Goal: Contribute content: Contribute content

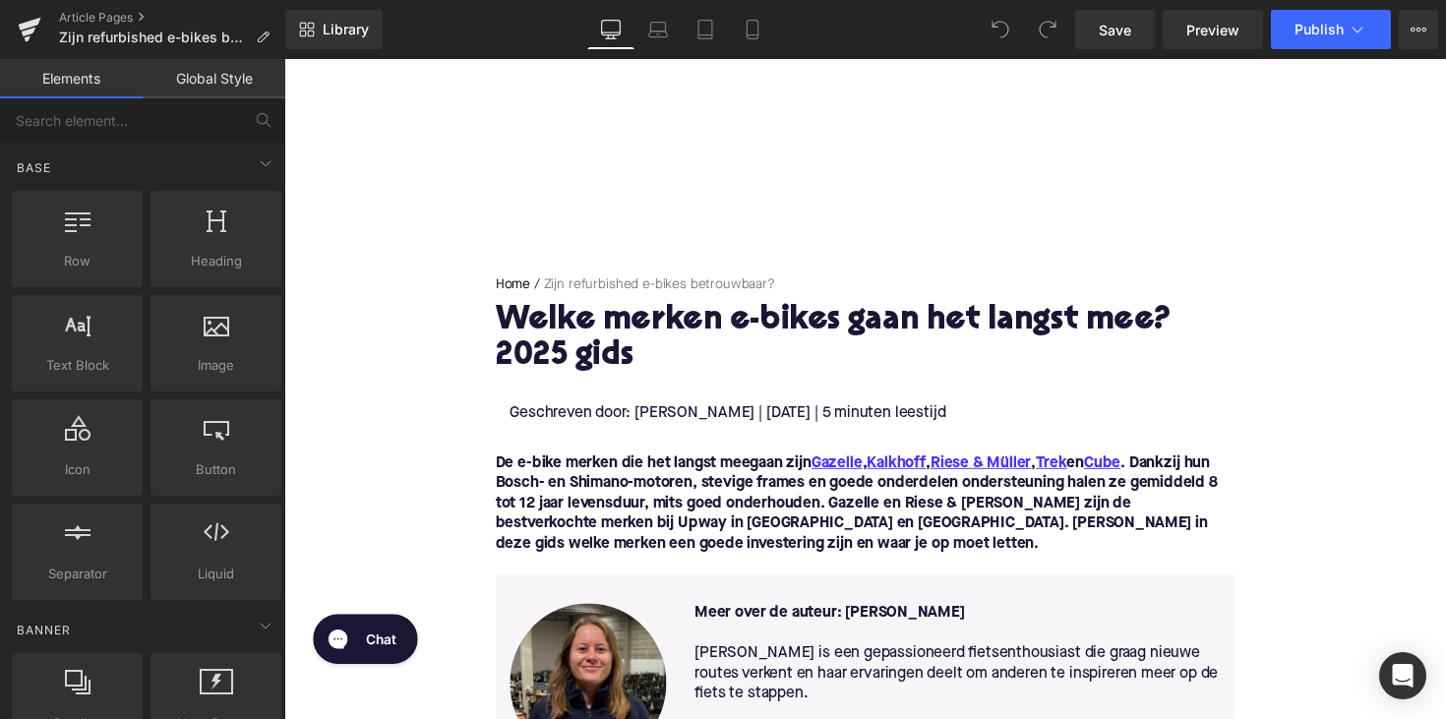
click at [746, 335] on h1 "Welke merken e-bikes gaan het langst mee? 2025 gids" at bounding box center [880, 346] width 758 height 73
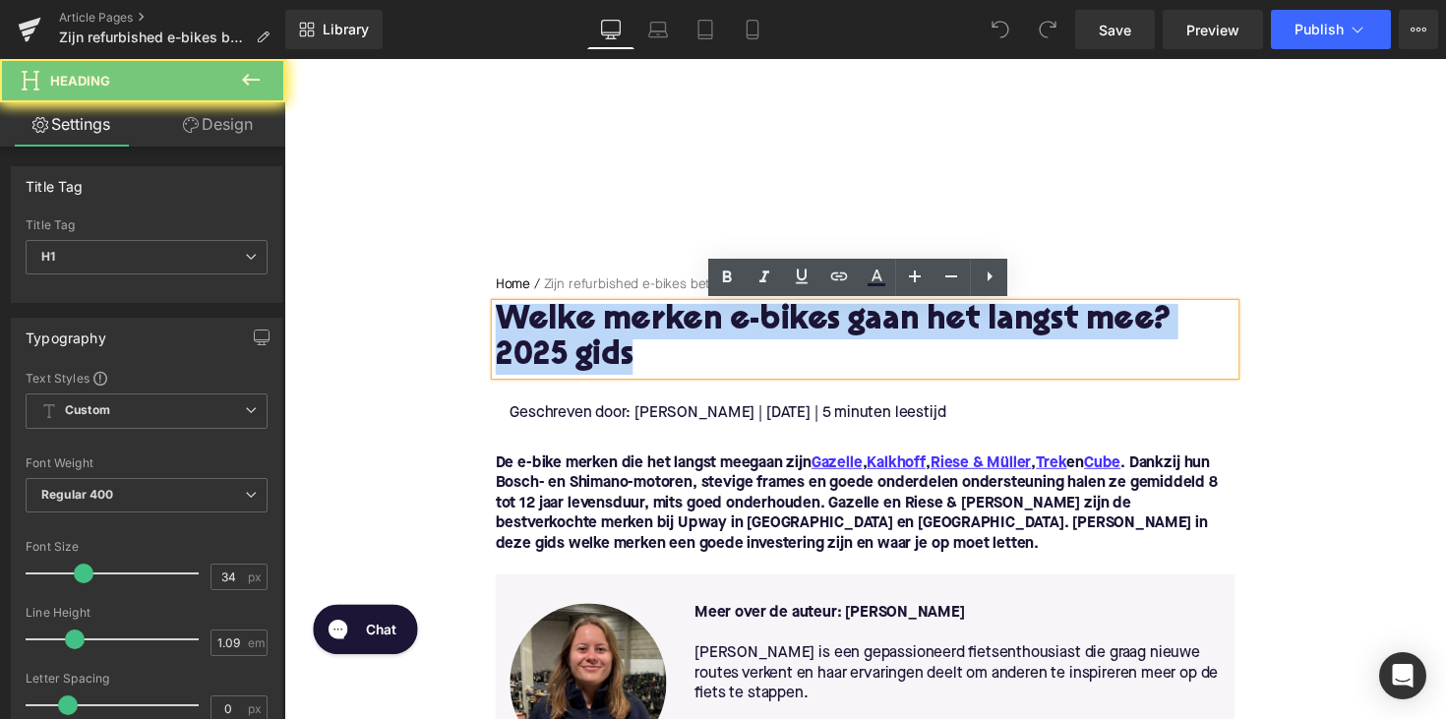
click at [746, 335] on h1 "Welke merken e-bikes gaan het langst mee? 2025 gids" at bounding box center [880, 346] width 758 height 73
paste div
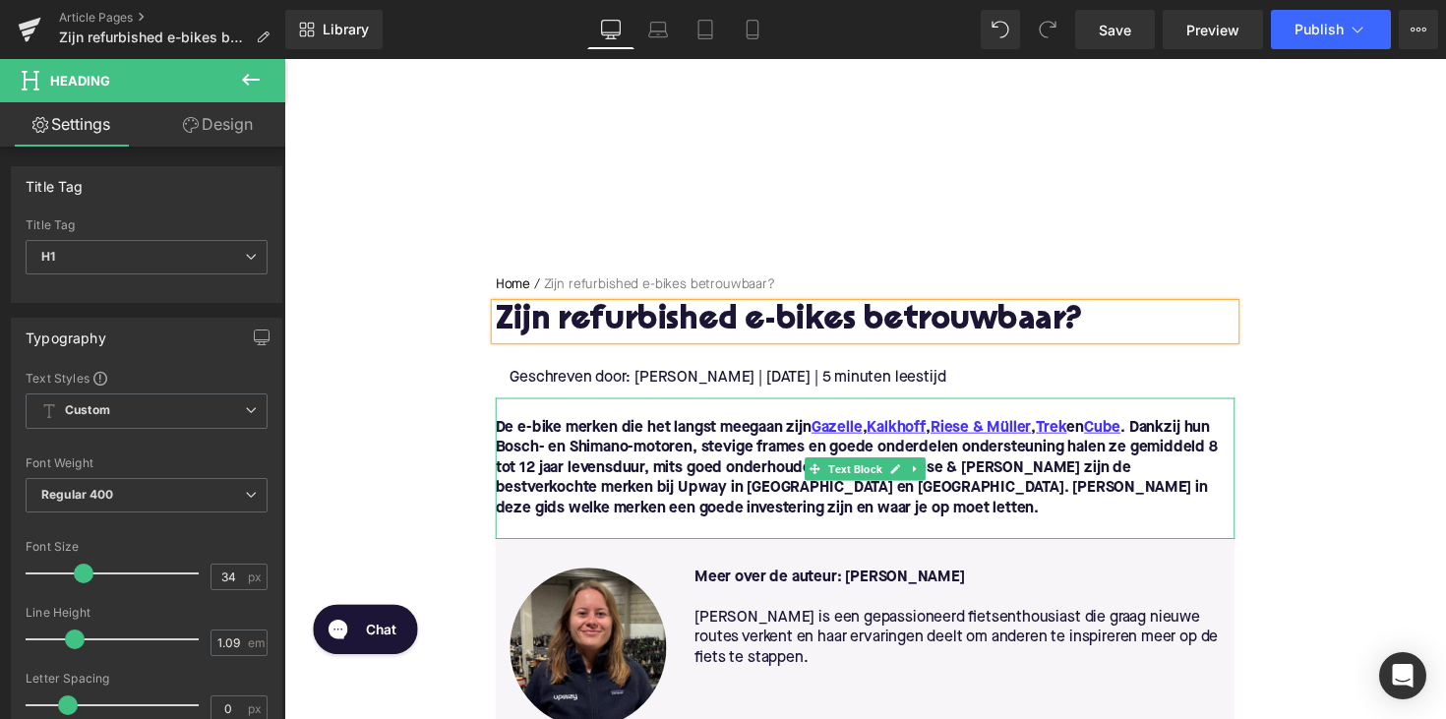
click at [810, 511] on p "De e-bike merken die het langst meegaan zijn Gazelle , Kalkhoff , [PERSON_NAME]…" at bounding box center [880, 478] width 758 height 103
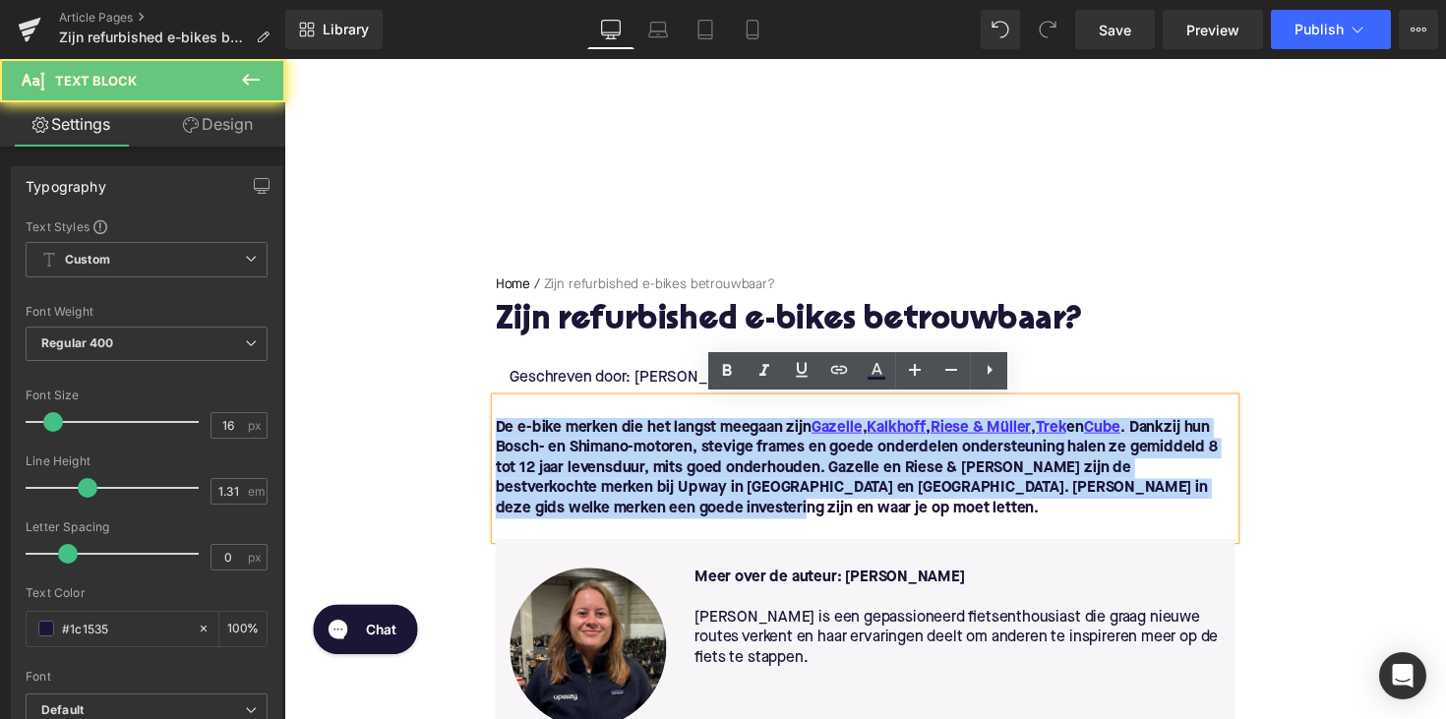
drag, startPoint x: 810, startPoint y: 520, endPoint x: 449, endPoint y: 440, distance: 370.0
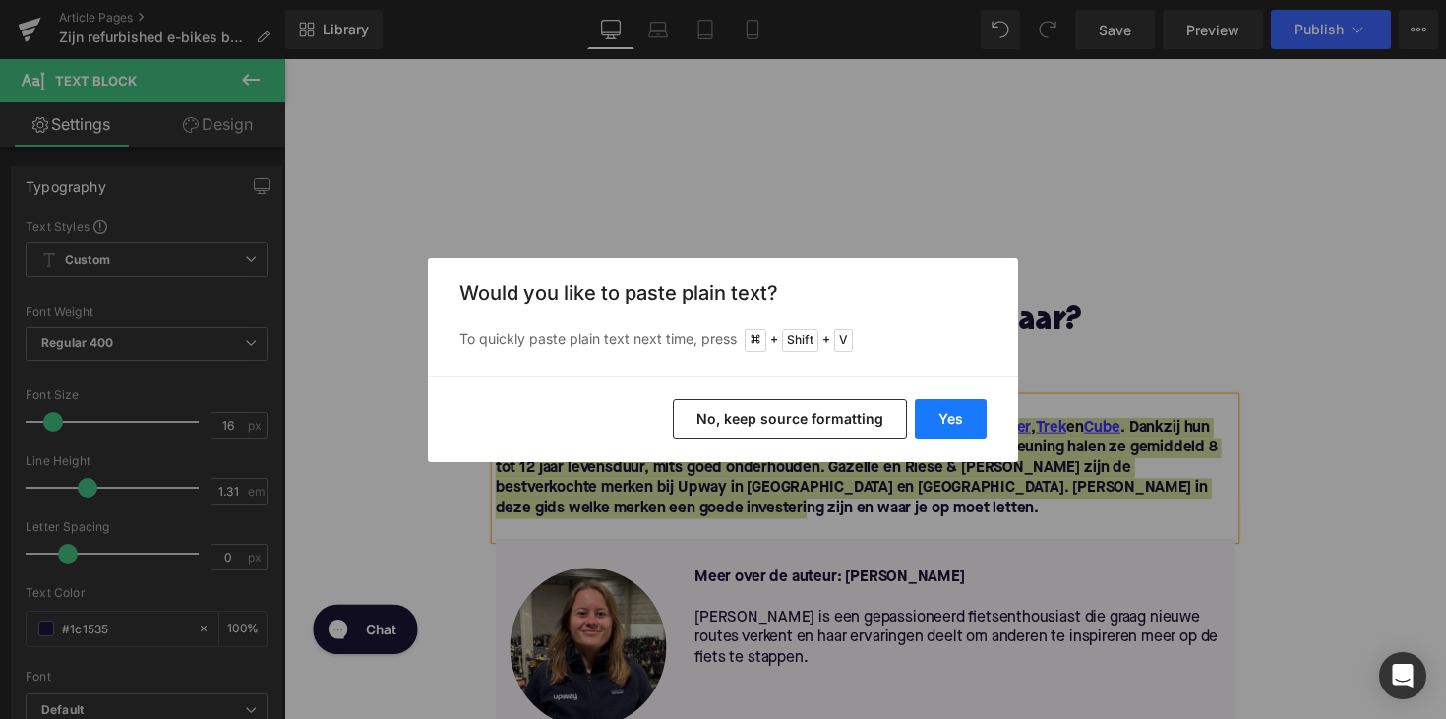
click at [945, 431] on button "Yes" at bounding box center [951, 418] width 72 height 39
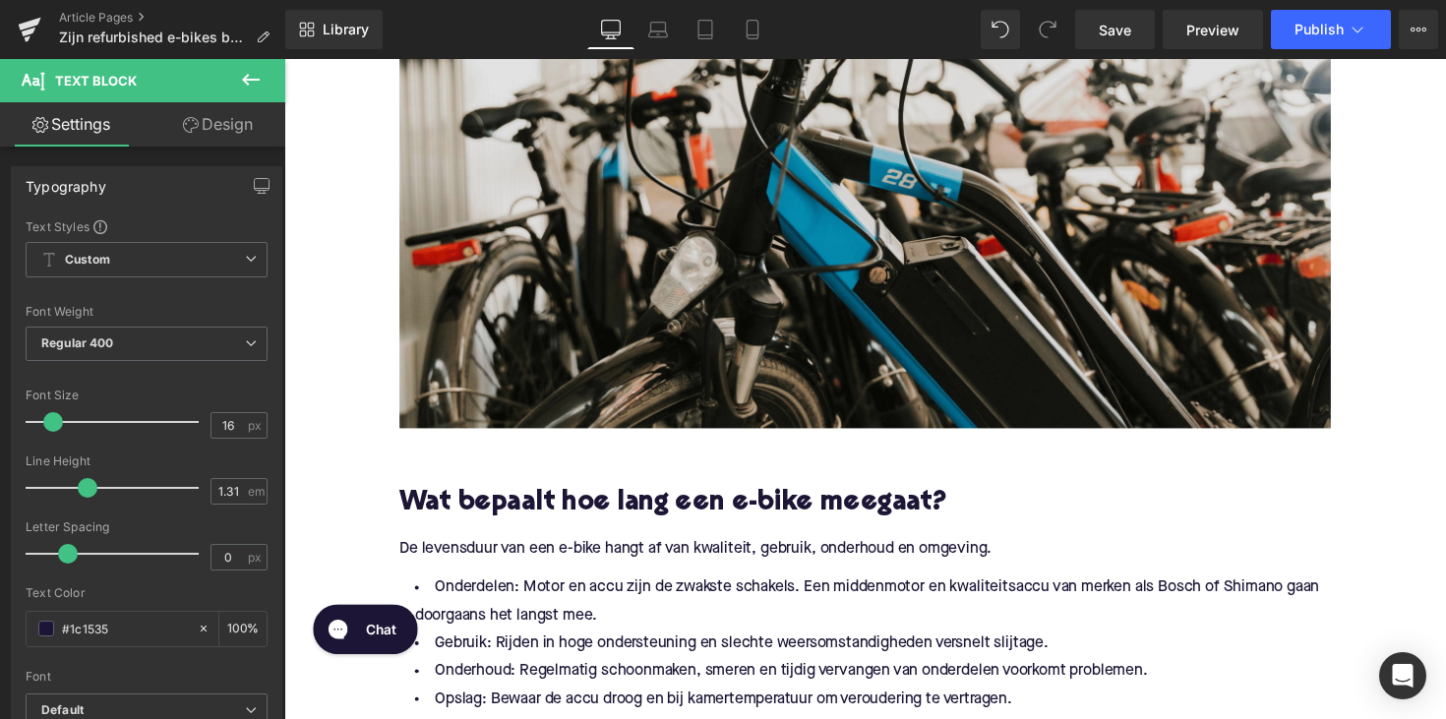
scroll to position [1056, 0]
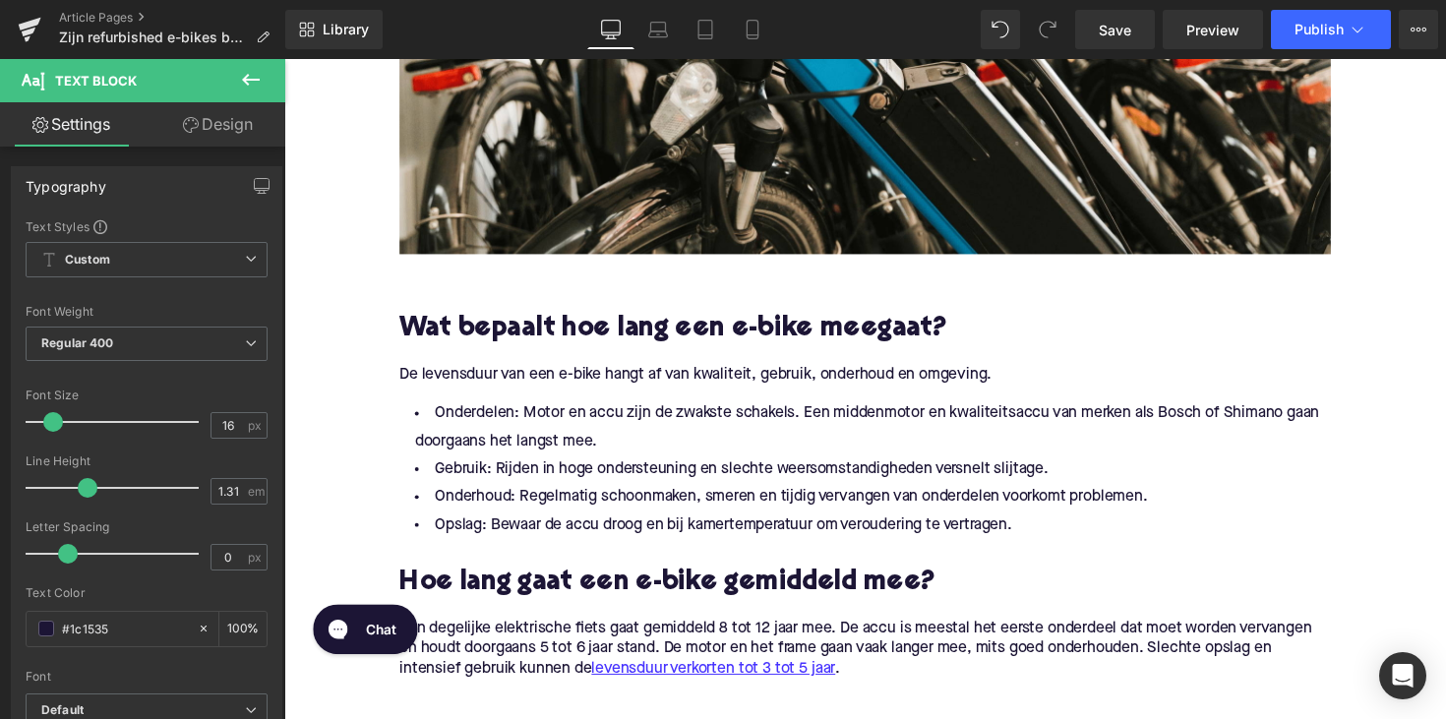
click at [591, 345] on h2 "Wat bepaalt hoe lang een e-bike meegaat?" at bounding box center [879, 337] width 954 height 30
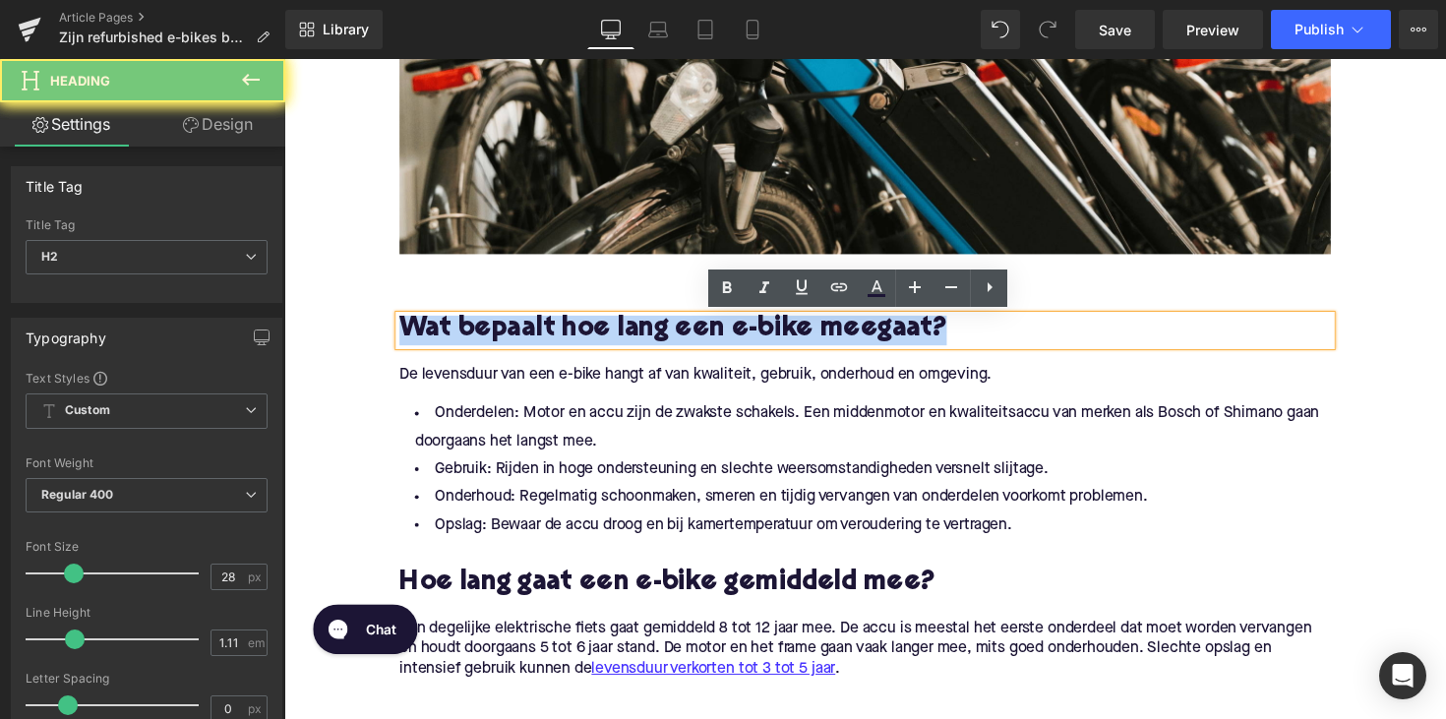
click at [591, 345] on h2 "Wat bepaalt hoe lang een e-bike meegaat?" at bounding box center [879, 337] width 954 height 30
paste div
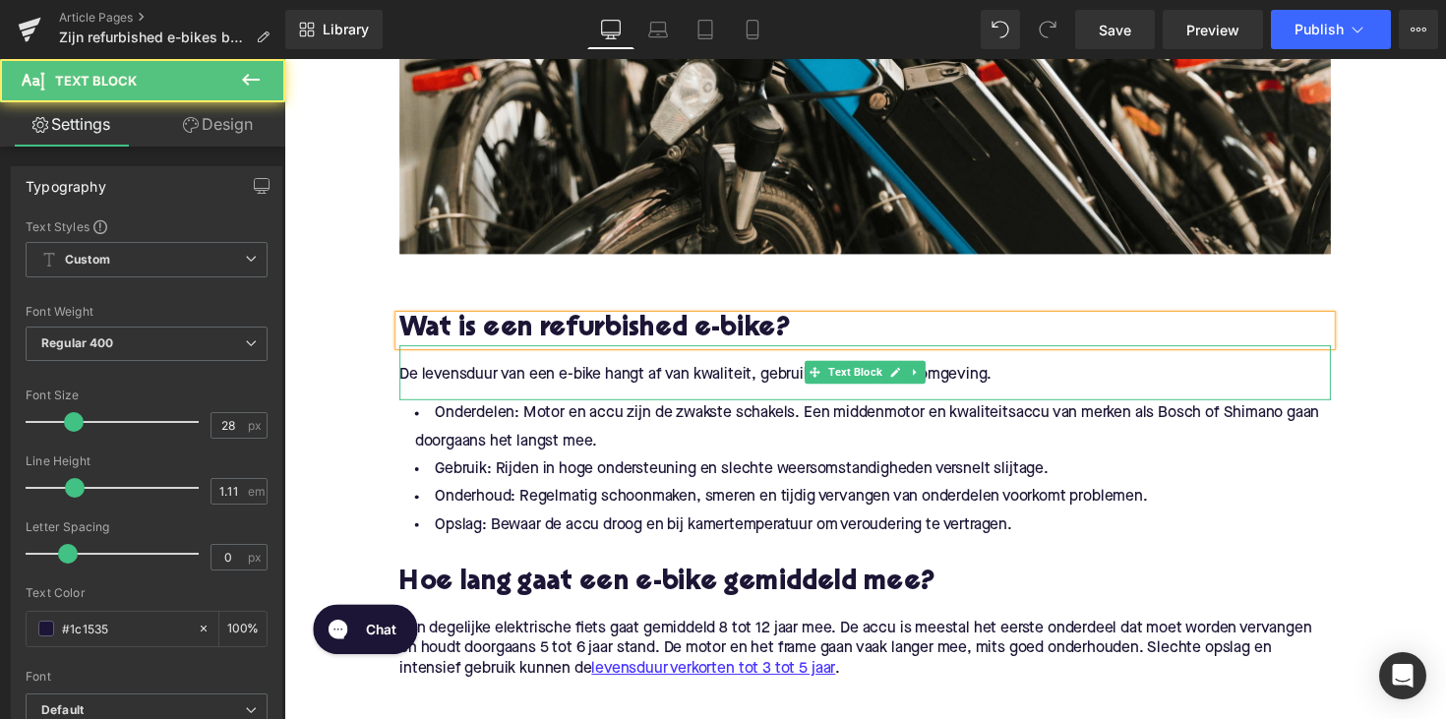
click at [575, 381] on p "De levensduur van een e-bike hangt af van kwaliteit, gebruik, onderhoud en omge…" at bounding box center [879, 383] width 954 height 21
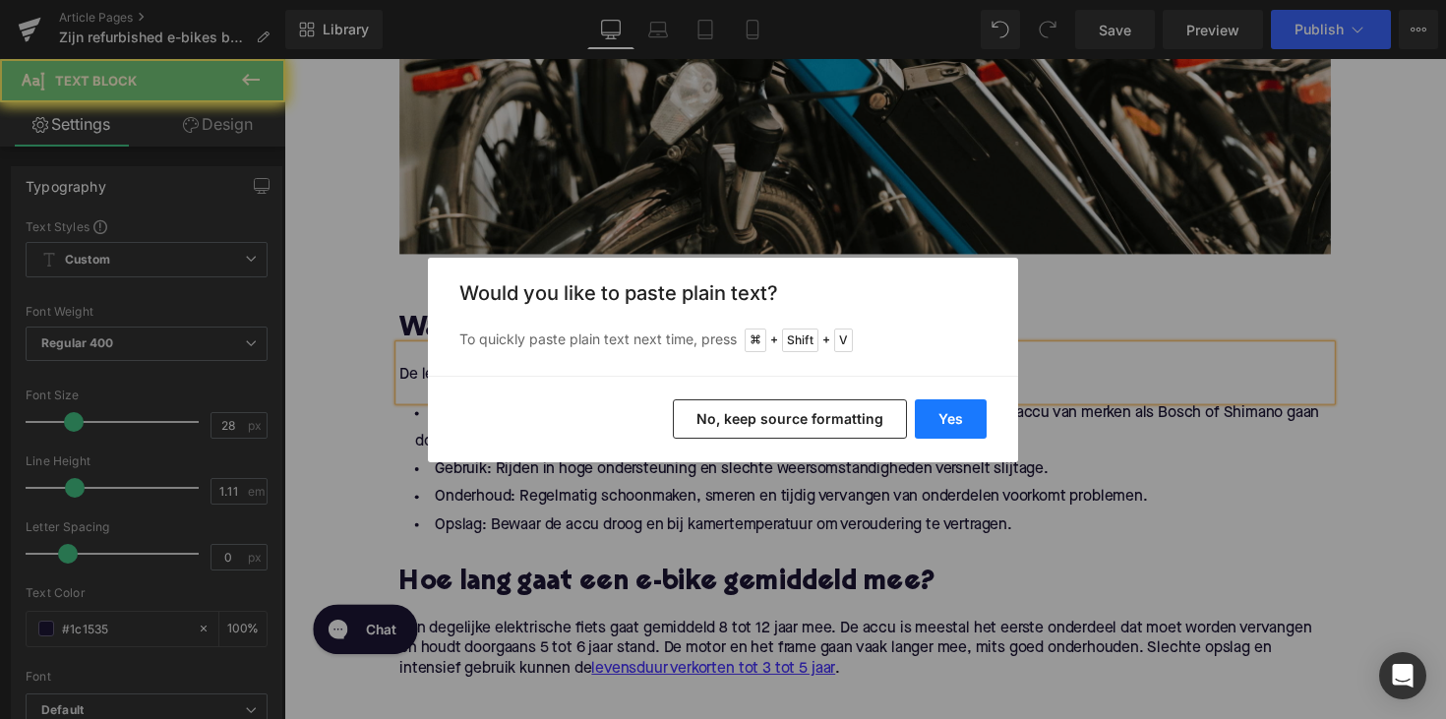
click at [956, 421] on button "Yes" at bounding box center [951, 418] width 72 height 39
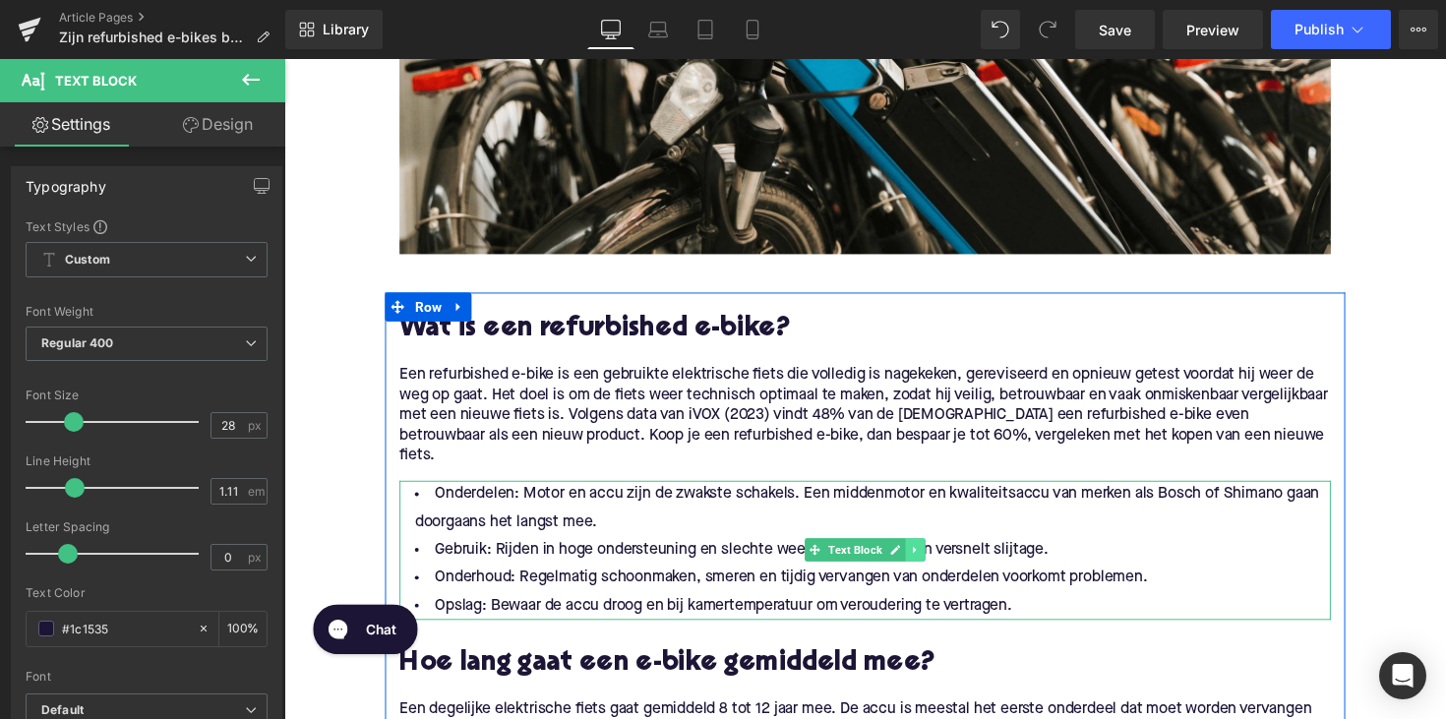
click at [926, 566] on icon at bounding box center [931, 562] width 11 height 12
click at [936, 565] on icon at bounding box center [941, 562] width 11 height 11
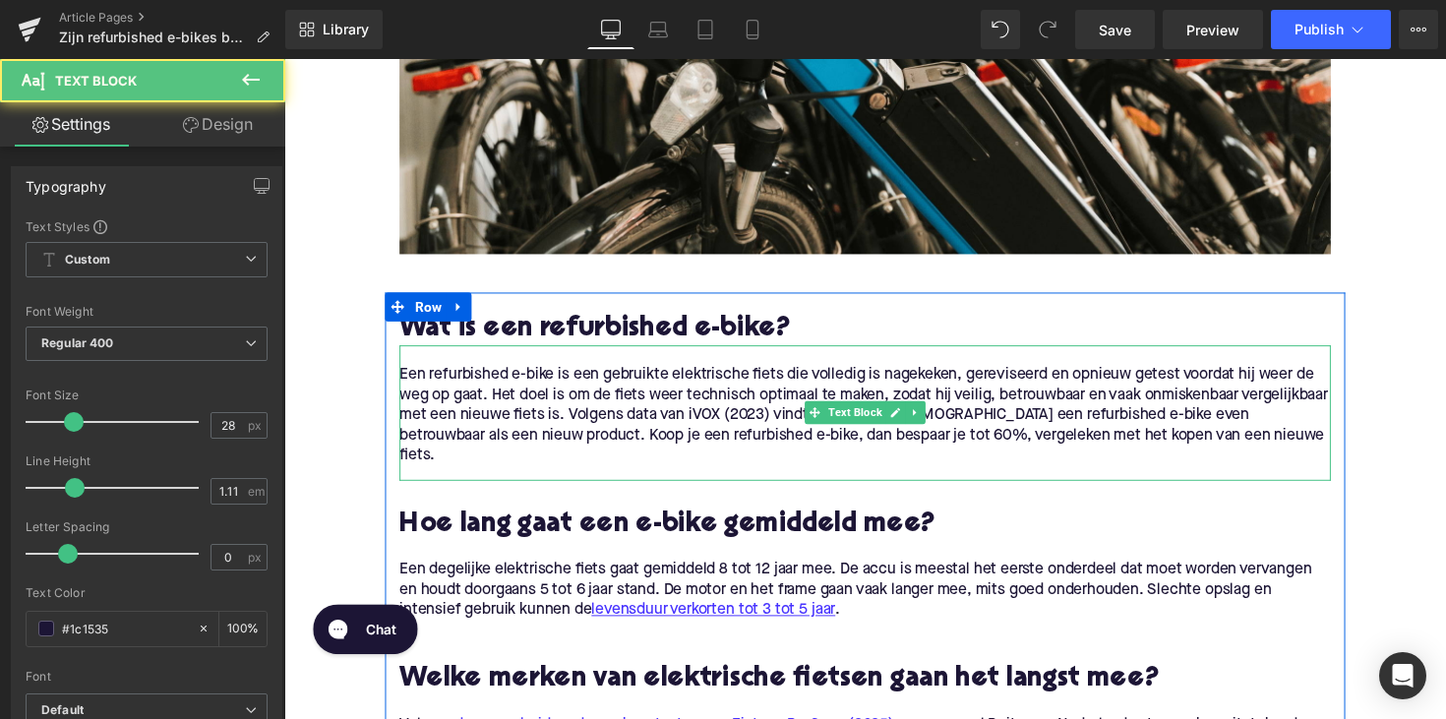
click at [487, 483] on div "Een refurbished e-bike is een gebruikte elektrische fiets die volledig is nagek…" at bounding box center [879, 421] width 954 height 139
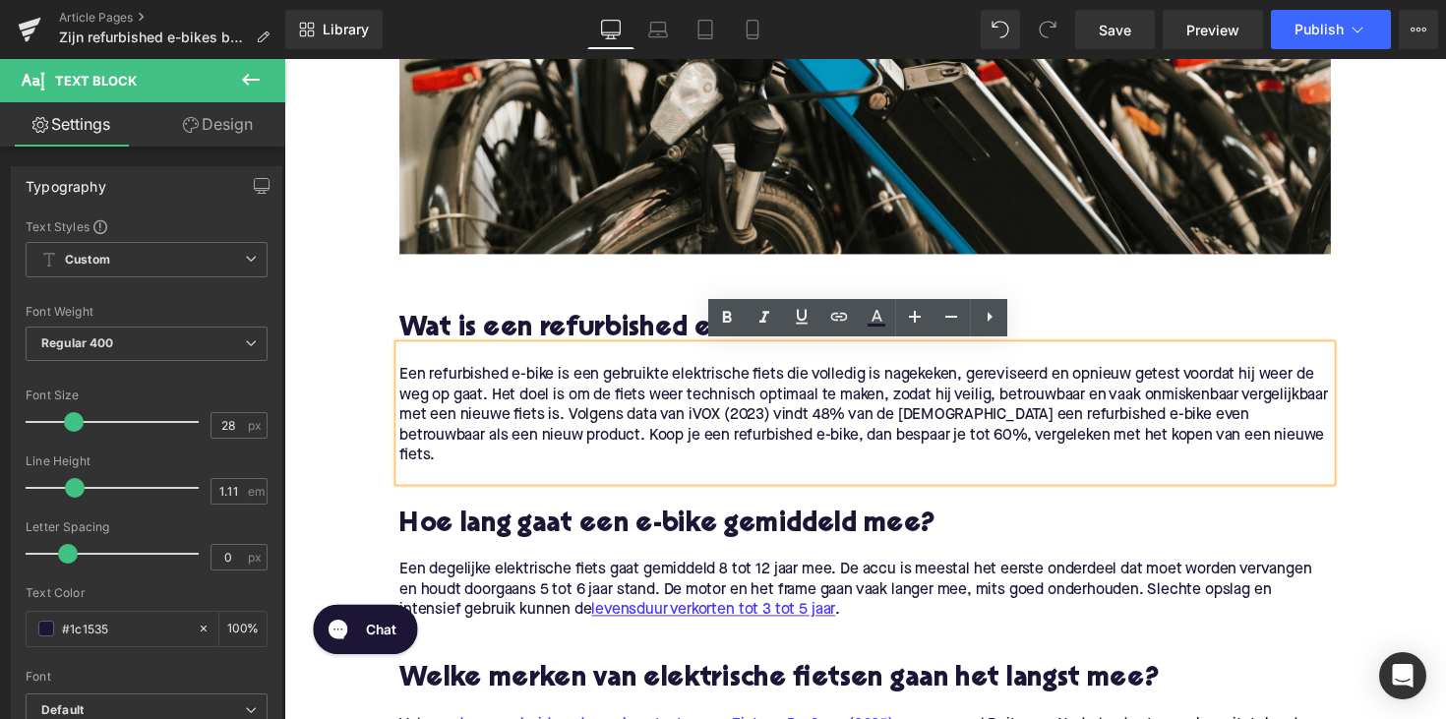
click at [511, 543] on h2 "Hoe lang gaat een e-bike gemiddeld mee?" at bounding box center [879, 536] width 954 height 30
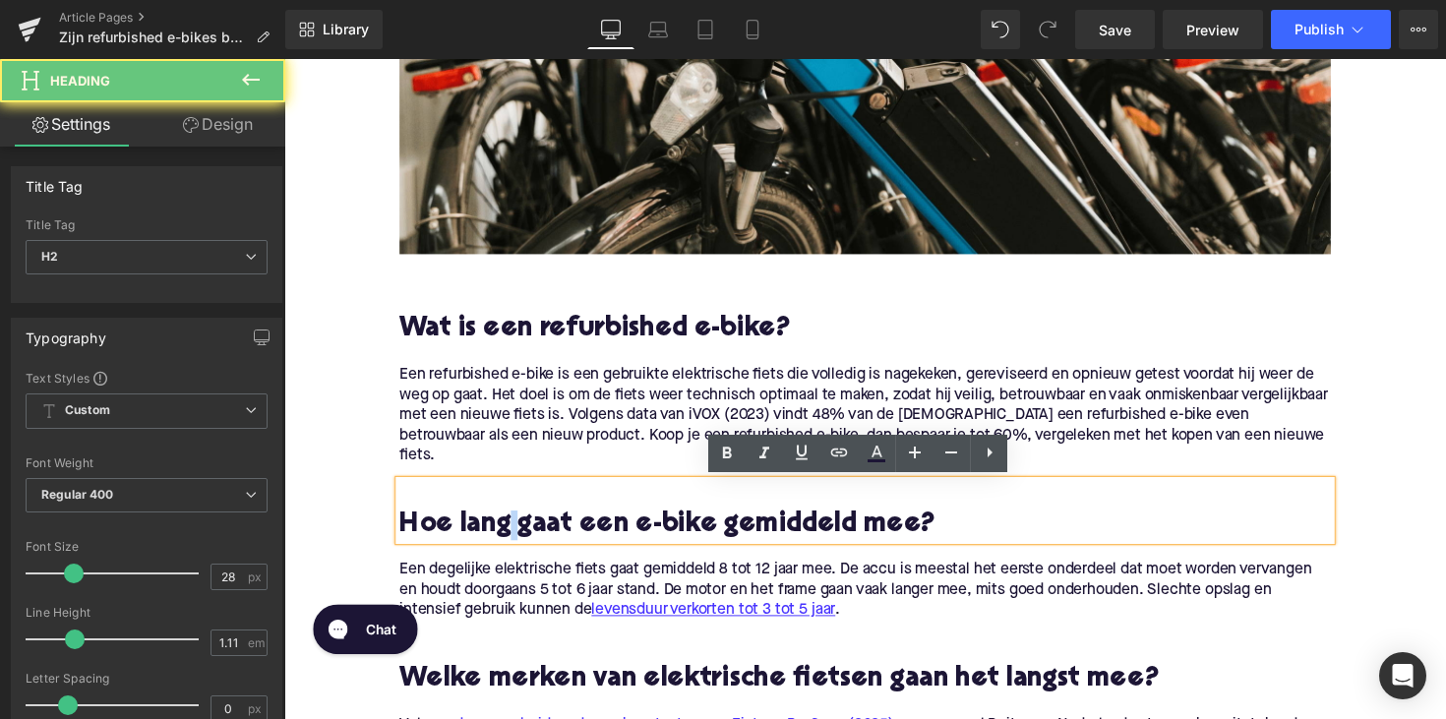
click at [511, 543] on h2 "Hoe lang gaat een e-bike gemiddeld mee?" at bounding box center [879, 536] width 954 height 30
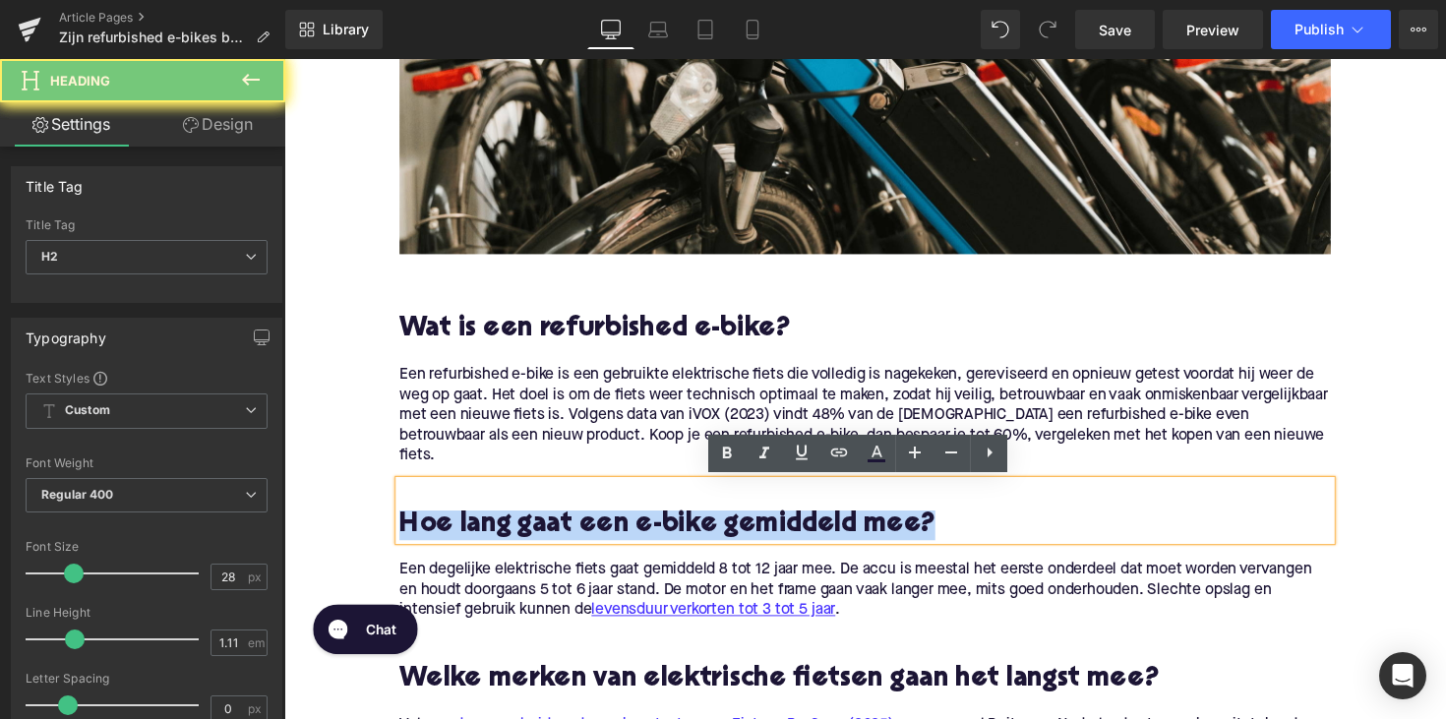
click at [511, 543] on h2 "Hoe lang gaat een e-bike gemiddeld mee?" at bounding box center [879, 536] width 954 height 30
paste div
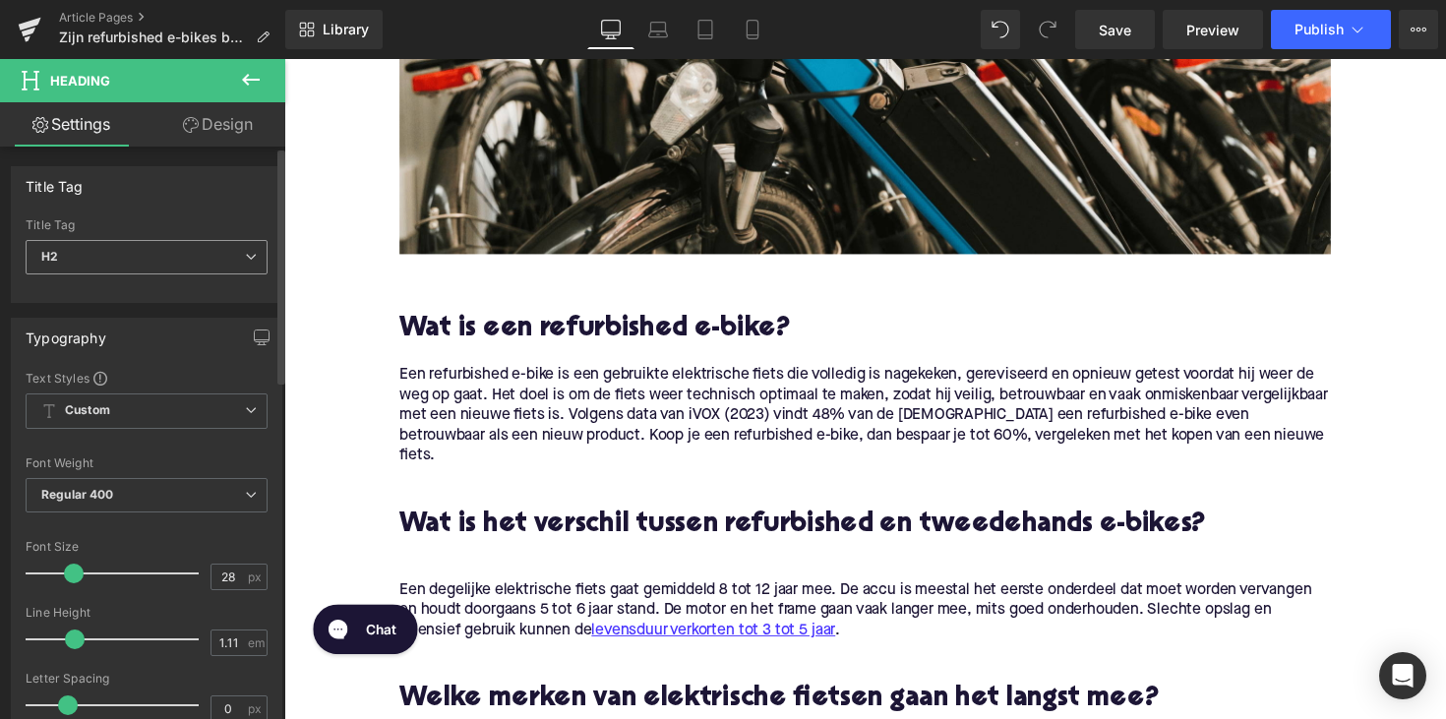
click at [152, 258] on span "H2" at bounding box center [147, 257] width 242 height 34
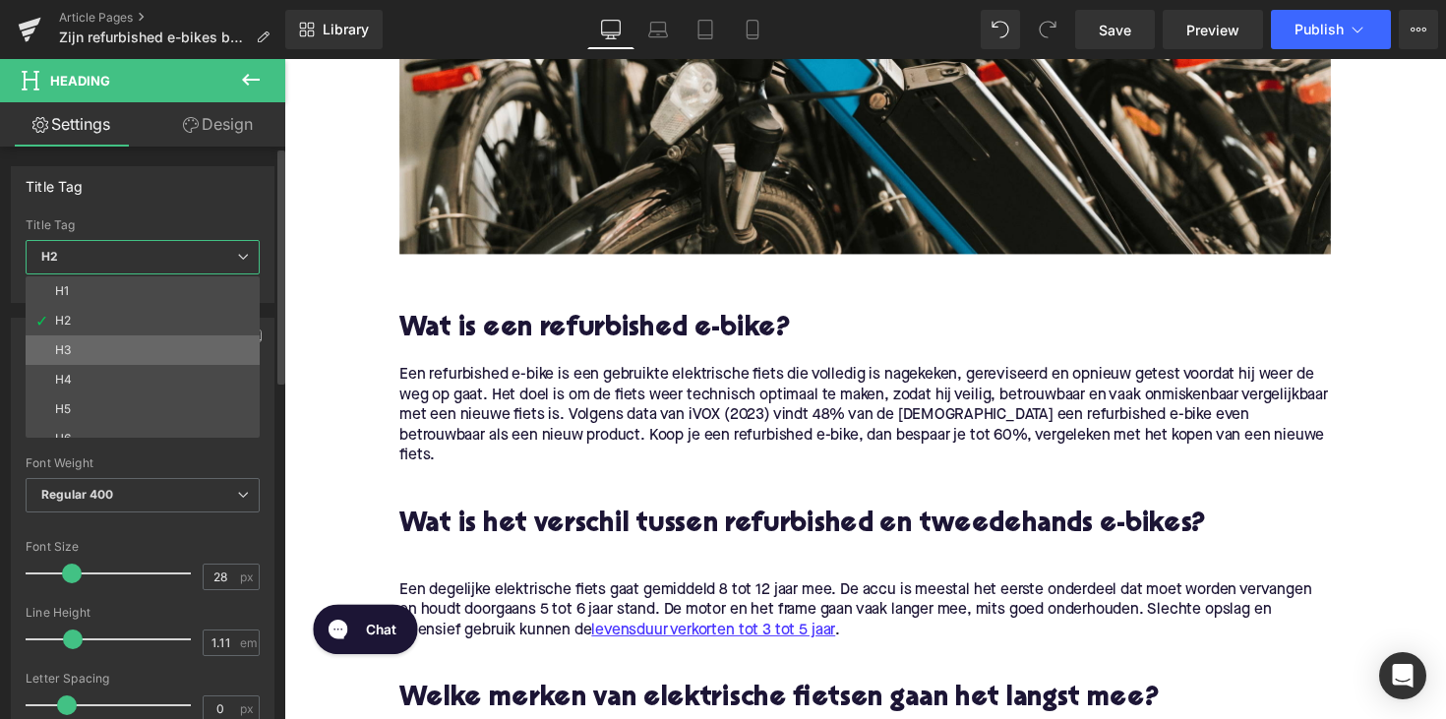
click at [134, 351] on li "H3" at bounding box center [147, 350] width 243 height 30
type input "25"
type input "1.28"
type input "100"
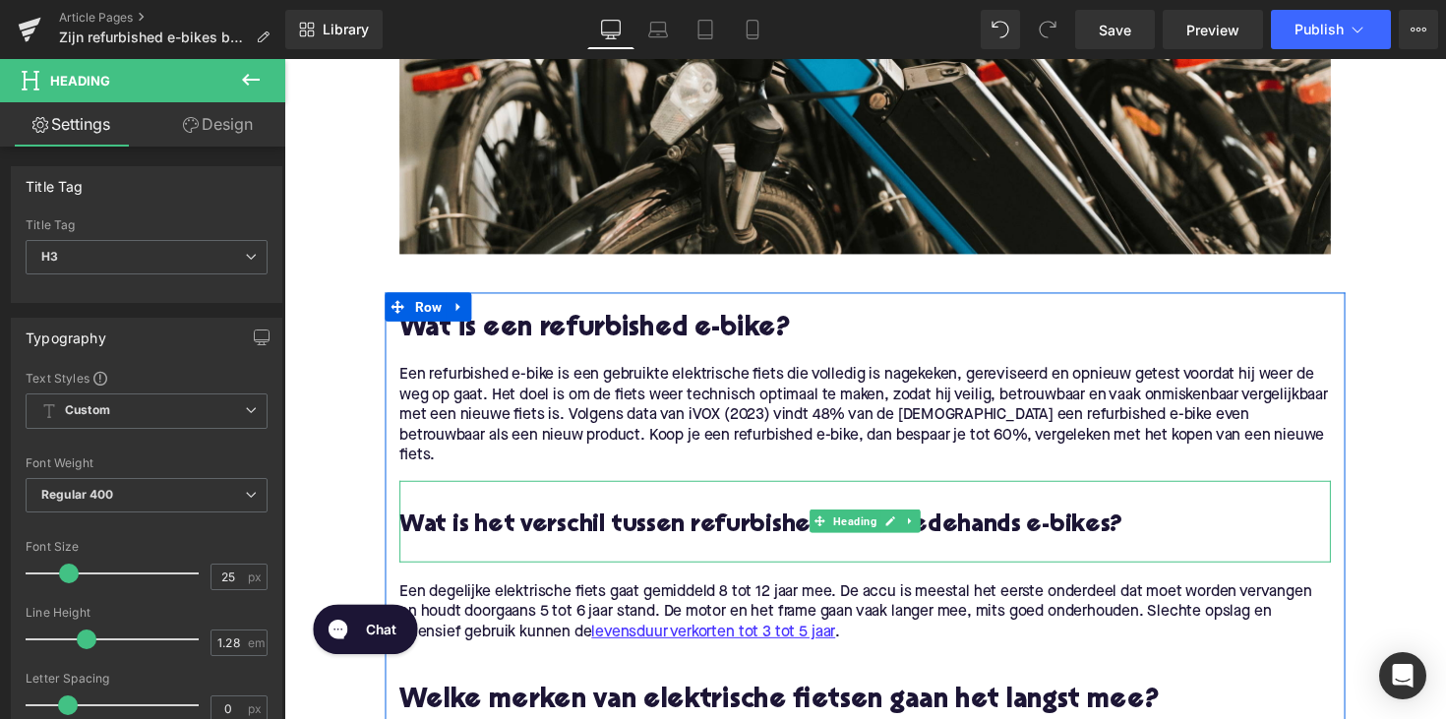
click at [429, 565] on div at bounding box center [879, 564] width 954 height 21
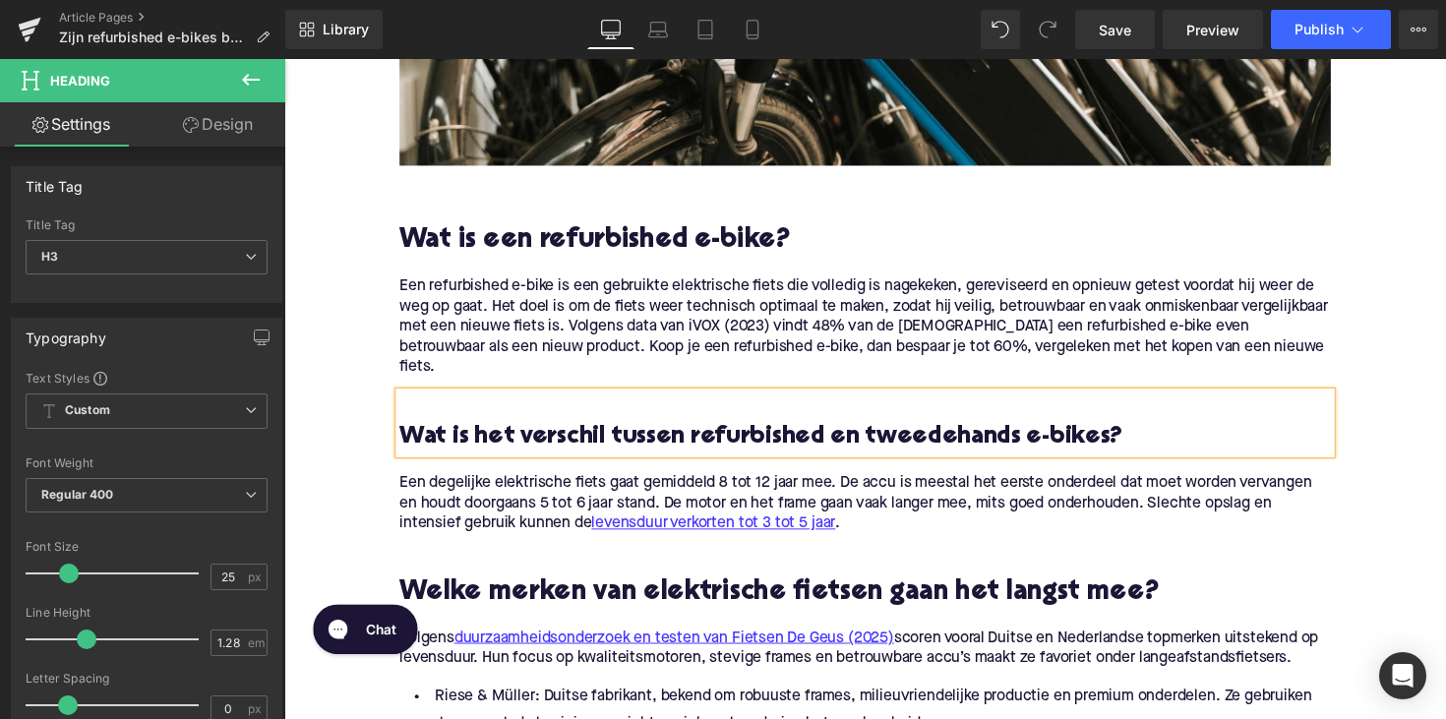
scroll to position [1175, 0]
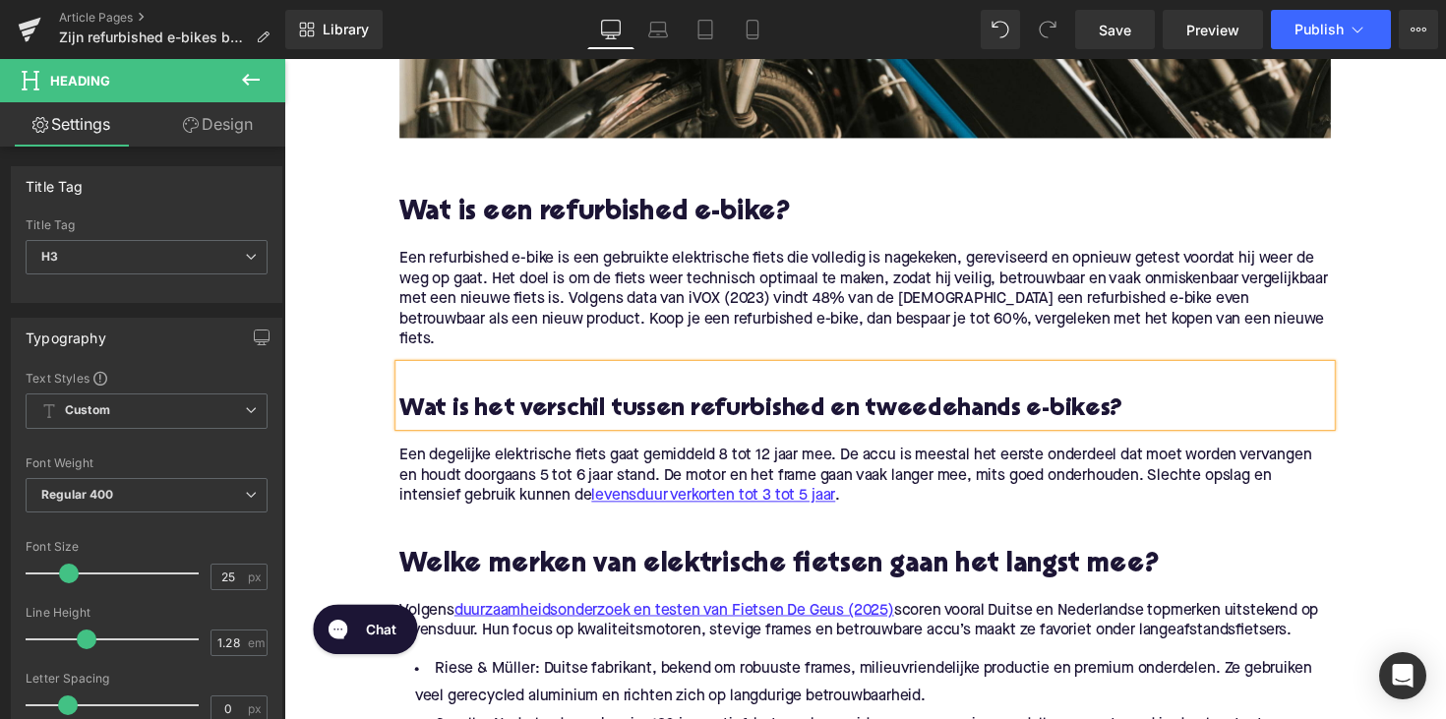
click at [698, 487] on p "Een degelijke elektrische fiets gaat gemiddeld 8 tot 12 jaar mee. De accu is me…" at bounding box center [879, 487] width 954 height 62
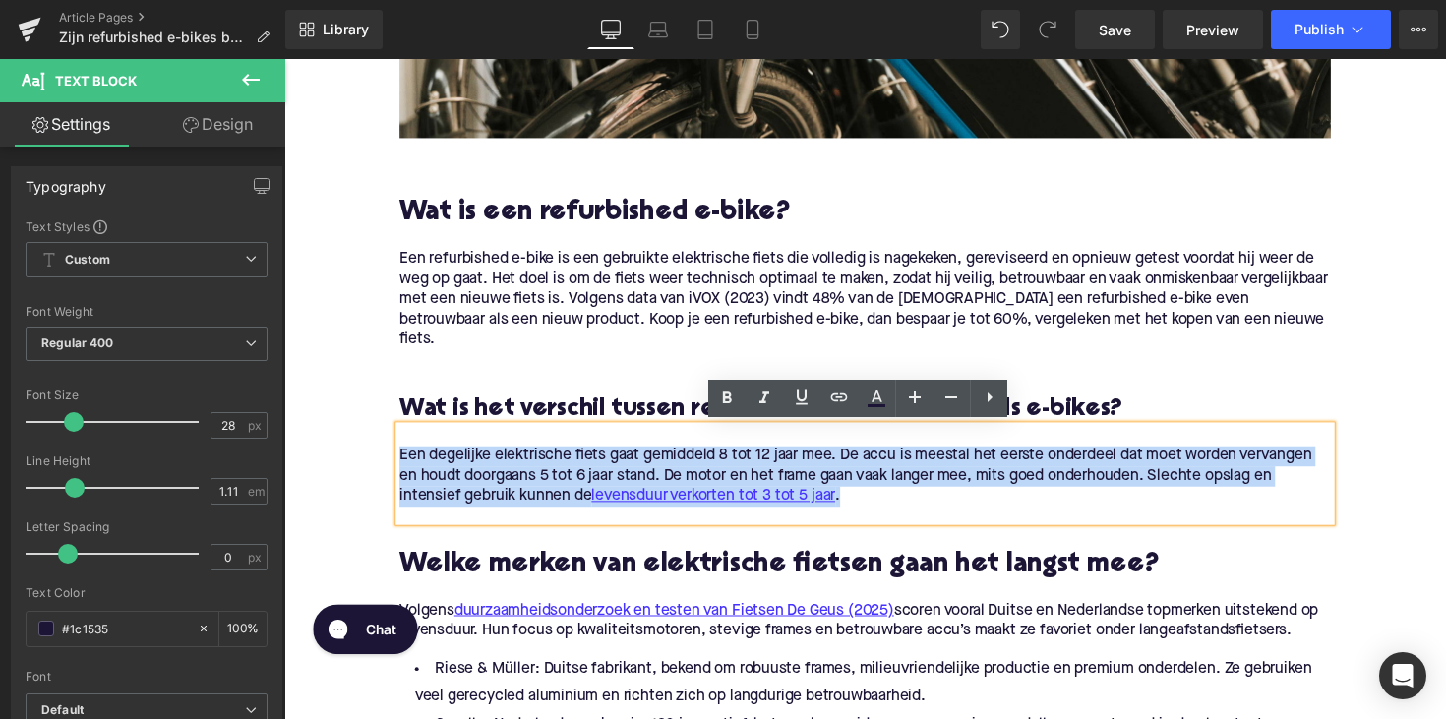
drag, startPoint x: 870, startPoint y: 511, endPoint x: 395, endPoint y: 452, distance: 478.8
click at [402, 452] on div "Een degelijke elektrische fiets gaat gemiddeld 8 tot 12 jaar mee. De accu is me…" at bounding box center [879, 483] width 954 height 97
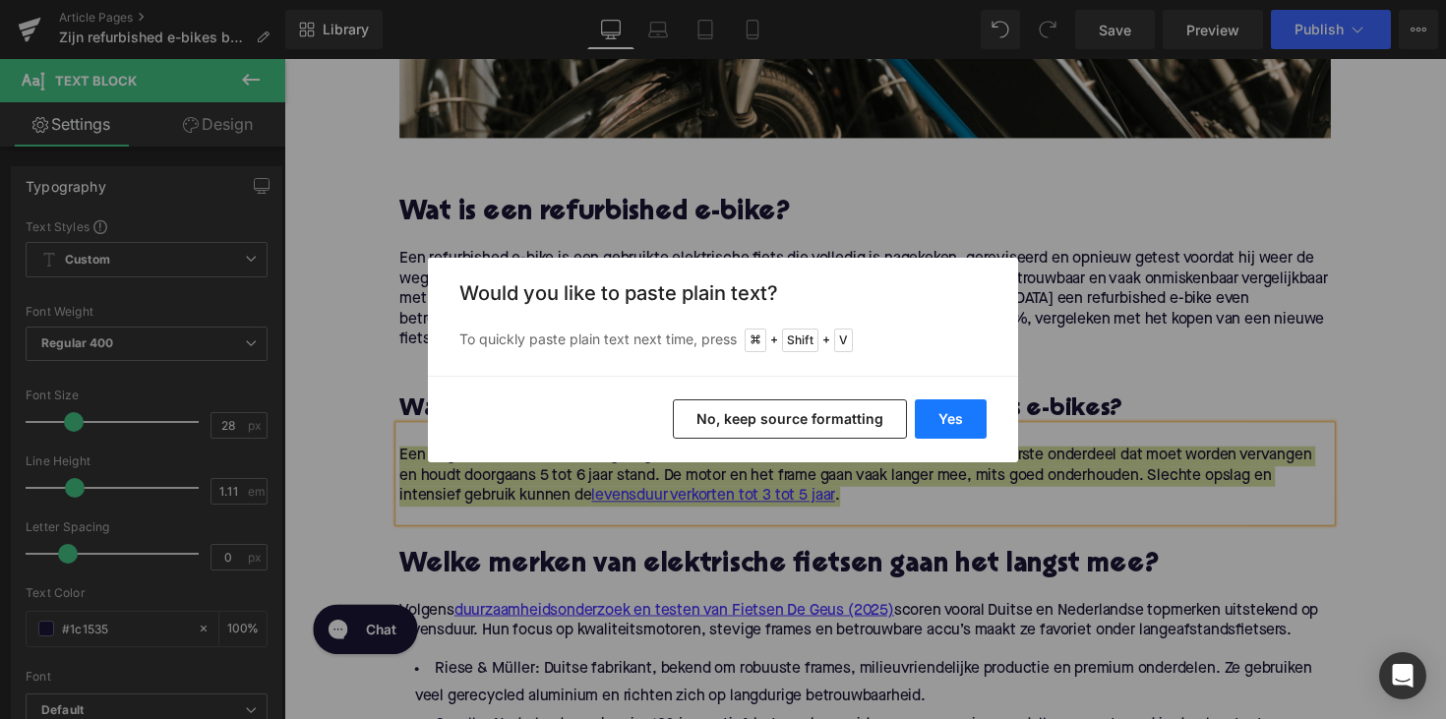
click at [942, 414] on button "Yes" at bounding box center [951, 418] width 72 height 39
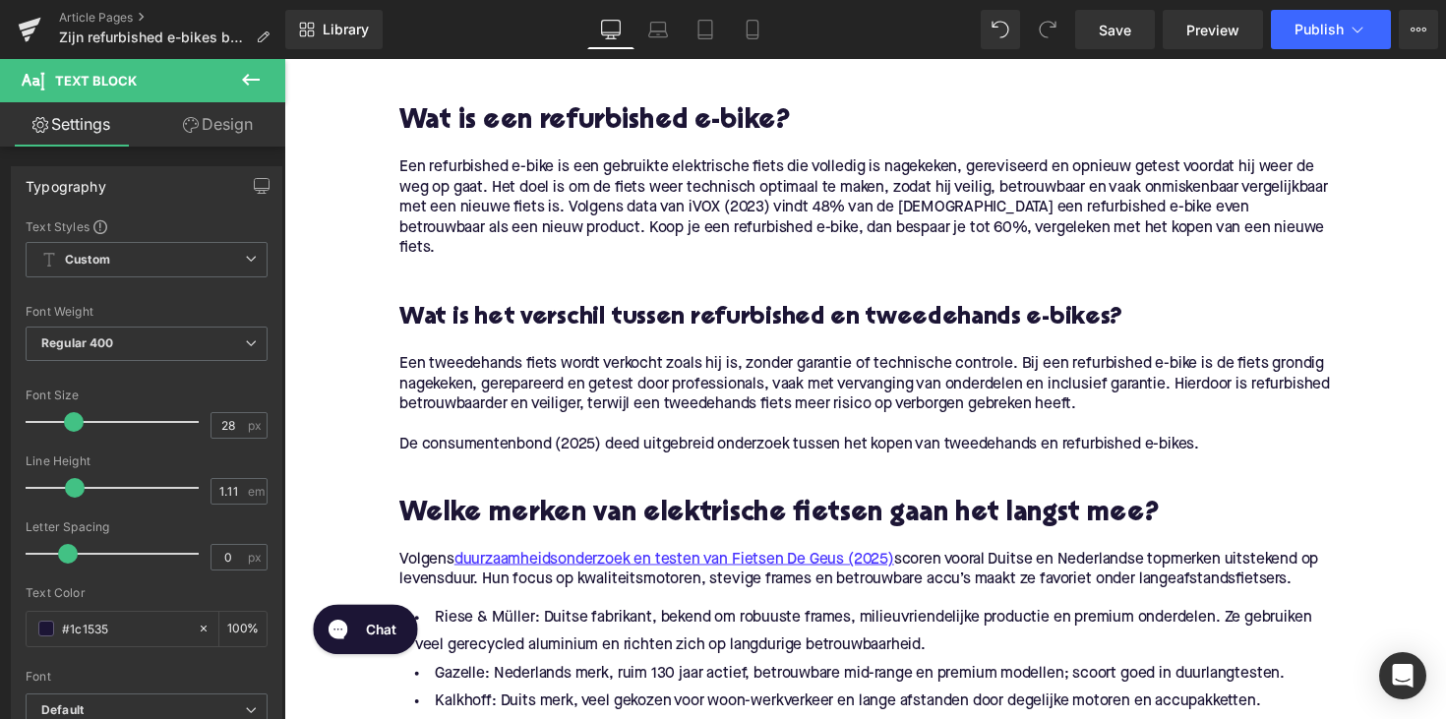
scroll to position [1278, 0]
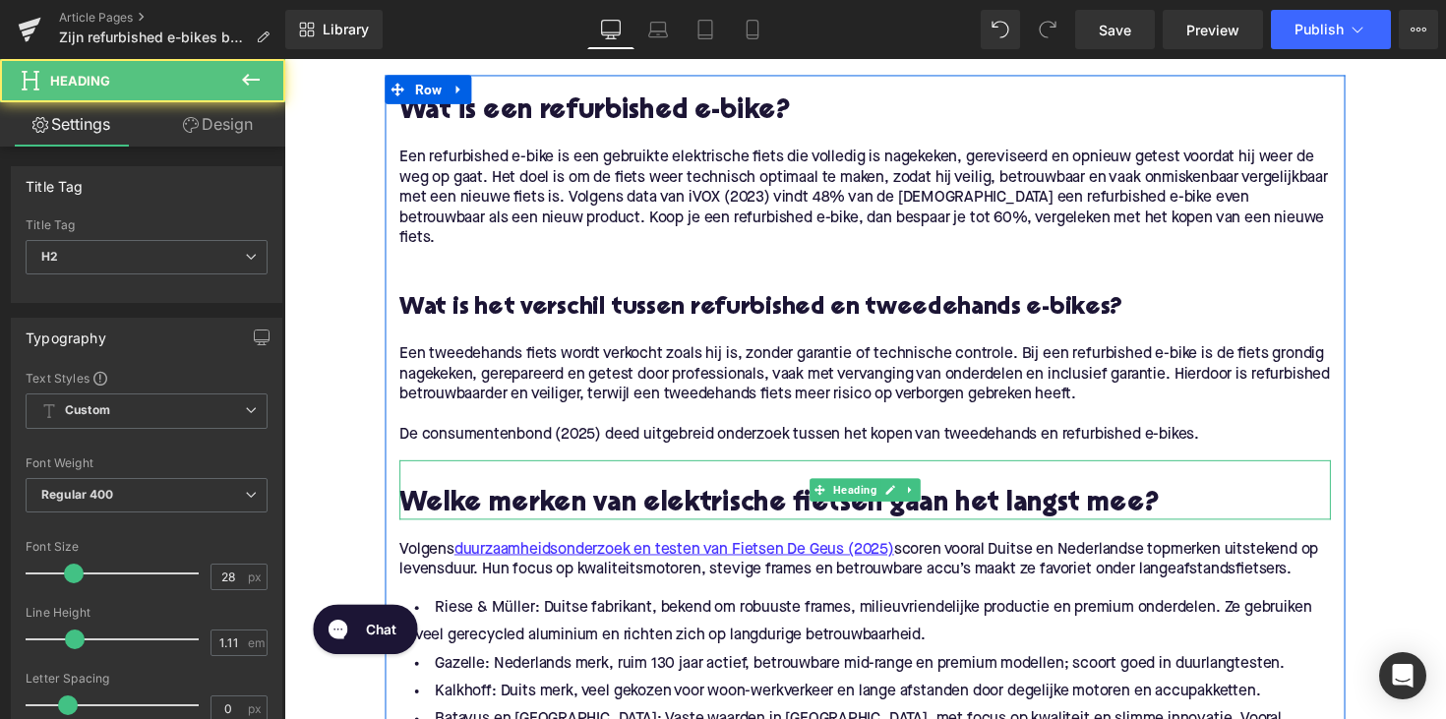
click at [569, 512] on h2 "Welke merken van elektrische fietsen gaan het langst mee?" at bounding box center [879, 516] width 954 height 30
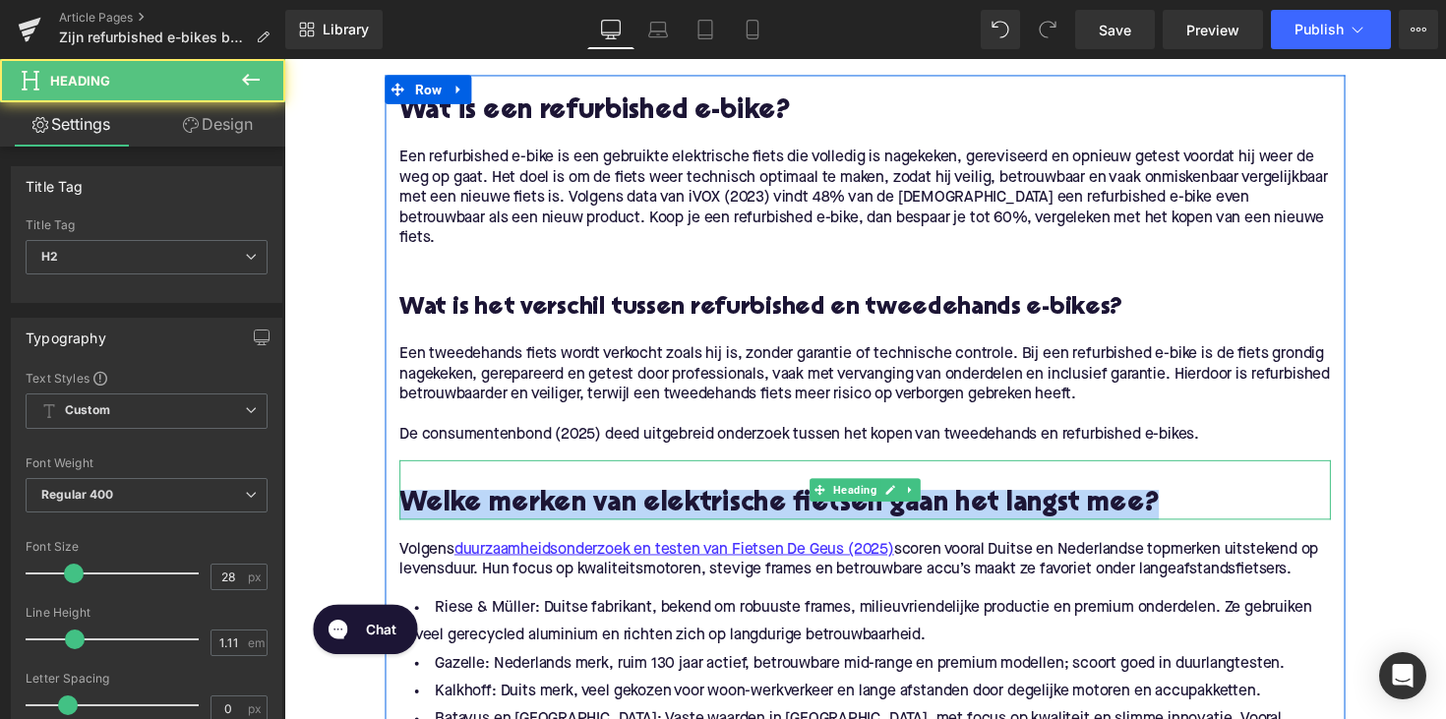
click at [569, 512] on h2 "Welke merken van elektrische fietsen gaan het langst mee?" at bounding box center [879, 516] width 954 height 30
paste div
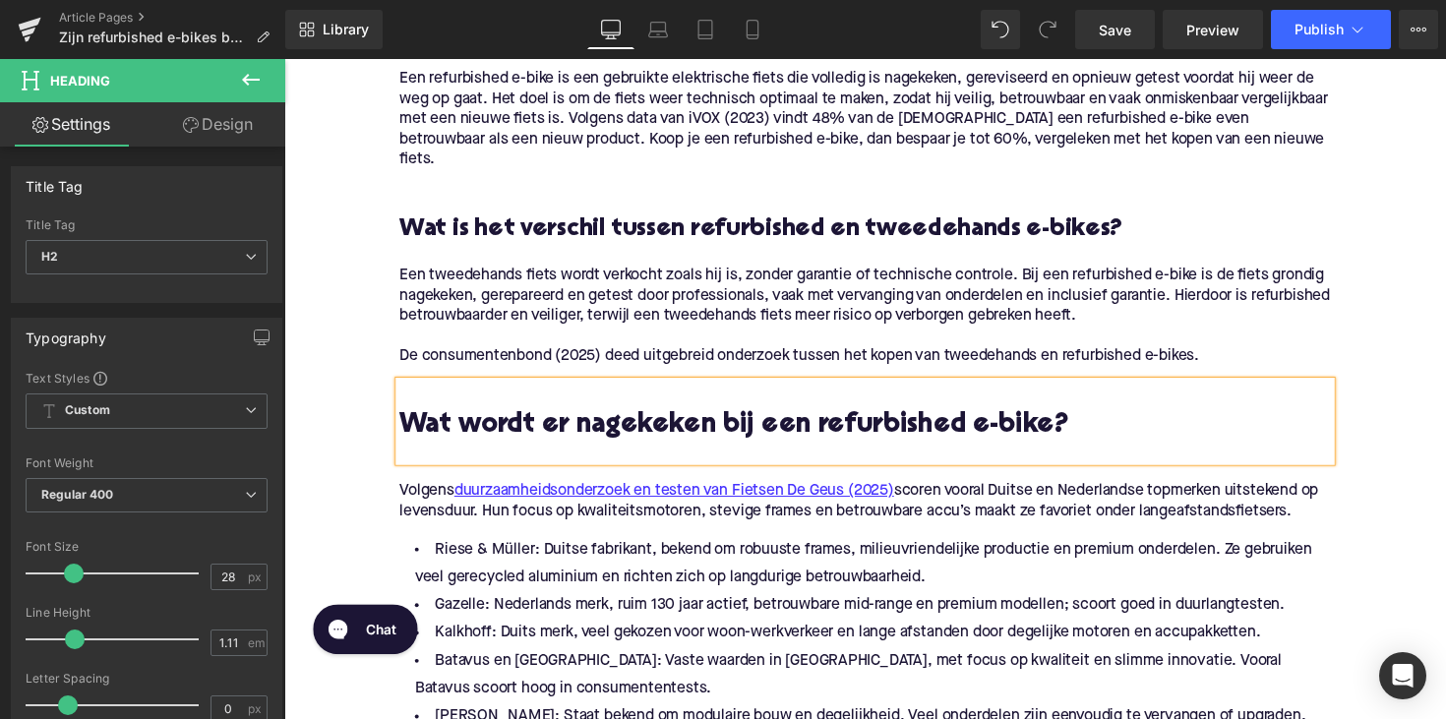
scroll to position [1393, 0]
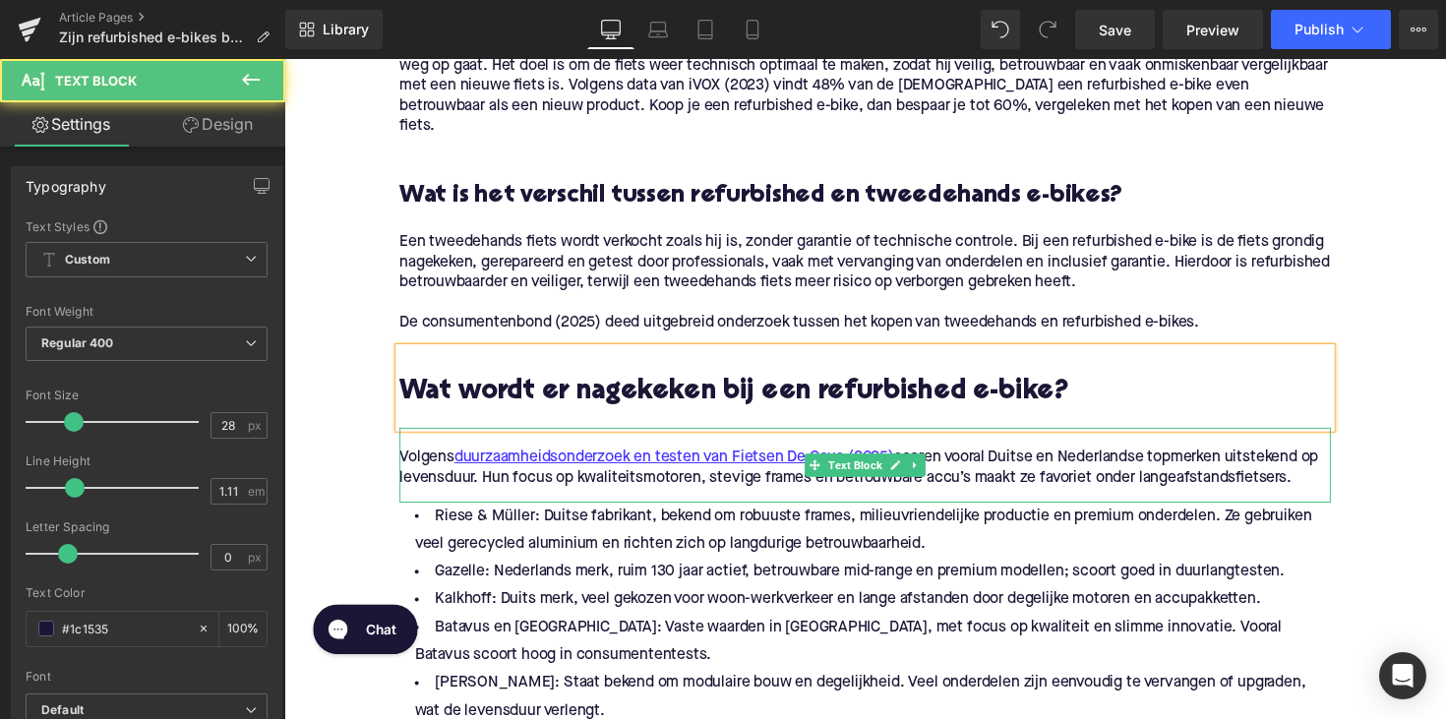
click at [548, 486] on p "Volgens duurzaamheidsonderzoek en testen van Fietsen De Geus (2025) scoren voor…" at bounding box center [879, 477] width 954 height 41
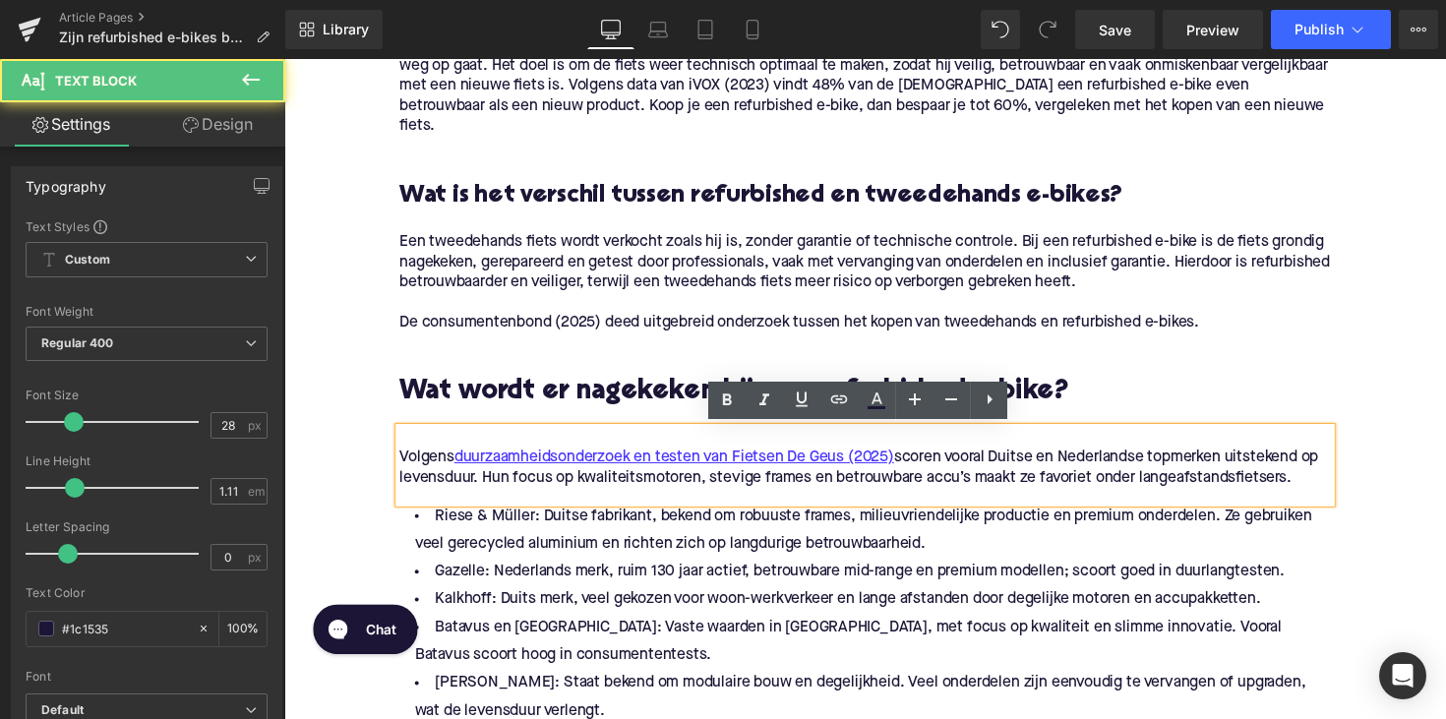
drag, startPoint x: 1344, startPoint y: 491, endPoint x: 383, endPoint y: 470, distance: 961.4
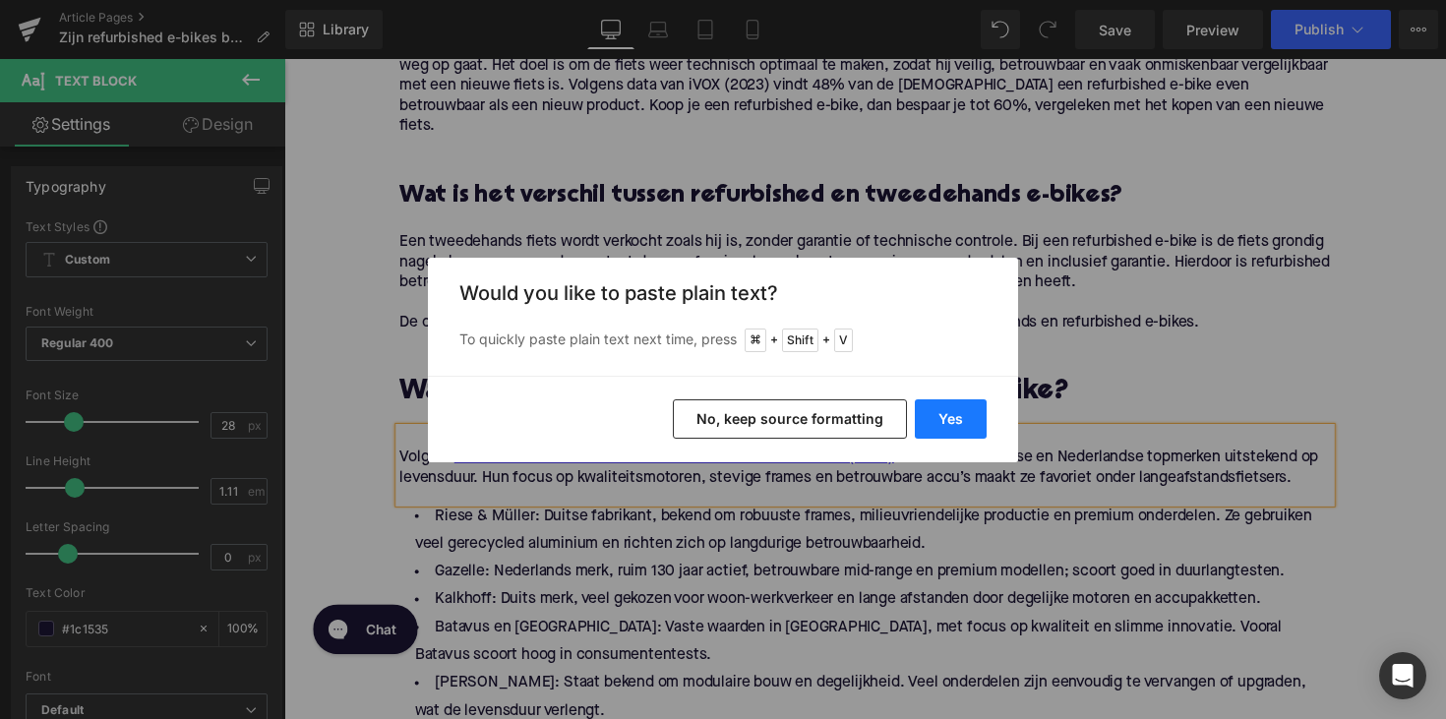
click at [944, 419] on button "Yes" at bounding box center [951, 418] width 72 height 39
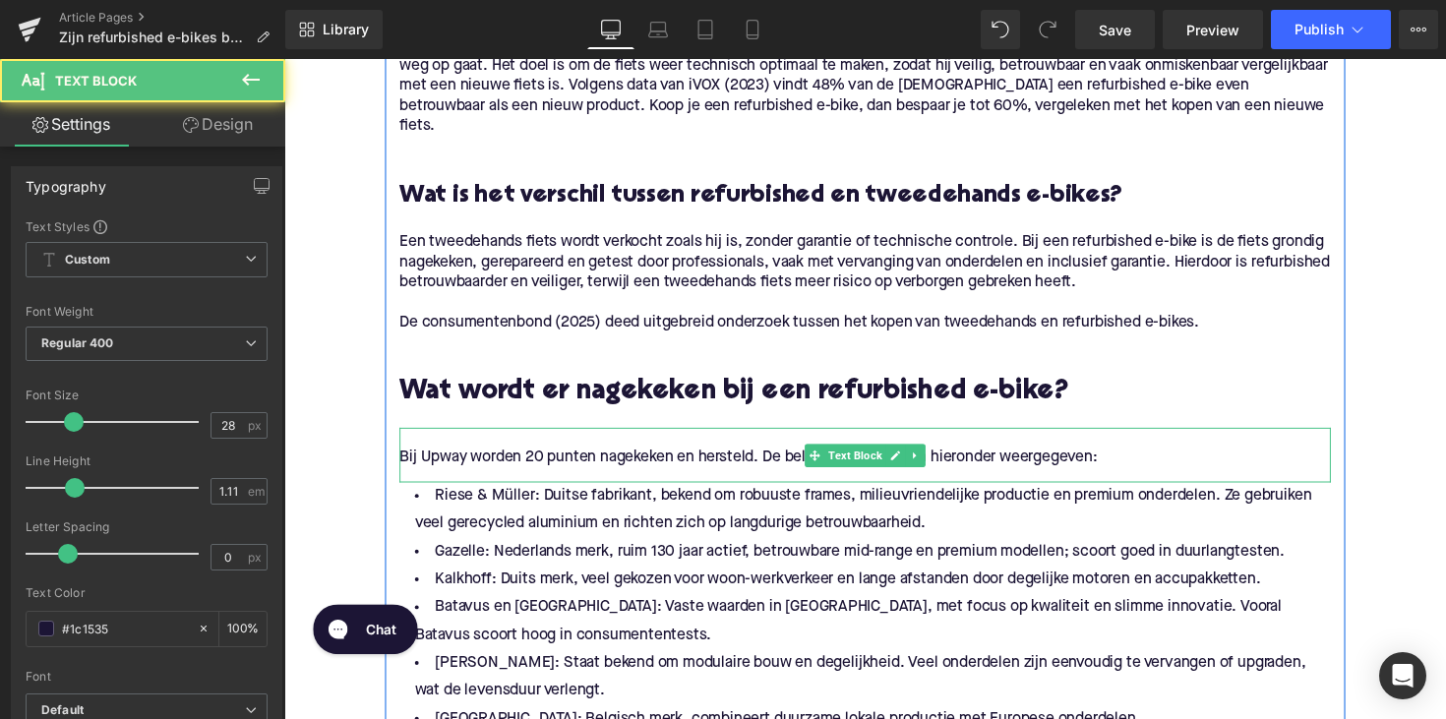
click at [416, 473] on p "Bij Upway worden 20 punten nagekeken en hersteld. De belangrijkste worden hiero…" at bounding box center [879, 467] width 954 height 21
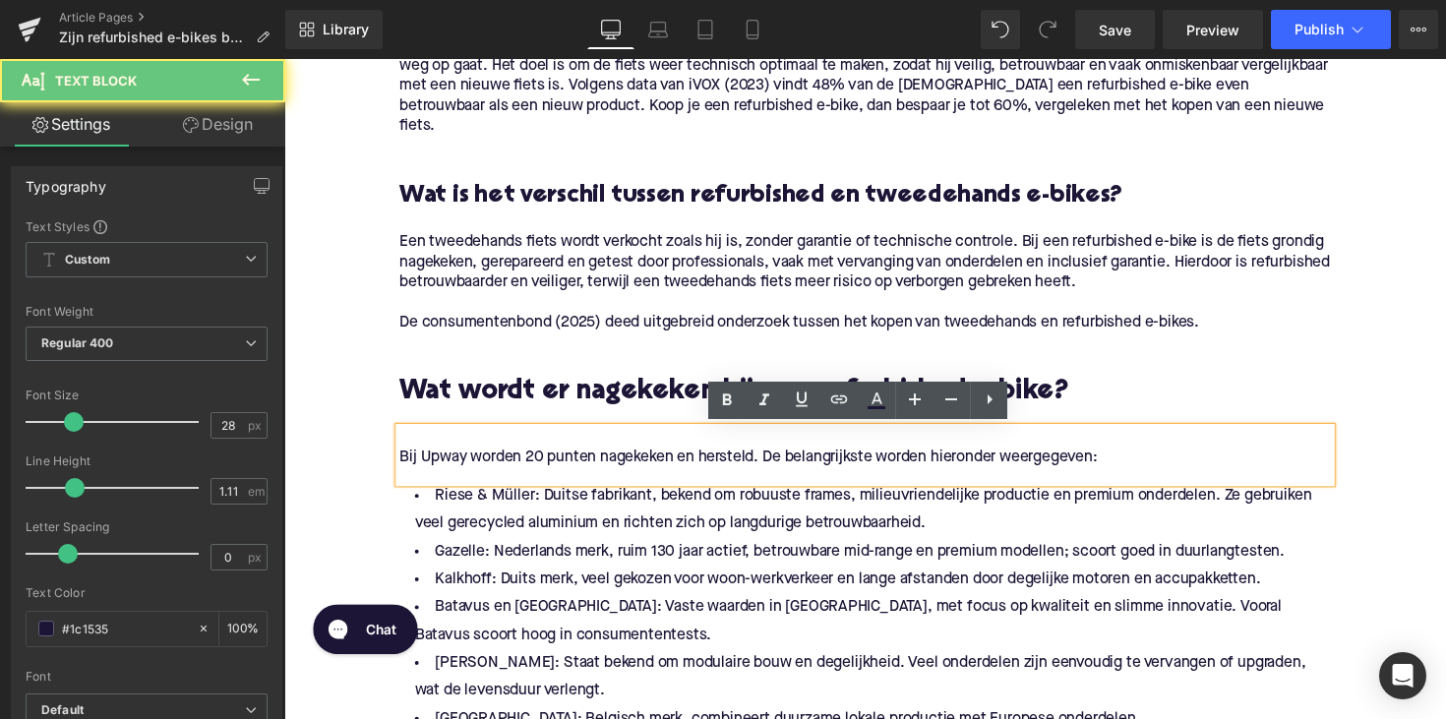
click at [403, 470] on p "Bij Upway worden 20 punten nagekeken en hersteld. De belangrijkste worden hiero…" at bounding box center [879, 467] width 954 height 21
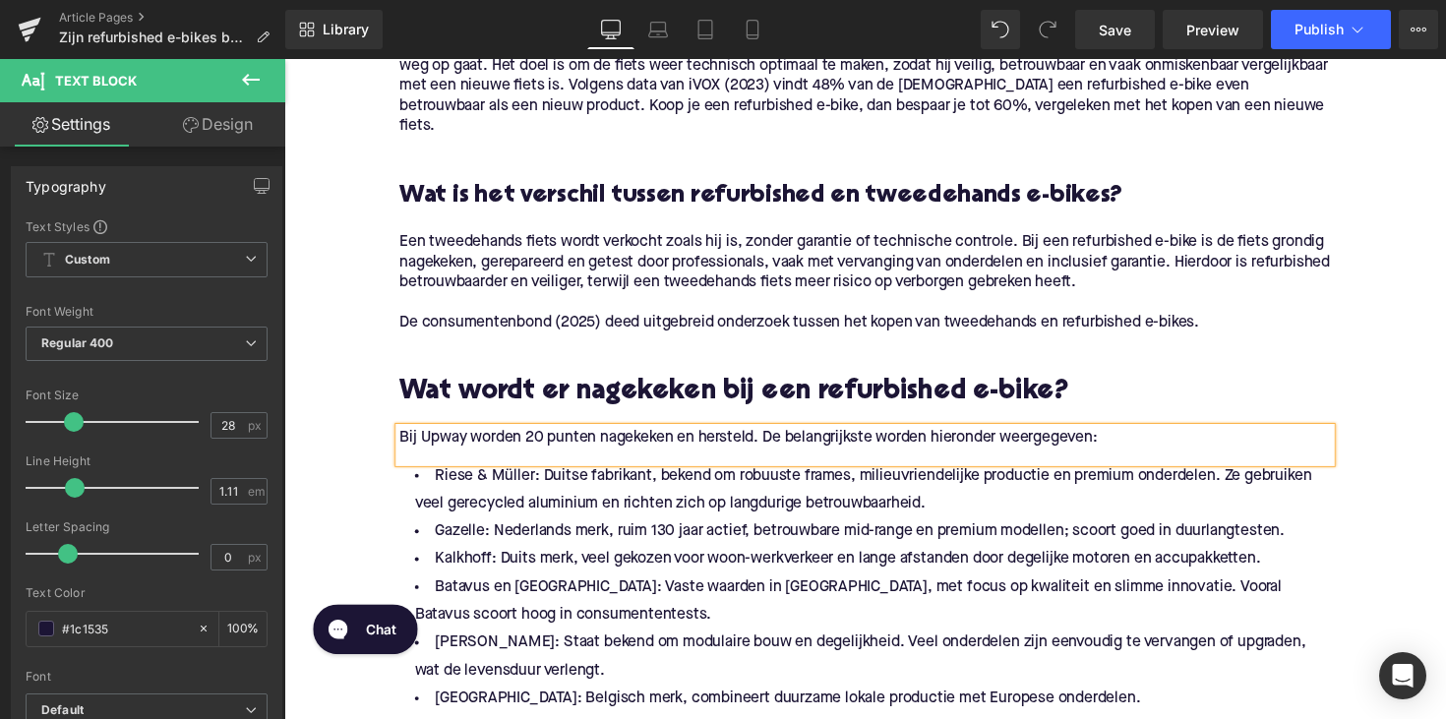
scroll to position [1590, 0]
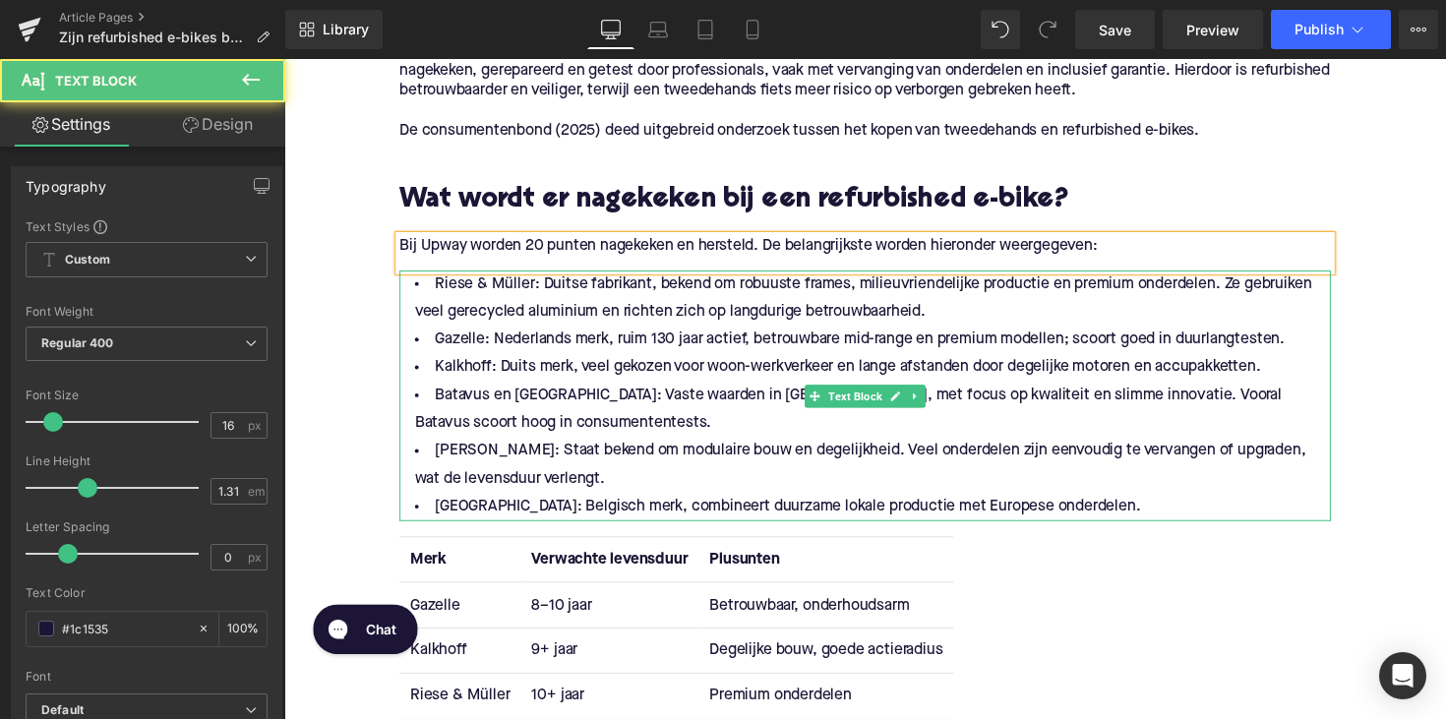
click at [808, 491] on li "[PERSON_NAME]: Staat bekend om modulaire bouw en degelijkheid. Veel onderdelen …" at bounding box center [879, 475] width 954 height 57
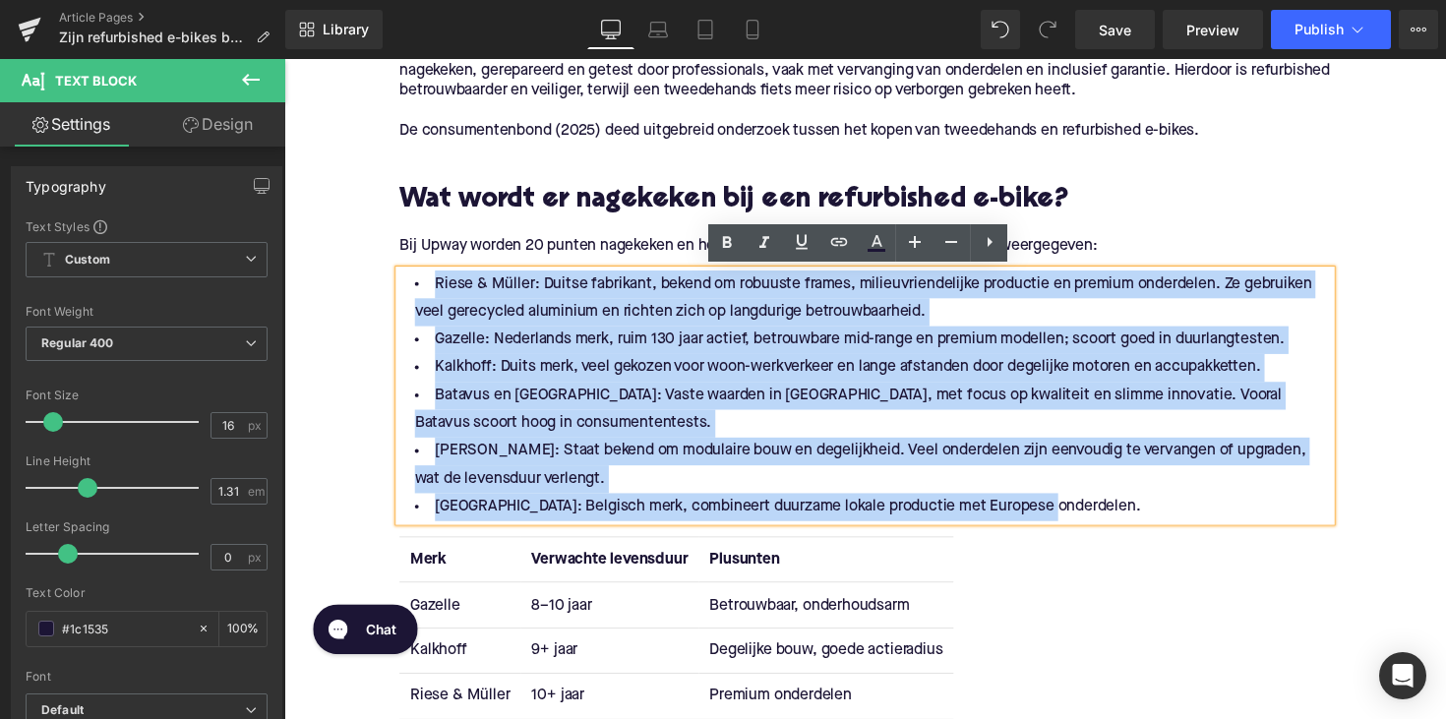
drag, startPoint x: 1066, startPoint y: 520, endPoint x: 432, endPoint y: 281, distance: 678.1
click at [432, 281] on ul "Riese & Müller: Duitse fabrikant, bekend om robuuste frames, milieuvriendelijke…" at bounding box center [879, 403] width 954 height 257
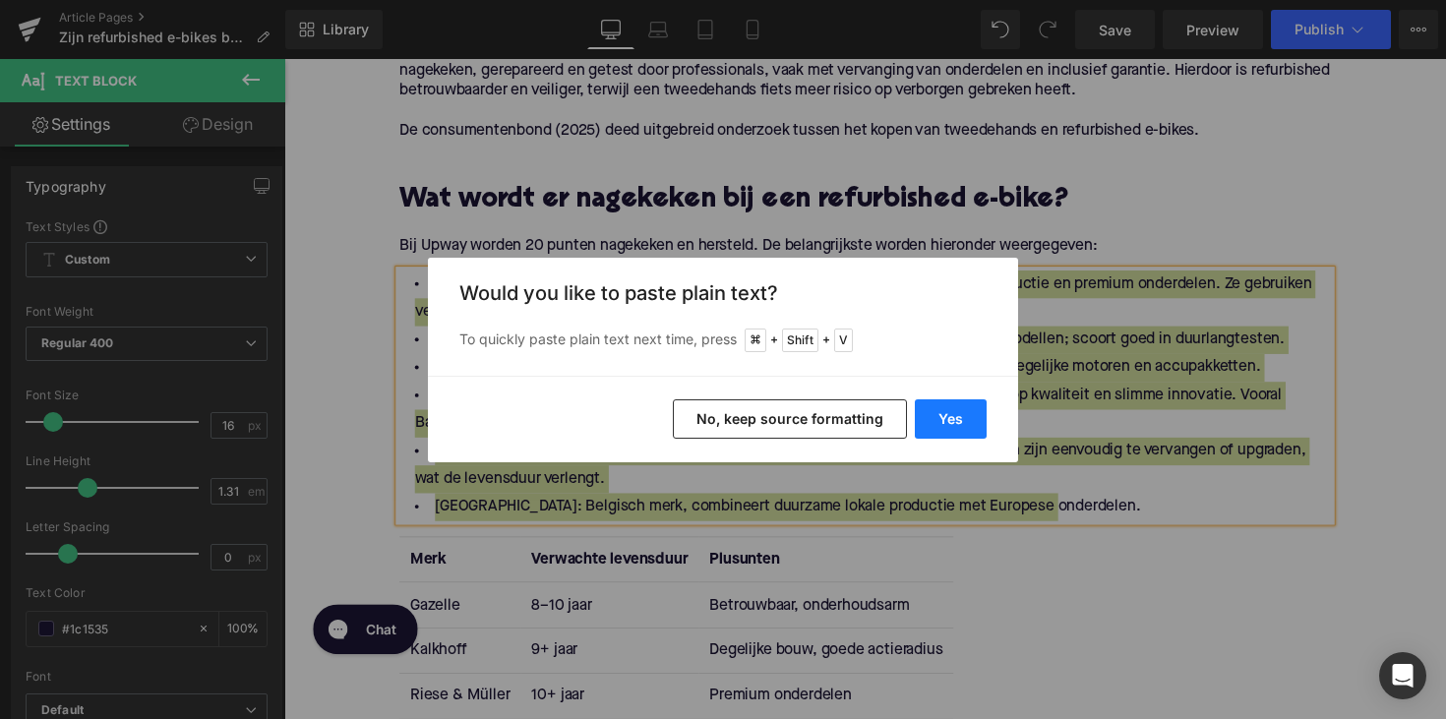
click at [946, 425] on button "Yes" at bounding box center [951, 418] width 72 height 39
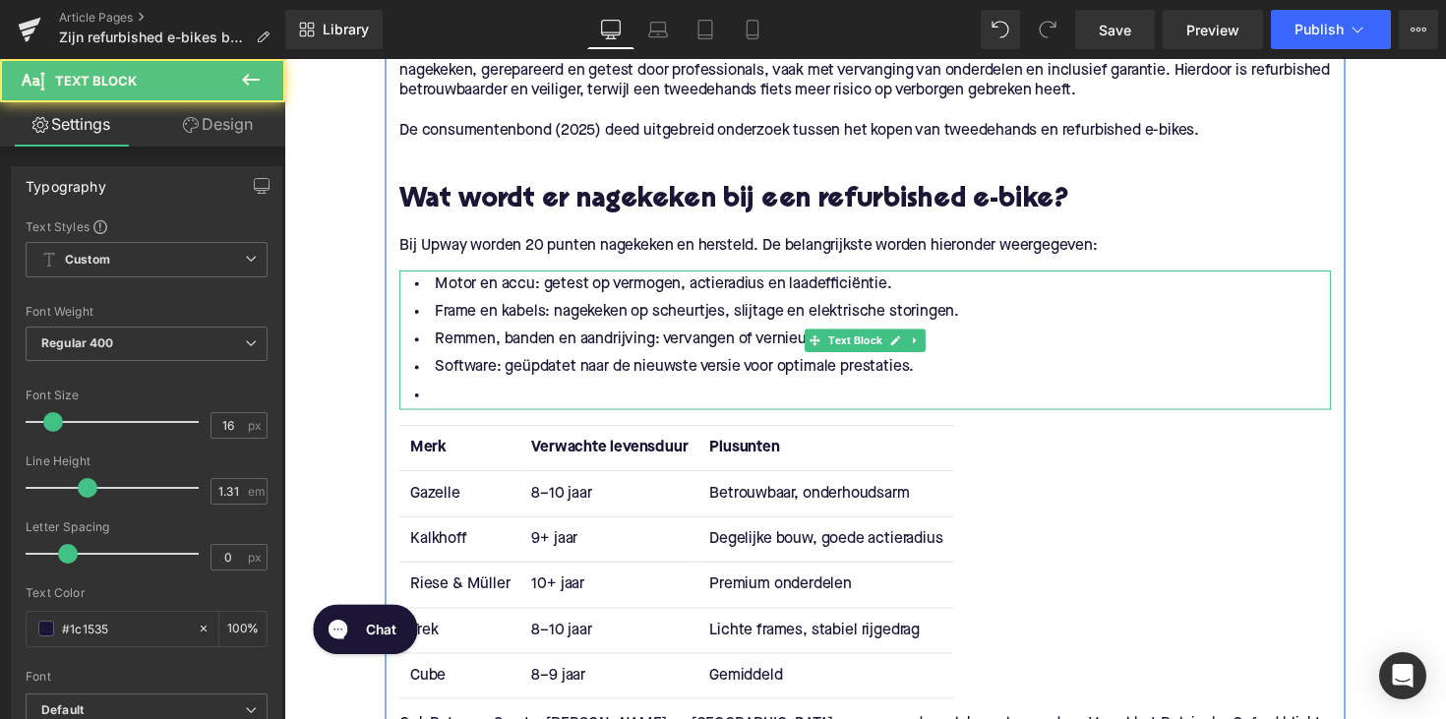
click at [468, 399] on li at bounding box center [879, 404] width 954 height 29
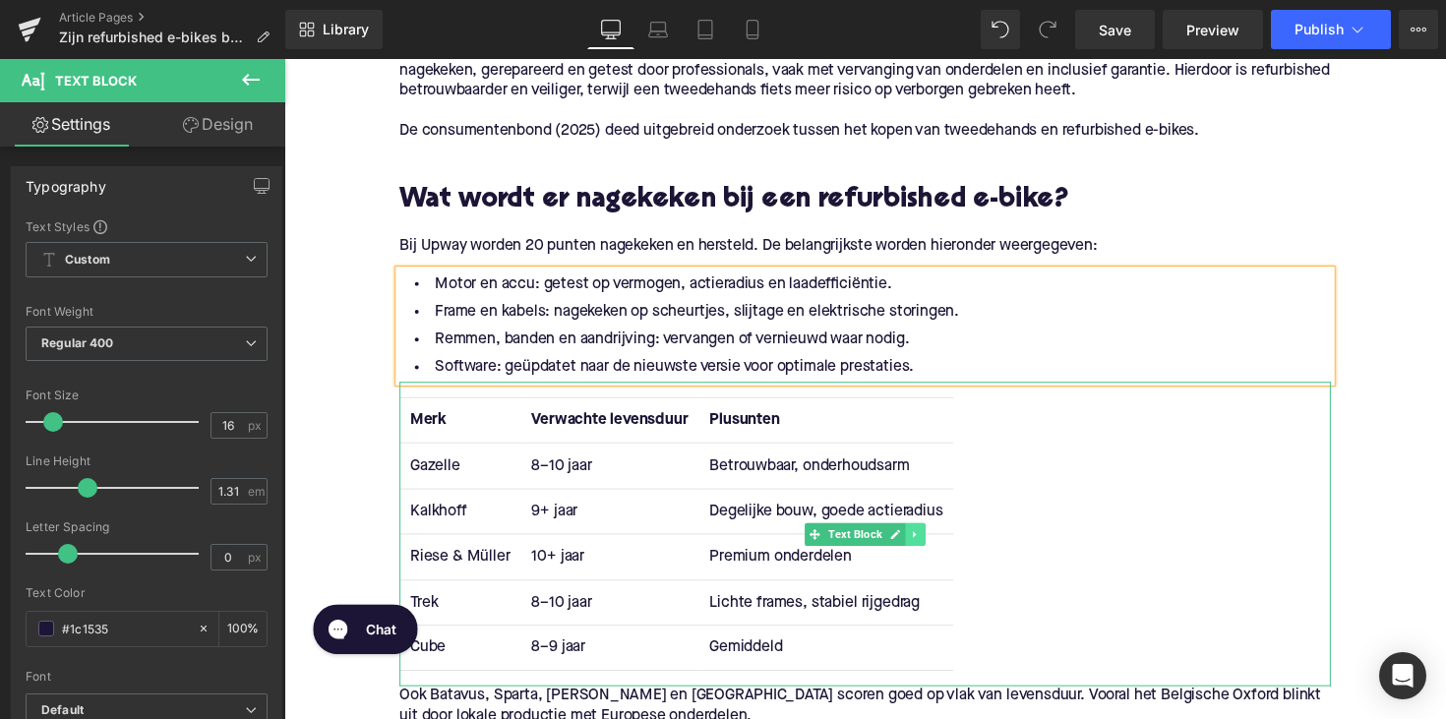
click at [929, 545] on icon at bounding box center [930, 545] width 3 height 7
click at [931, 545] on link at bounding box center [941, 546] width 21 height 24
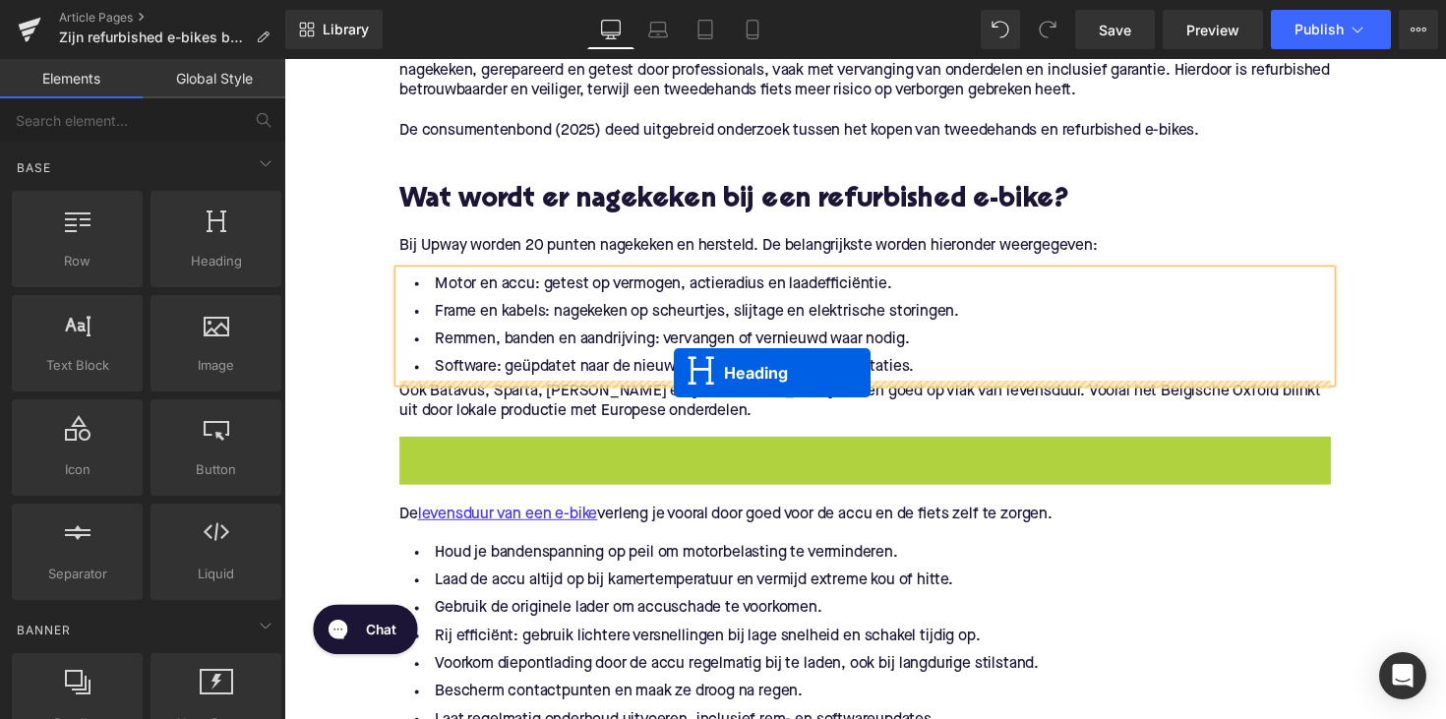
drag, startPoint x: 824, startPoint y: 470, endPoint x: 684, endPoint y: 381, distance: 166.8
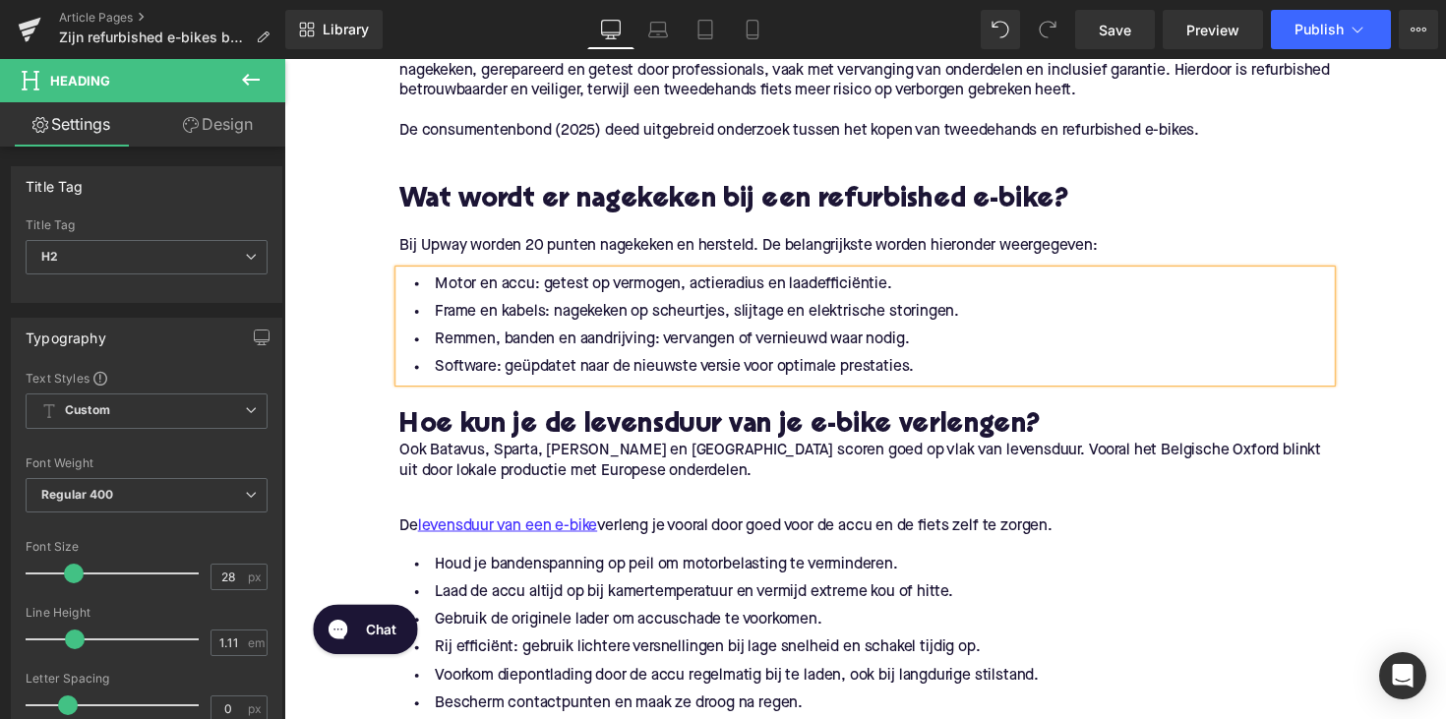
click at [502, 441] on h2 "Hoe kun je de levensduur van je e-bike verlengen?" at bounding box center [879, 435] width 954 height 30
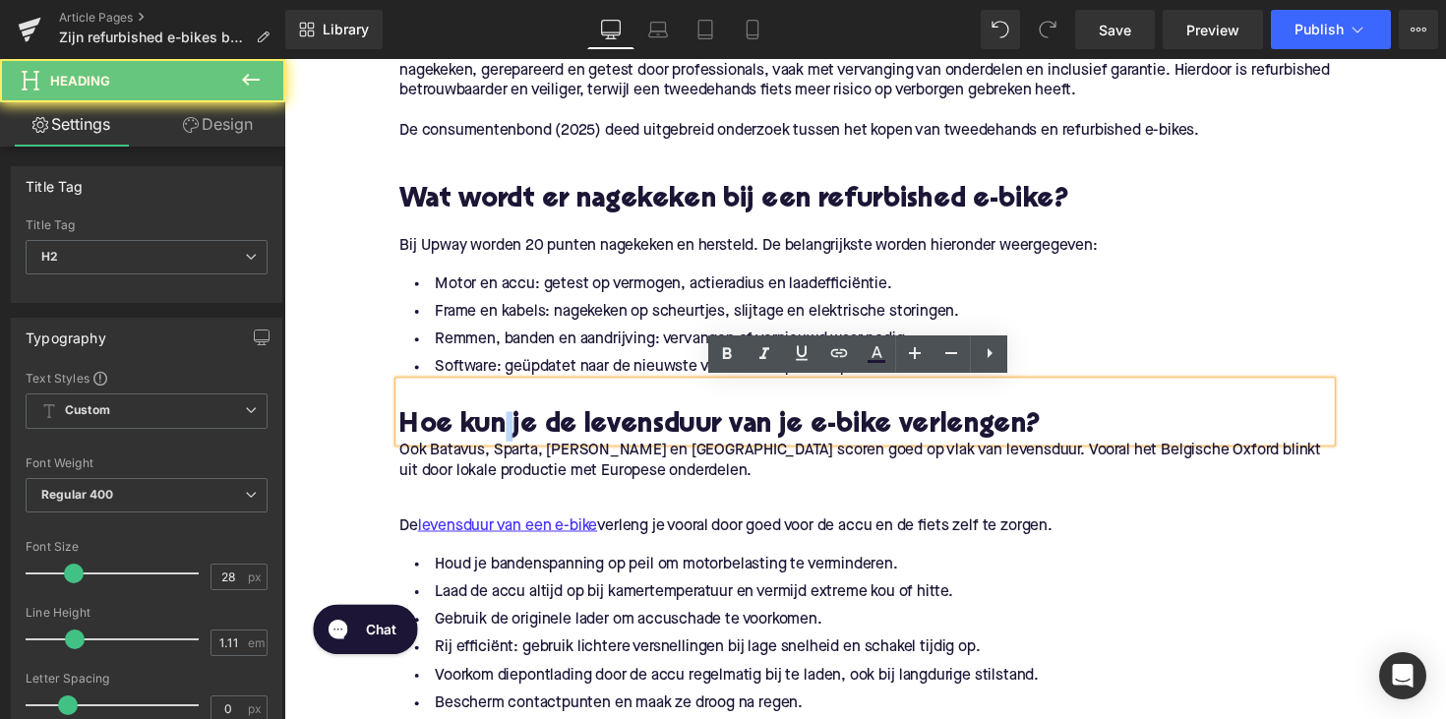
click at [502, 441] on h2 "Hoe kun je de levensduur van je e-bike verlengen?" at bounding box center [879, 435] width 954 height 30
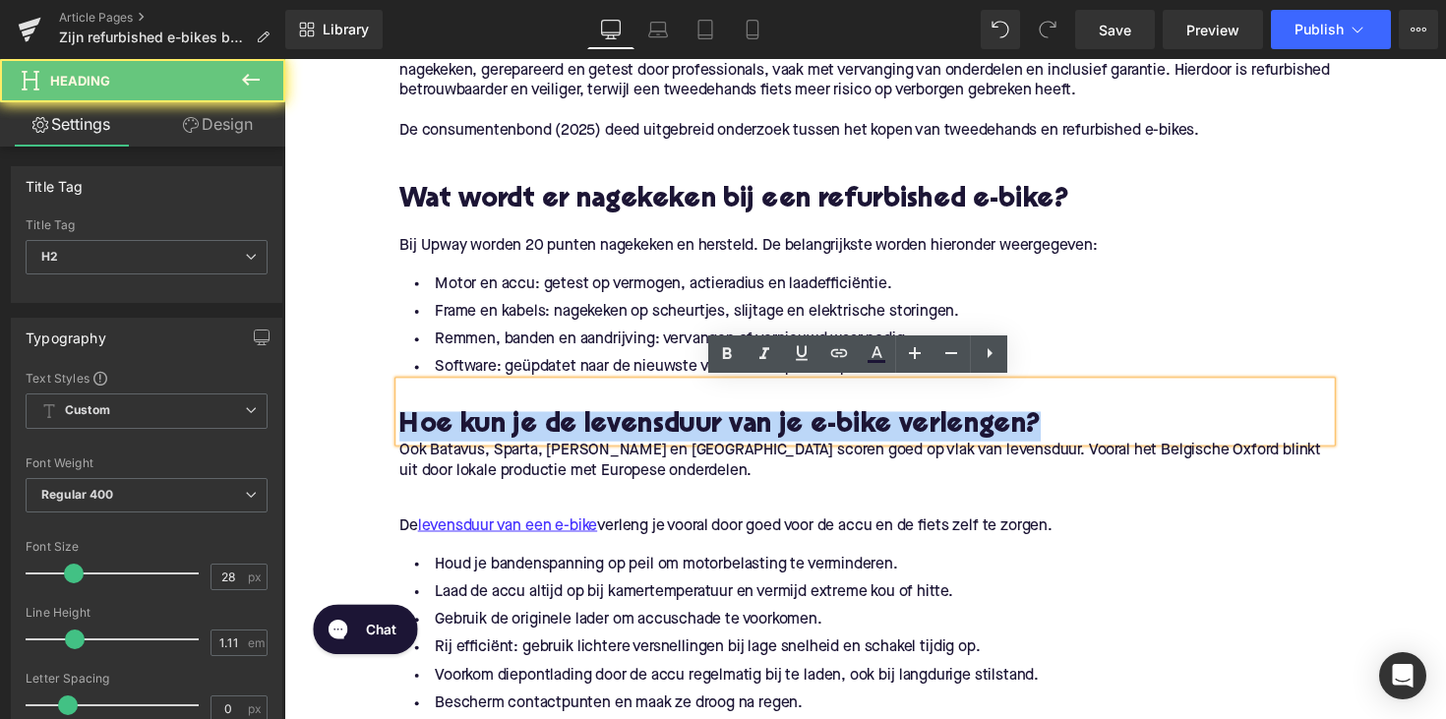
click at [502, 441] on h2 "Hoe kun je de levensduur van je e-bike verlengen?" at bounding box center [879, 435] width 954 height 30
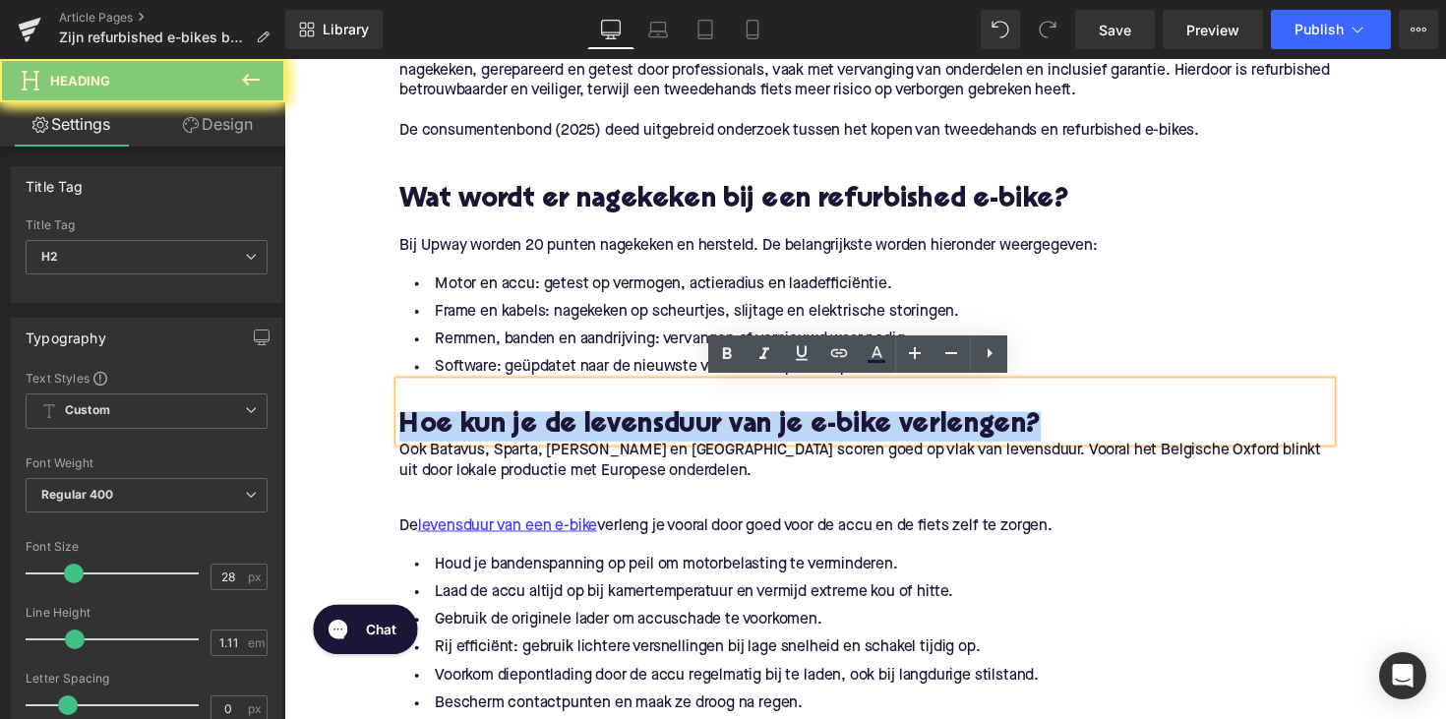
click at [502, 441] on h2 "Hoe kun je de levensduur van je e-bike verlengen?" at bounding box center [879, 435] width 954 height 30
paste div
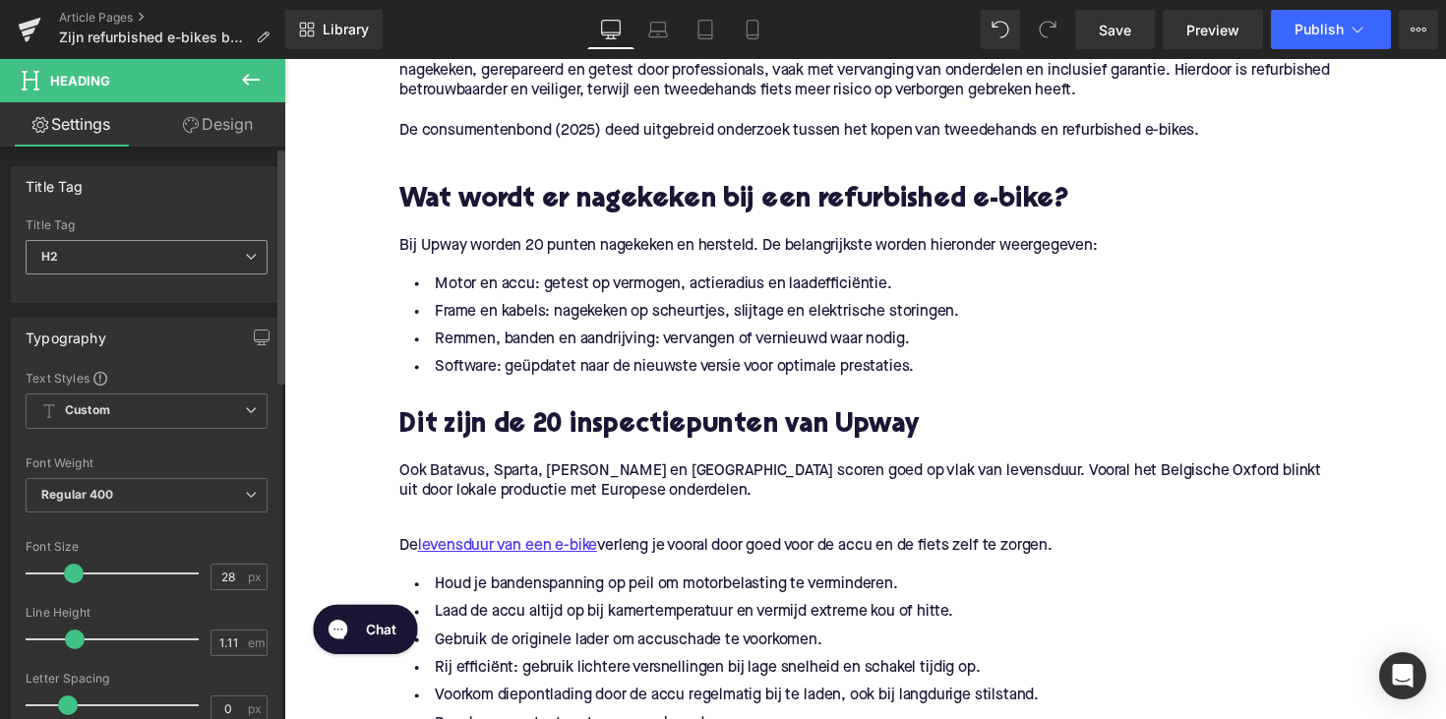
click at [175, 258] on span "H2" at bounding box center [147, 257] width 242 height 34
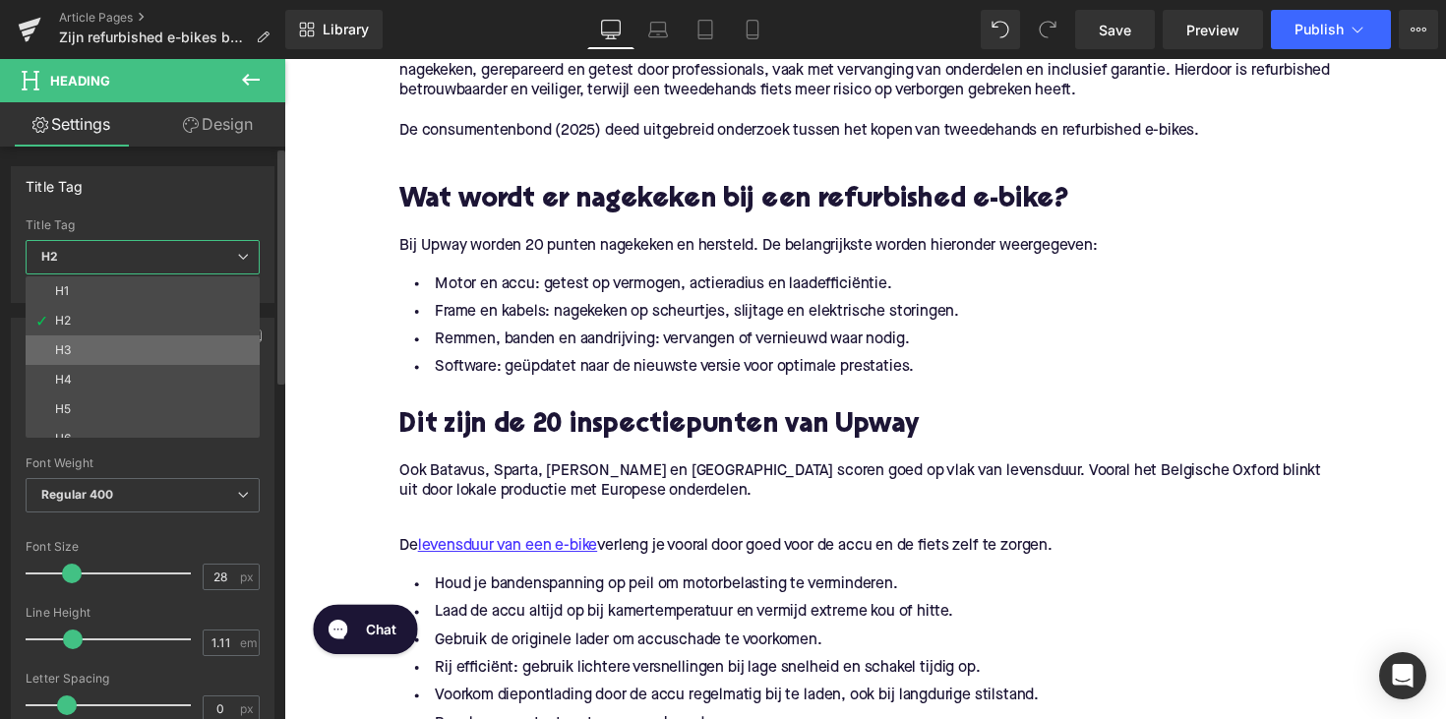
click at [149, 358] on li "H3" at bounding box center [147, 350] width 243 height 30
type input "25"
type input "1.28"
type input "100"
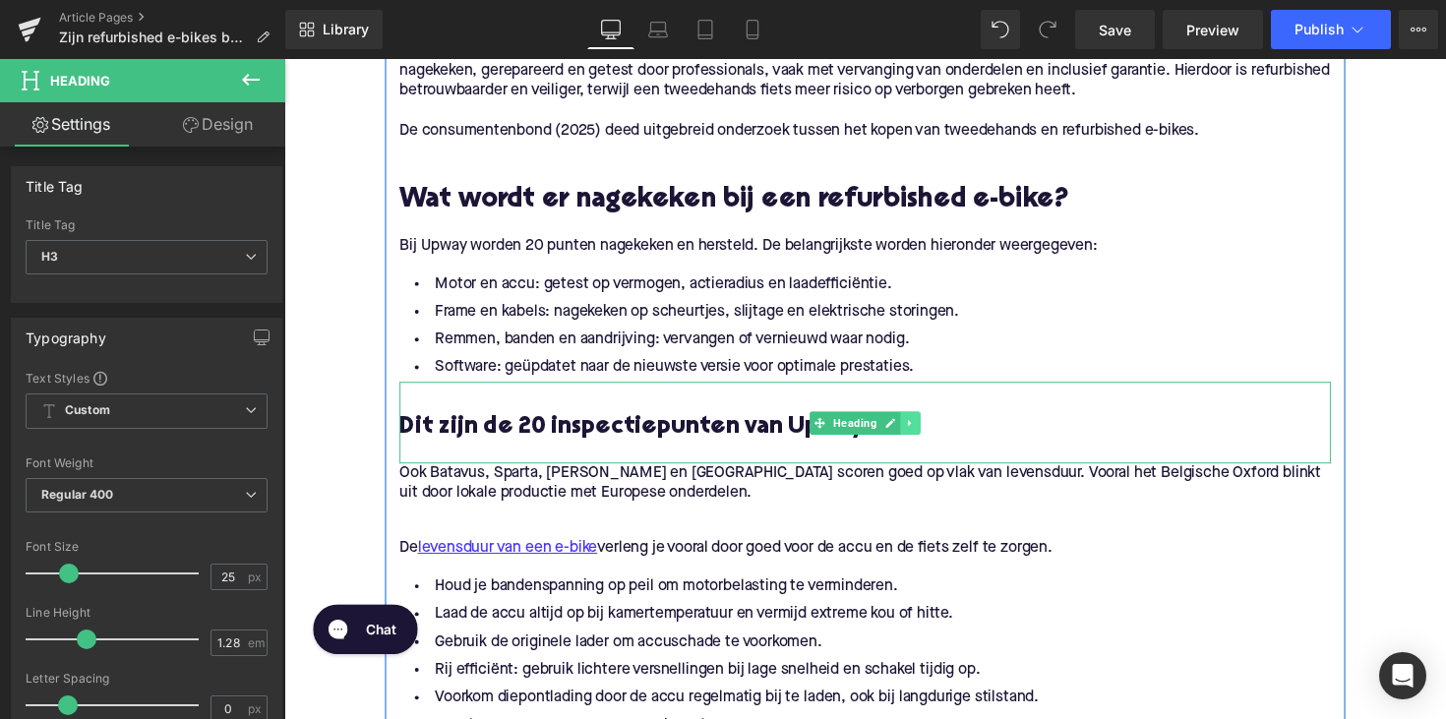
click at [926, 424] on link at bounding box center [926, 432] width 21 height 24
click at [913, 435] on icon at bounding box center [915, 431] width 11 height 11
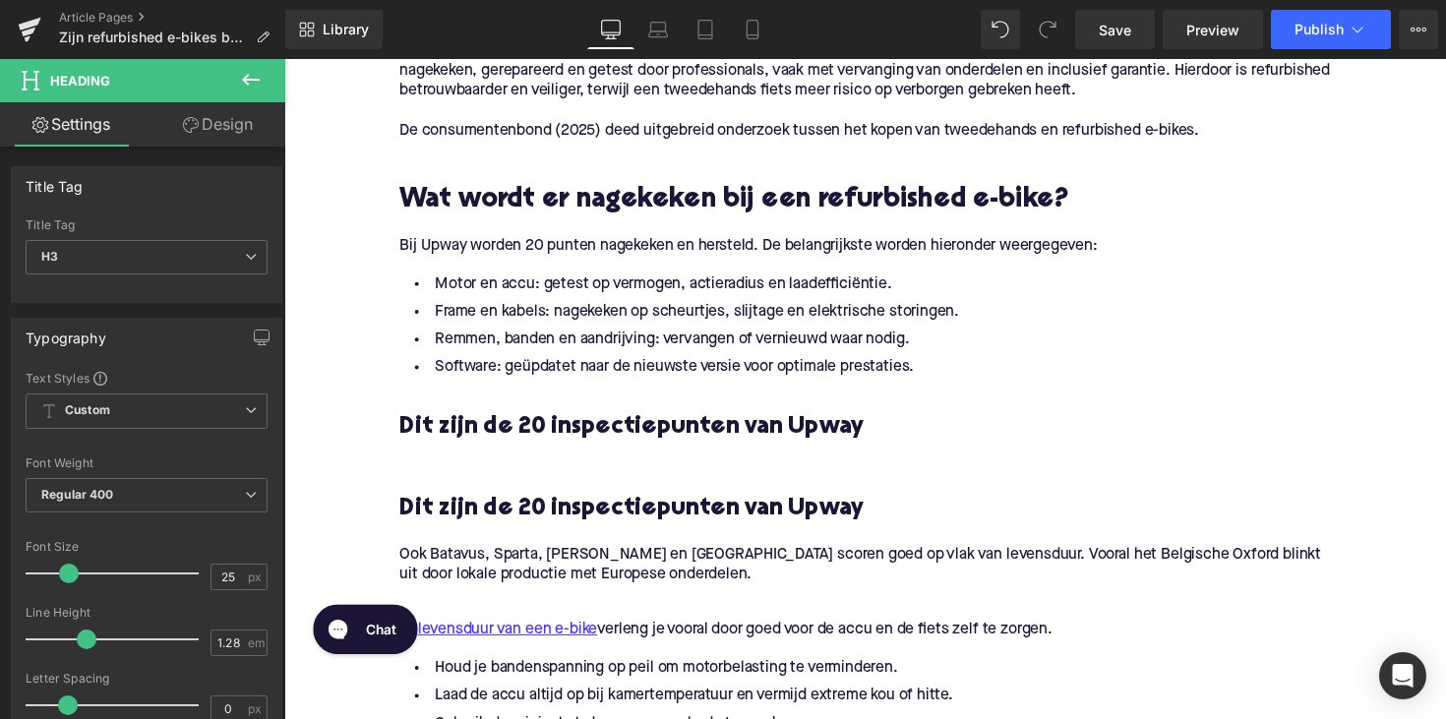
click at [534, 507] on h3 "Dit zijn de 20 inspectiepunten van Upway" at bounding box center [879, 520] width 954 height 31
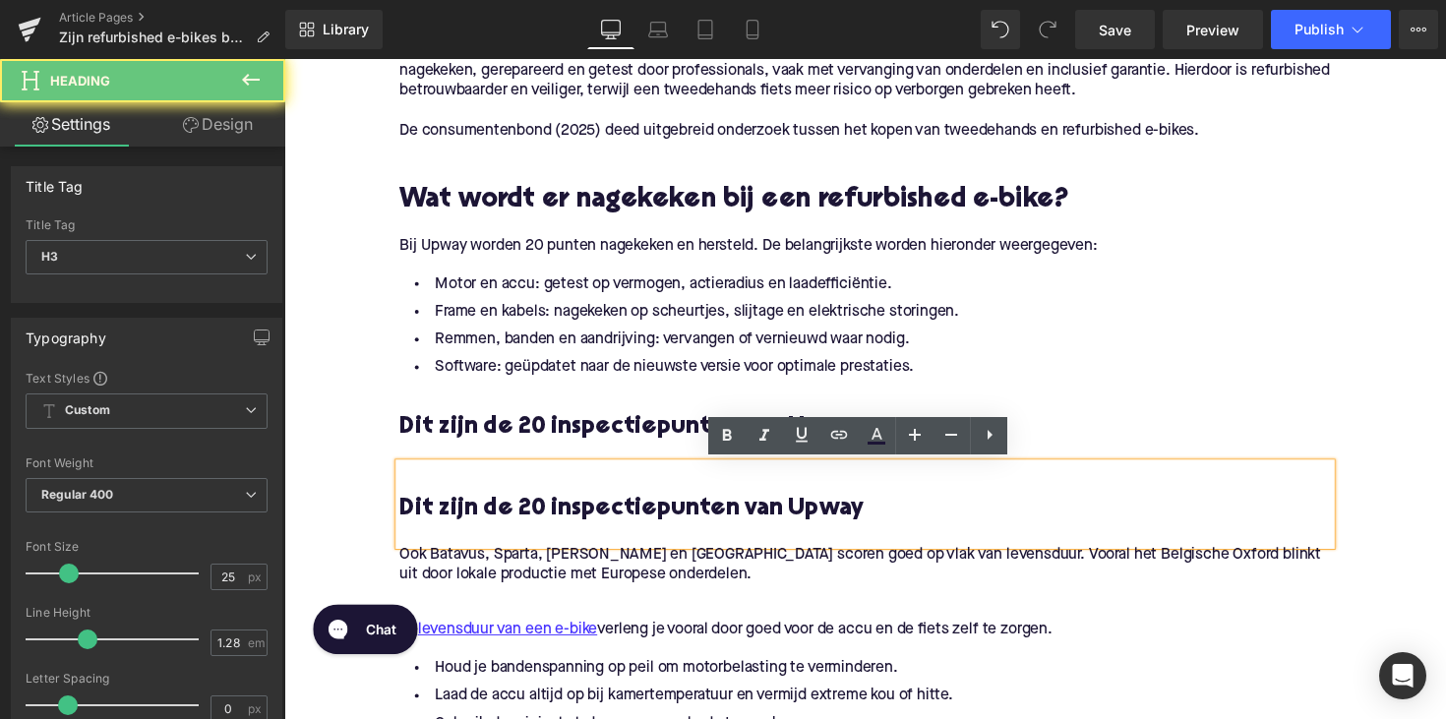
click at [534, 507] on h3 "Dit zijn de 20 inspectiepunten van Upway" at bounding box center [879, 520] width 954 height 31
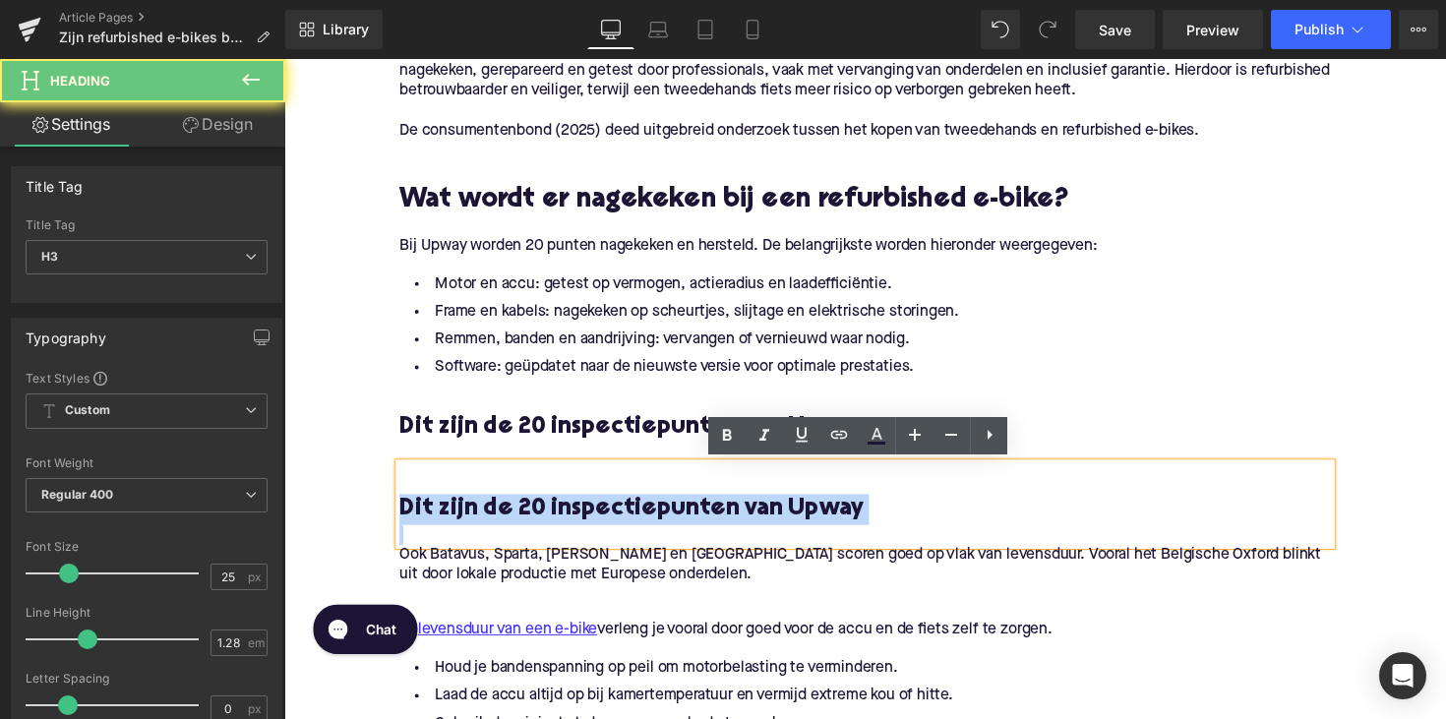
click at [534, 507] on h3 "Dit zijn de 20 inspectiepunten van Upway" at bounding box center [879, 520] width 954 height 31
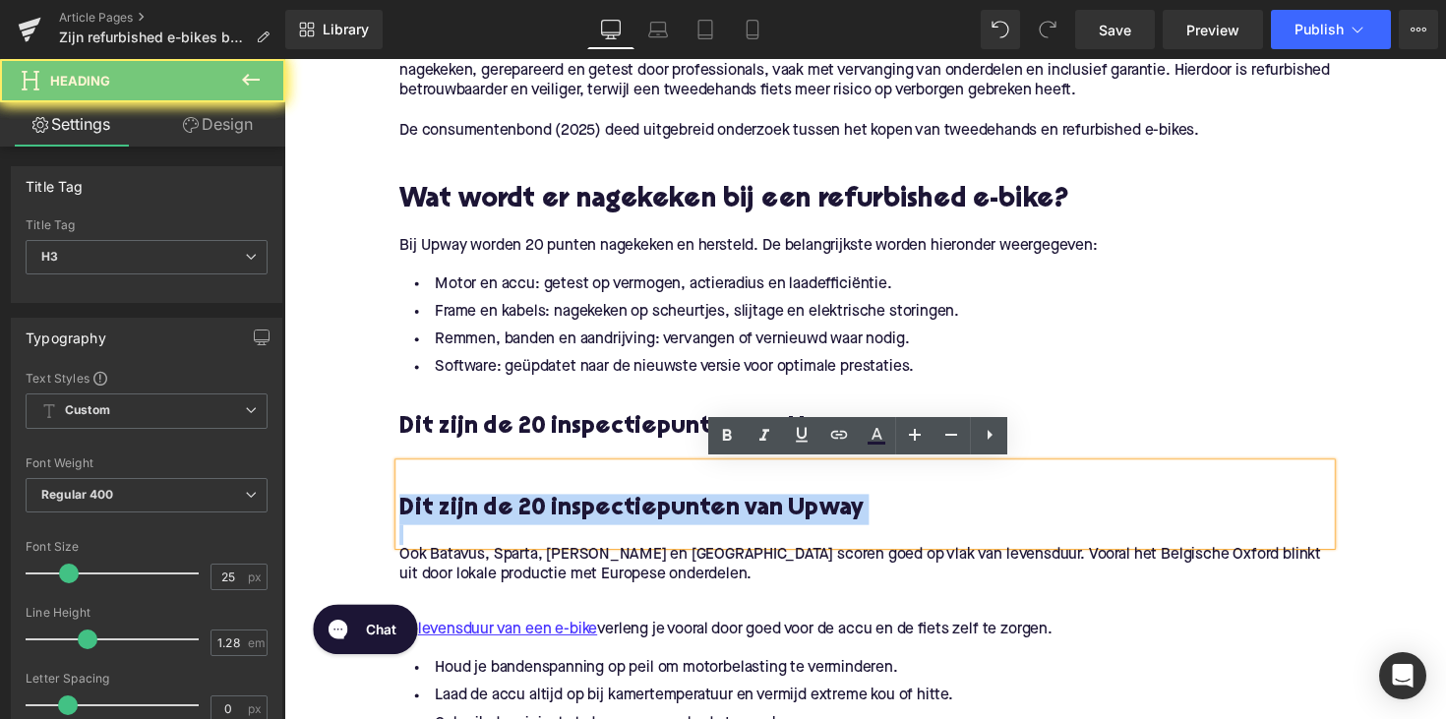
paste div
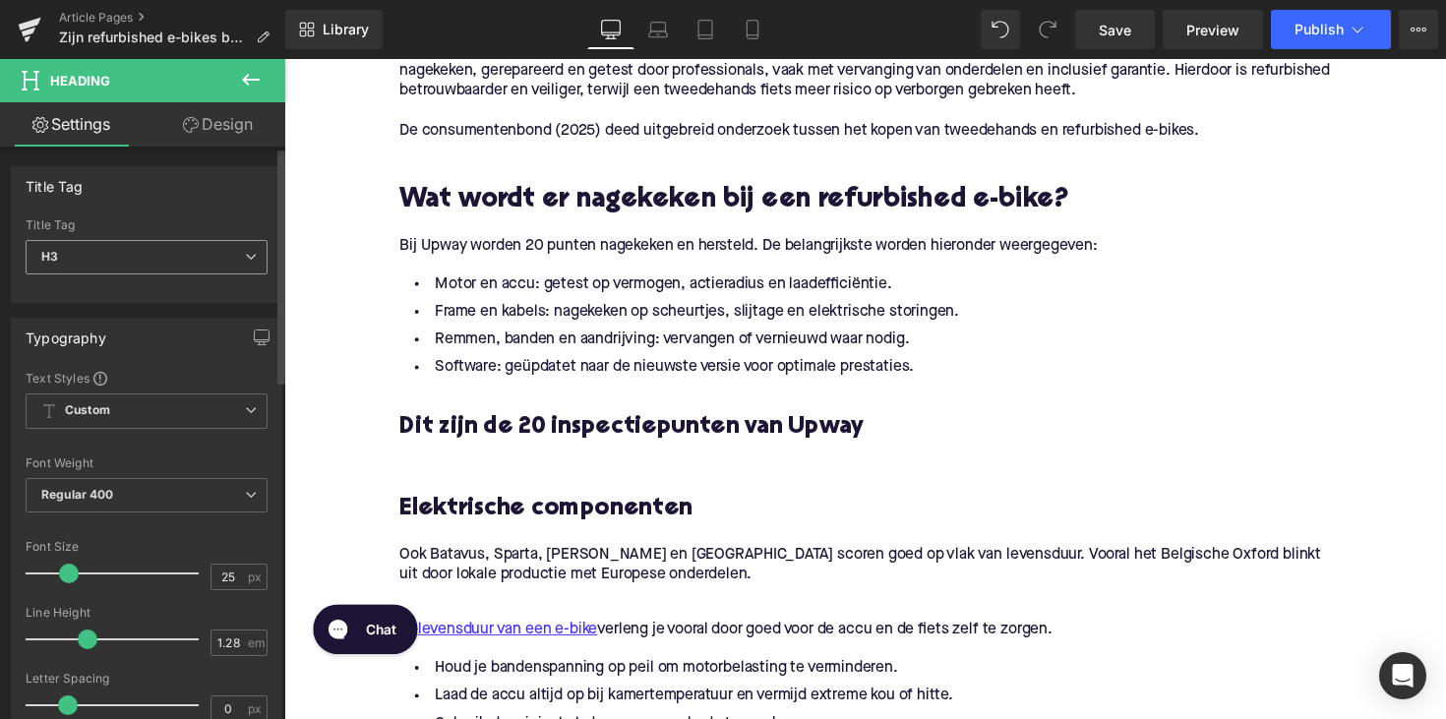
click at [164, 251] on span "H3" at bounding box center [147, 257] width 242 height 34
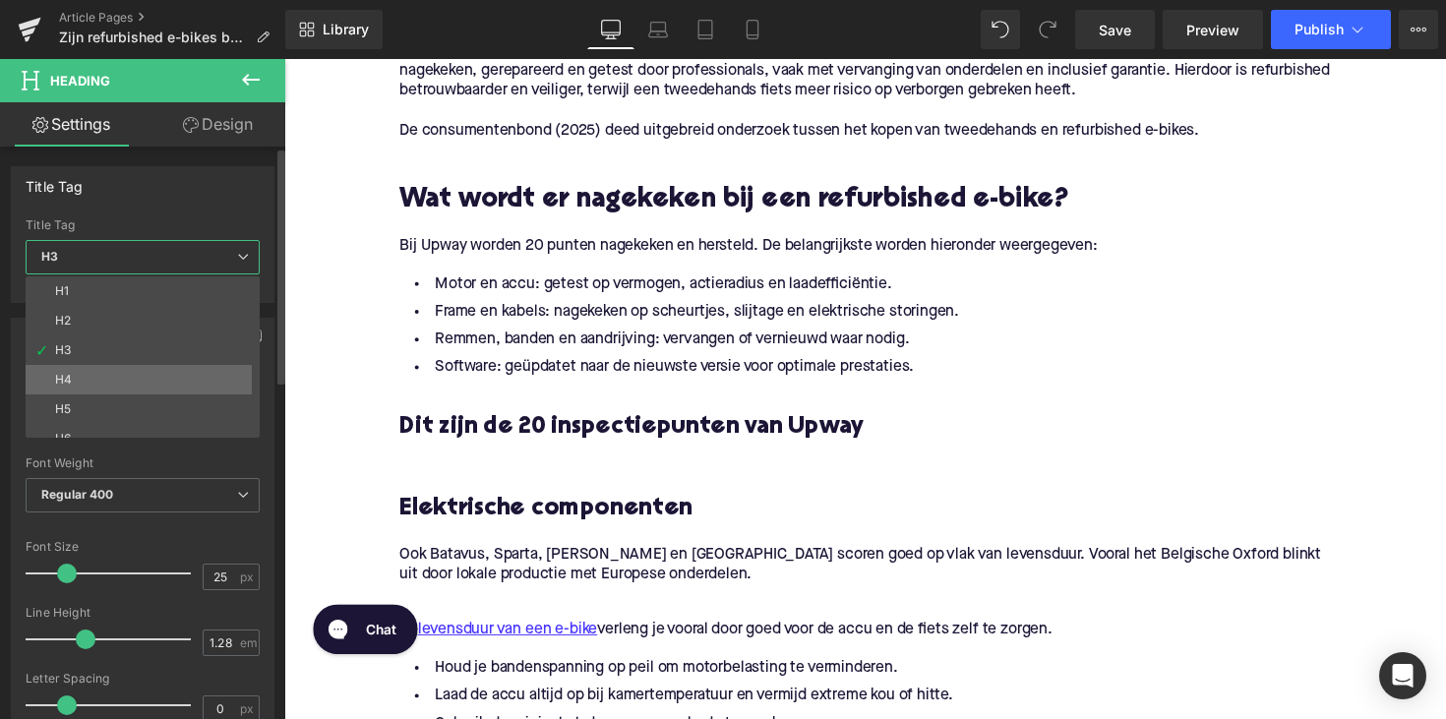
click at [128, 369] on li "H4" at bounding box center [147, 380] width 243 height 30
type input "21"
type input "1.33"
type input "100"
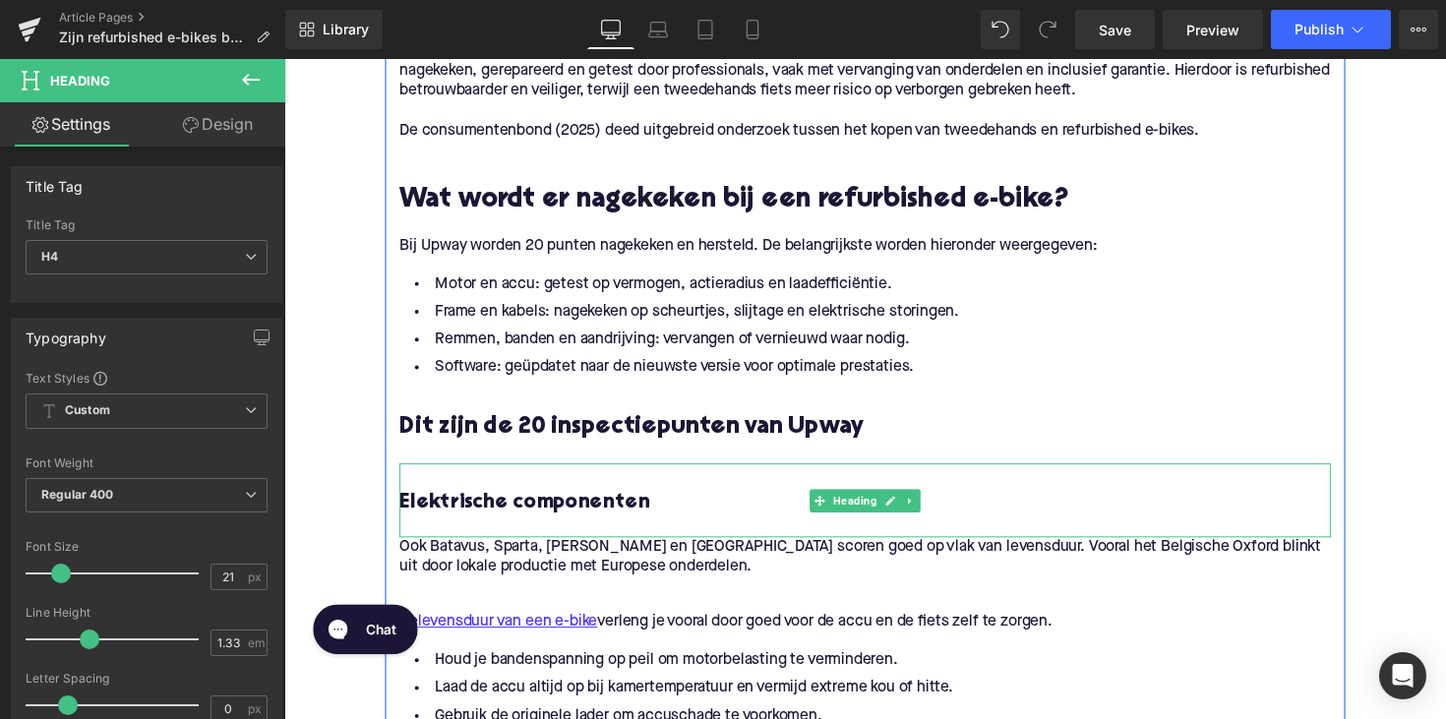
scroll to position [1657, 0]
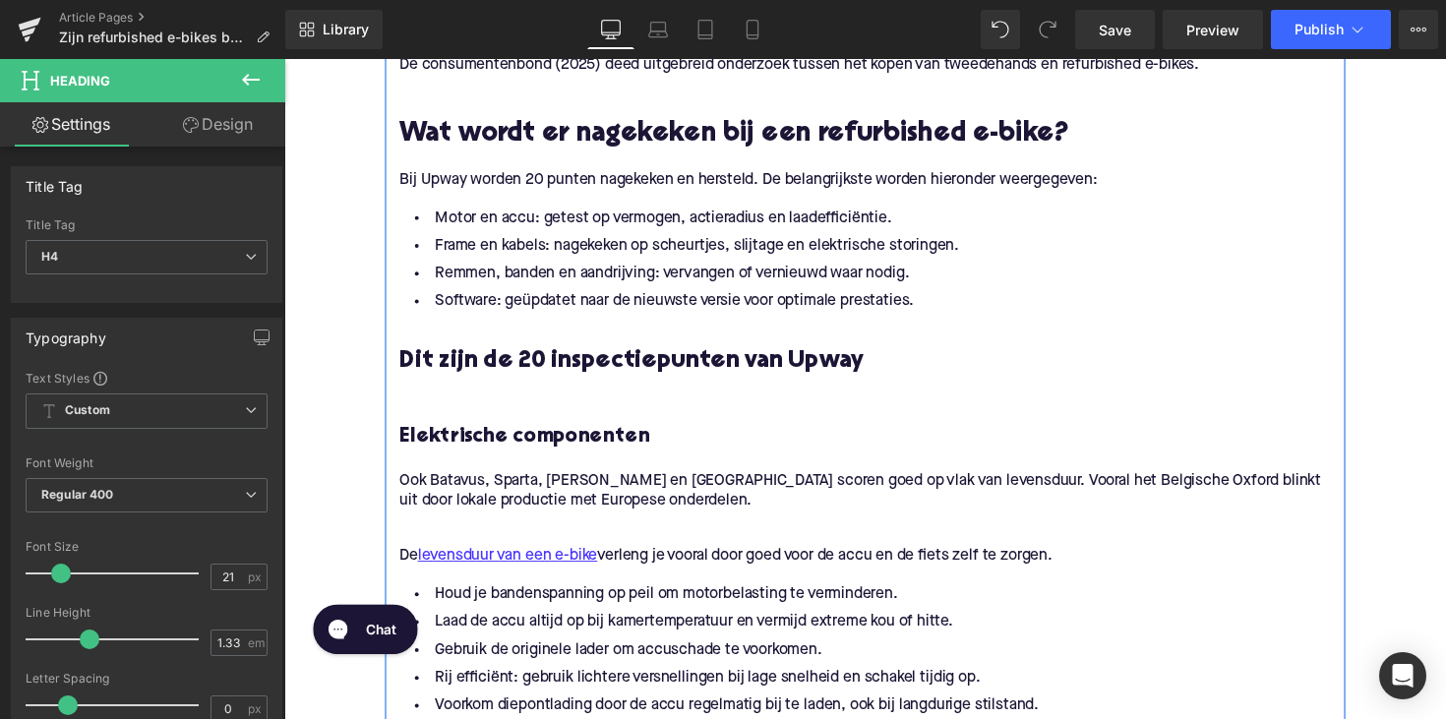
click at [789, 604] on li "Houd je bandenspanning op peil om motorbelasting te verminderen." at bounding box center [879, 608] width 954 height 29
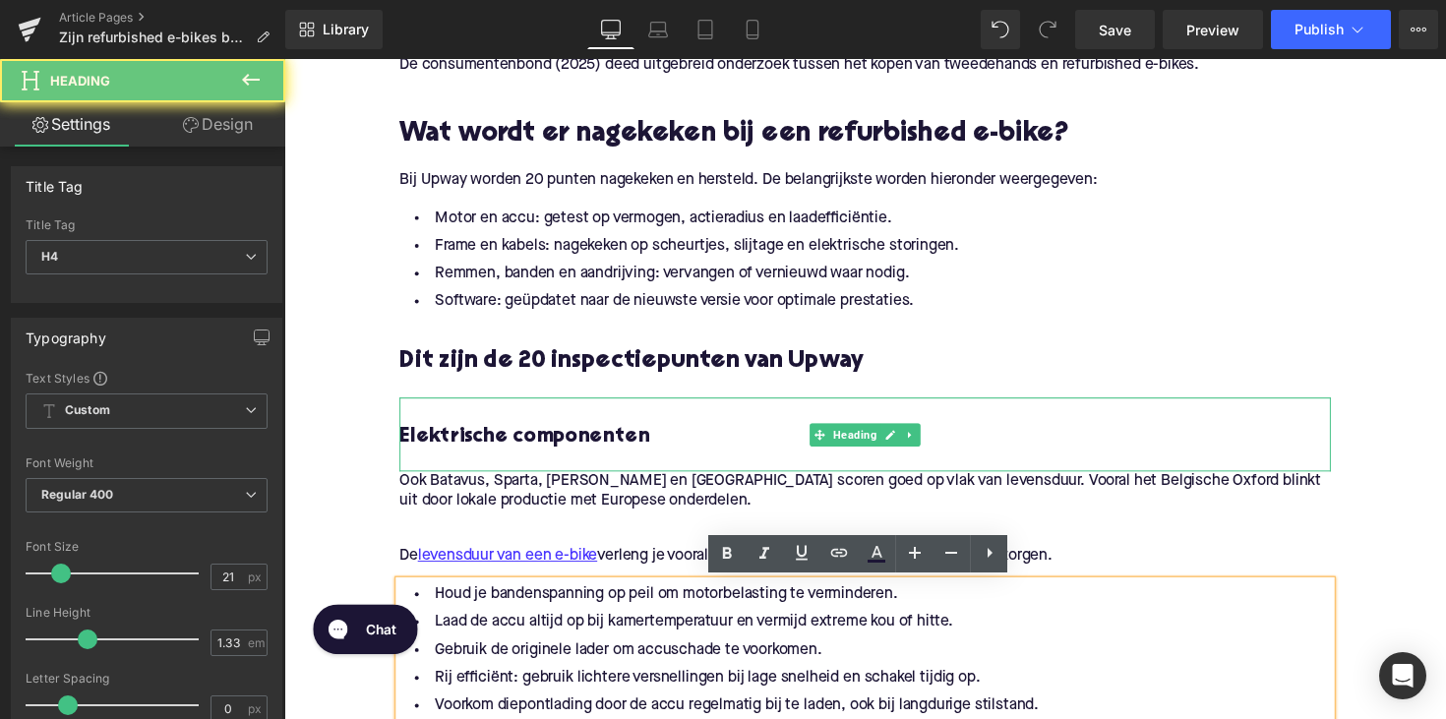
click at [687, 407] on div "Elektrische componenten Heading" at bounding box center [879, 444] width 954 height 76
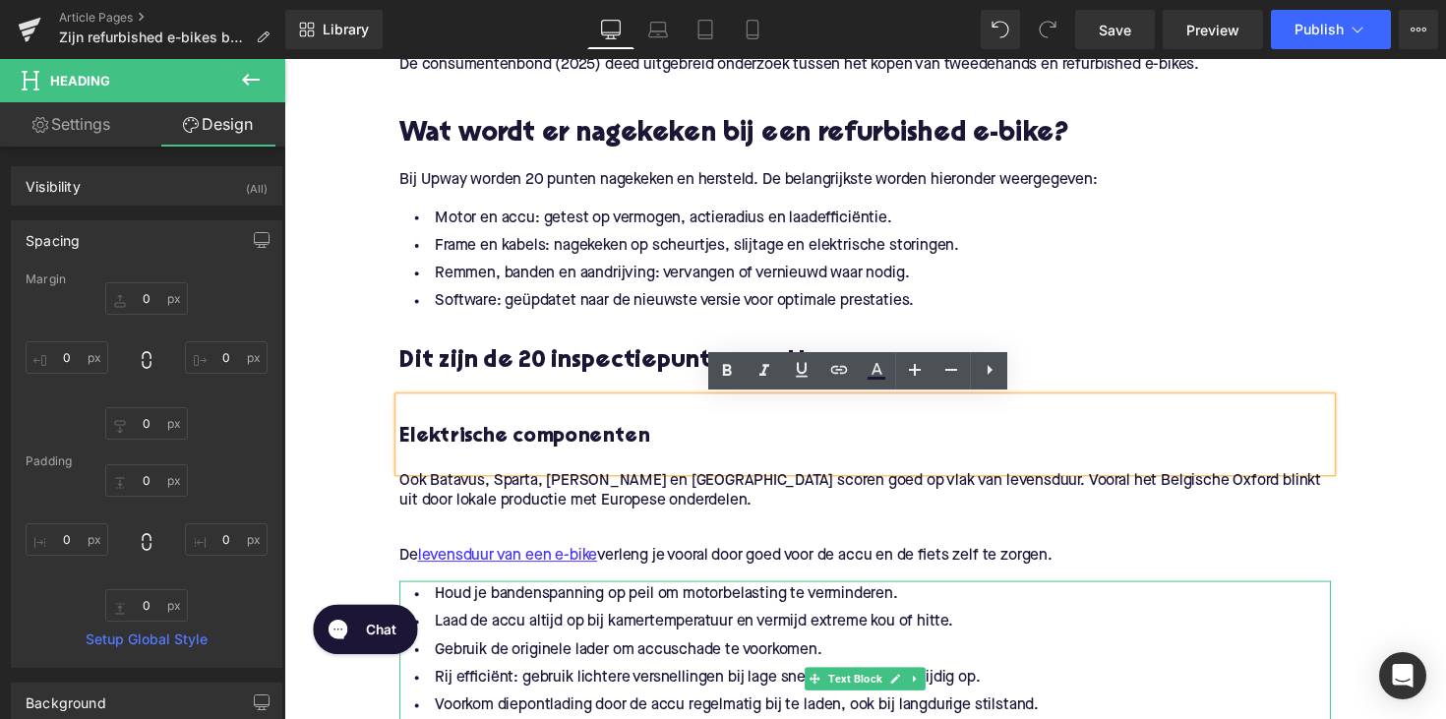
scroll to position [1676, 0]
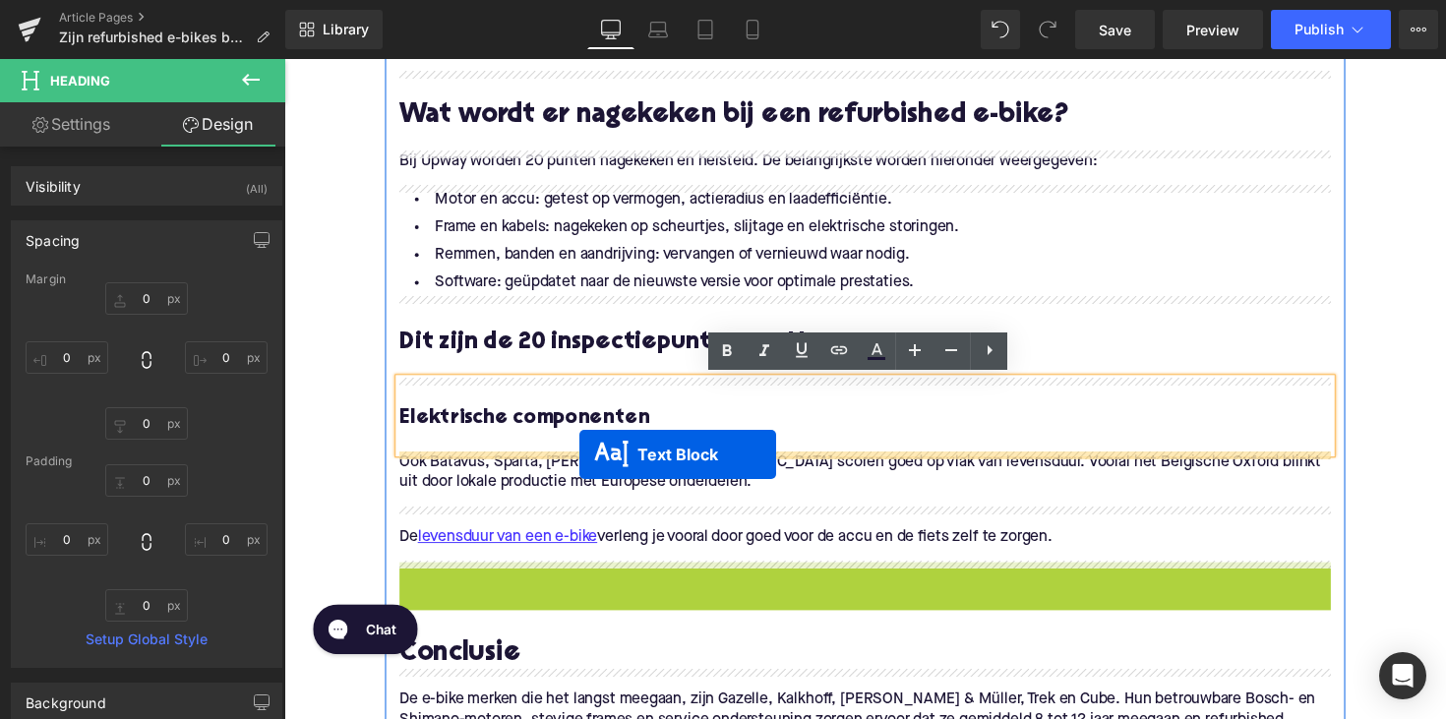
drag, startPoint x: 827, startPoint y: 697, endPoint x: 586, endPoint y: 464, distance: 334.7
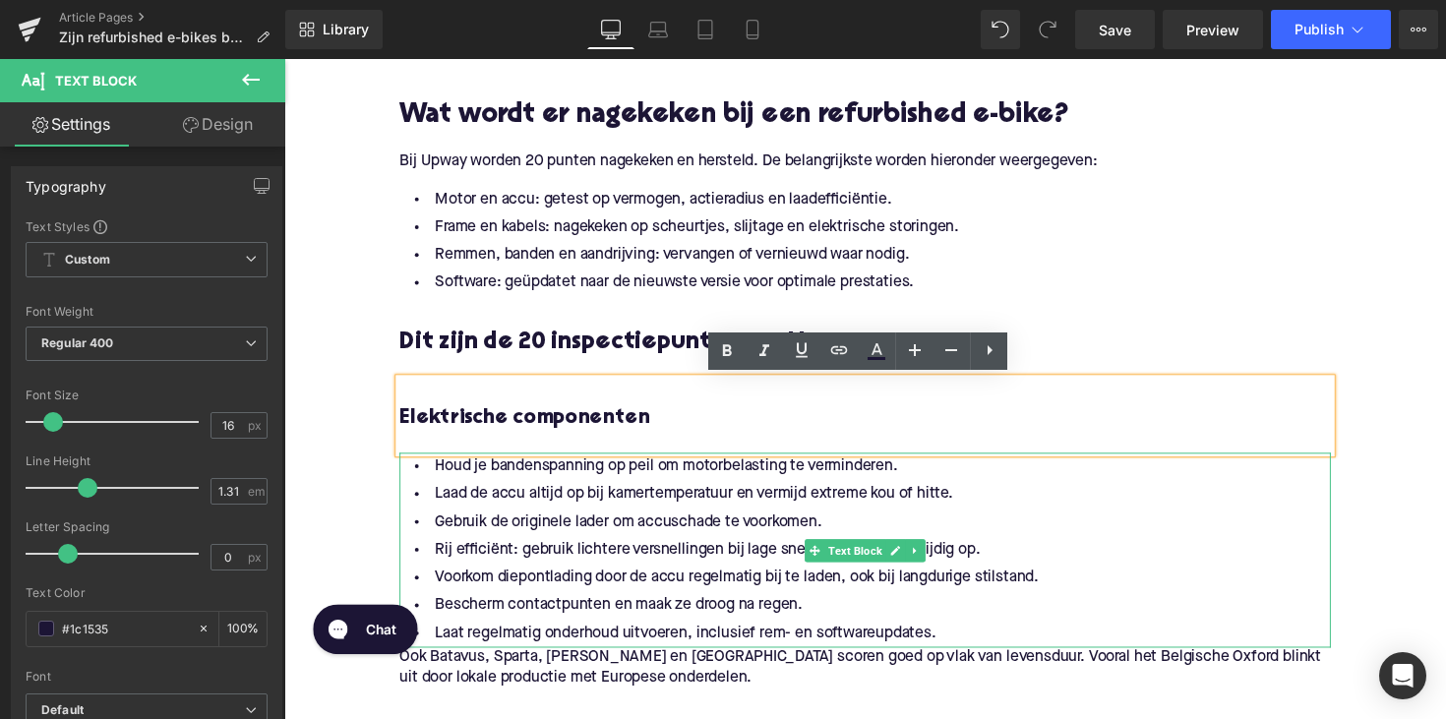
click at [800, 582] on li "Voorkom diepontlading door de accu regelmatig bij te laden, ook bij langdurige …" at bounding box center [879, 591] width 954 height 29
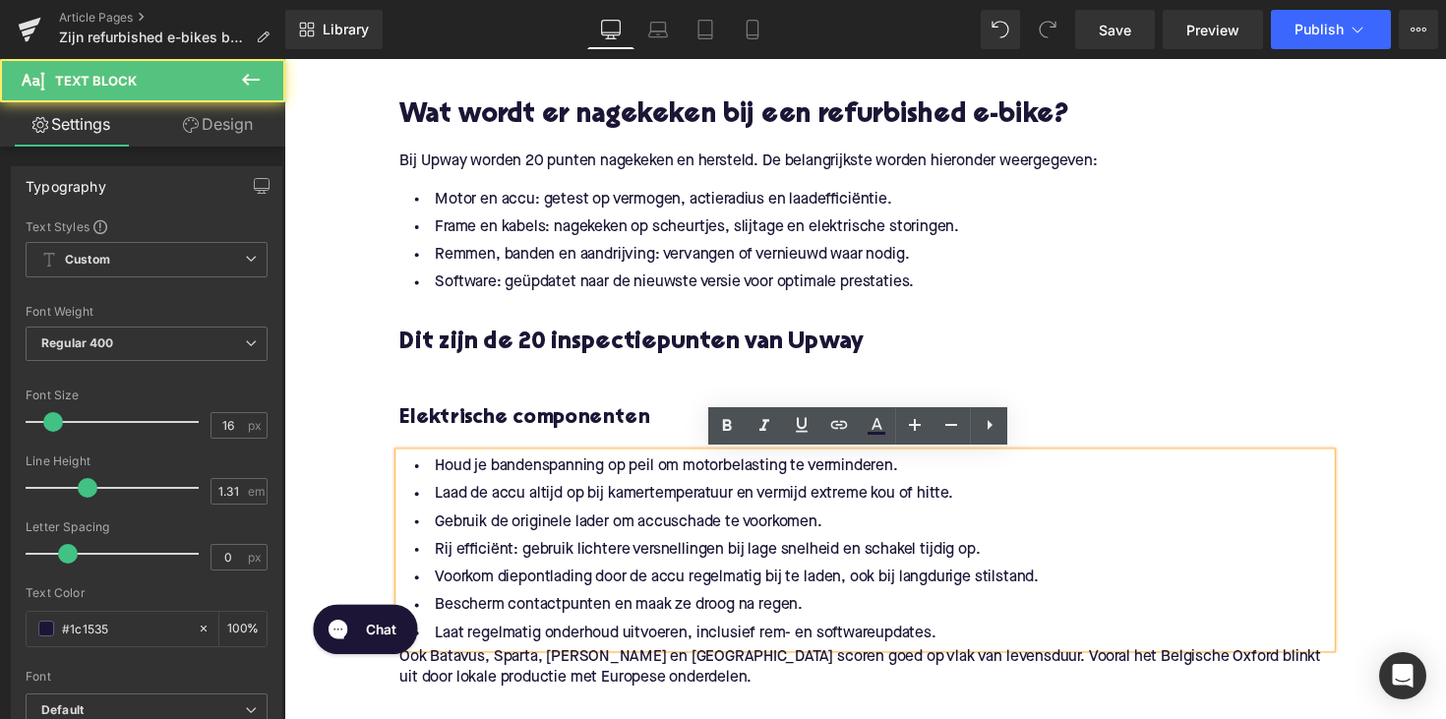
click at [821, 625] on li "Bescherm contactpunten en maak ze droog na regen." at bounding box center [879, 619] width 954 height 29
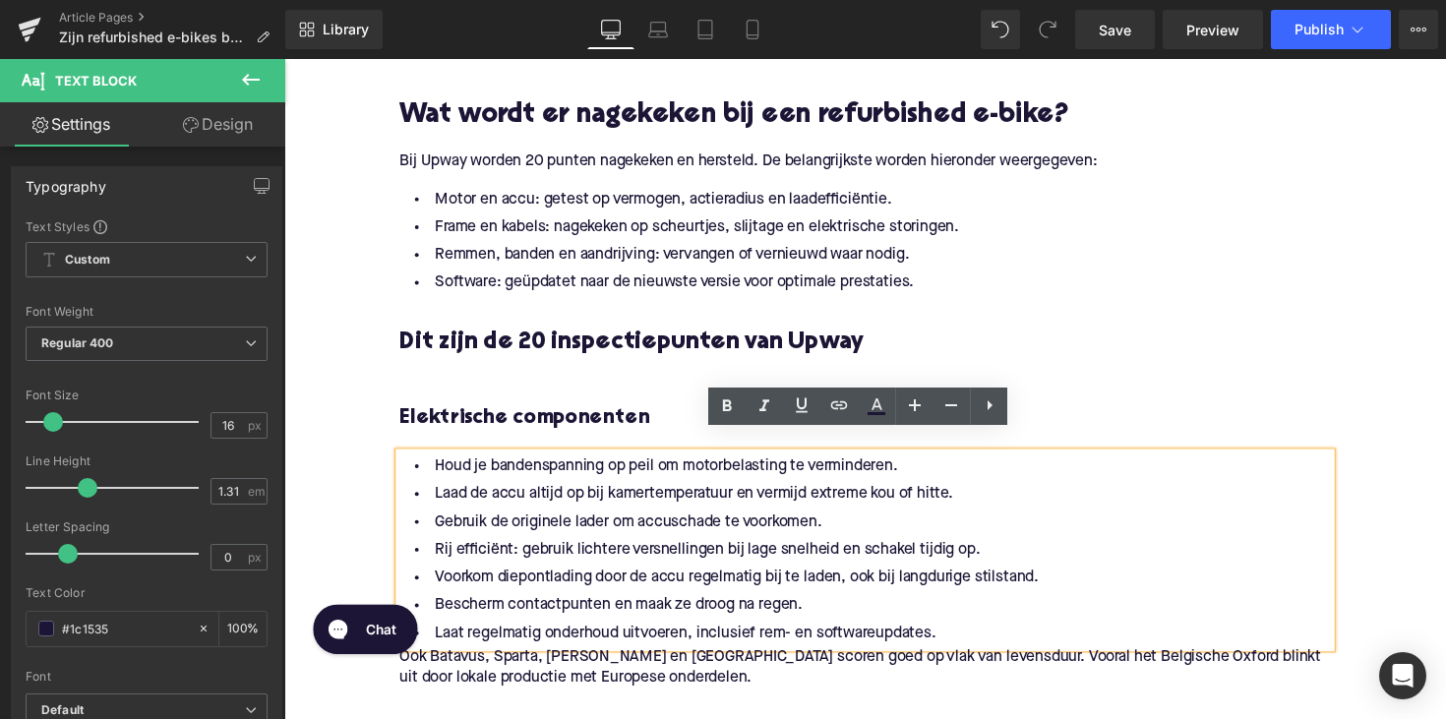
scroll to position [1792, 0]
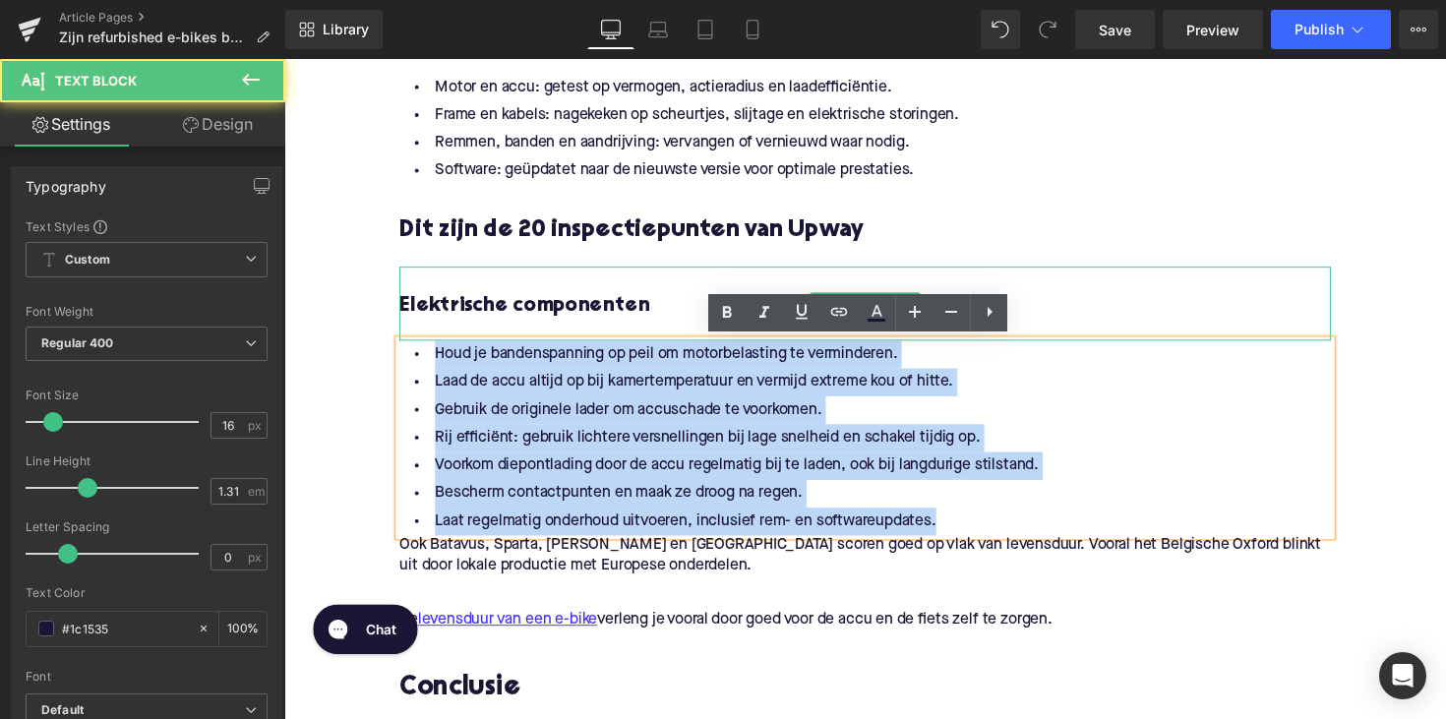
drag, startPoint x: 953, startPoint y: 526, endPoint x: 432, endPoint y: 337, distance: 554.6
click at [432, 337] on div "Wat is een refurbished e-bike? Heading Een refurbished e-bike is een gebruikte …" at bounding box center [880, 292] width 984 height 1412
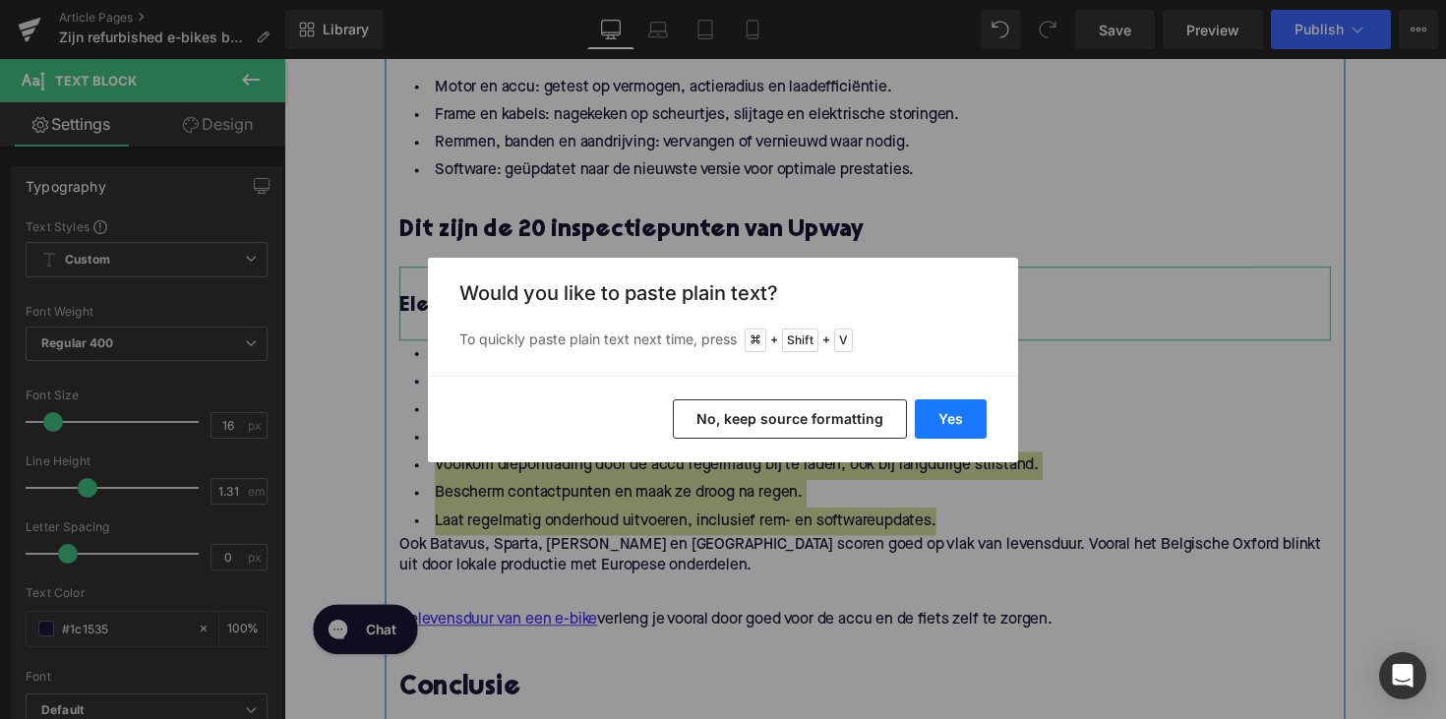
click at [962, 417] on button "Yes" at bounding box center [951, 418] width 72 height 39
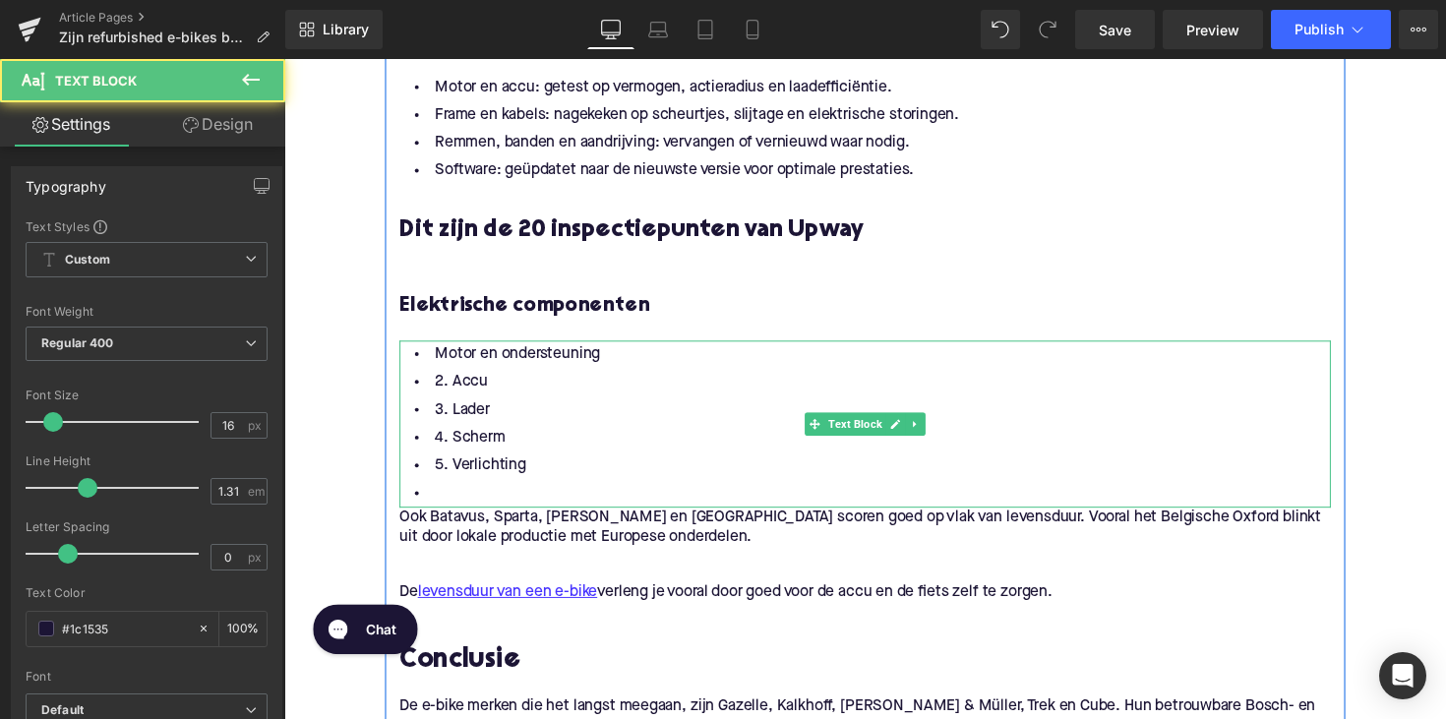
click at [461, 503] on li at bounding box center [879, 504] width 954 height 29
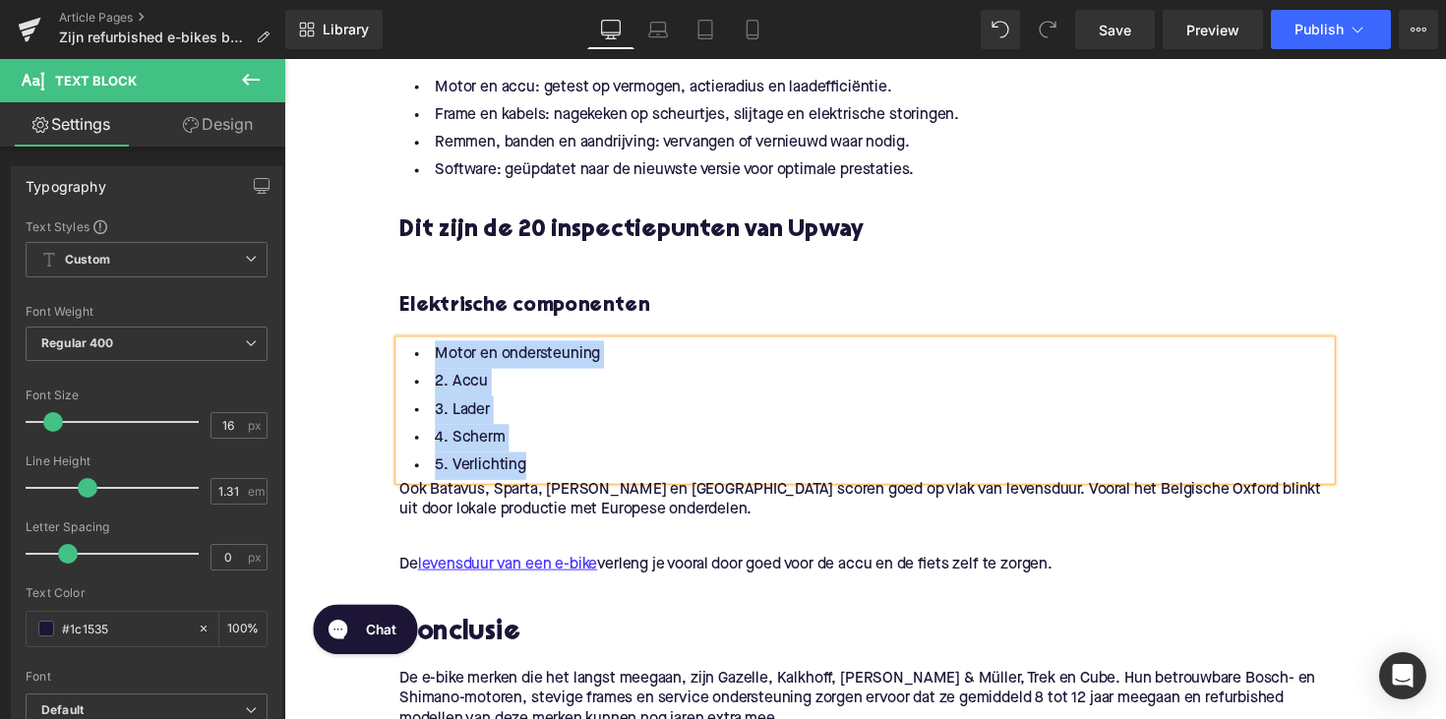
drag, startPoint x: 533, startPoint y: 467, endPoint x: 397, endPoint y: 360, distance: 173.0
click at [402, 360] on div "Motor en ondersteuning 2. Accu 3. Lader 4. Scherm 5. Verlichting" at bounding box center [879, 418] width 954 height 143
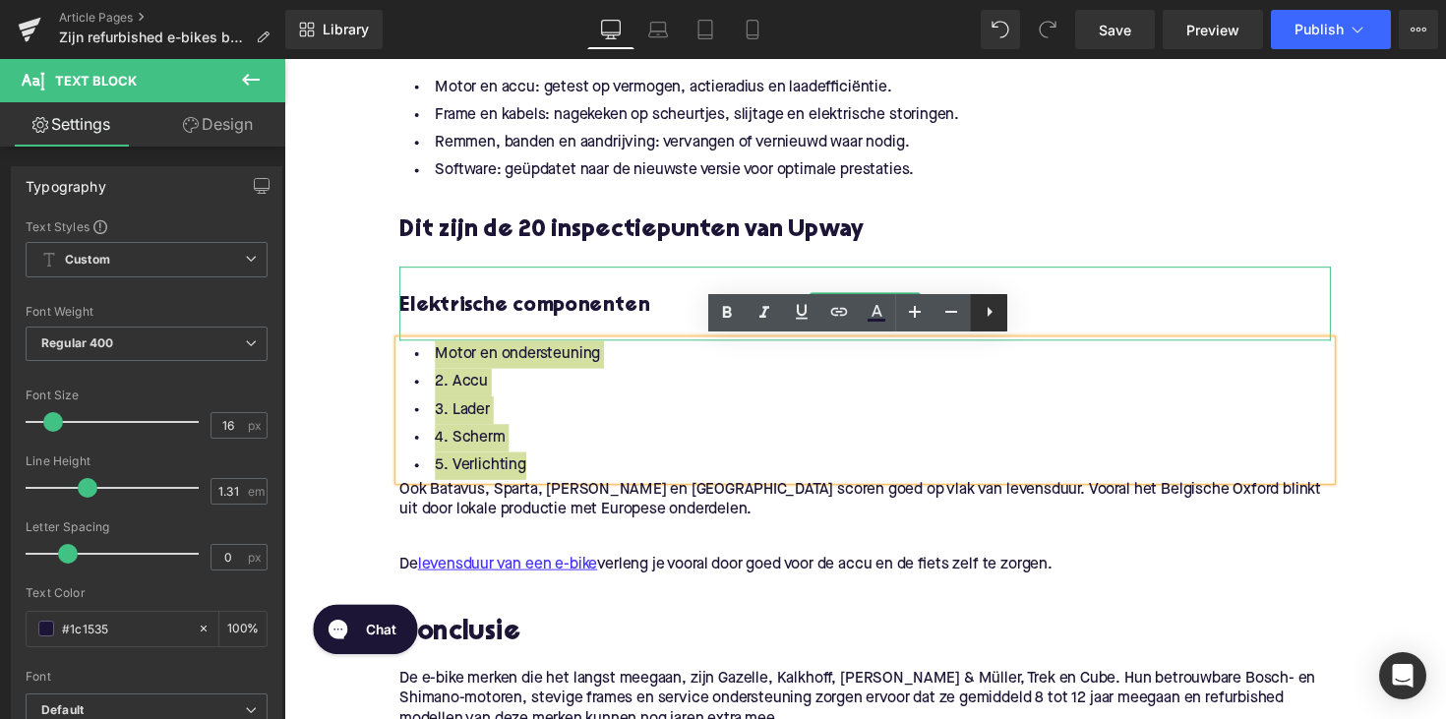
click at [1001, 314] on icon at bounding box center [990, 312] width 24 height 24
click at [957, 316] on icon at bounding box center [953, 312] width 24 height 24
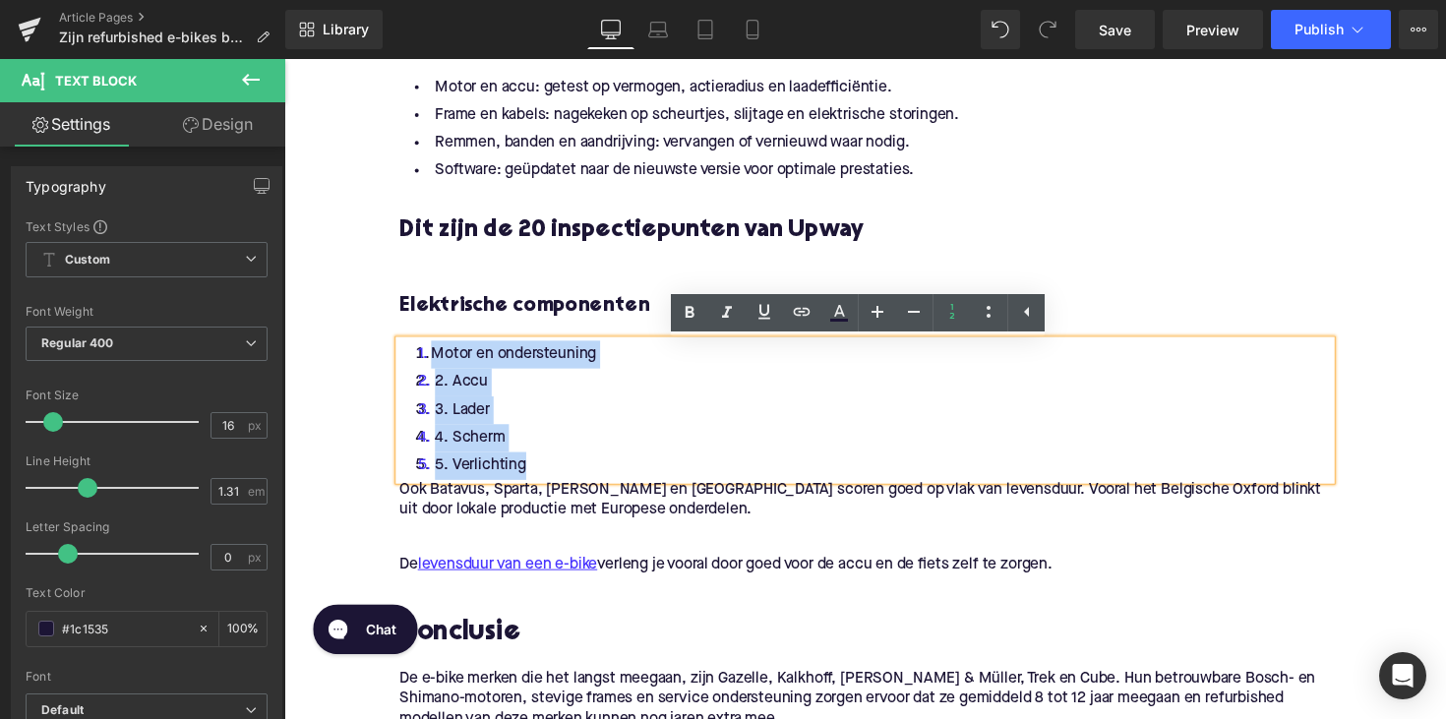
click at [501, 451] on li "4. Scherm" at bounding box center [879, 447] width 954 height 29
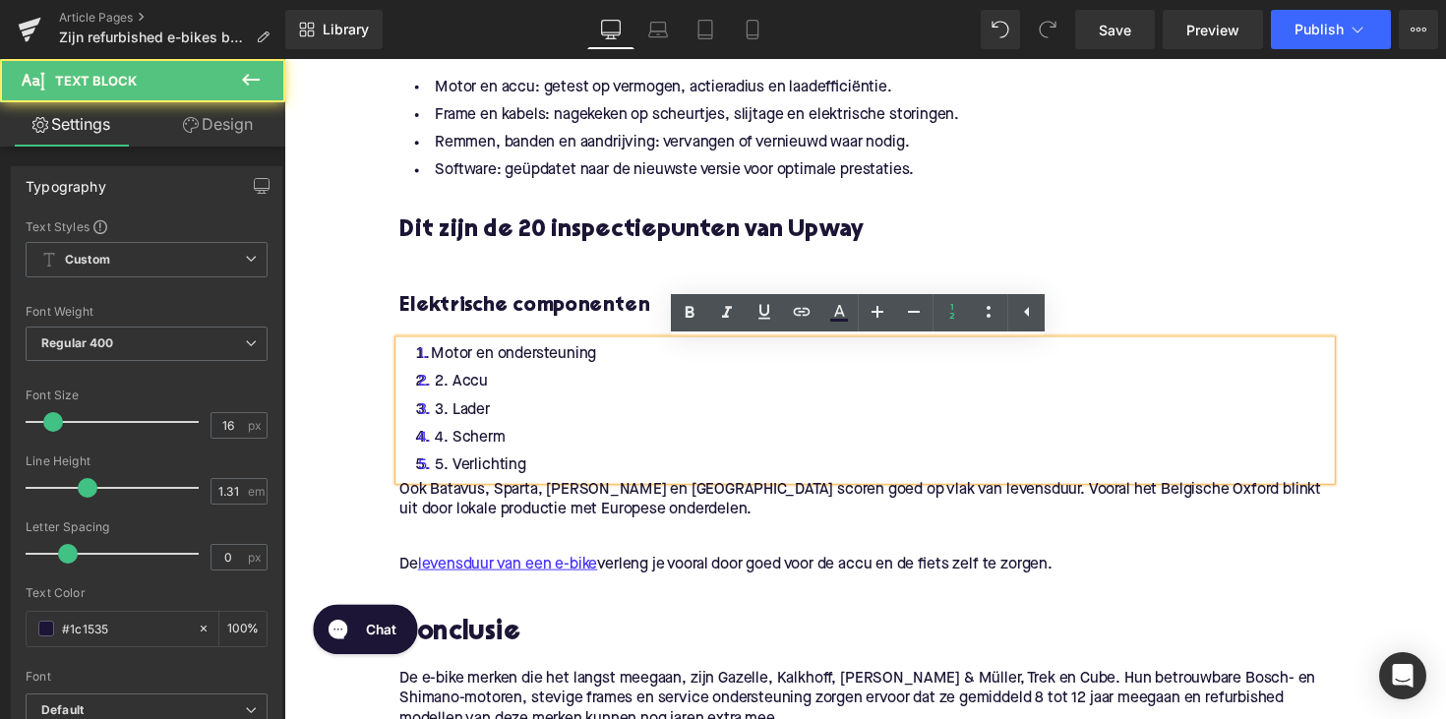
click at [454, 389] on li "2. Accu" at bounding box center [879, 390] width 954 height 29
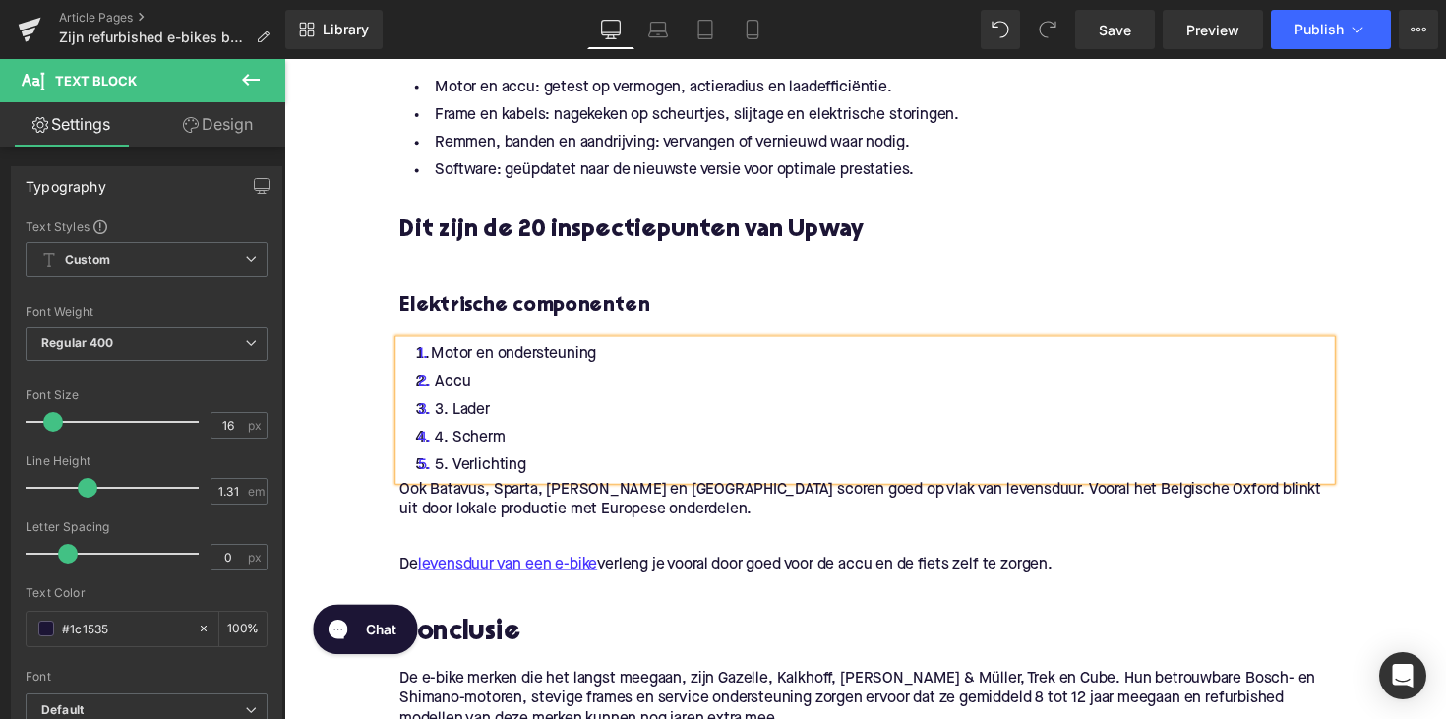
click at [455, 421] on li "3. Lader" at bounding box center [879, 418] width 954 height 29
click at [454, 443] on li "4. Scherm" at bounding box center [879, 447] width 954 height 29
click at [456, 478] on li "5. Verlichting" at bounding box center [879, 475] width 954 height 29
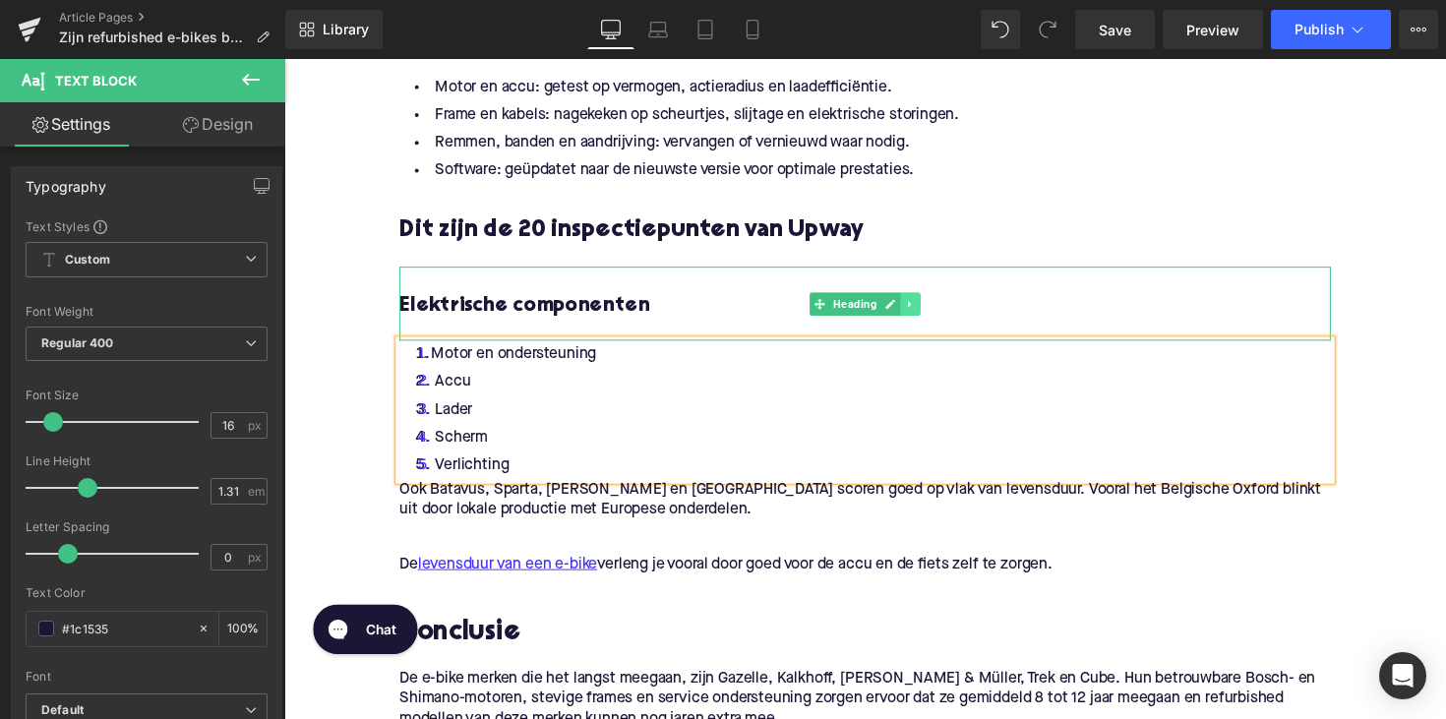
click at [923, 313] on icon at bounding box center [926, 310] width 11 height 12
click at [912, 310] on icon at bounding box center [915, 309] width 11 height 11
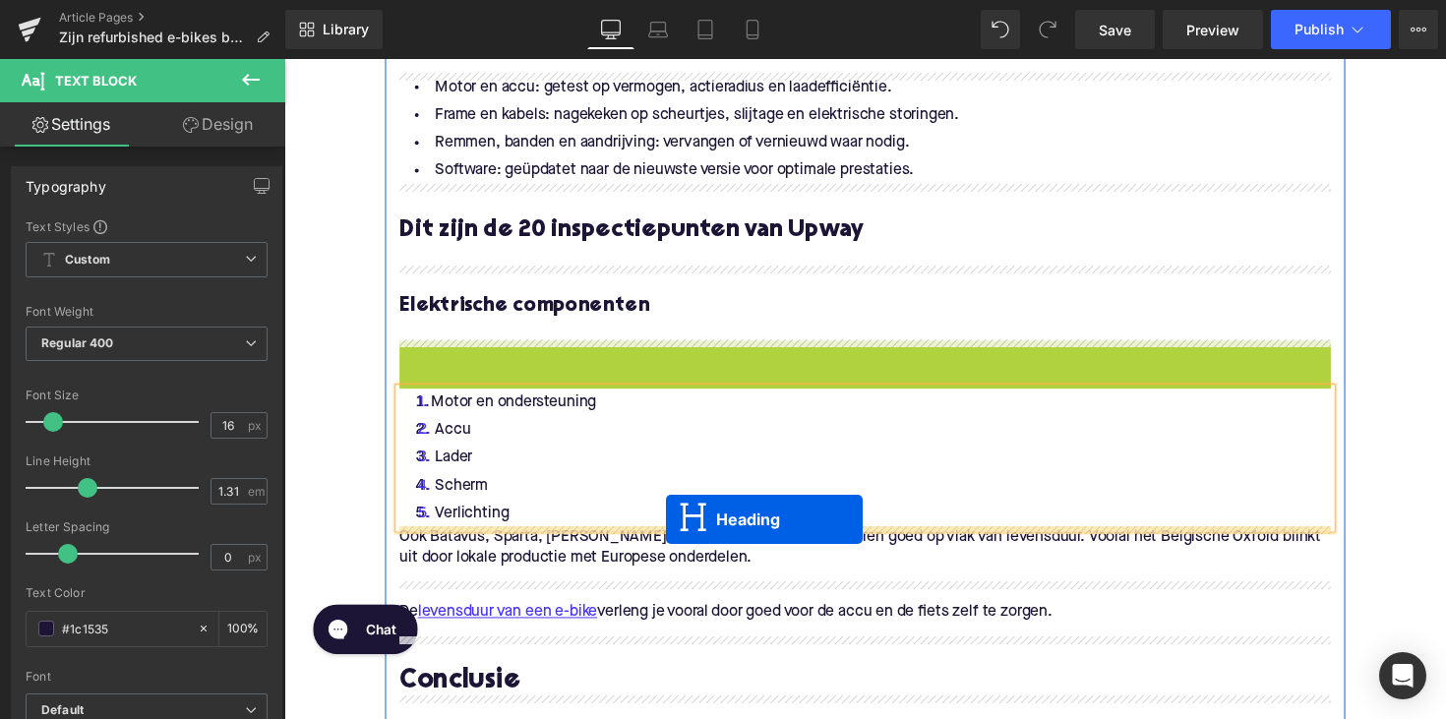
drag, startPoint x: 831, startPoint y: 381, endPoint x: 676, endPoint y: 530, distance: 215.7
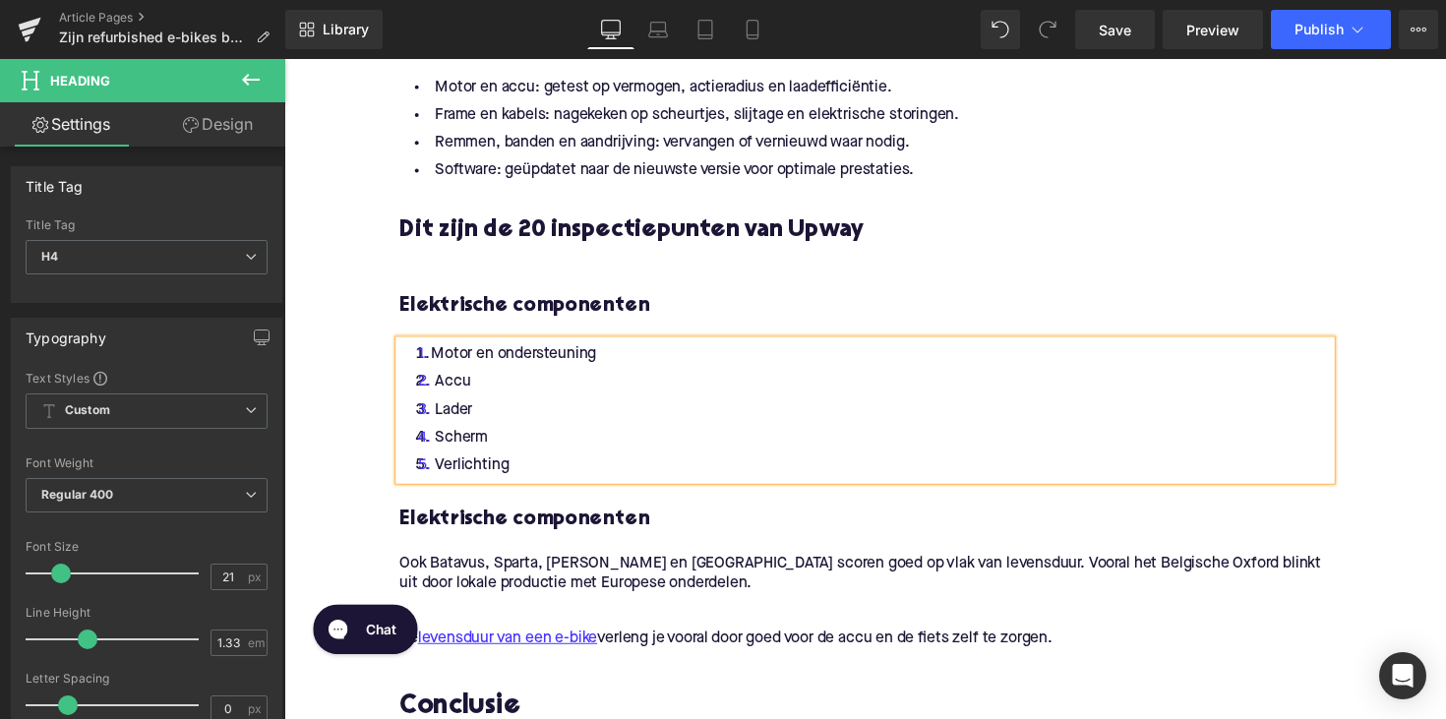
click at [527, 530] on h4 "Elektrische componenten" at bounding box center [879, 531] width 954 height 28
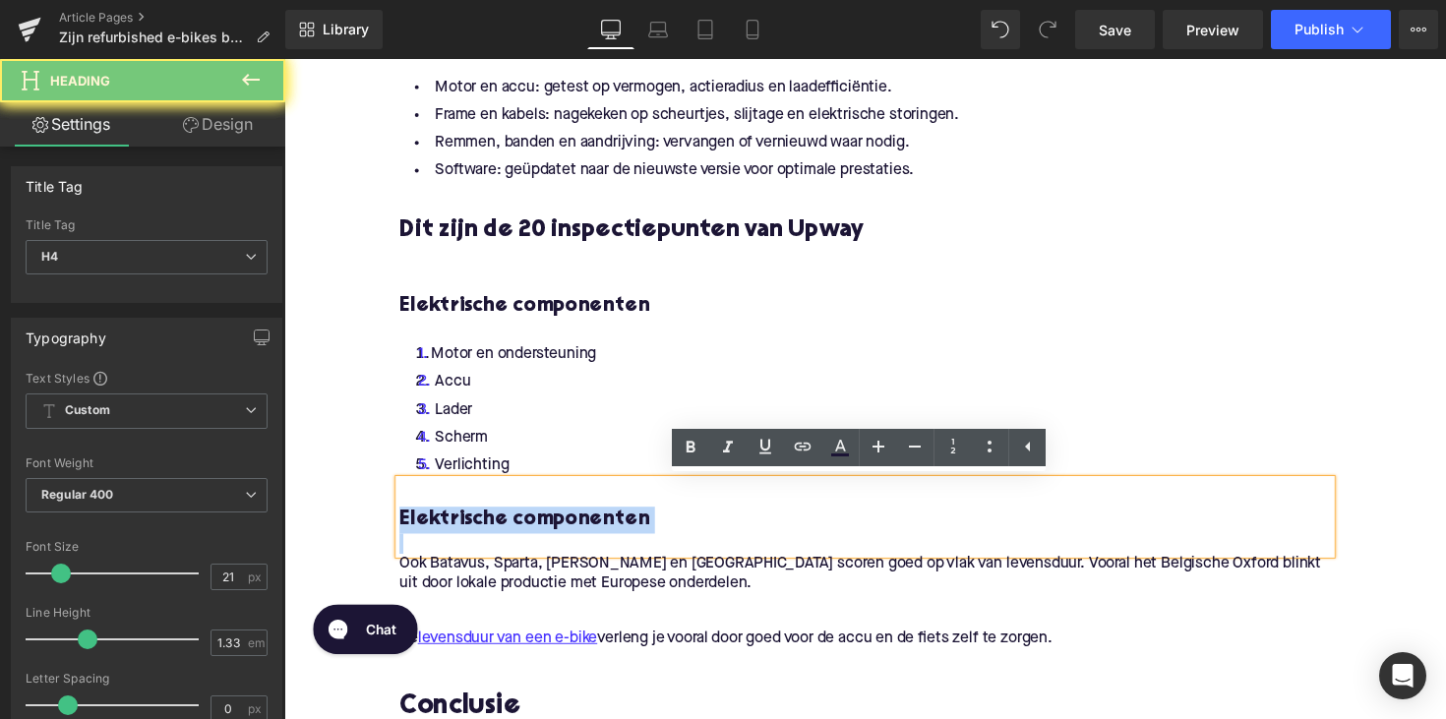
paste div
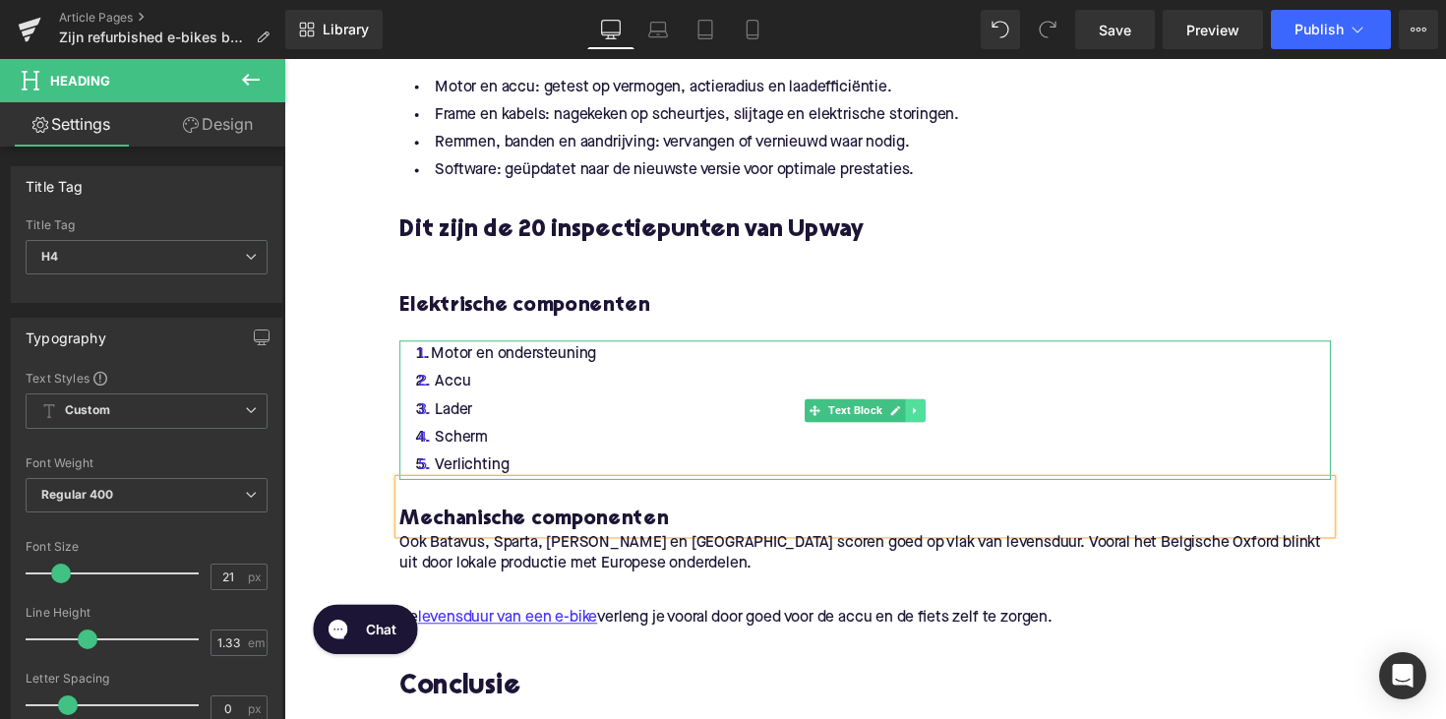
click at [928, 417] on icon at bounding box center [931, 419] width 11 height 12
click at [920, 417] on icon at bounding box center [920, 419] width 11 height 12
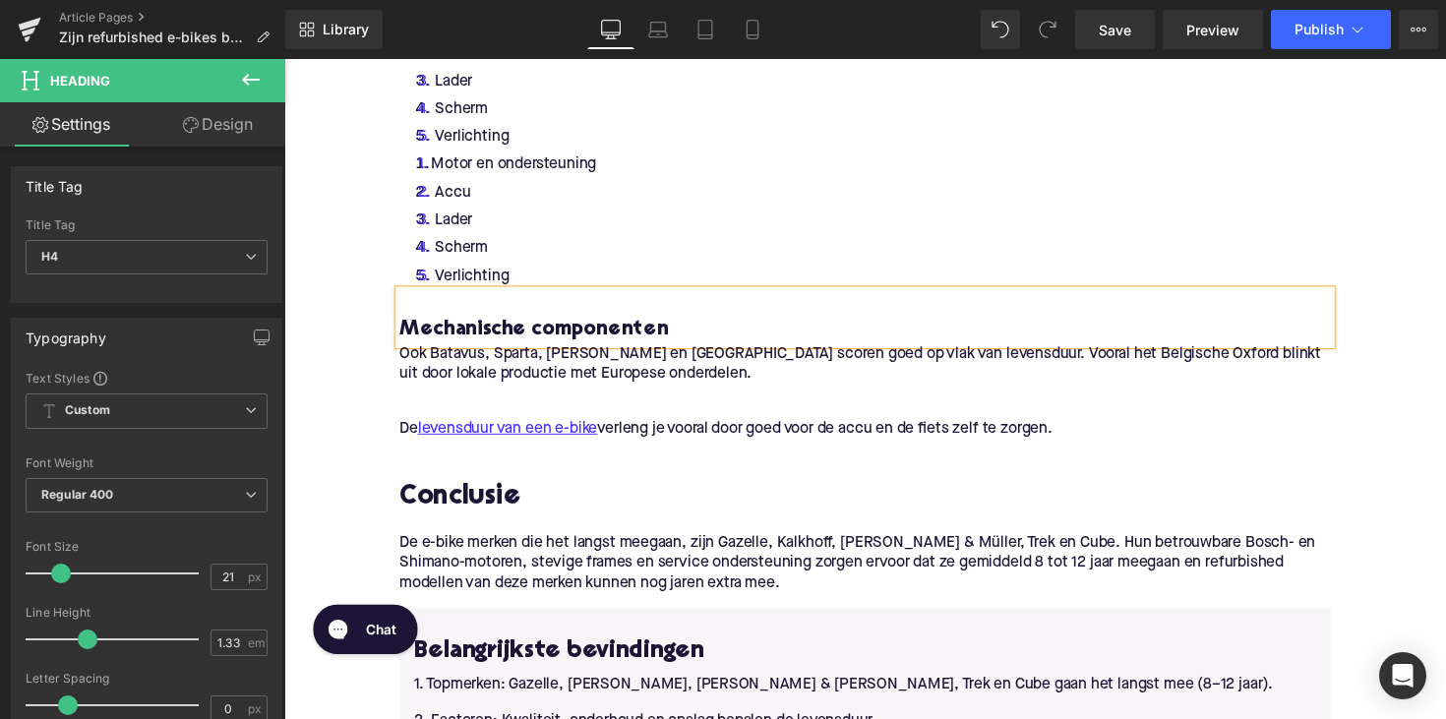
scroll to position [2118, 0]
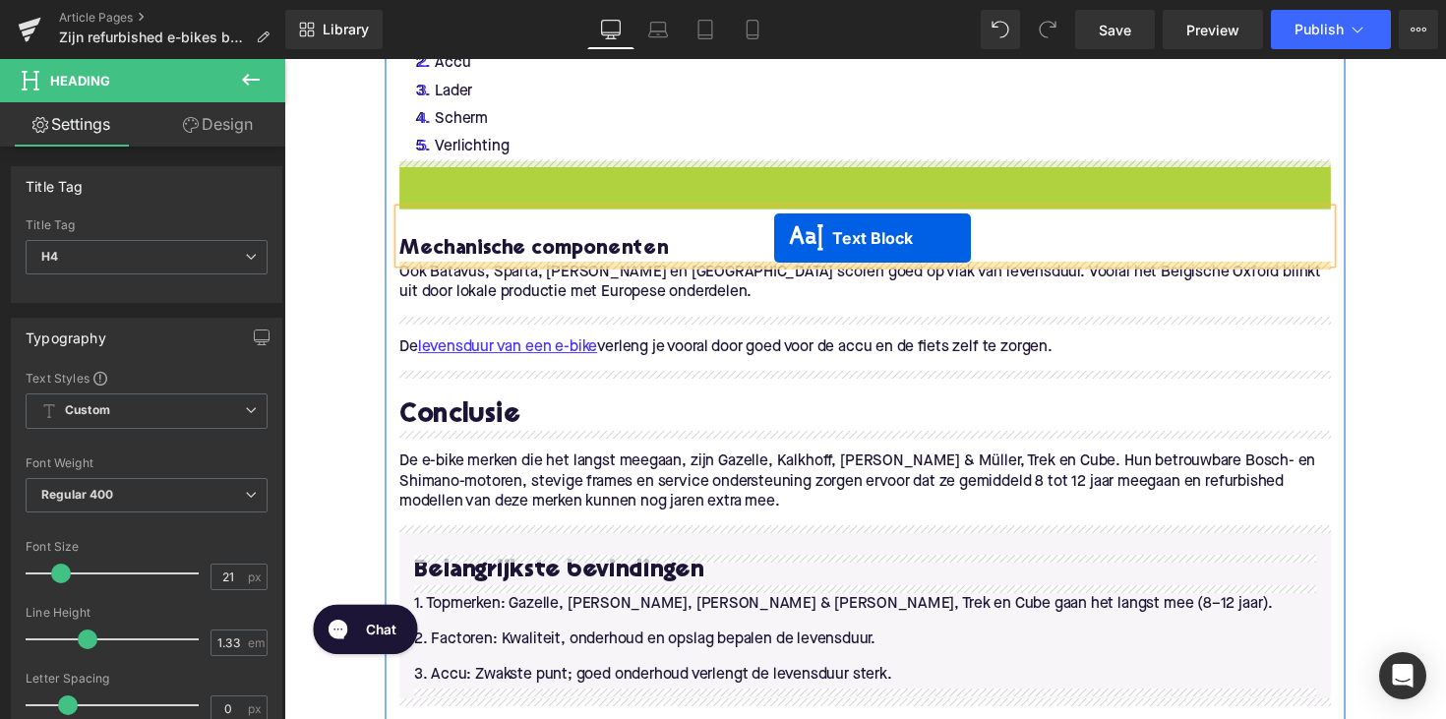
drag, startPoint x: 822, startPoint y: 232, endPoint x: 786, endPoint y: 242, distance: 37.7
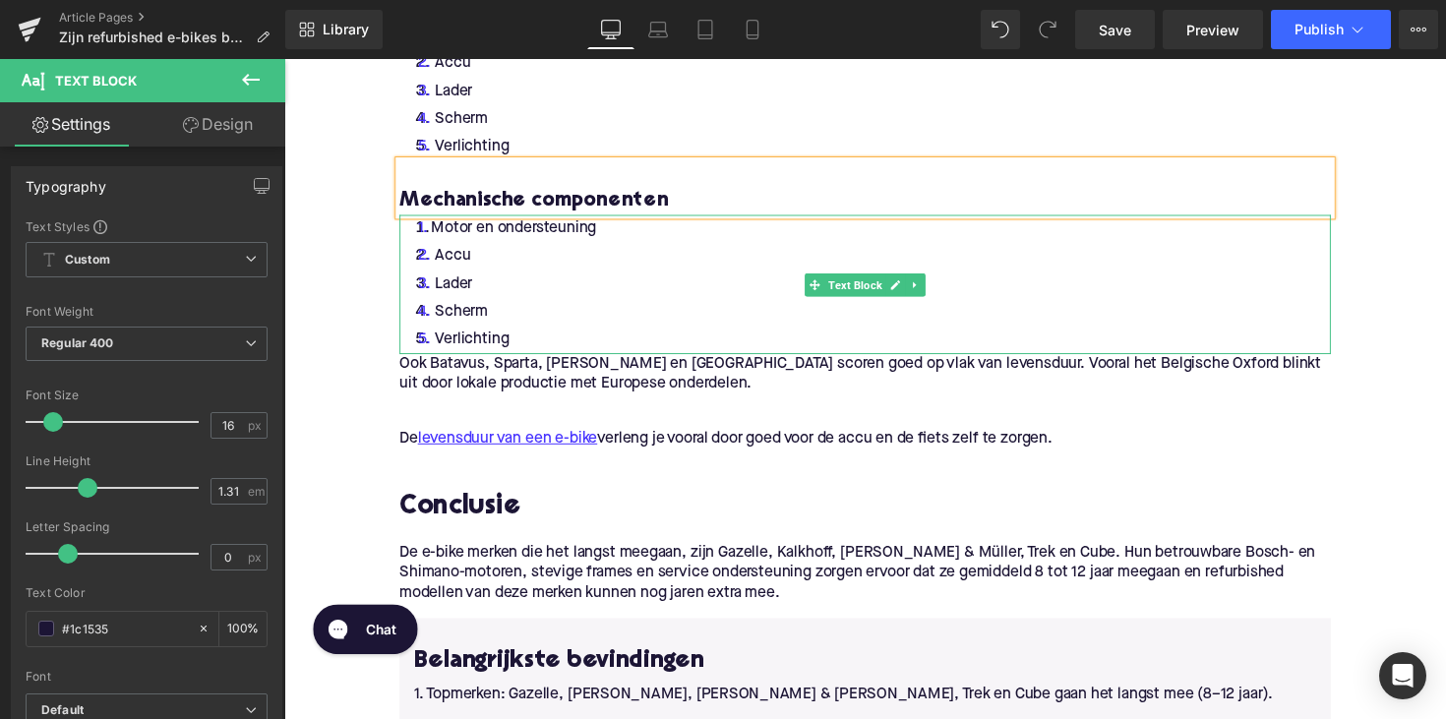
click at [513, 336] on li "Verlichting" at bounding box center [879, 347] width 954 height 29
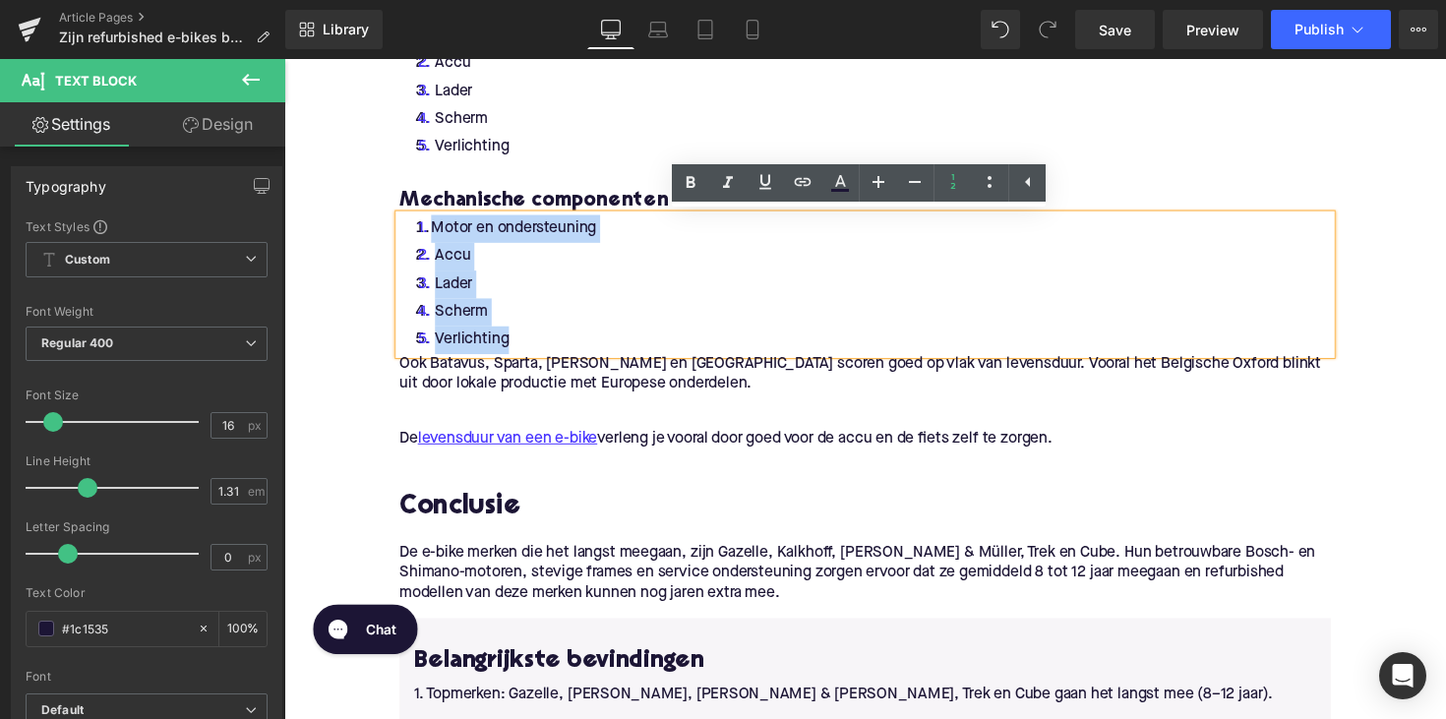
drag, startPoint x: 514, startPoint y: 346, endPoint x: 406, endPoint y: 238, distance: 152.4
click at [406, 238] on ol "Motor en ondersteuning Accu Lader Scherm Verlichting" at bounding box center [879, 289] width 954 height 143
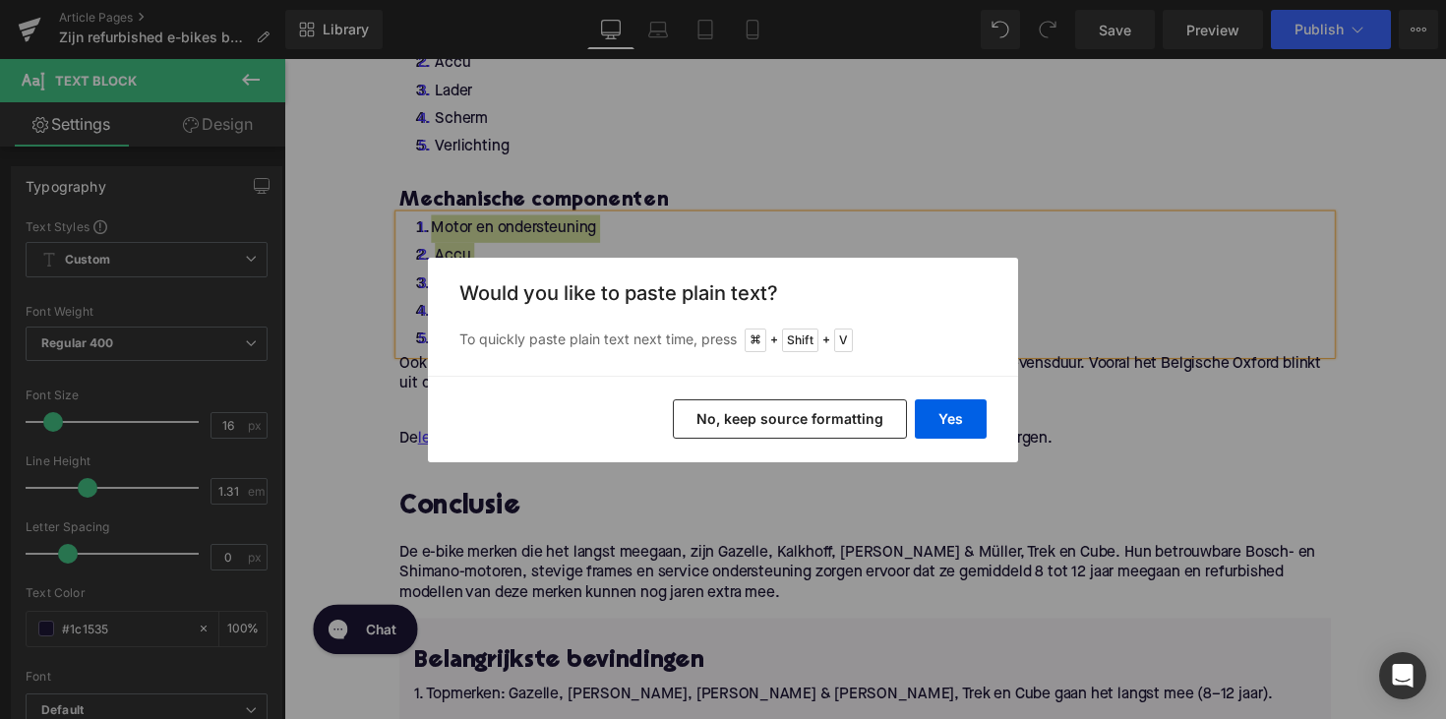
click at [904, 421] on button "No, keep source formatting" at bounding box center [790, 418] width 234 height 39
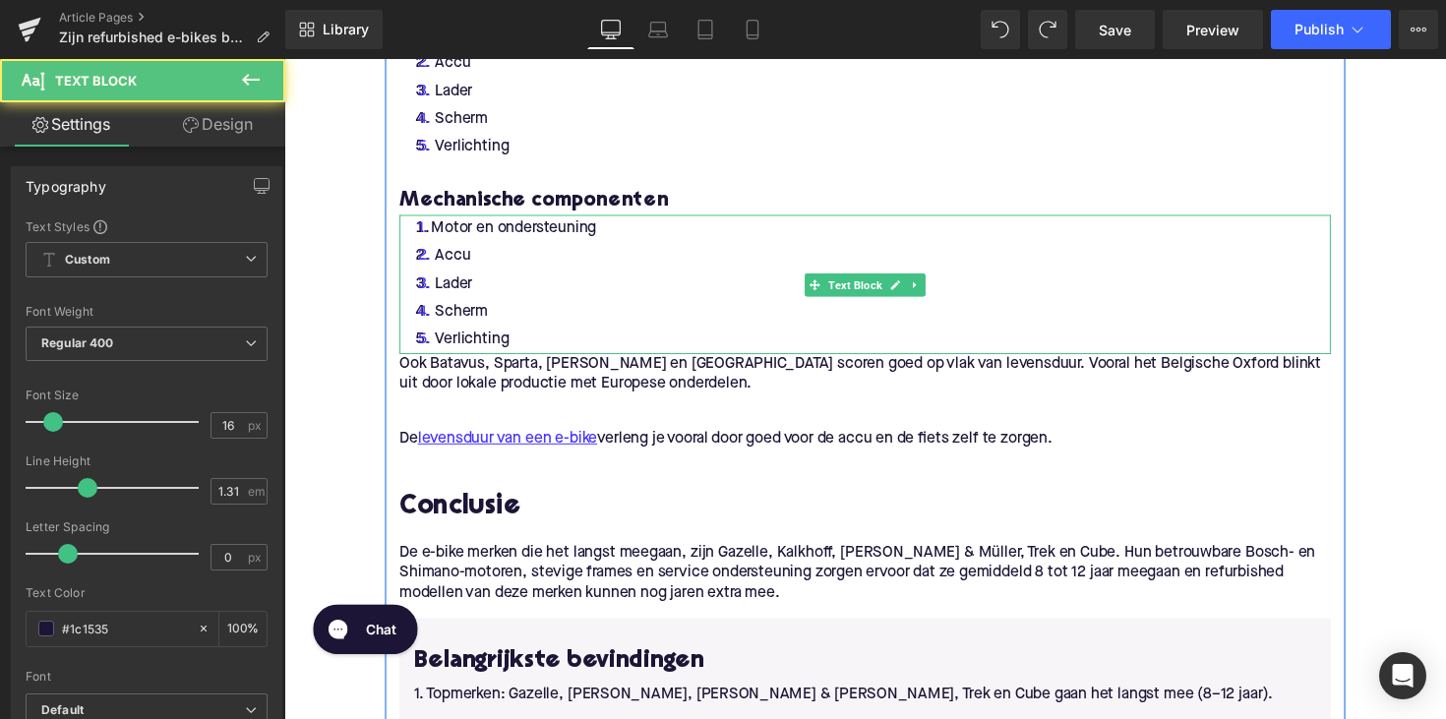
click at [532, 322] on li "Scherm" at bounding box center [879, 318] width 954 height 29
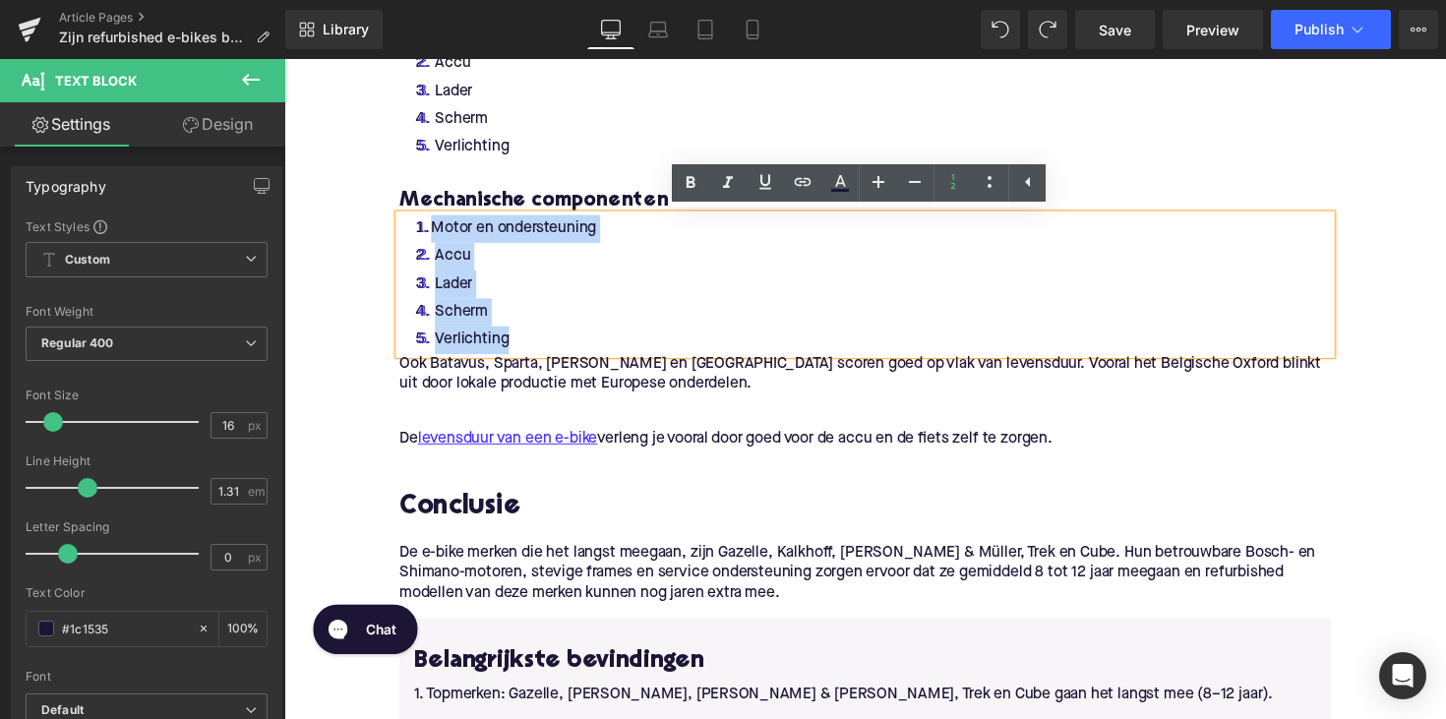
drag, startPoint x: 522, startPoint y: 351, endPoint x: 418, endPoint y: 226, distance: 162.7
click at [418, 226] on ol "Motor en ondersteuning Accu Lader Scherm Verlichting" at bounding box center [879, 289] width 954 height 143
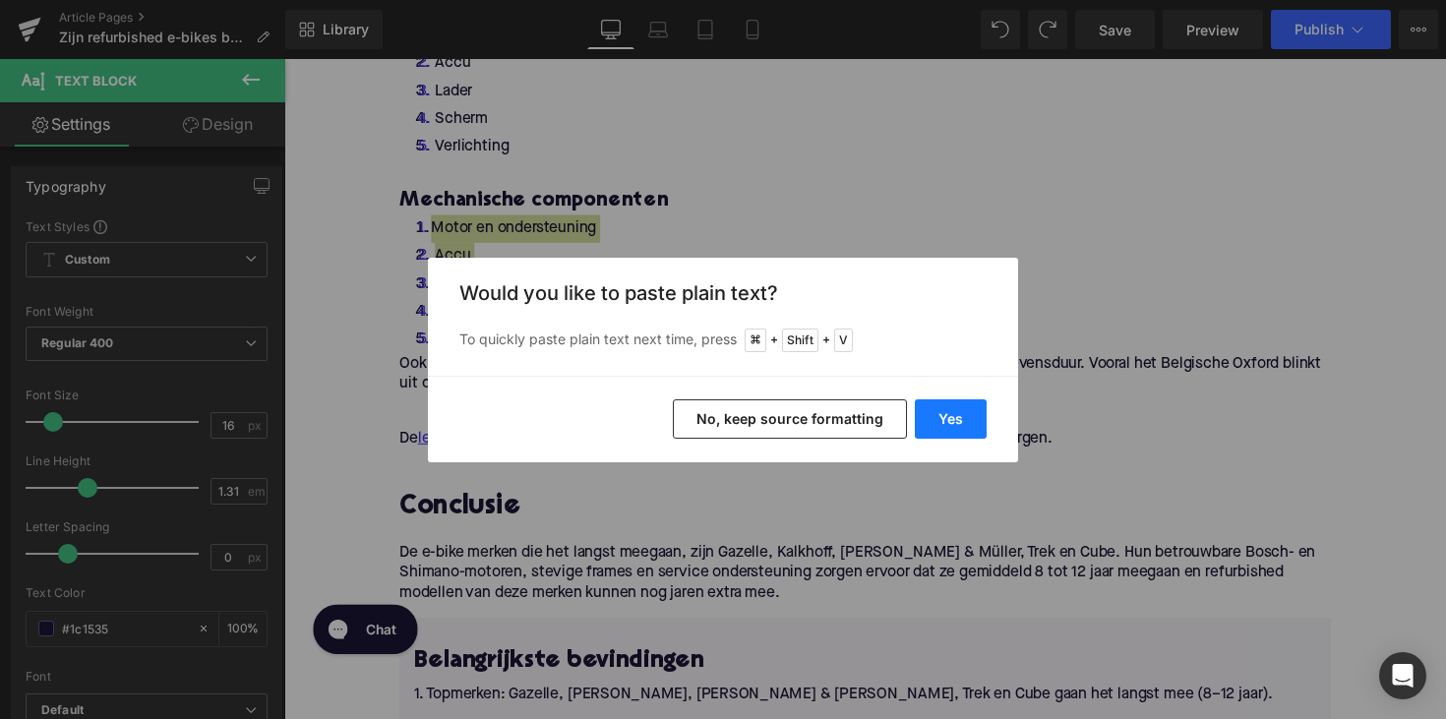
click at [964, 419] on button "Yes" at bounding box center [951, 418] width 72 height 39
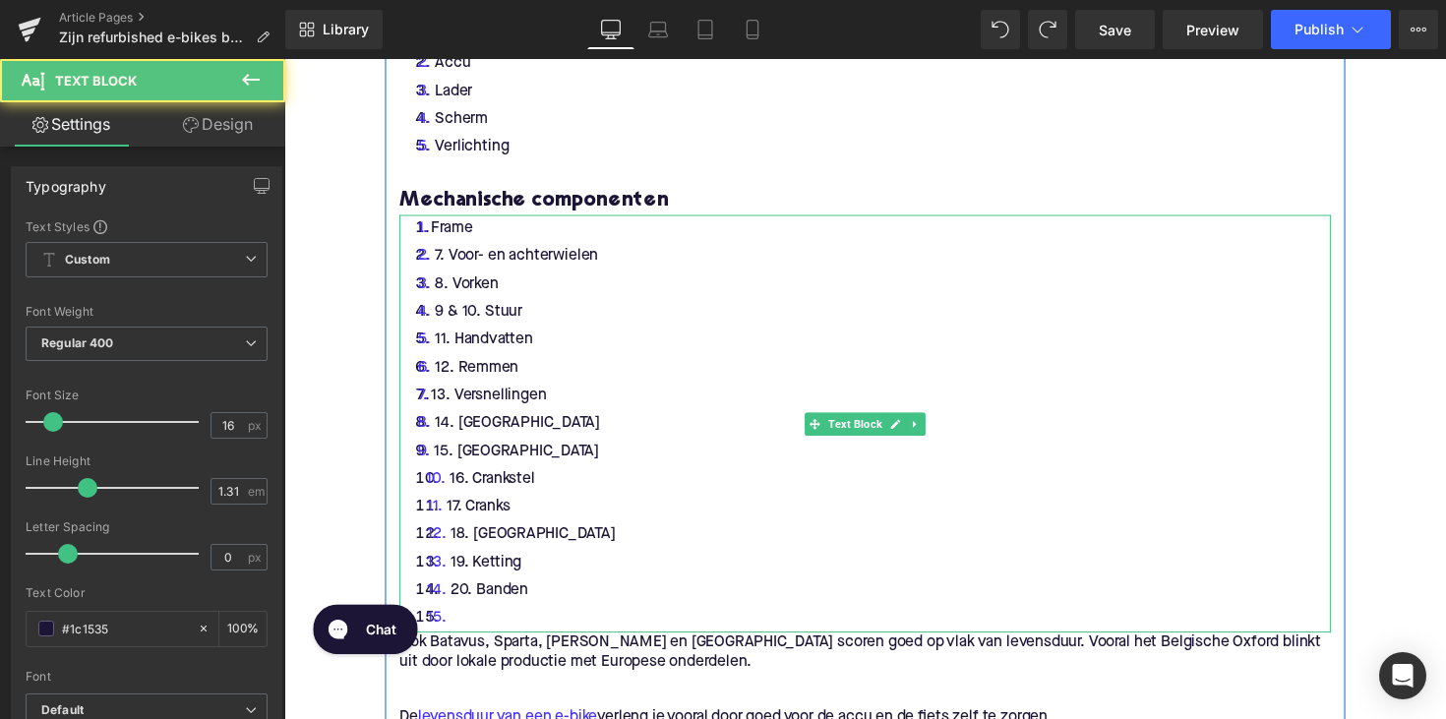
click at [451, 258] on li "7. Voor- en achterwielen" at bounding box center [879, 261] width 954 height 29
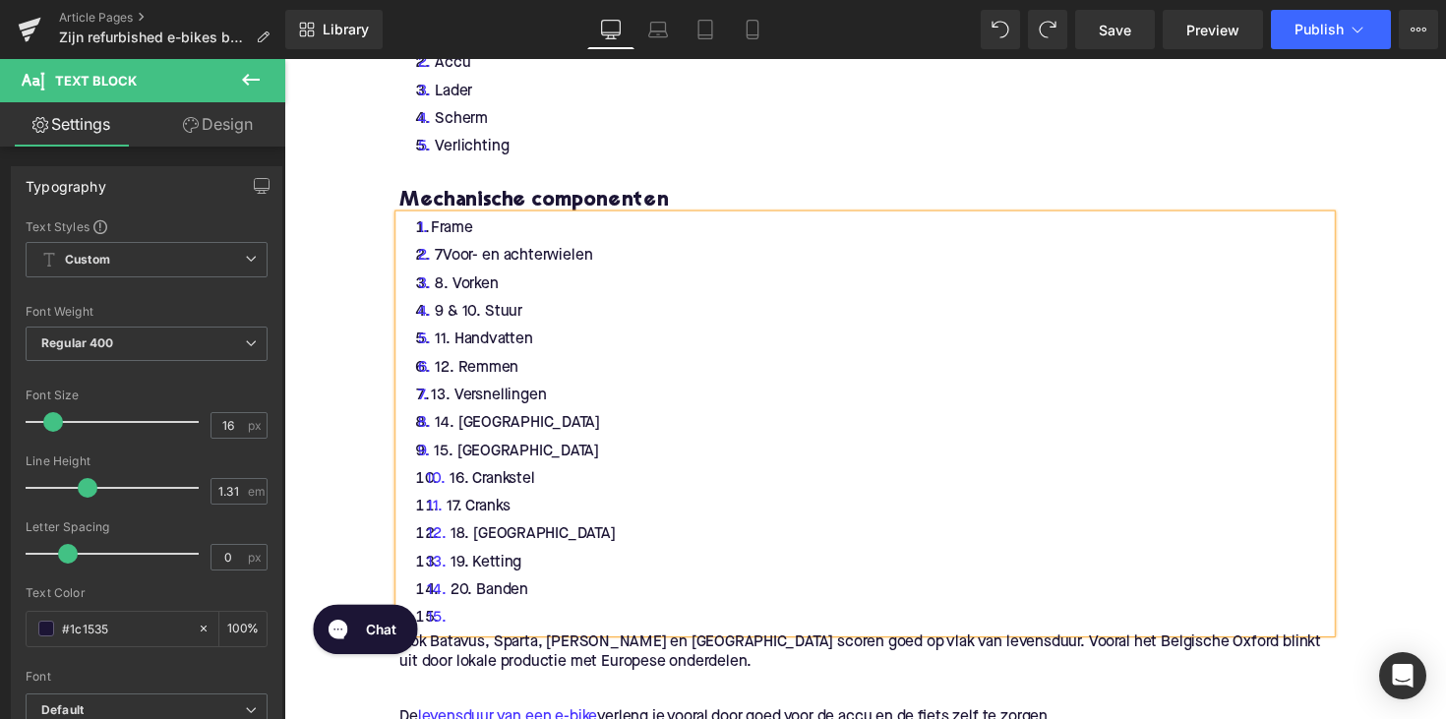
click at [456, 291] on li "8. Vorken" at bounding box center [879, 289] width 954 height 29
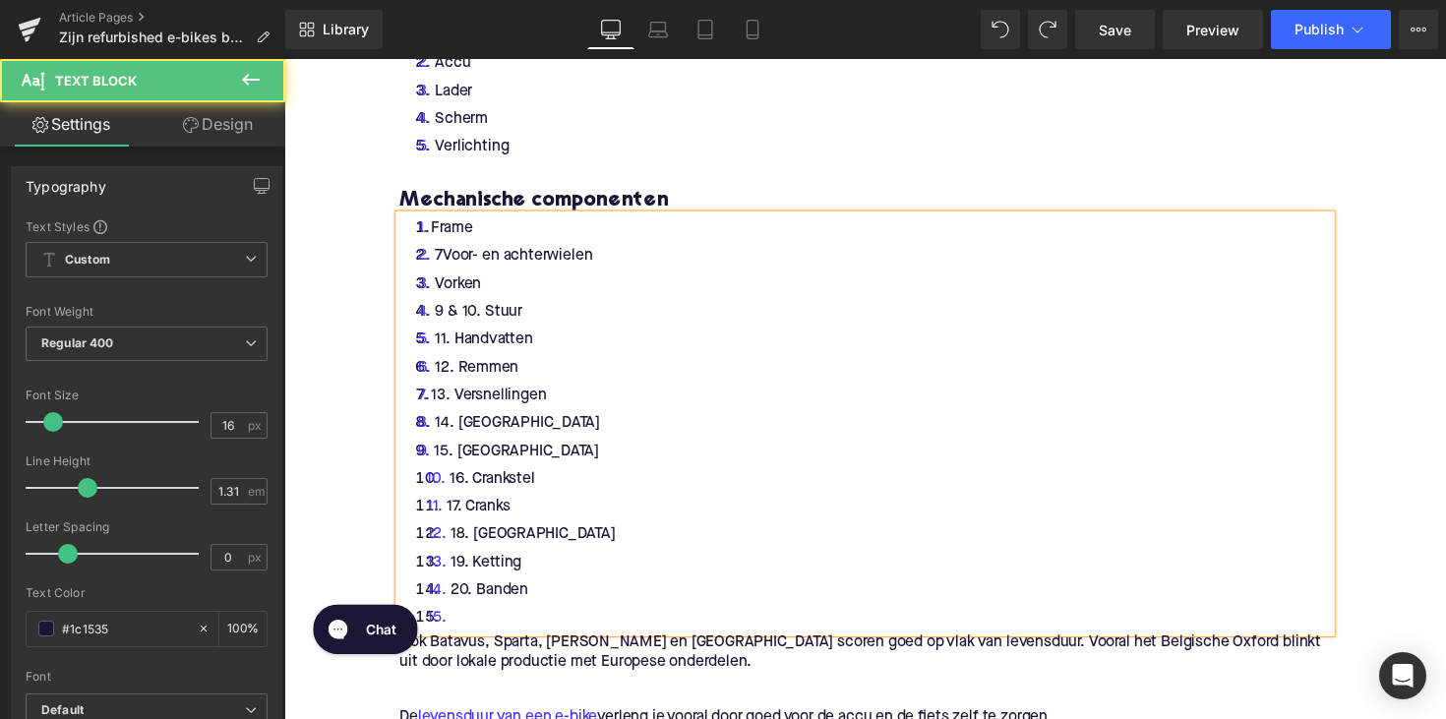
click at [487, 320] on li "9 & 10. Stuur" at bounding box center [879, 318] width 954 height 29
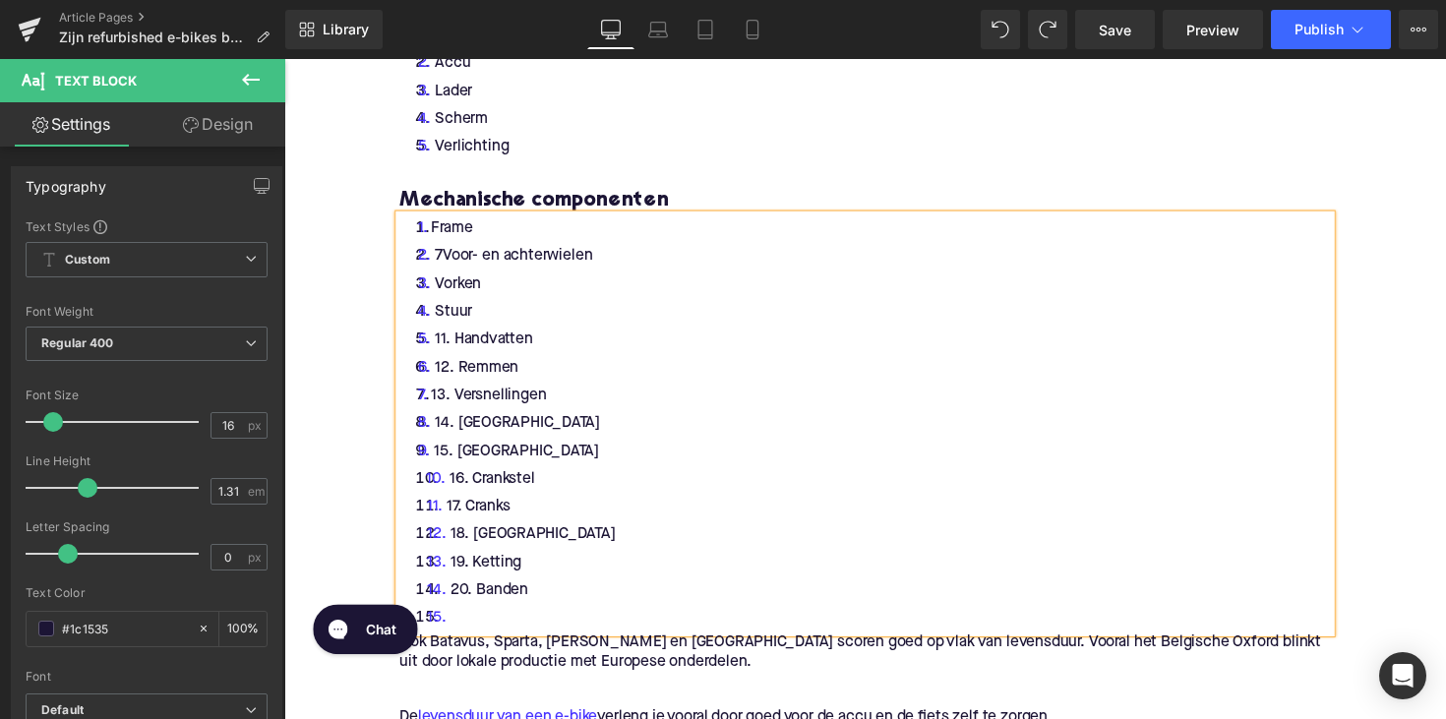
click at [456, 351] on li "11. Handvatten" at bounding box center [879, 347] width 954 height 29
click at [460, 379] on li "12. Remmen" at bounding box center [879, 375] width 954 height 29
click at [440, 345] on li "1Handvatten" at bounding box center [879, 347] width 954 height 29
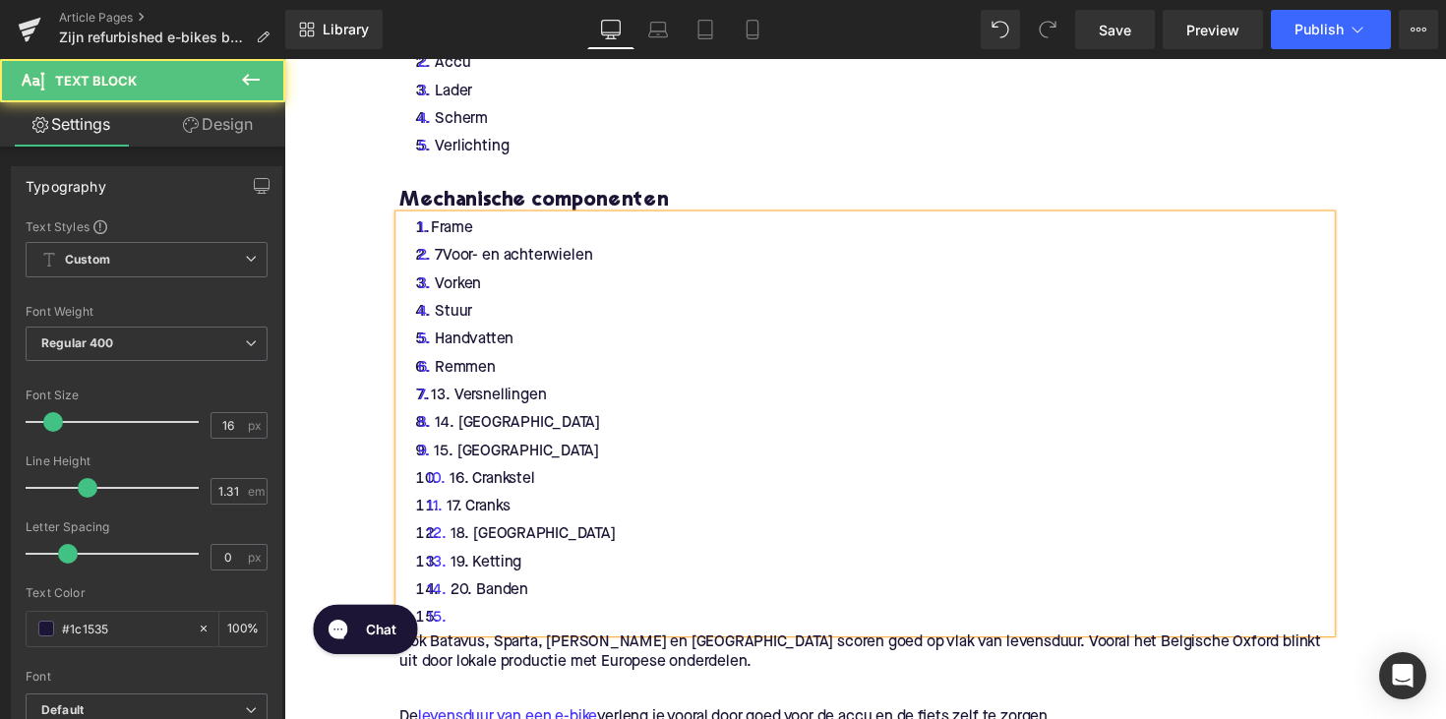
click at [461, 397] on li "13. Versnellingen" at bounding box center [879, 404] width 954 height 29
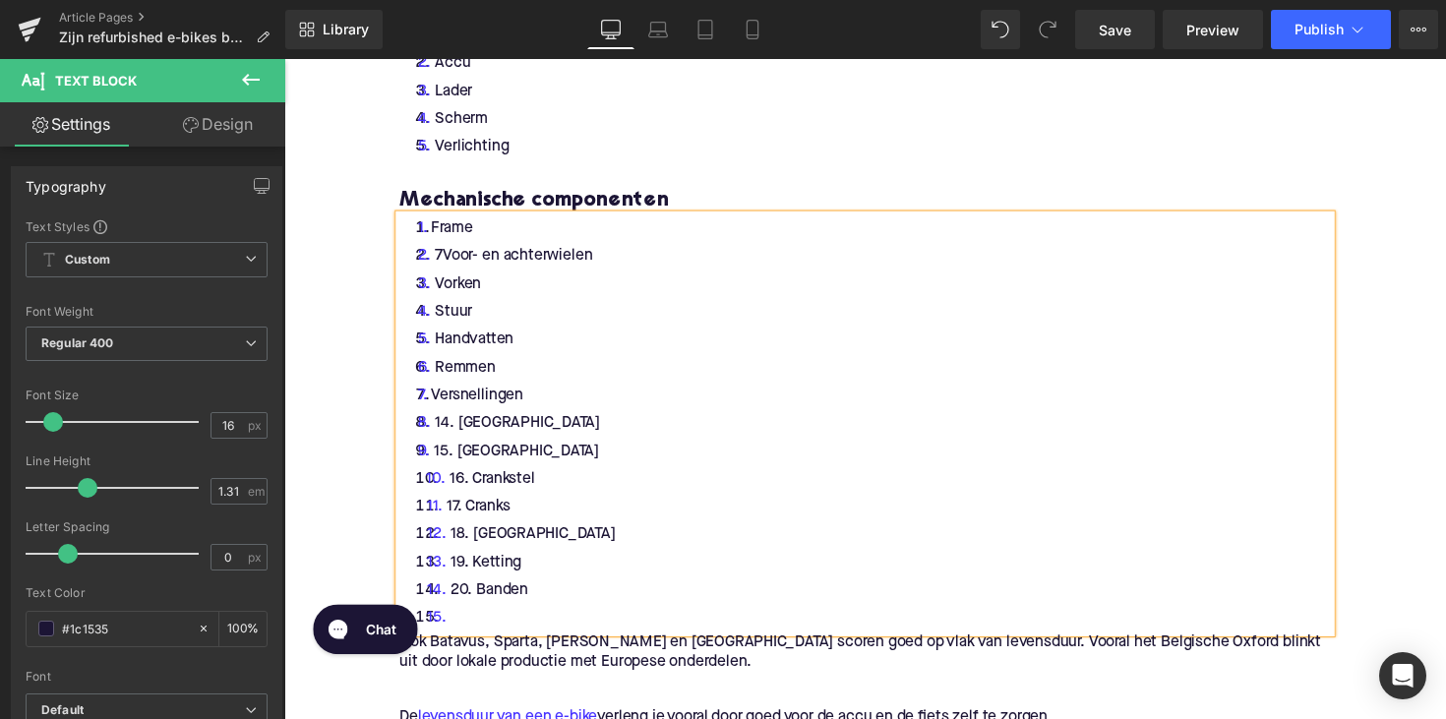
click at [462, 433] on li "14. [GEOGRAPHIC_DATA]" at bounding box center [879, 432] width 954 height 29
click at [461, 456] on li "15. [GEOGRAPHIC_DATA]" at bounding box center [879, 461] width 954 height 29
click at [478, 489] on li "16. Crankstel" at bounding box center [879, 489] width 954 height 29
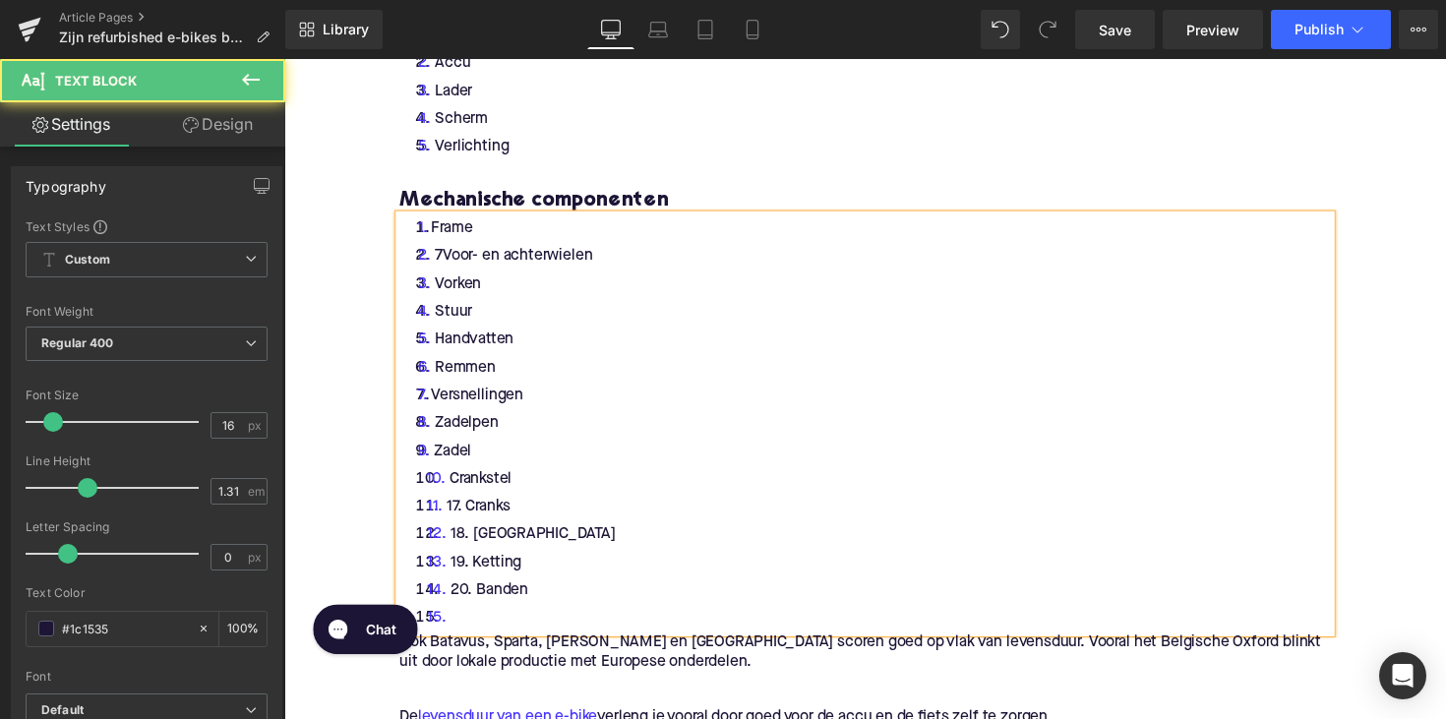
click at [470, 521] on li "17. Cranks" at bounding box center [879, 518] width 954 height 29
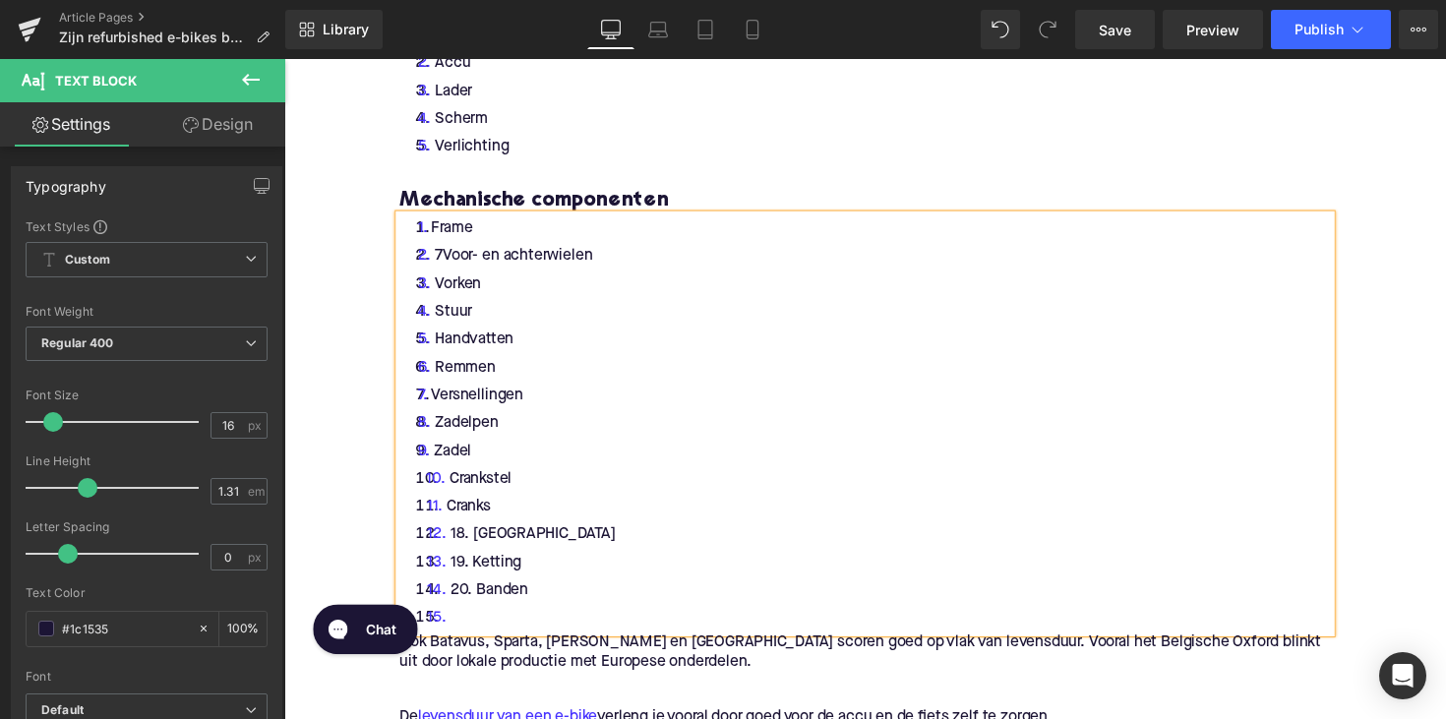
click at [478, 544] on li "18. [GEOGRAPHIC_DATA]" at bounding box center [879, 546] width 954 height 29
click at [478, 578] on li "19. Ketting" at bounding box center [879, 575] width 954 height 29
click at [479, 602] on li "20. Banden" at bounding box center [879, 603] width 954 height 29
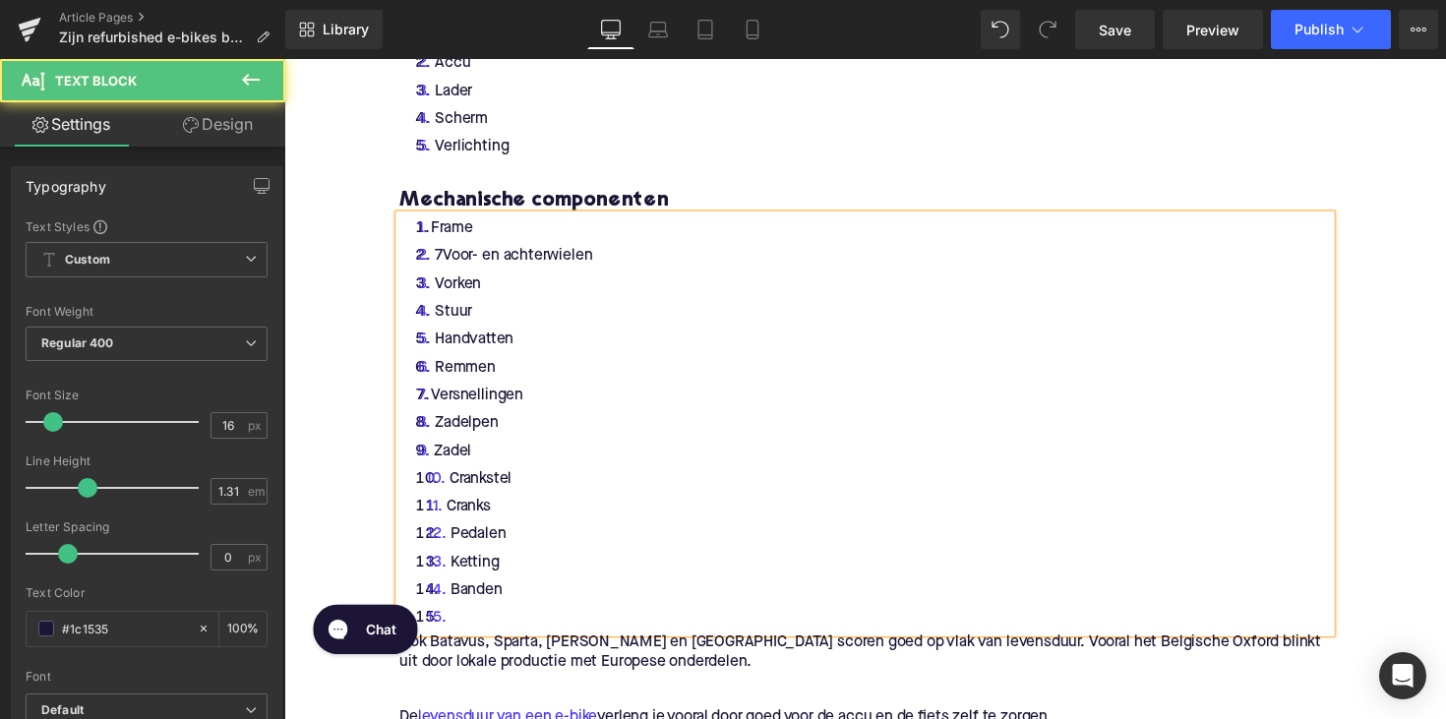
click at [465, 633] on li at bounding box center [879, 632] width 954 height 29
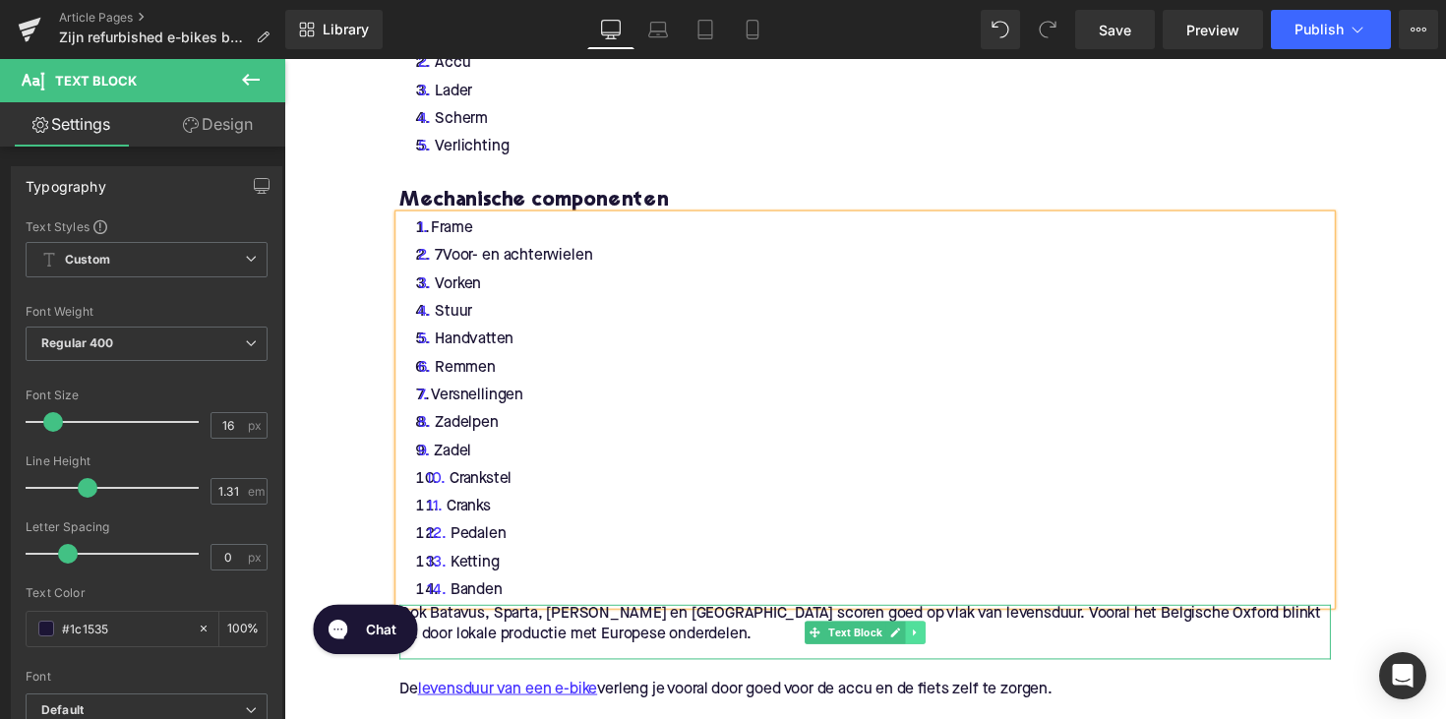
click at [927, 649] on icon at bounding box center [931, 646] width 11 height 12
click at [932, 648] on link at bounding box center [941, 647] width 21 height 24
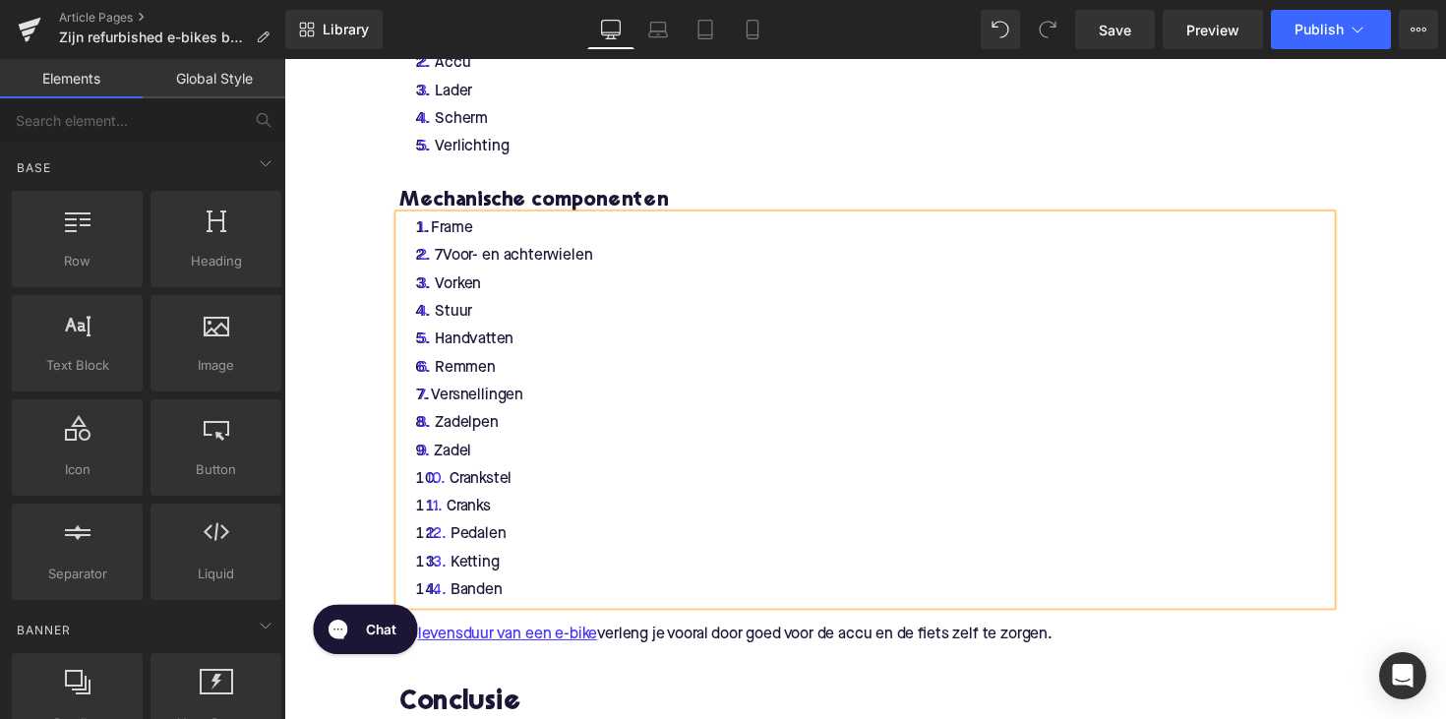
scroll to position [2177, 0]
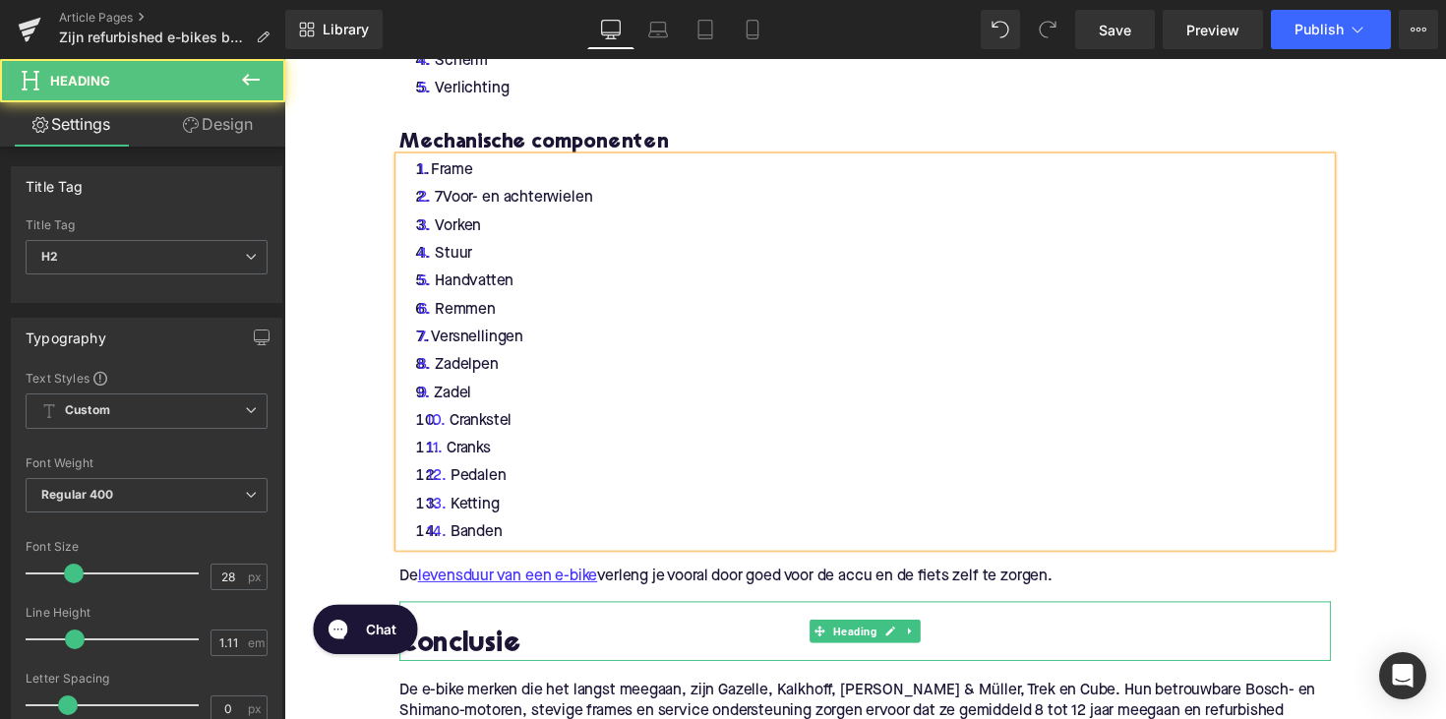
click at [621, 658] on h2 "Conclusie" at bounding box center [879, 660] width 954 height 30
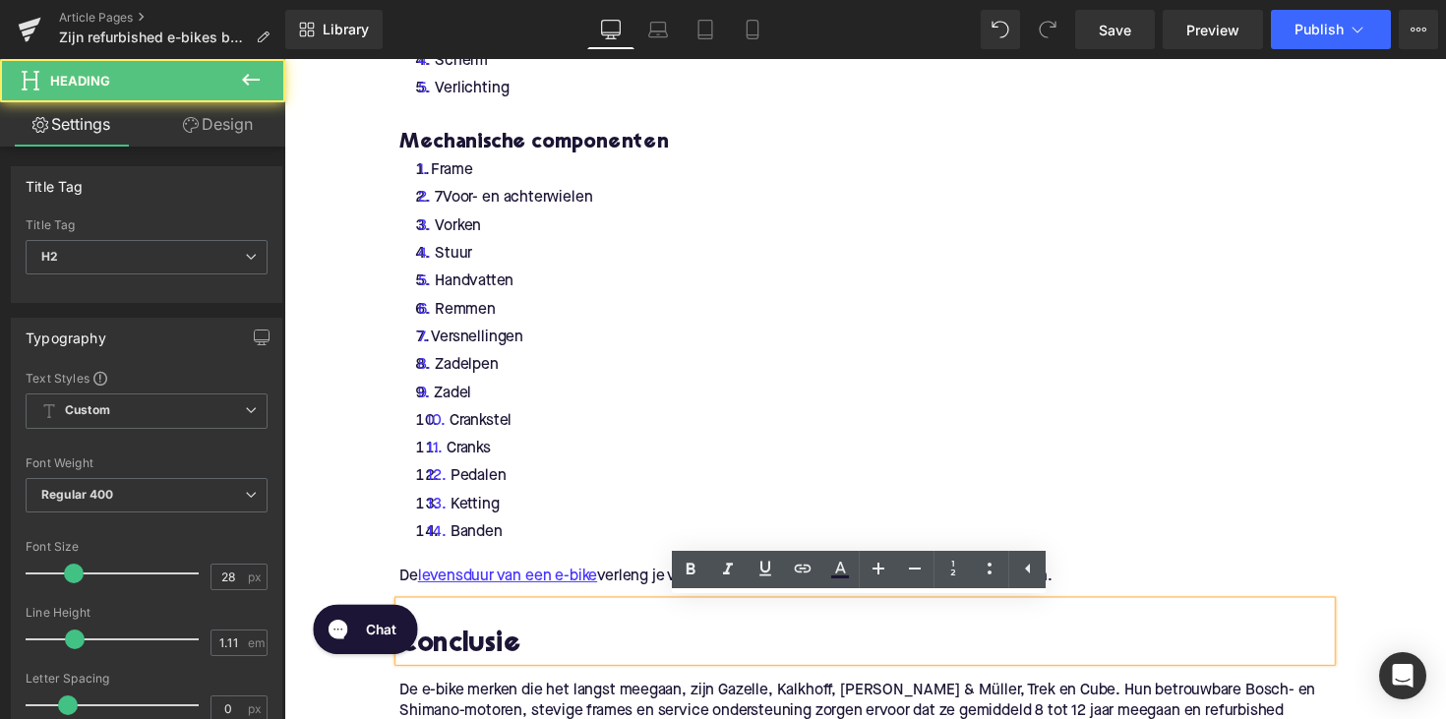
click at [638, 503] on li "Ketting" at bounding box center [879, 516] width 954 height 29
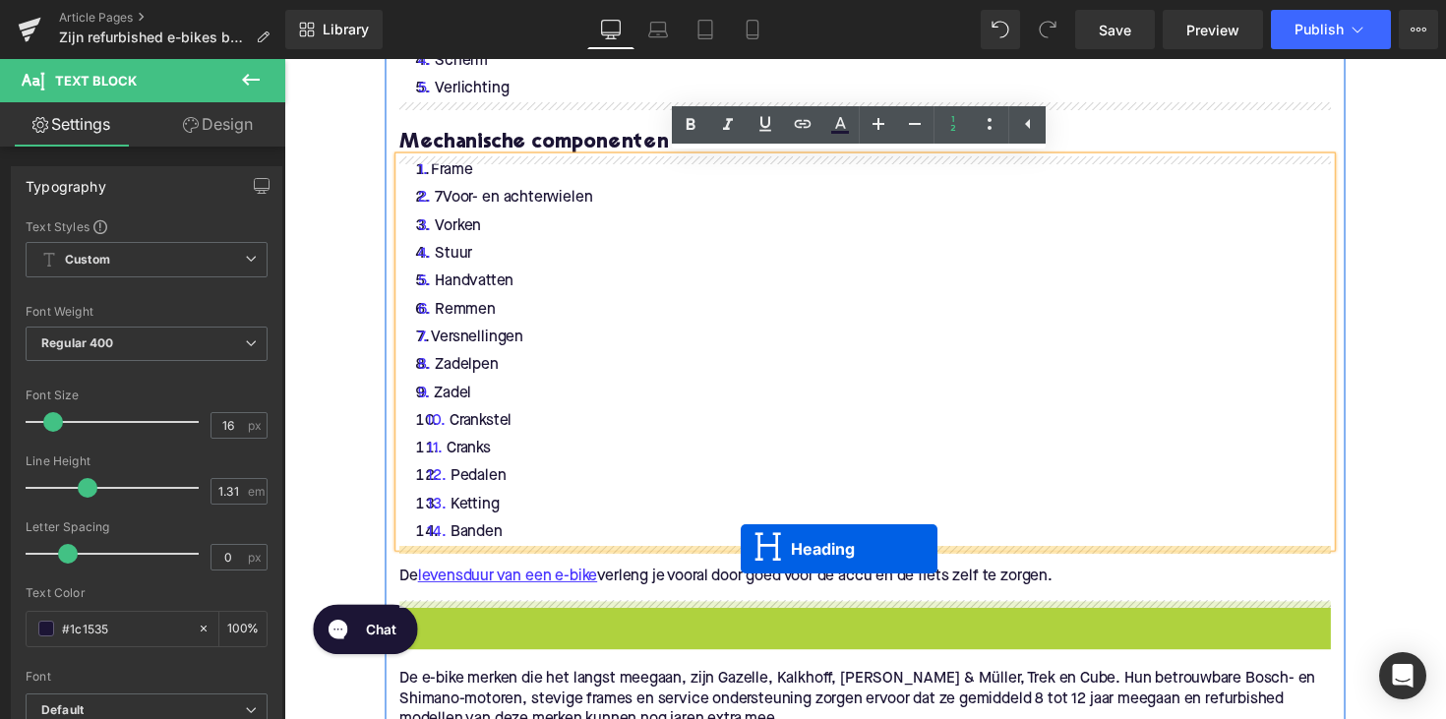
drag, startPoint x: 826, startPoint y: 645, endPoint x: 752, endPoint y: 561, distance: 112.9
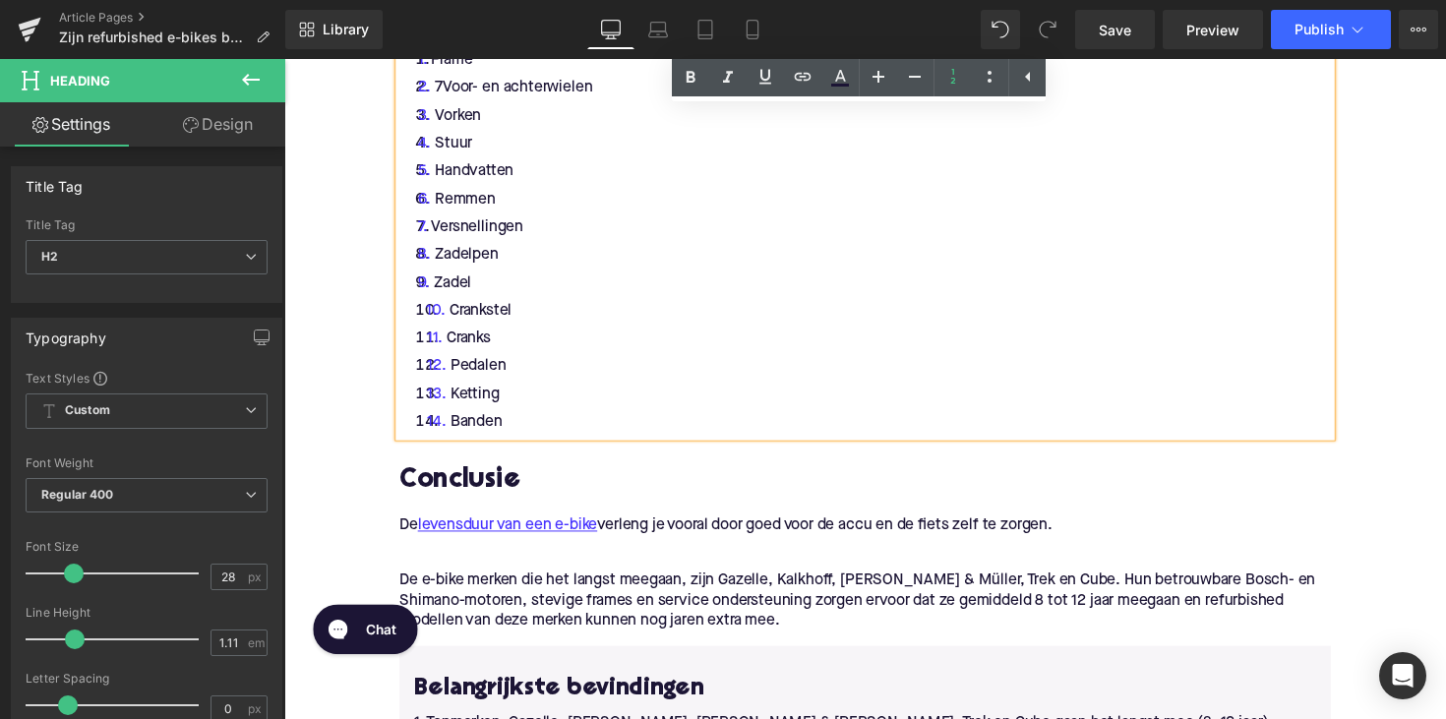
scroll to position [2310, 0]
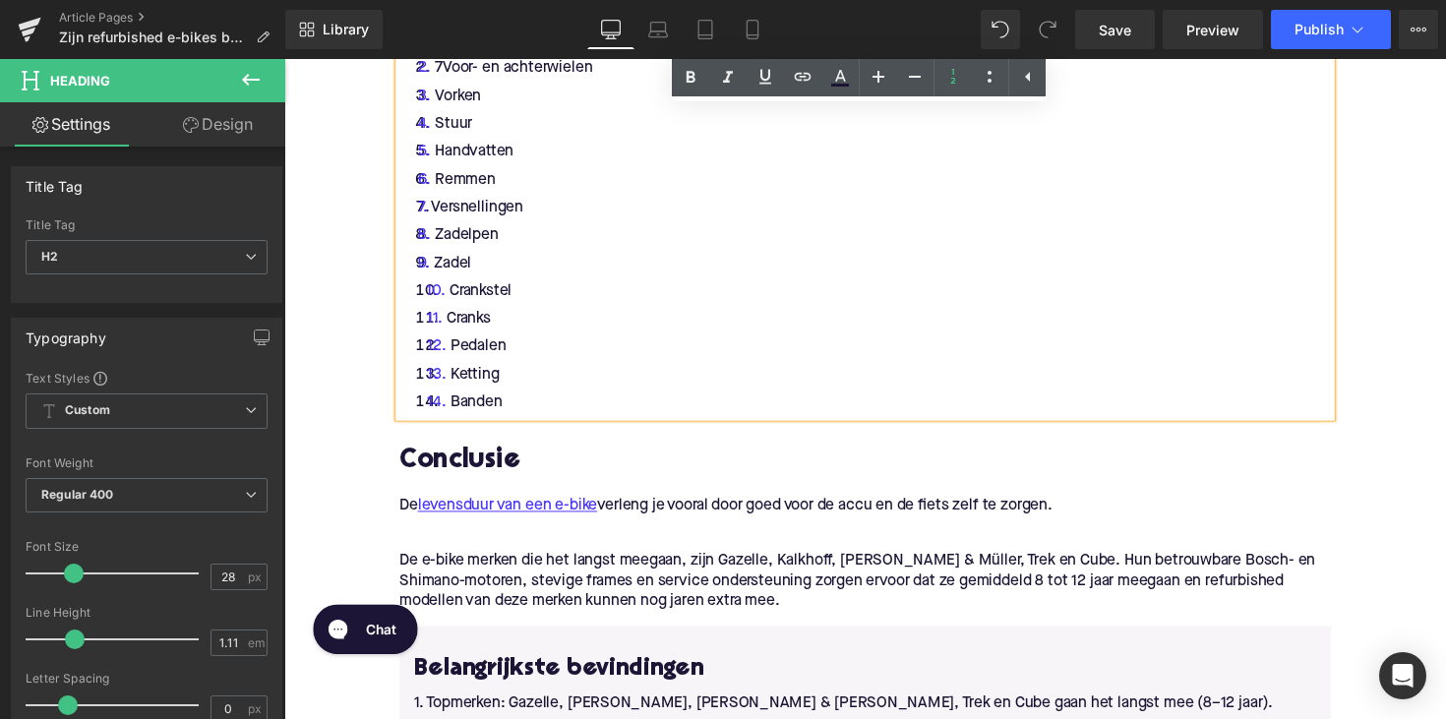
click at [474, 456] on h2 "Conclusie" at bounding box center [879, 471] width 954 height 30
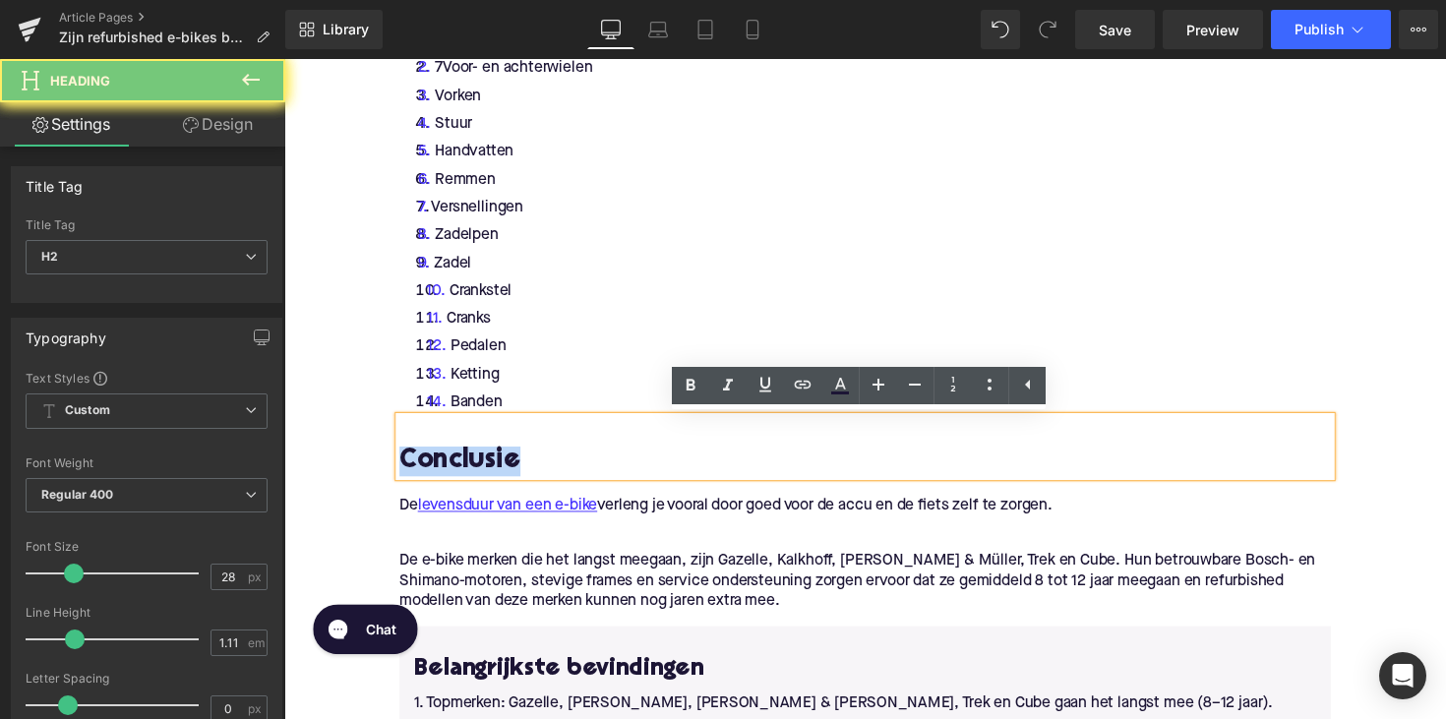
click at [474, 456] on h2 "Conclusie" at bounding box center [879, 471] width 954 height 30
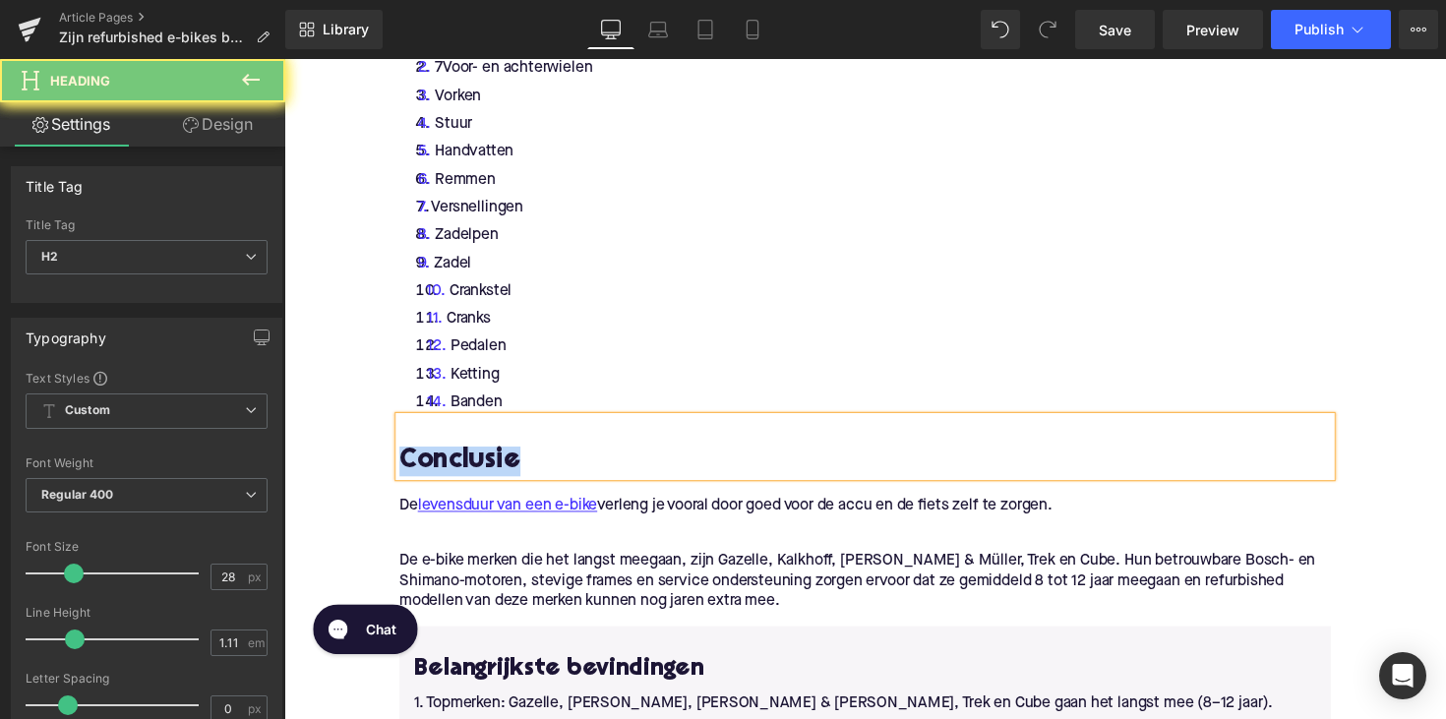
paste div
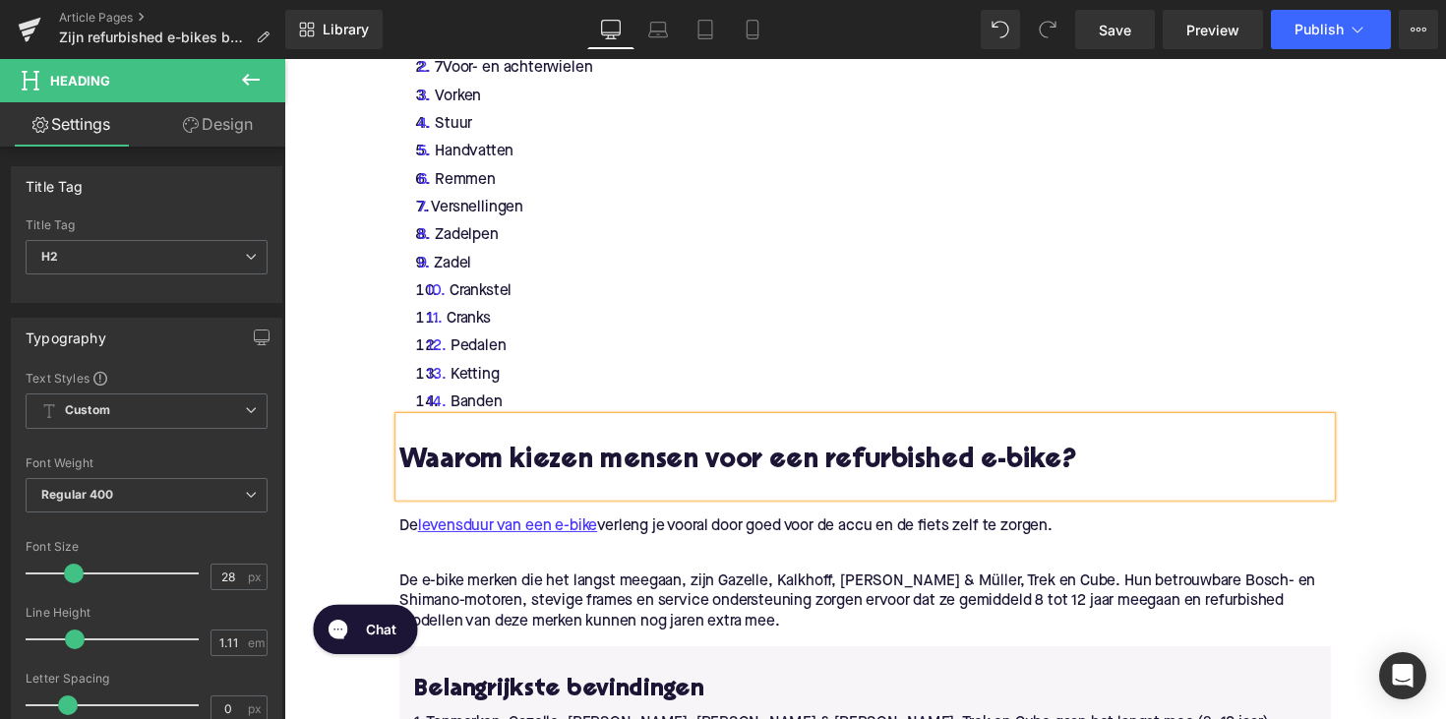
click at [629, 537] on p "De levensduur van een e-bike verleng je vooral door goed voor de accu en de fie…" at bounding box center [879, 538] width 954 height 21
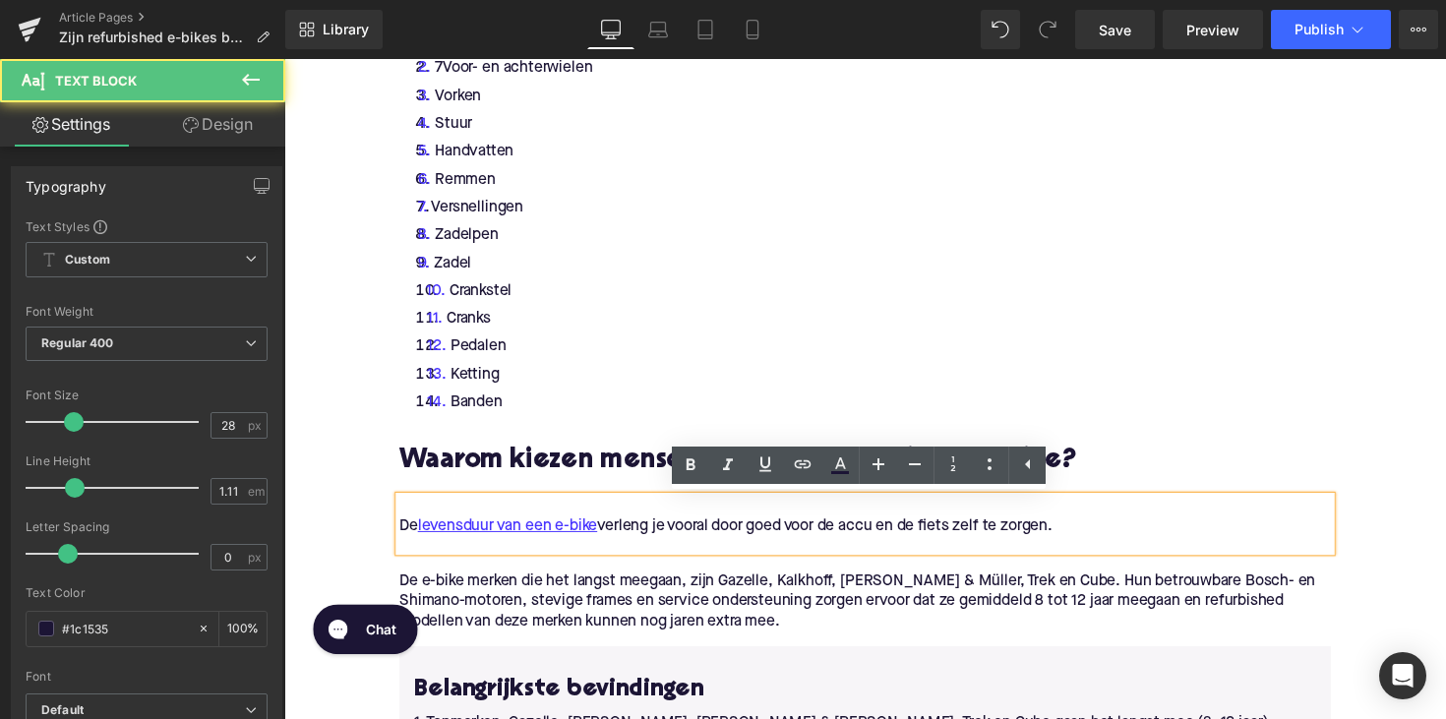
click at [629, 537] on p "De levensduur van een e-bike verleng je vooral door goed voor de accu en de fie…" at bounding box center [879, 538] width 954 height 21
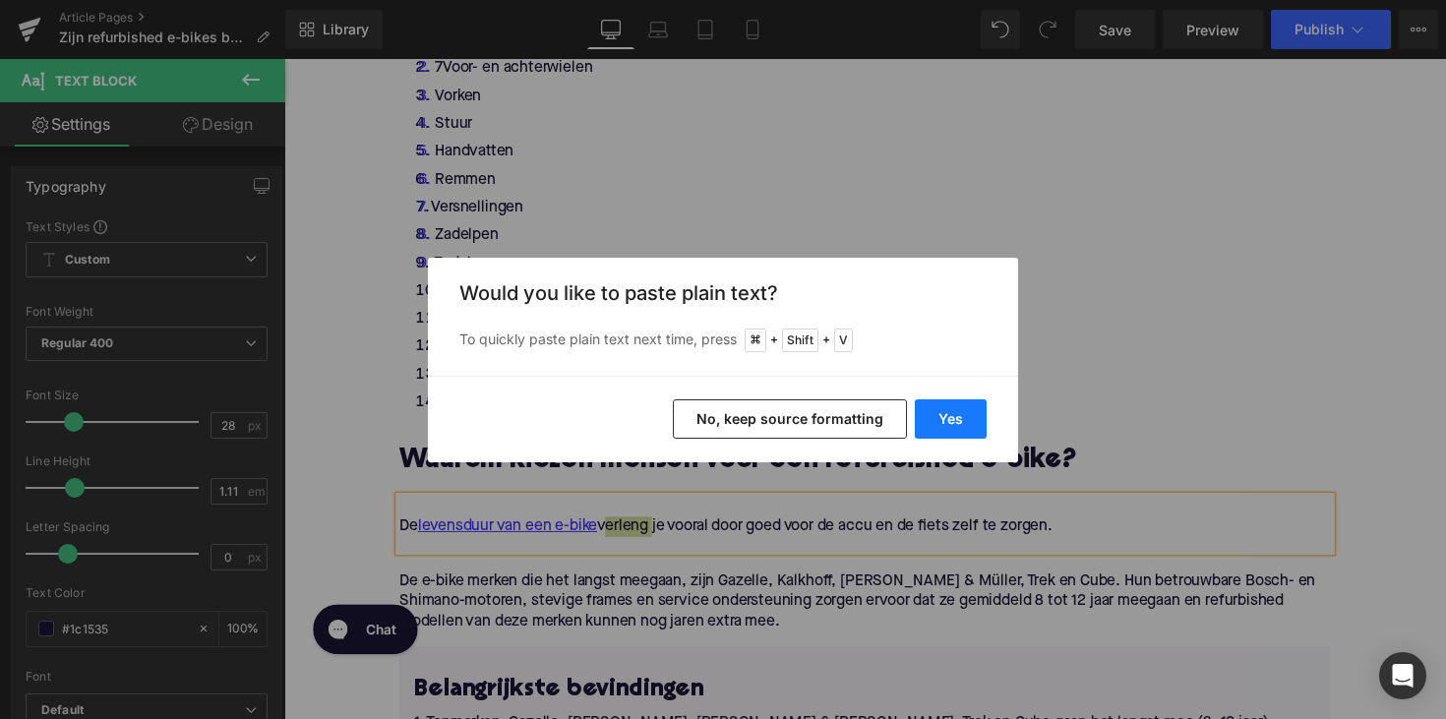
click at [947, 421] on button "Yes" at bounding box center [951, 418] width 72 height 39
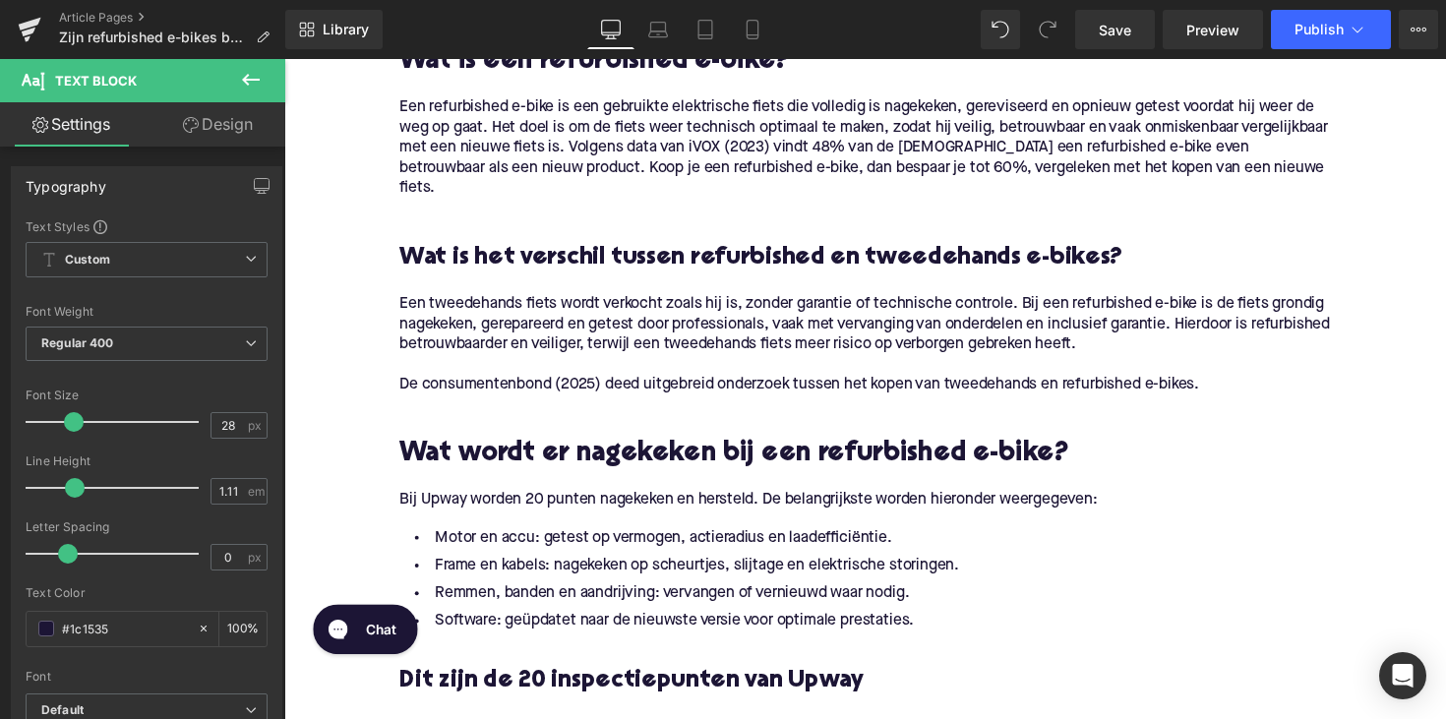
scroll to position [1338, 0]
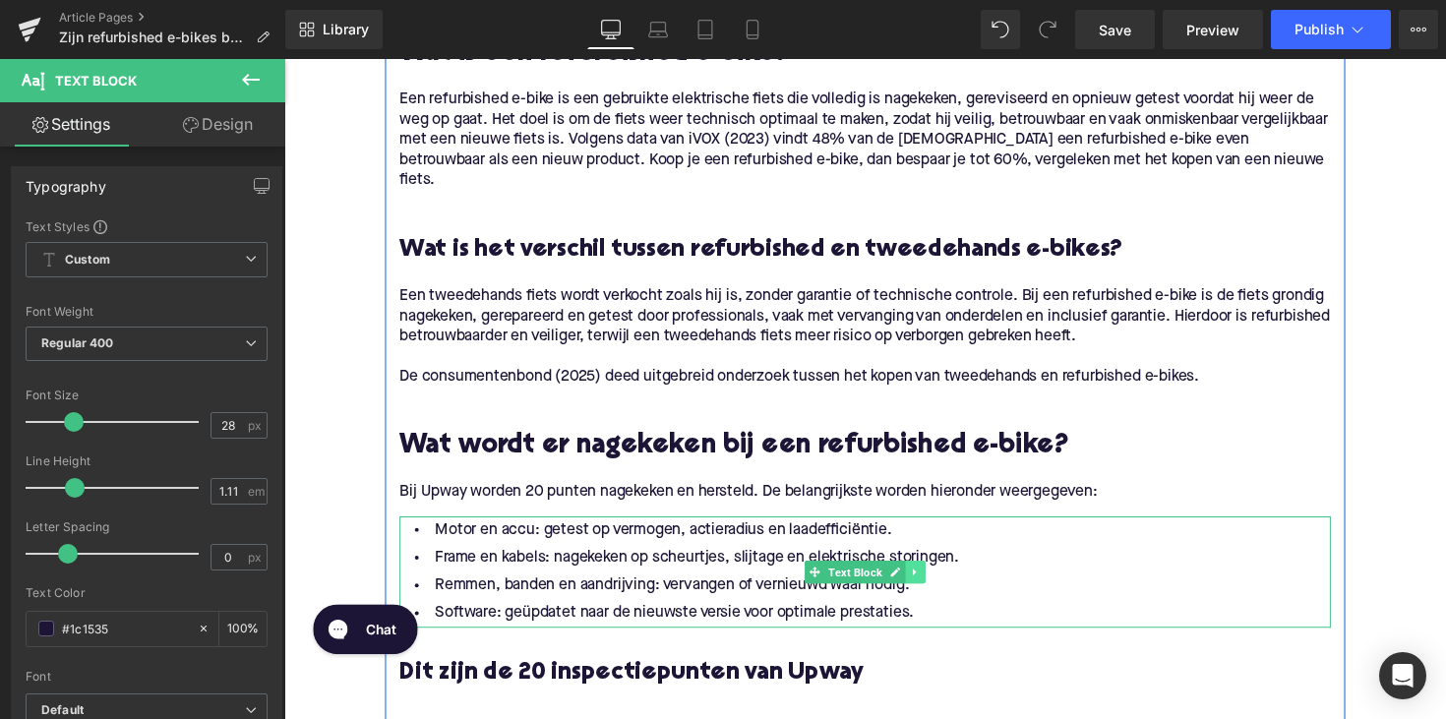
click at [934, 579] on link at bounding box center [931, 585] width 21 height 24
click at [922, 579] on icon at bounding box center [920, 584] width 11 height 12
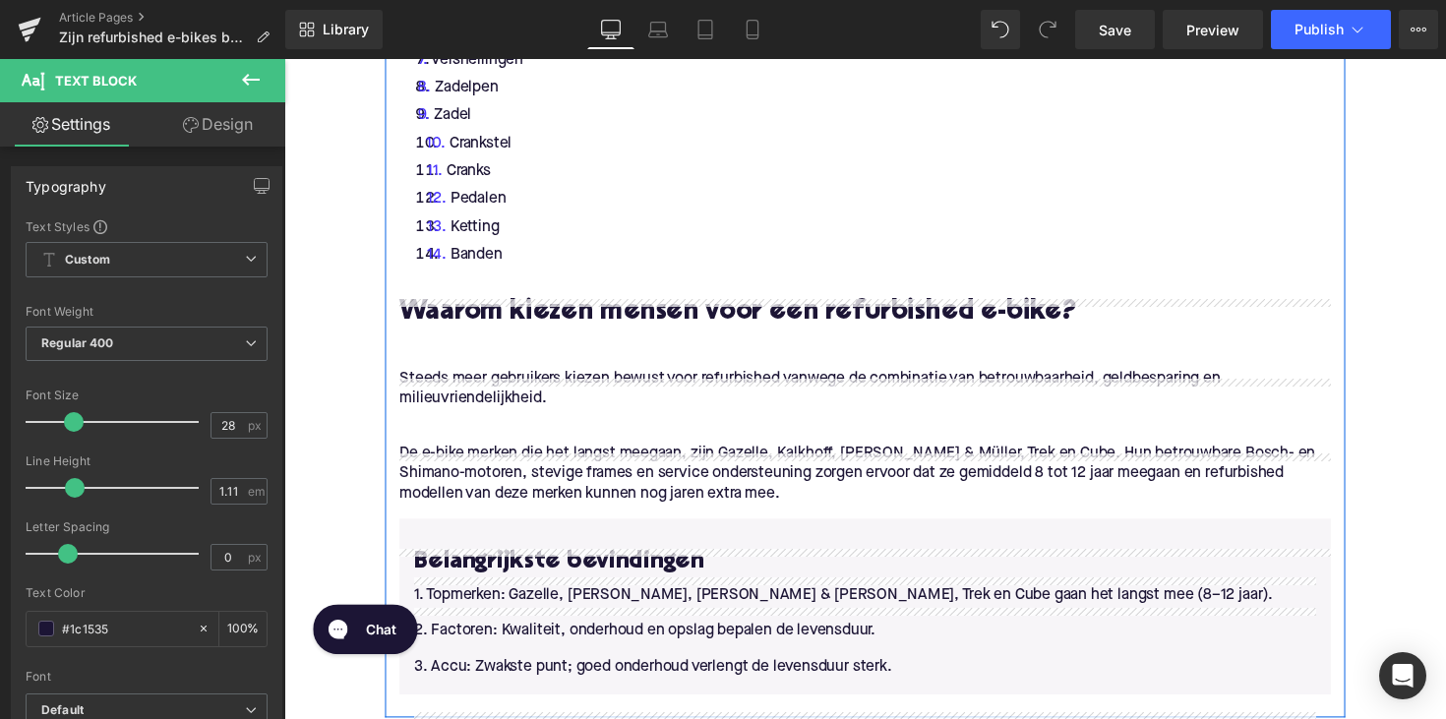
scroll to position [2517, 0]
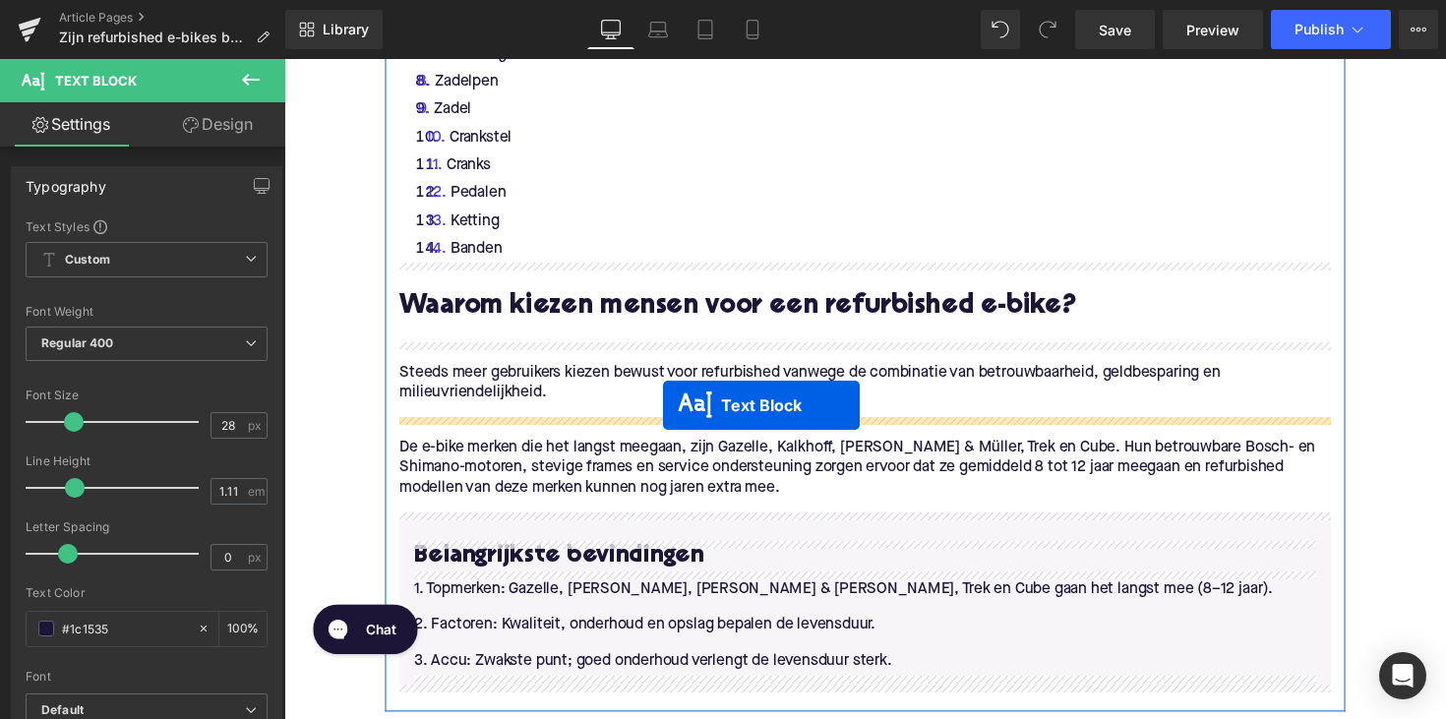
drag, startPoint x: 821, startPoint y: 190, endPoint x: 672, endPoint y: 414, distance: 269.6
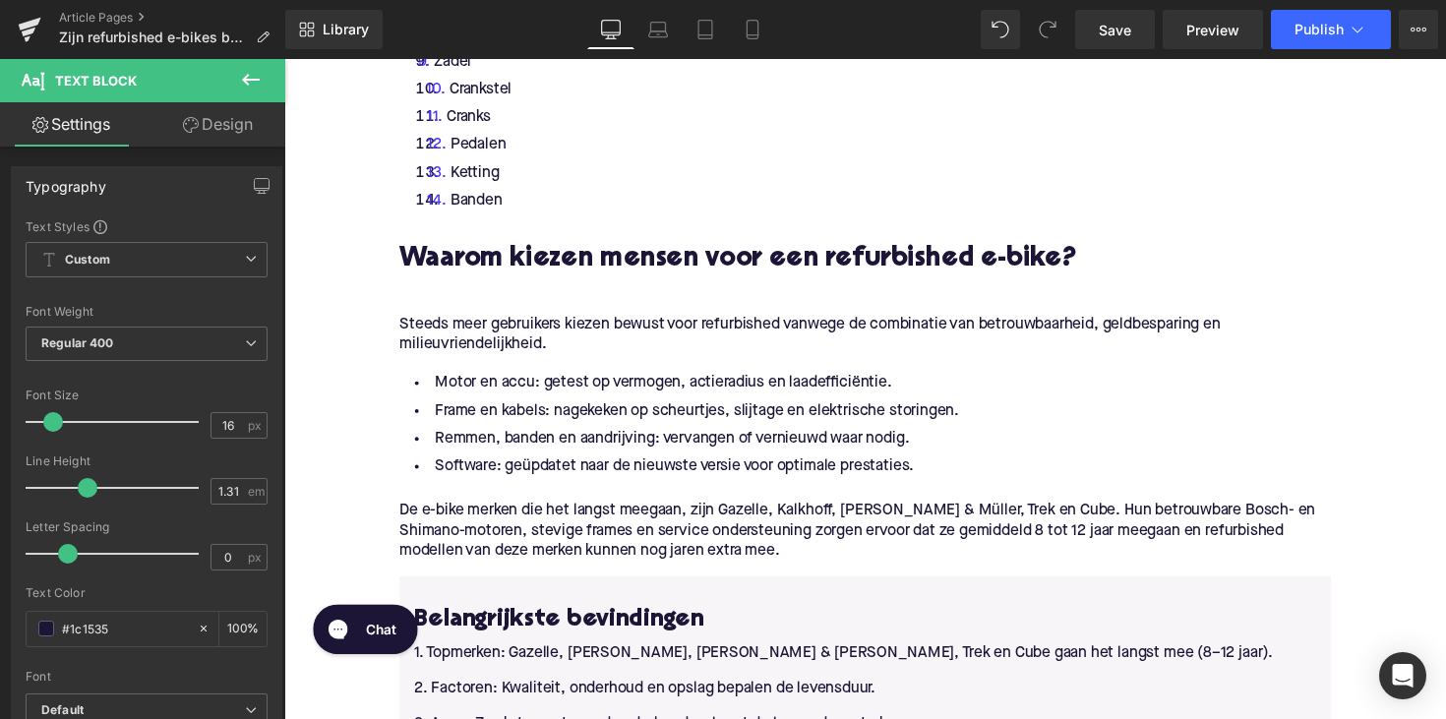
click at [612, 456] on li "Remmen, banden en aandrijving: vervangen of vernieuwd waar nodig." at bounding box center [879, 449] width 954 height 29
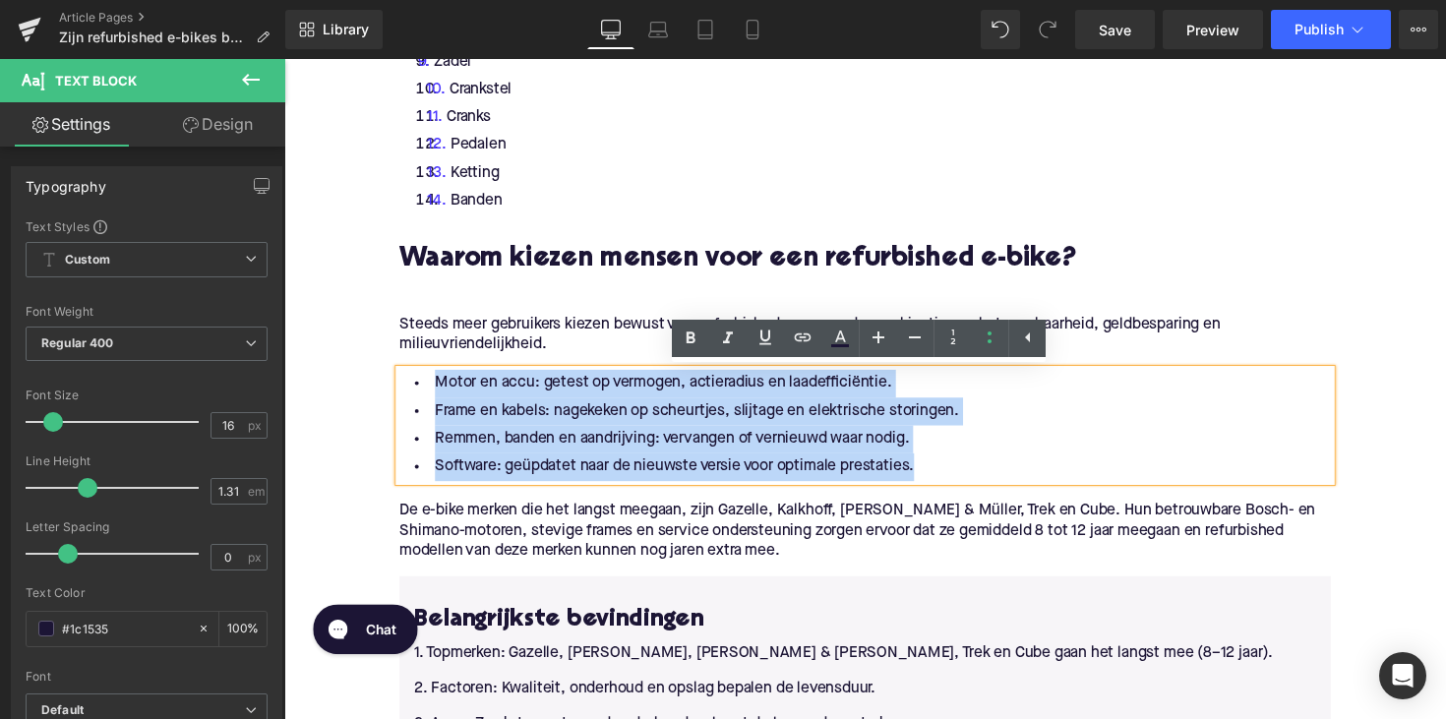
drag, startPoint x: 938, startPoint y: 478, endPoint x: 420, endPoint y: 379, distance: 526.9
click at [420, 379] on ul "Motor en accu: getest op vermogen, actieradius en laadefficiëntie. Frame en kab…" at bounding box center [879, 435] width 954 height 114
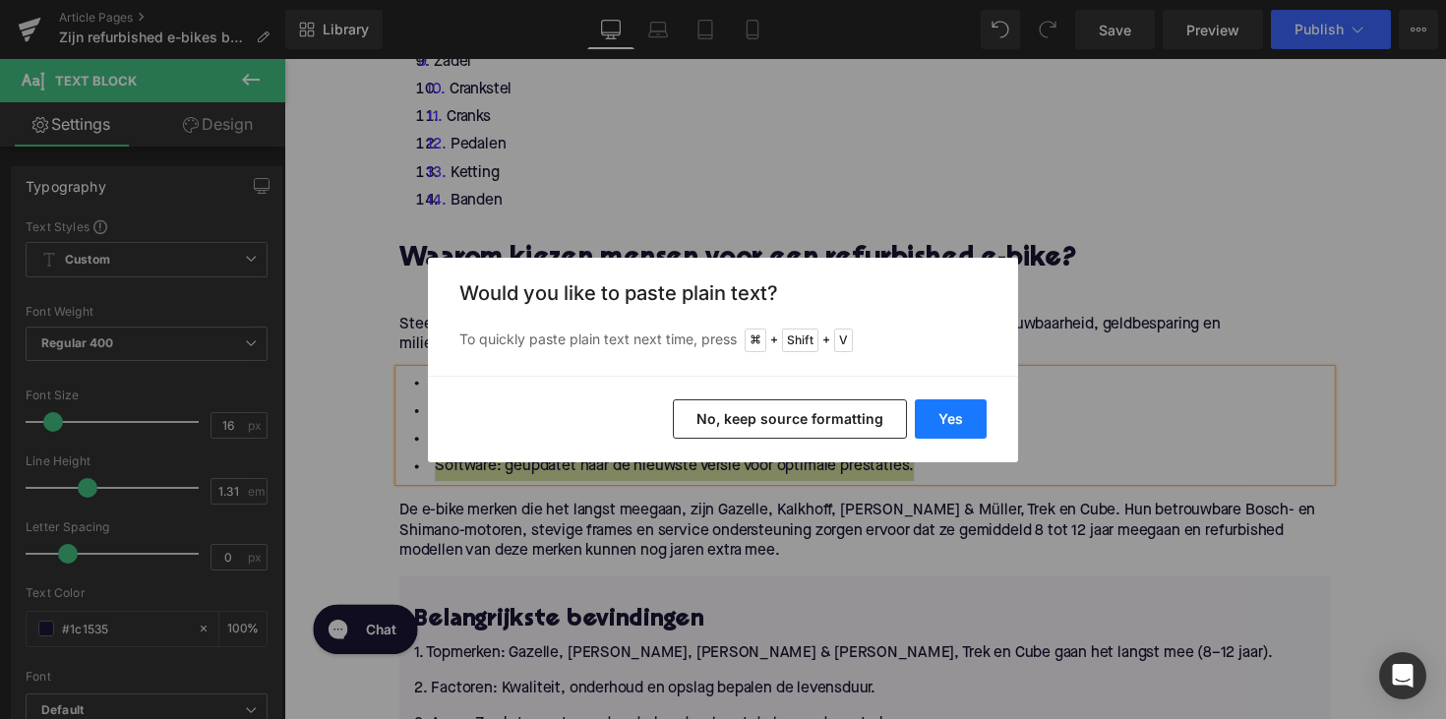
click at [970, 432] on button "Yes" at bounding box center [951, 418] width 72 height 39
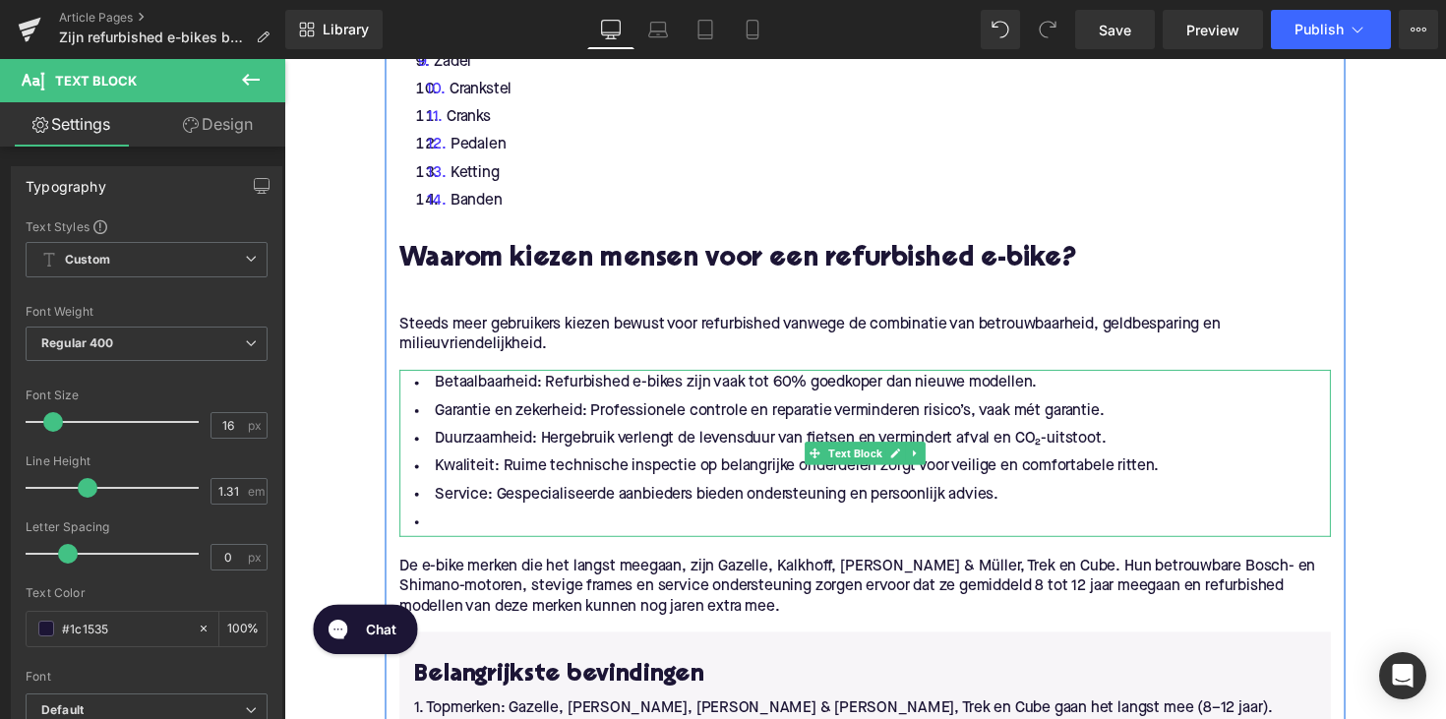
click at [479, 524] on li at bounding box center [879, 534] width 954 height 29
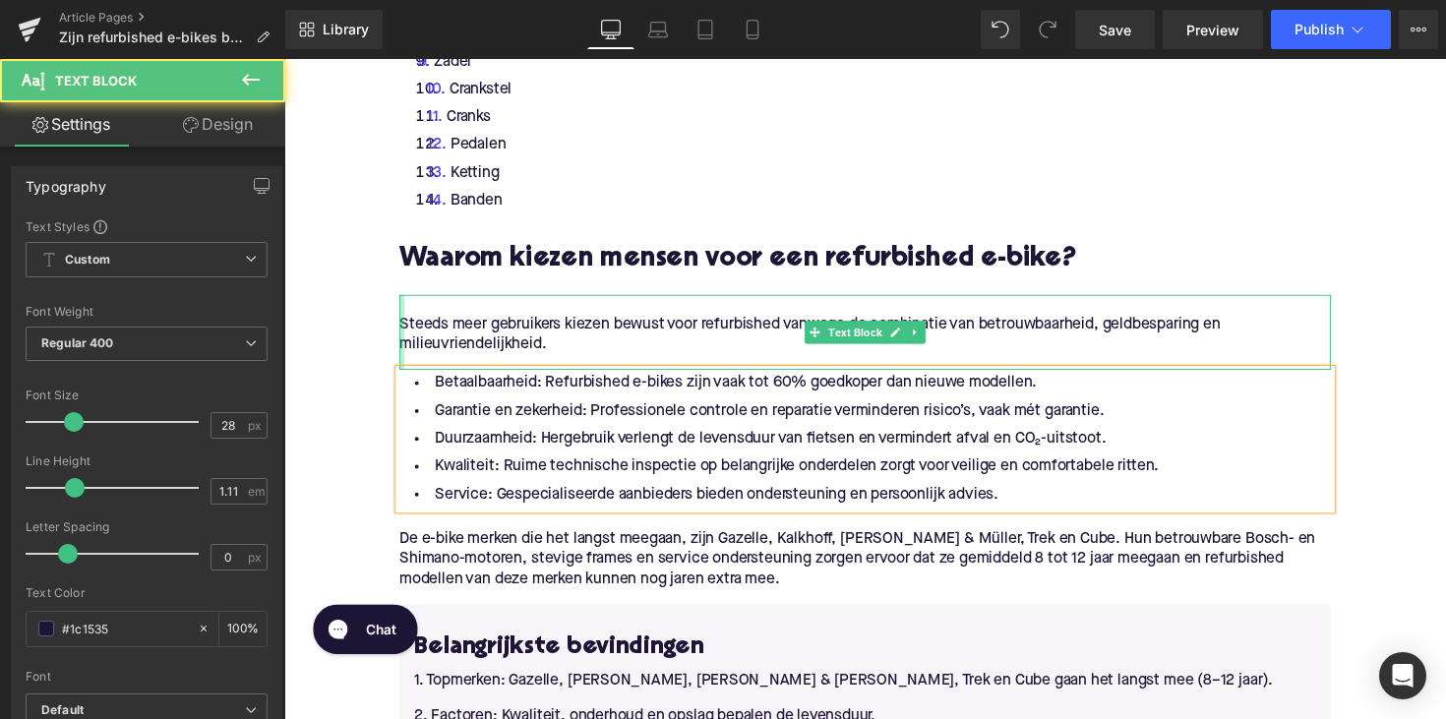
click at [402, 329] on div at bounding box center [404, 339] width 5 height 77
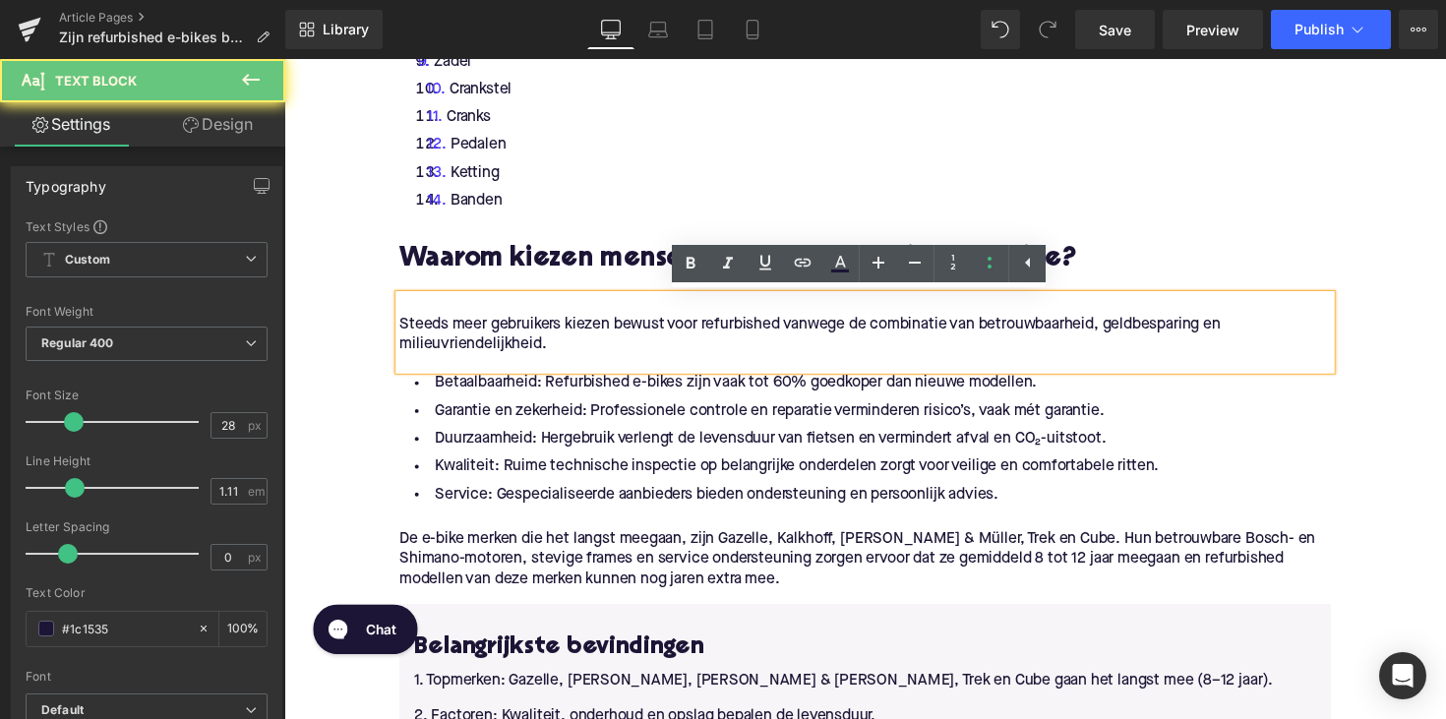
click at [402, 330] on p "Steeds meer gebruikers kiezen bewust voor refurbished vanwege de combinatie van…" at bounding box center [879, 342] width 954 height 41
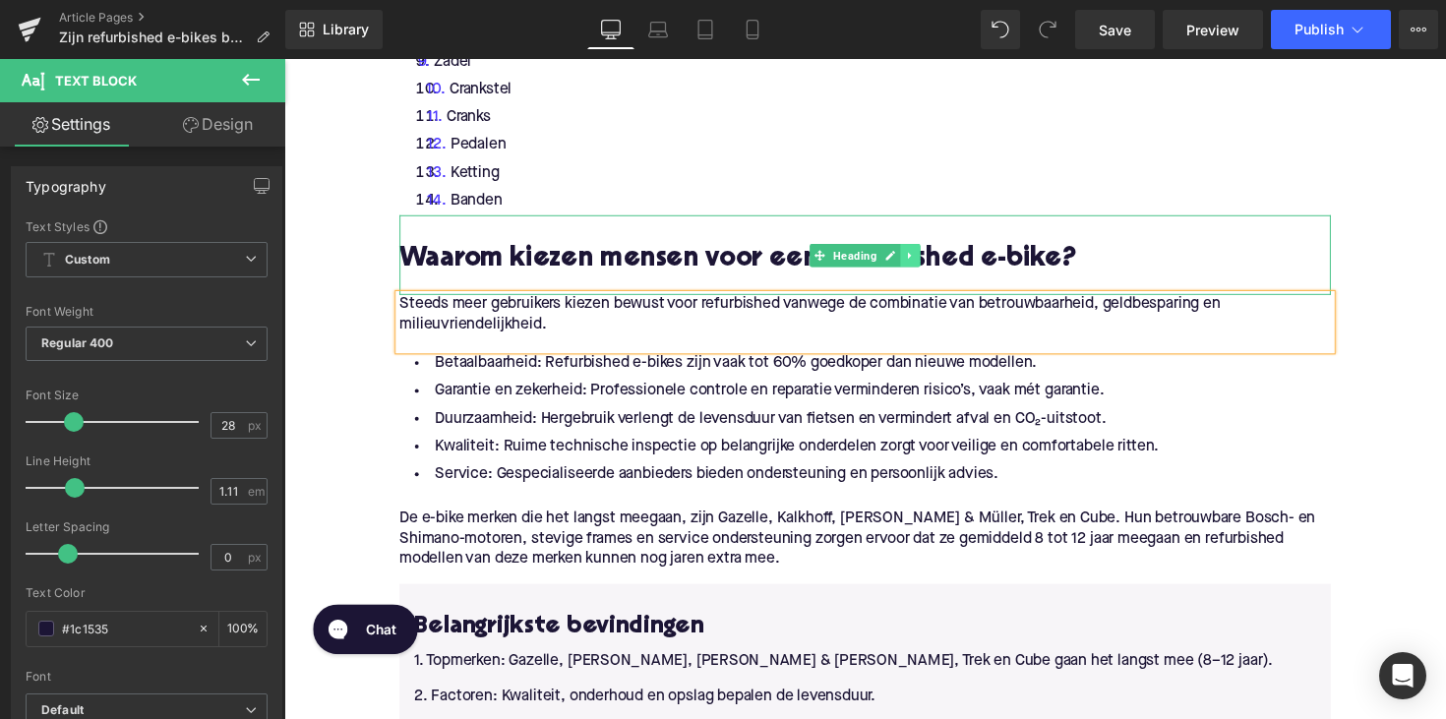
click at [924, 263] on icon at bounding box center [926, 261] width 11 height 12
click at [910, 264] on icon at bounding box center [915, 260] width 11 height 11
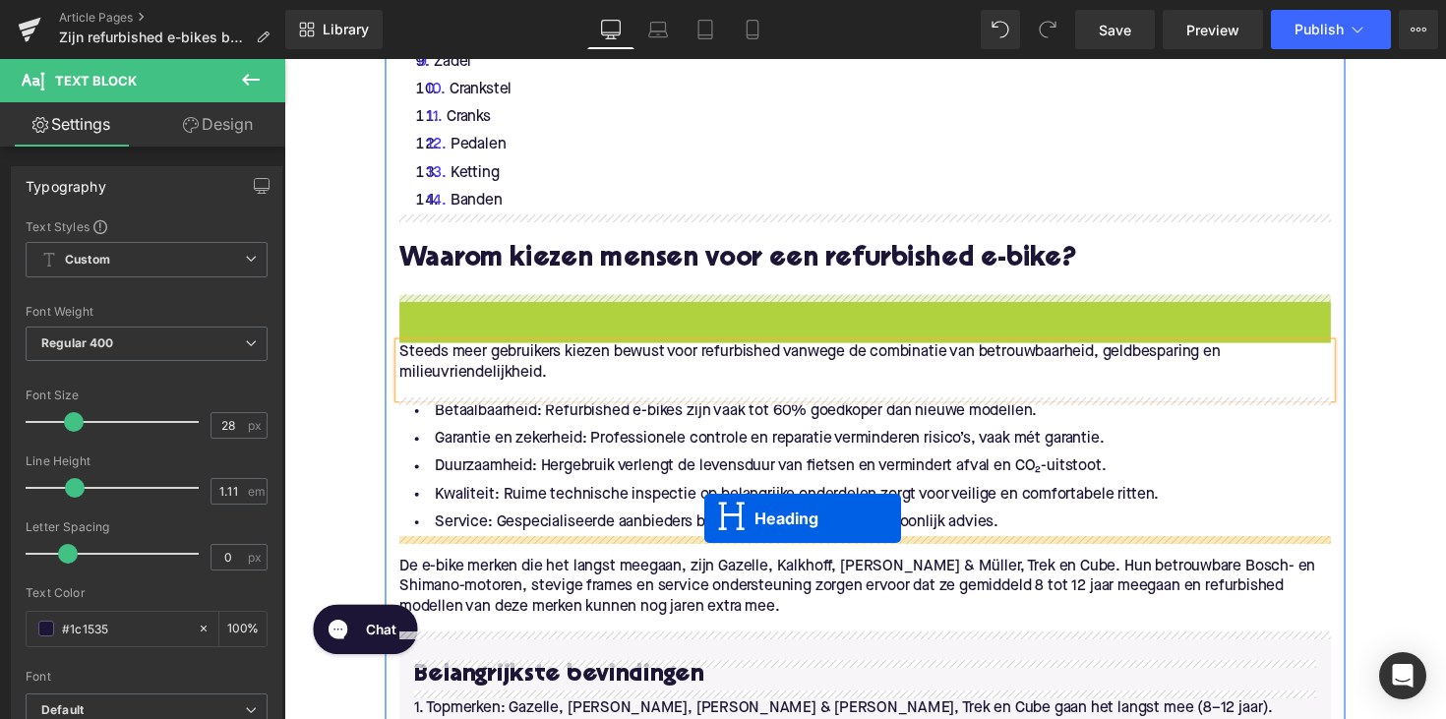
drag, startPoint x: 834, startPoint y: 343, endPoint x: 711, endPoint y: 538, distance: 230.4
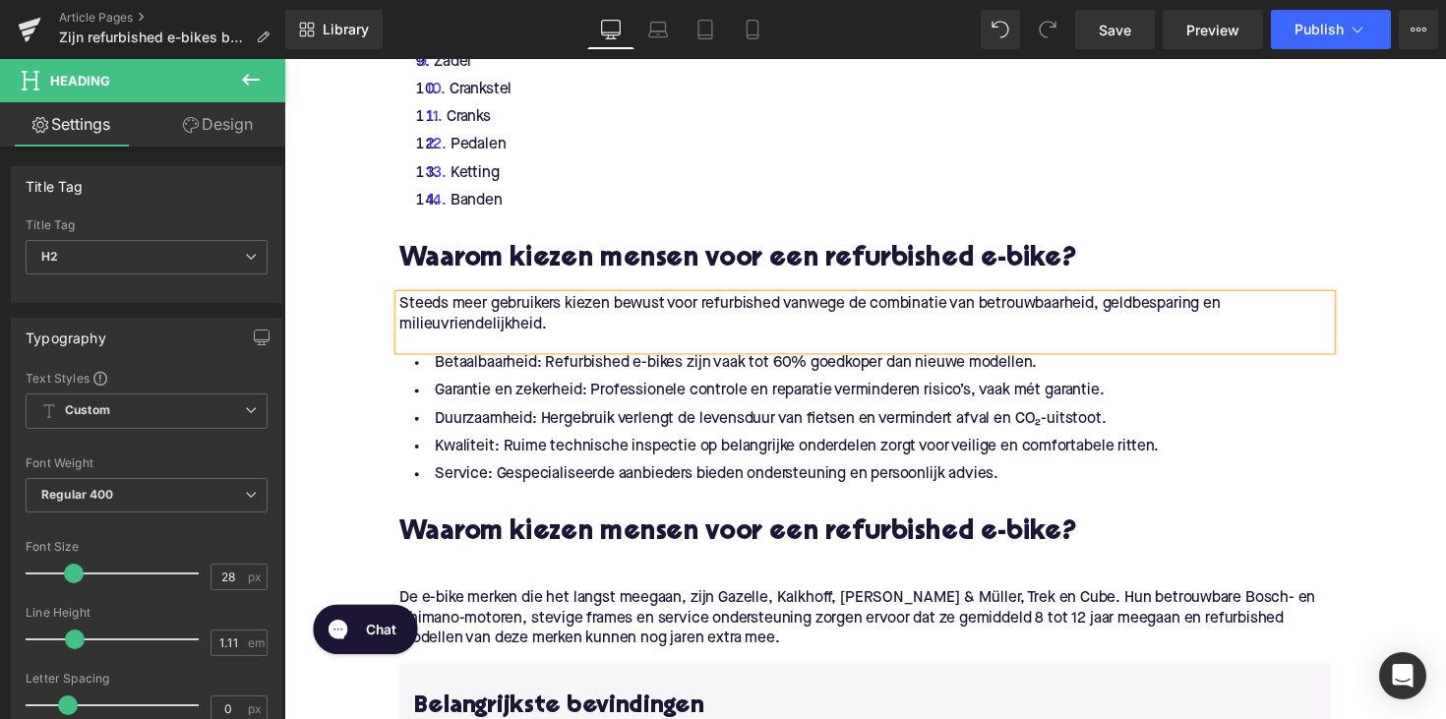
scroll to position [2538, 0]
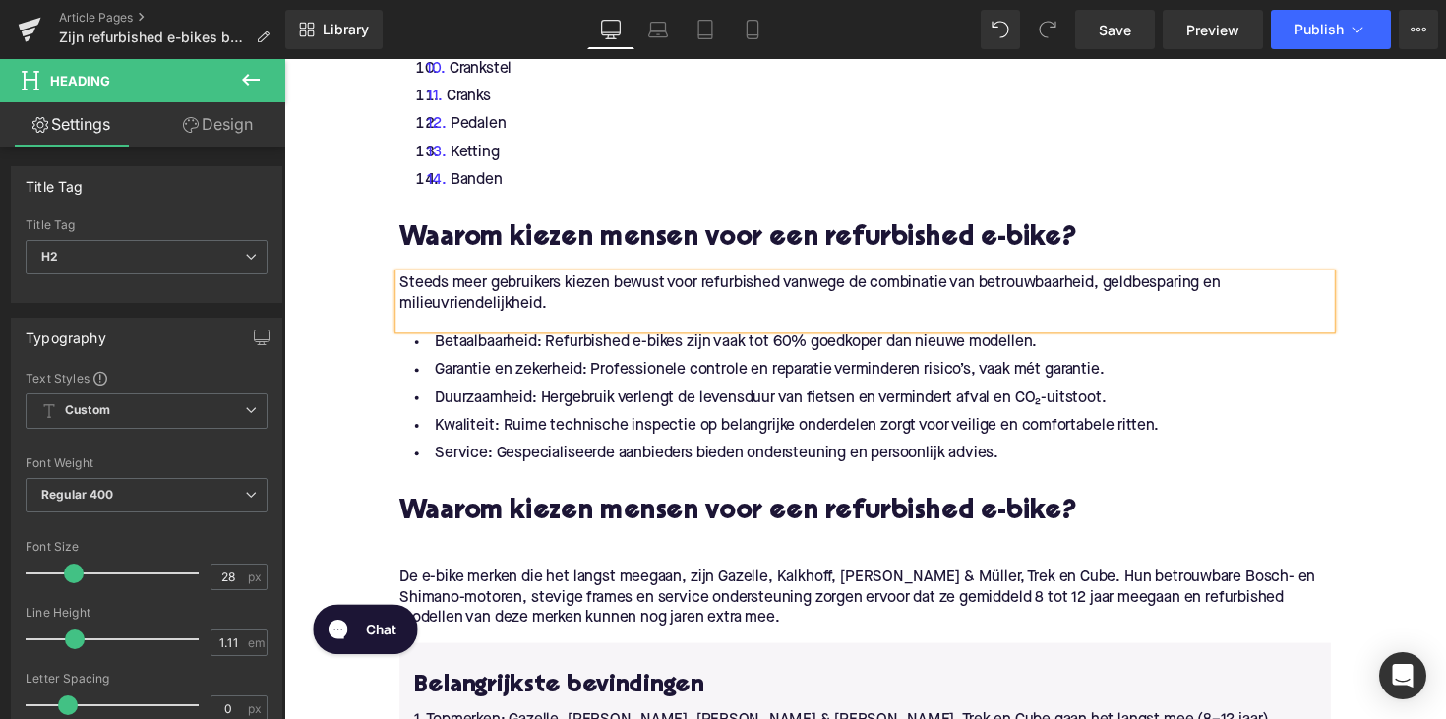
click at [534, 518] on h2 "Waarom kiezen mensen voor een refurbished e-bike?" at bounding box center [879, 524] width 954 height 30
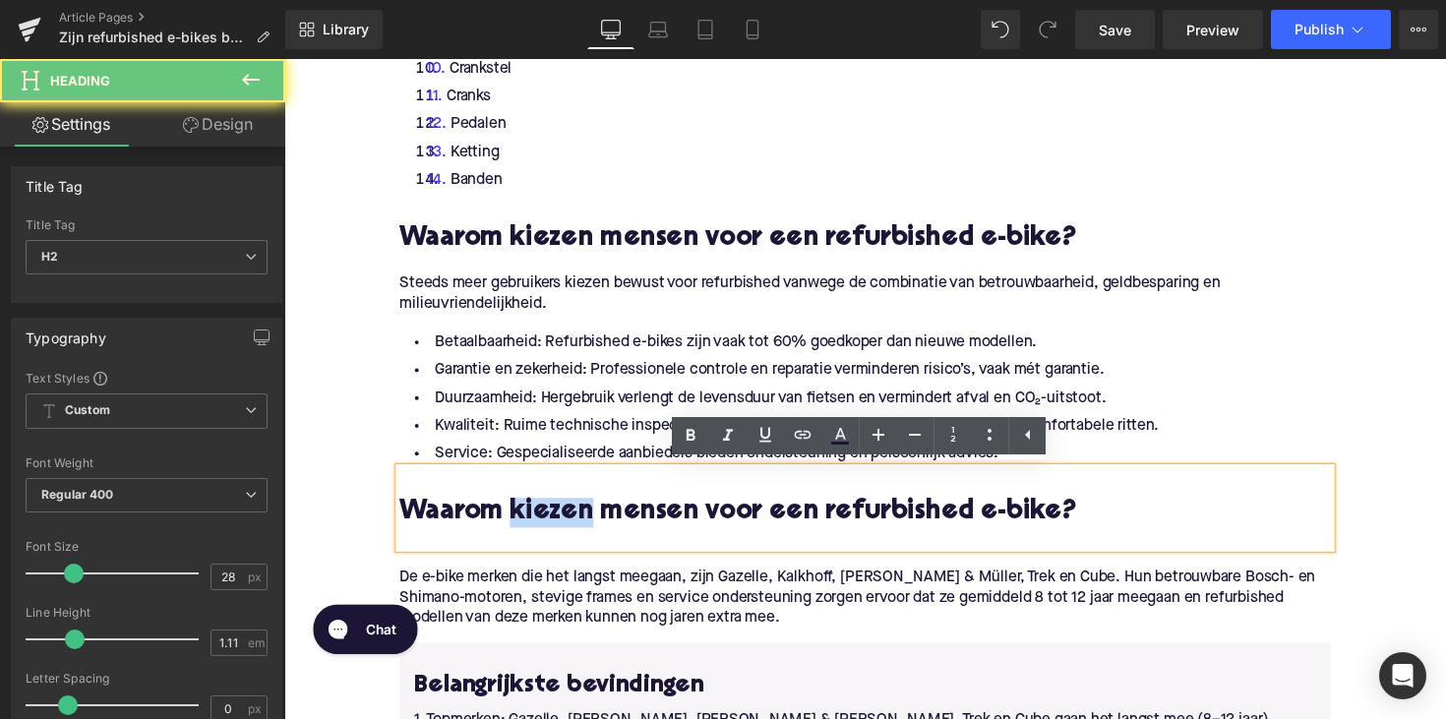
click at [534, 518] on h2 "Waarom kiezen mensen voor een refurbished e-bike?" at bounding box center [879, 524] width 954 height 30
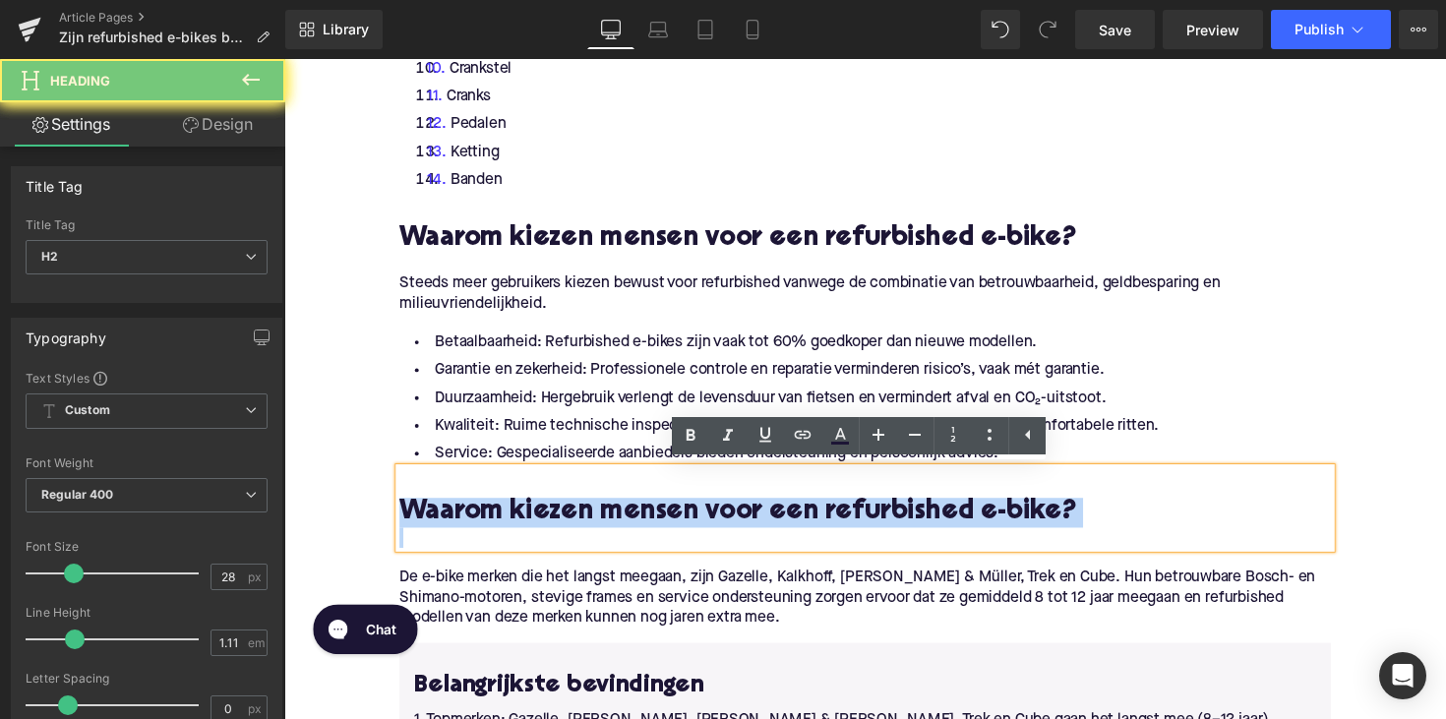
paste div
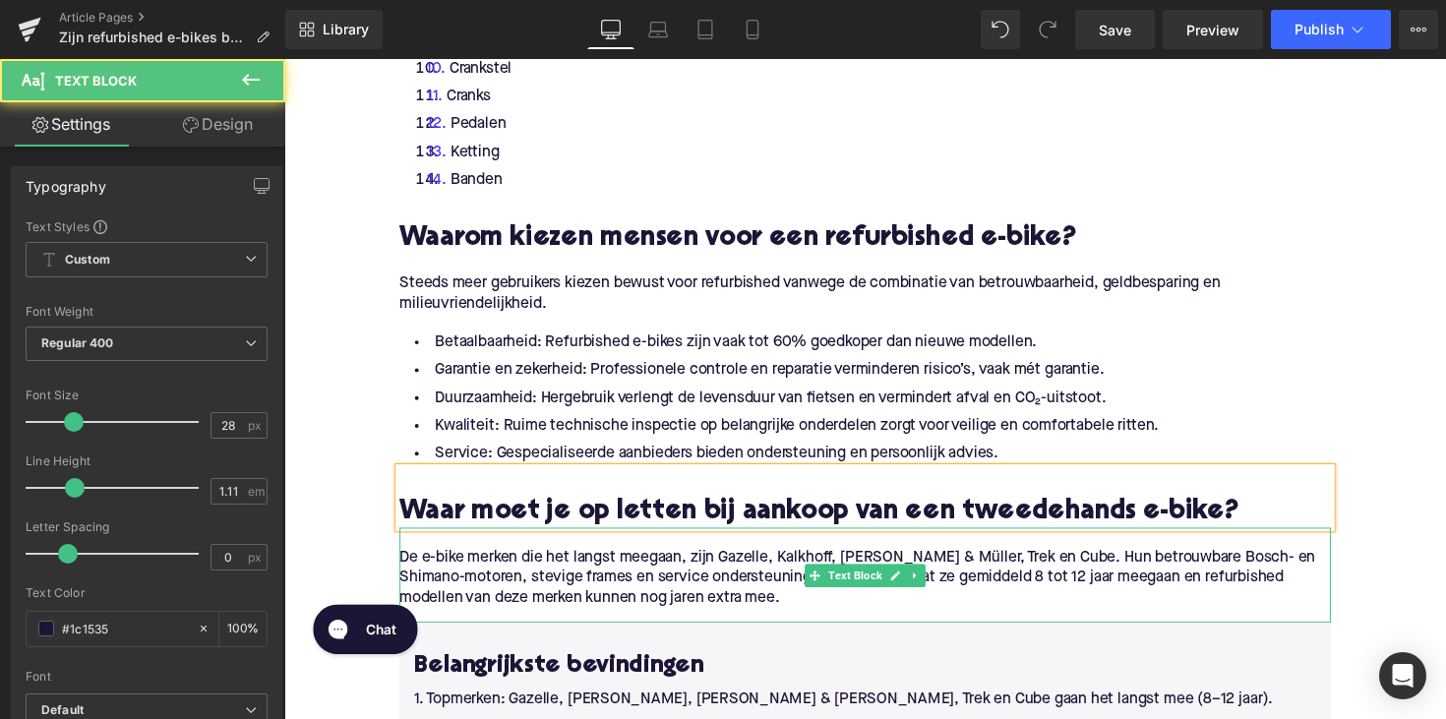
click at [703, 590] on p "De e-bike merken die het langst meegaan, zijn Gazelle, Kalkhoff, [PERSON_NAME] …" at bounding box center [879, 591] width 954 height 62
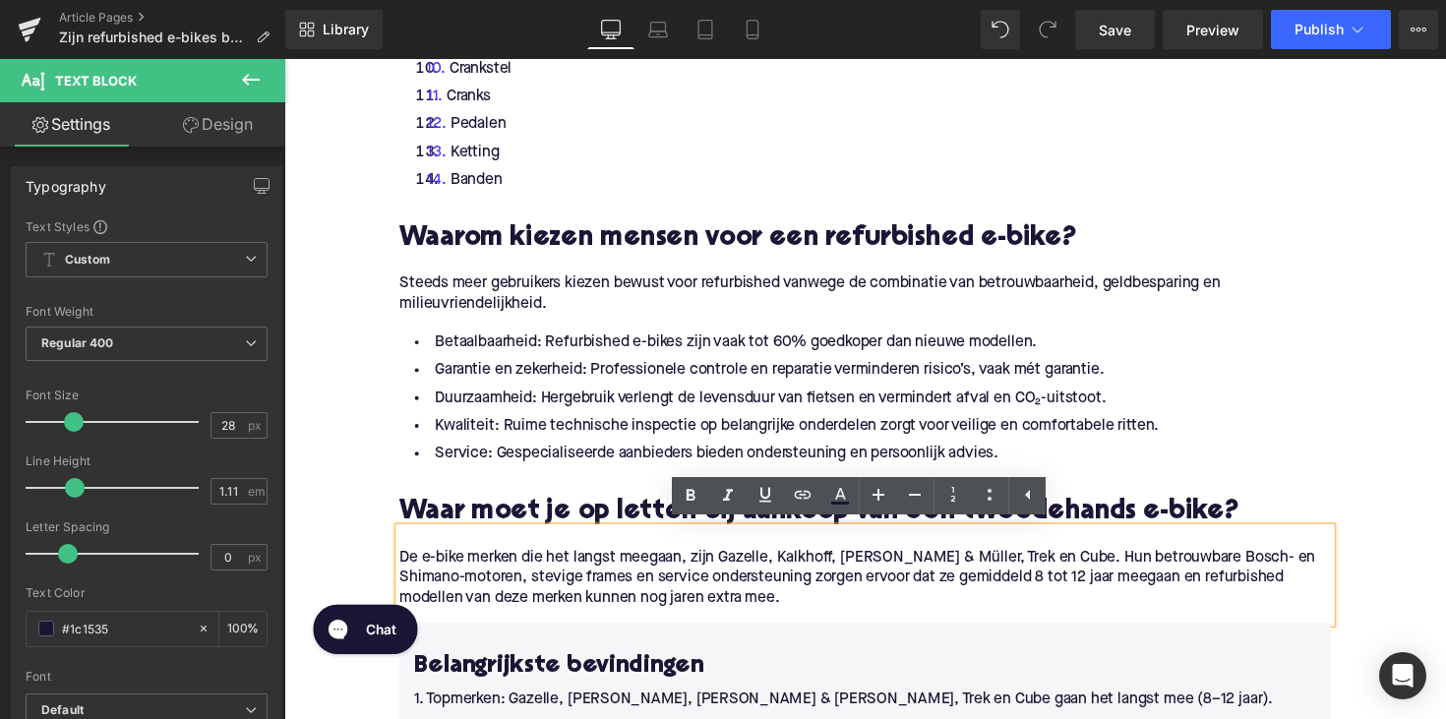
click at [706, 607] on p "De e-bike merken die het langst meegaan, zijn Gazelle, Kalkhoff, [PERSON_NAME] …" at bounding box center [879, 591] width 954 height 62
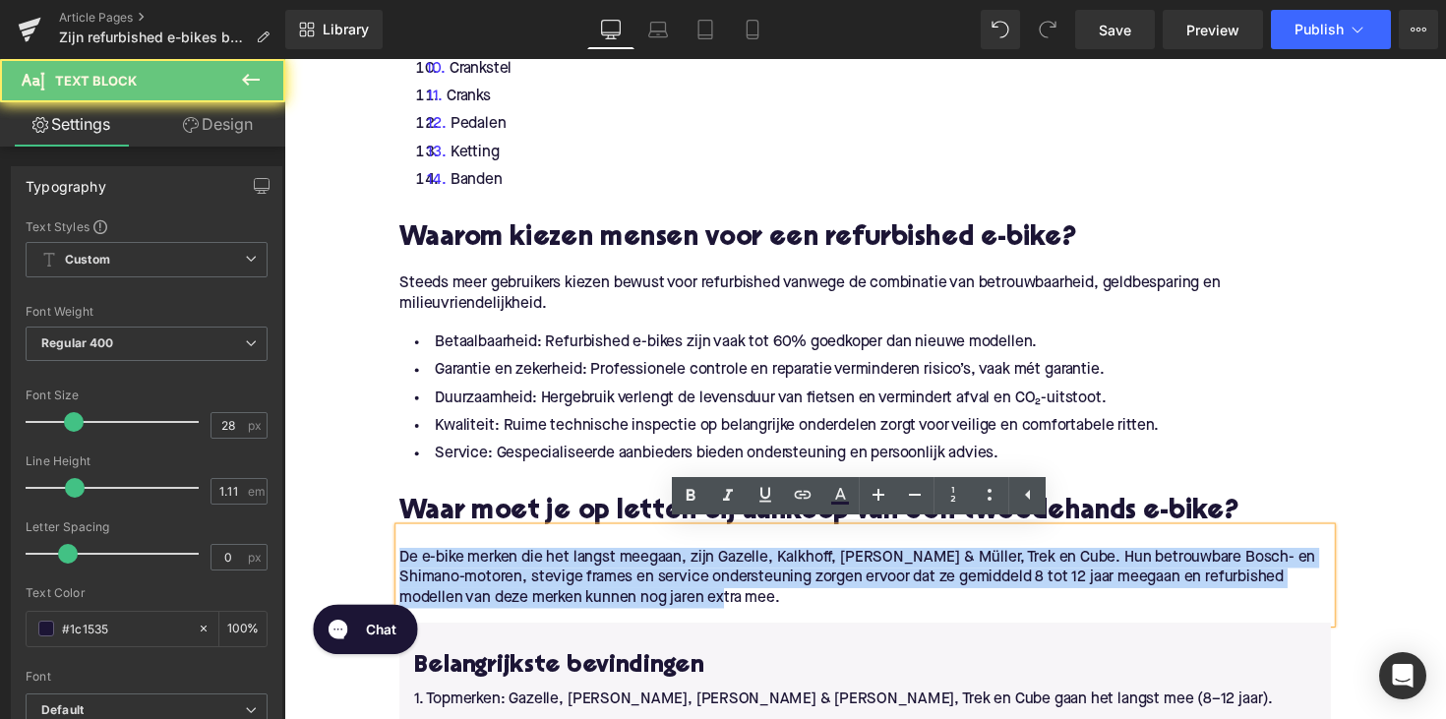
drag, startPoint x: 706, startPoint y: 608, endPoint x: 341, endPoint y: 572, distance: 366.8
click at [341, 572] on div "Home / Zijn refurbished e-bikes betrouwbaar? Breadcrumbs Zijn refurbished e-bik…" at bounding box center [879, 80] width 1190 height 4787
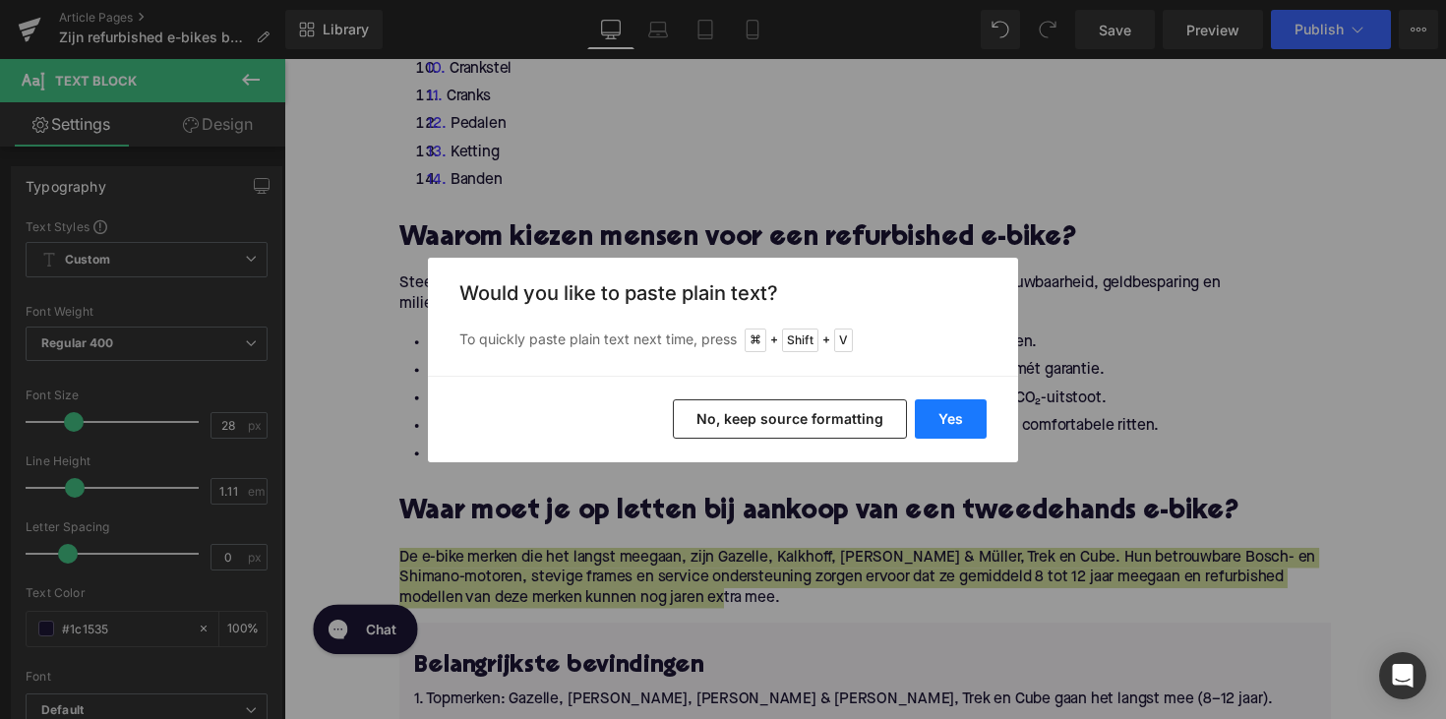
click at [943, 422] on button "Yes" at bounding box center [951, 418] width 72 height 39
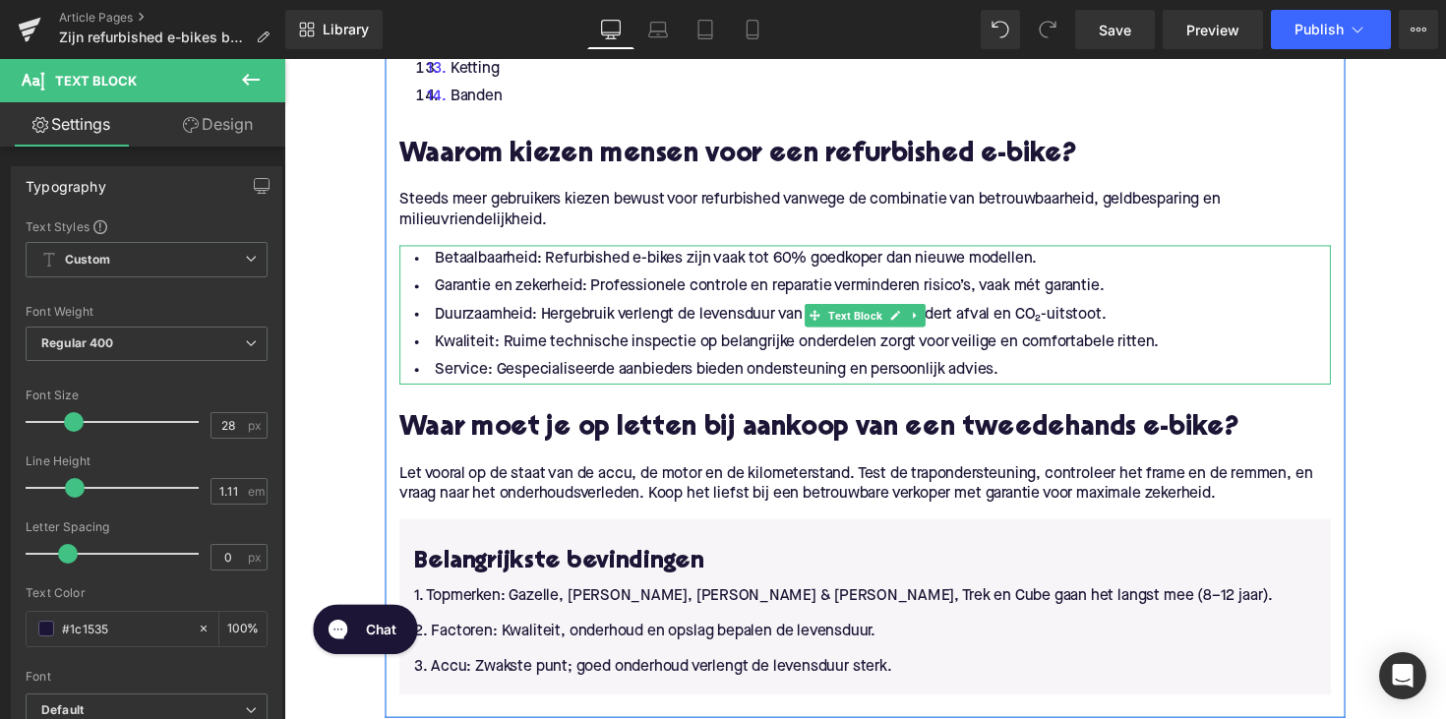
scroll to position [2673, 0]
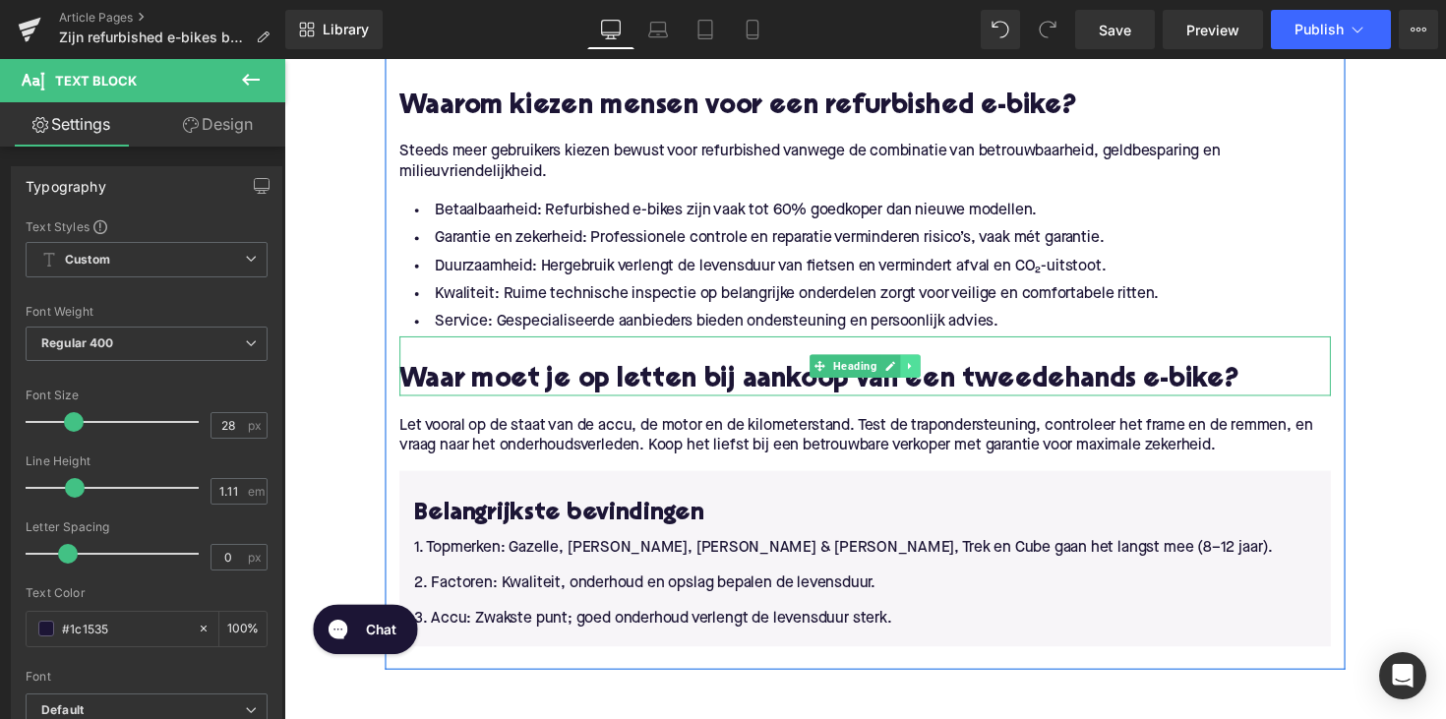
click at [927, 378] on icon at bounding box center [926, 374] width 11 height 12
click at [915, 375] on icon at bounding box center [915, 374] width 11 height 11
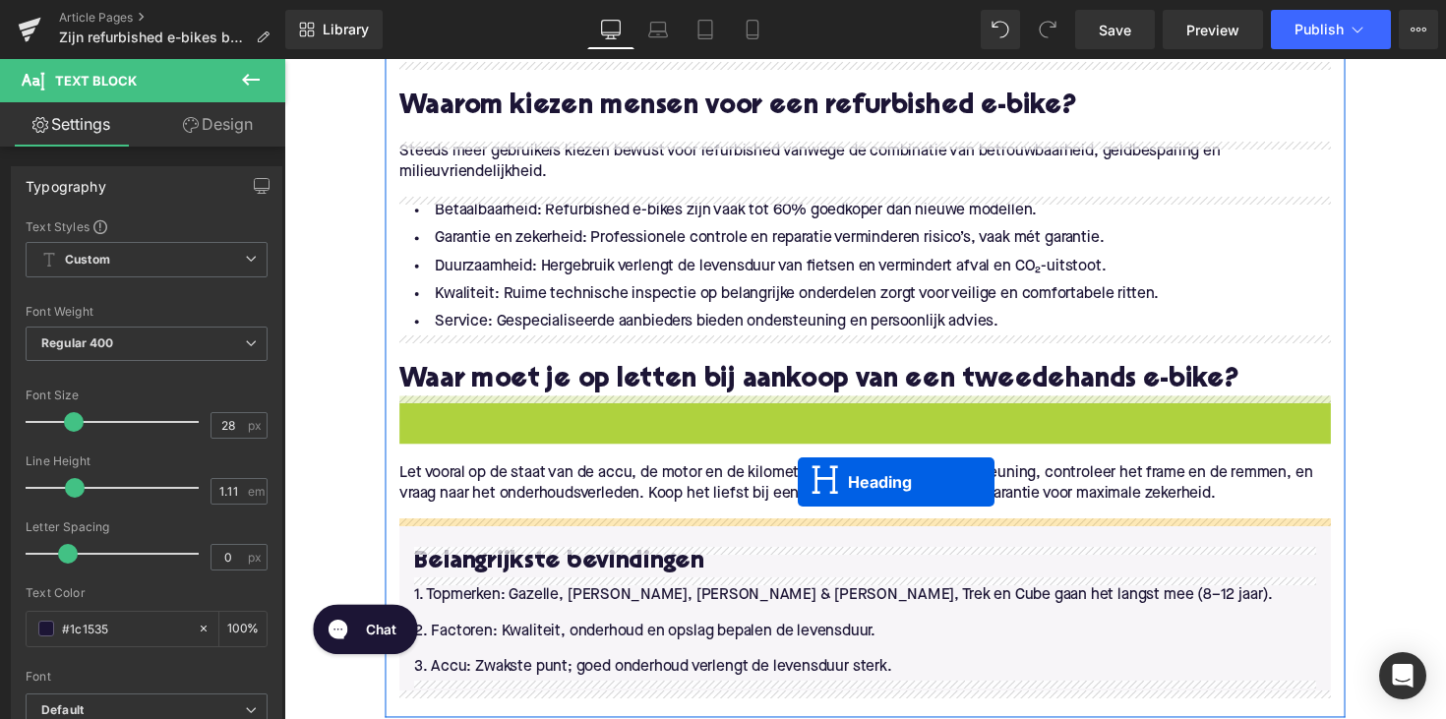
drag, startPoint x: 825, startPoint y: 440, endPoint x: 811, endPoint y: 493, distance: 55.1
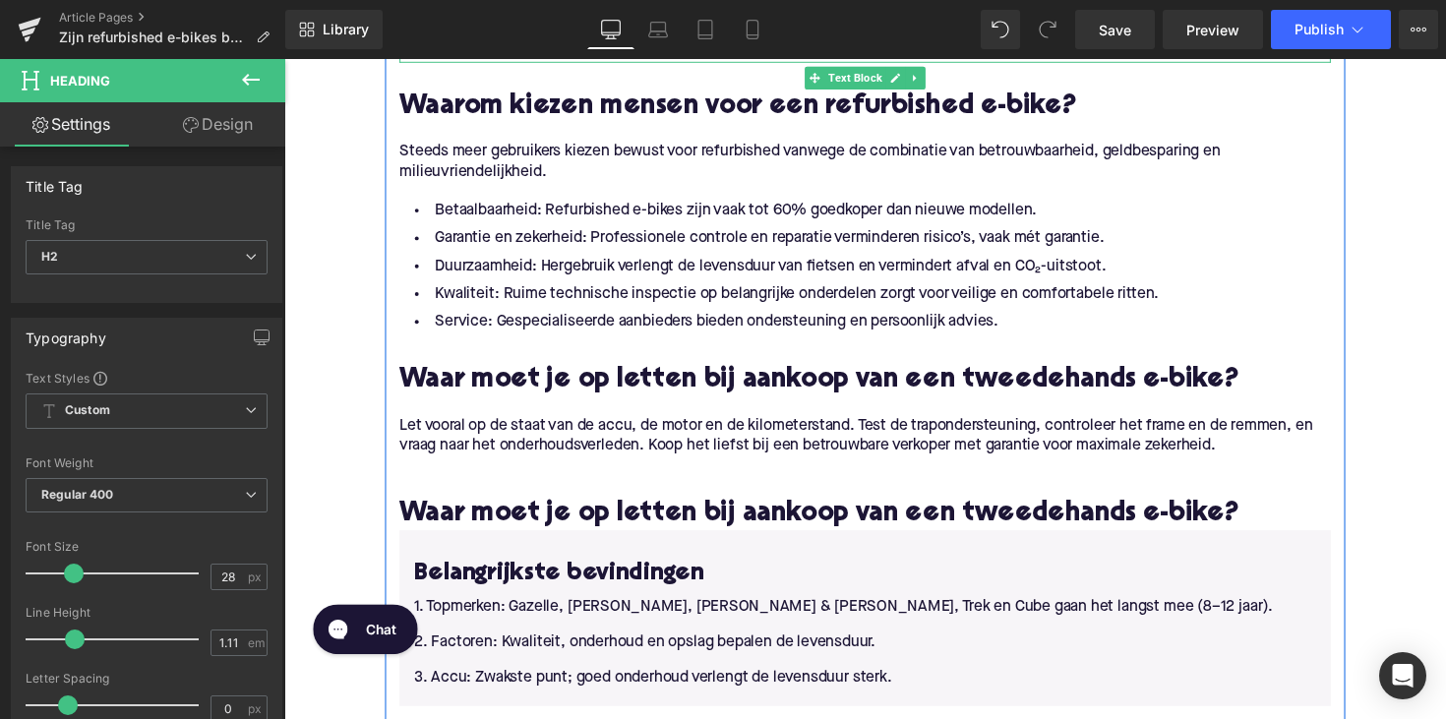
click at [549, 512] on h2 "Waar moet je op letten bij aankoop van een tweedehands e-bike?" at bounding box center [879, 527] width 954 height 30
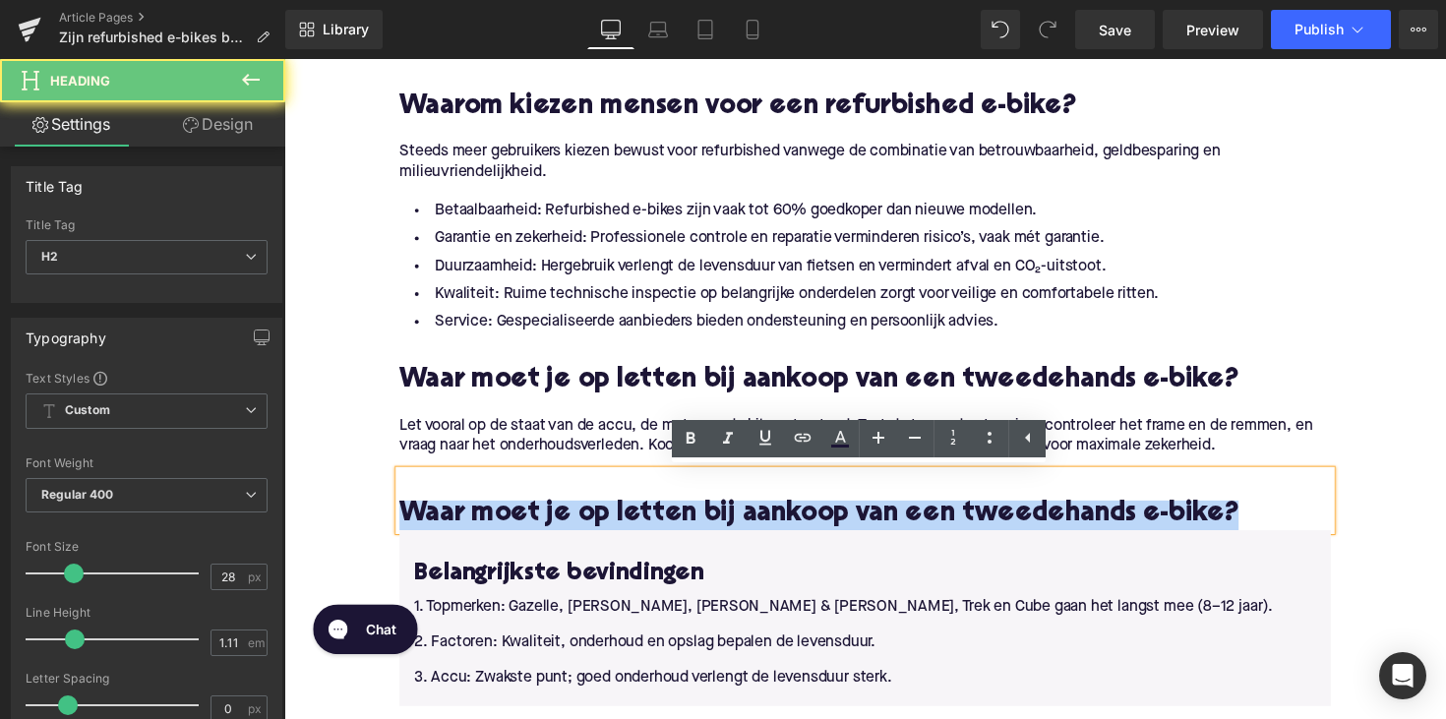
click at [549, 512] on h2 "Waar moet je op letten bij aankoop van een tweedehands e-bike?" at bounding box center [879, 527] width 954 height 30
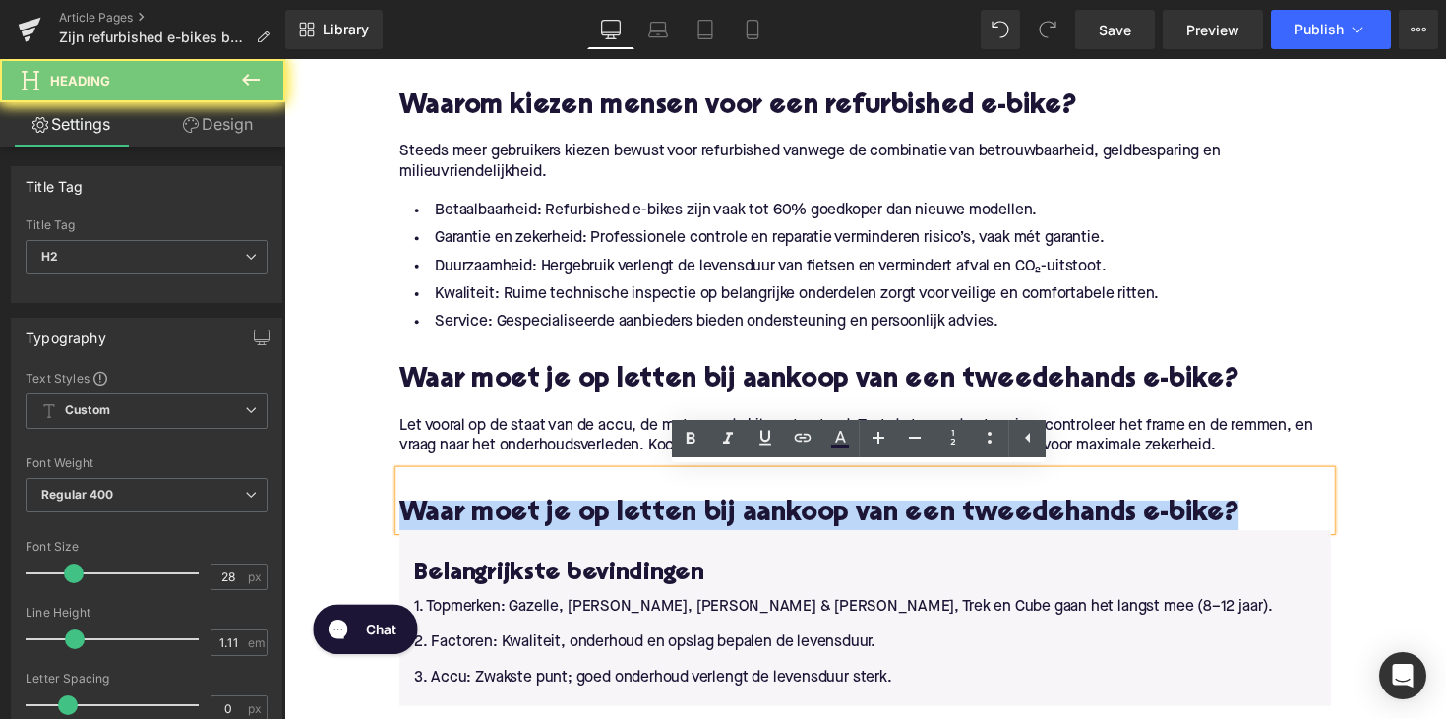
paste div
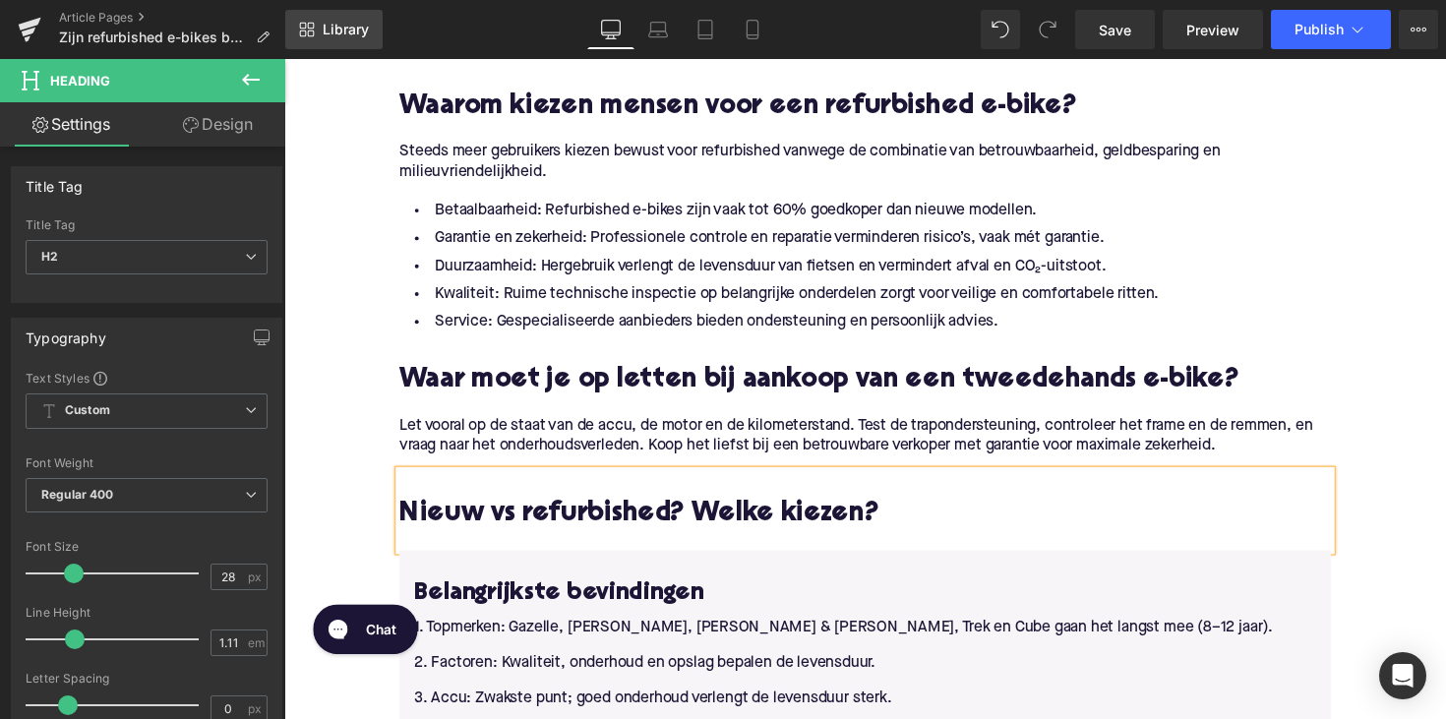
click at [370, 40] on link "Library" at bounding box center [333, 29] width 97 height 39
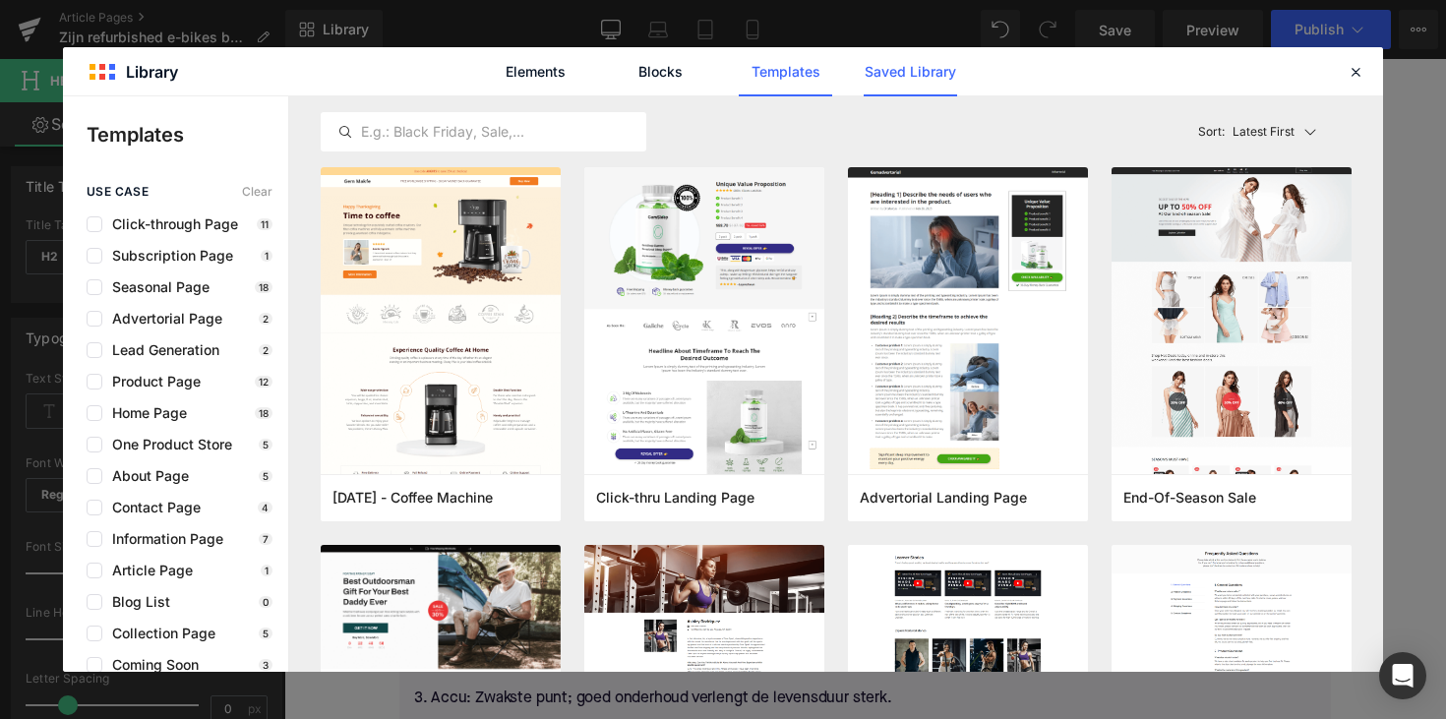
click at [896, 81] on link "Saved Library" at bounding box center [910, 71] width 93 height 49
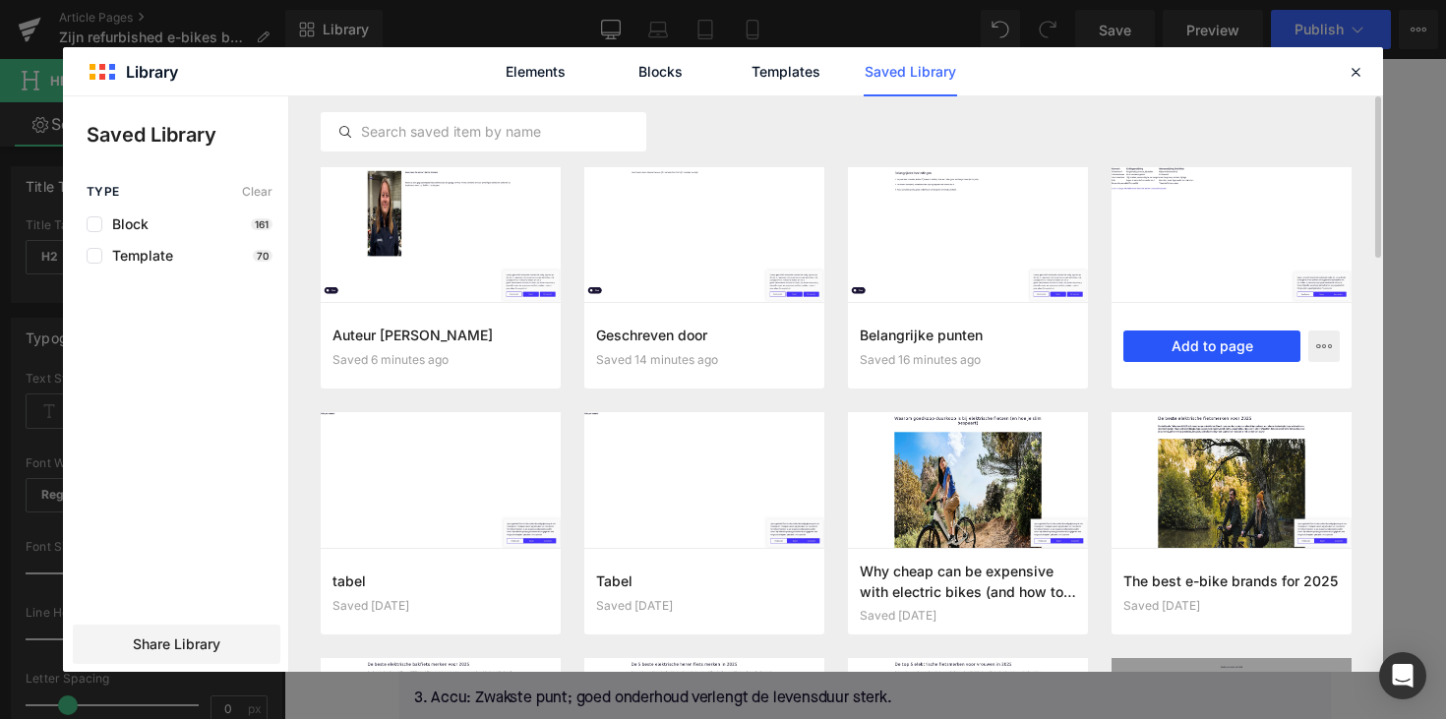
click at [1214, 345] on button "Add to page" at bounding box center [1212, 346] width 177 height 31
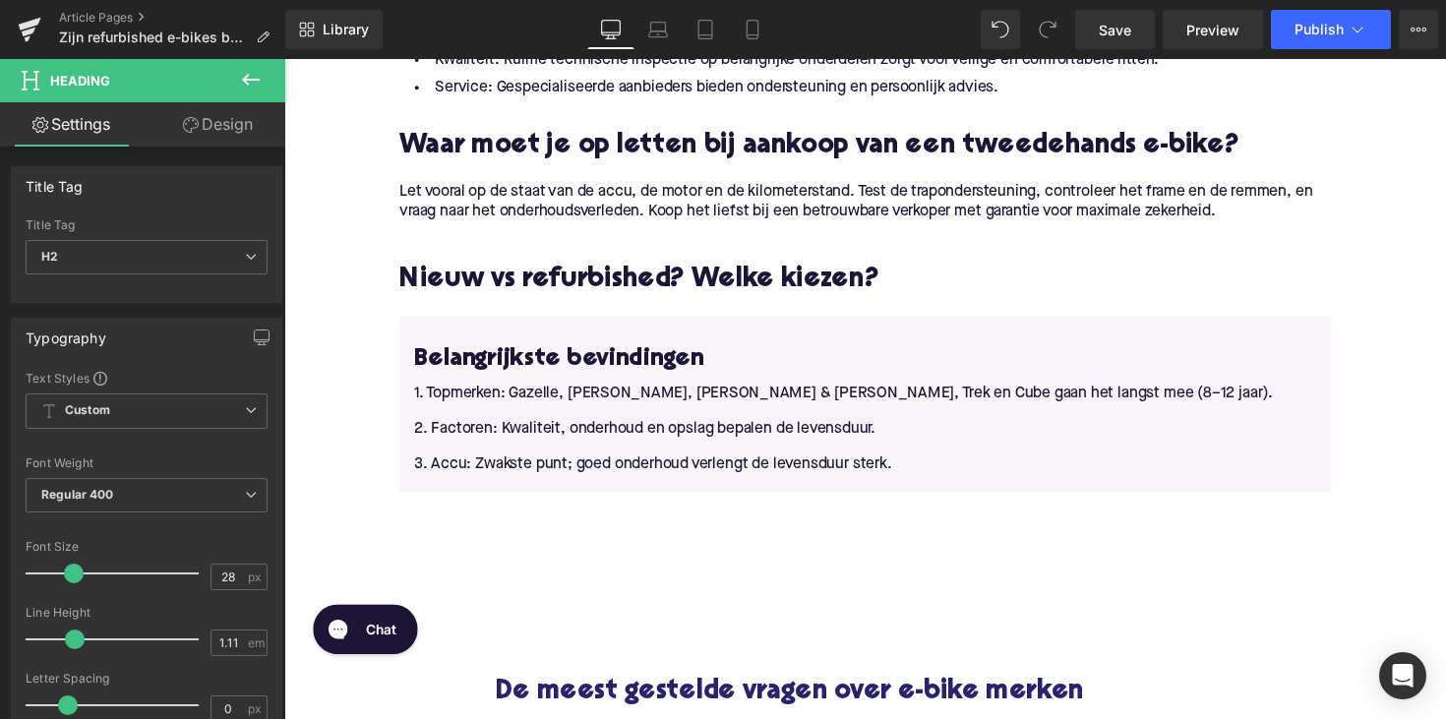
scroll to position [2877, 0]
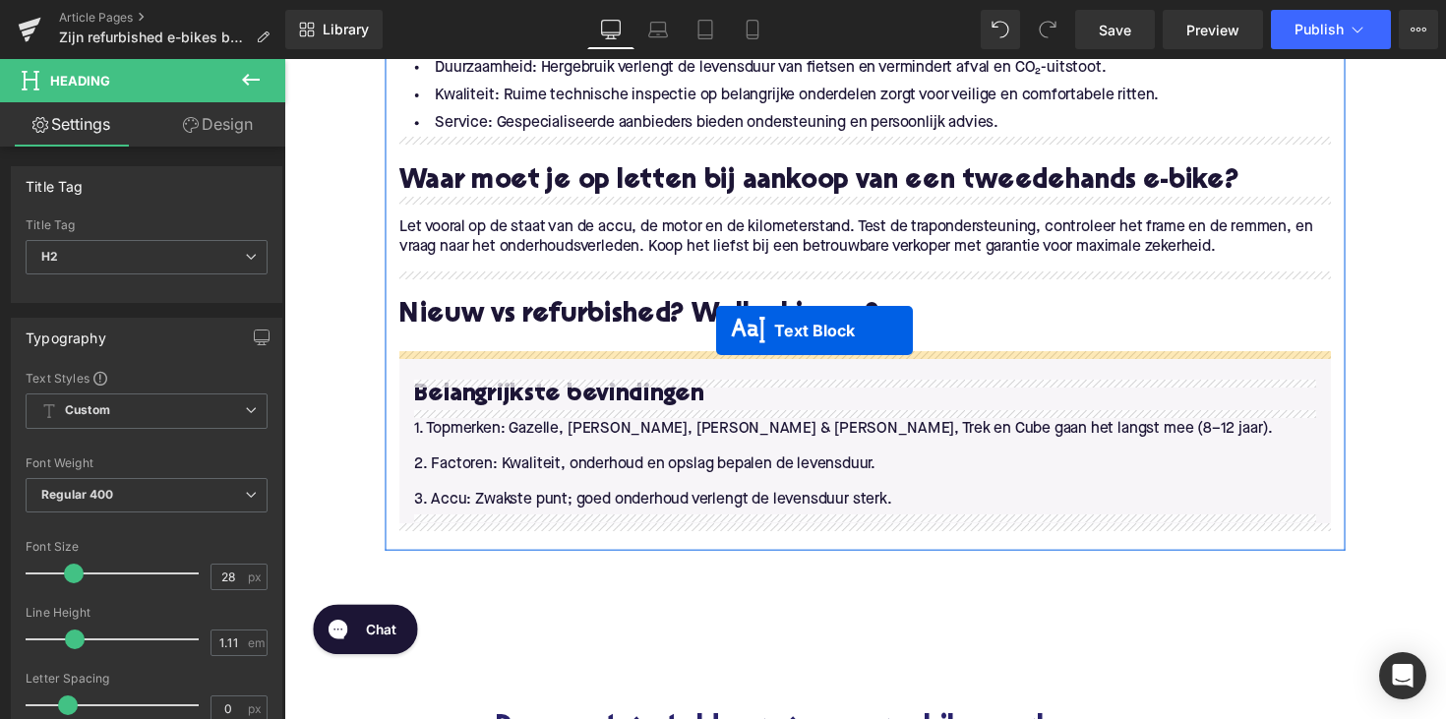
drag, startPoint x: 820, startPoint y: 333, endPoint x: 727, endPoint y: 337, distance: 92.6
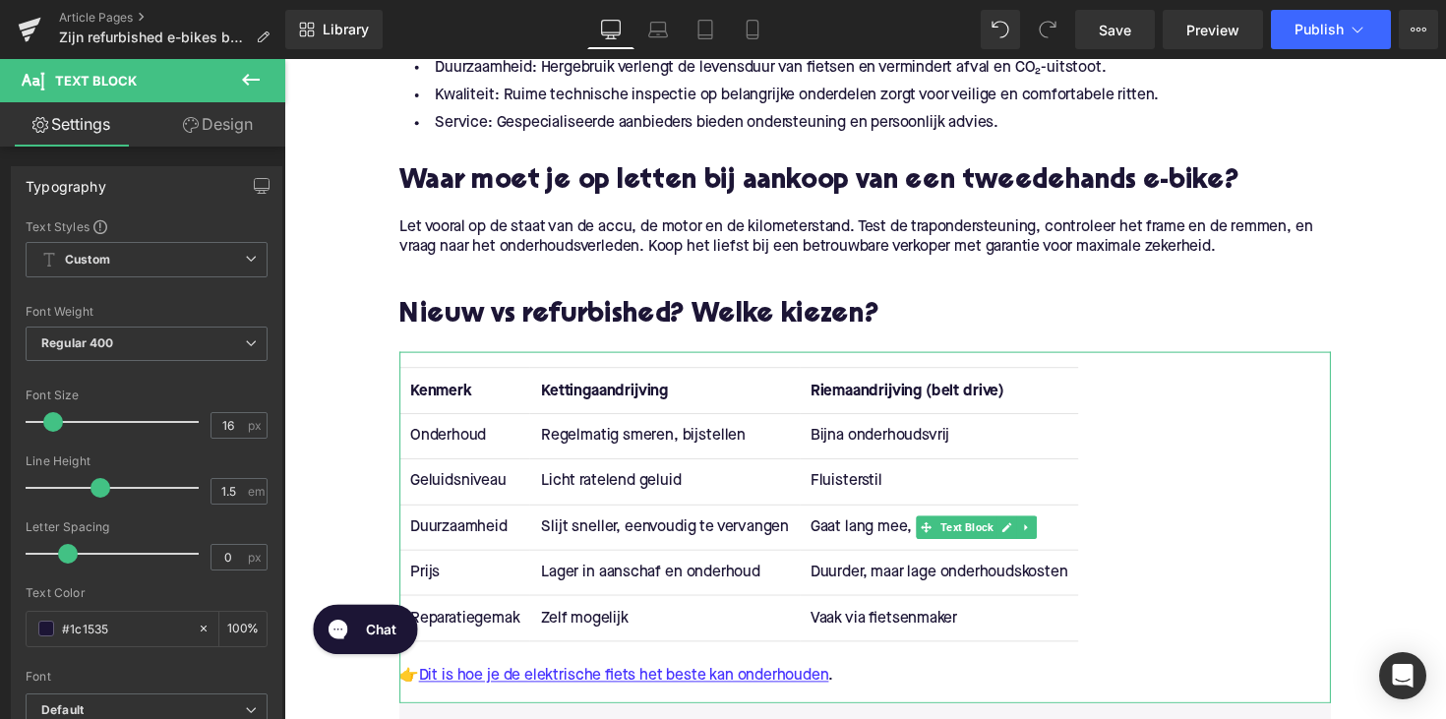
click at [601, 399] on strong "Kettingaandrijving" at bounding box center [613, 400] width 130 height 16
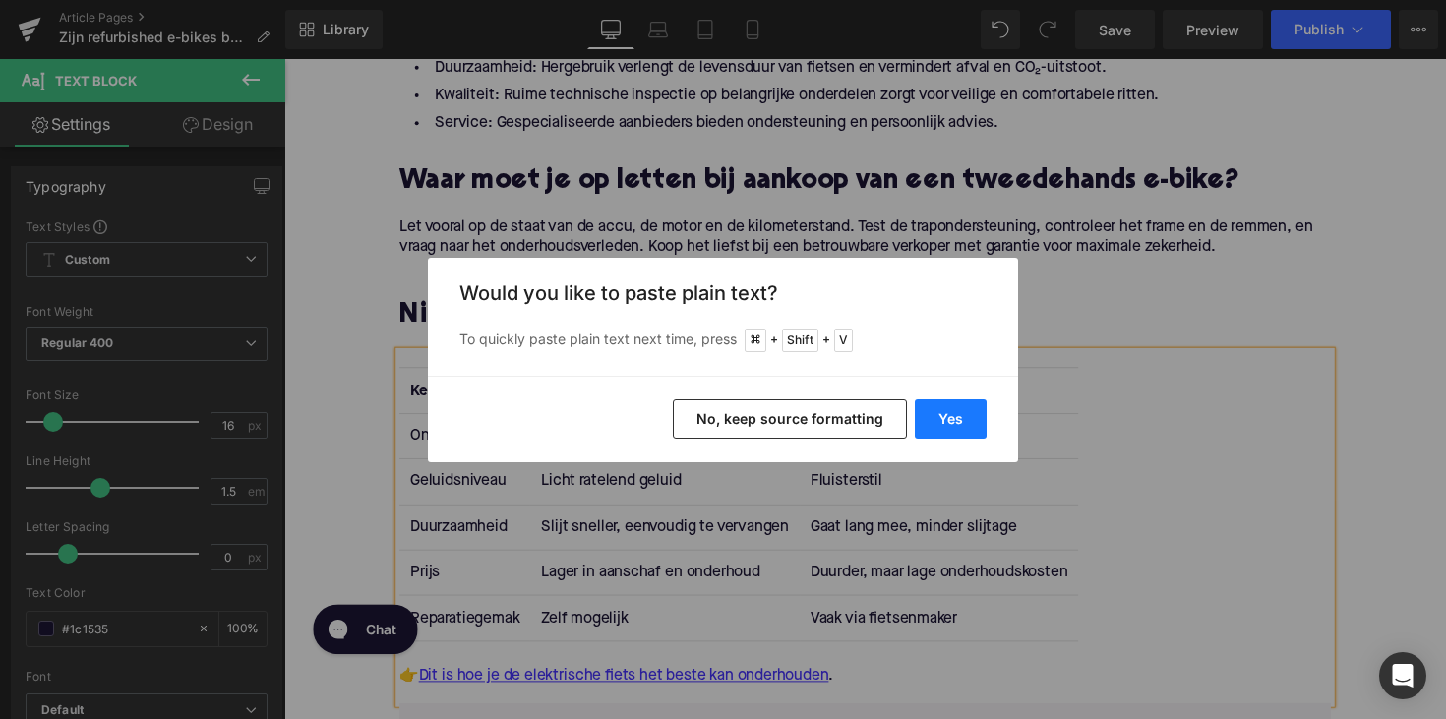
click at [957, 431] on button "Yes" at bounding box center [951, 418] width 72 height 39
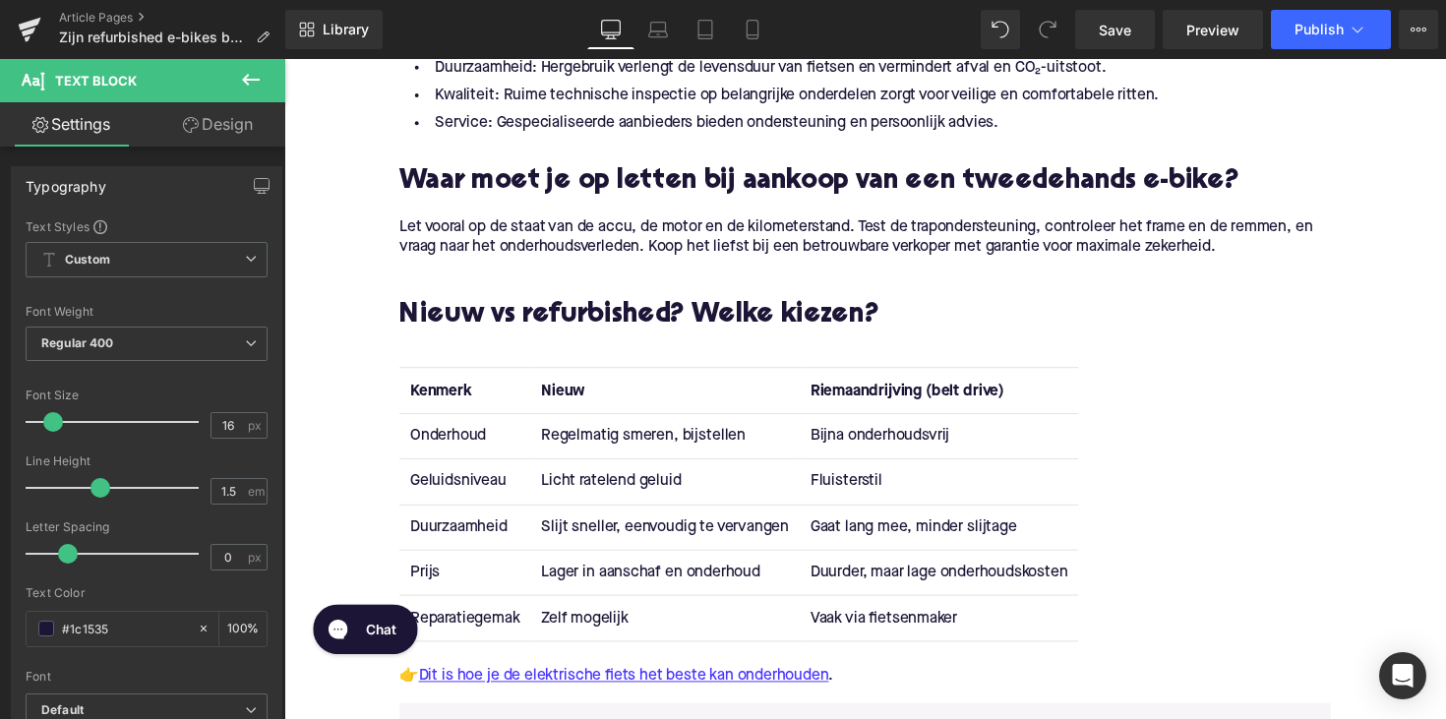
click at [882, 399] on strong "Riemaandrijving (belt drive)" at bounding box center [922, 400] width 199 height 16
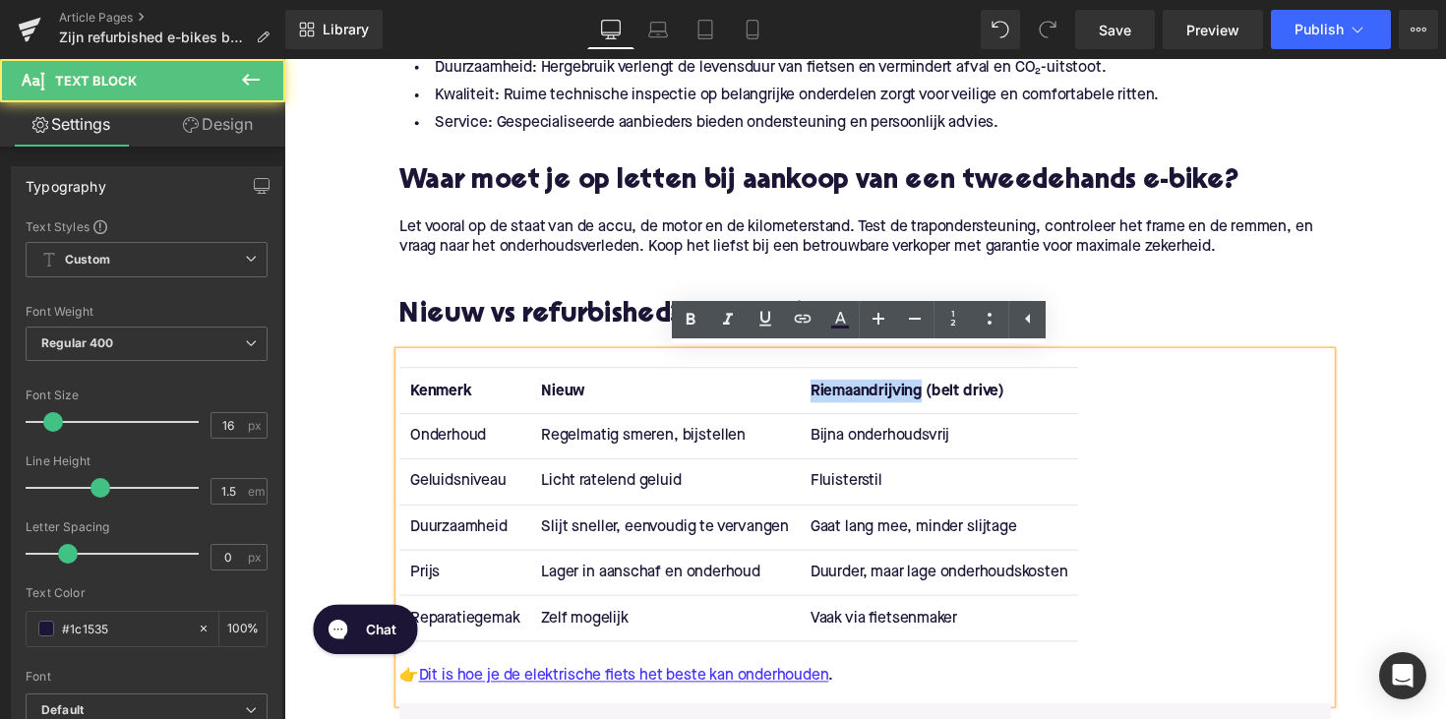
click at [882, 399] on strong "Riemaandrijving (belt drive)" at bounding box center [922, 400] width 199 height 16
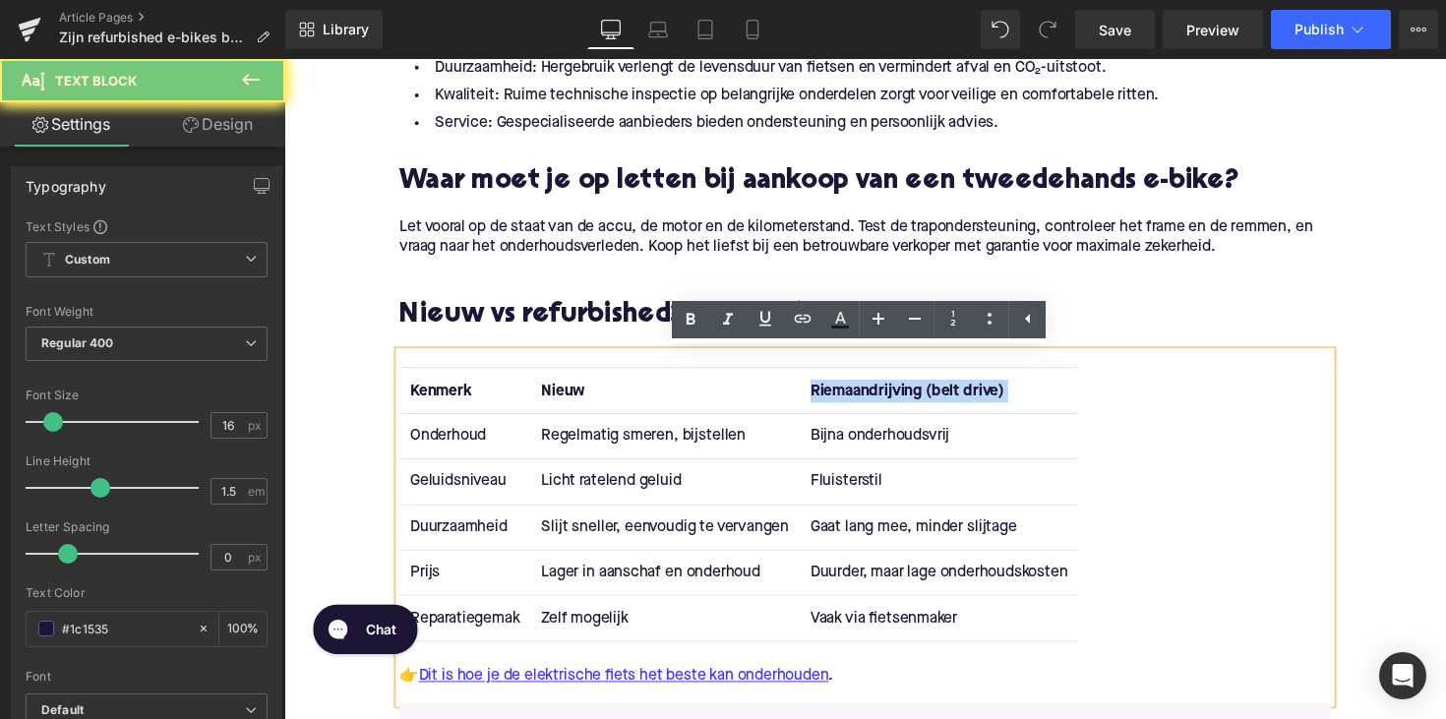
click at [882, 399] on strong "Riemaandrijving (belt drive)" at bounding box center [922, 400] width 199 height 16
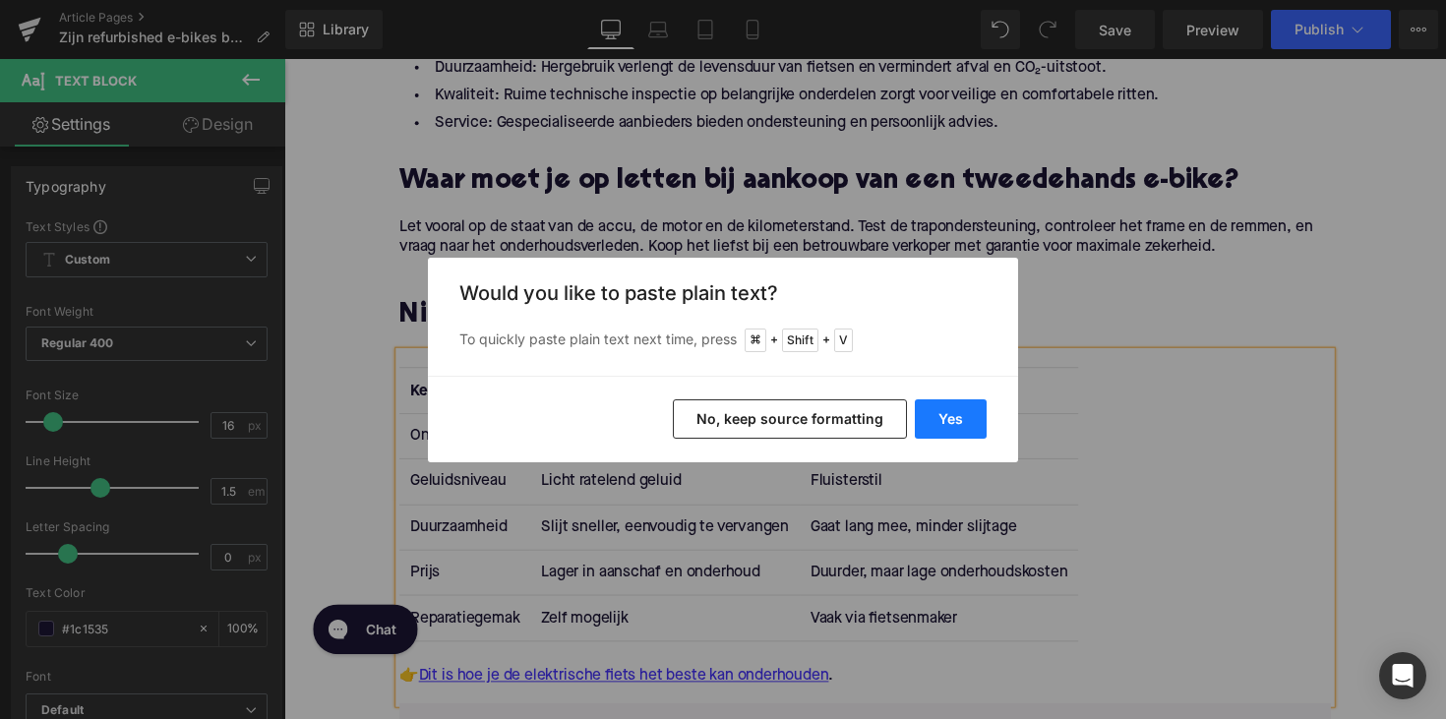
click at [953, 414] on button "Yes" at bounding box center [951, 418] width 72 height 39
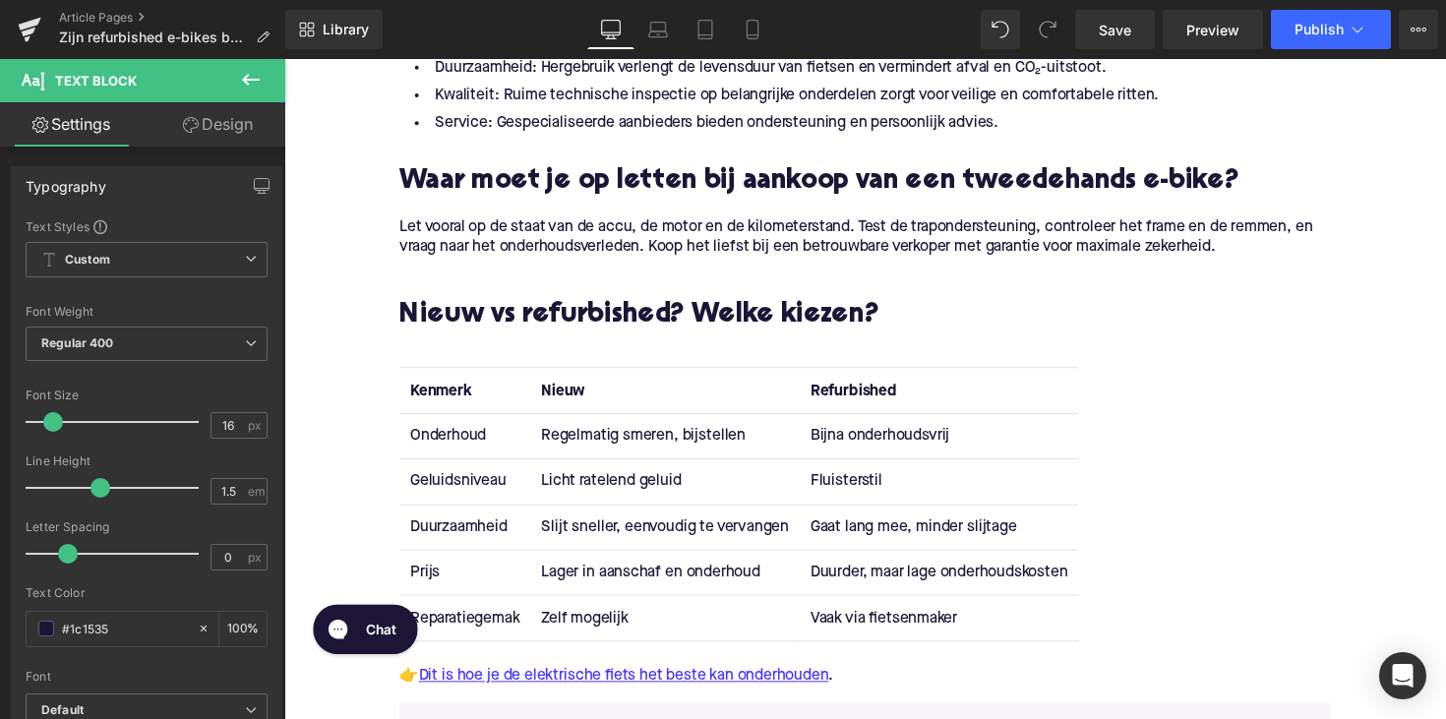
click at [436, 443] on td "Onderhoud" at bounding box center [469, 445] width 134 height 46
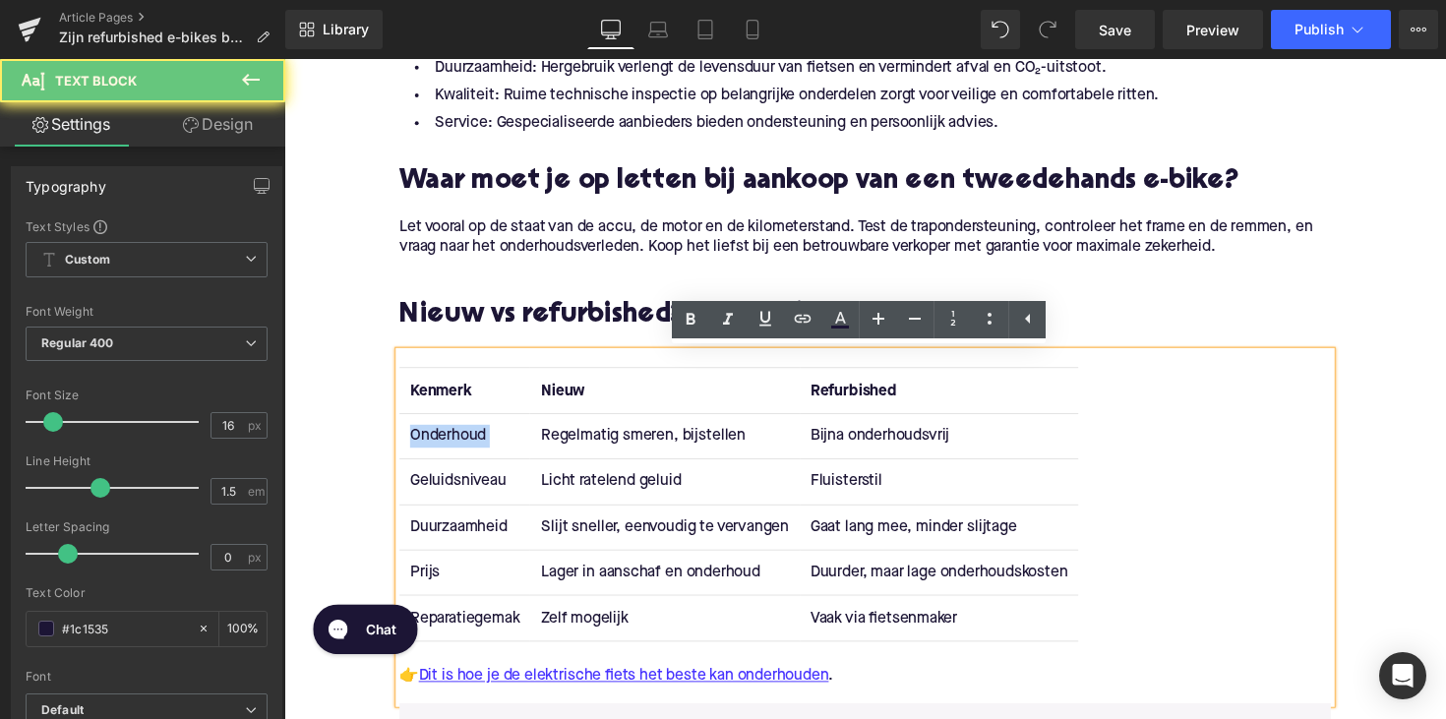
click at [436, 443] on td "Onderhoud" at bounding box center [469, 445] width 134 height 46
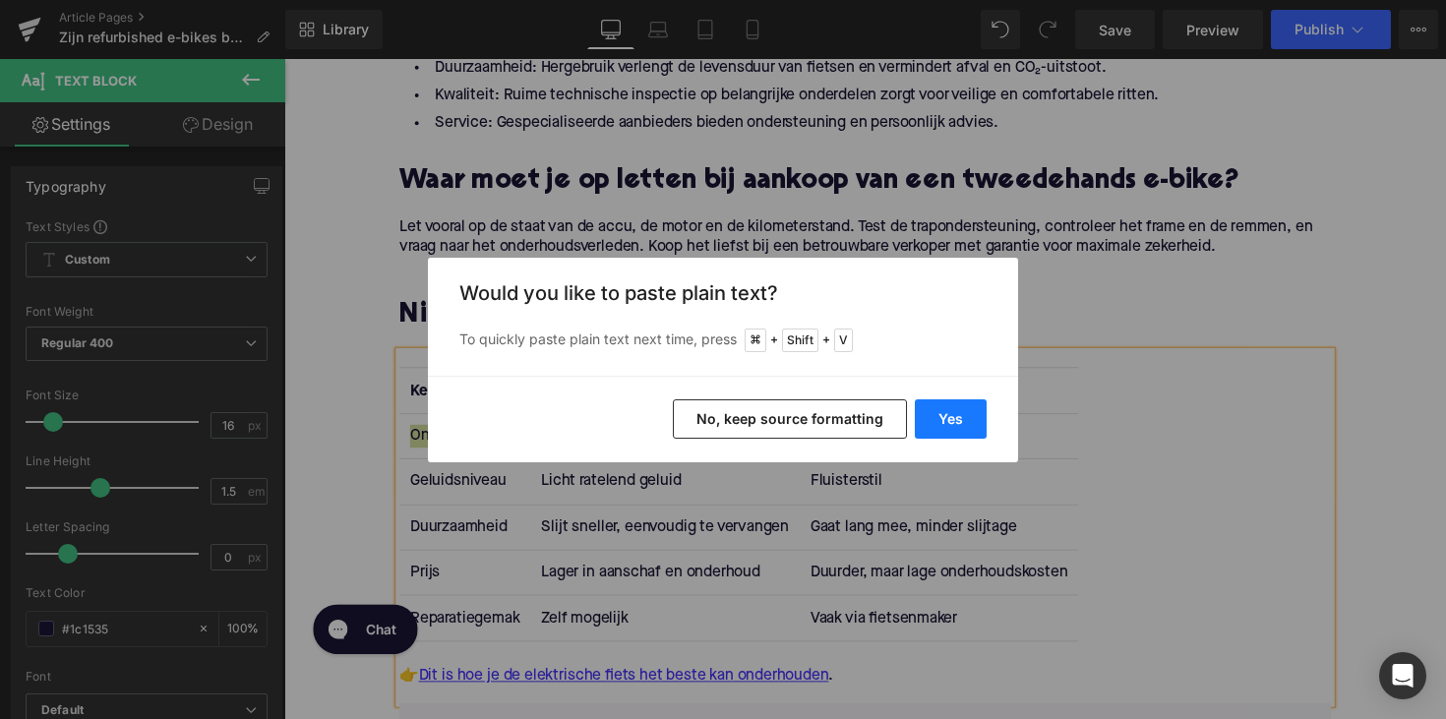
click at [928, 426] on button "Yes" at bounding box center [951, 418] width 72 height 39
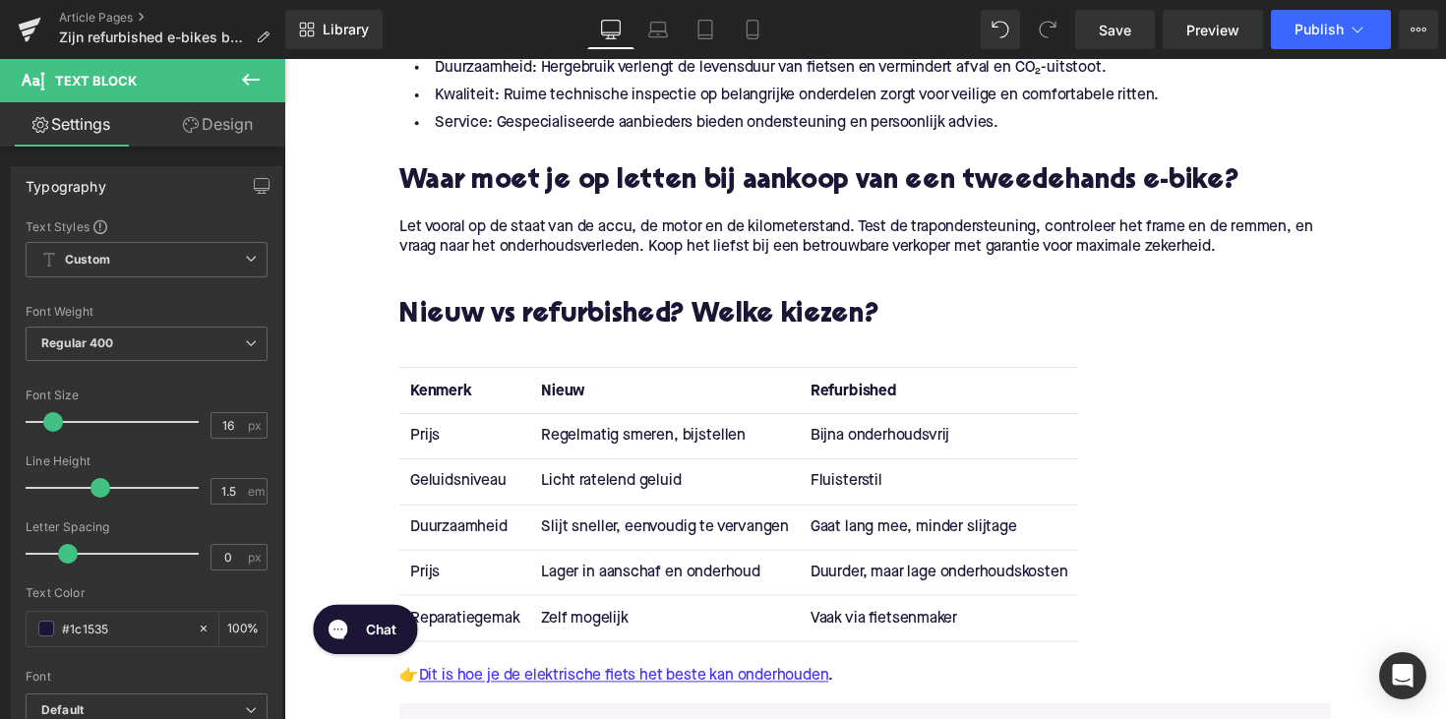
click at [618, 441] on td "Regelmatig smeren, bijstellen" at bounding box center [673, 445] width 275 height 46
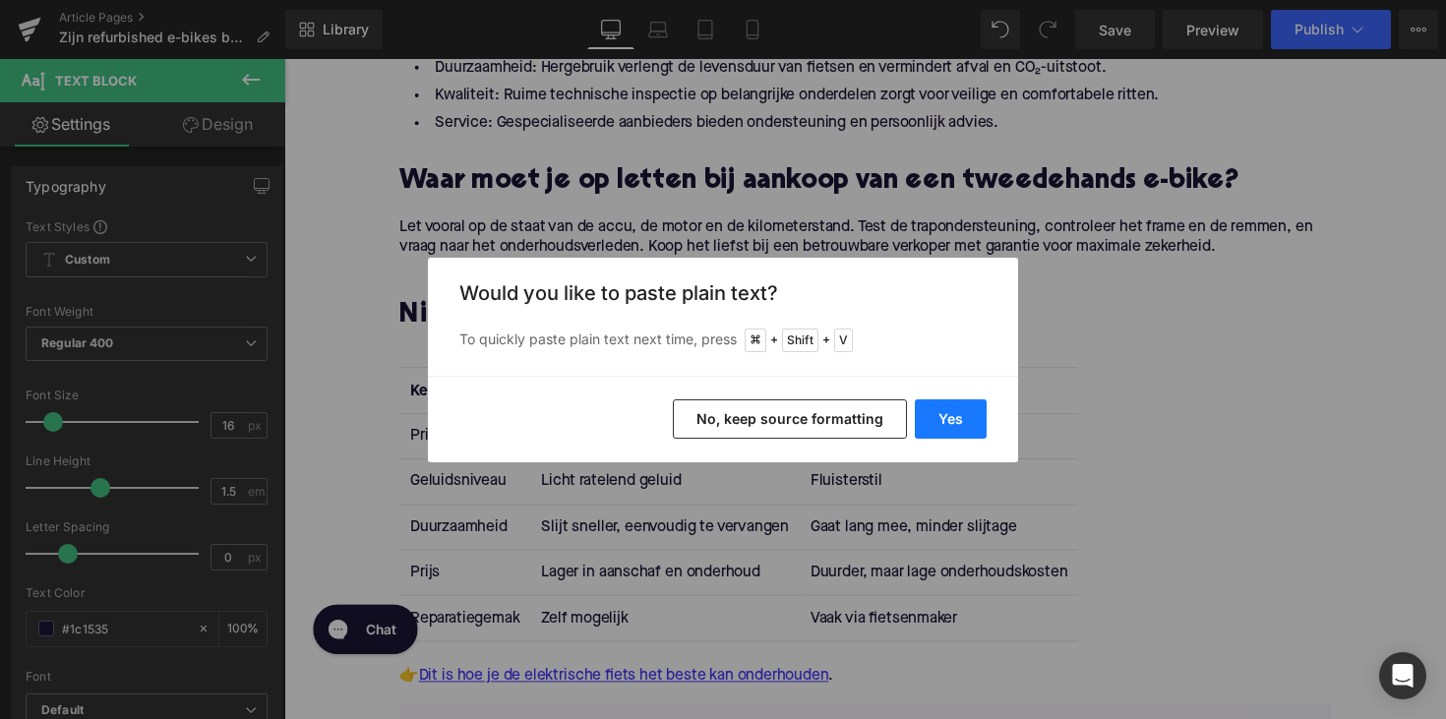
click at [955, 415] on button "Yes" at bounding box center [951, 418] width 72 height 39
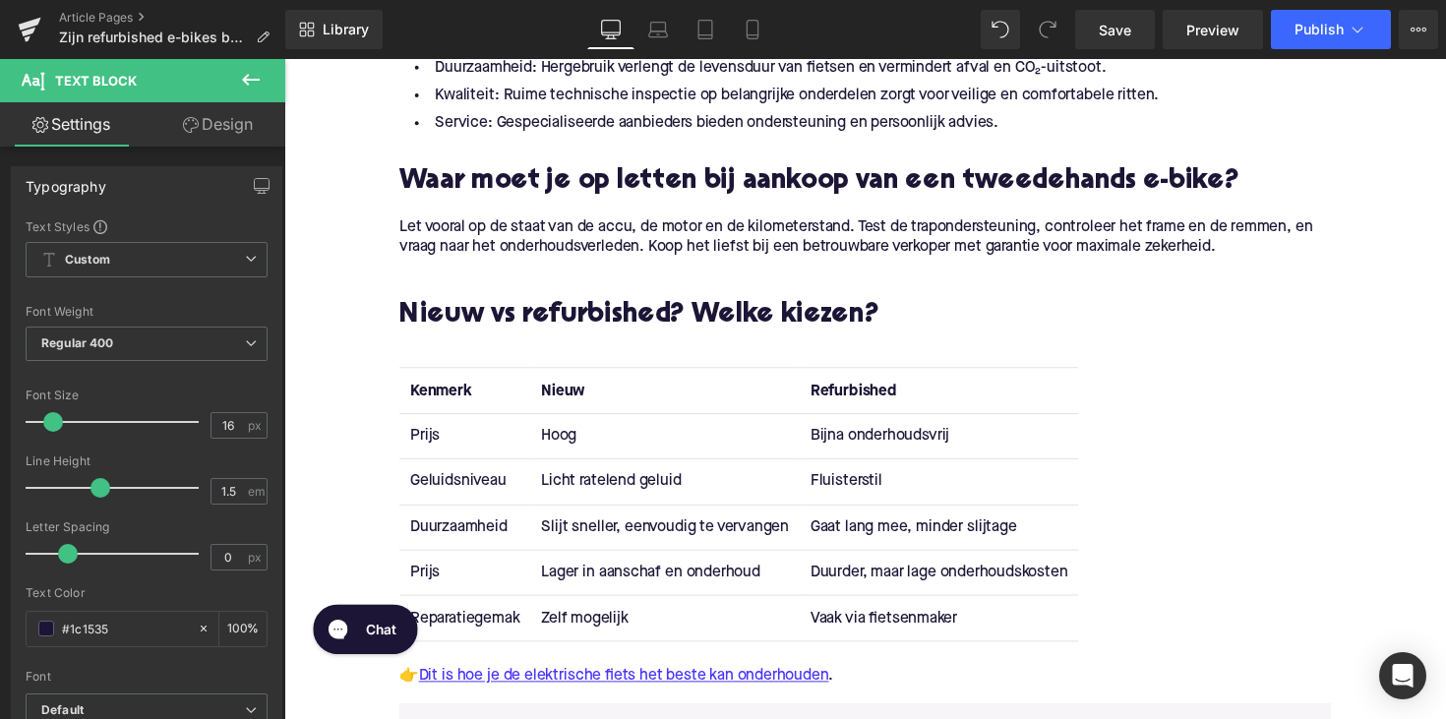
click at [870, 448] on td "Bijna onderhoudsvrij" at bounding box center [955, 445] width 285 height 46
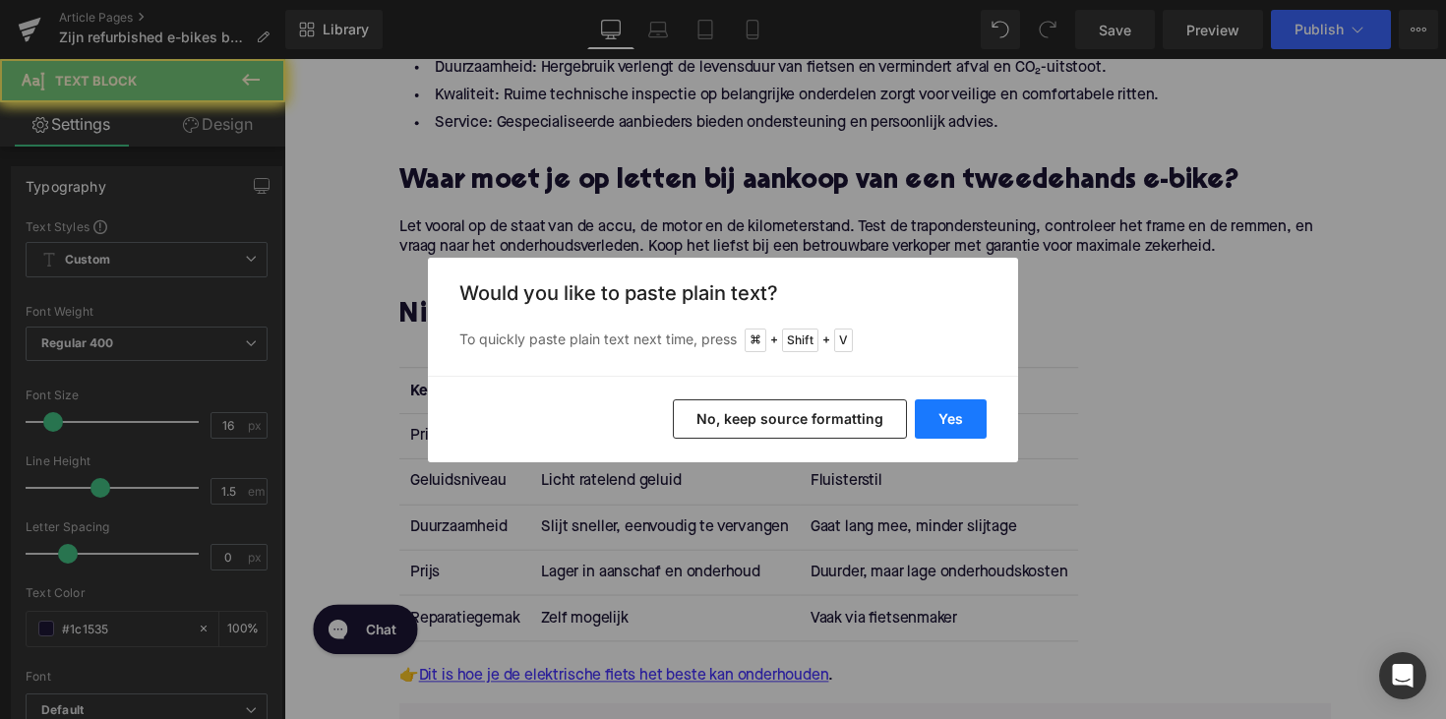
click at [940, 403] on button "Yes" at bounding box center [951, 418] width 72 height 39
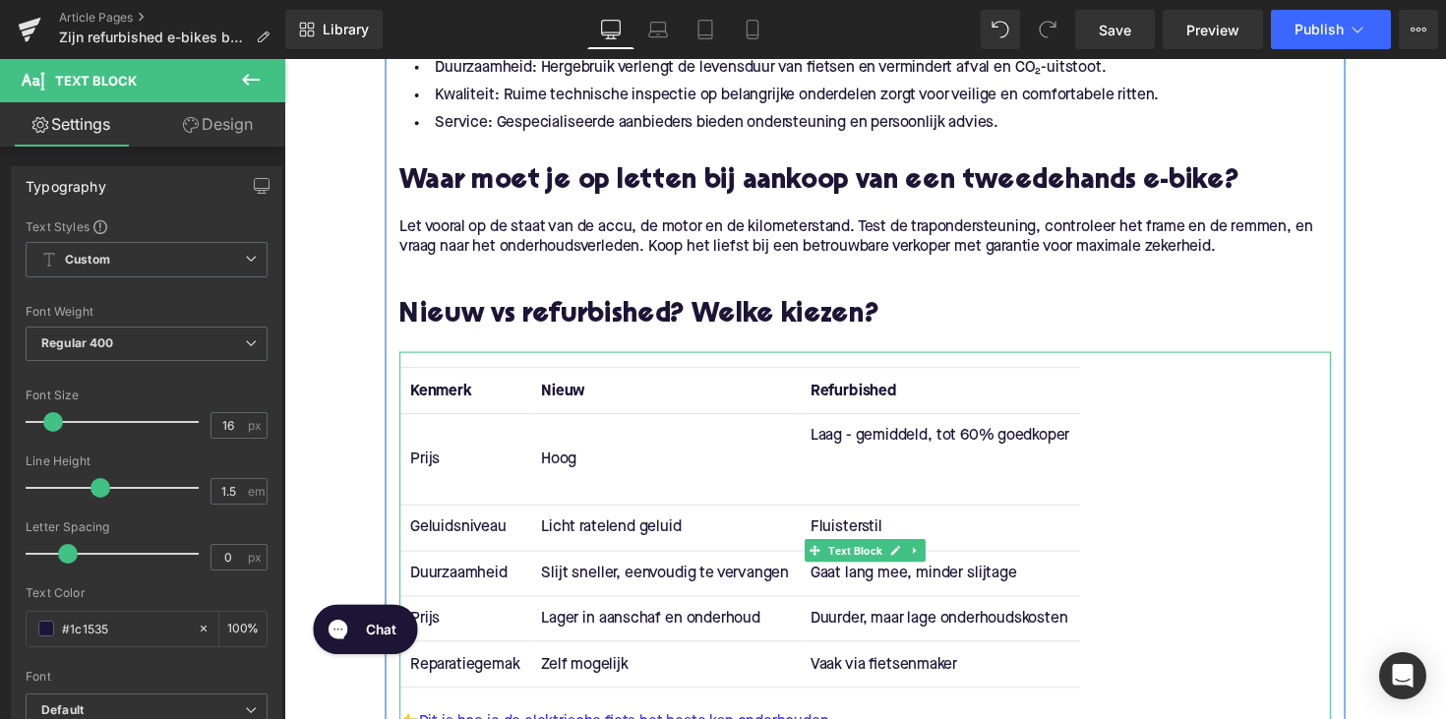
click at [864, 512] on td "Laag - gemiddeld, tot 60% goedkoper" at bounding box center [956, 468] width 287 height 93
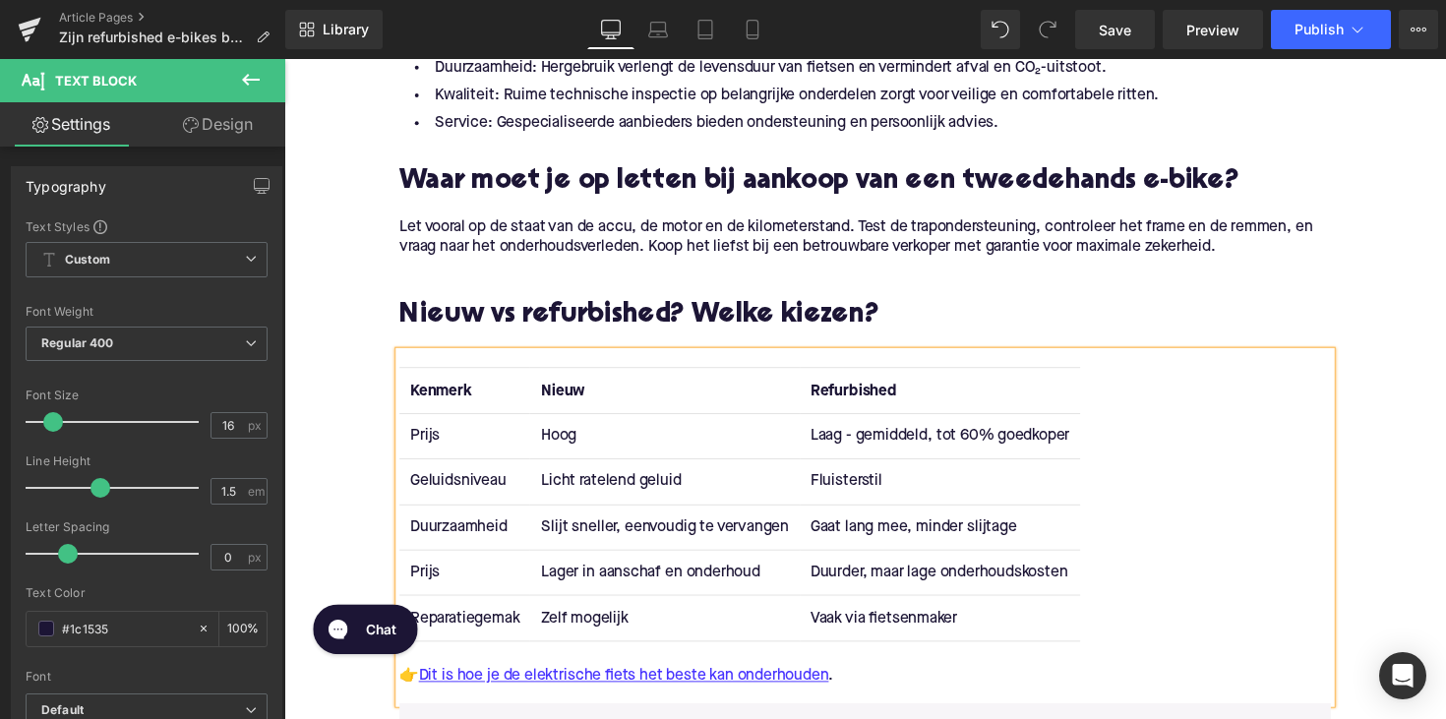
click at [462, 486] on td "Geluidsniveau" at bounding box center [469, 492] width 134 height 46
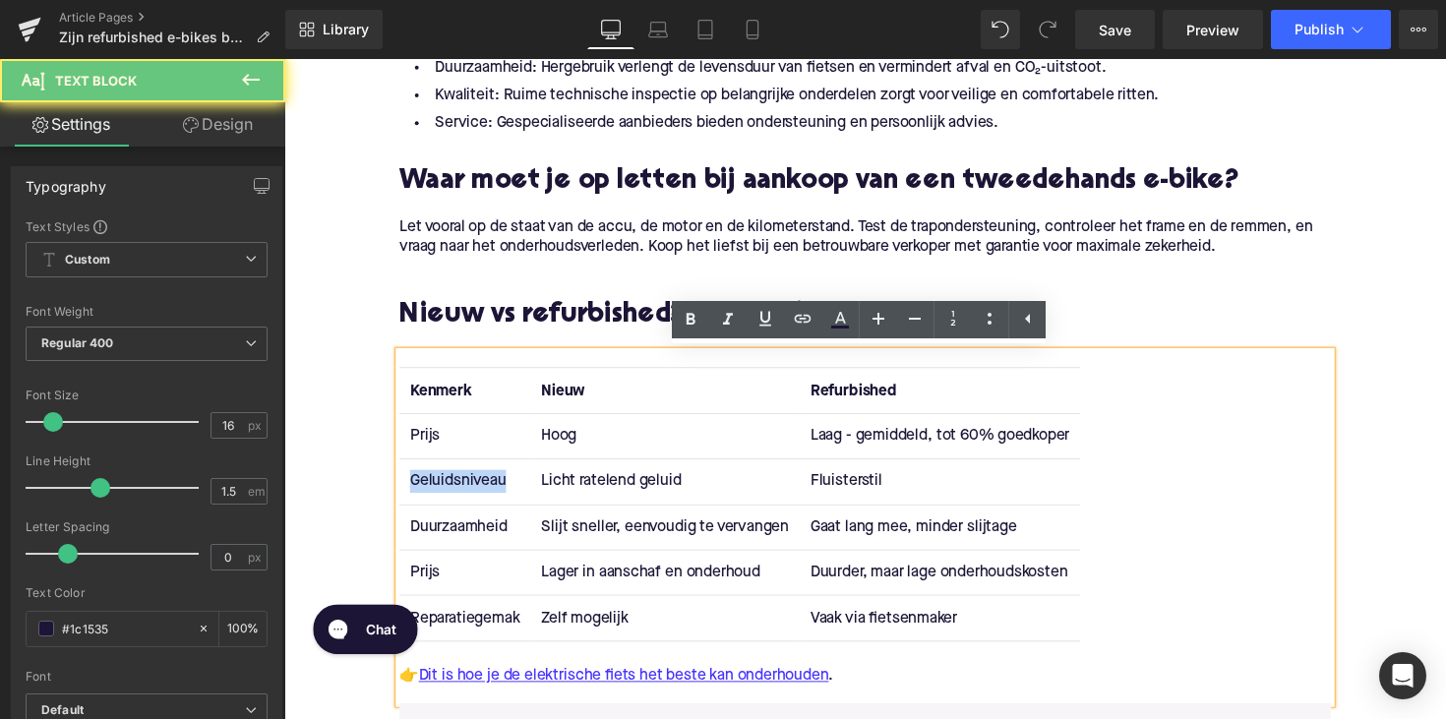
click at [462, 486] on td "Geluidsniveau" at bounding box center [469, 492] width 134 height 46
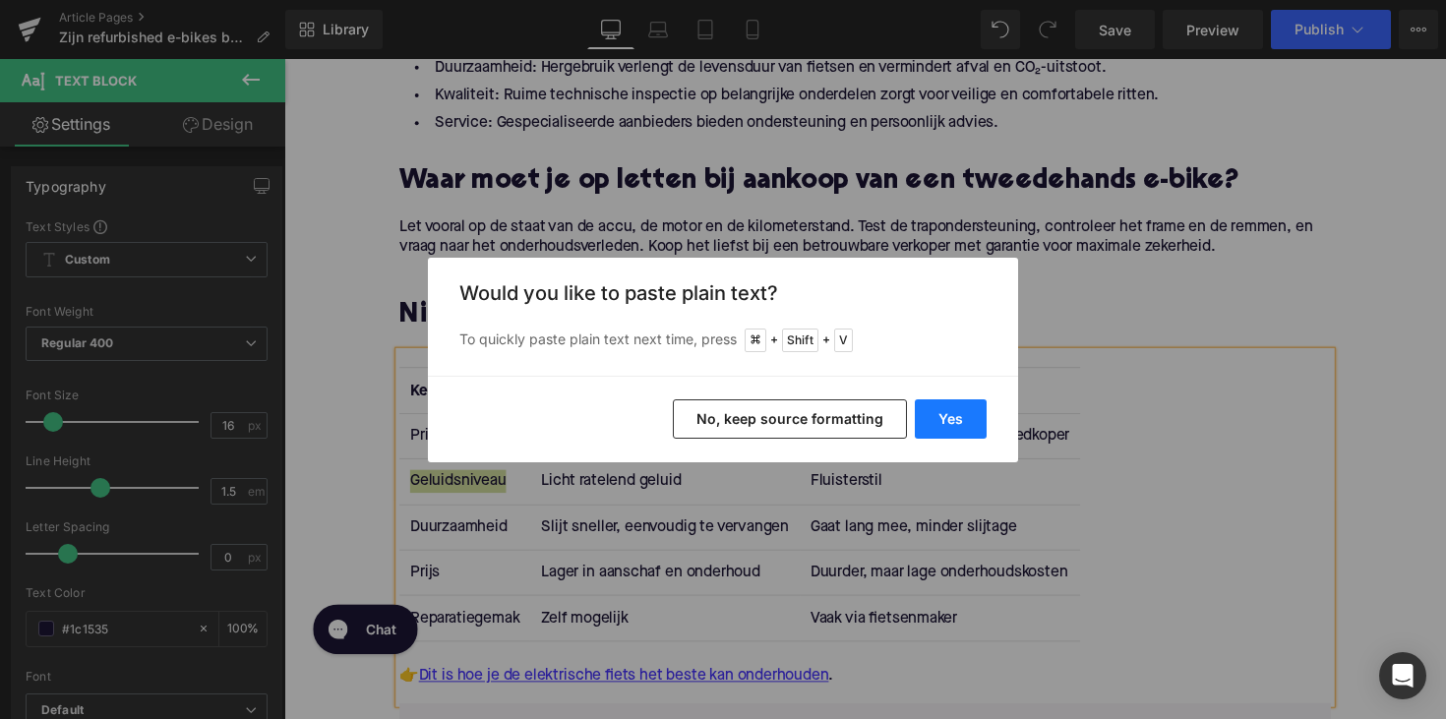
click at [928, 417] on button "Yes" at bounding box center [951, 418] width 72 height 39
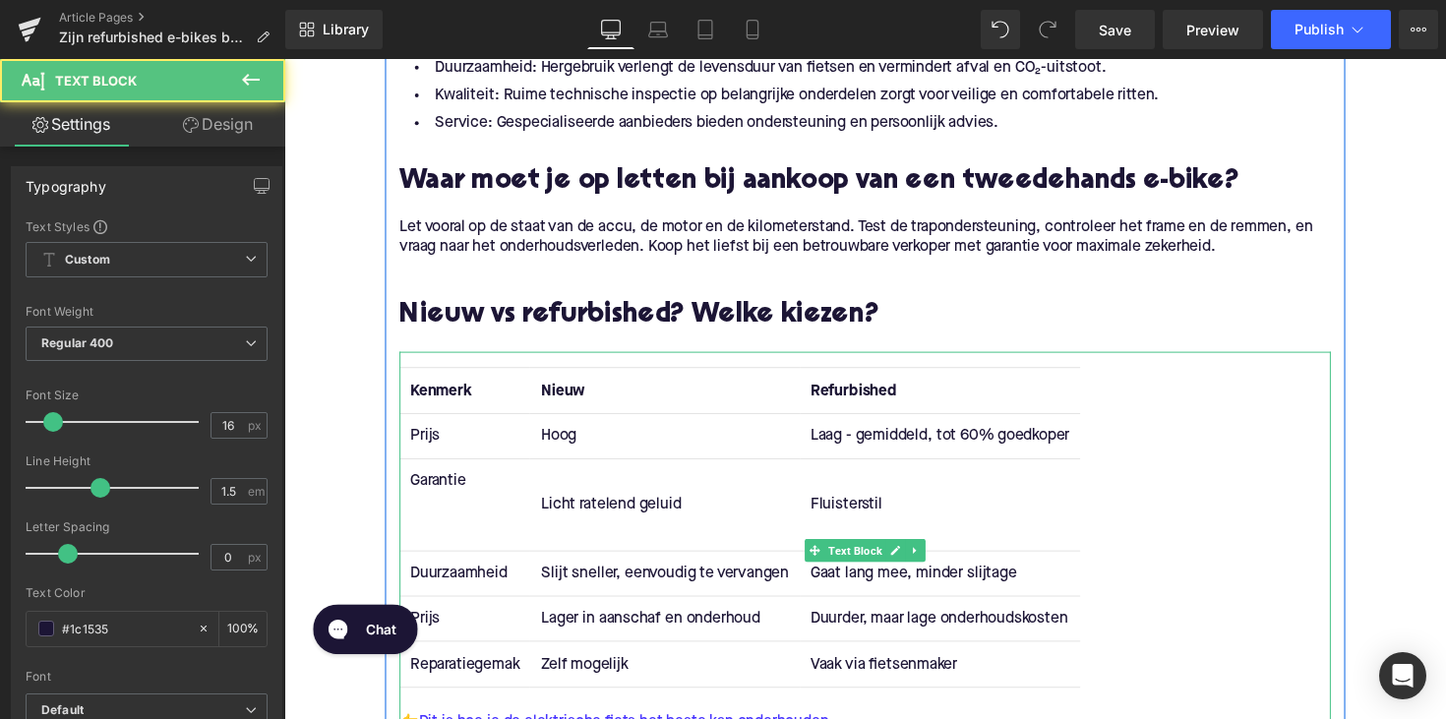
click at [456, 551] on td "Garantie" at bounding box center [469, 515] width 134 height 93
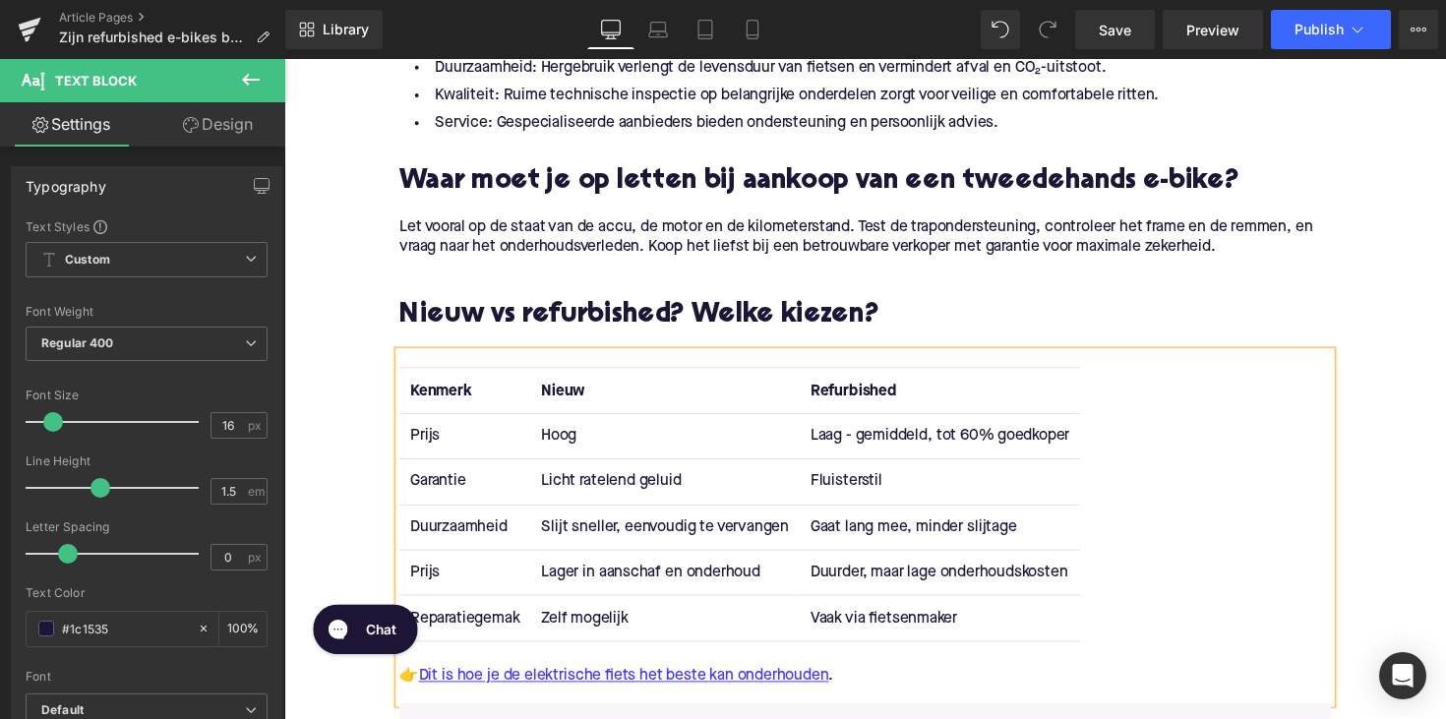
click at [448, 542] on td "Duurzaamheid" at bounding box center [469, 539] width 134 height 46
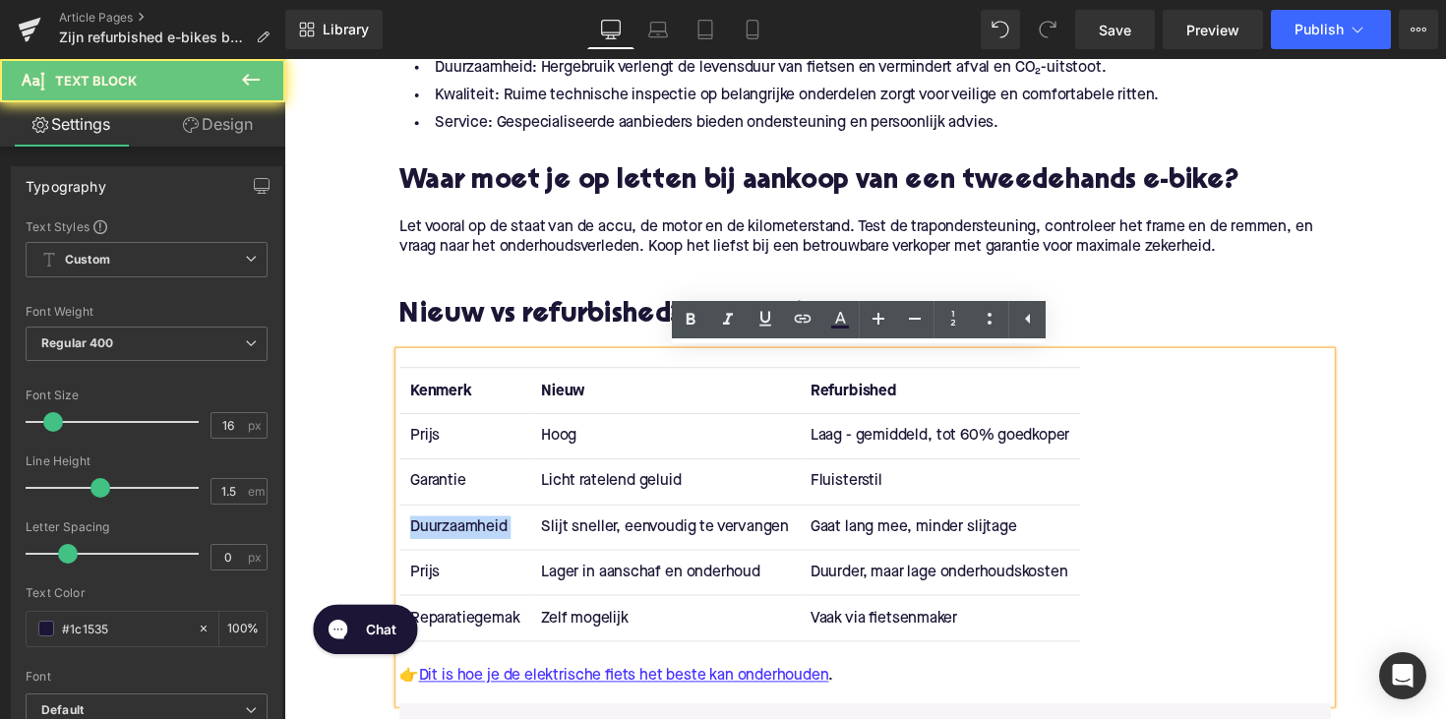
click at [448, 542] on td "Duurzaamheid" at bounding box center [469, 539] width 134 height 46
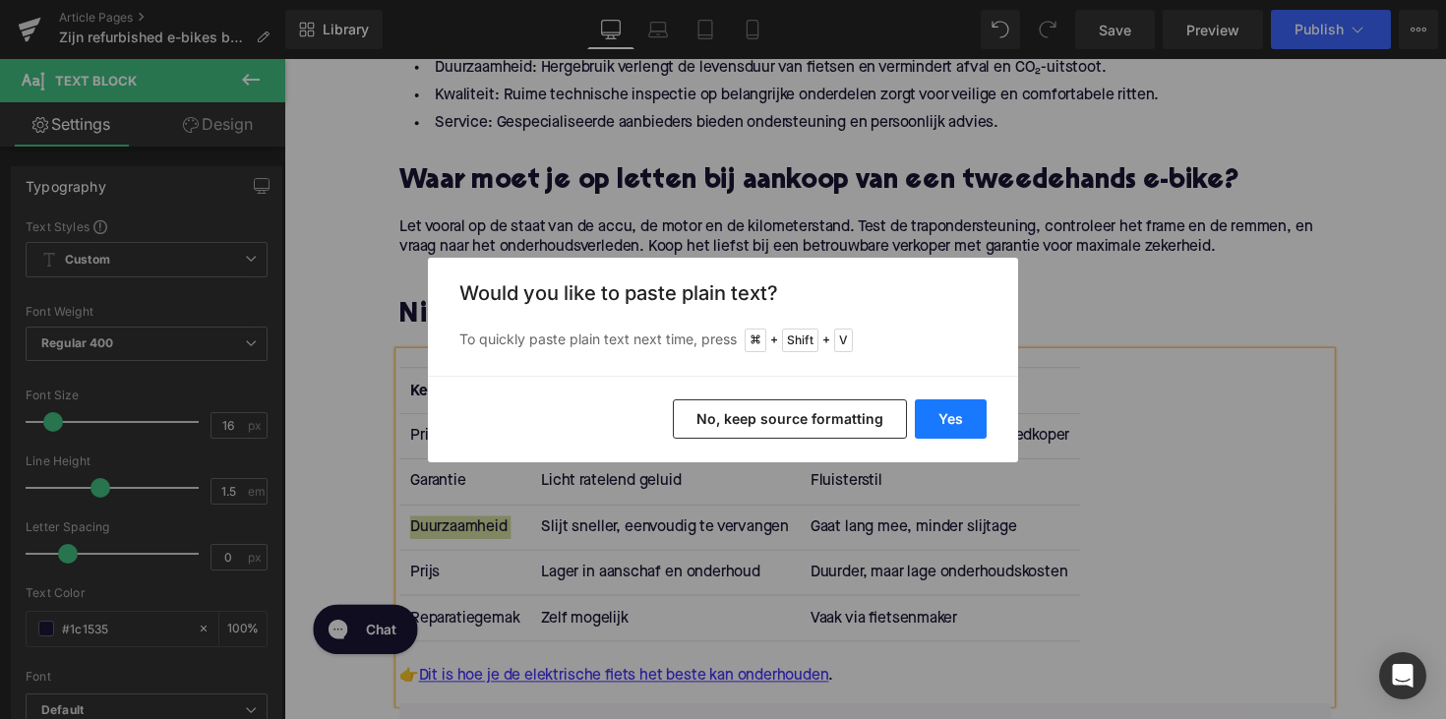
click at [934, 426] on button "Yes" at bounding box center [951, 418] width 72 height 39
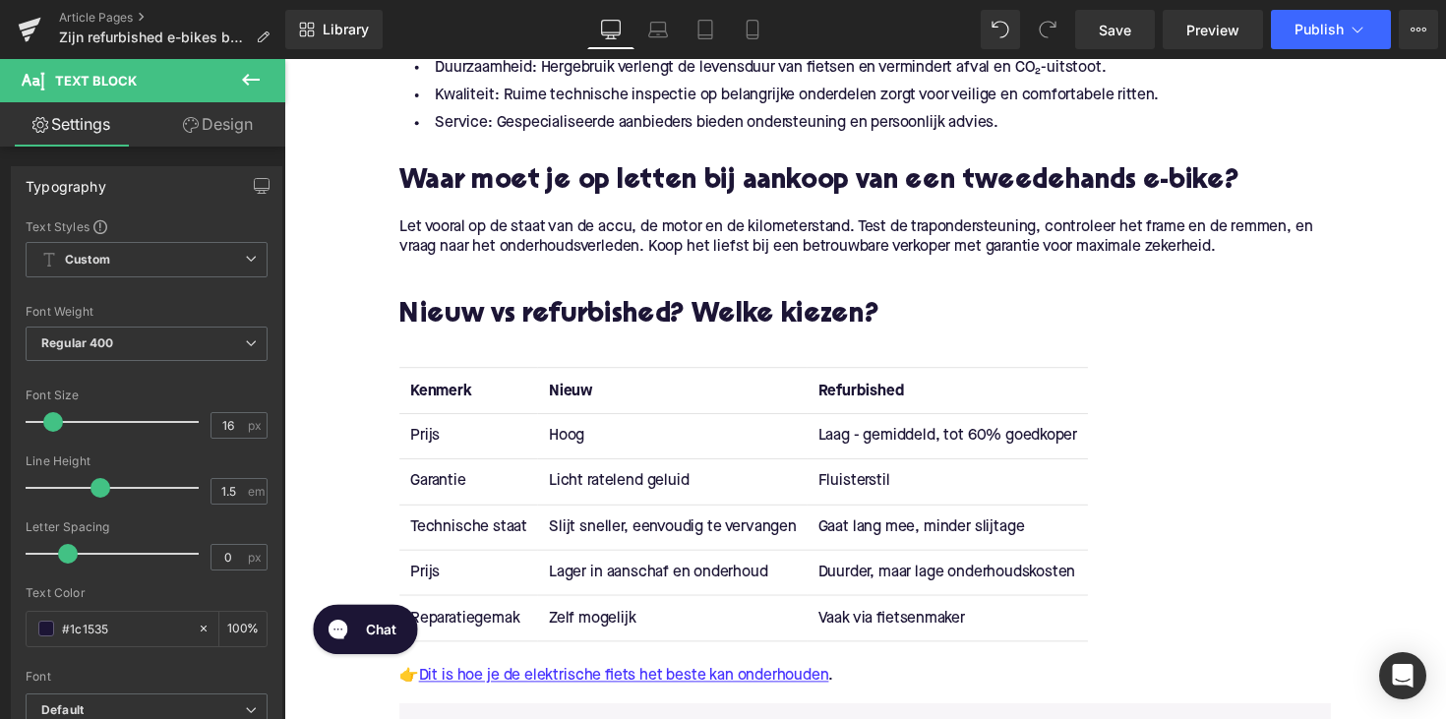
click at [424, 575] on td "Prijs" at bounding box center [473, 585] width 142 height 46
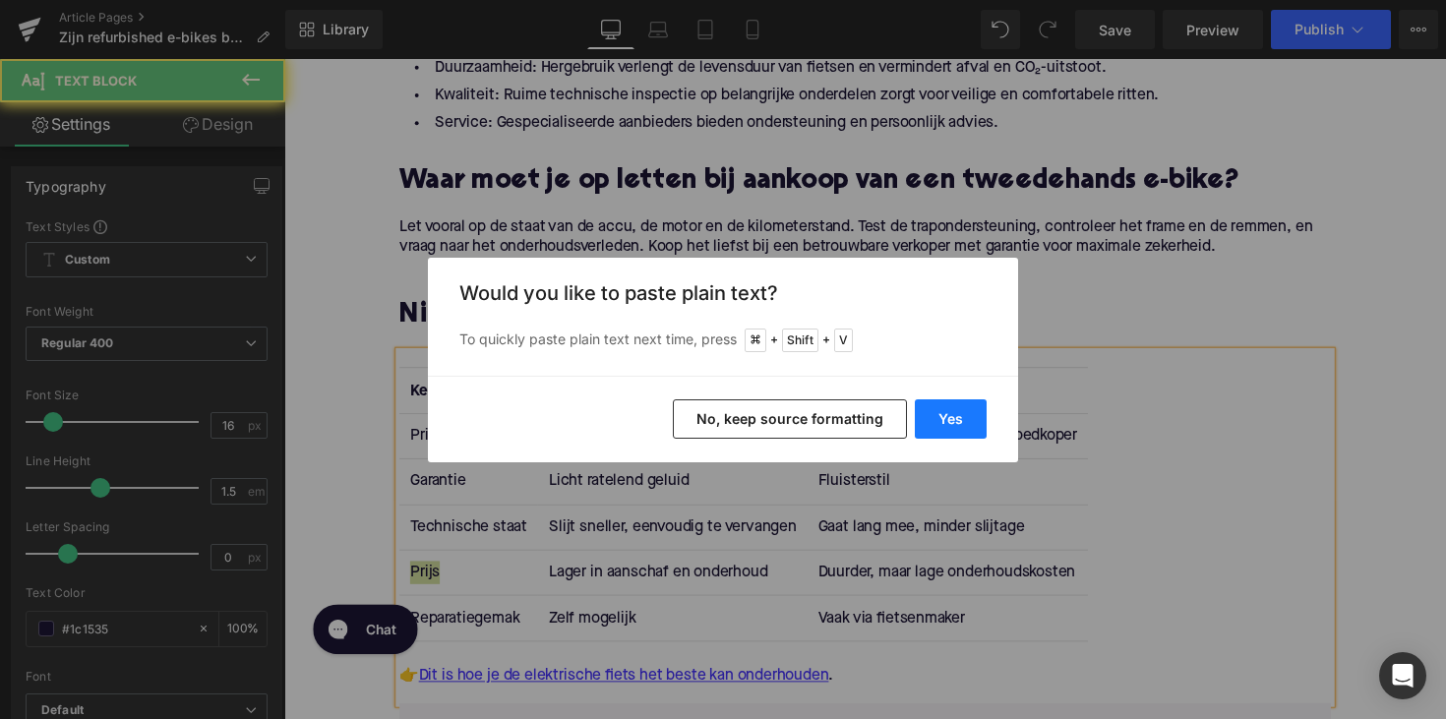
click at [952, 412] on button "Yes" at bounding box center [951, 418] width 72 height 39
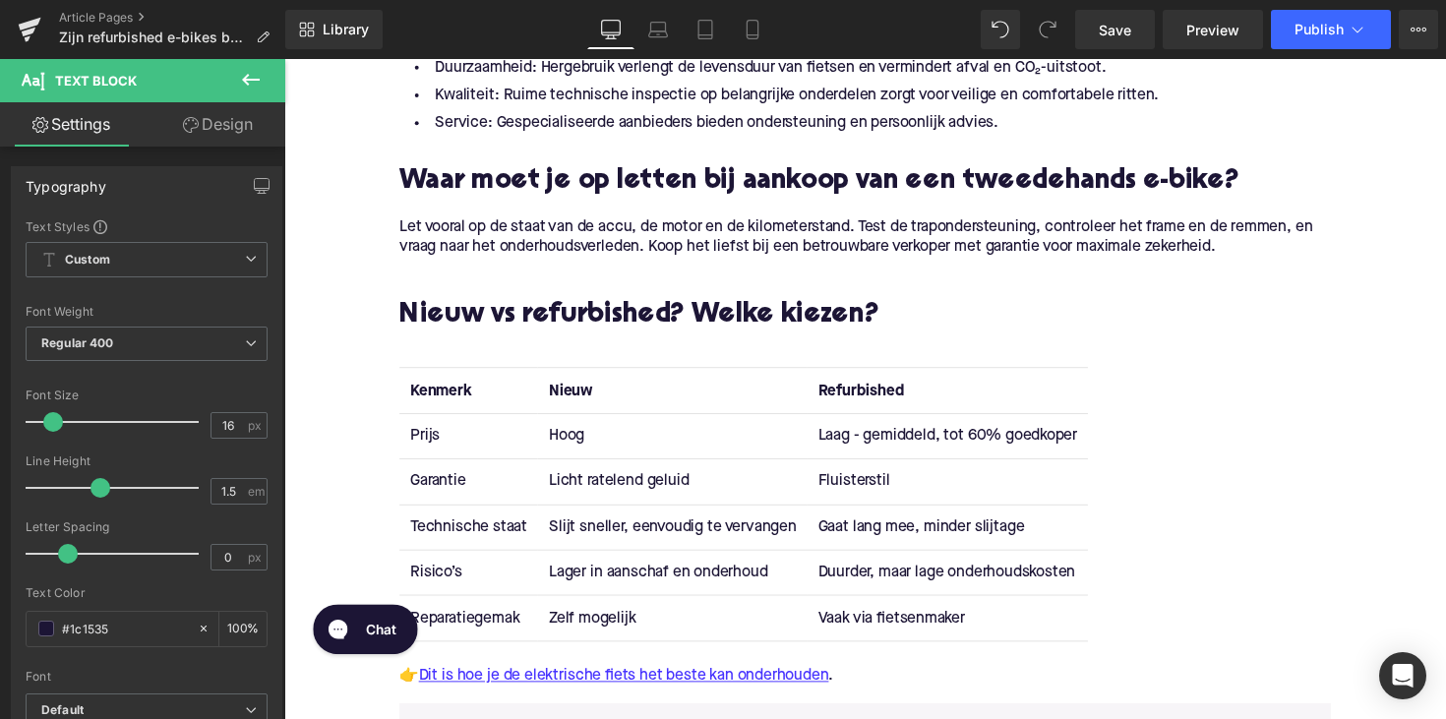
click at [461, 625] on td "Reparatiegemak" at bounding box center [473, 632] width 142 height 46
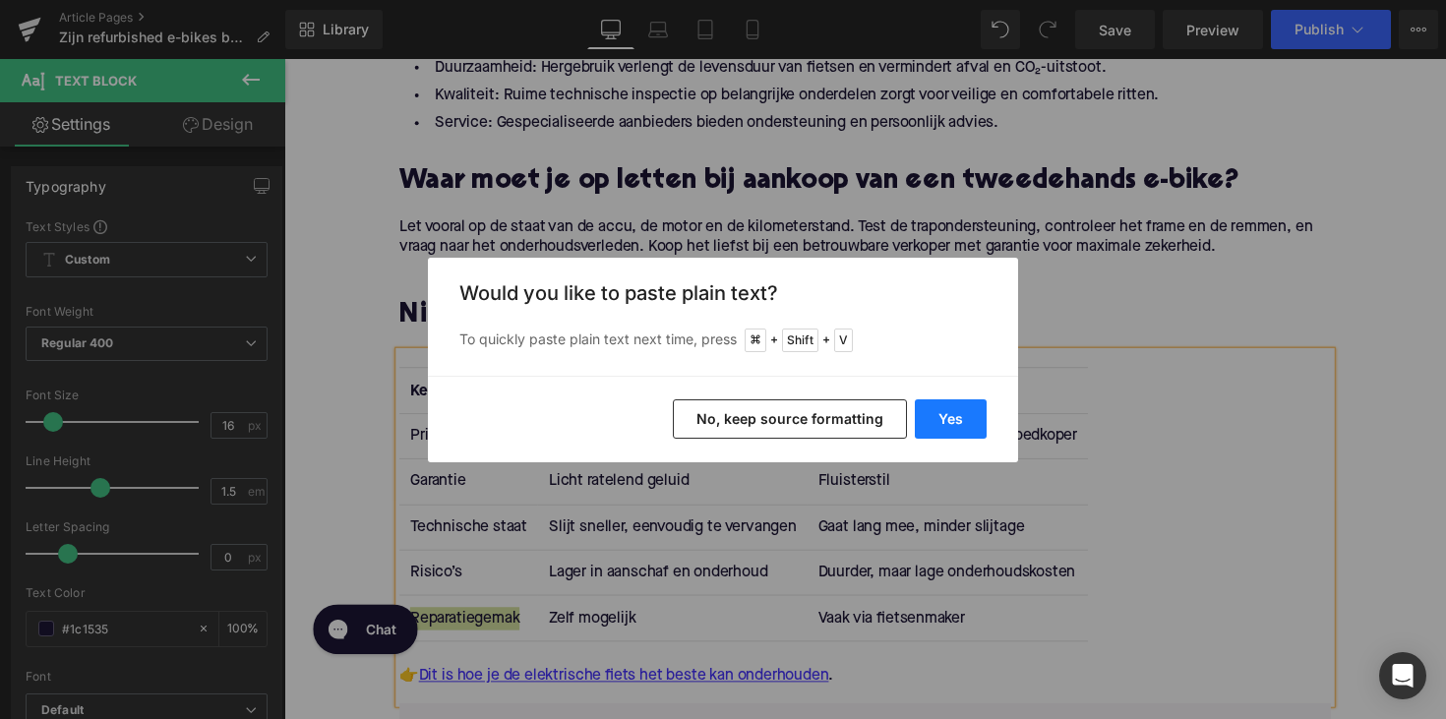
click at [928, 417] on button "Yes" at bounding box center [951, 418] width 72 height 39
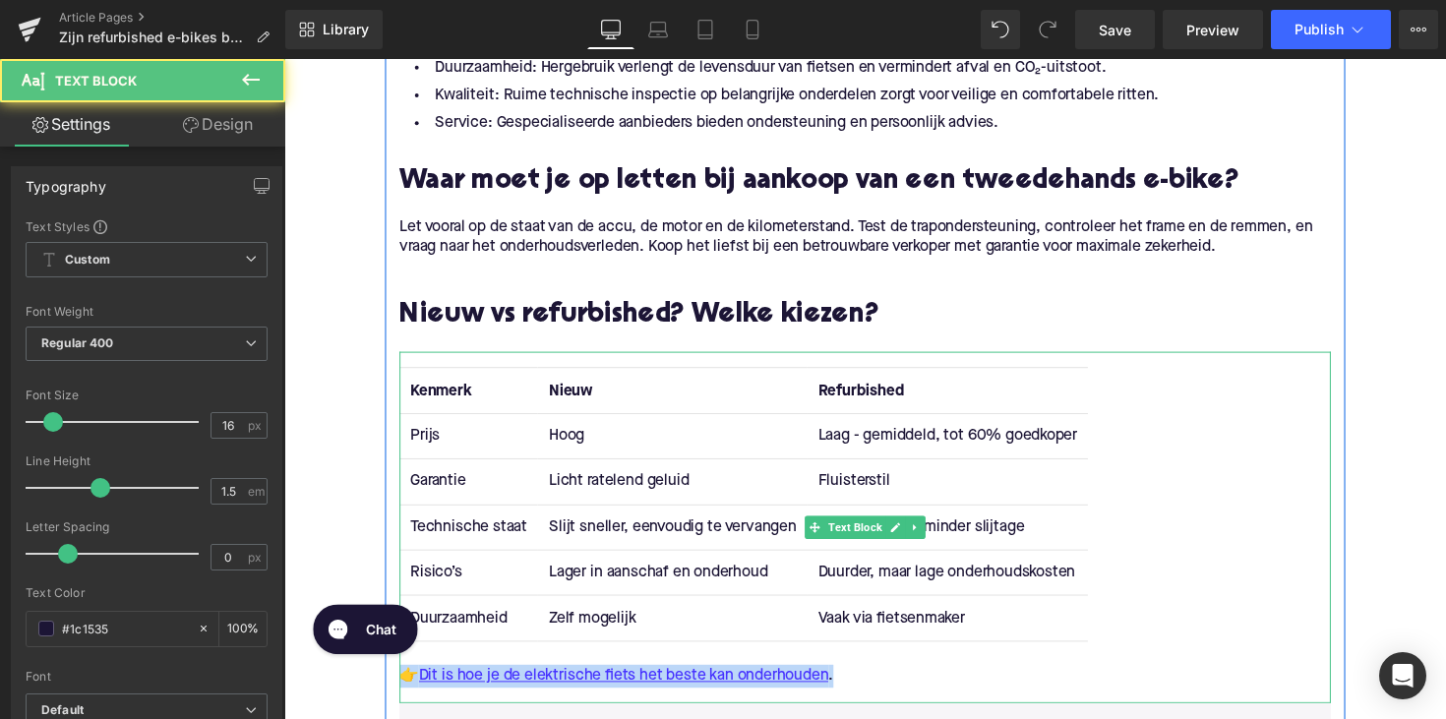
drag, startPoint x: 858, startPoint y: 691, endPoint x: 413, endPoint y: 678, distance: 444.9
click at [413, 678] on div "Kenmerk Nieuw Refurbished Prijs Hoog Laag - gemiddeld, tot 60% goedkoper Garant…" at bounding box center [879, 538] width 954 height 359
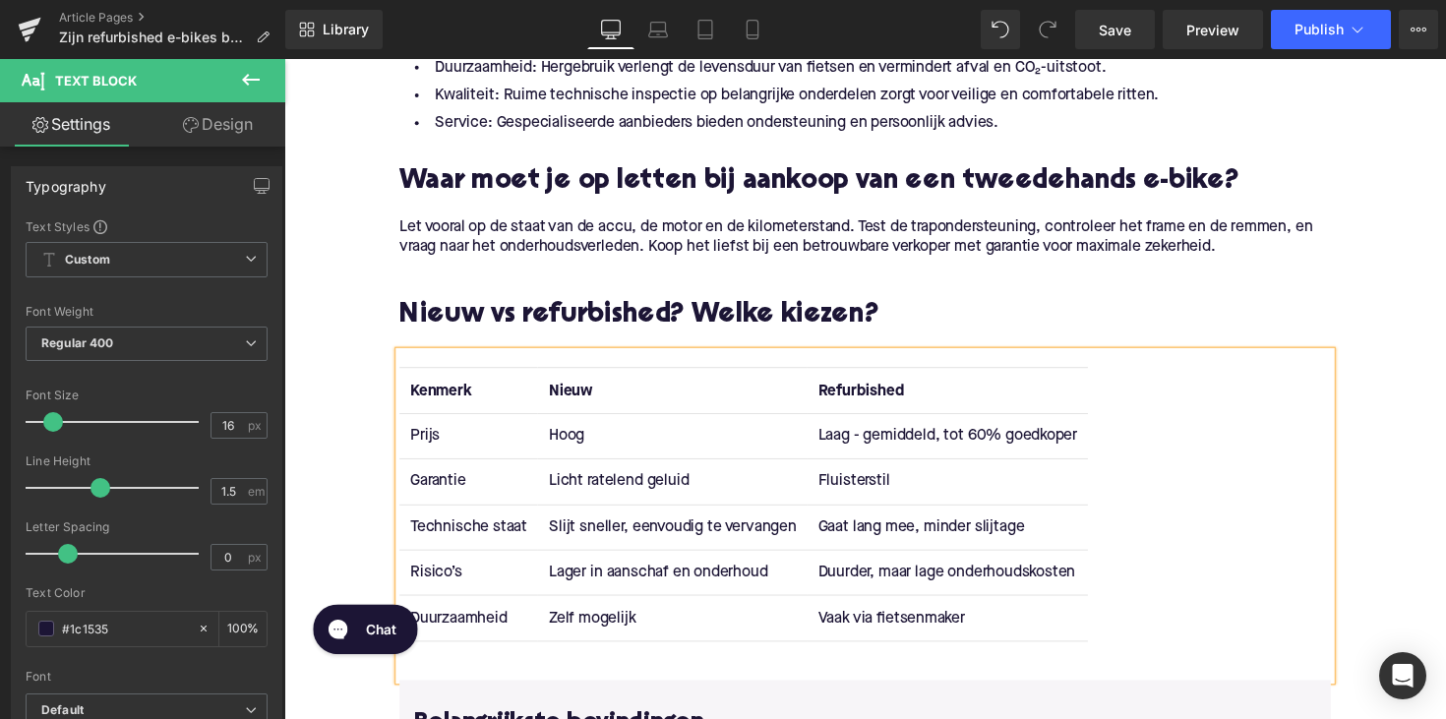
click at [574, 496] on td "Licht ratelend geluid" at bounding box center [681, 492] width 275 height 46
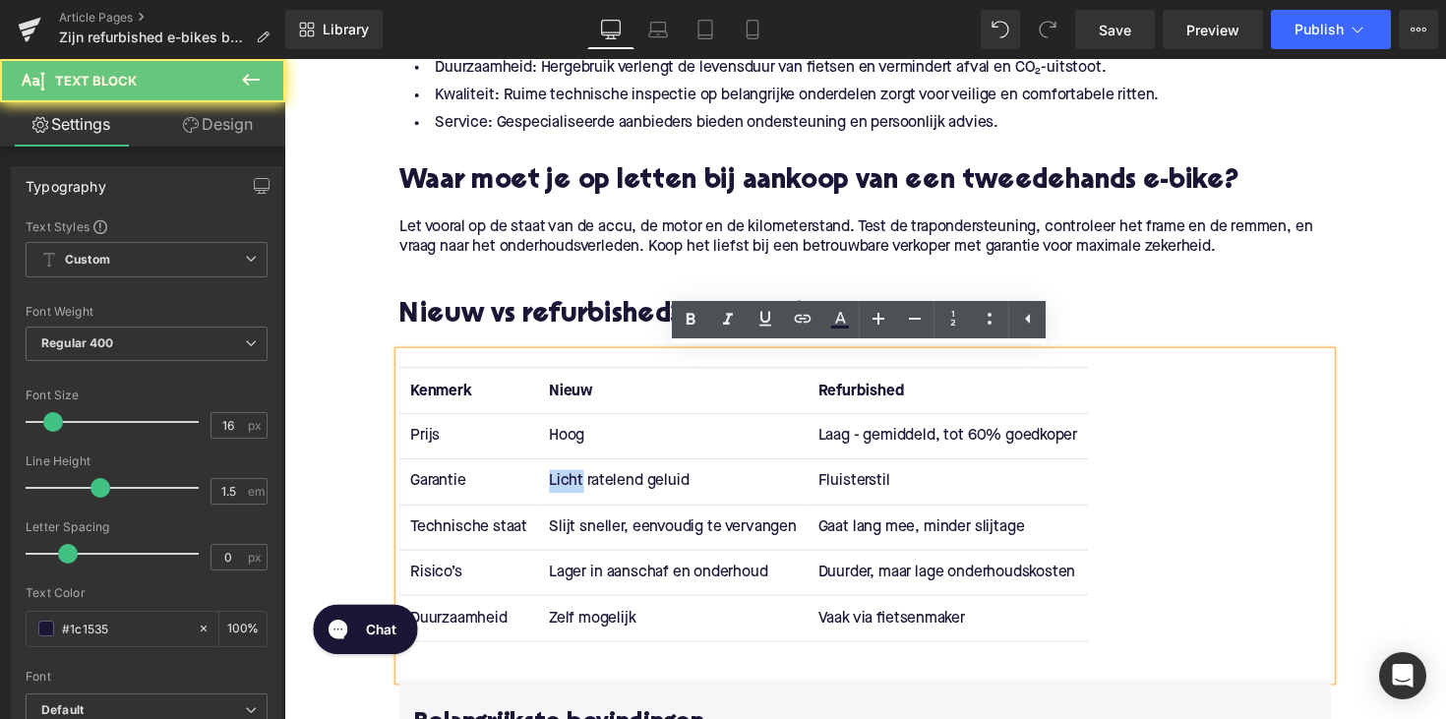
click at [574, 496] on td "Licht ratelend geluid" at bounding box center [681, 492] width 275 height 46
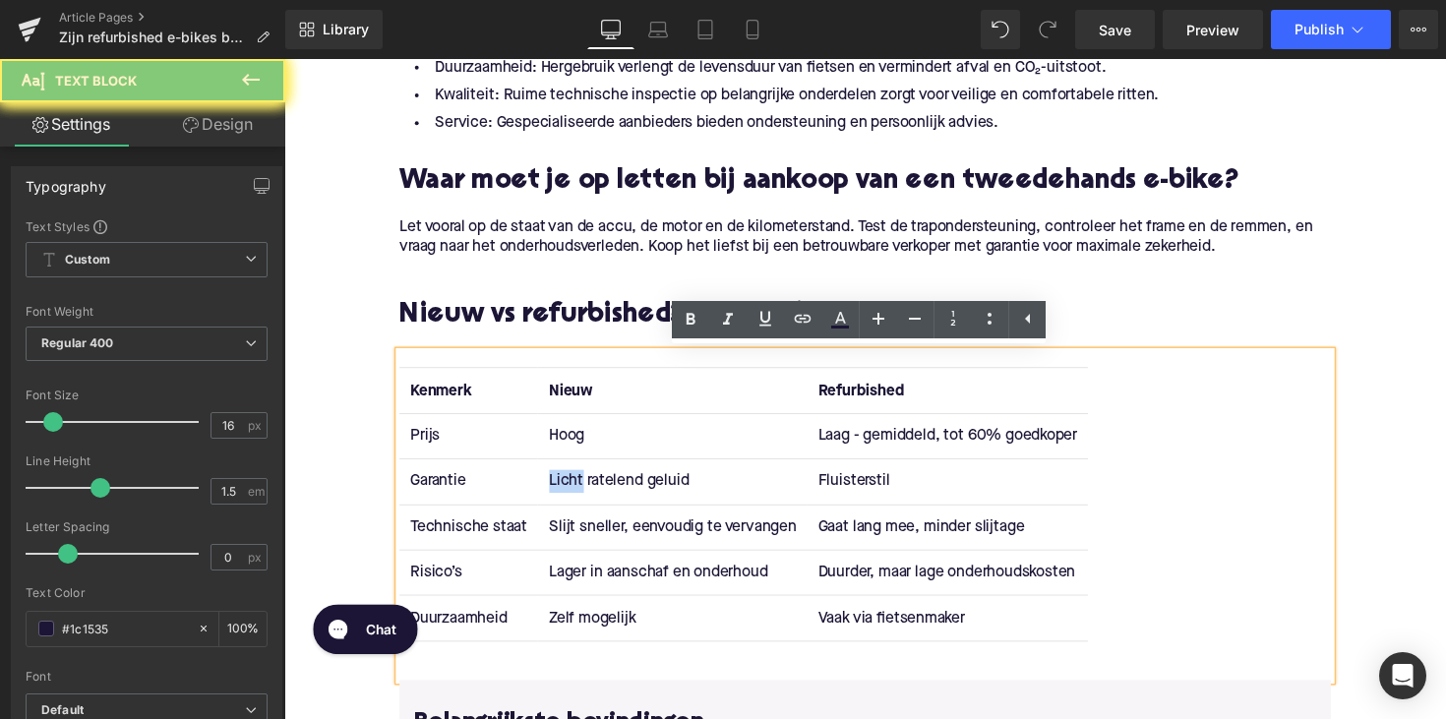
click at [574, 496] on td "Licht ratelend geluid" at bounding box center [681, 492] width 275 height 46
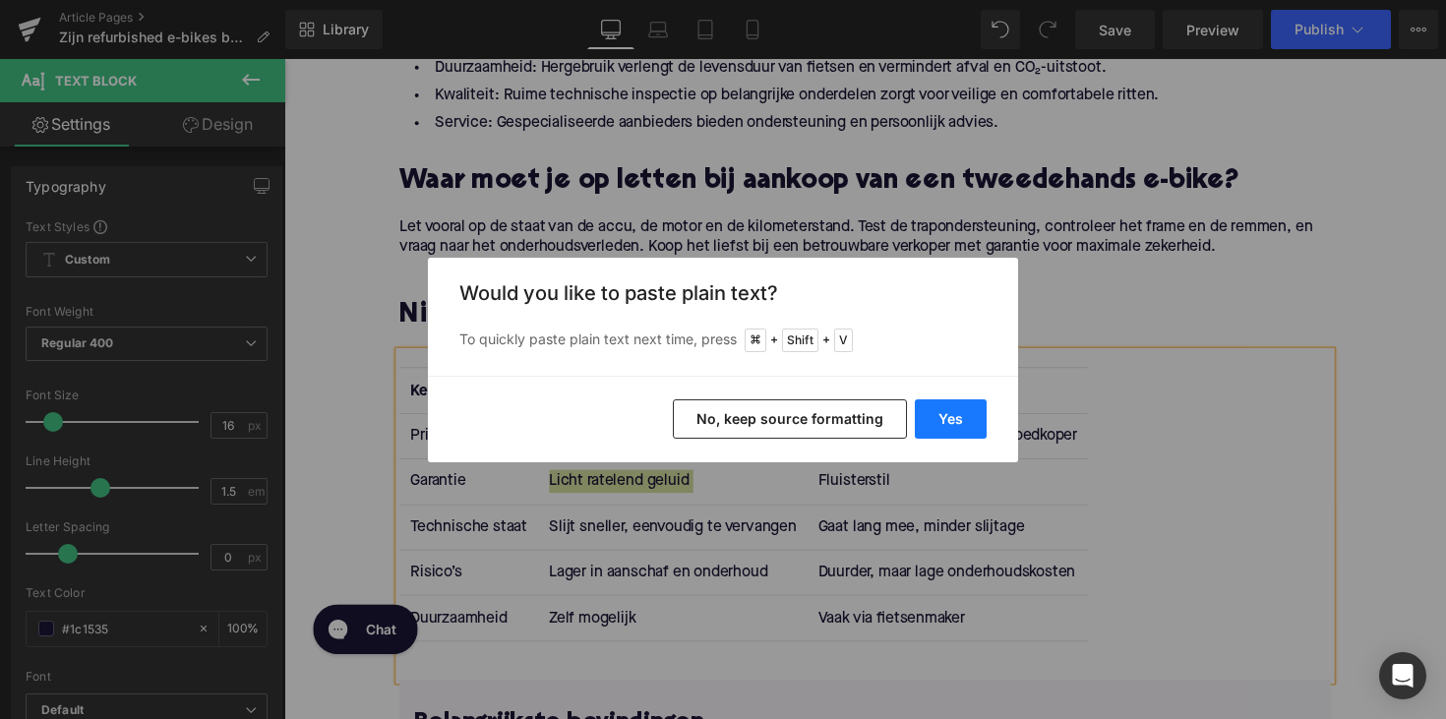
click at [953, 409] on button "Yes" at bounding box center [951, 418] width 72 height 39
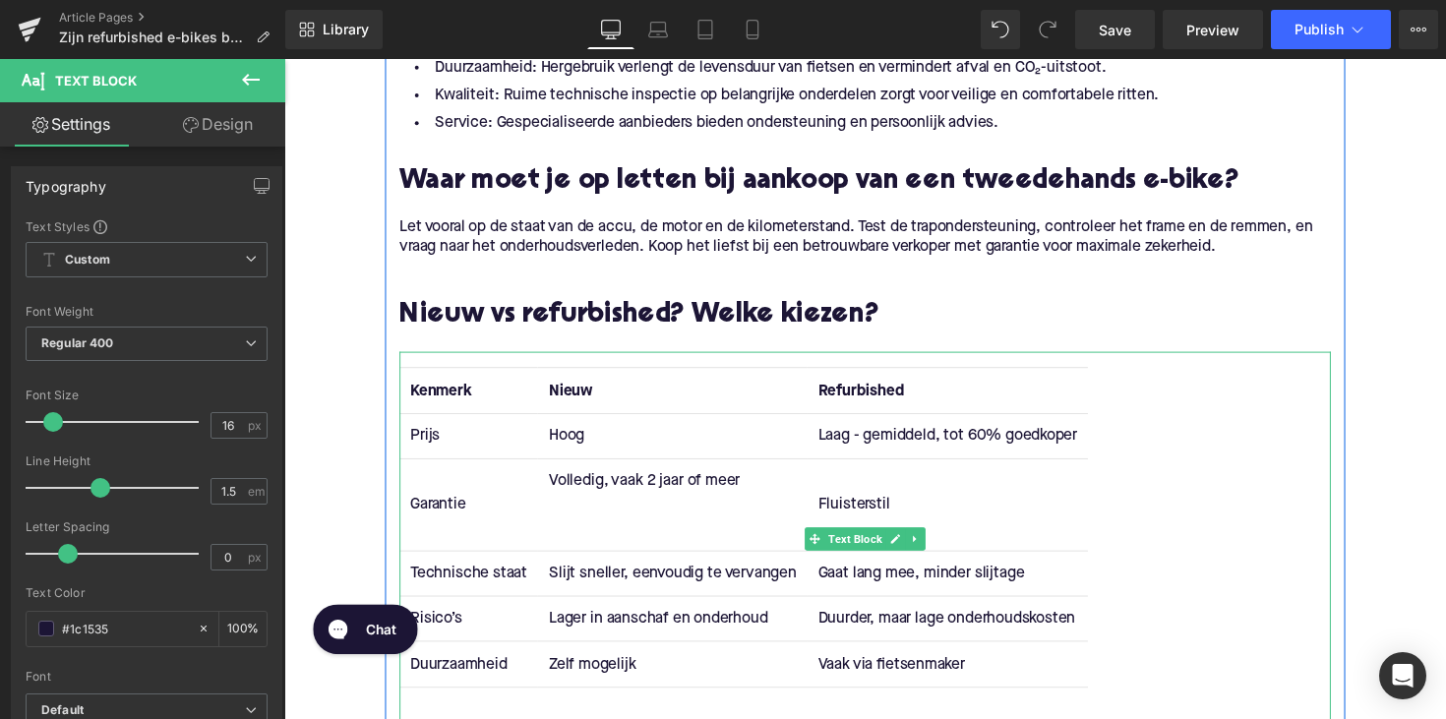
click at [666, 541] on td "Volledig, vaak 2 jaar of meer" at bounding box center [681, 515] width 275 height 93
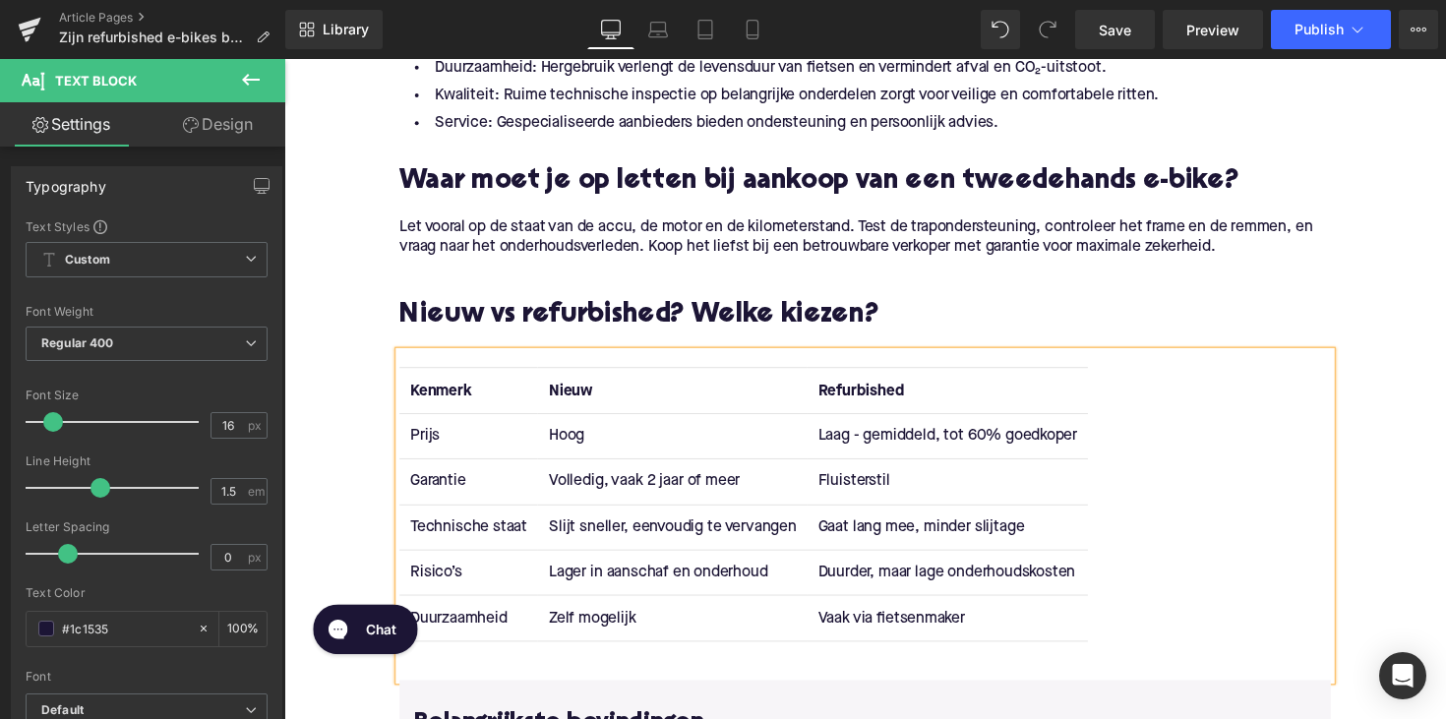
click at [599, 537] on td "Slijt sneller, eenvoudig te vervangen" at bounding box center [681, 539] width 275 height 46
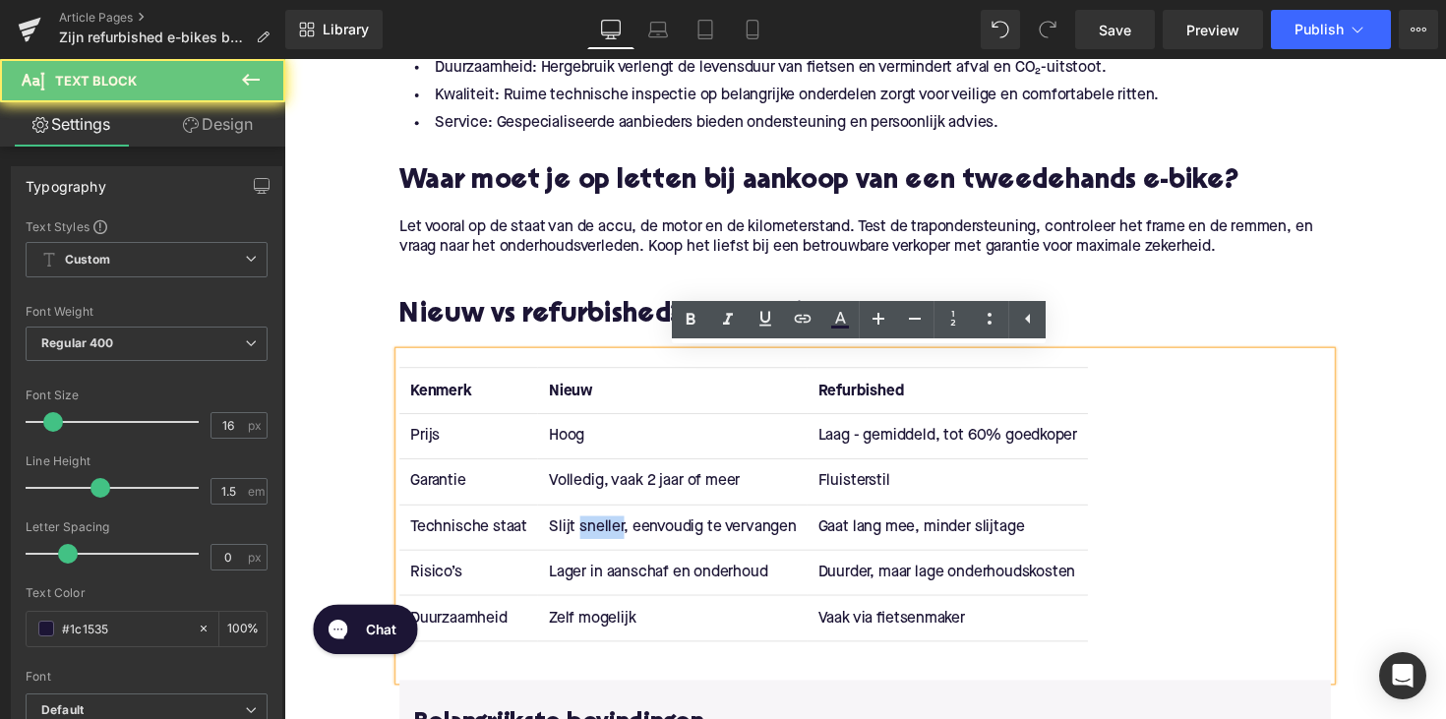
click at [599, 537] on td "Slijt sneller, eenvoudig te vervangen" at bounding box center [681, 539] width 275 height 46
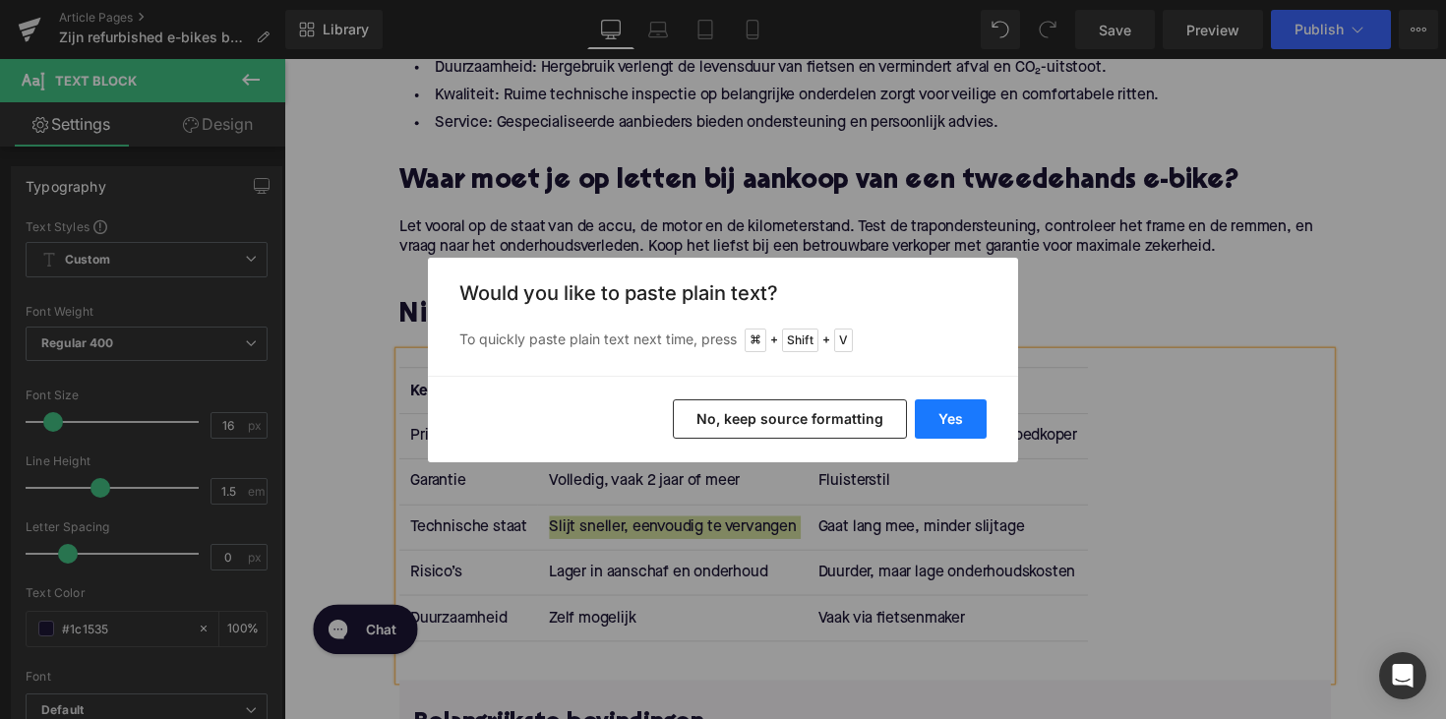
click at [947, 429] on button "Yes" at bounding box center [951, 418] width 72 height 39
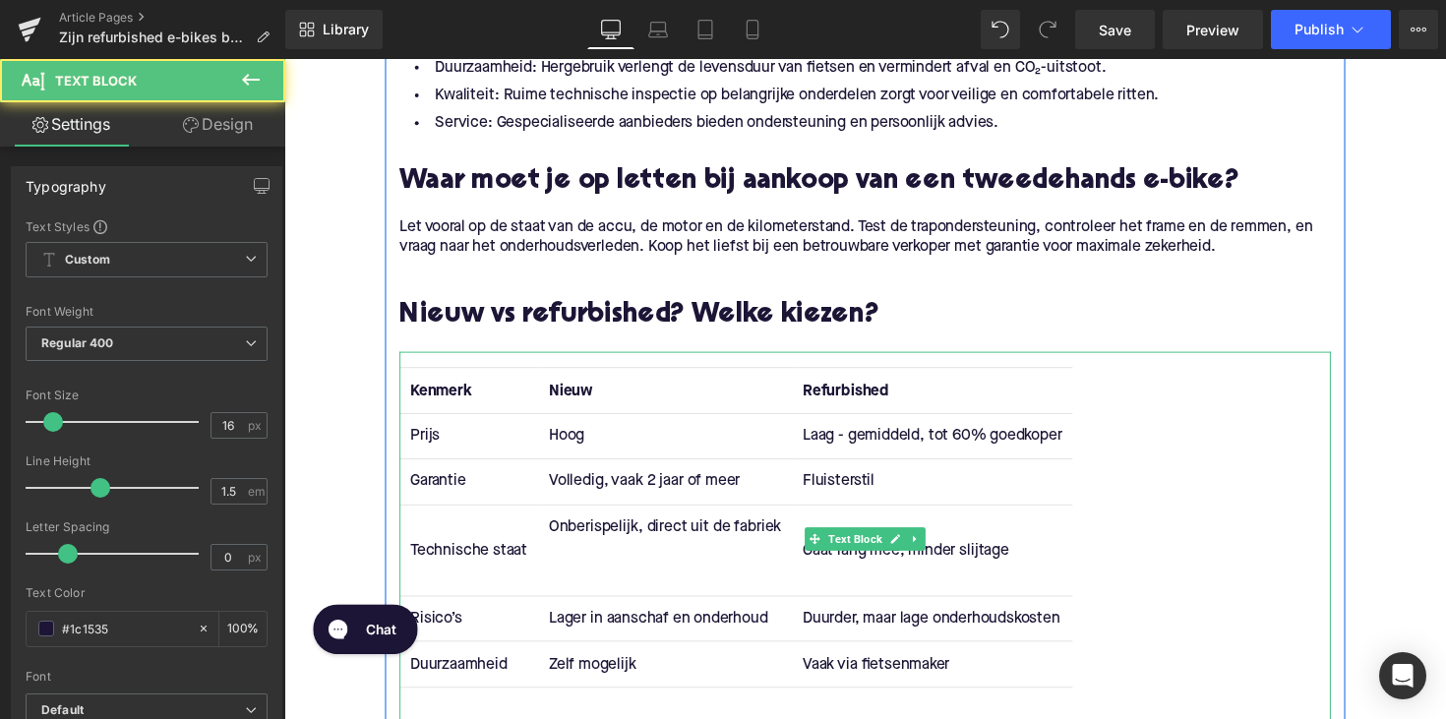
click at [598, 599] on td "Onberispelijk, direct uit de fabriek" at bounding box center [674, 562] width 260 height 93
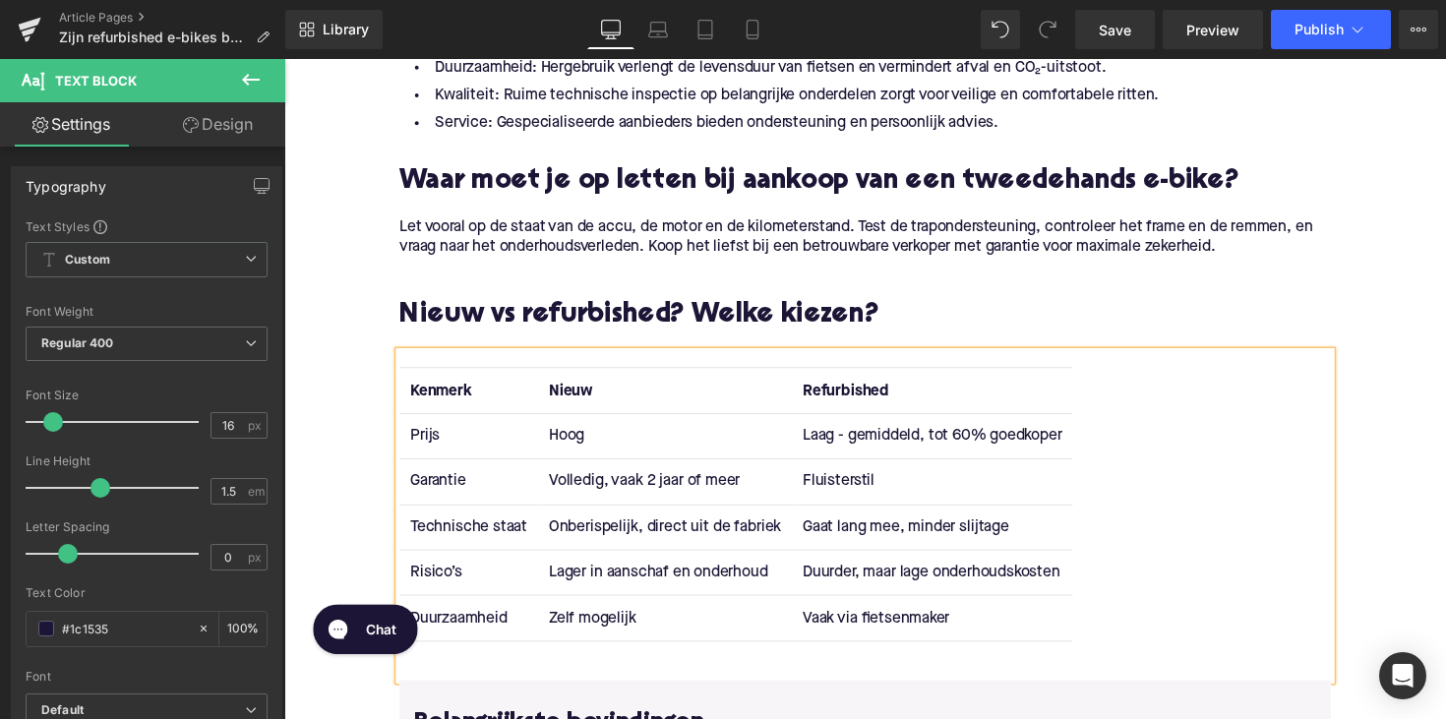
click at [579, 535] on td "Onberispelijk, direct uit de fabriek" at bounding box center [674, 539] width 260 height 46
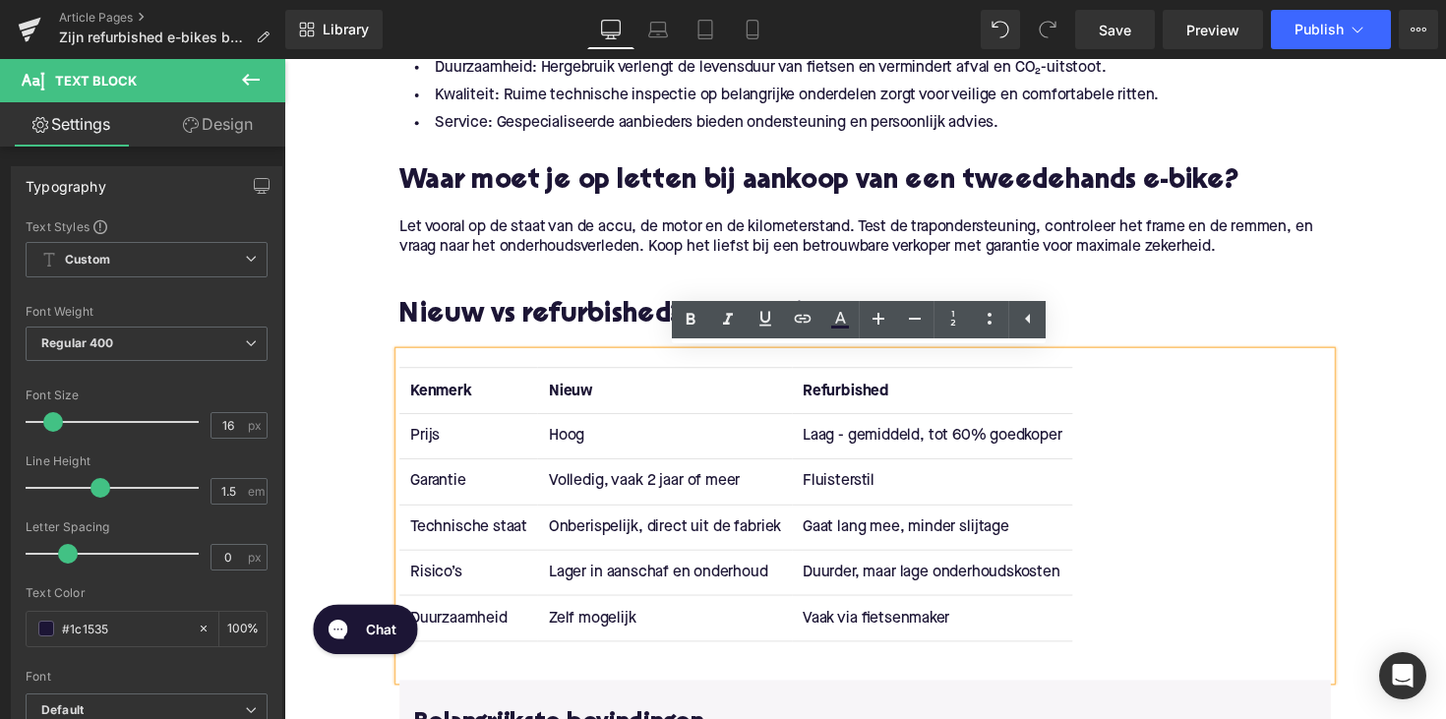
click at [561, 583] on td "Lager in aanschaf en onderhoud" at bounding box center [674, 585] width 260 height 46
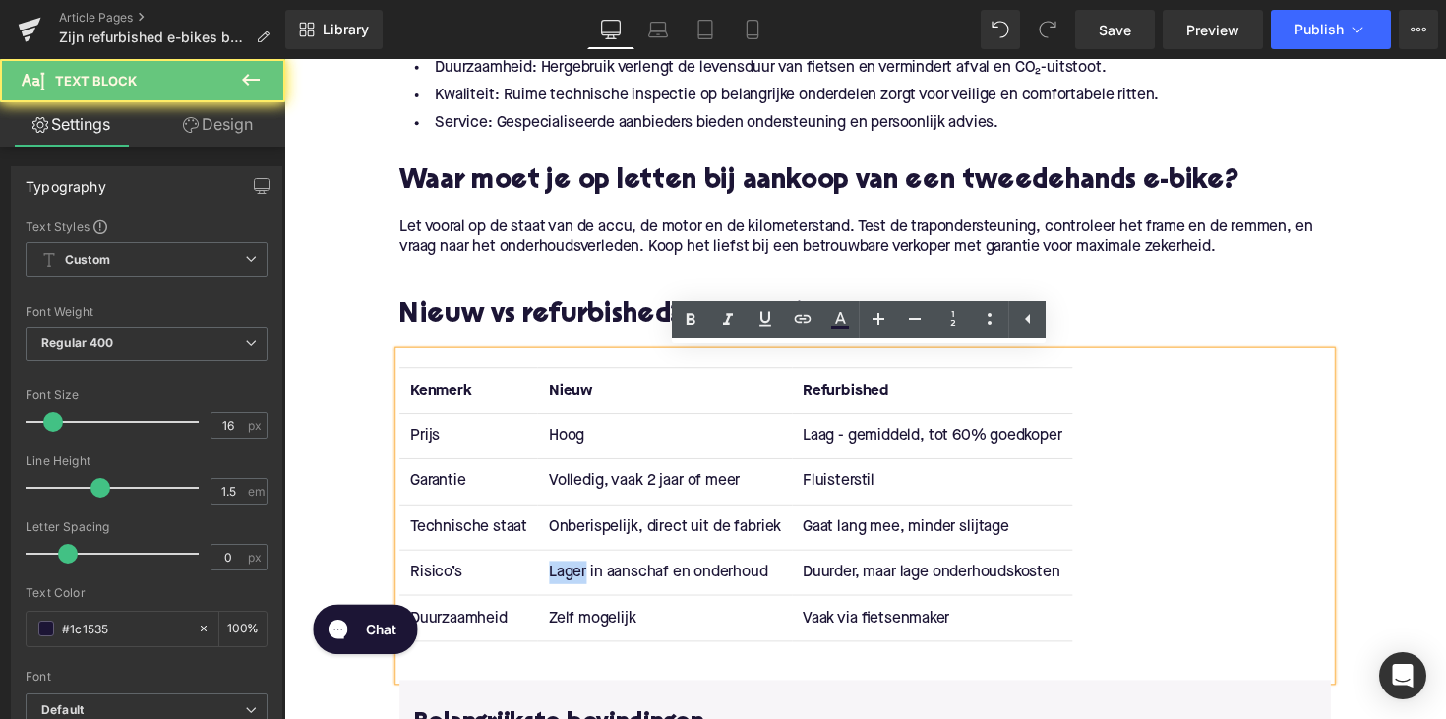
click at [561, 583] on td "Lager in aanschaf en onderhoud" at bounding box center [674, 585] width 260 height 46
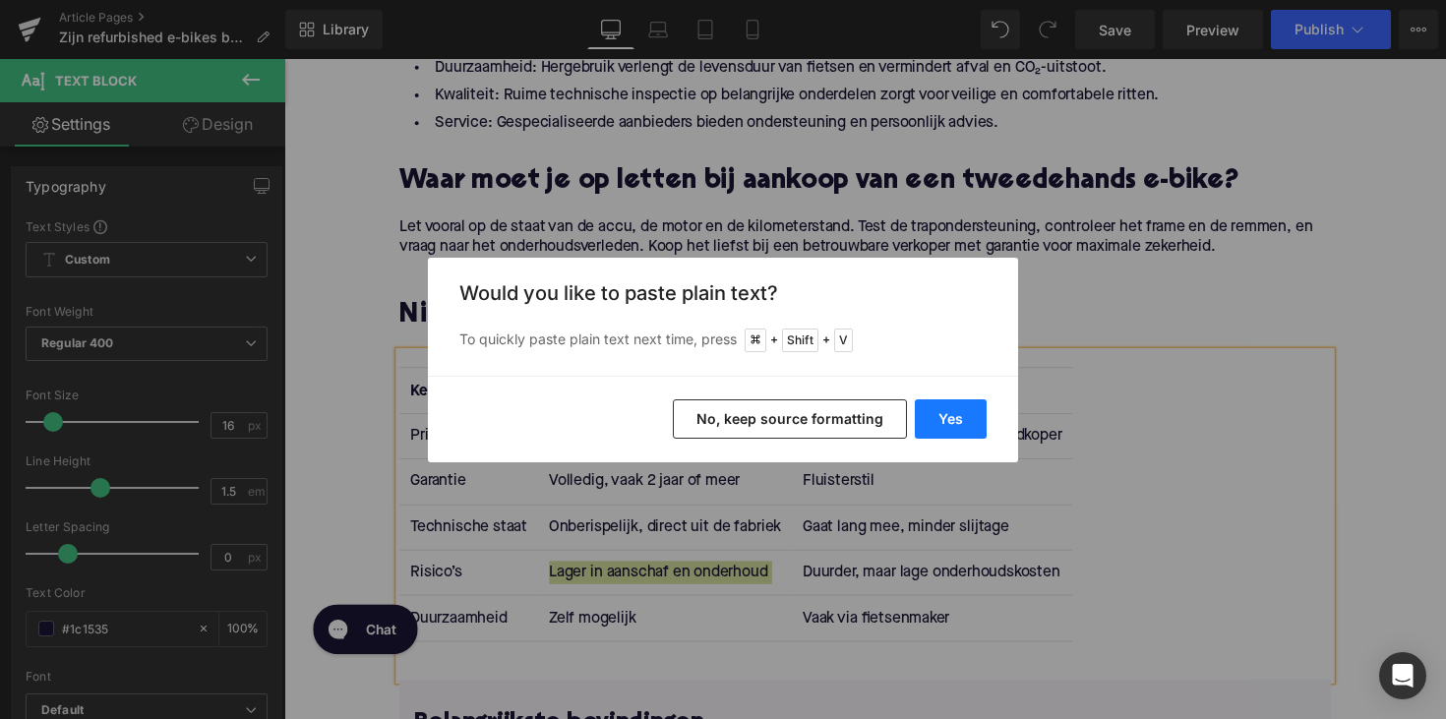
click at [943, 416] on button "Yes" at bounding box center [951, 418] width 72 height 39
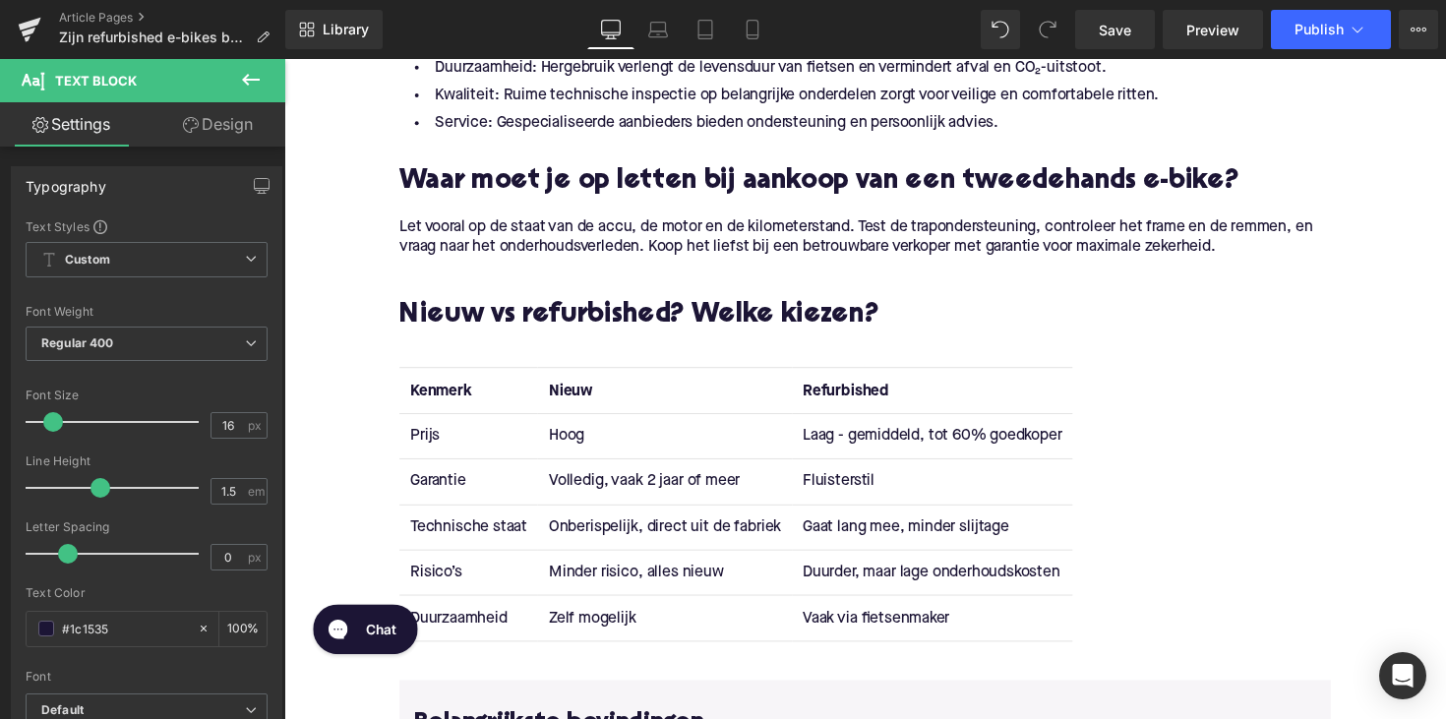
click at [596, 628] on td "Zelf mogelijk" at bounding box center [674, 632] width 260 height 46
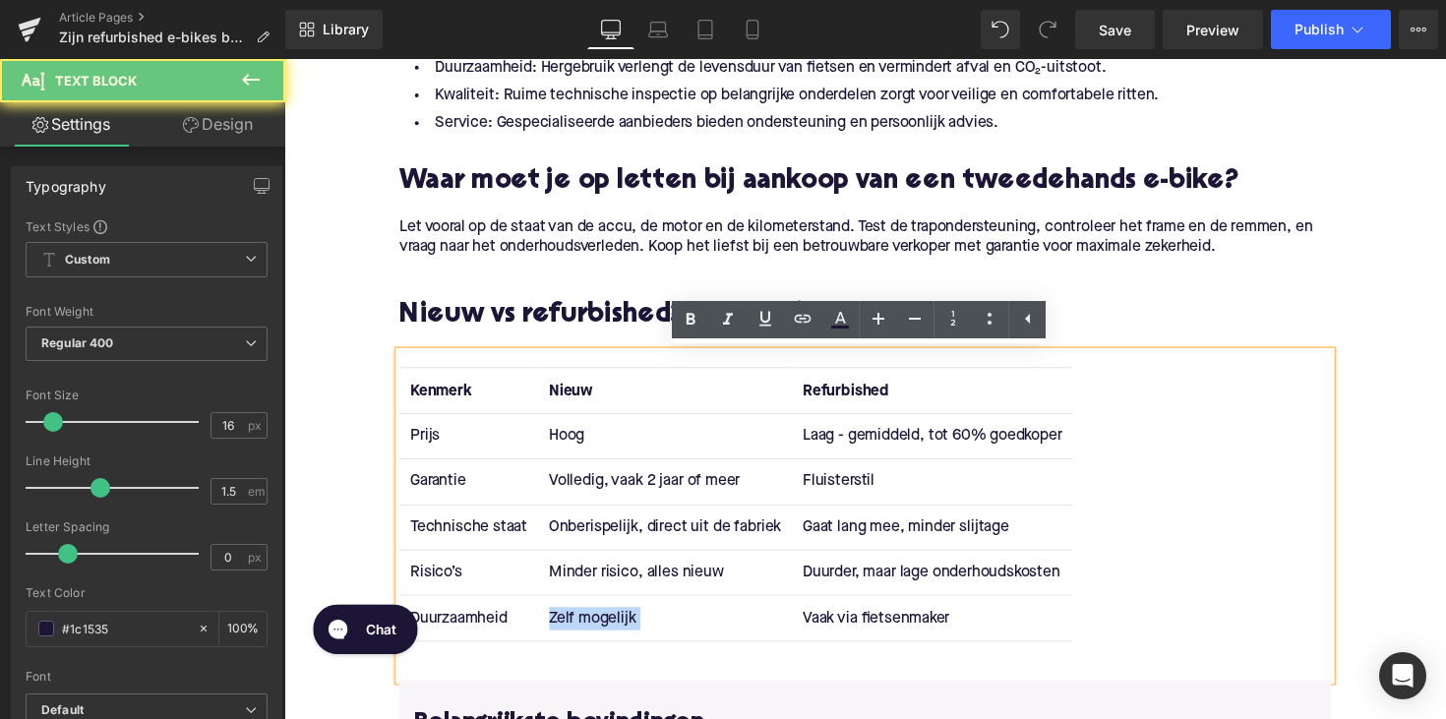
click at [596, 628] on td "Zelf mogelijk" at bounding box center [674, 632] width 260 height 46
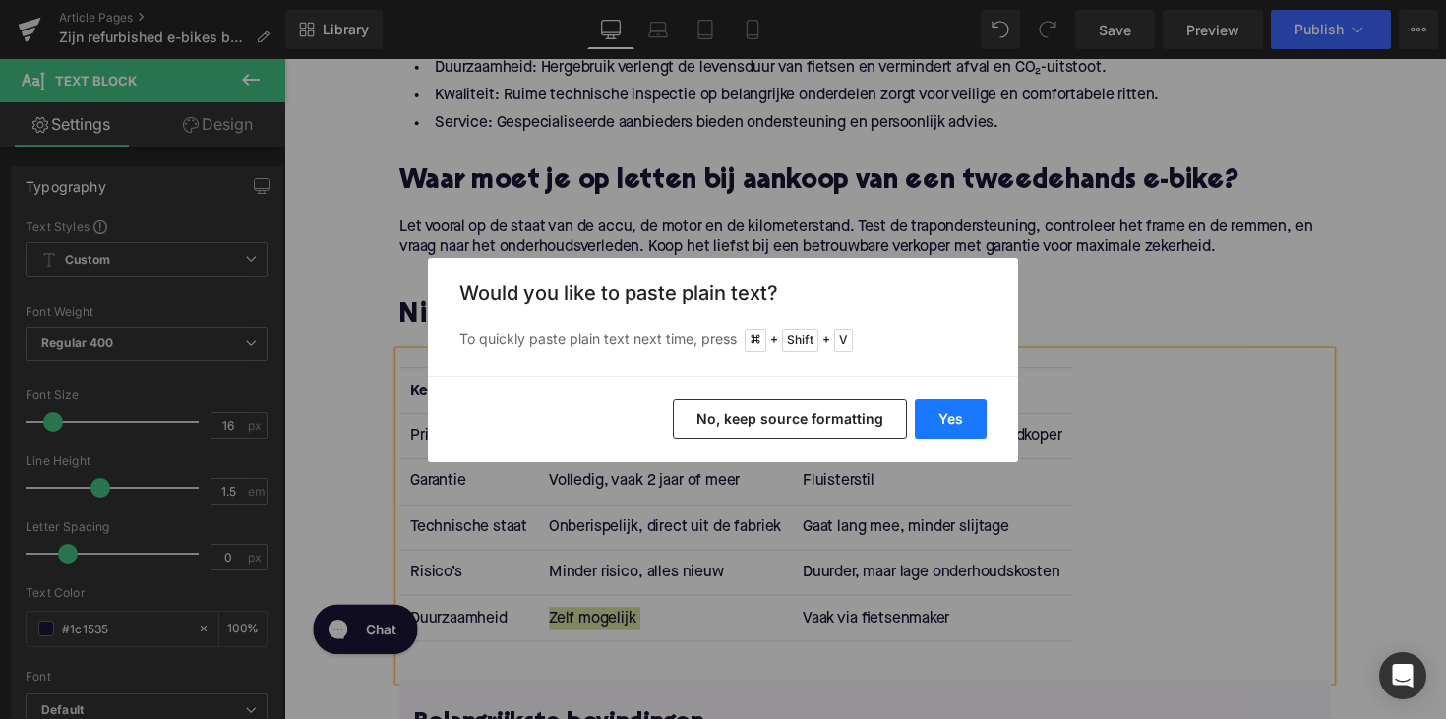
click at [952, 416] on button "Yes" at bounding box center [951, 418] width 72 height 39
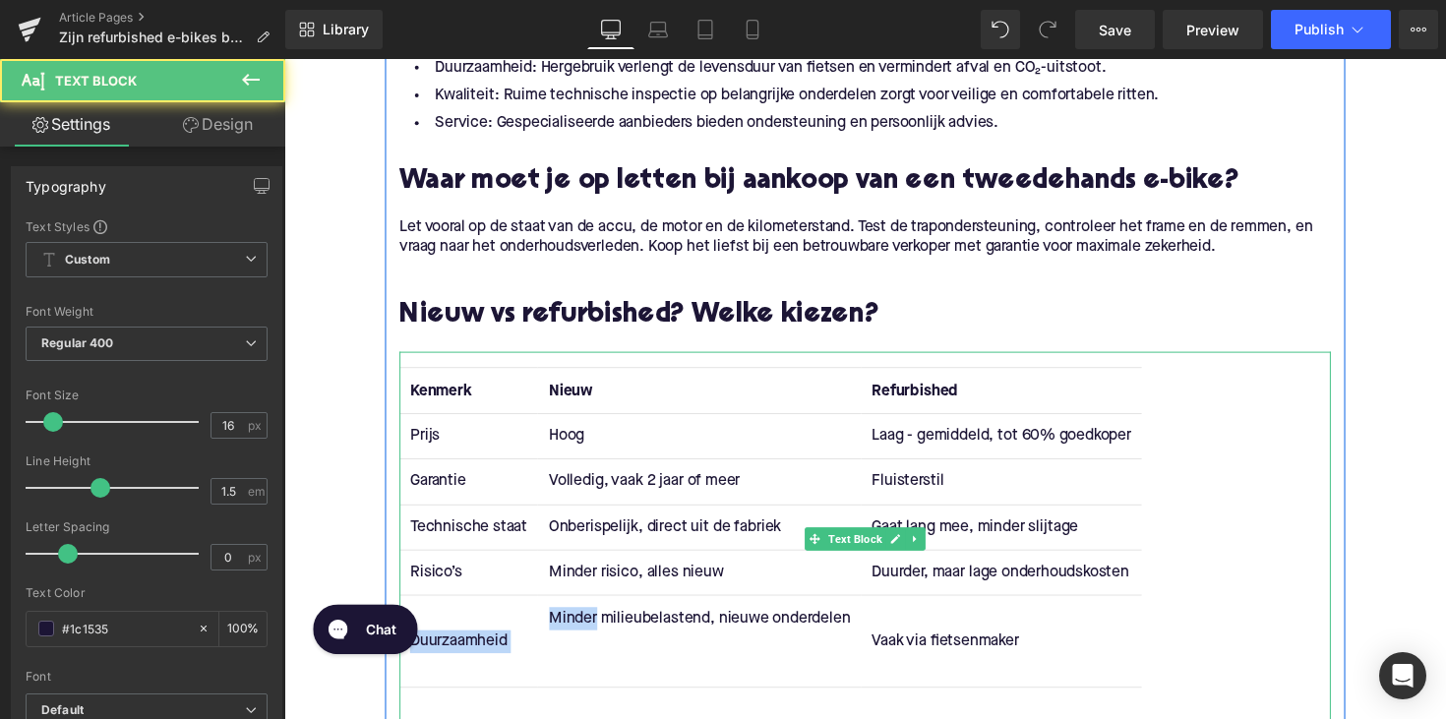
drag, startPoint x: 599, startPoint y: 633, endPoint x: 517, endPoint y: 633, distance: 81.7
click at [517, 633] on tr "Duurzaamheid Minder milieubelastend, nieuwe onderdelen Vaak via fietsenmaker" at bounding box center [782, 655] width 761 height 93
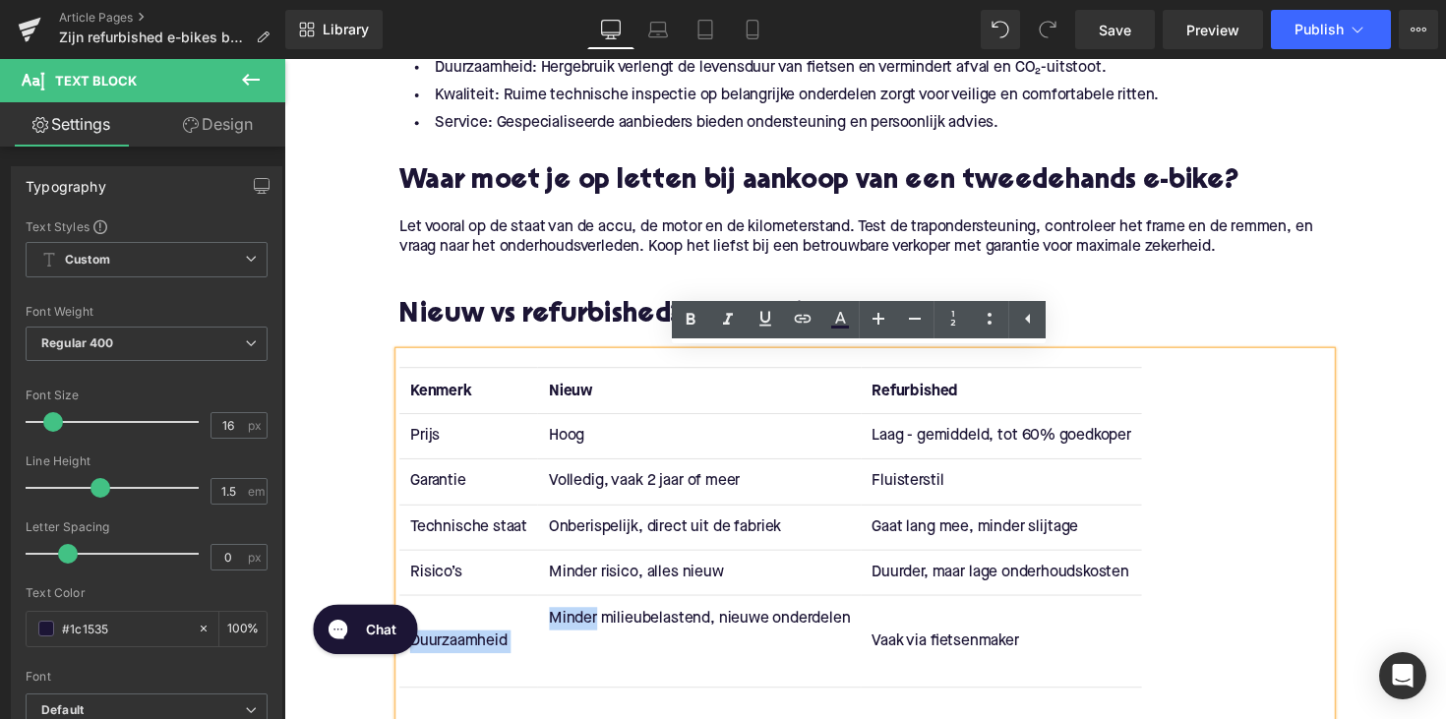
click at [571, 637] on td "Minder milieubelastend, nieuwe onderdelen" at bounding box center [709, 655] width 331 height 93
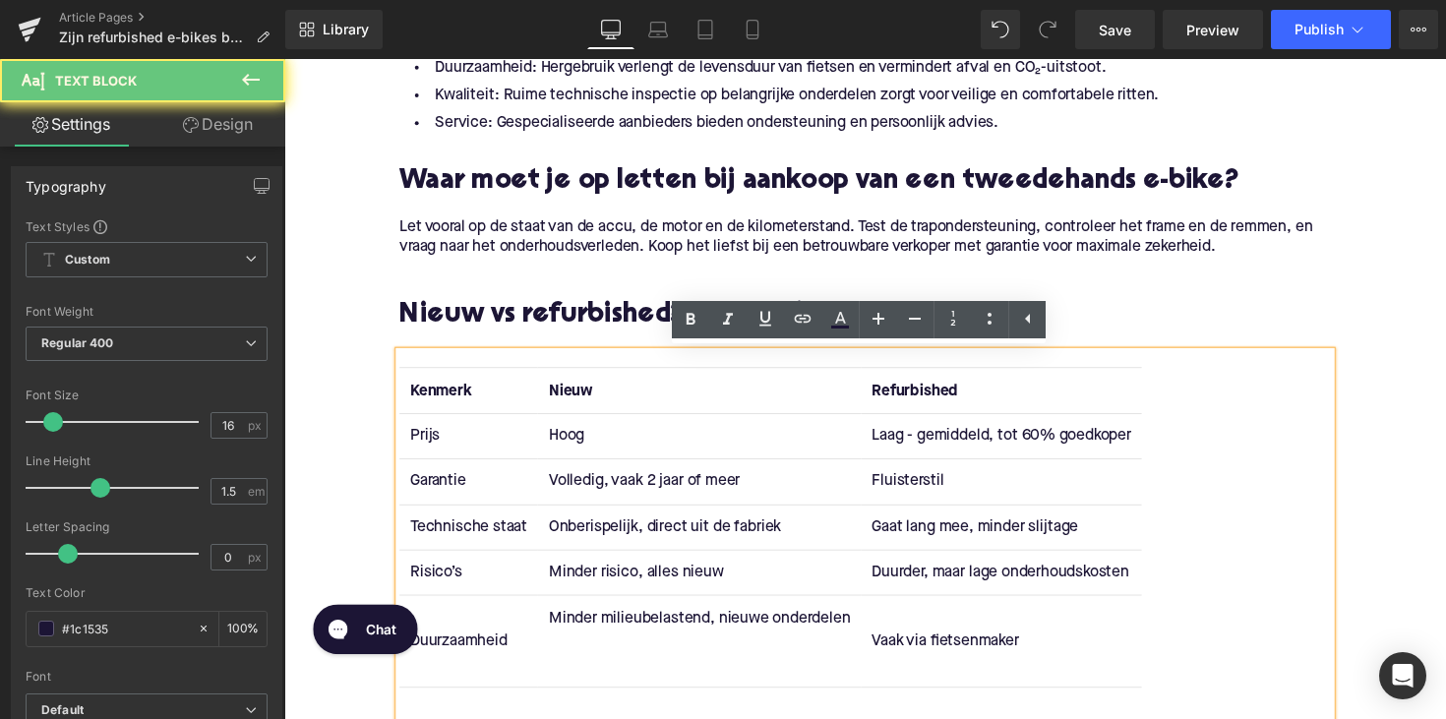
click at [572, 635] on td "Minder milieubelastend, nieuwe onderdelen" at bounding box center [709, 655] width 331 height 93
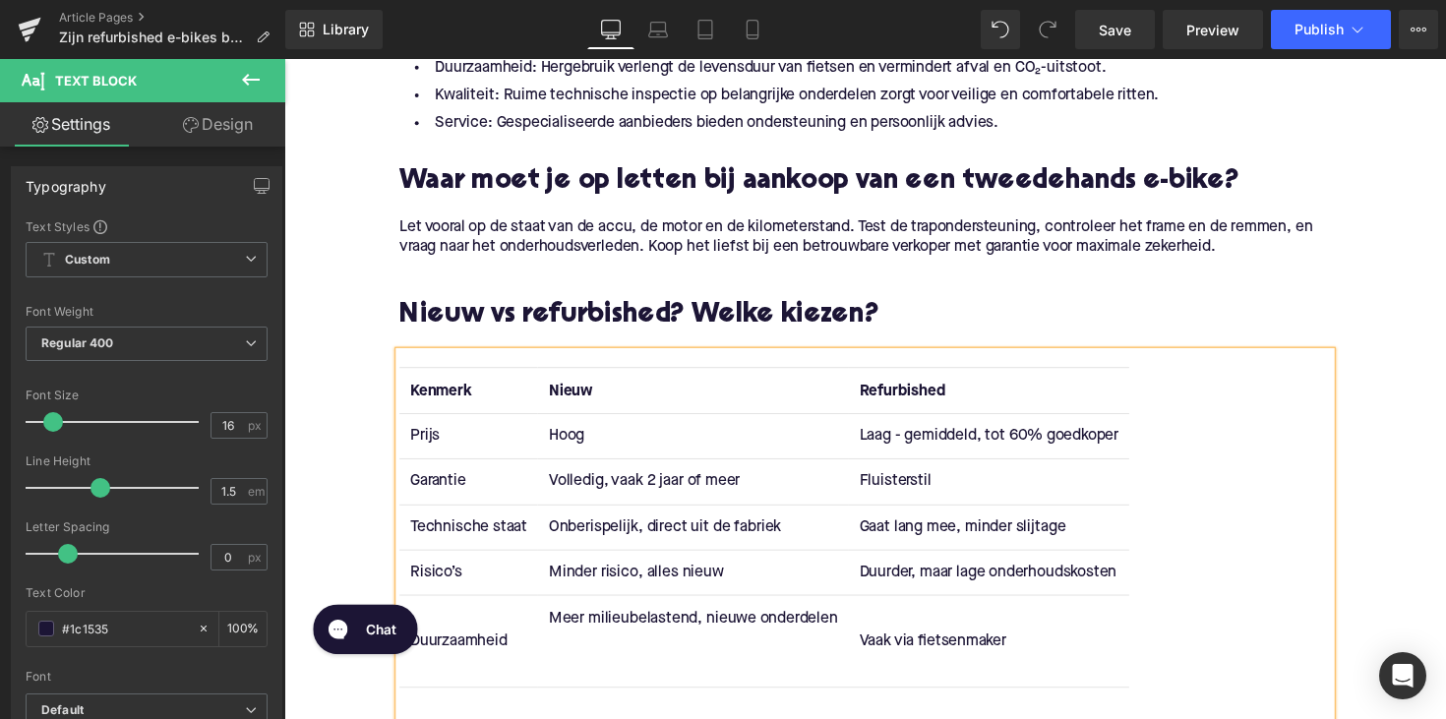
click at [594, 681] on td "Meer milieubelastend, nieuwe onderdelen" at bounding box center [703, 655] width 318 height 93
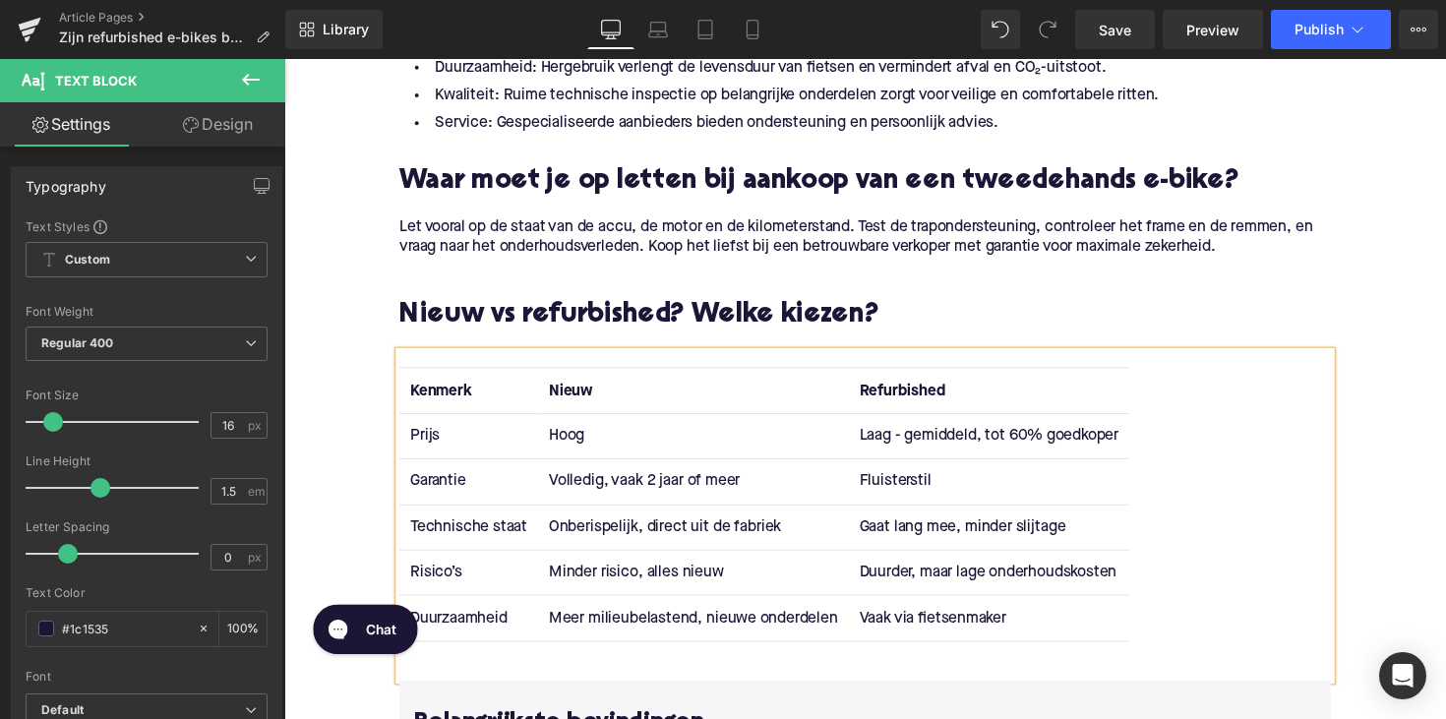
click at [899, 477] on td "Fluisterstil" at bounding box center [1006, 492] width 287 height 46
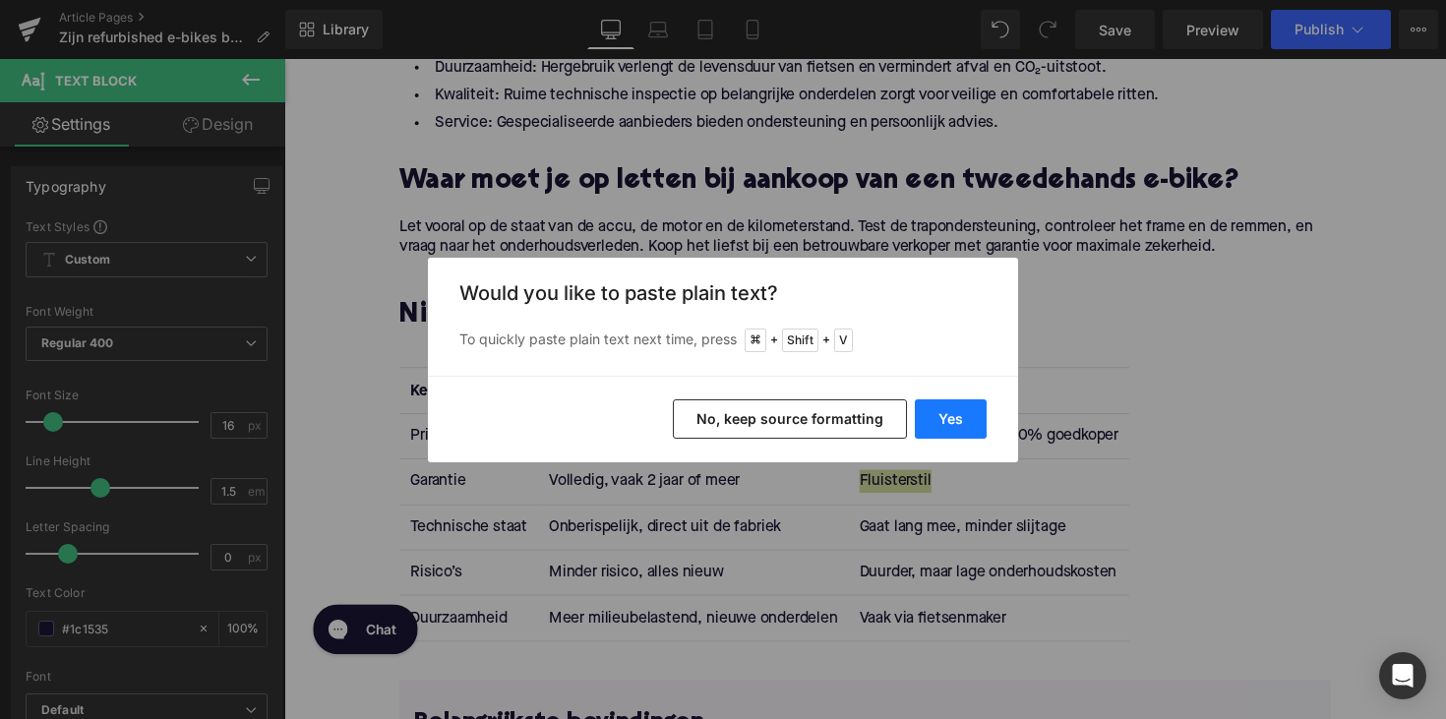
click at [946, 423] on button "Yes" at bounding box center [951, 418] width 72 height 39
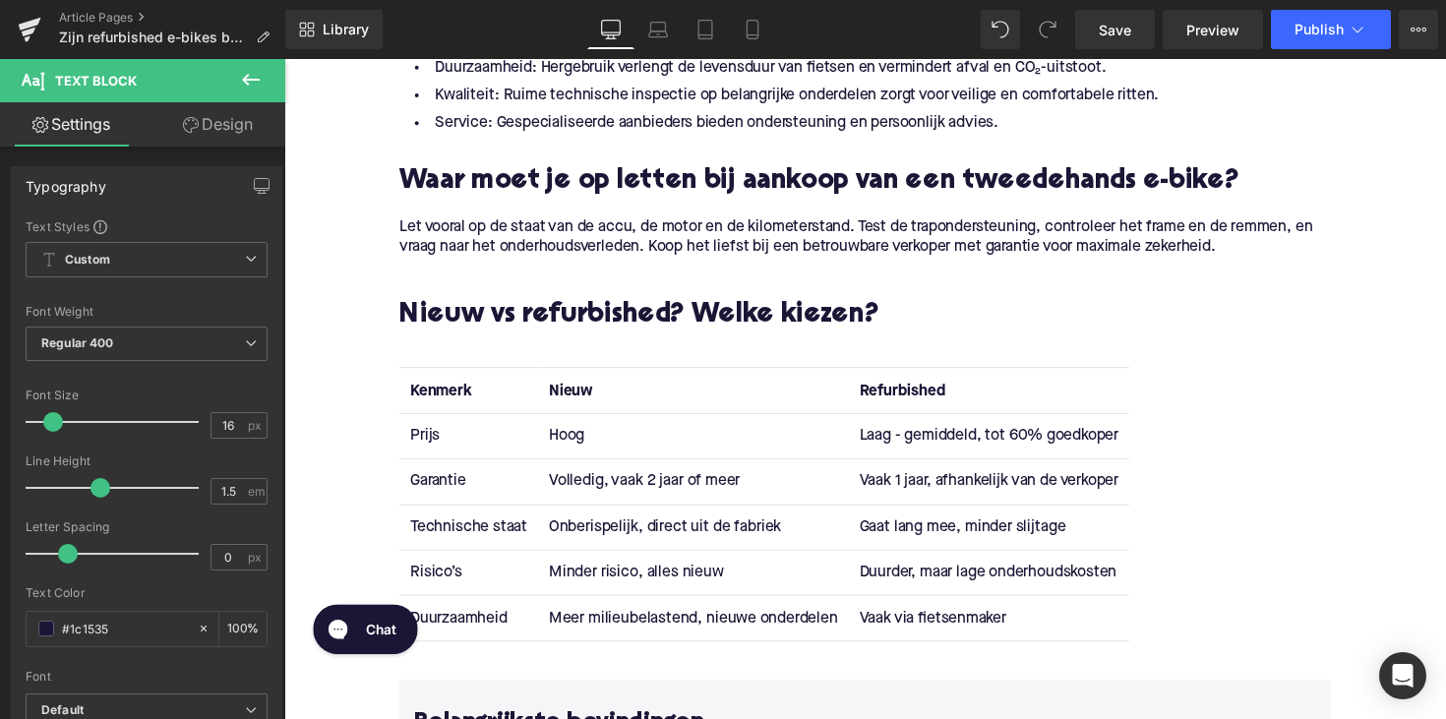
click at [937, 536] on div "Kenmerk Nieuw Refurbished Prijs Hoog Laag - gemiddeld, tot 60% goedkoper Garant…" at bounding box center [879, 526] width 954 height 335
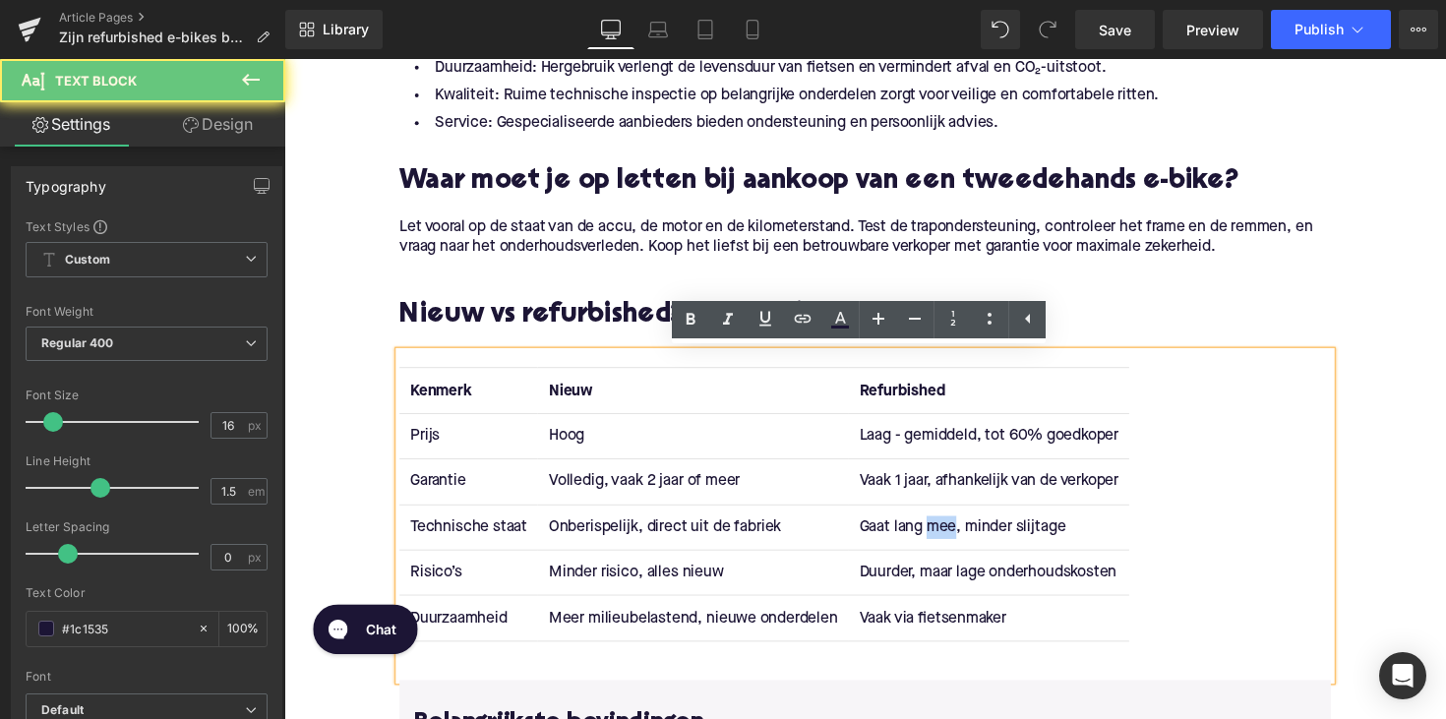
click at [937, 536] on td "Gaat lang mee, minder slijtage" at bounding box center [1006, 539] width 287 height 46
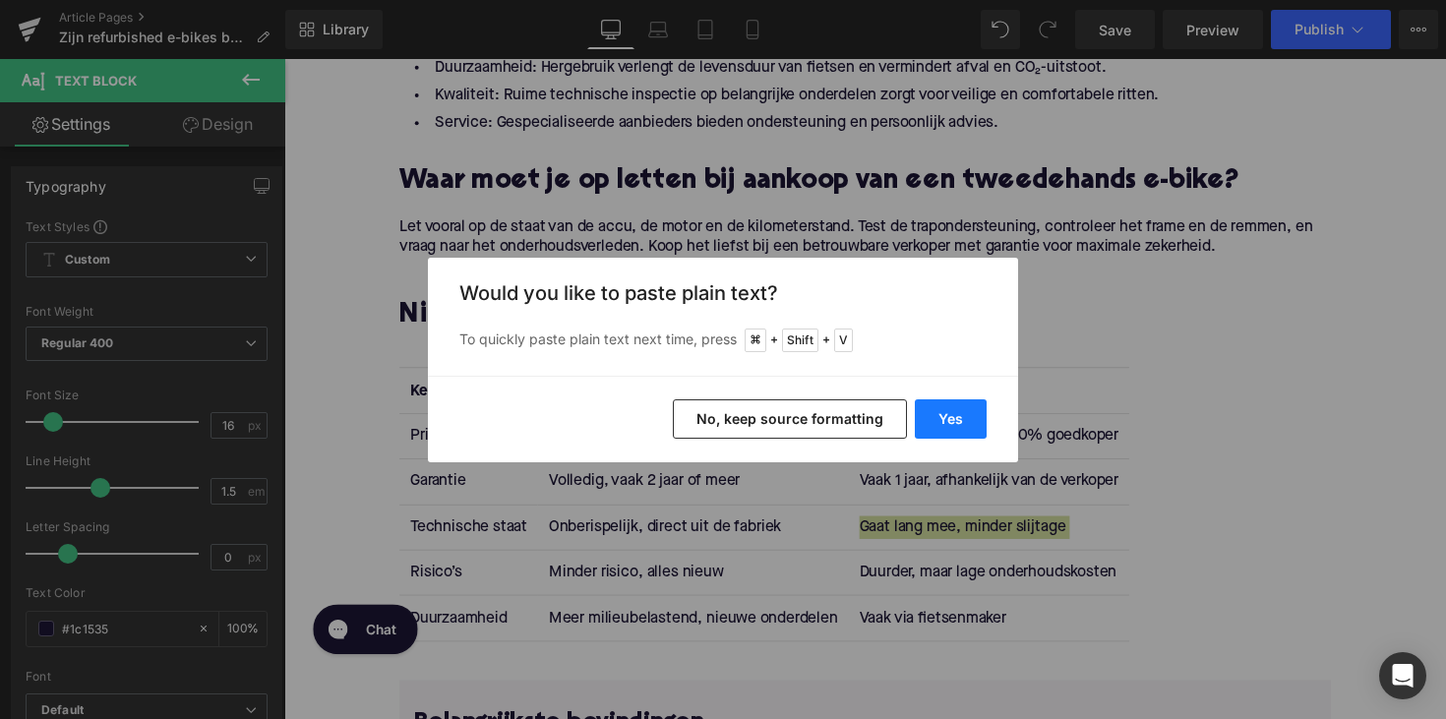
click at [955, 407] on button "Yes" at bounding box center [951, 418] width 72 height 39
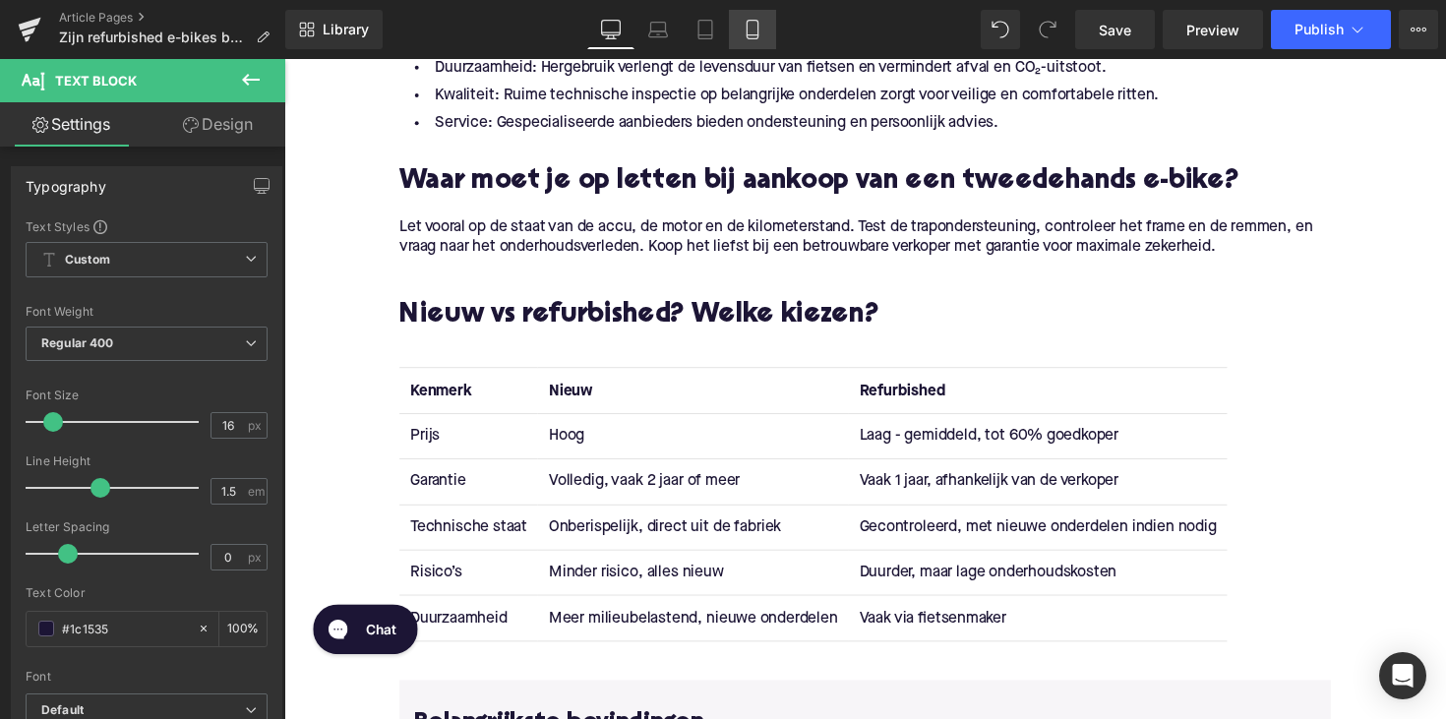
click at [913, 587] on td "Duurder, maar lage onderhoudskosten" at bounding box center [1057, 585] width 388 height 46
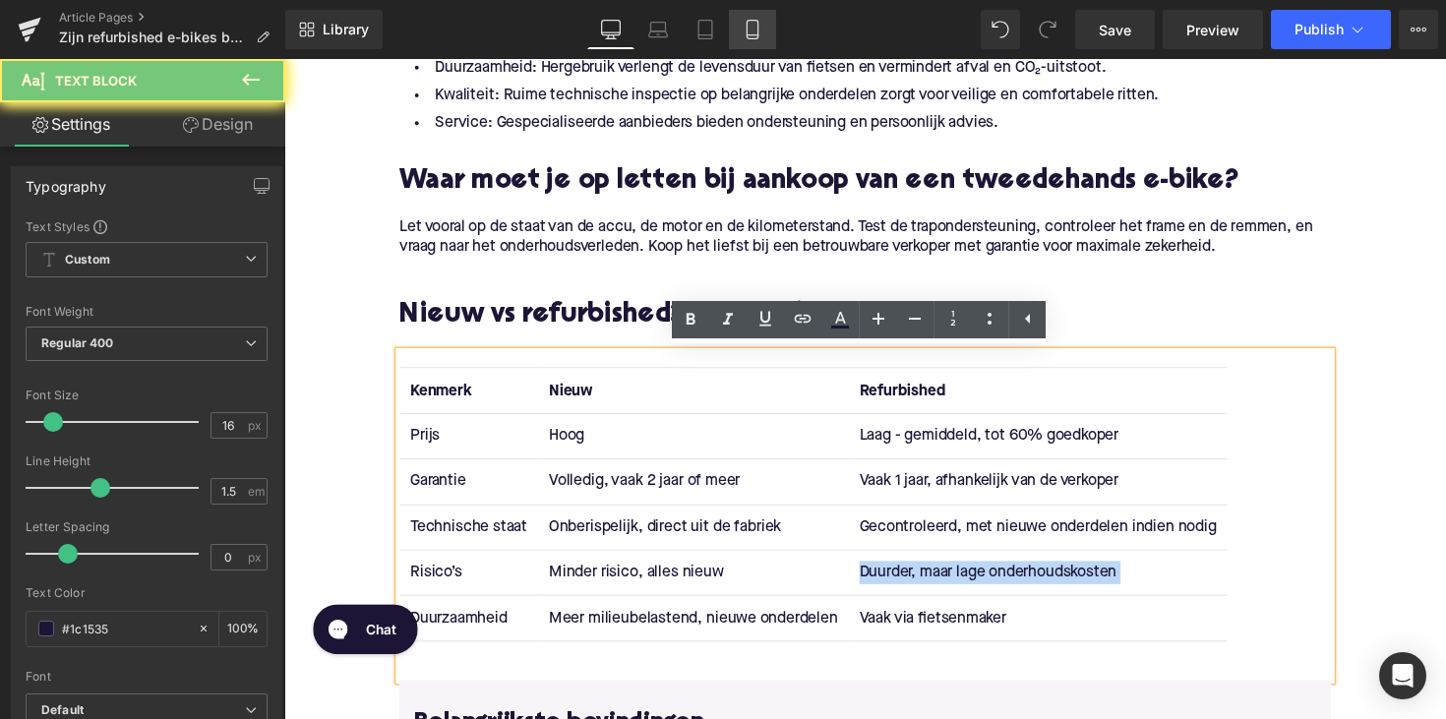
click at [913, 587] on td "Duurder, maar lage onderhoudskosten" at bounding box center [1057, 585] width 388 height 46
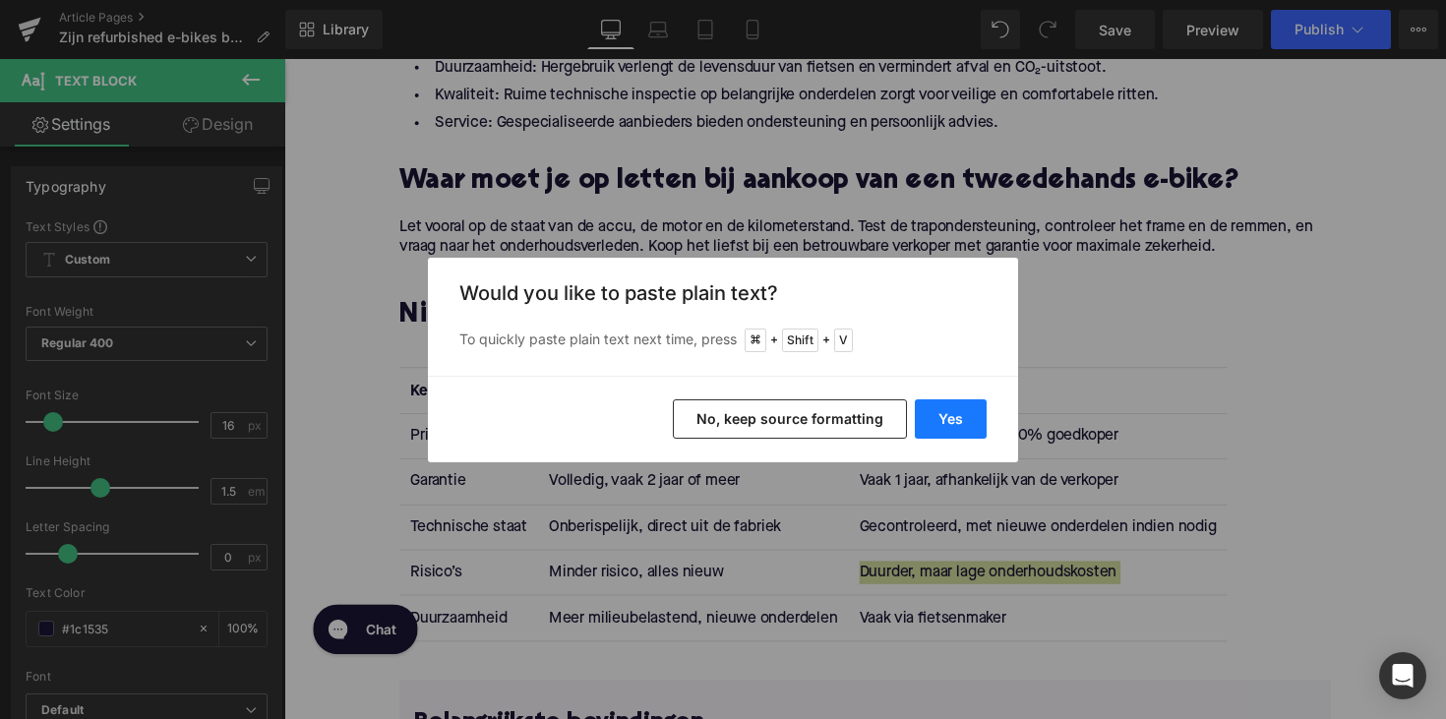
click at [957, 419] on button "Yes" at bounding box center [951, 418] width 72 height 39
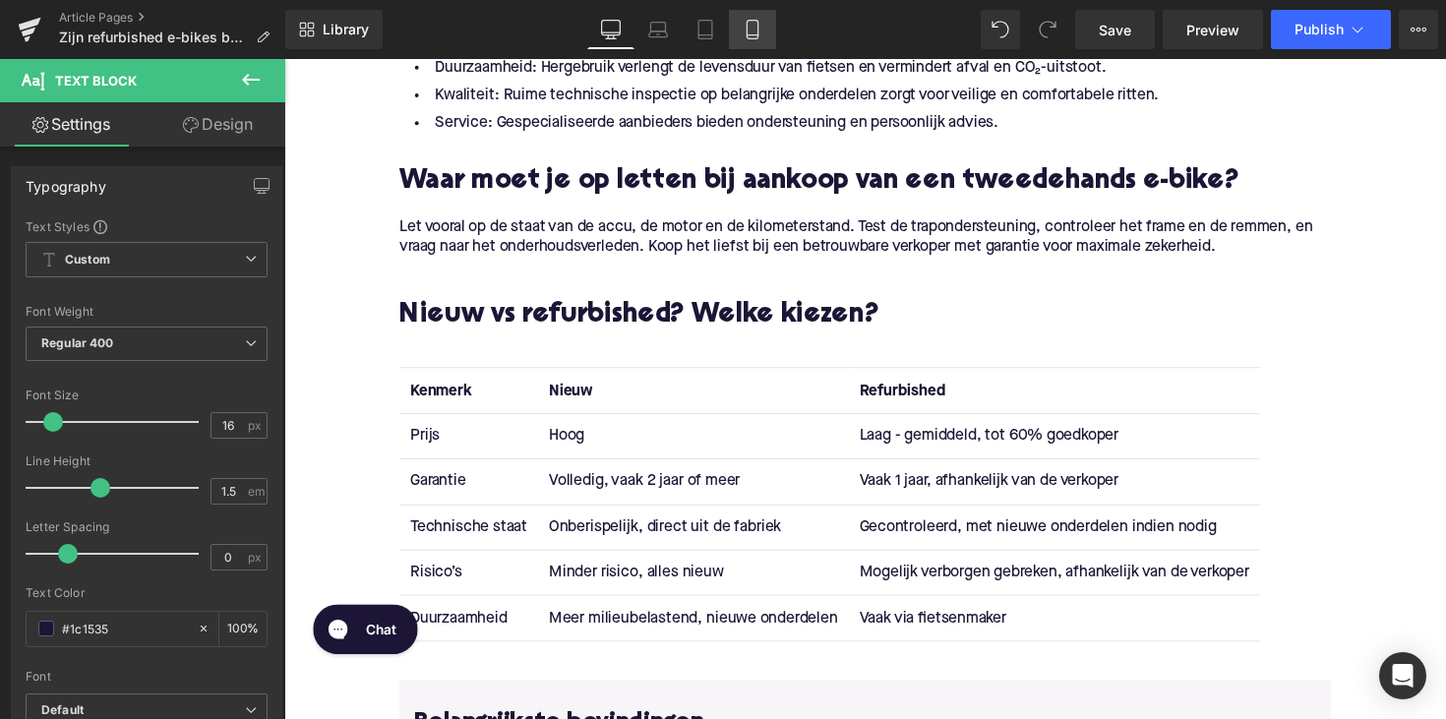
click at [939, 628] on td "Vaak via fietsenmaker" at bounding box center [1073, 632] width 421 height 46
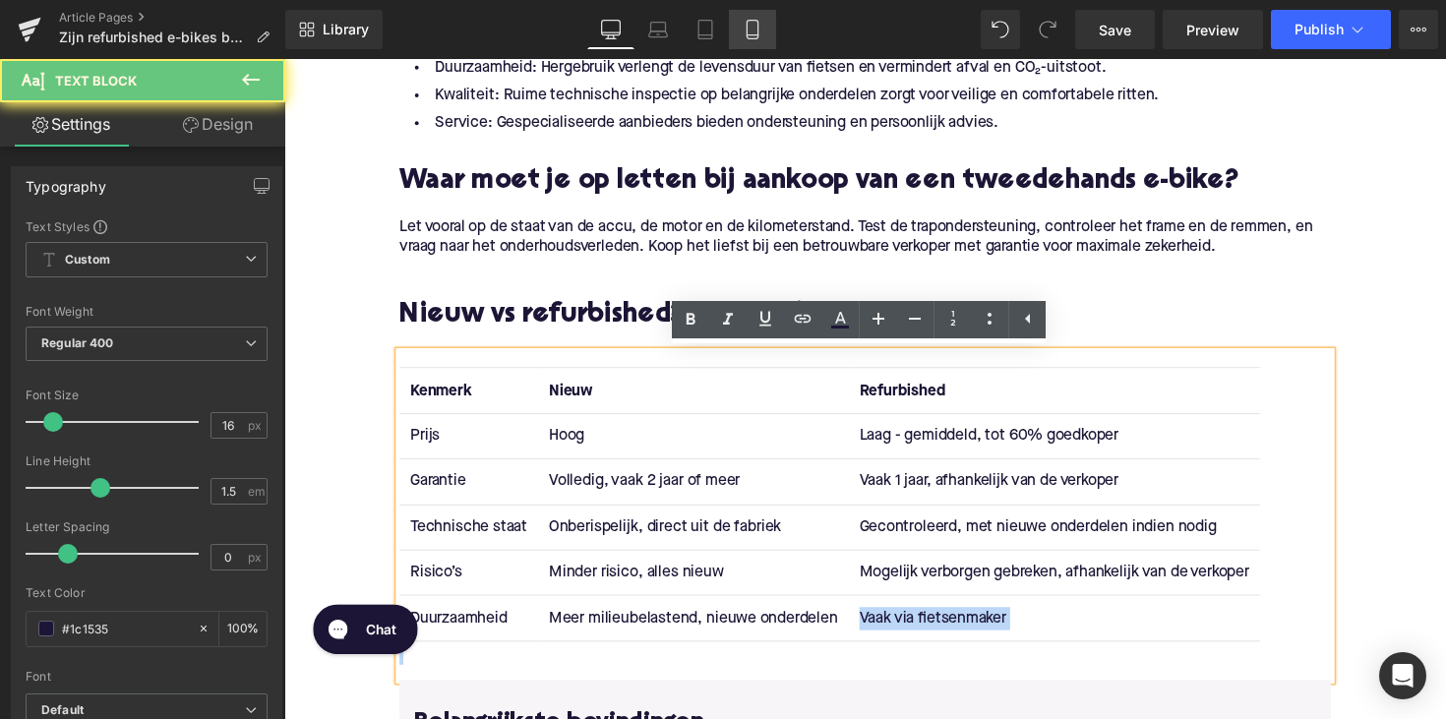
click at [939, 628] on td "Vaak via fietsenmaker" at bounding box center [1073, 632] width 421 height 46
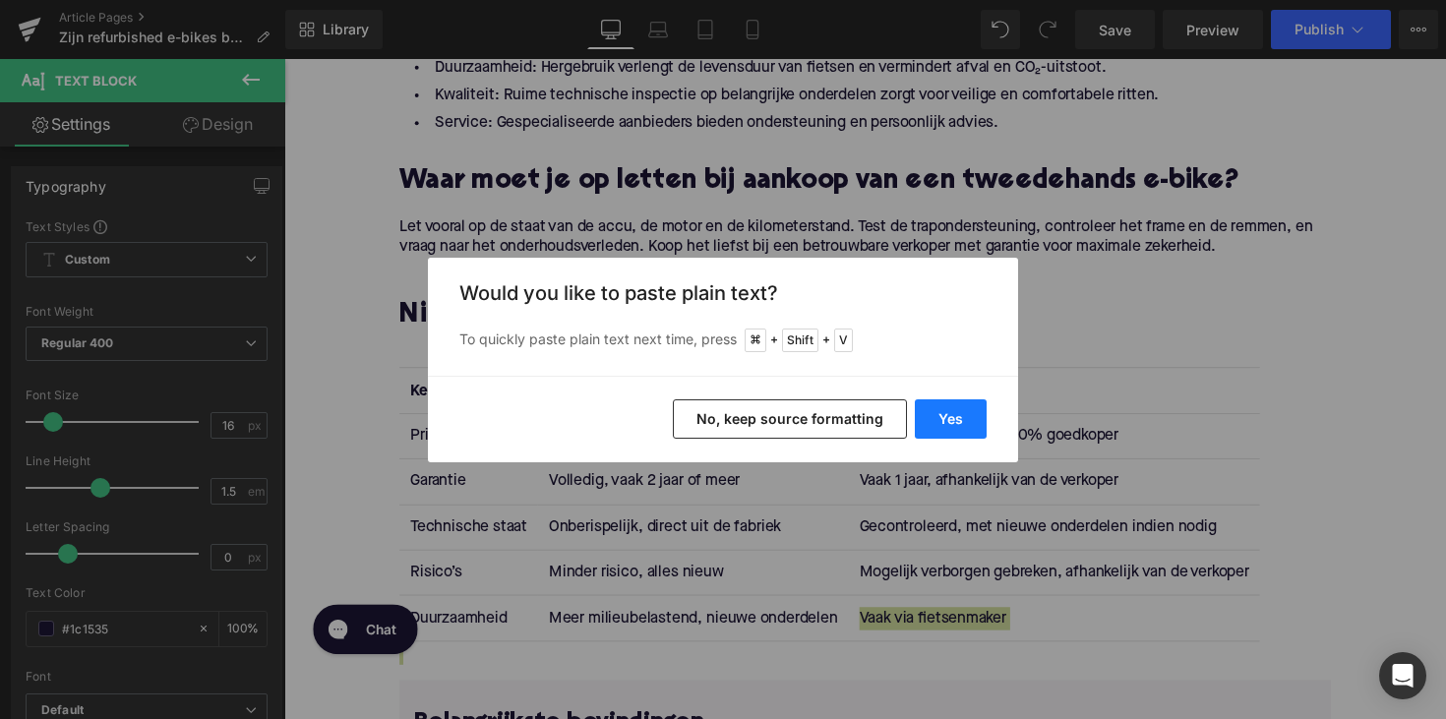
click at [952, 415] on button "Yes" at bounding box center [951, 418] width 72 height 39
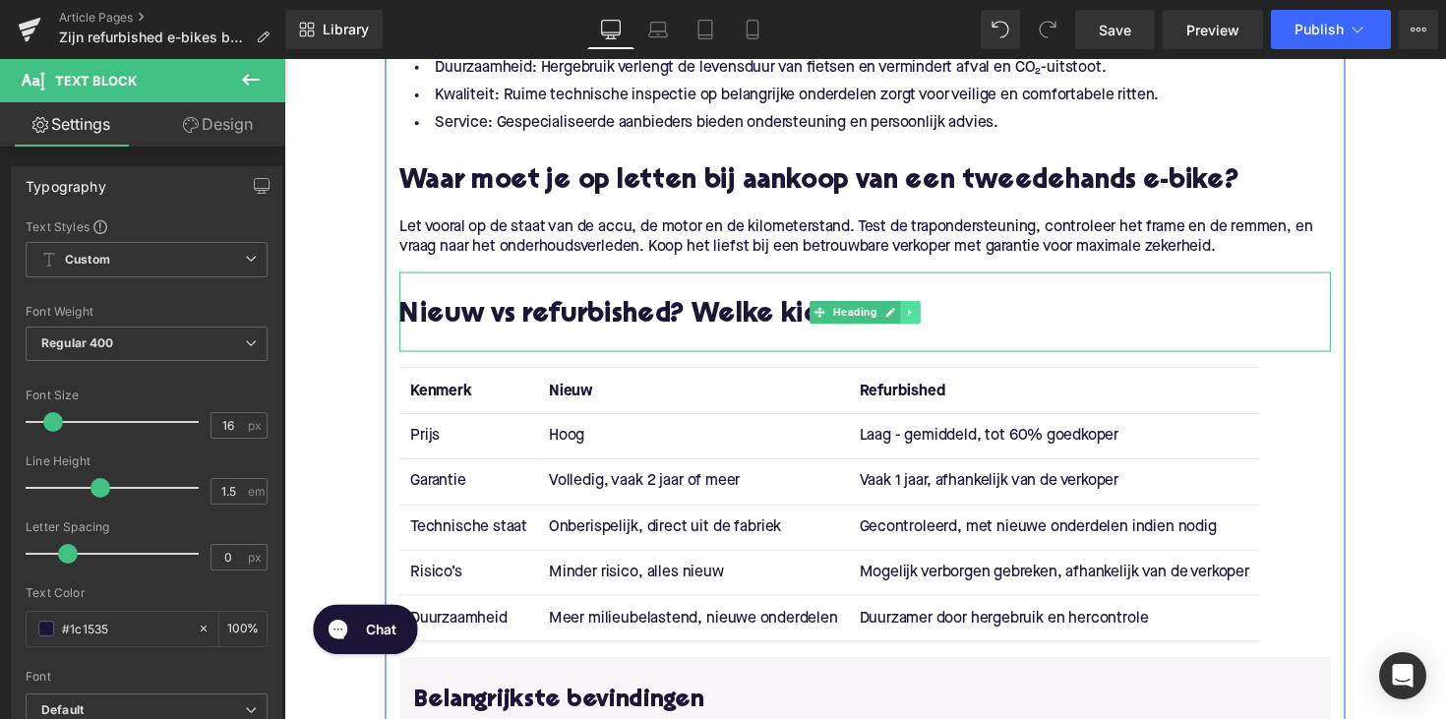
click at [925, 322] on icon at bounding box center [926, 319] width 11 height 12
click at [913, 322] on icon at bounding box center [915, 318] width 11 height 11
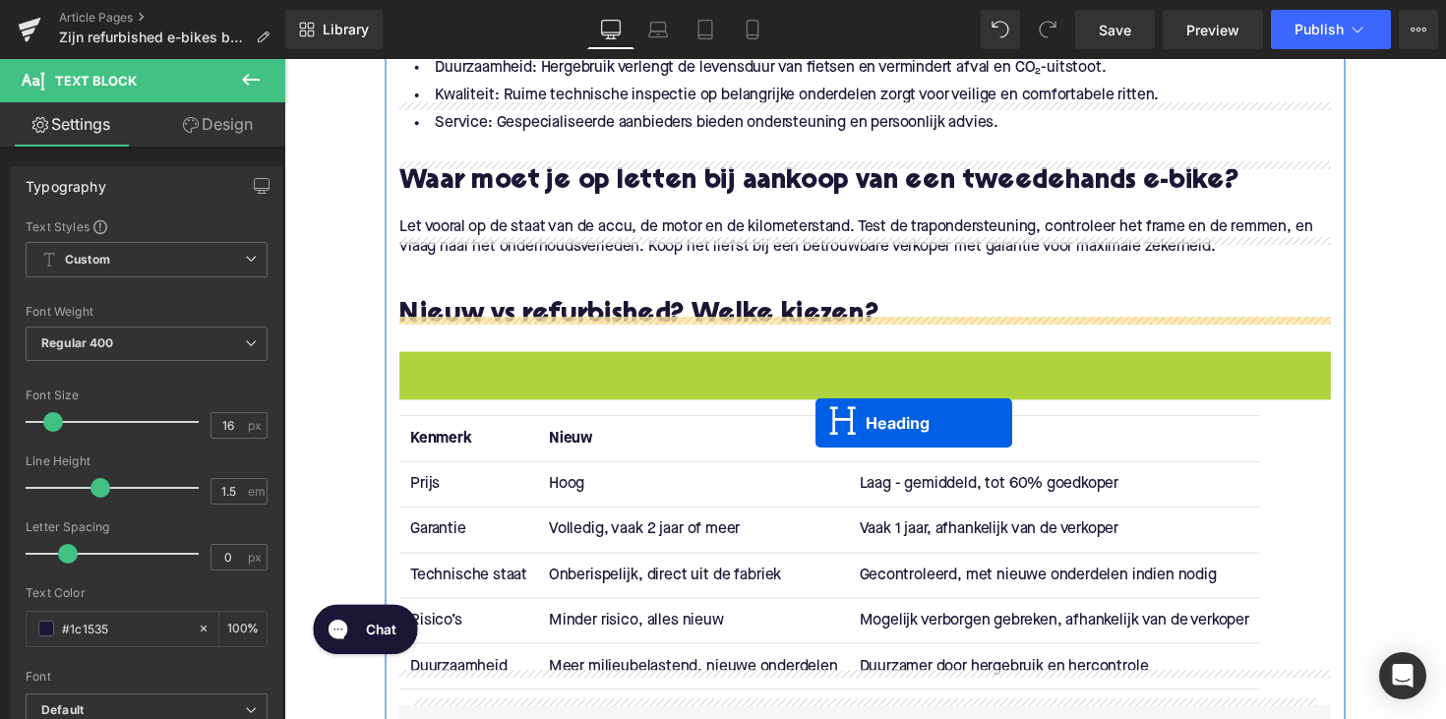
scroll to position [3171, 0]
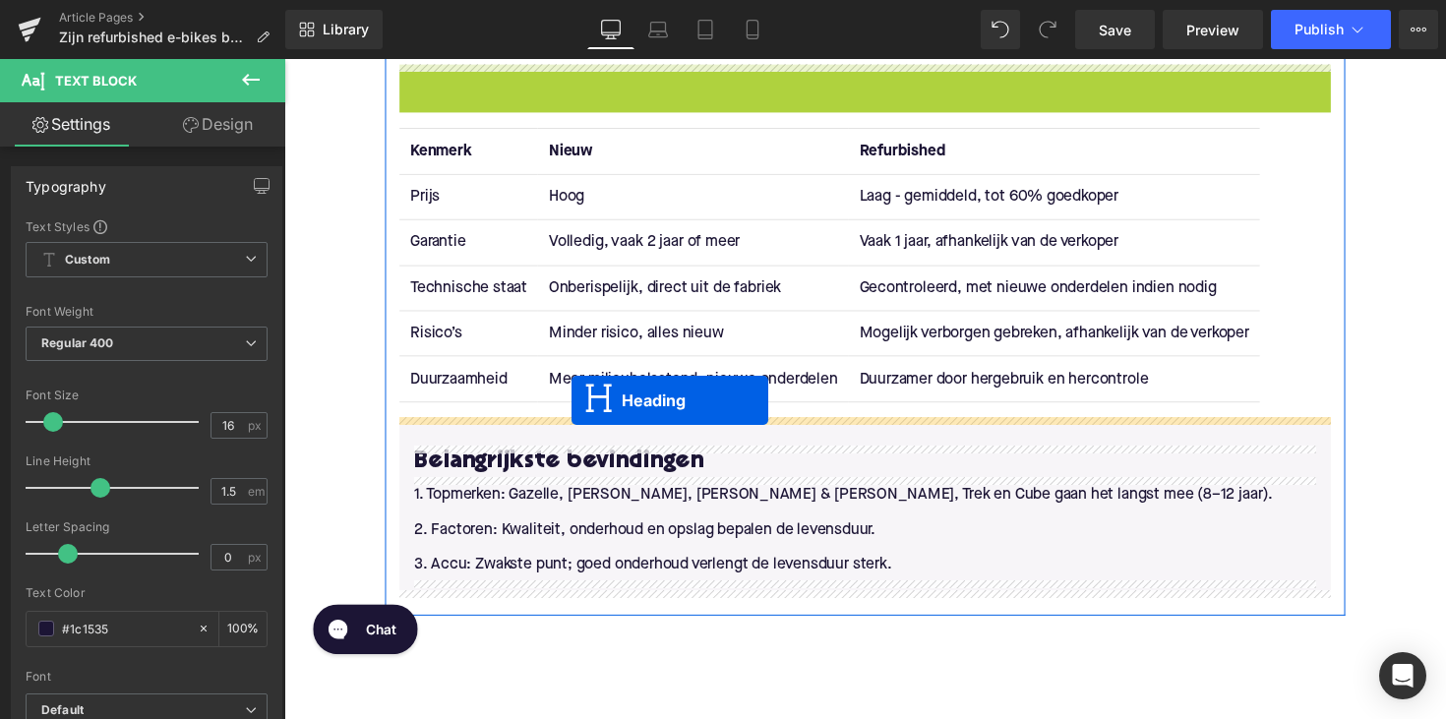
drag, startPoint x: 828, startPoint y: 399, endPoint x: 578, endPoint y: 409, distance: 250.1
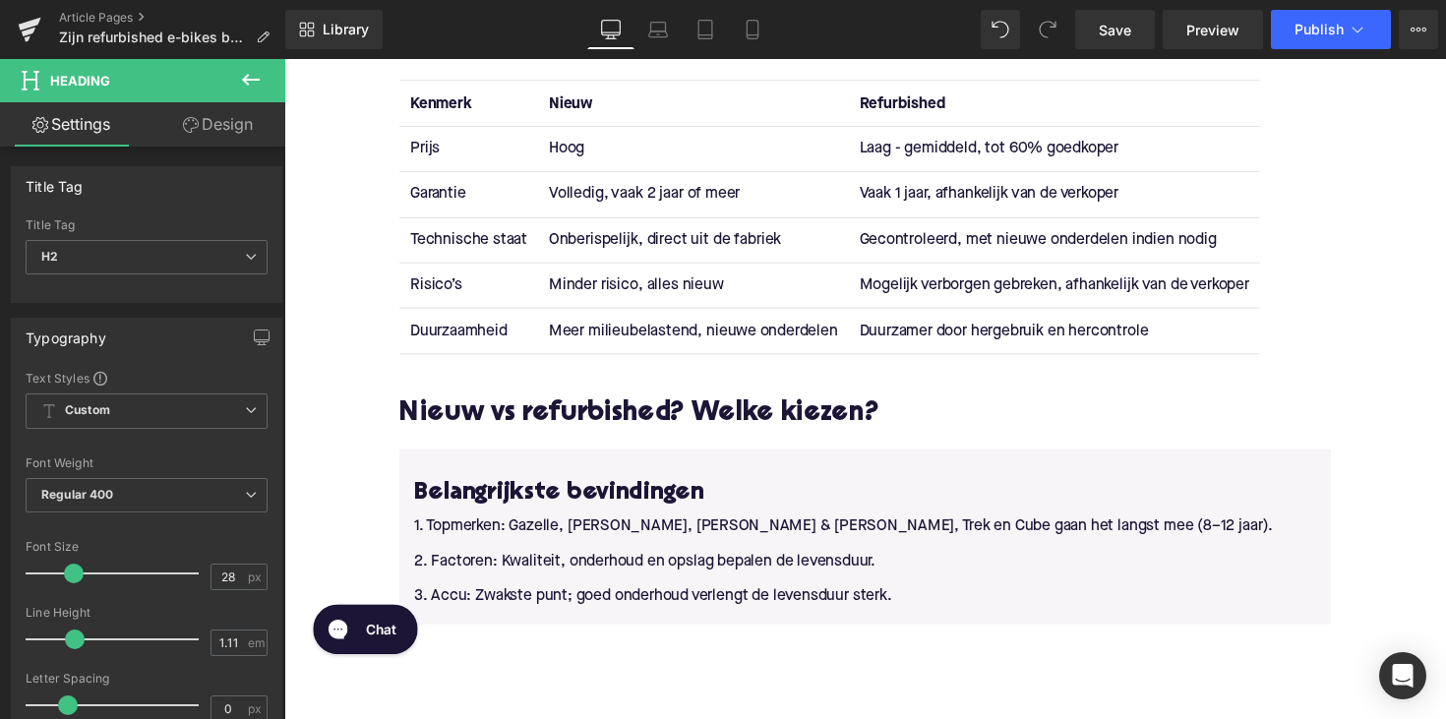
click at [586, 410] on h2 "Nieuw vs refurbished? Welke kiezen?" at bounding box center [879, 423] width 954 height 30
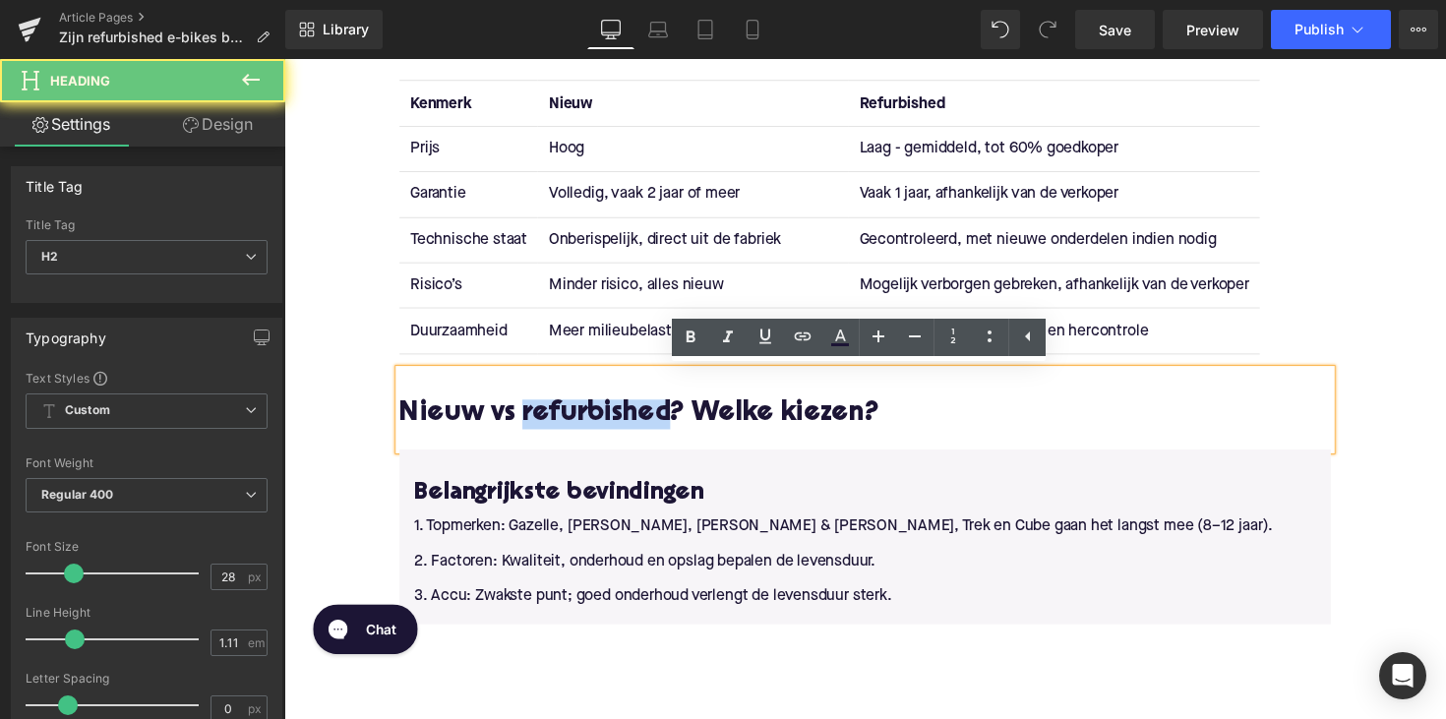
click at [586, 410] on h2 "Nieuw vs refurbished? Welke kiezen?" at bounding box center [879, 423] width 954 height 30
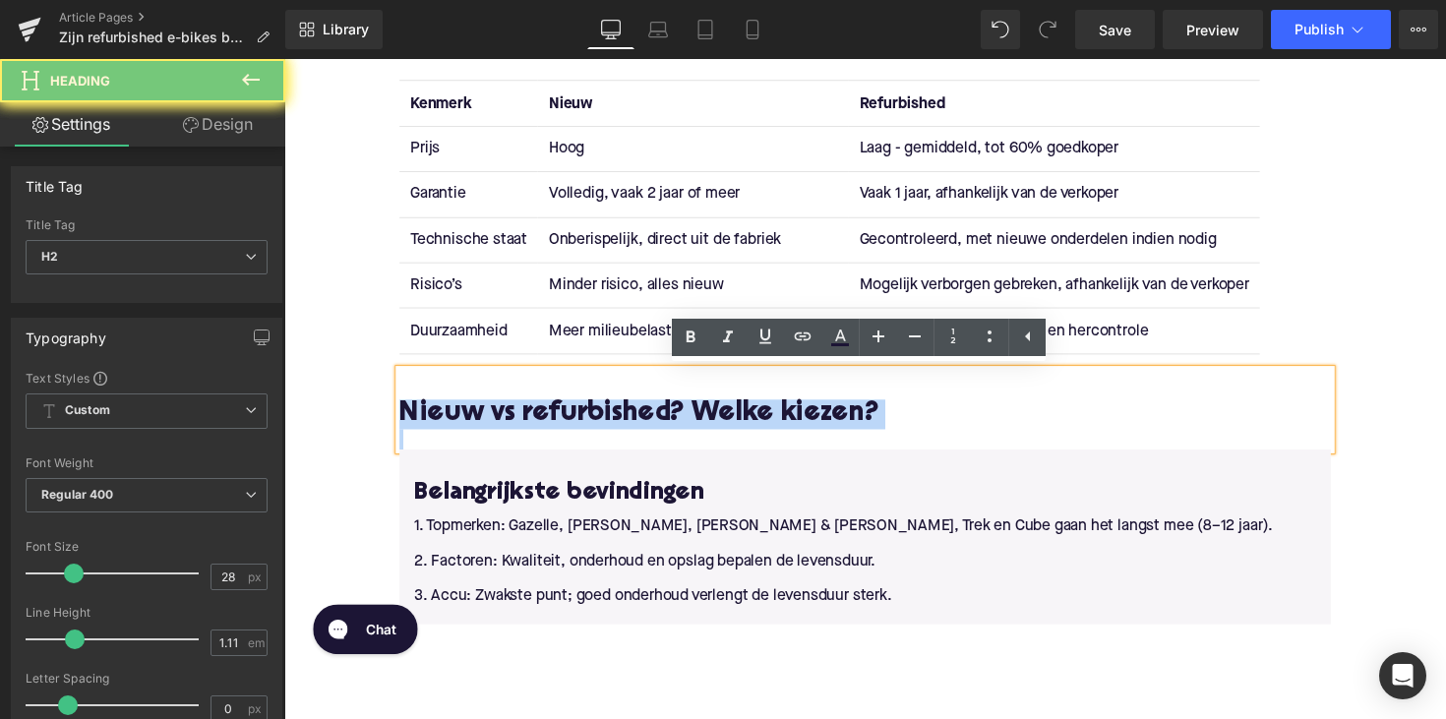
click at [586, 410] on h2 "Nieuw vs refurbished? Welke kiezen?" at bounding box center [879, 423] width 954 height 30
paste div
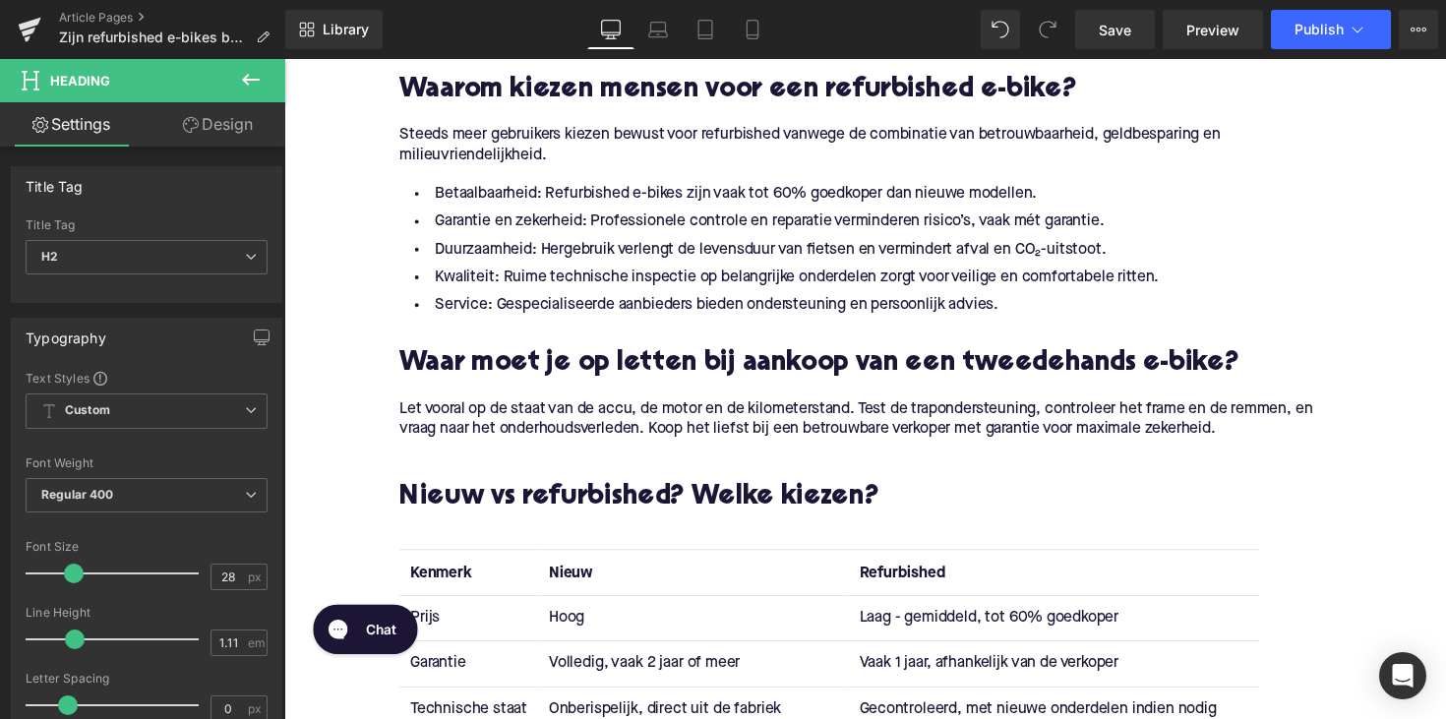
scroll to position [2725, 0]
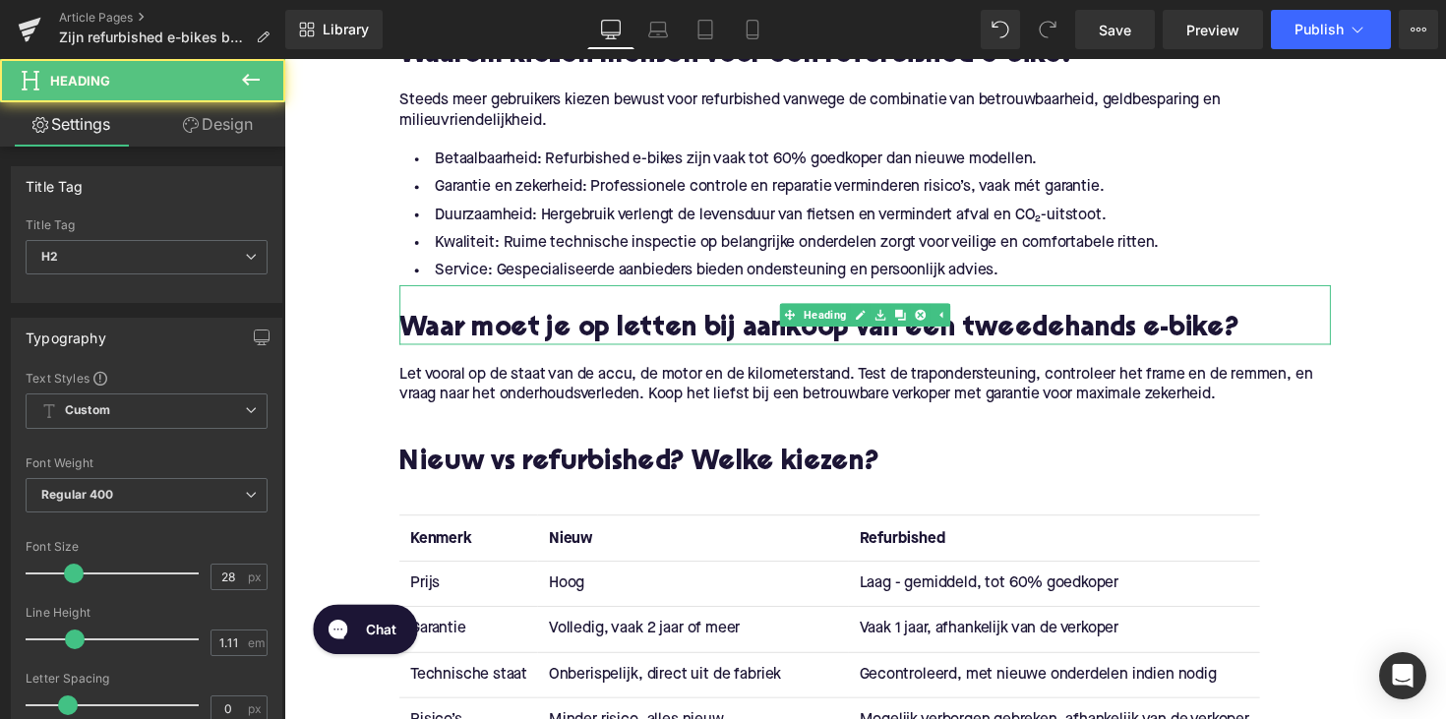
click at [703, 305] on h2 at bounding box center [879, 306] width 954 height 30
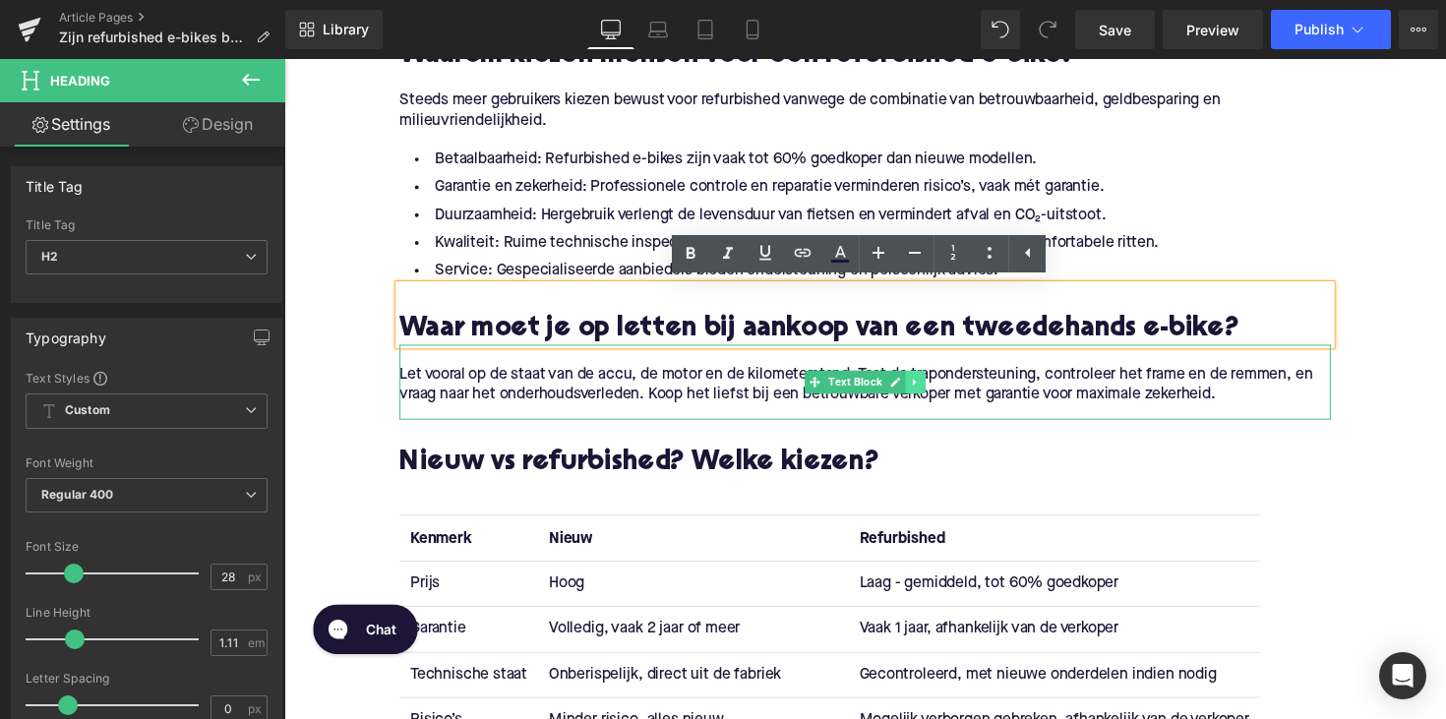
click at [929, 390] on icon at bounding box center [930, 391] width 3 height 7
click at [915, 390] on icon at bounding box center [920, 391] width 11 height 11
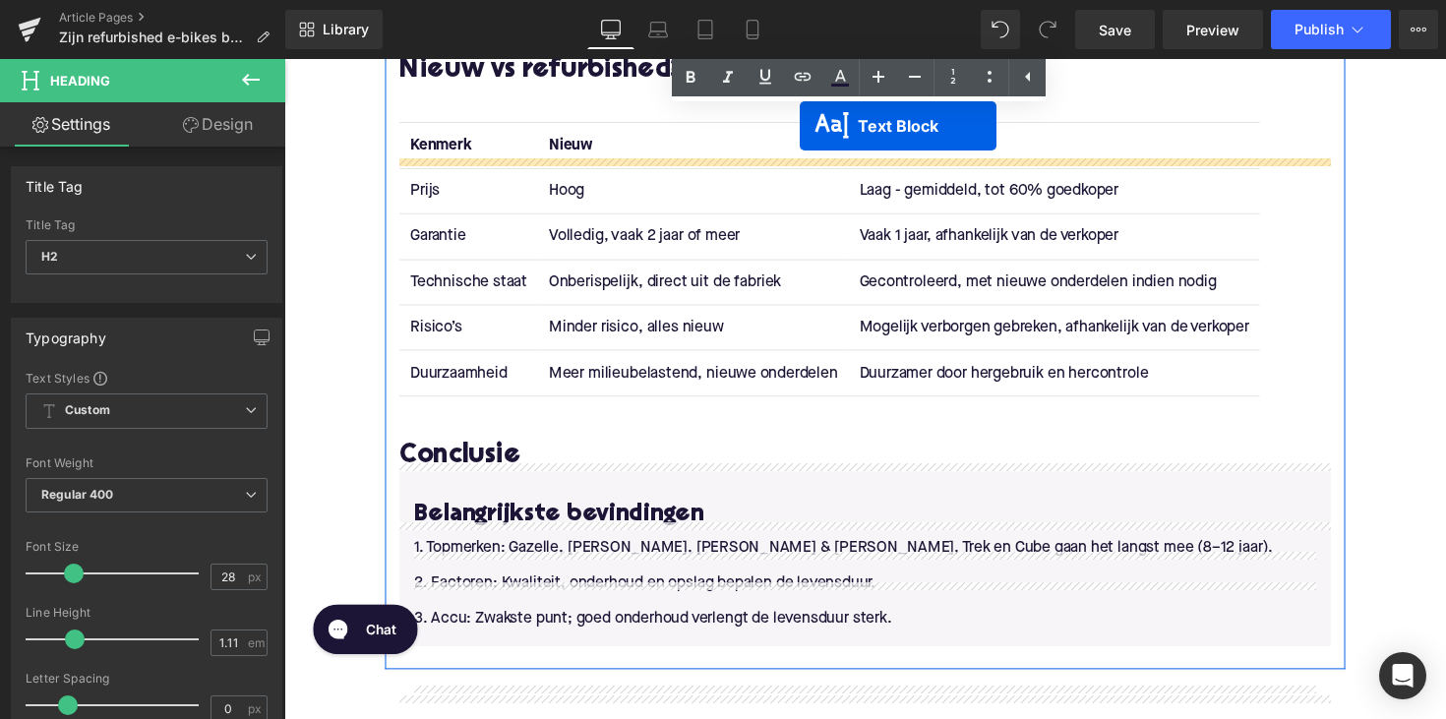
scroll to position [3248, 0]
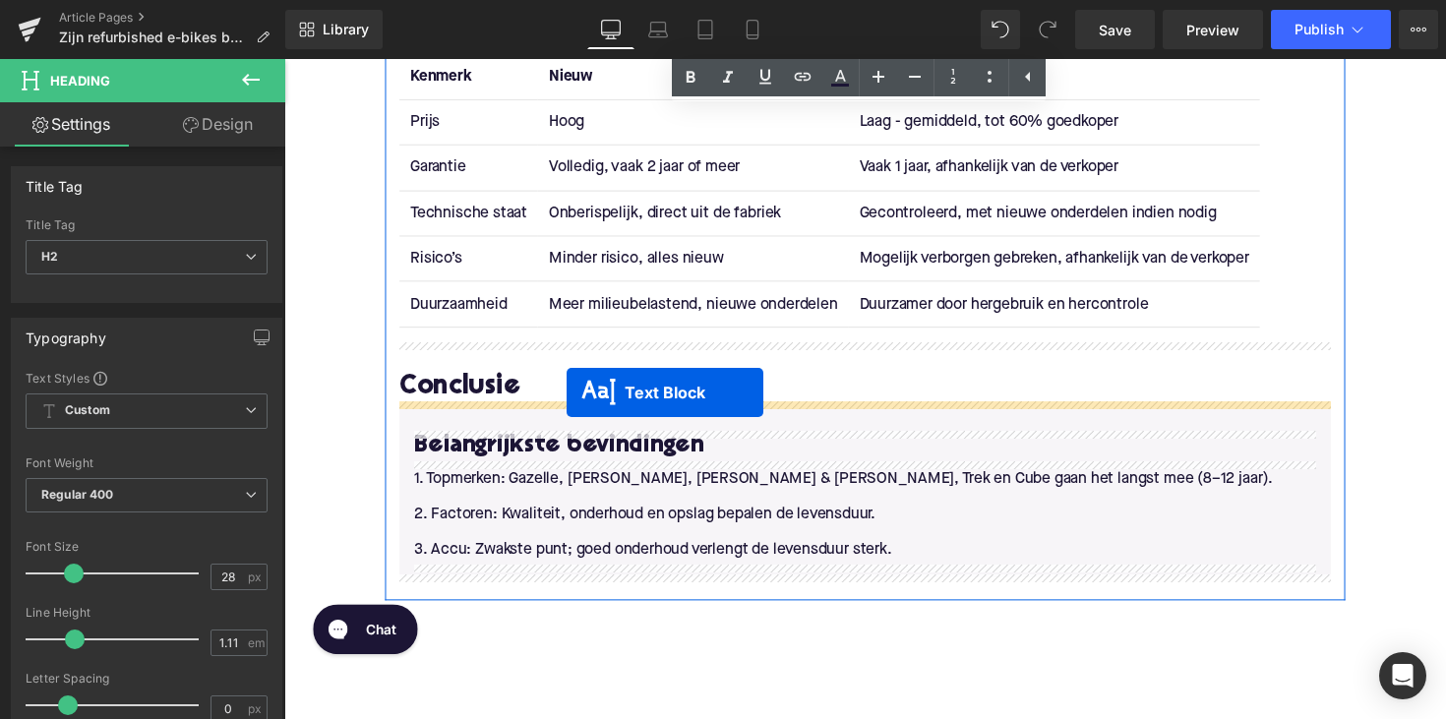
drag, startPoint x: 819, startPoint y: 473, endPoint x: 574, endPoint y: 400, distance: 255.6
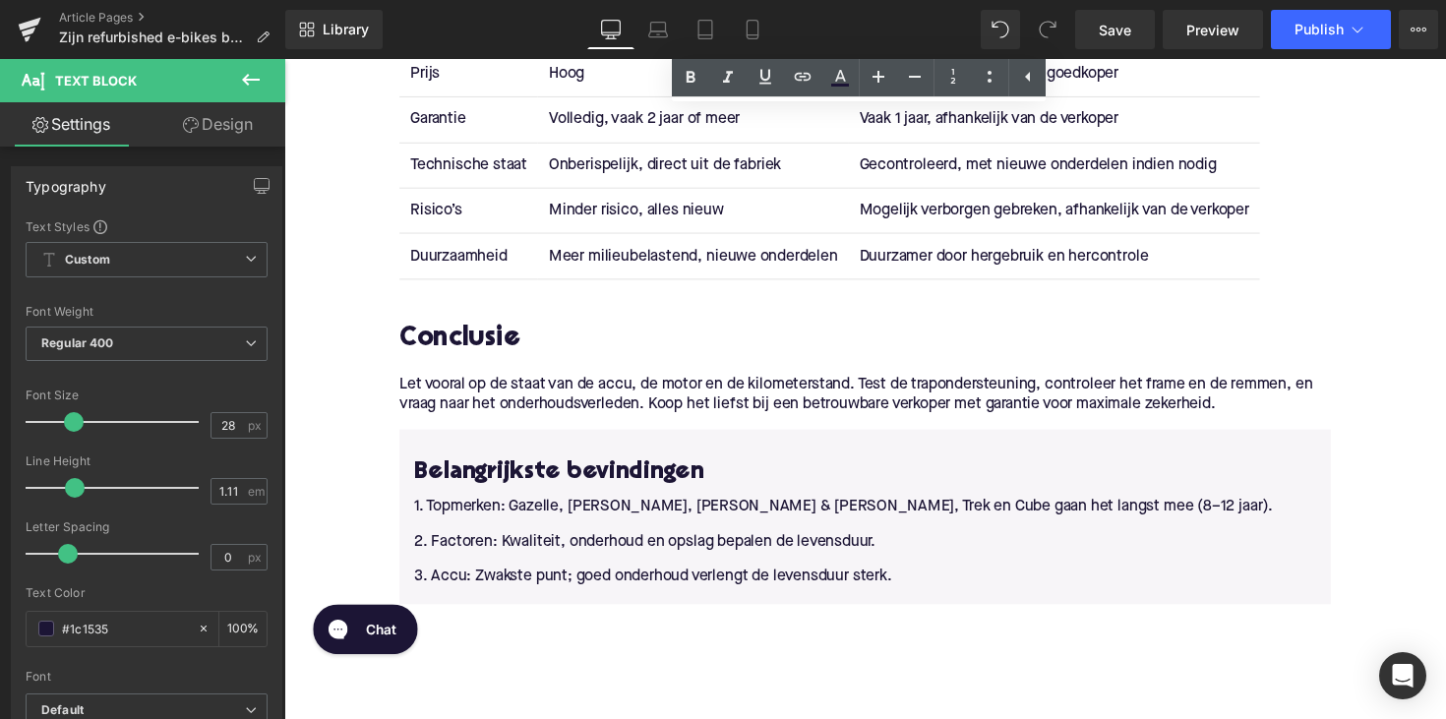
click at [573, 406] on p "Let vooral op de staat van de accu, de motor en de kilometerstand. Test de trap…" at bounding box center [879, 403] width 954 height 41
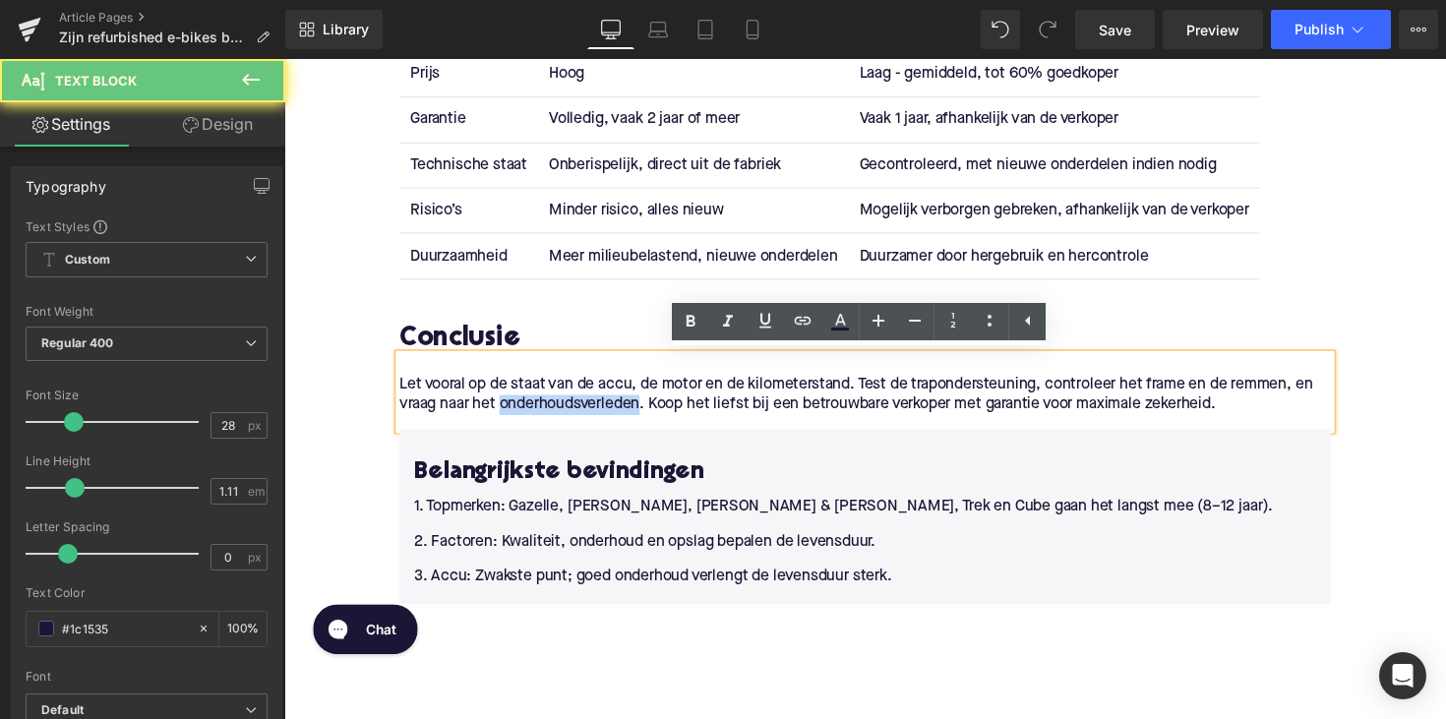
click at [573, 406] on p "Let vooral op de staat van de accu, de motor en de kilometerstand. Test de trap…" at bounding box center [879, 403] width 954 height 41
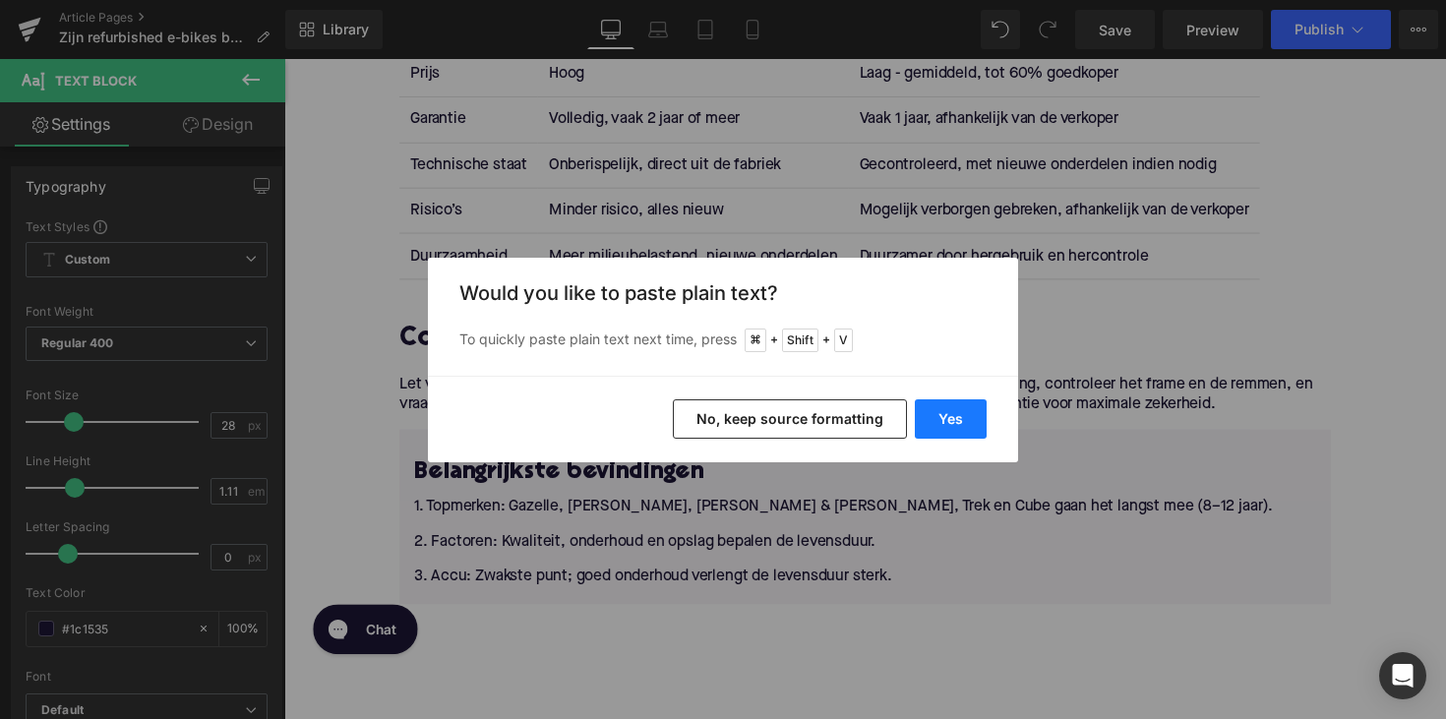
click at [962, 416] on button "Yes" at bounding box center [951, 418] width 72 height 39
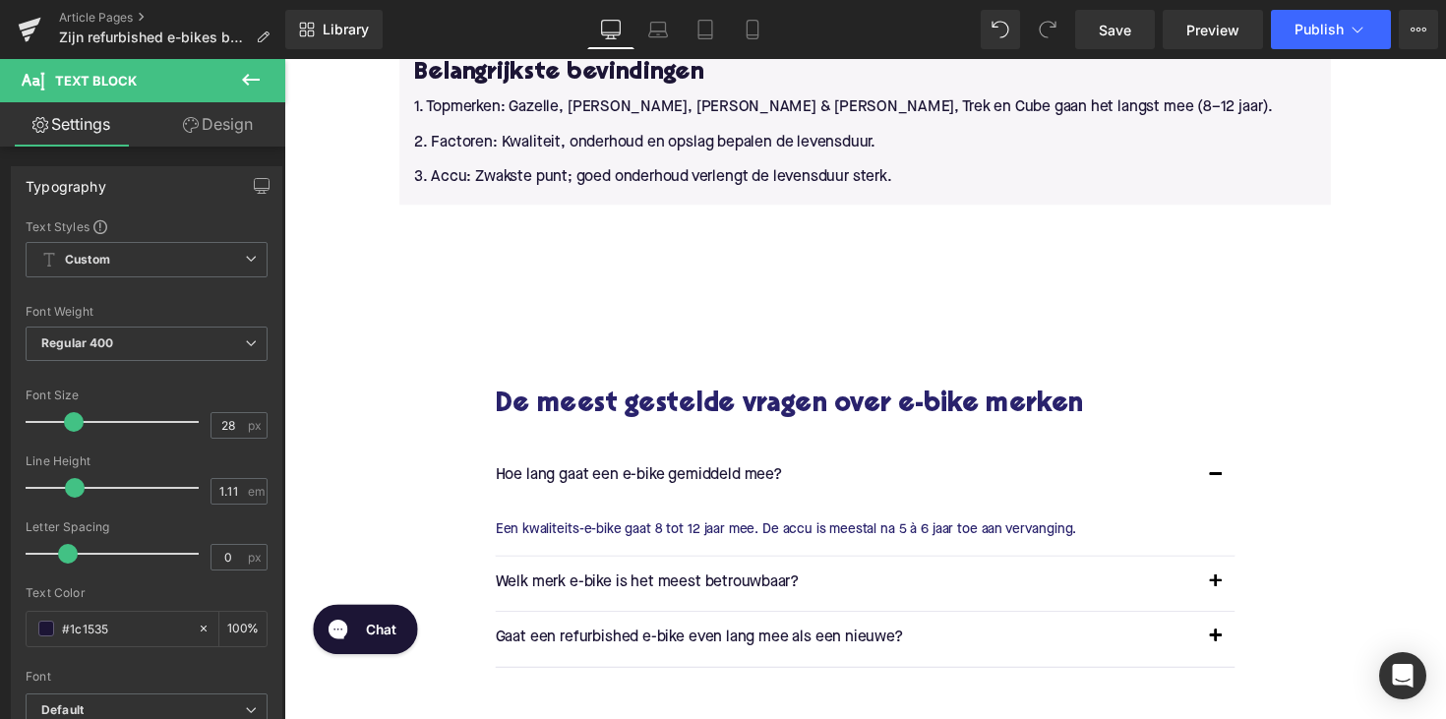
scroll to position [3773, 0]
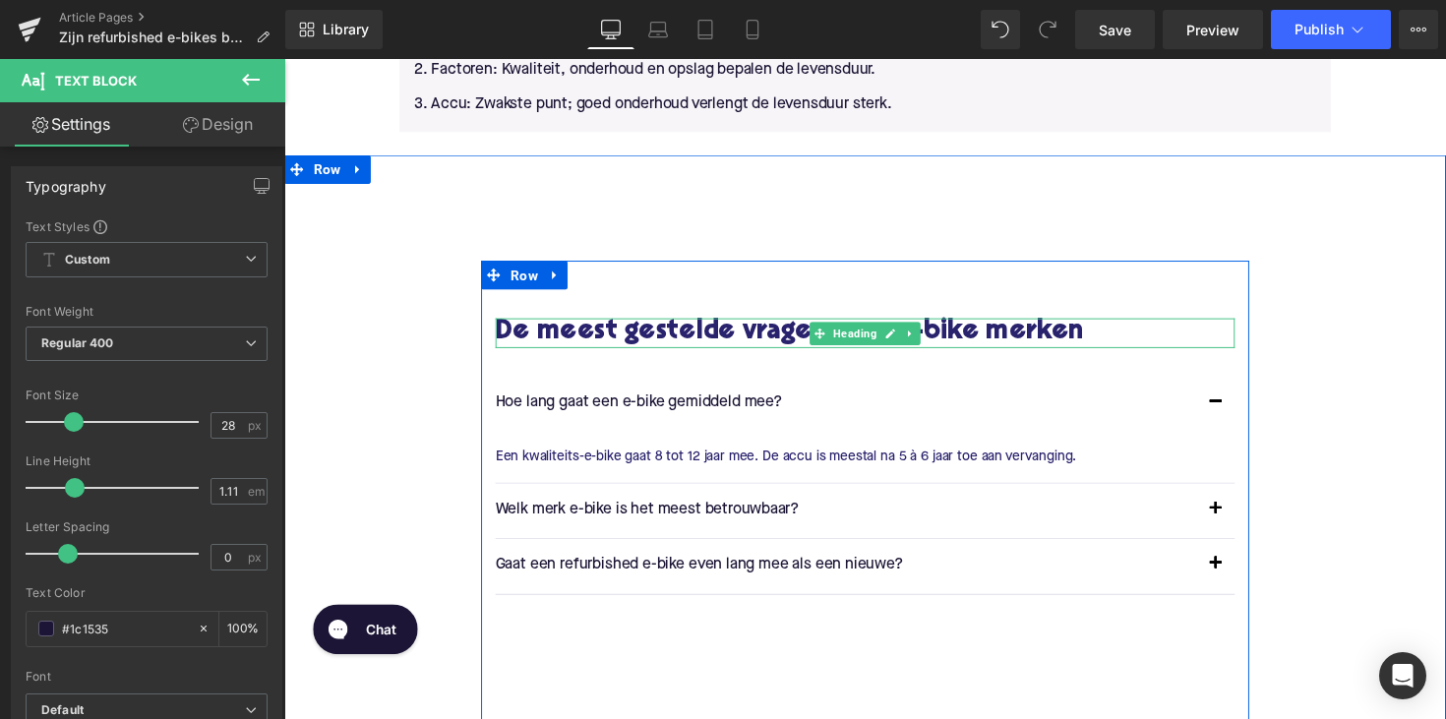
click at [864, 331] on span "Heading" at bounding box center [869, 341] width 52 height 24
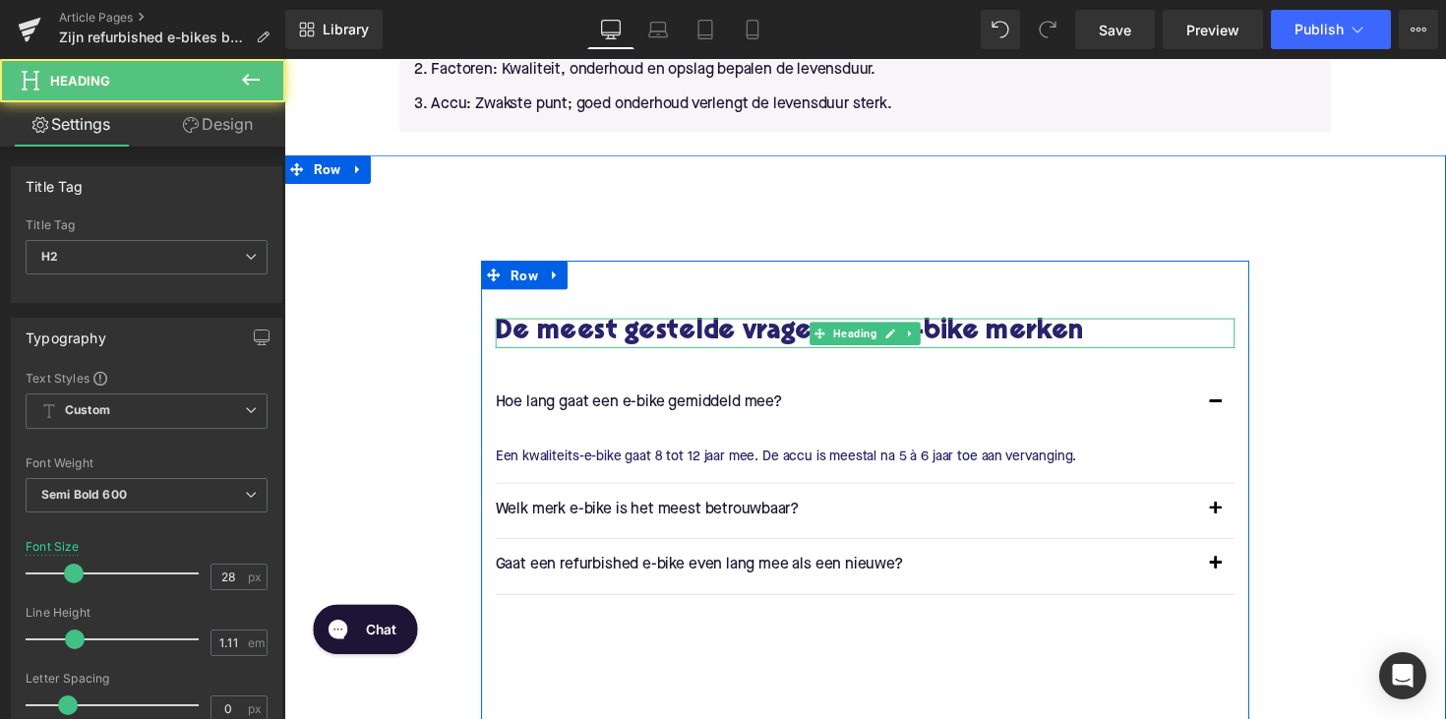
click at [1001, 335] on h2 "De meest gestelde vragen over e-bike merken" at bounding box center [880, 340] width 758 height 30
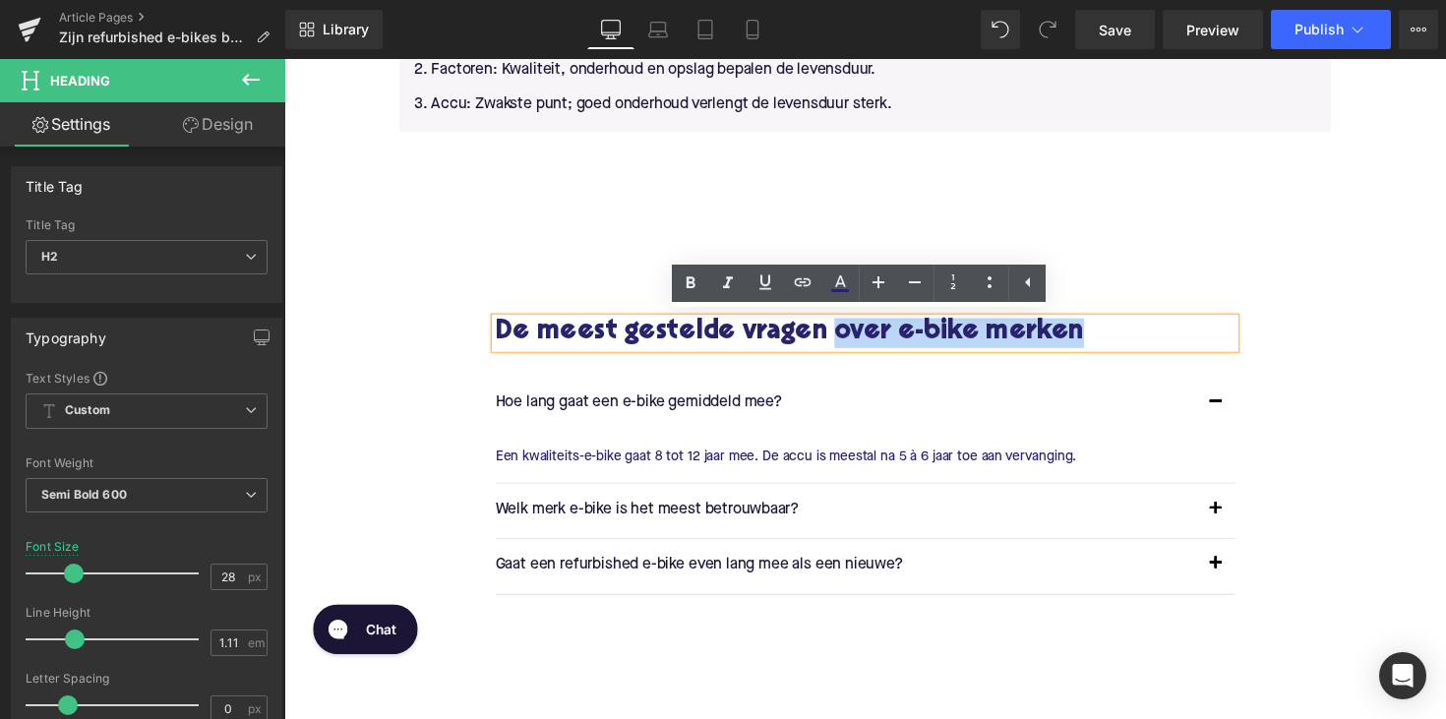
drag, startPoint x: 852, startPoint y: 335, endPoint x: 1116, endPoint y: 328, distance: 263.8
click at [1116, 328] on h2 "De meest gestelde vragen over e-bike merken" at bounding box center [880, 340] width 758 height 30
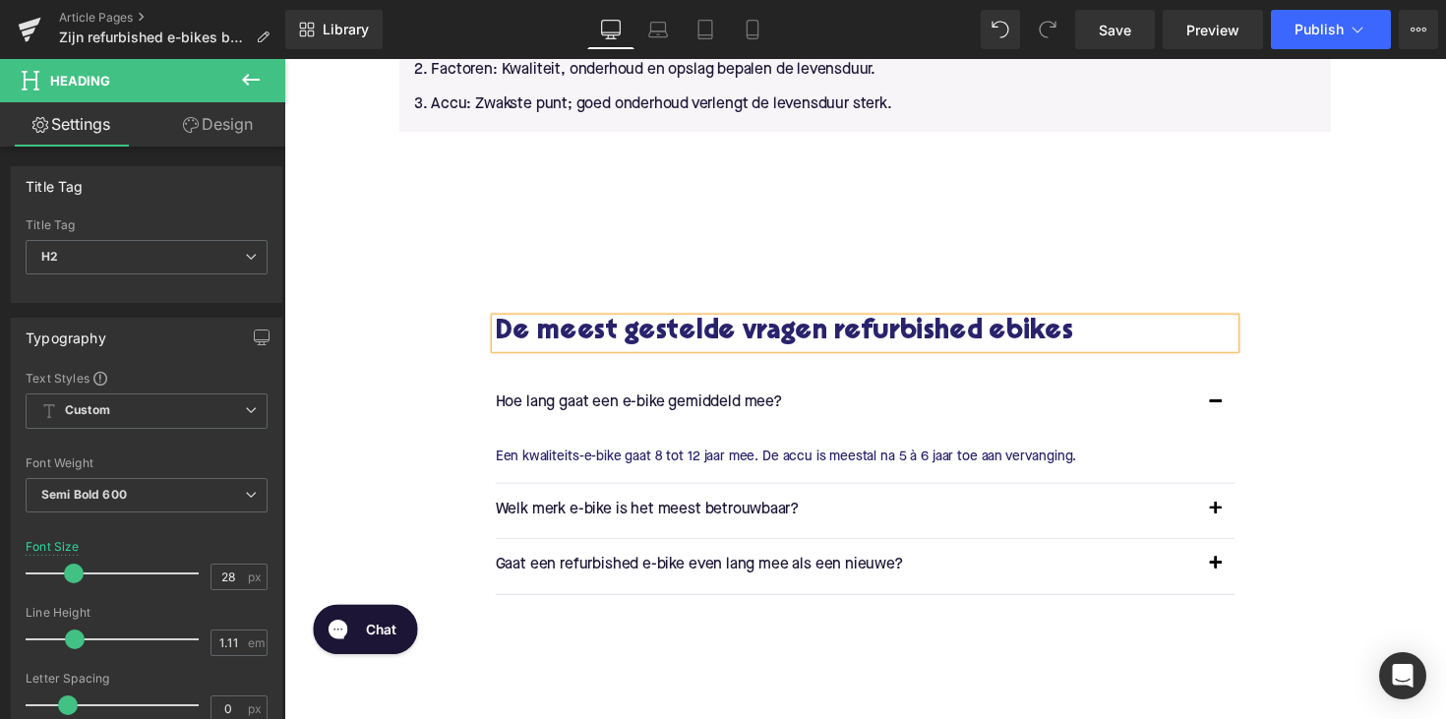
click at [1028, 344] on h2 "De meest gestelde vragen refurbished ebikes" at bounding box center [880, 340] width 758 height 30
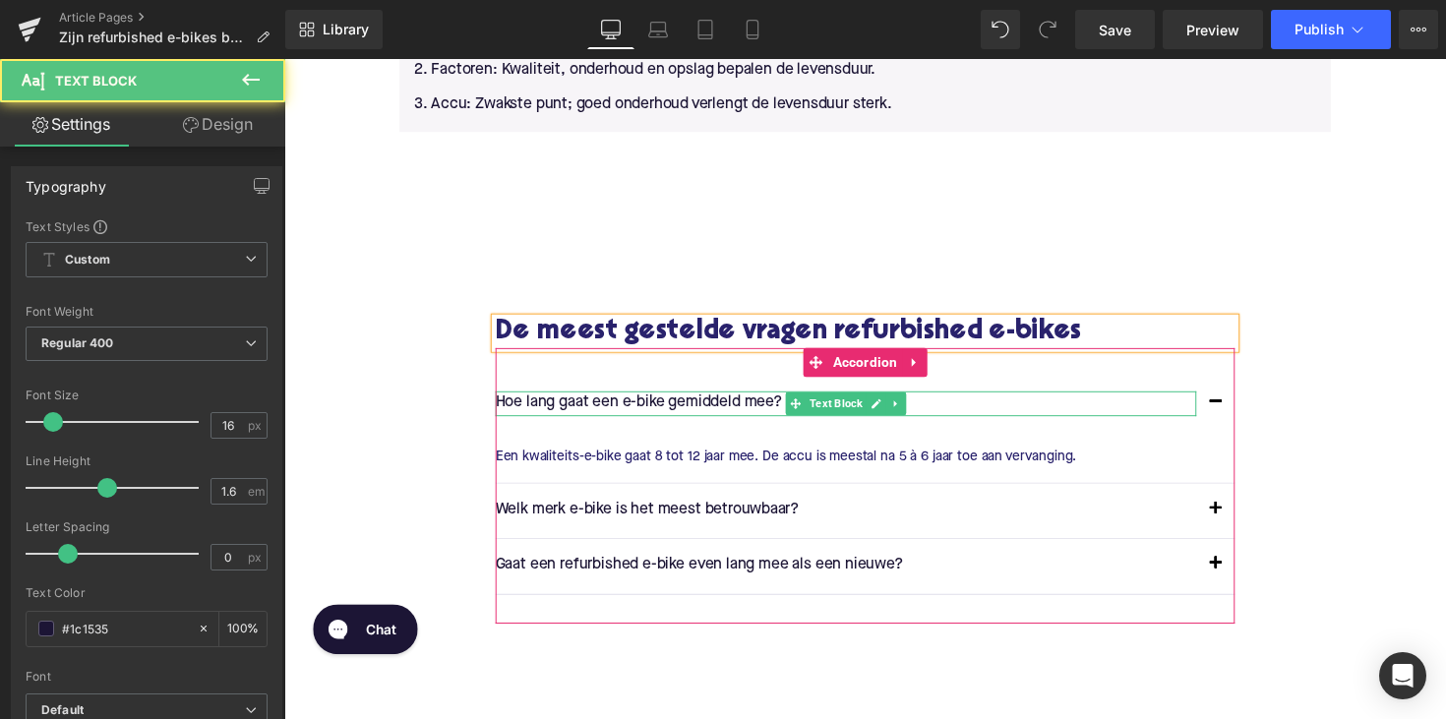
click at [610, 401] on div "Hoe lang gaat een e-bike gemiddeld mee? Text Block" at bounding box center [860, 412] width 718 height 26
click at [610, 401] on p "Hoe lang gaat een e-bike gemiddeld mee?" at bounding box center [860, 412] width 718 height 26
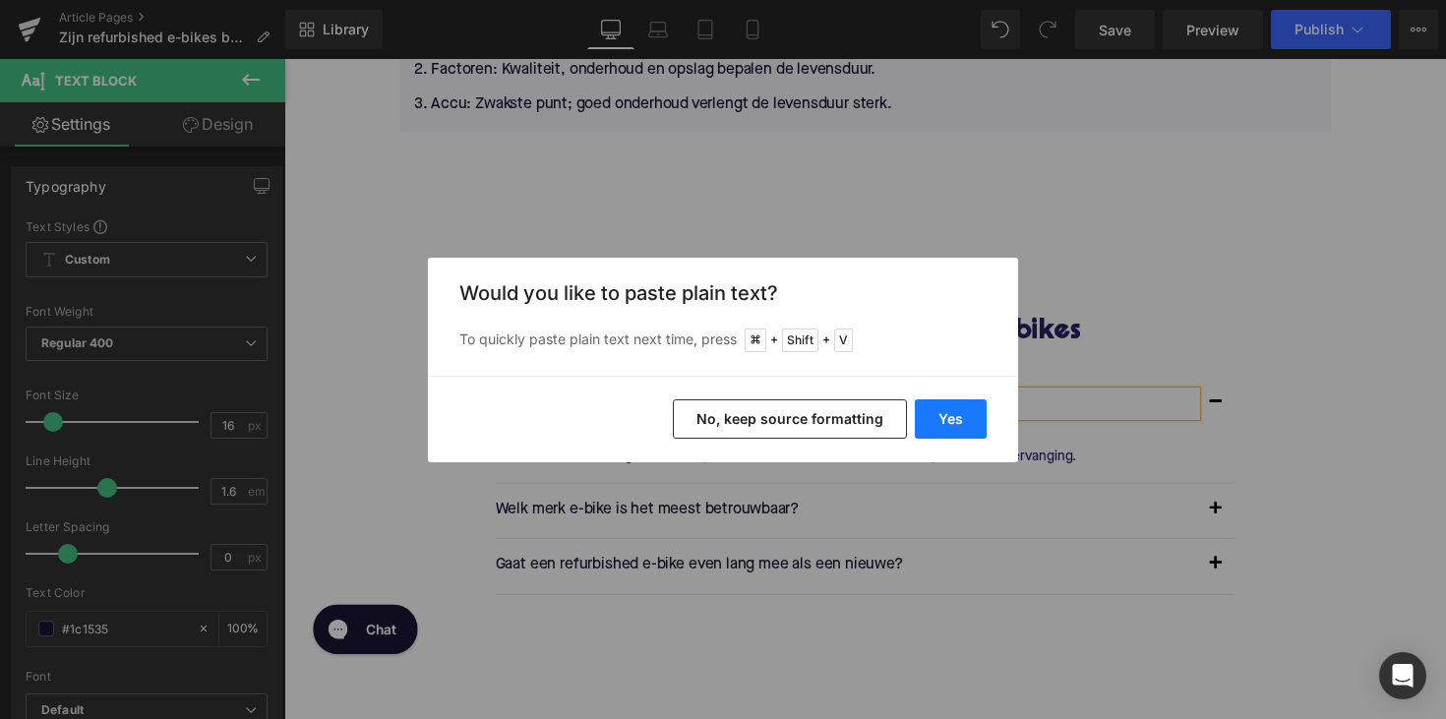
click at [947, 417] on button "Yes" at bounding box center [951, 418] width 72 height 39
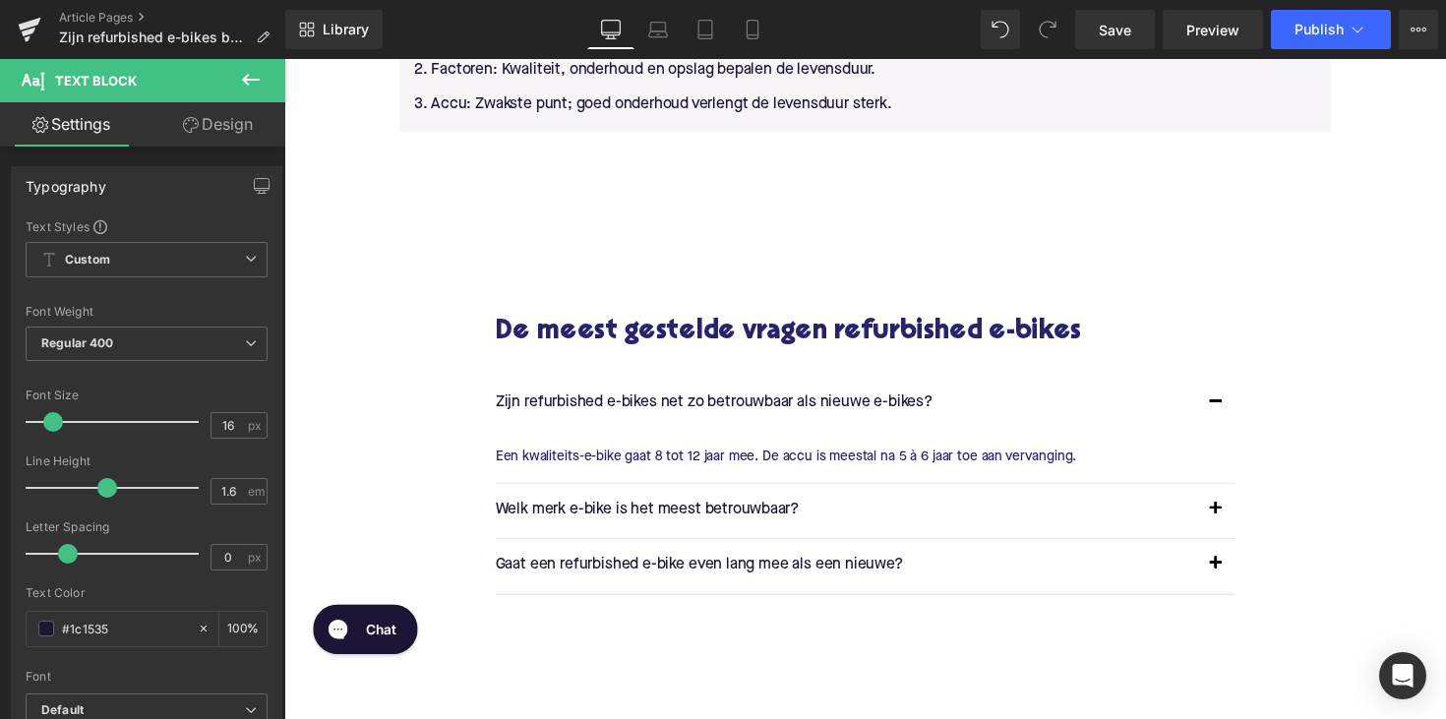
click at [624, 459] on p "Een kwaliteits-e-bike gaat 8 tot 12 jaar mee. De accu is meestal na 5 à 6 jaar …" at bounding box center [872, 467] width 743 height 22
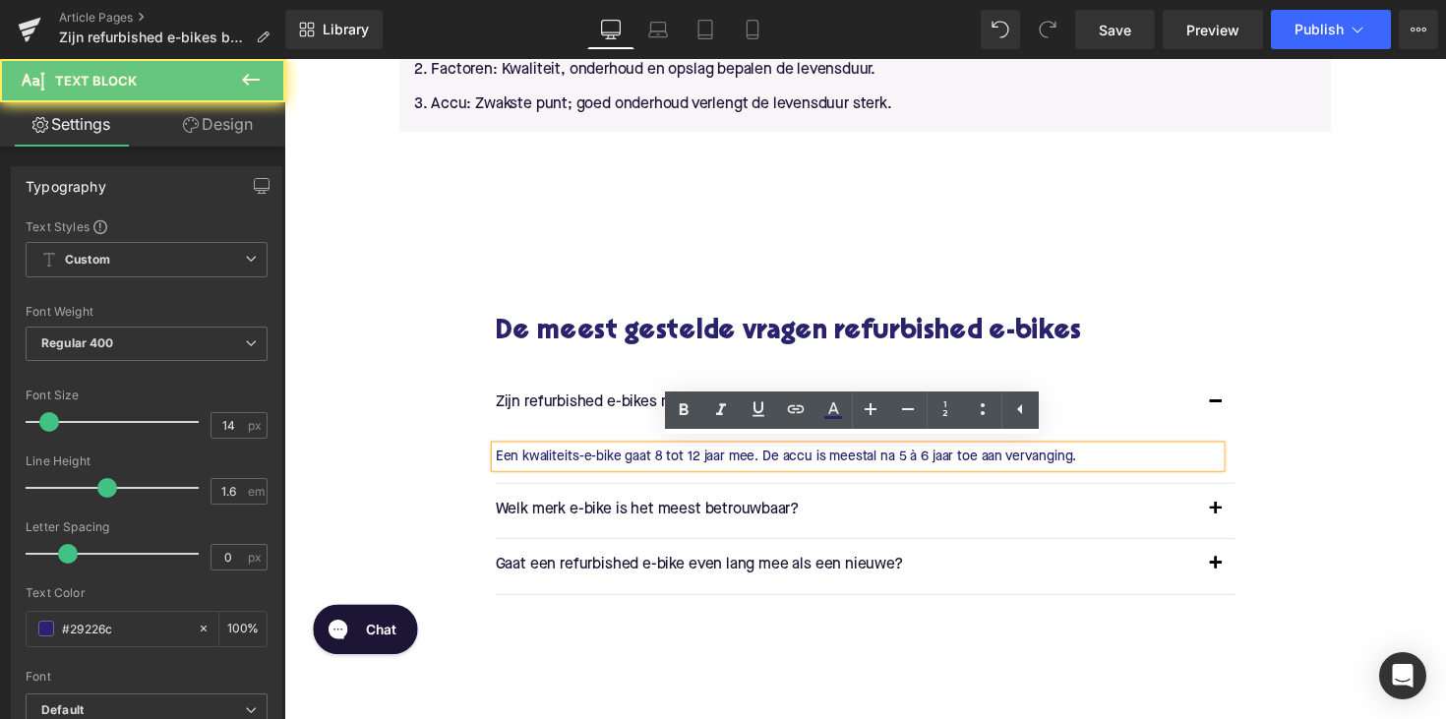
click at [624, 459] on p "Een kwaliteits-e-bike gaat 8 tot 12 jaar mee. De accu is meestal na 5 à 6 jaar …" at bounding box center [872, 467] width 743 height 22
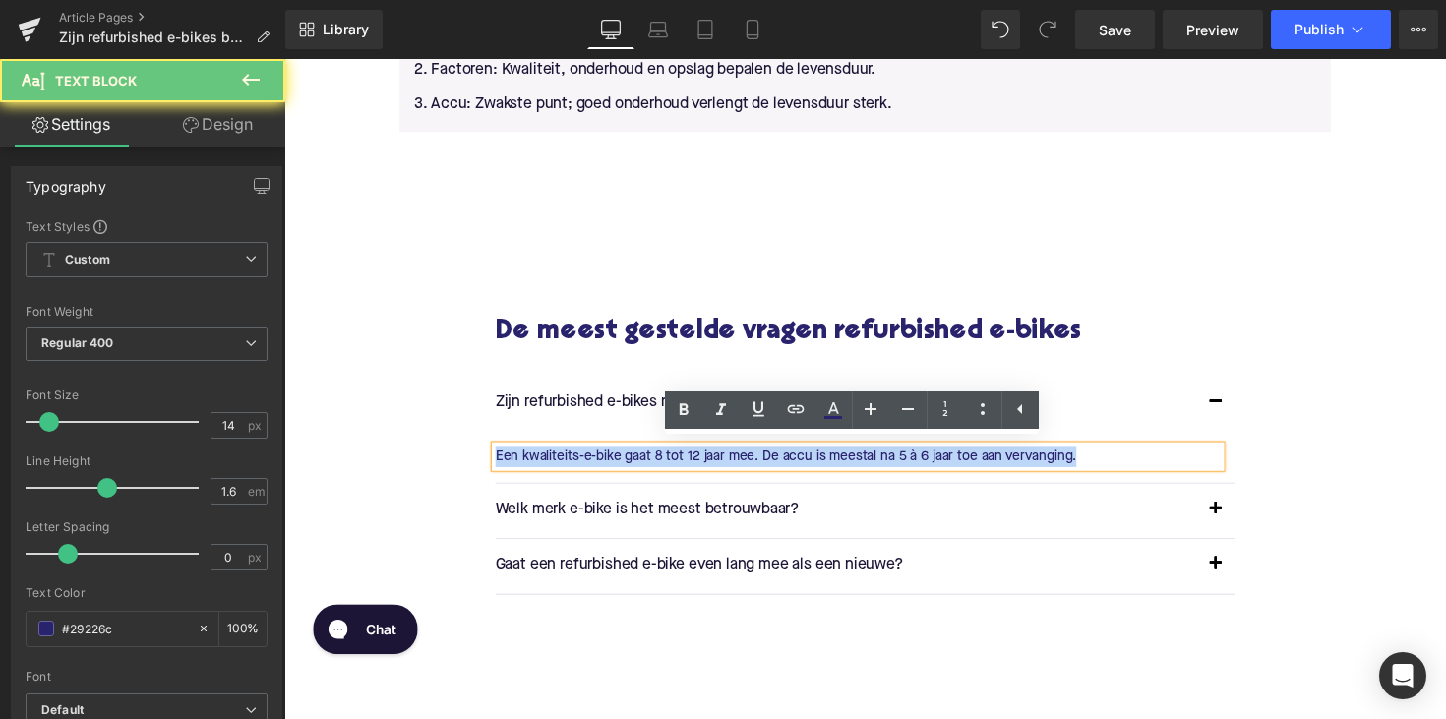
click at [624, 459] on p "Een kwaliteits-e-bike gaat 8 tot 12 jaar mee. De accu is meestal na 5 à 6 jaar …" at bounding box center [872, 467] width 743 height 22
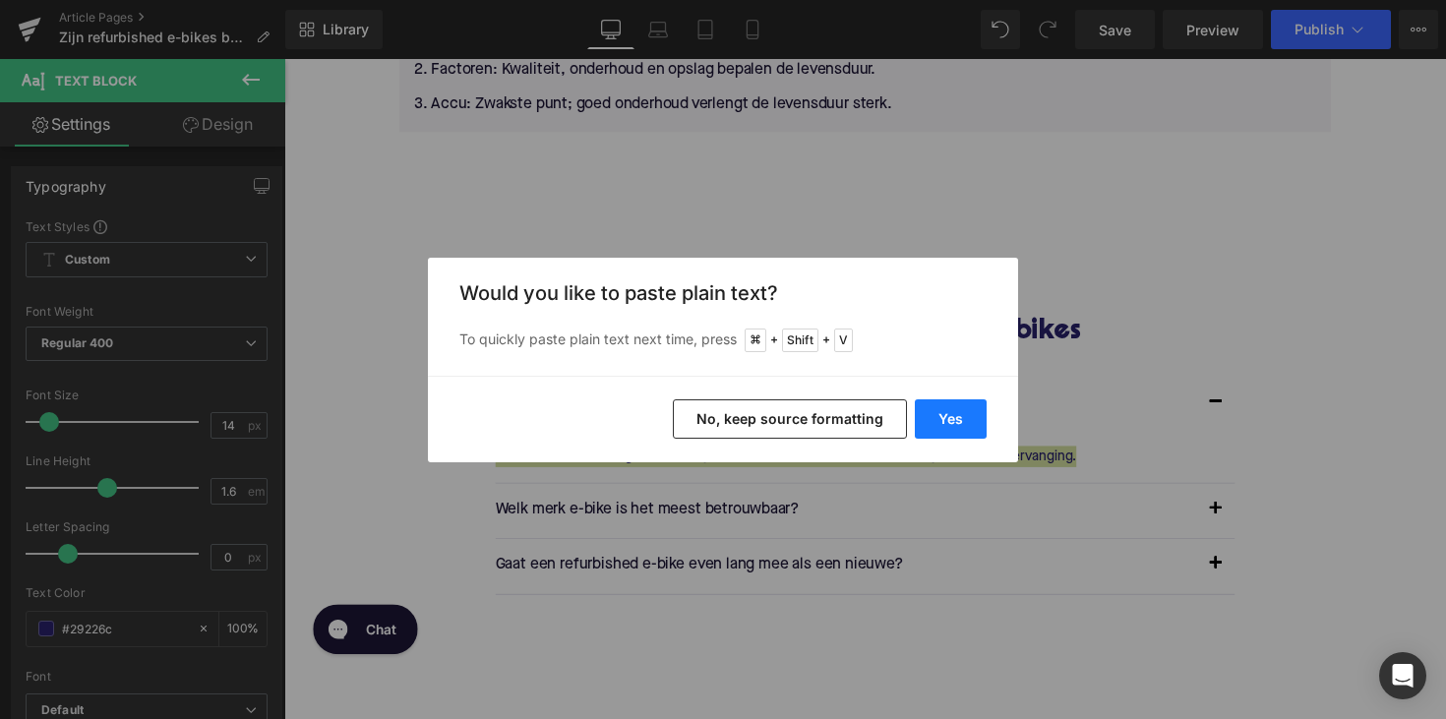
click at [954, 416] on button "Yes" at bounding box center [951, 418] width 72 height 39
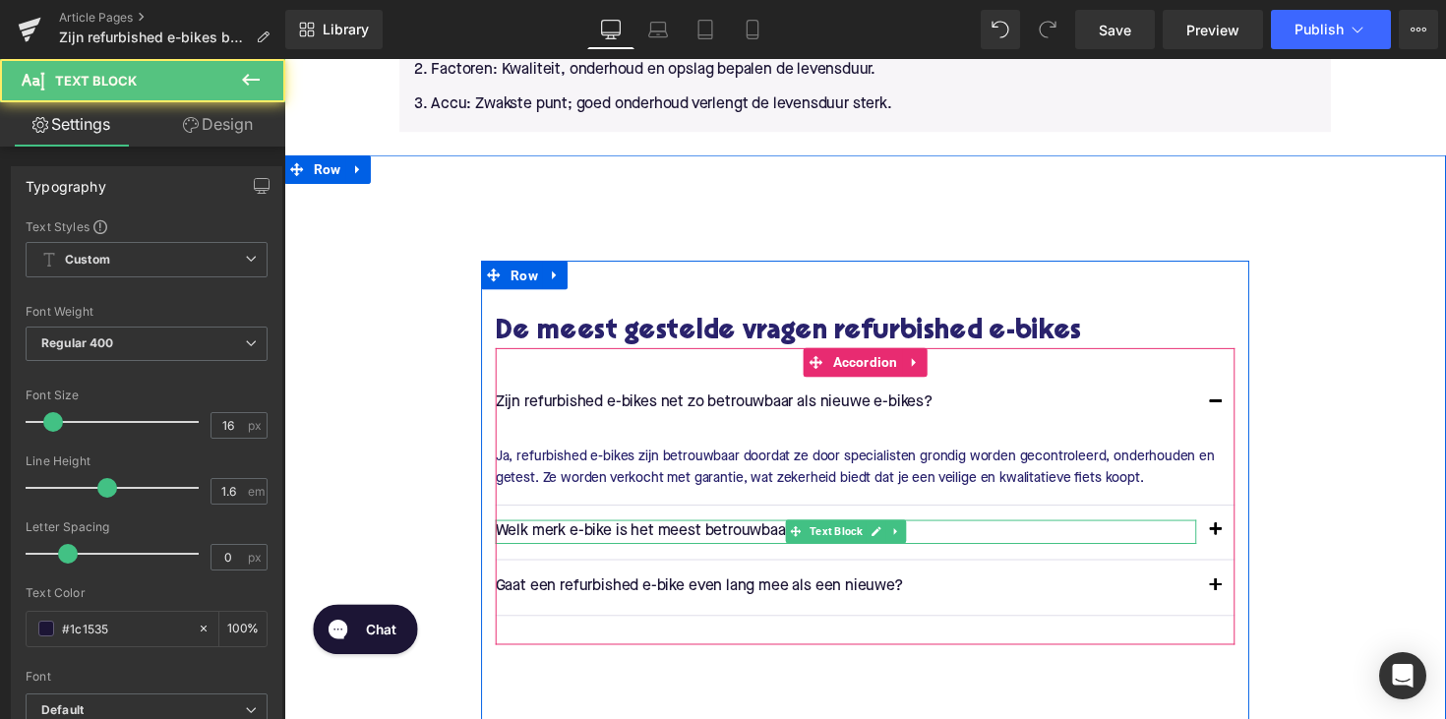
click at [572, 534] on p "Welk merk e-bike is het meest betrouwbaar?" at bounding box center [860, 544] width 718 height 26
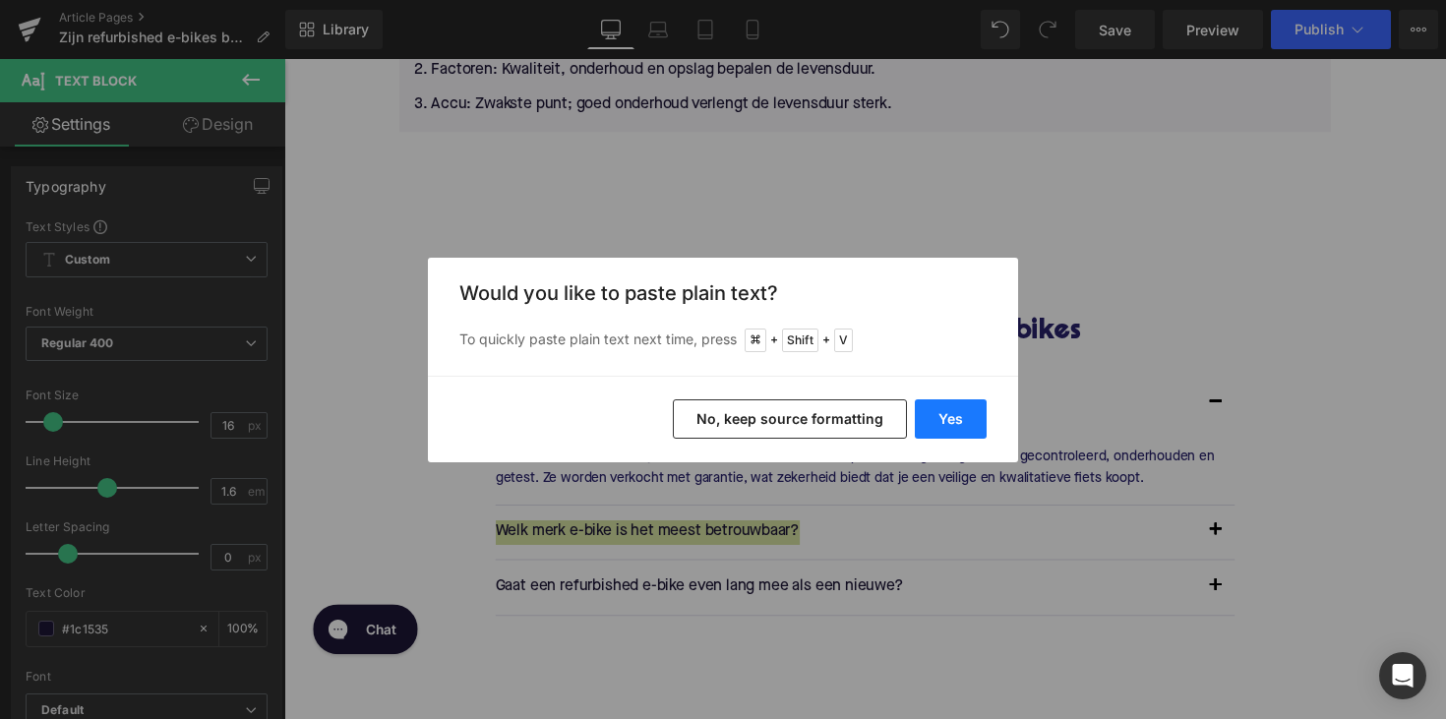
click at [934, 414] on button "Yes" at bounding box center [951, 418] width 72 height 39
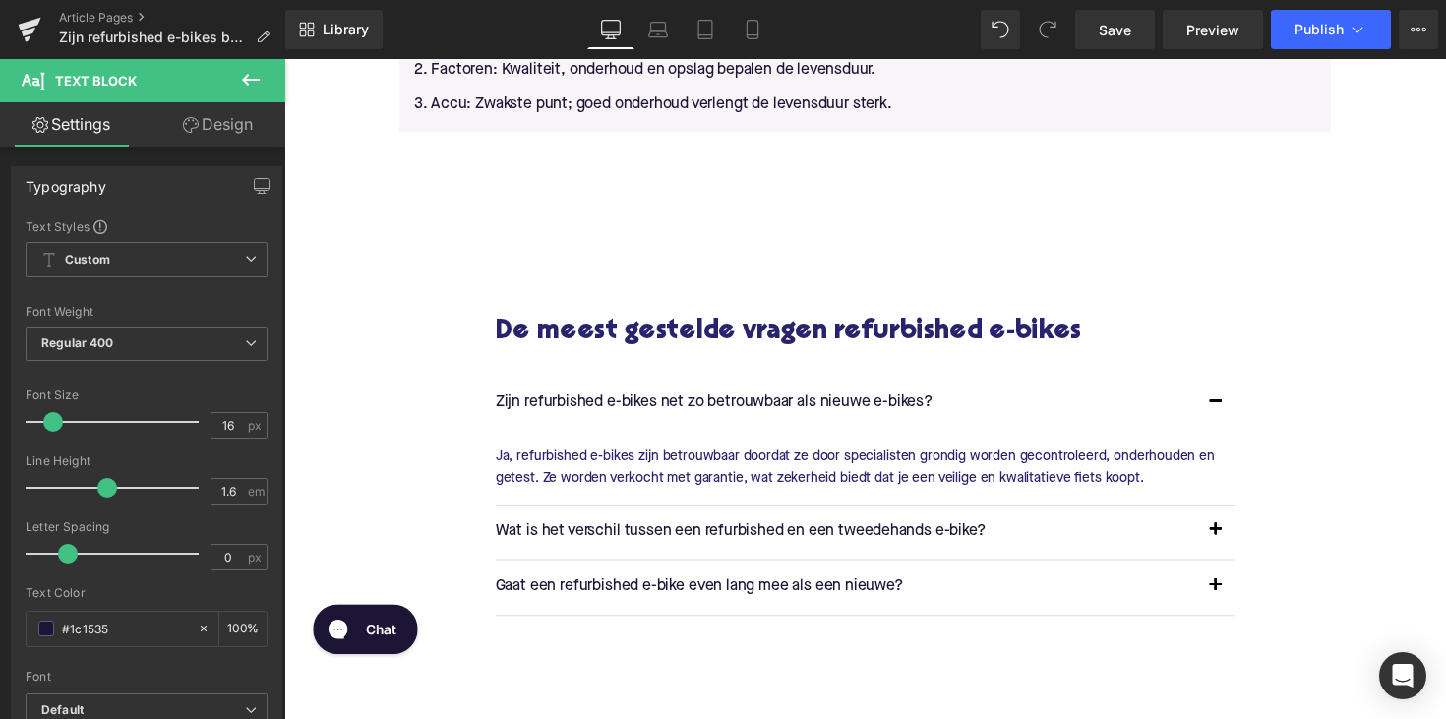
click at [1239, 547] on span "button" at bounding box center [1239, 547] width 0 height 0
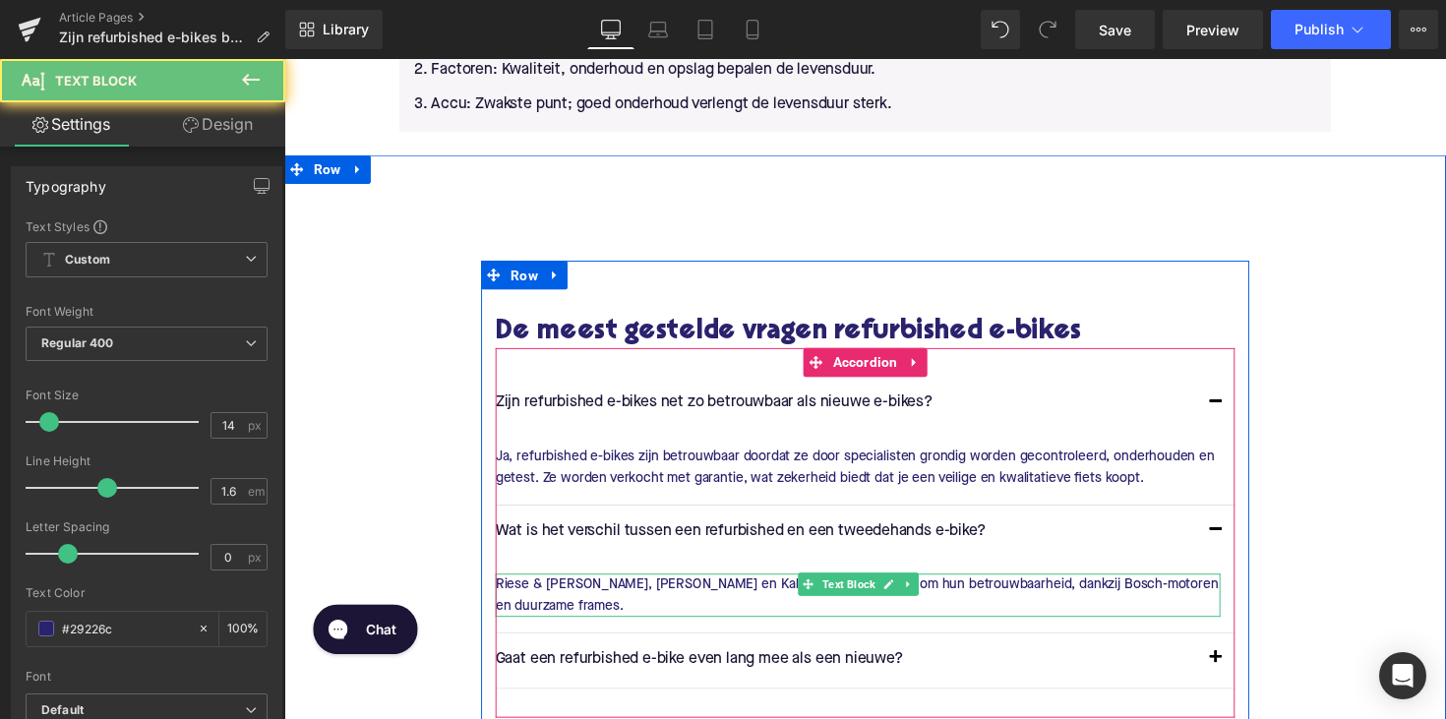
click at [668, 589] on p "Riese & [PERSON_NAME], [PERSON_NAME] en Kalkhoff staan bekend om hun betrouwbaa…" at bounding box center [872, 608] width 743 height 44
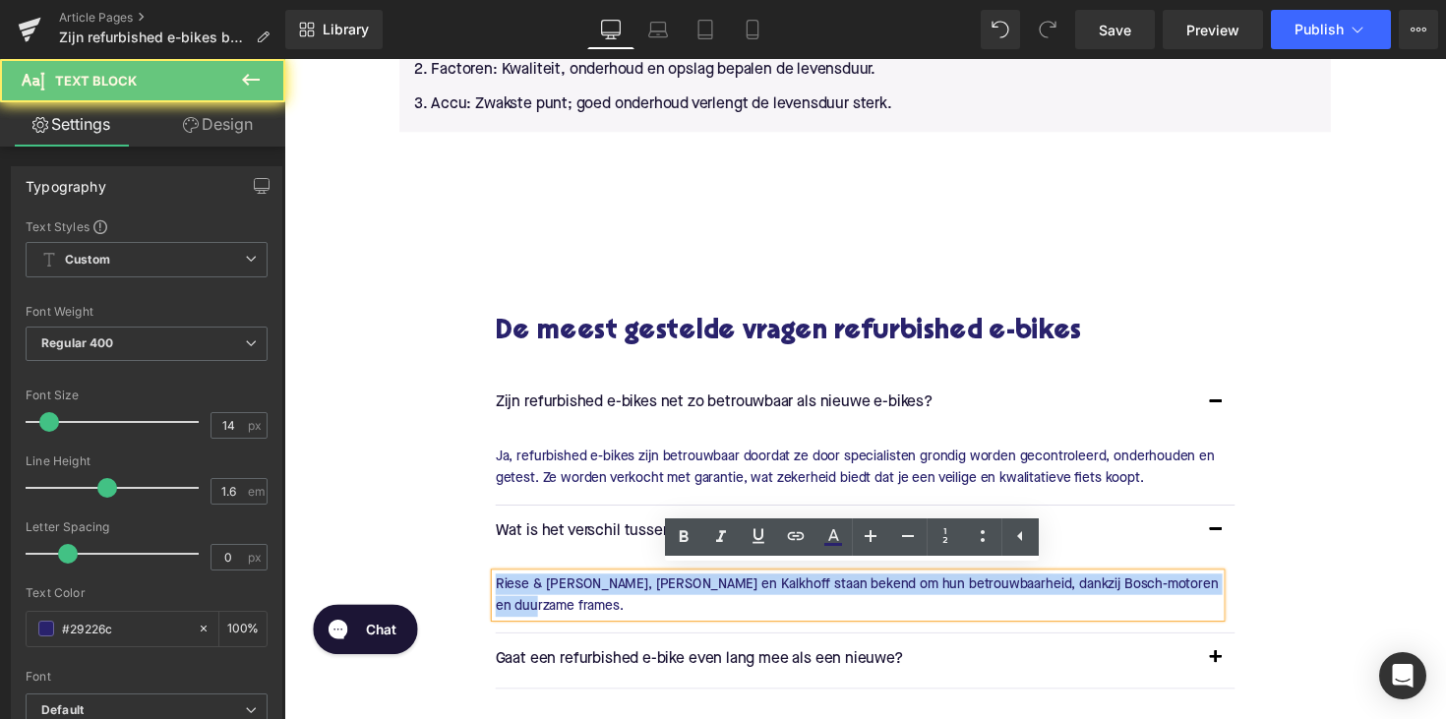
click at [668, 589] on p "Riese & [PERSON_NAME], [PERSON_NAME] en Kalkhoff staan bekend om hun betrouwbaa…" at bounding box center [872, 608] width 743 height 44
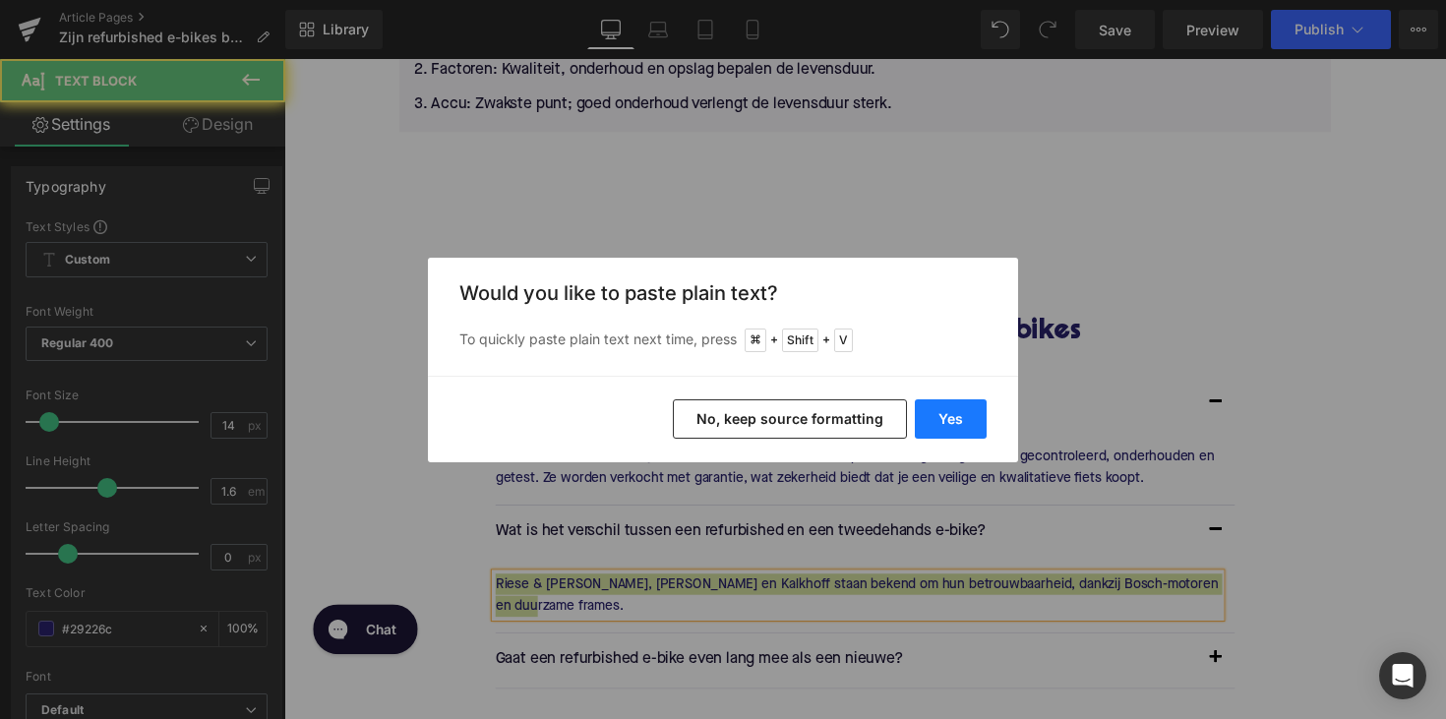
click at [941, 419] on button "Yes" at bounding box center [951, 418] width 72 height 39
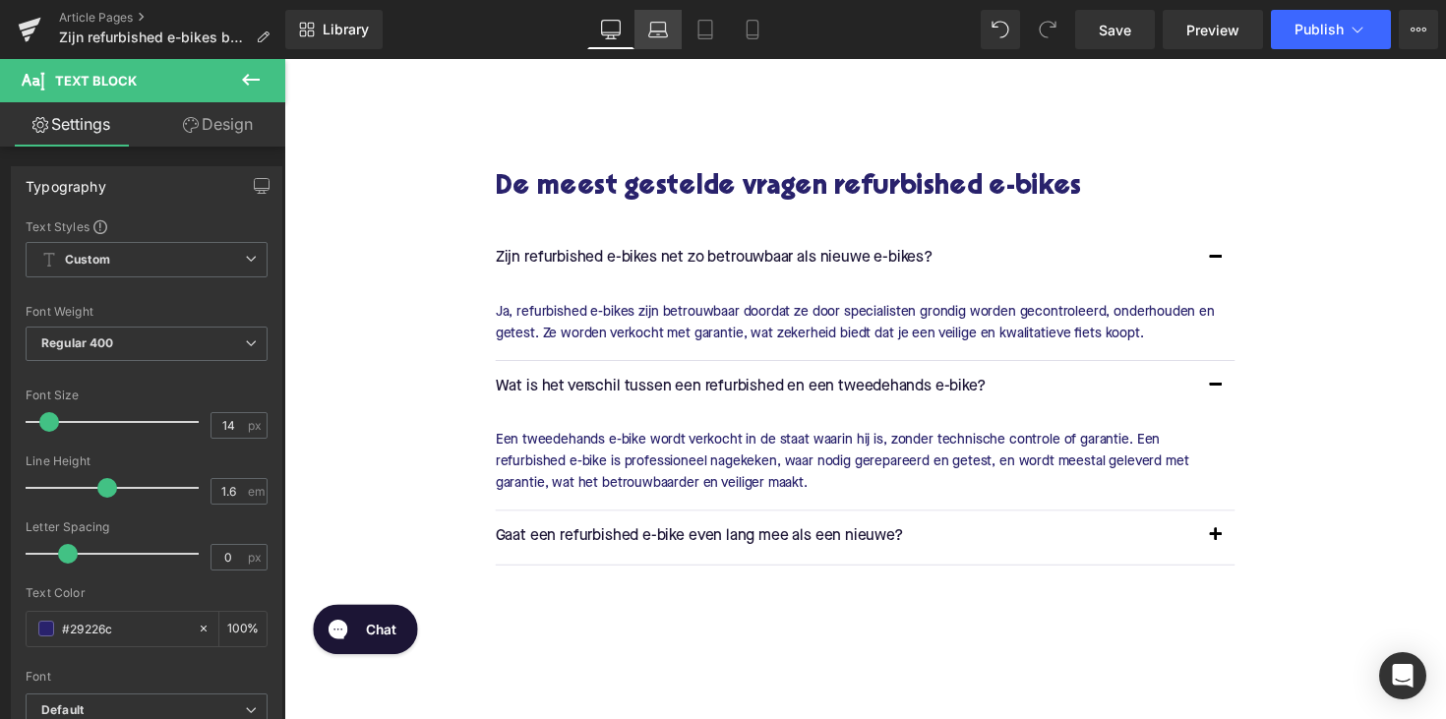
scroll to position [4072, 0]
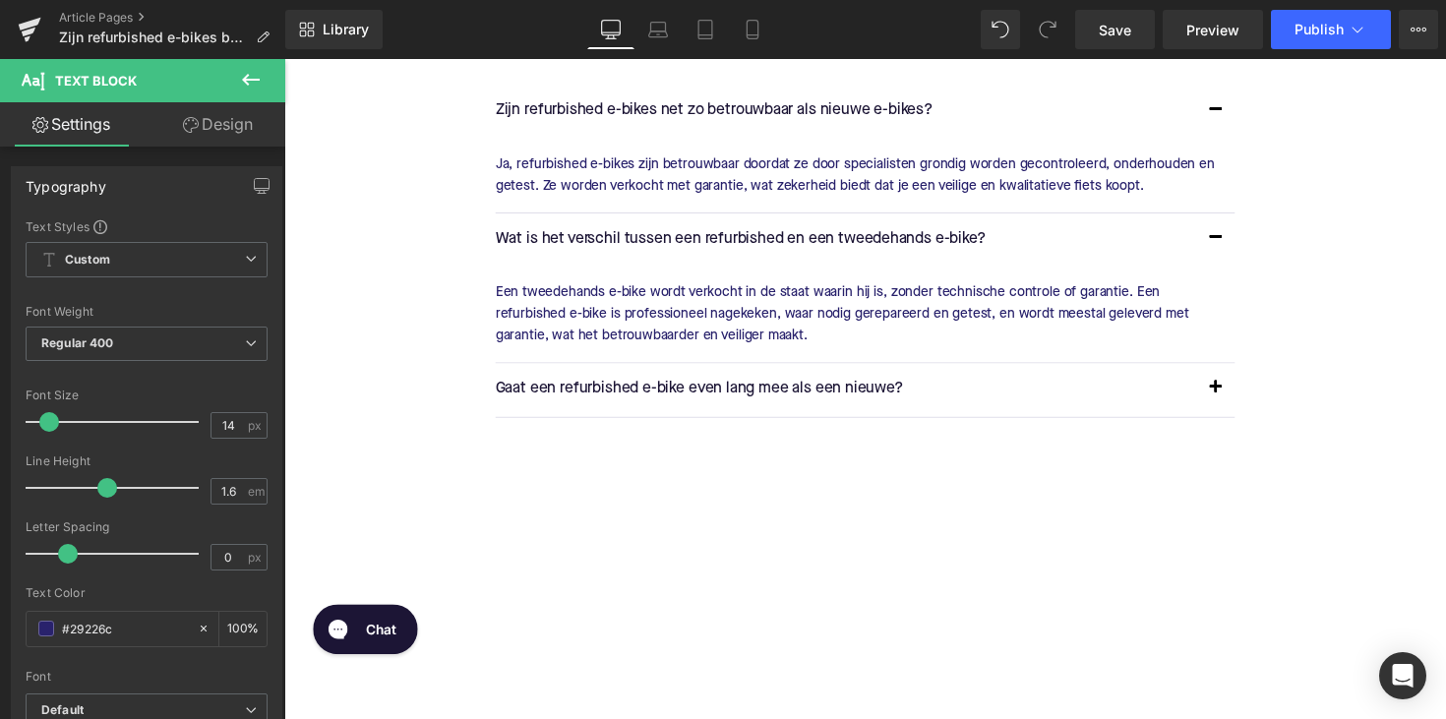
click at [677, 391] on p "Gaat een refurbished e-bike even lang mee als een nieuwe?" at bounding box center [860, 399] width 718 height 26
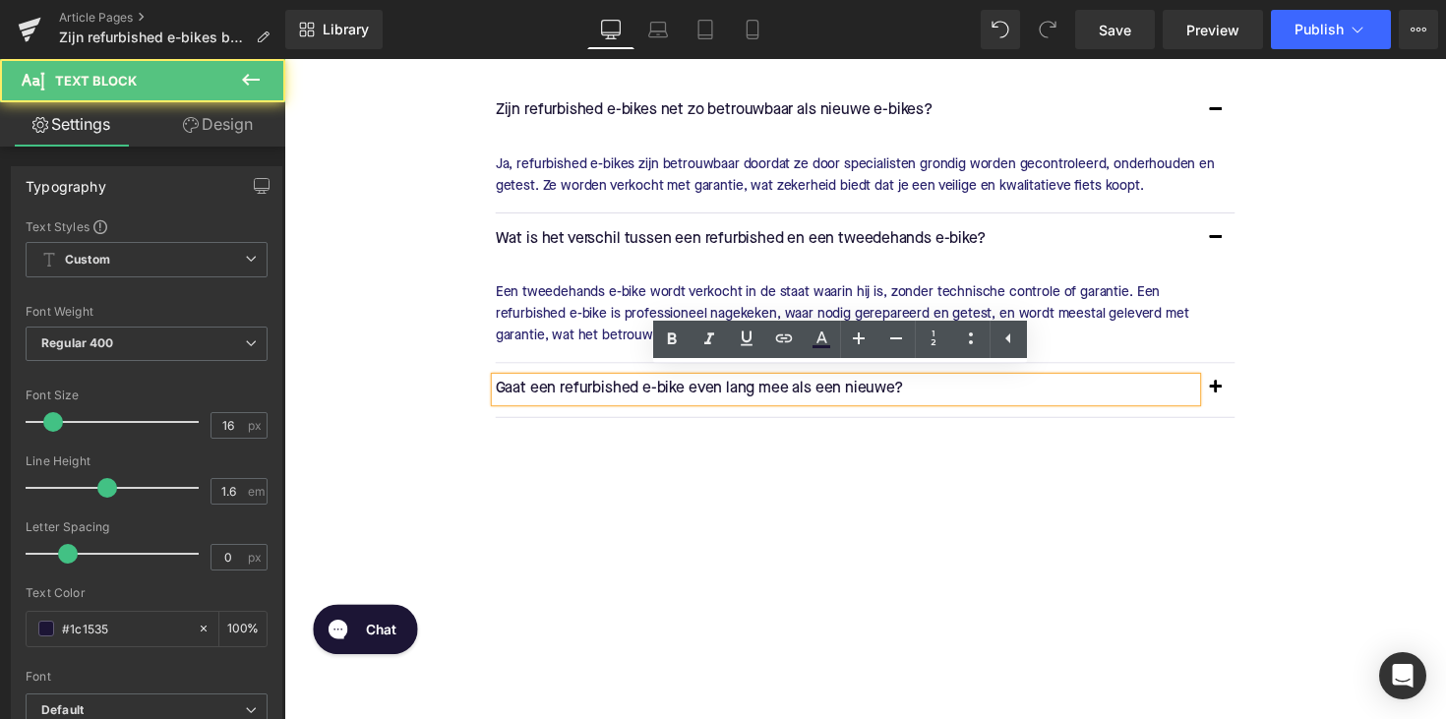
click at [677, 391] on p "Gaat een refurbished e-bike even lang mee als een nieuwe?" at bounding box center [860, 399] width 718 height 26
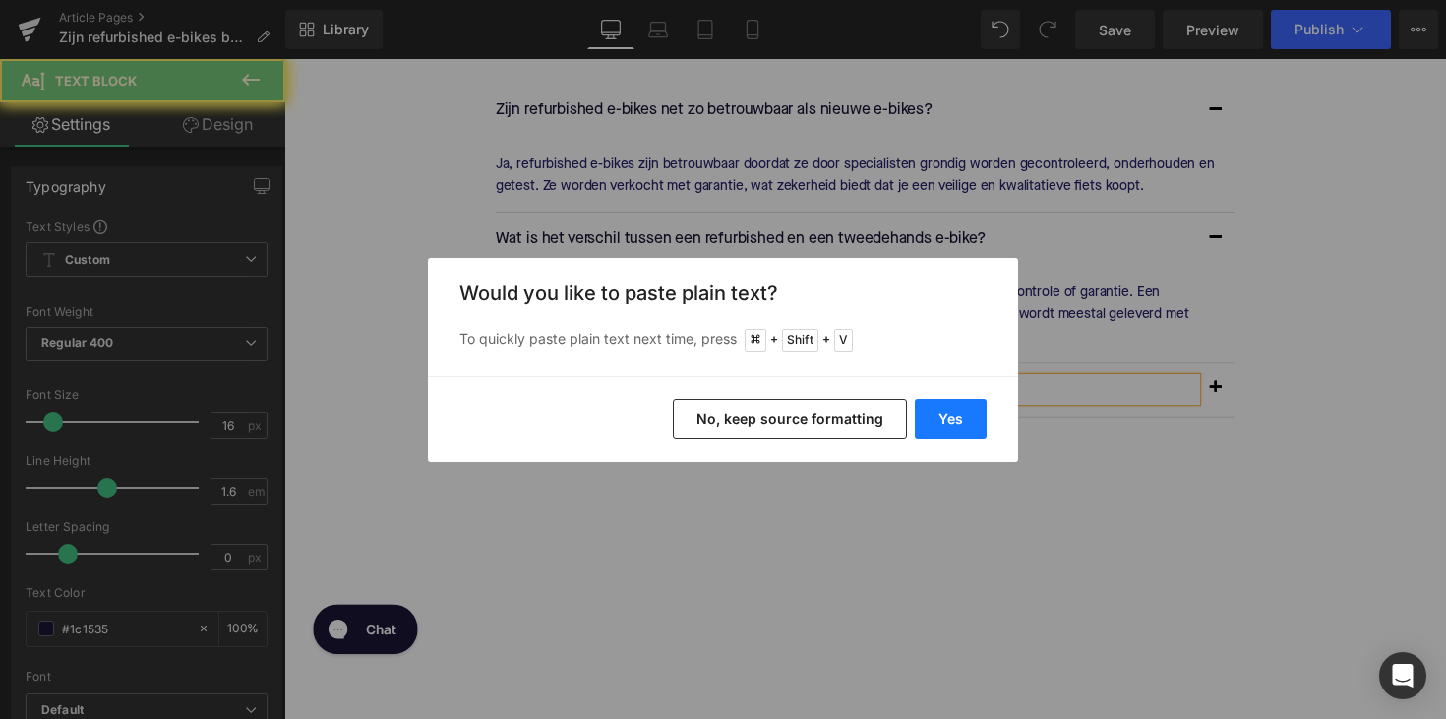
click at [935, 422] on button "Yes" at bounding box center [951, 418] width 72 height 39
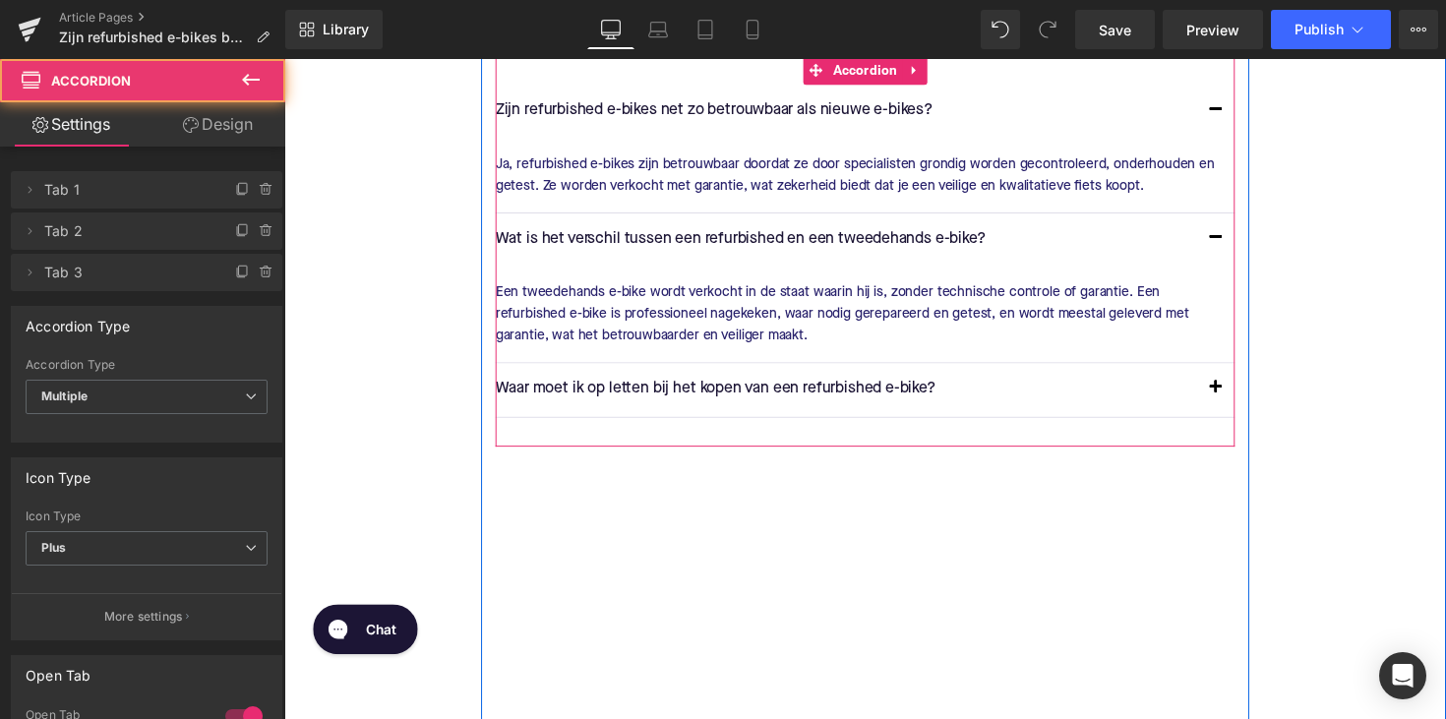
click at [1233, 392] on button "button" at bounding box center [1238, 398] width 39 height 55
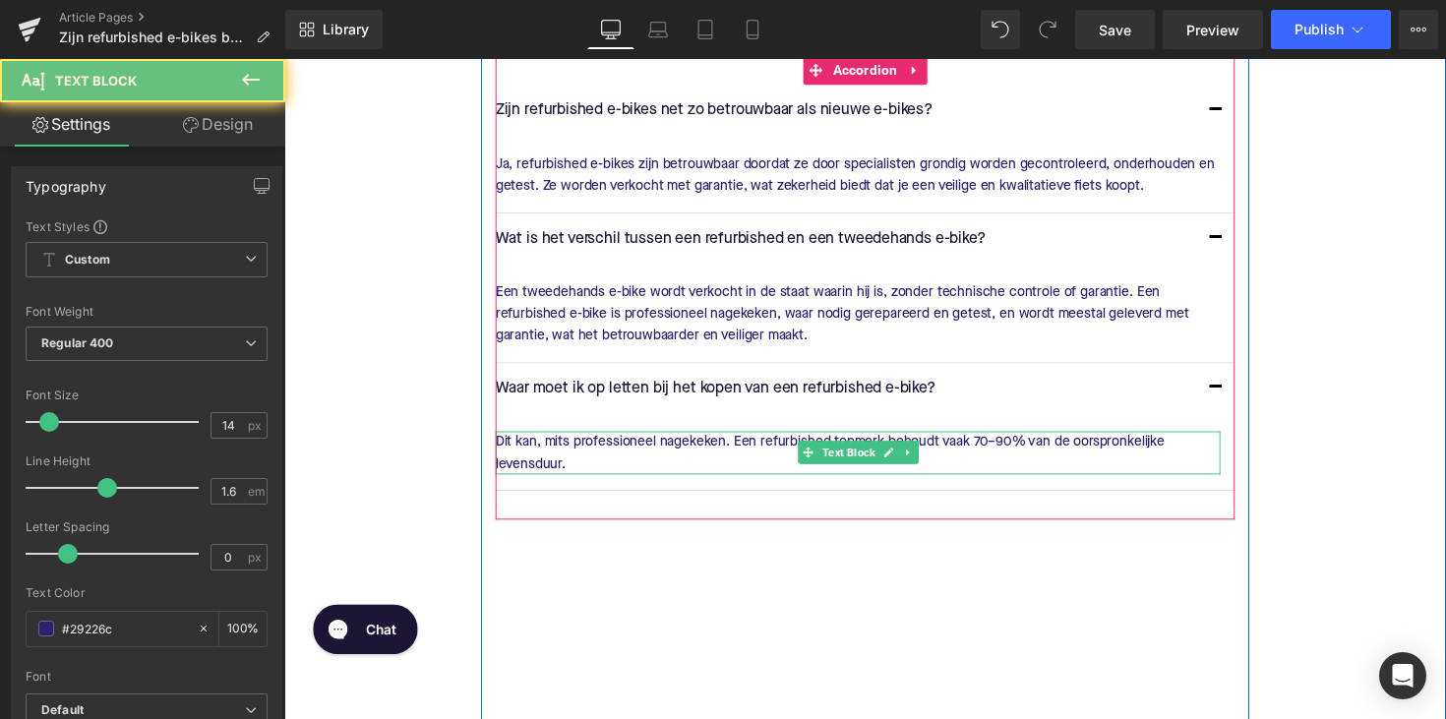
click at [771, 448] on p "Dit kan, mits professioneel nagekeken. Een refurbished topmerk behoudt vaak 70–…" at bounding box center [872, 463] width 743 height 44
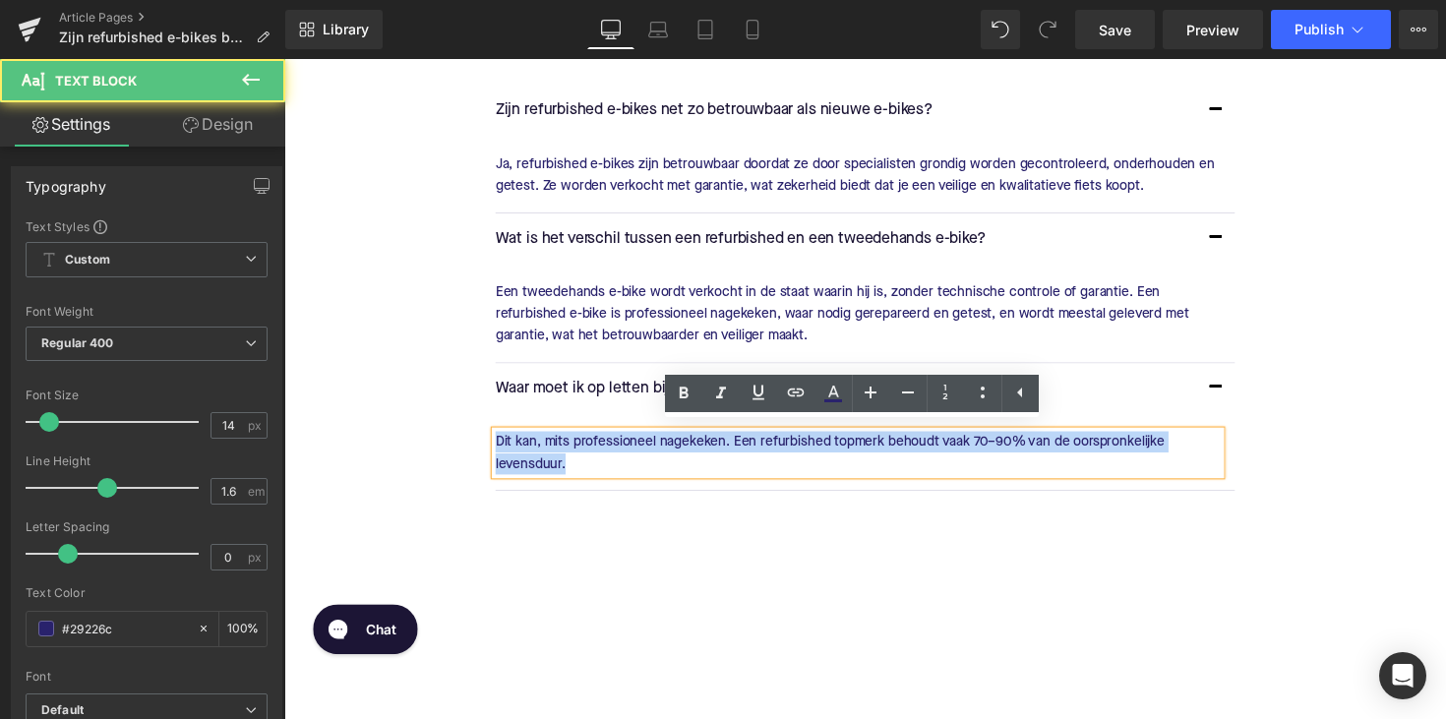
click at [771, 448] on p "Dit kan, mits professioneel nagekeken. Een refurbished topmerk behoudt vaak 70–…" at bounding box center [872, 463] width 743 height 44
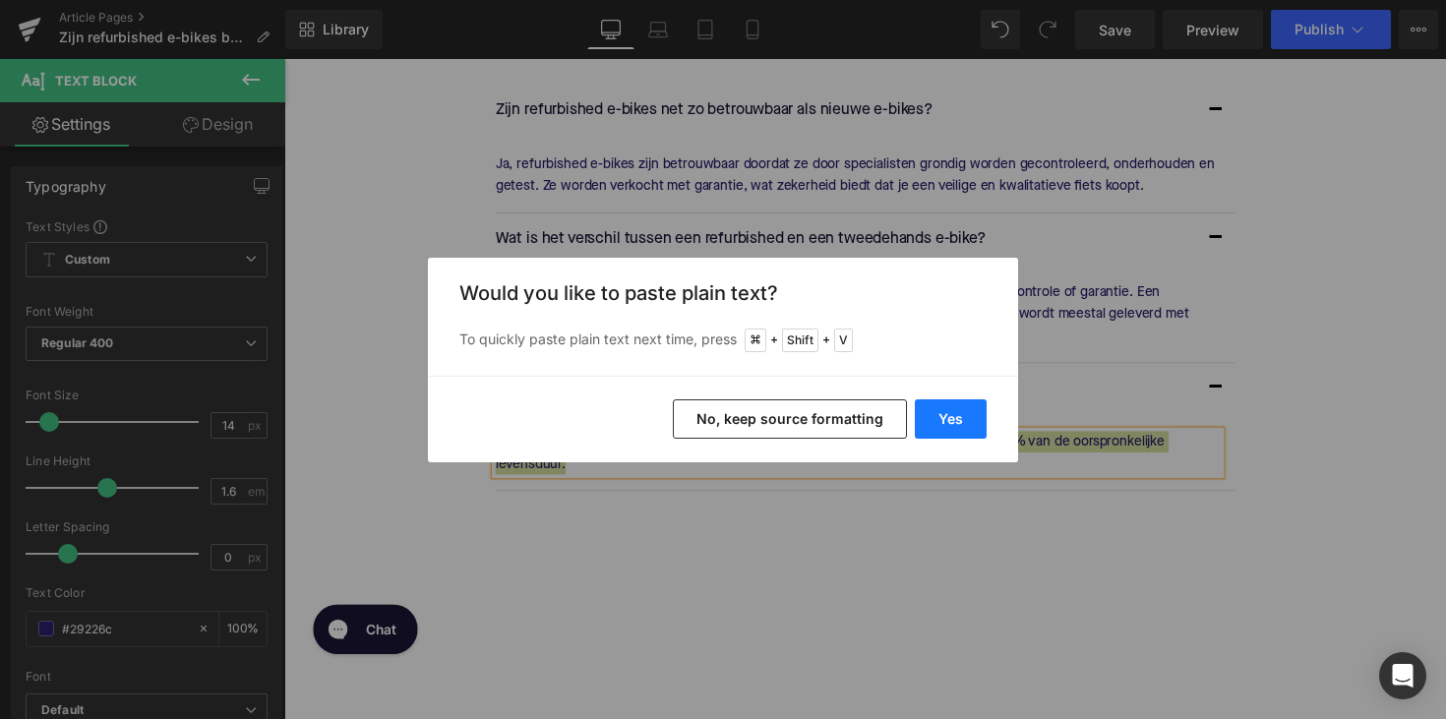
click at [942, 402] on button "Yes" at bounding box center [951, 418] width 72 height 39
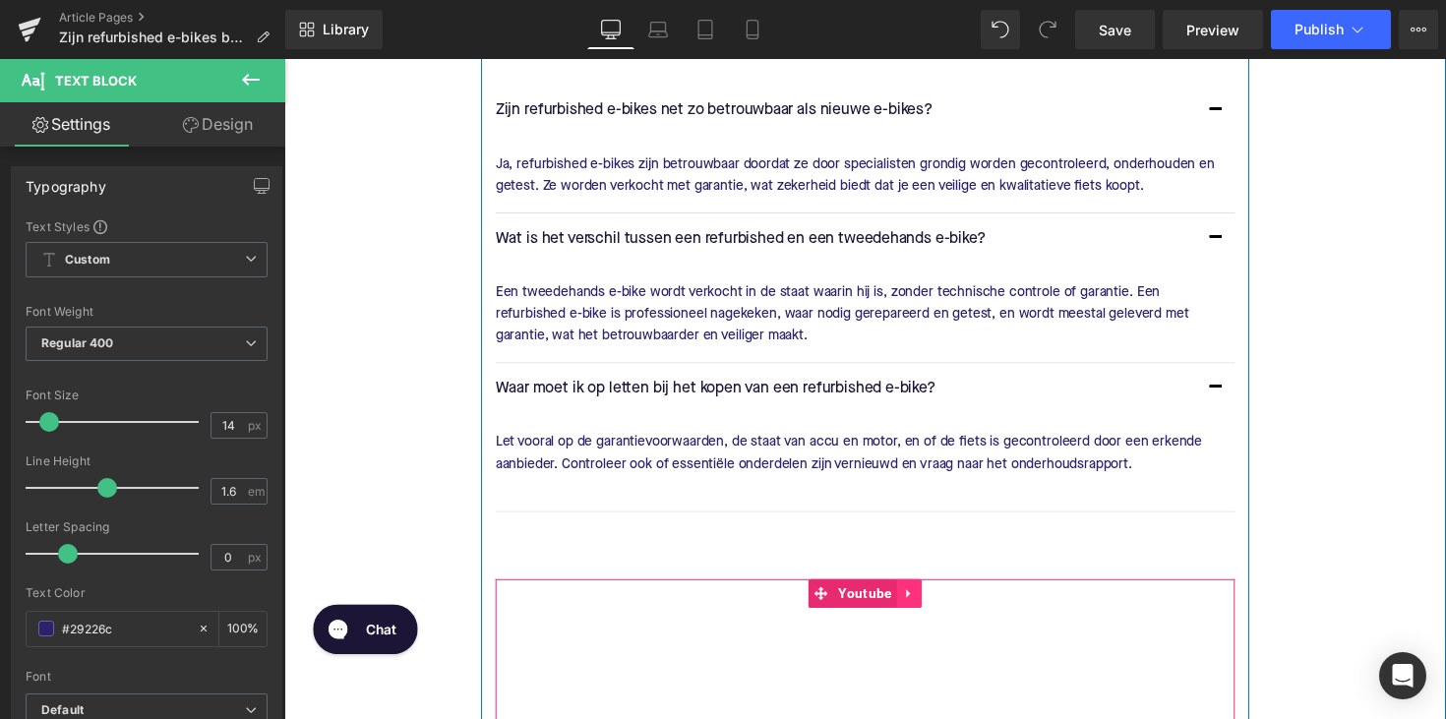
click at [922, 600] on icon at bounding box center [925, 607] width 14 height 15
click at [943, 600] on link at bounding box center [938, 607] width 26 height 30
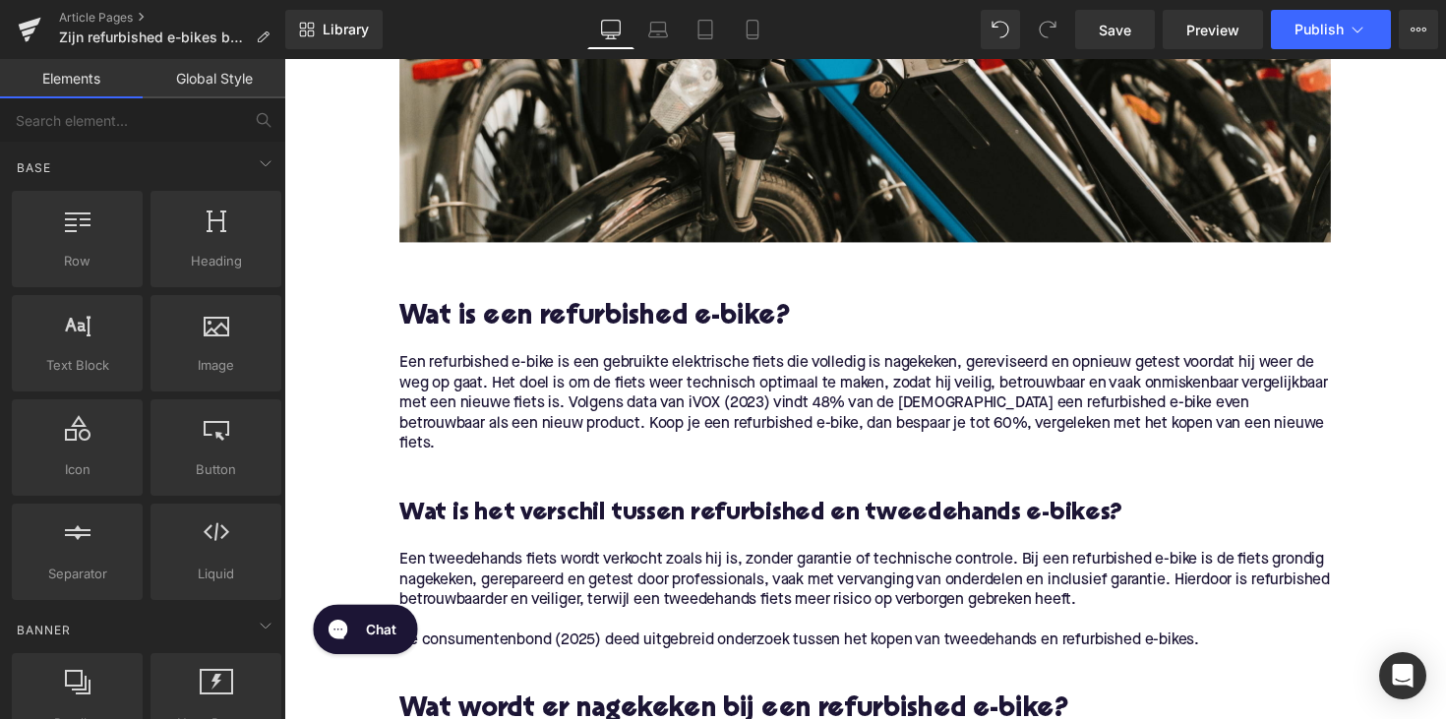
scroll to position [889, 0]
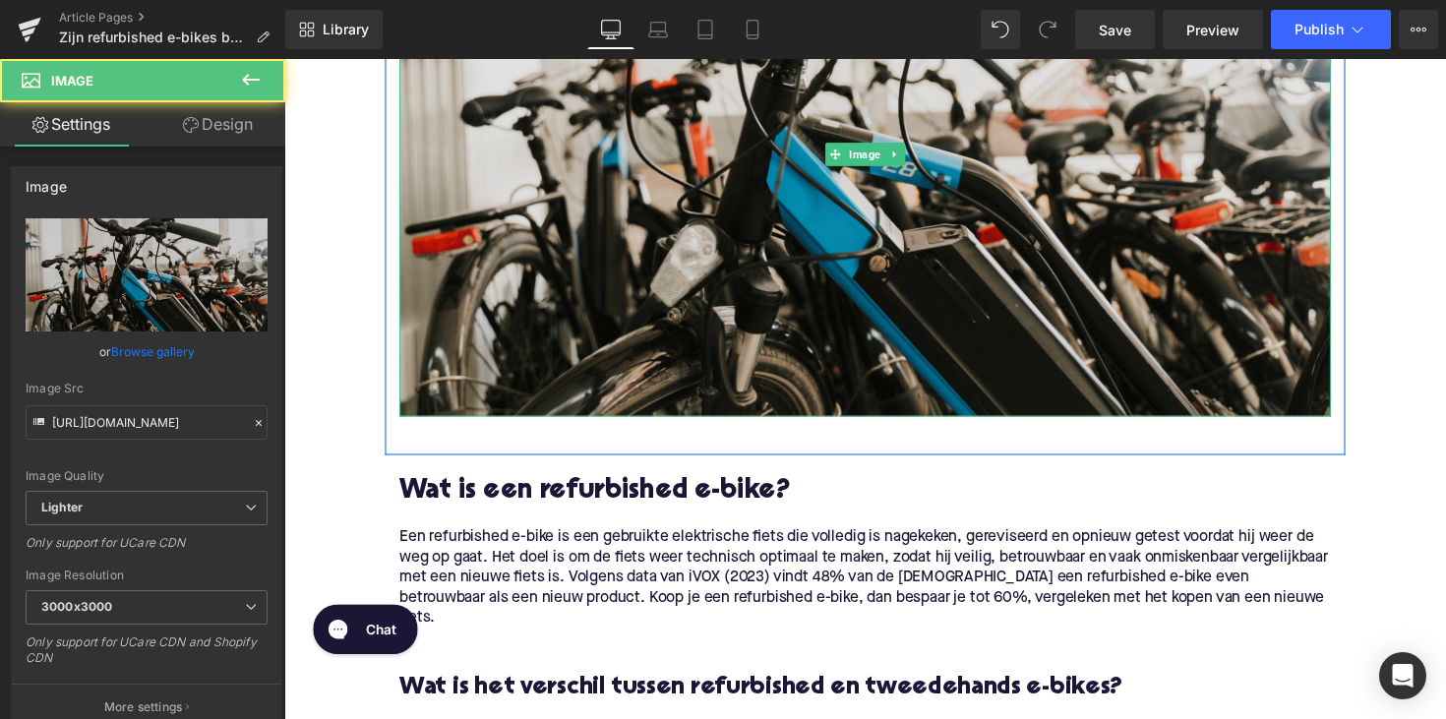
click at [1000, 162] on img at bounding box center [879, 156] width 954 height 537
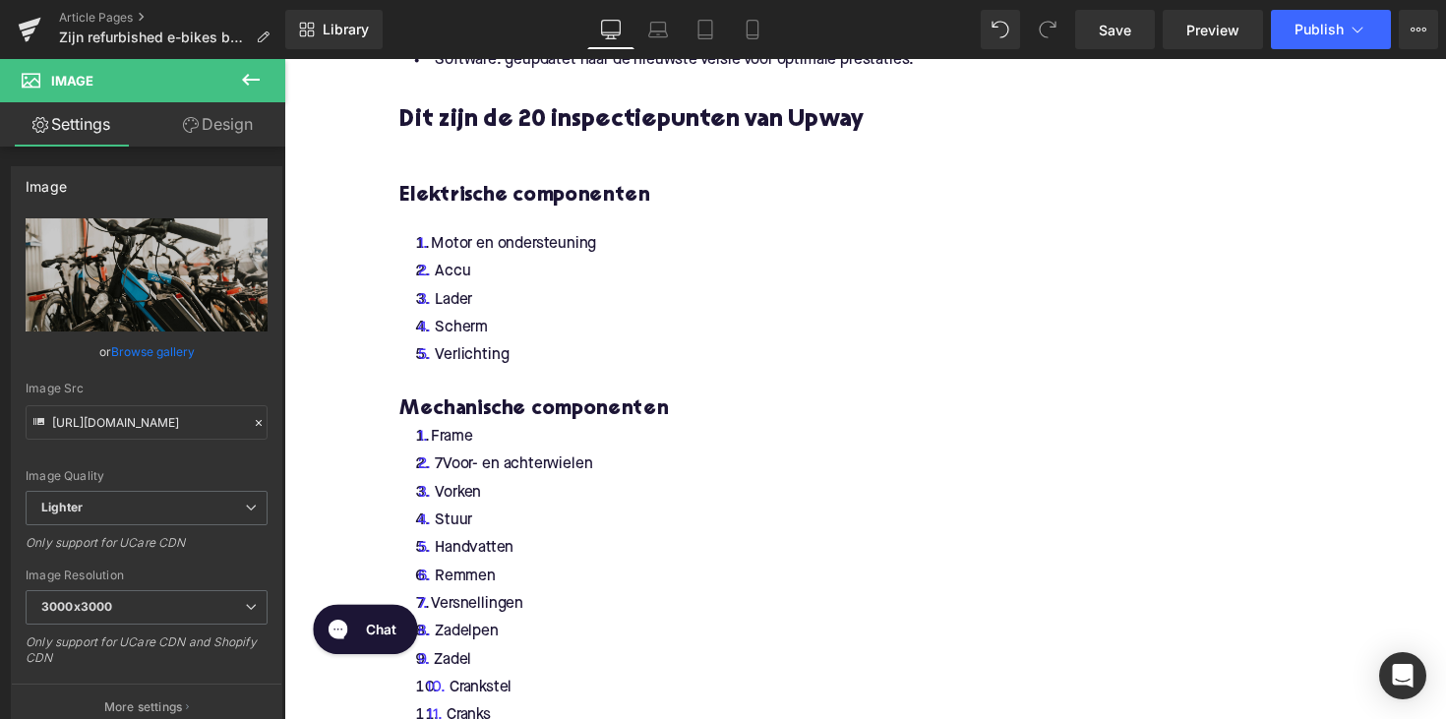
scroll to position [2130, 0]
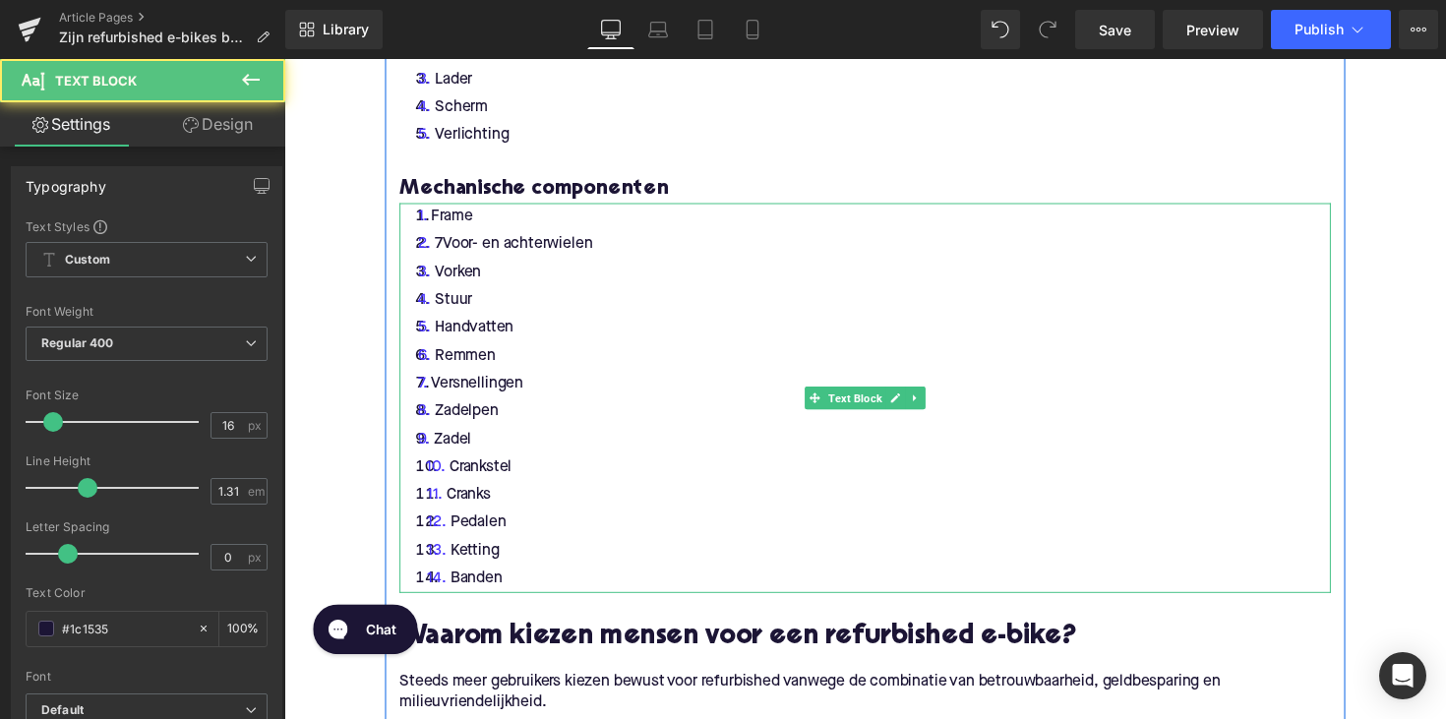
click at [435, 218] on li "Frame" at bounding box center [879, 221] width 954 height 29
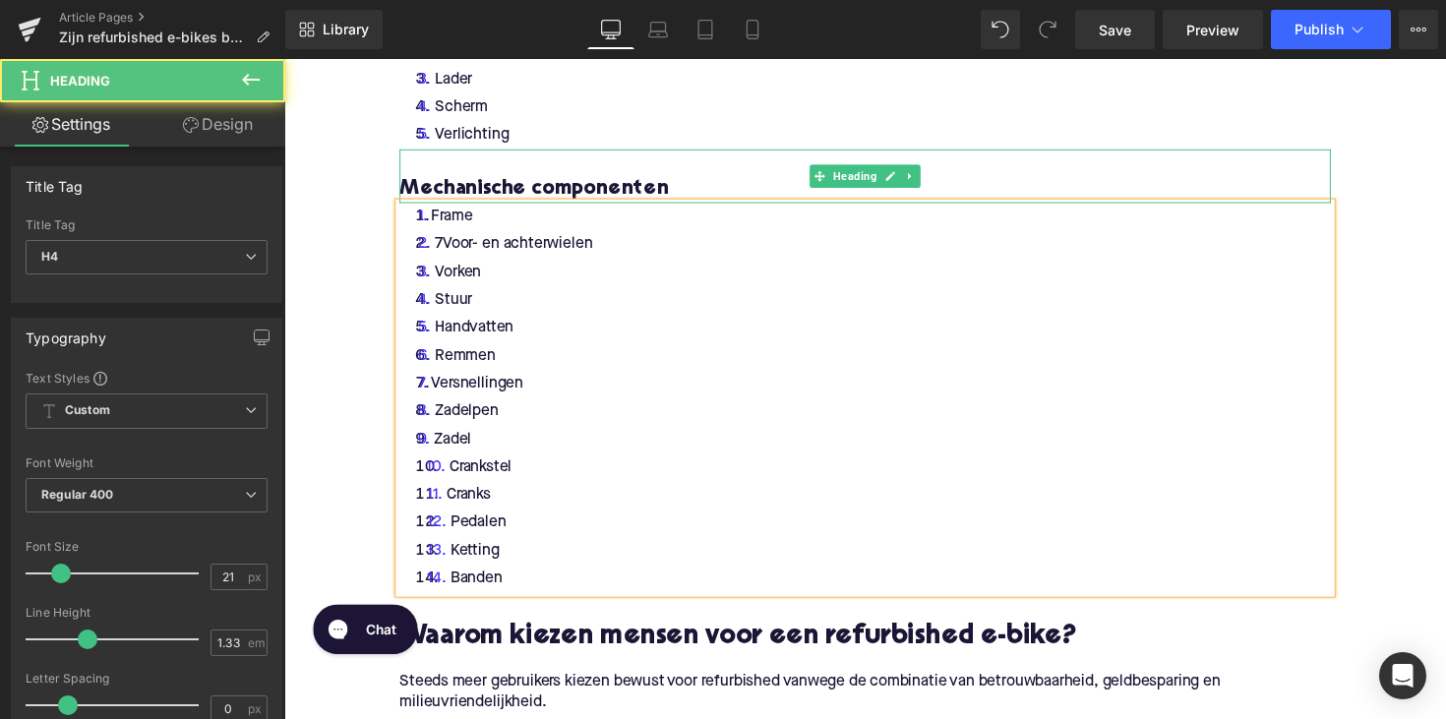
click at [484, 190] on h4 "Mechanische componenten" at bounding box center [879, 193] width 954 height 28
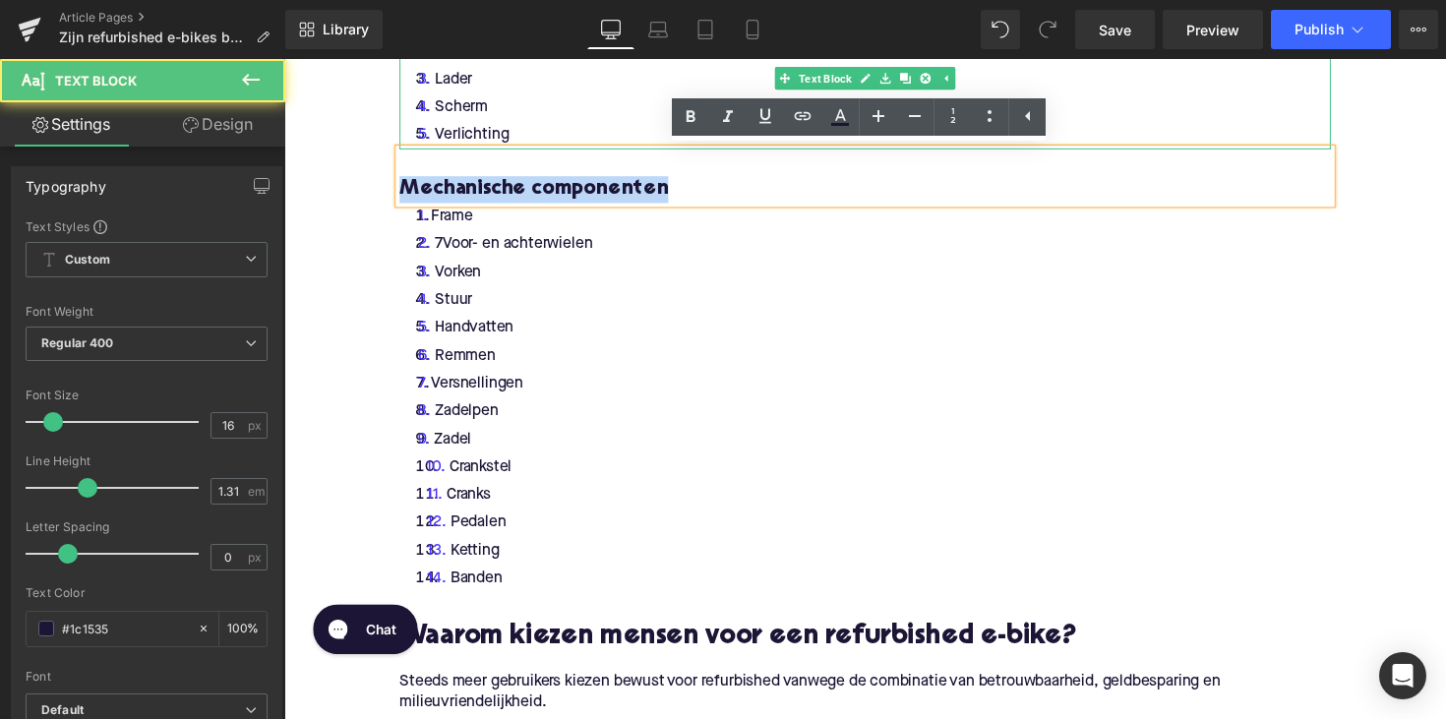
click at [629, 116] on li "Scherm" at bounding box center [879, 108] width 954 height 29
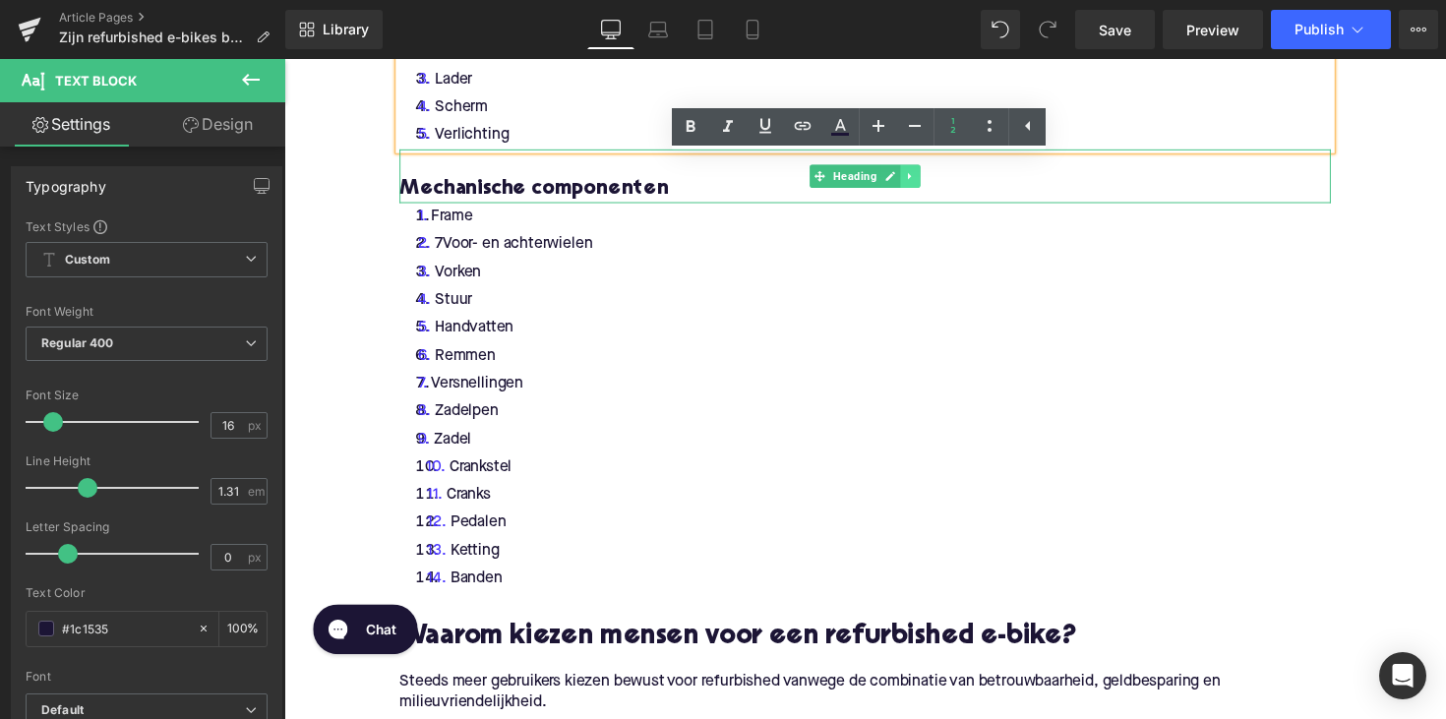
click at [917, 187] on link at bounding box center [926, 179] width 21 height 24
click at [926, 187] on link at bounding box center [936, 179] width 21 height 24
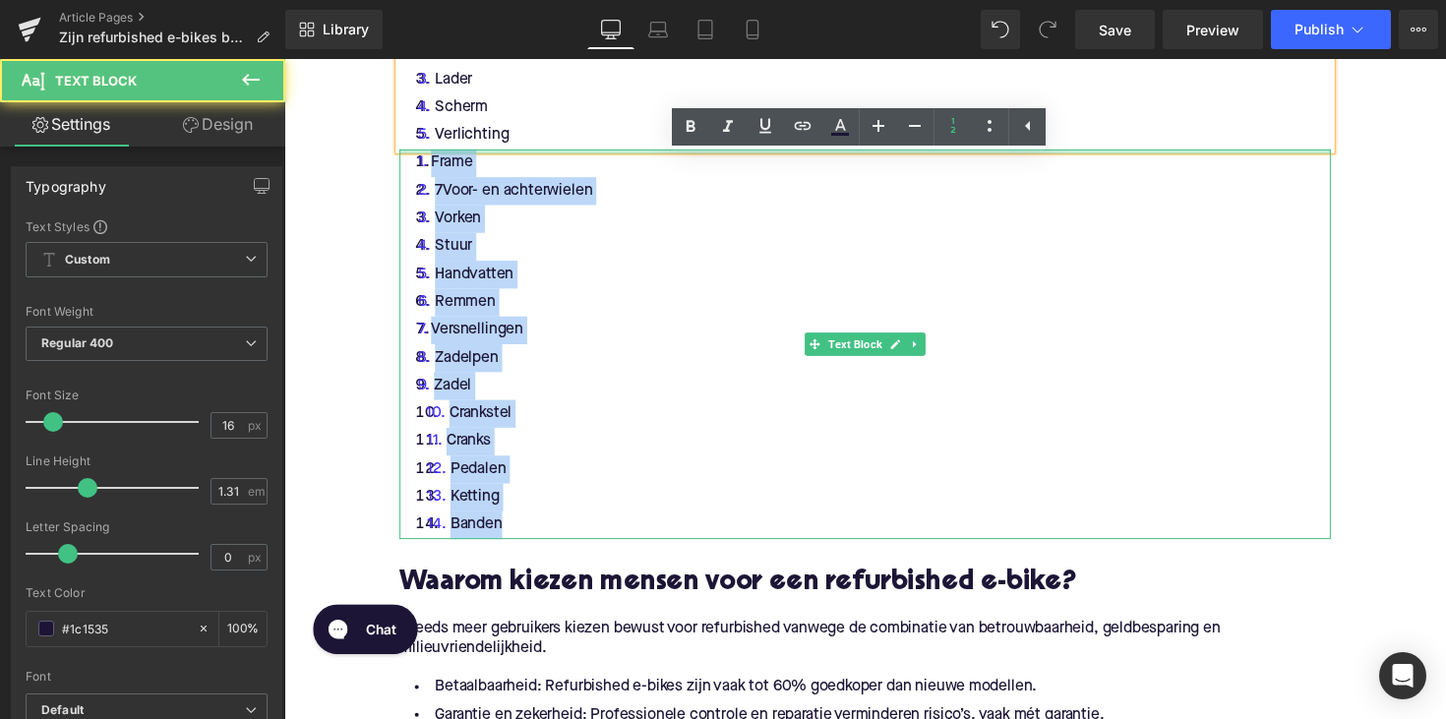
drag, startPoint x: 511, startPoint y: 542, endPoint x: 427, endPoint y: 153, distance: 397.5
click at [427, 153] on div "Frame 7Voor- en achterwielen Vorken Stuur Handvatten Remmen Versnellingen Zadel…" at bounding box center [879, 351] width 954 height 399
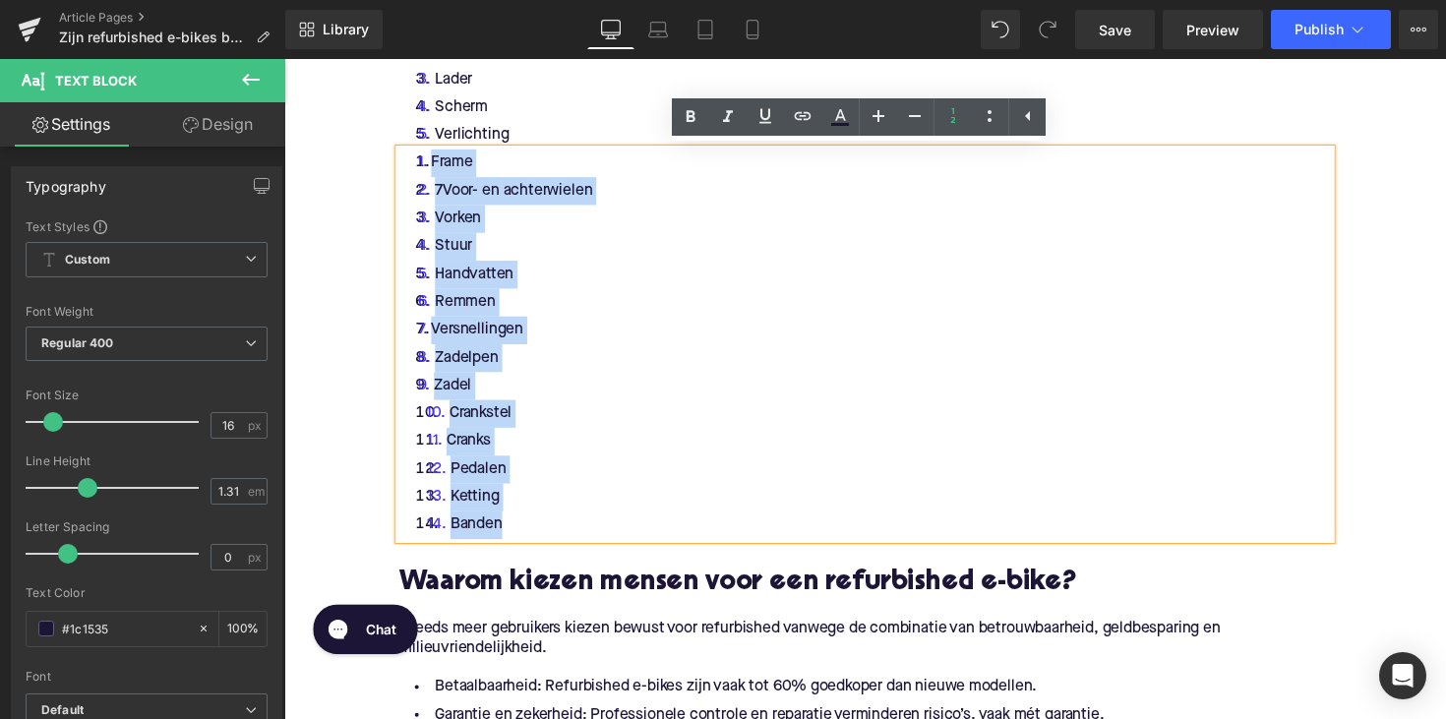
copy ol "Frame 7Voor- en achterwielen Vorken Stuur Handvatten Remmen Versnellingen Zadel…"
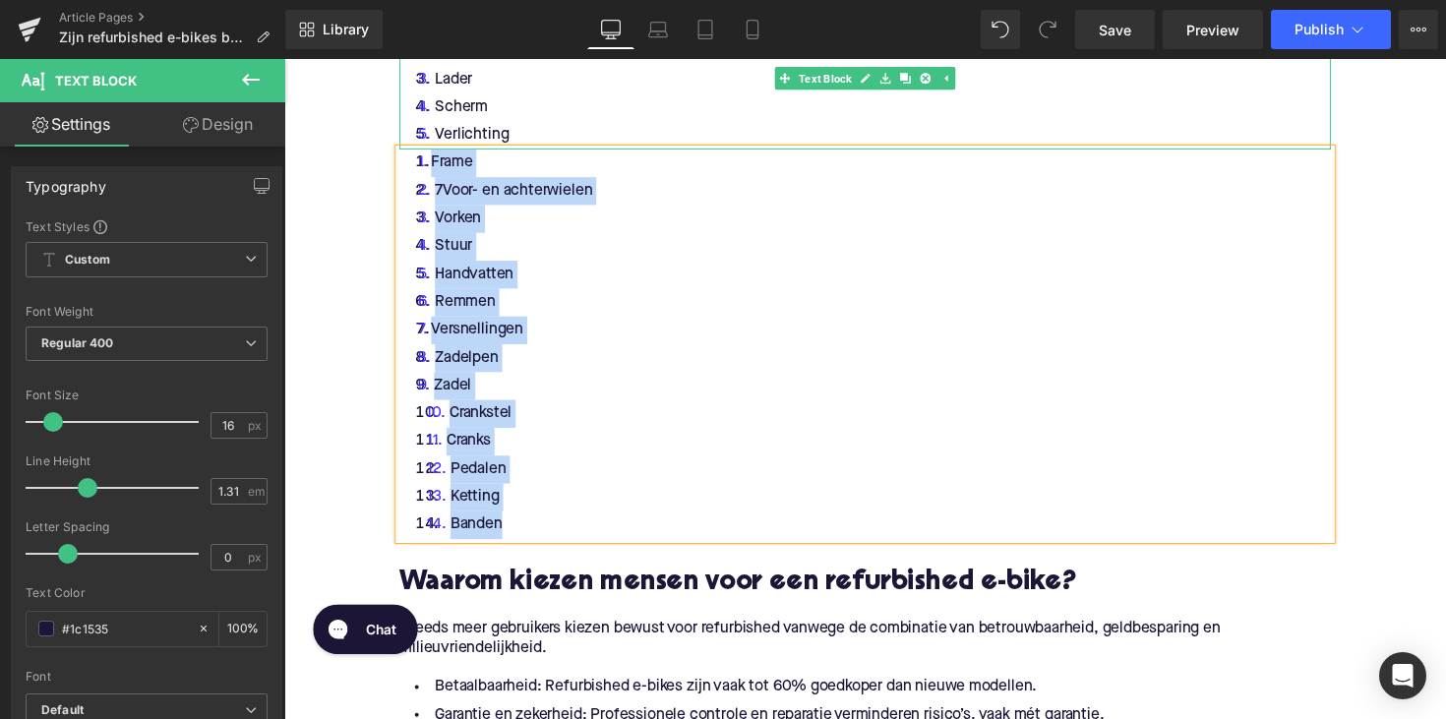
click at [524, 137] on li "Verlichting" at bounding box center [879, 137] width 954 height 29
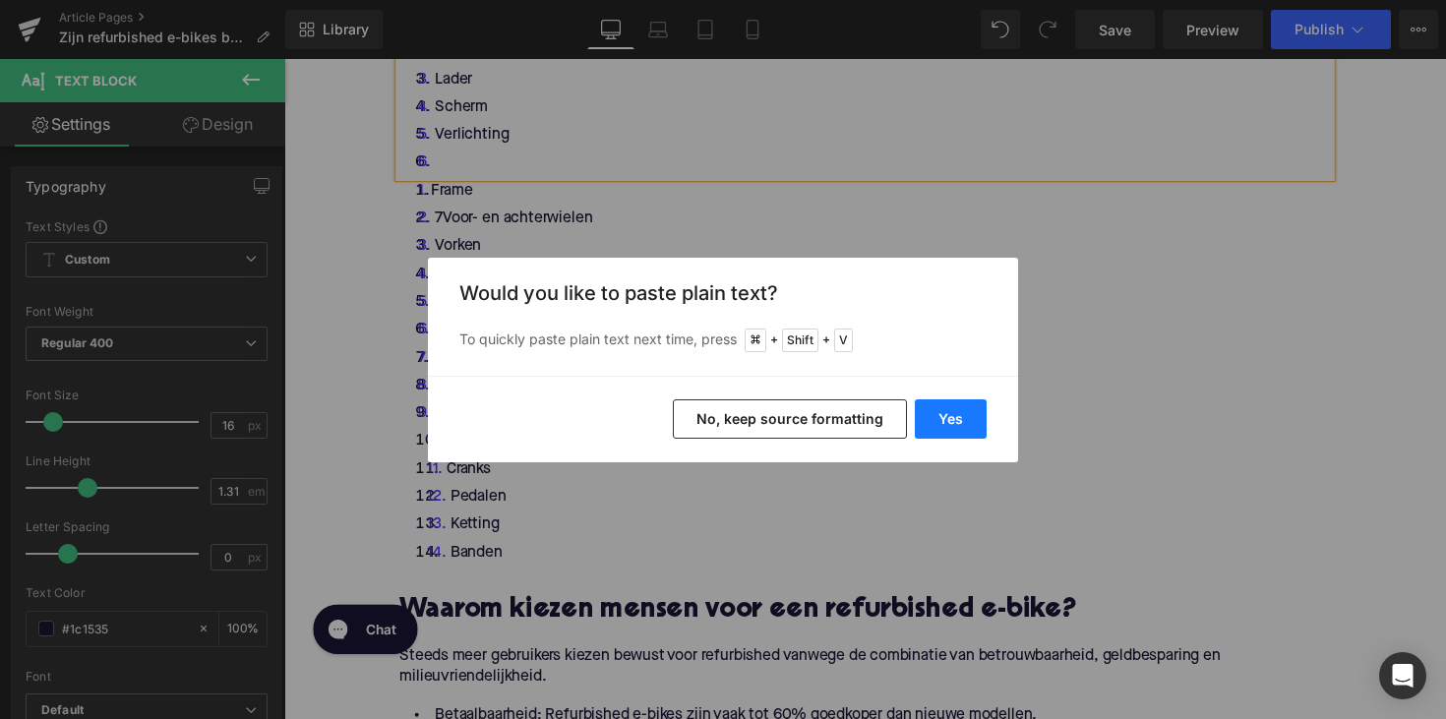
click at [965, 408] on button "Yes" at bounding box center [951, 418] width 72 height 39
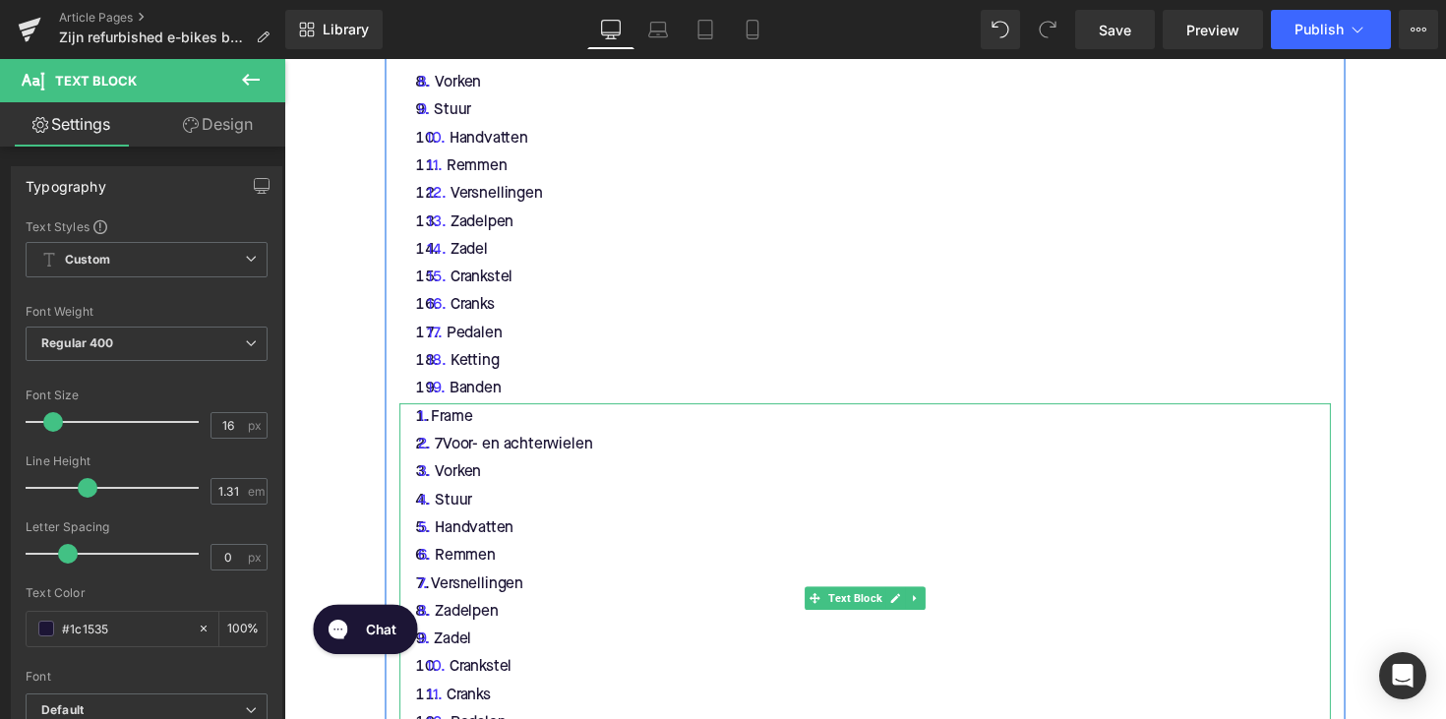
scroll to position [2294, 0]
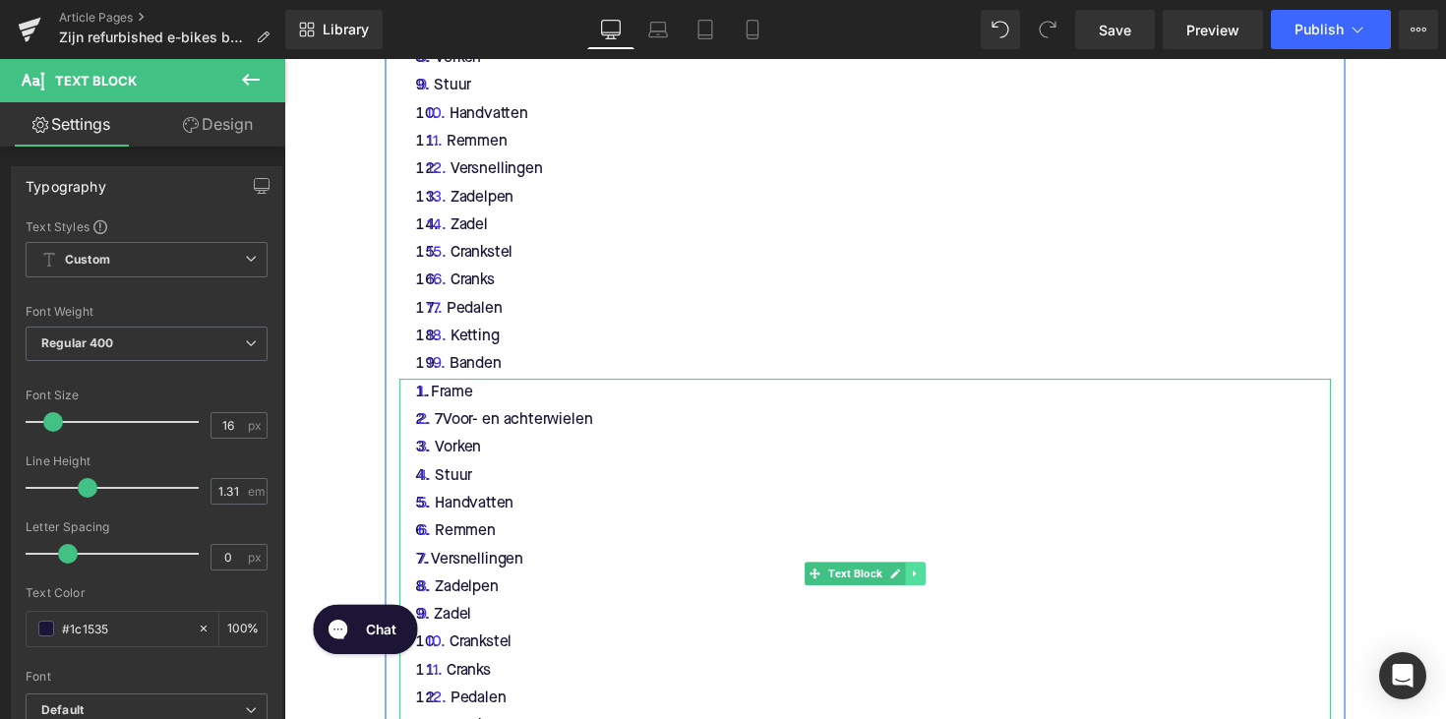
click at [932, 589] on icon at bounding box center [931, 586] width 11 height 12
click at [943, 589] on icon at bounding box center [941, 586] width 11 height 12
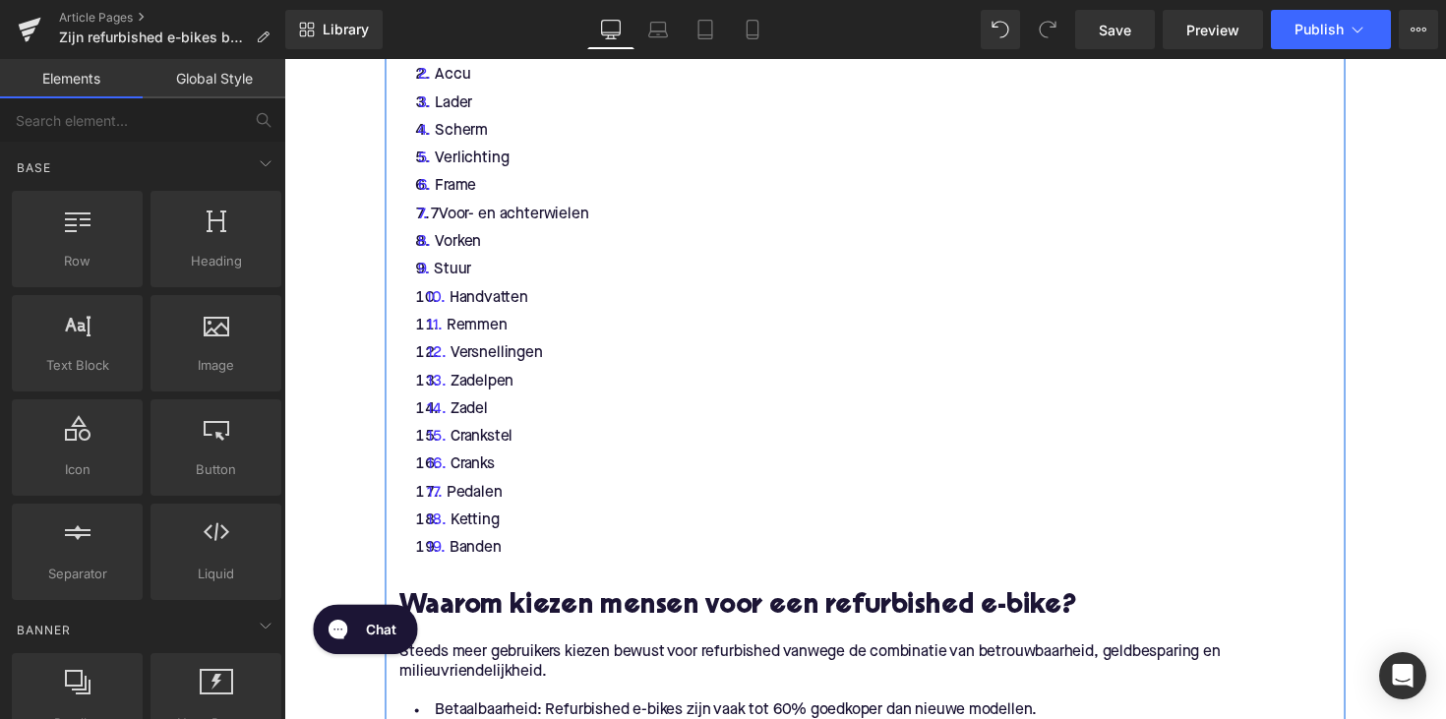
scroll to position [2080, 0]
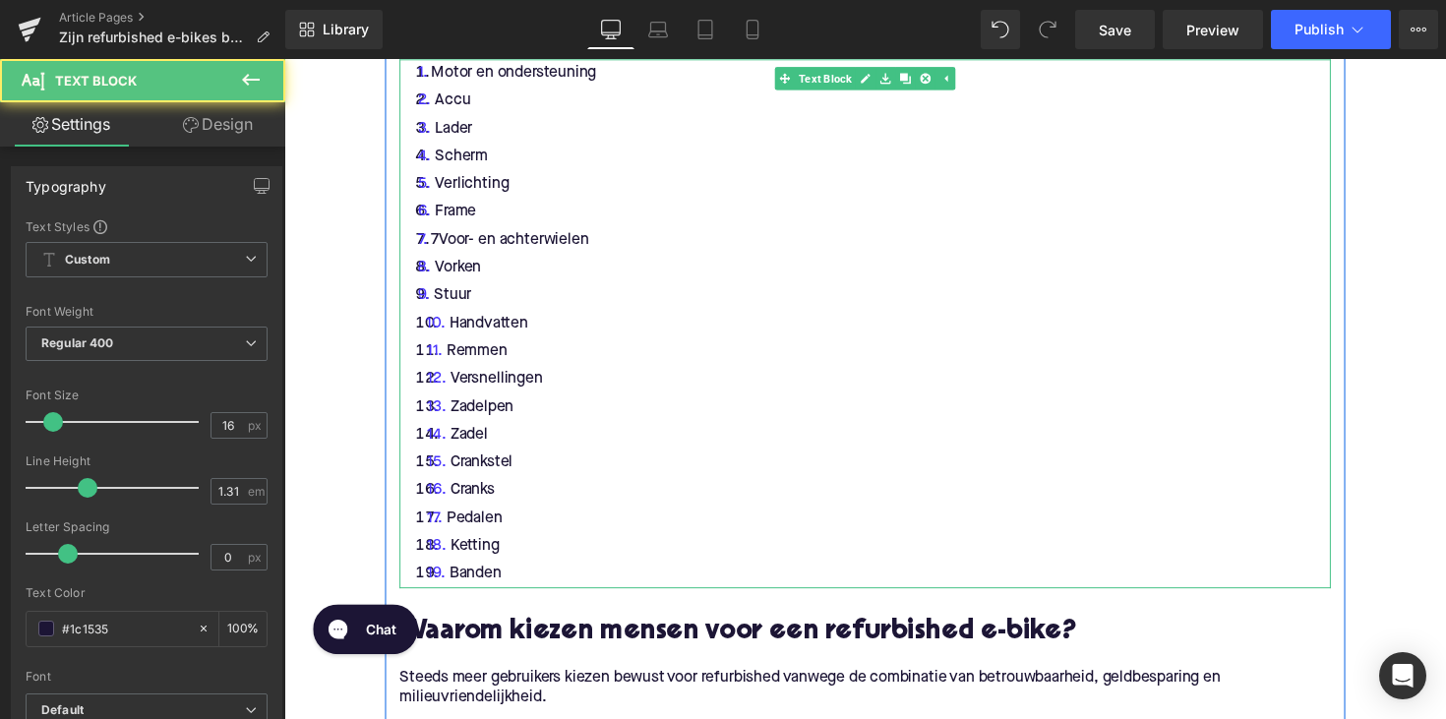
click at [492, 300] on li "Stuur" at bounding box center [879, 301] width 954 height 29
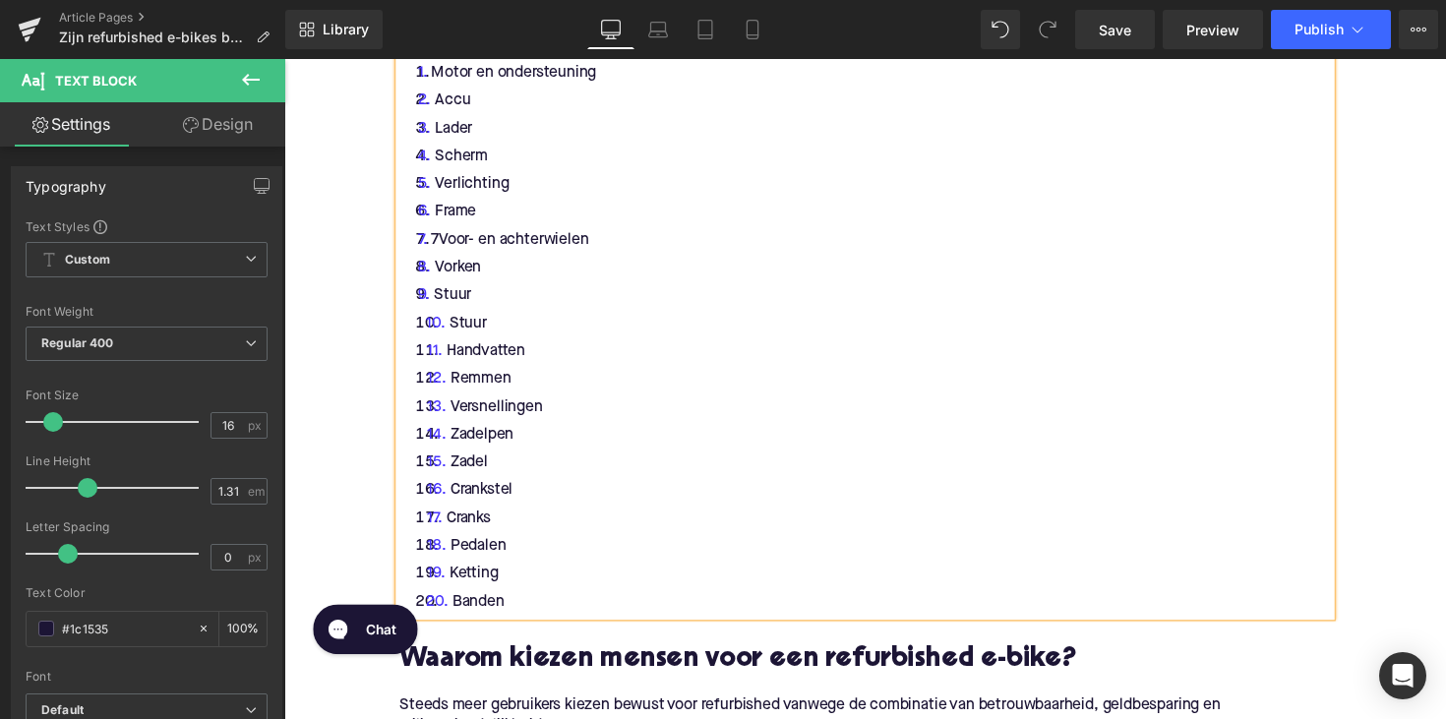
click at [670, 354] on li "Handvatten" at bounding box center [879, 358] width 954 height 29
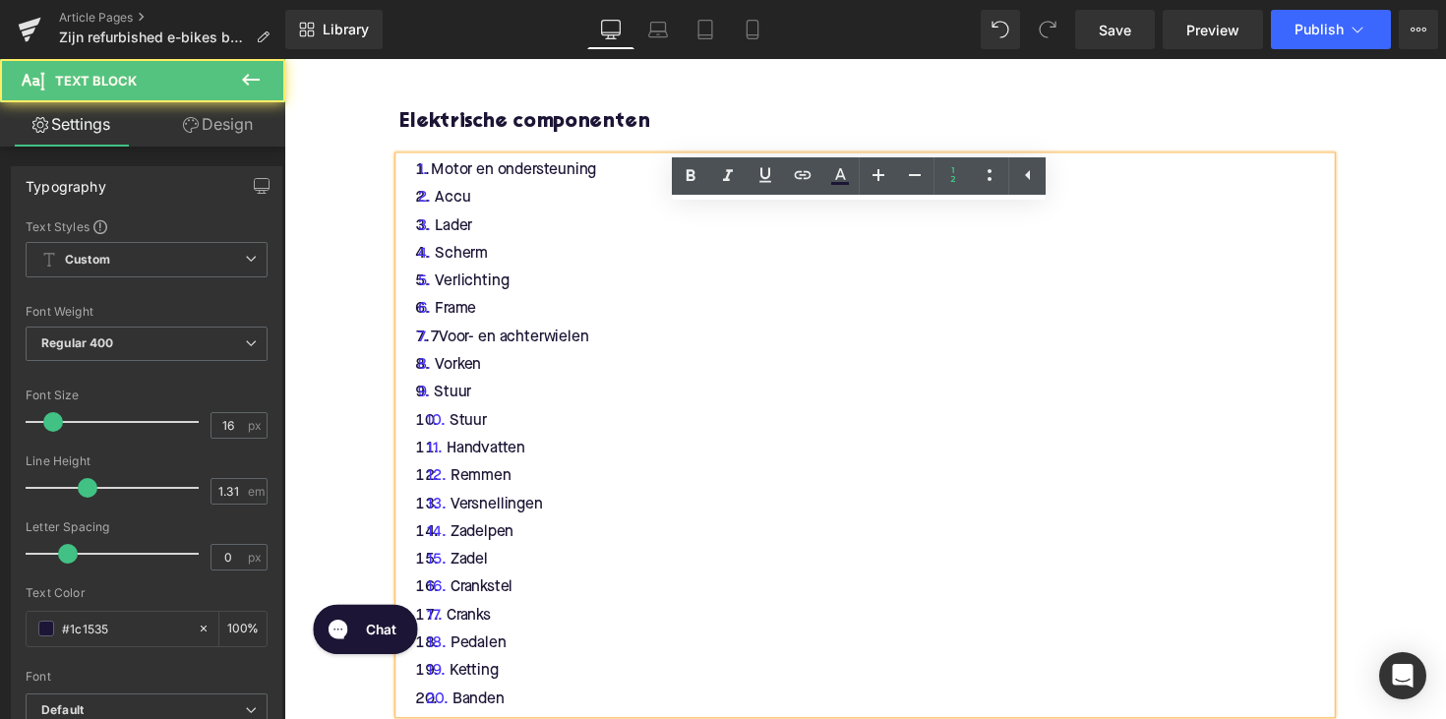
scroll to position [1885, 0]
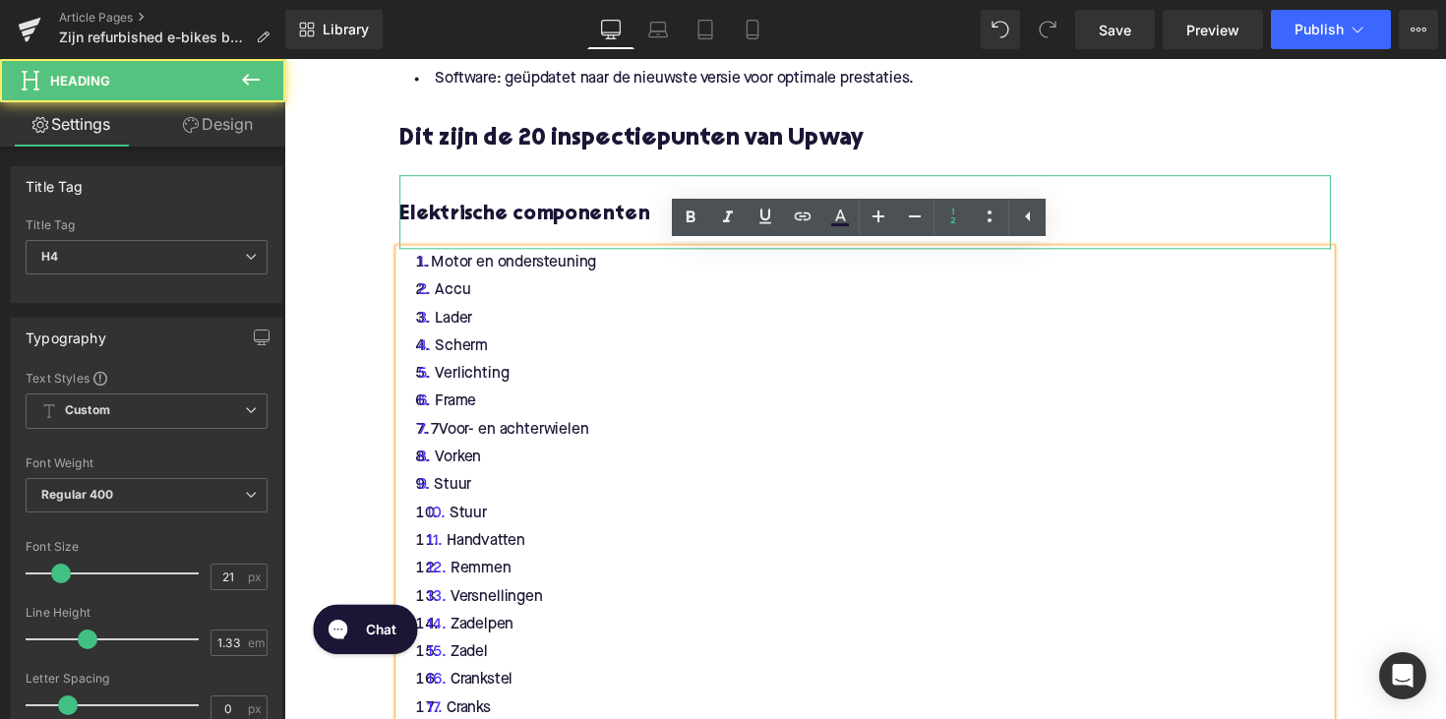
click at [578, 226] on h4 "Elektrische componenten" at bounding box center [879, 220] width 954 height 28
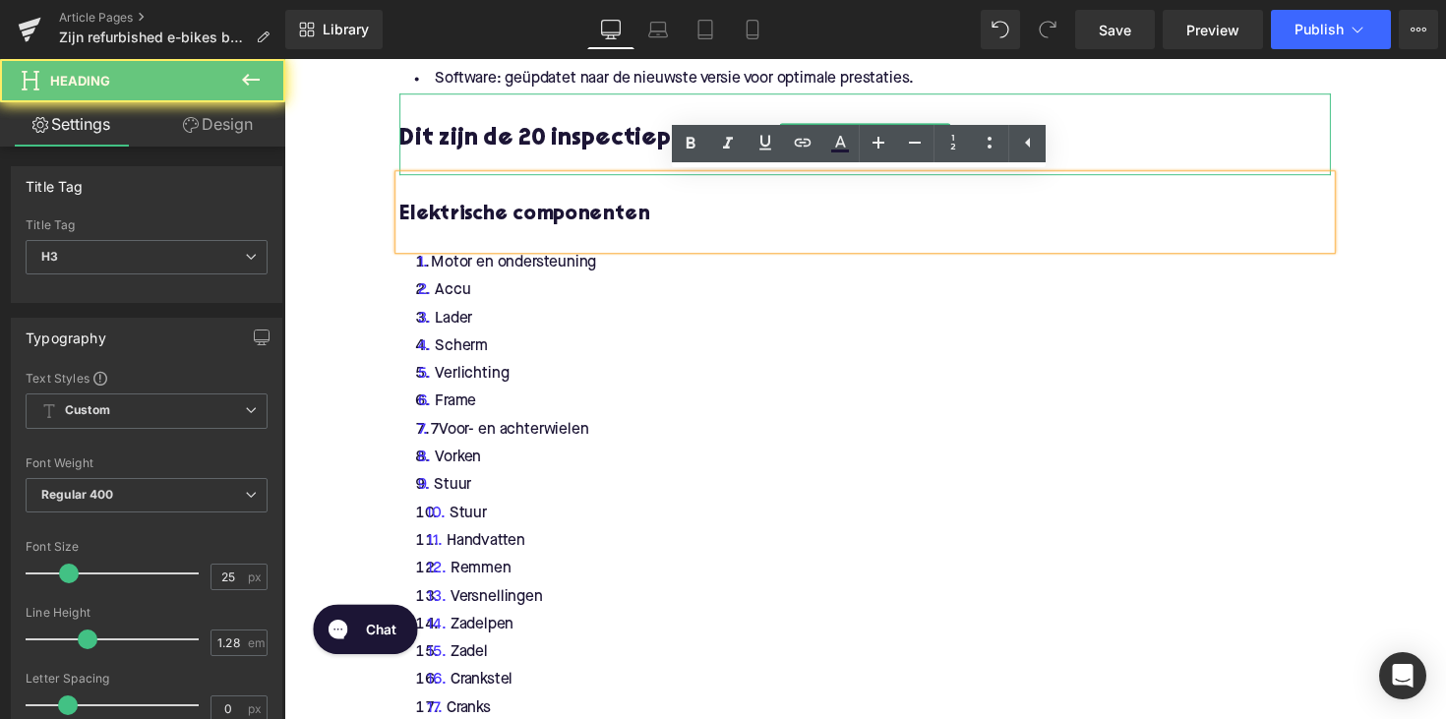
click at [578, 140] on h3 "Dit zijn de 20 inspectiepunten van Upway" at bounding box center [879, 141] width 954 height 31
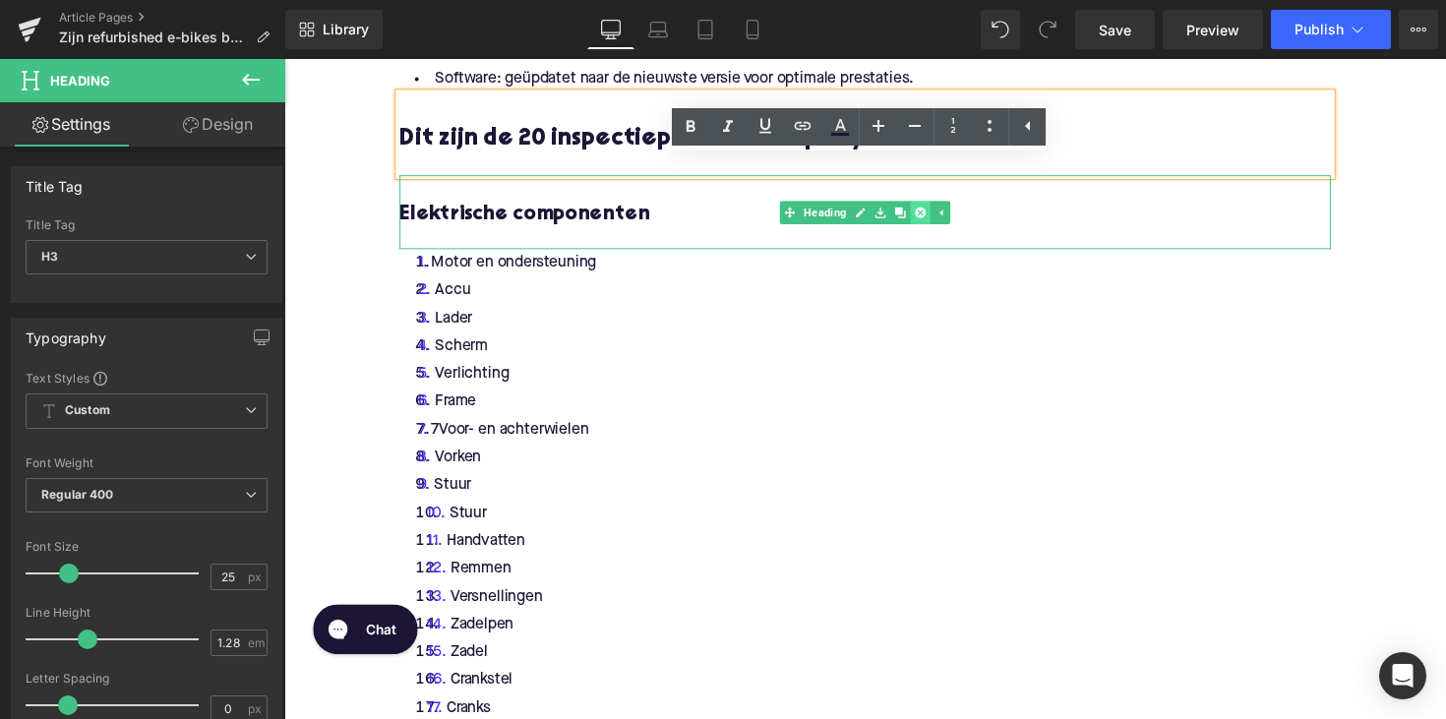
click at [936, 219] on icon at bounding box center [936, 216] width 11 height 11
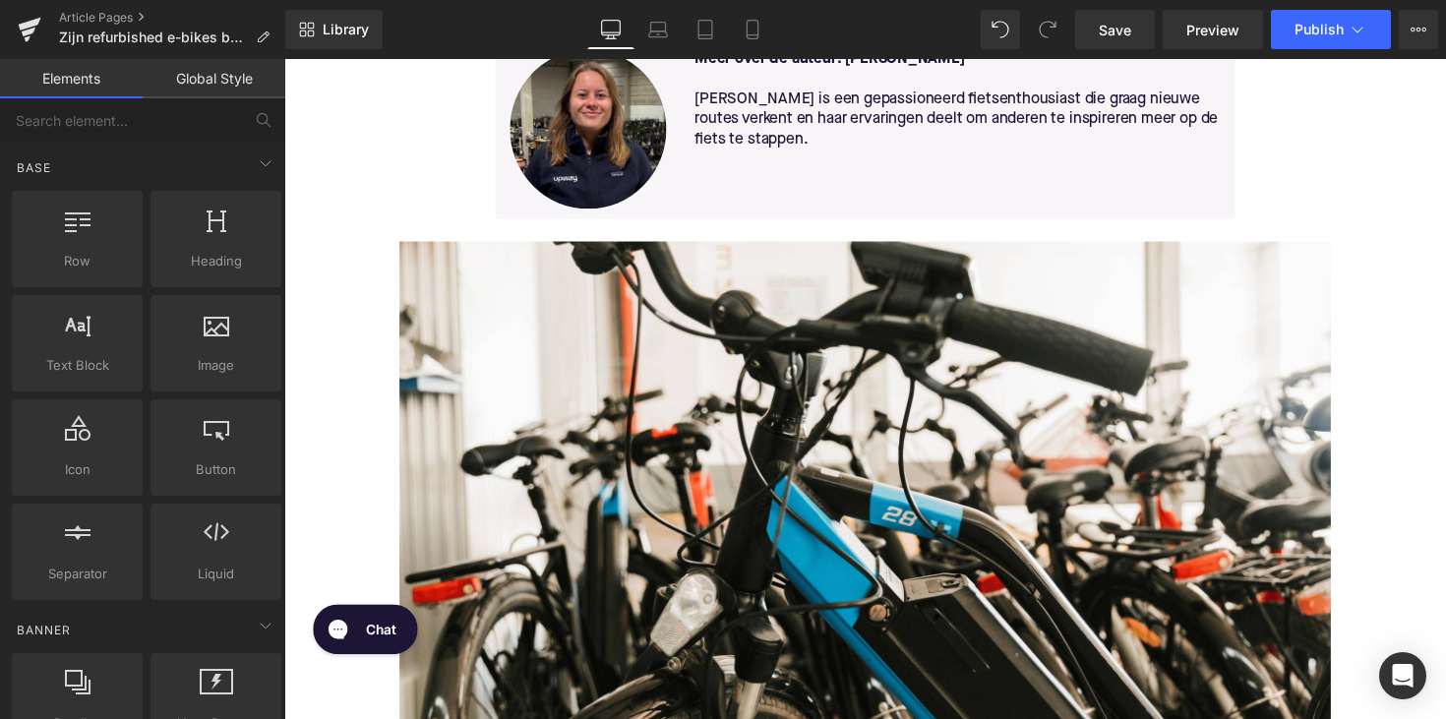
scroll to position [585, 0]
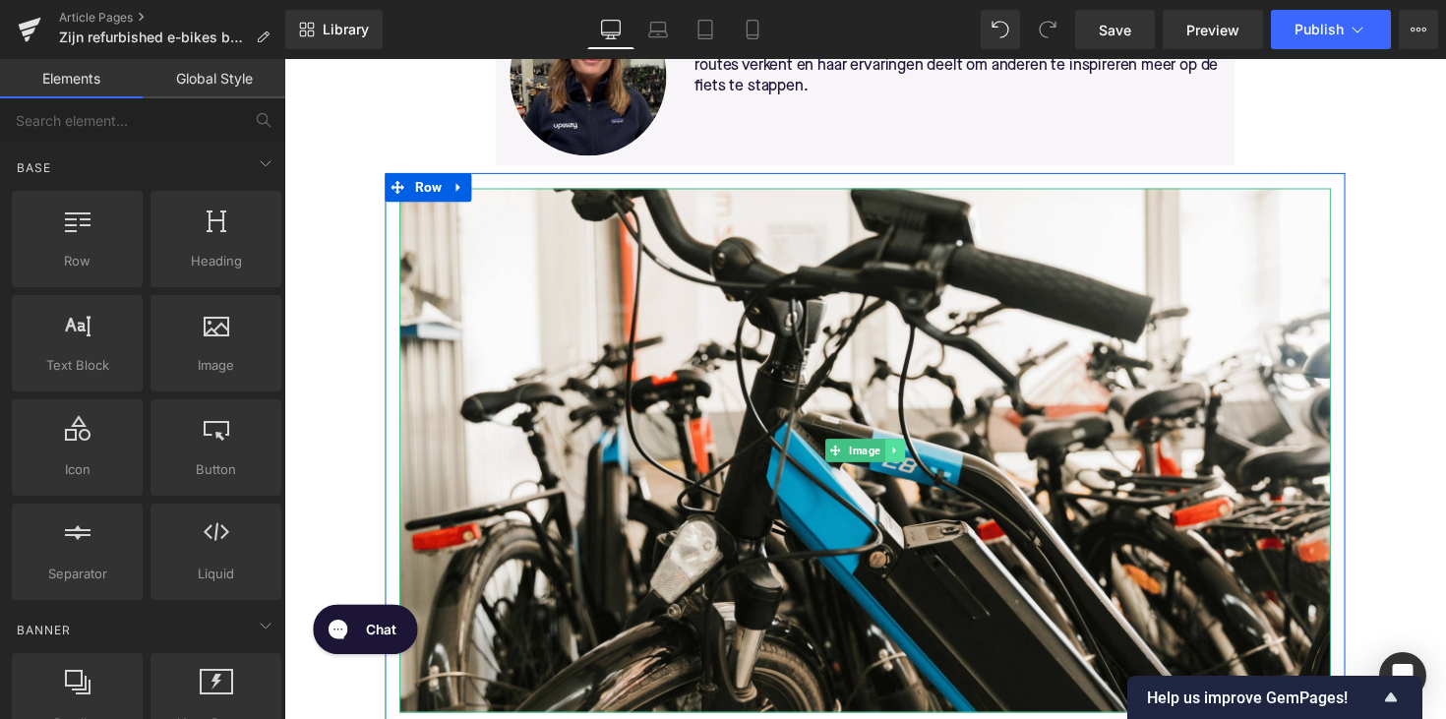
click at [908, 456] on icon at bounding box center [909, 461] width 11 height 12
click at [896, 463] on icon at bounding box center [899, 461] width 11 height 12
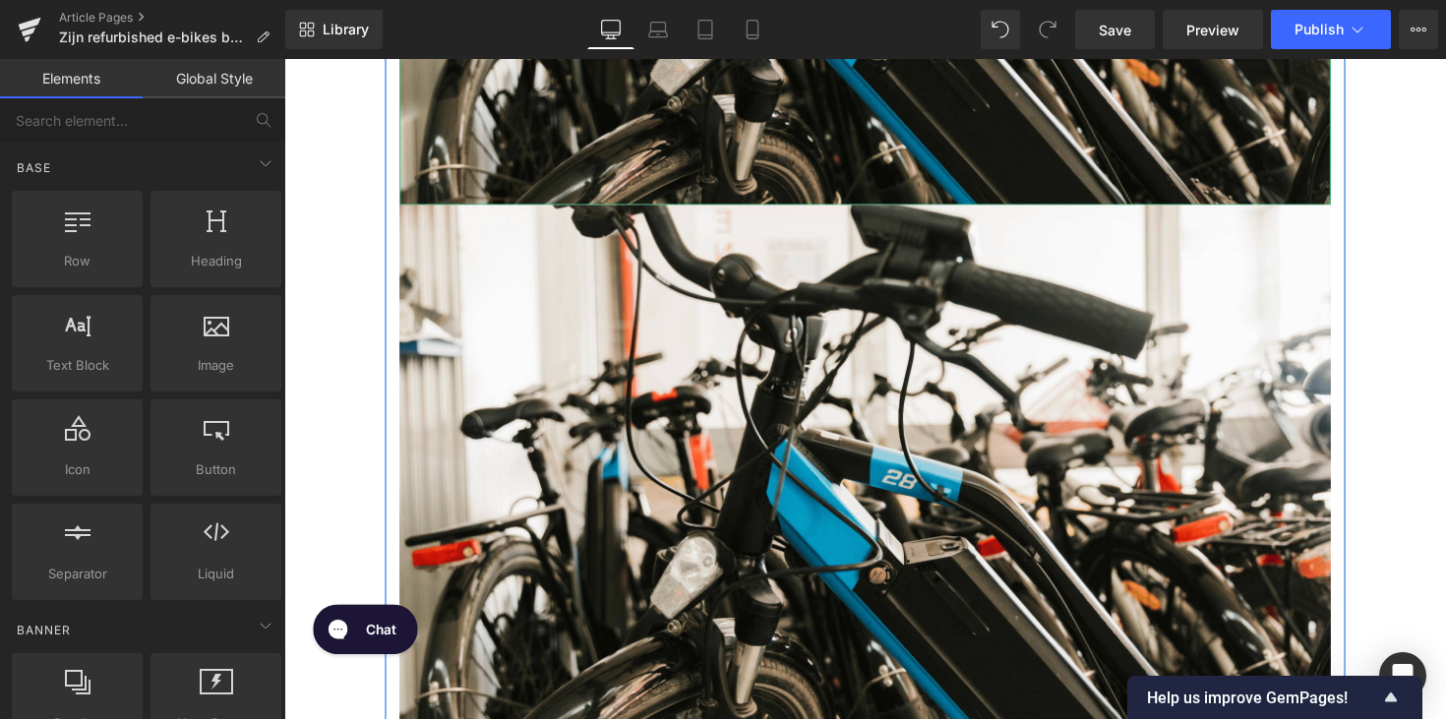
scroll to position [1176, 0]
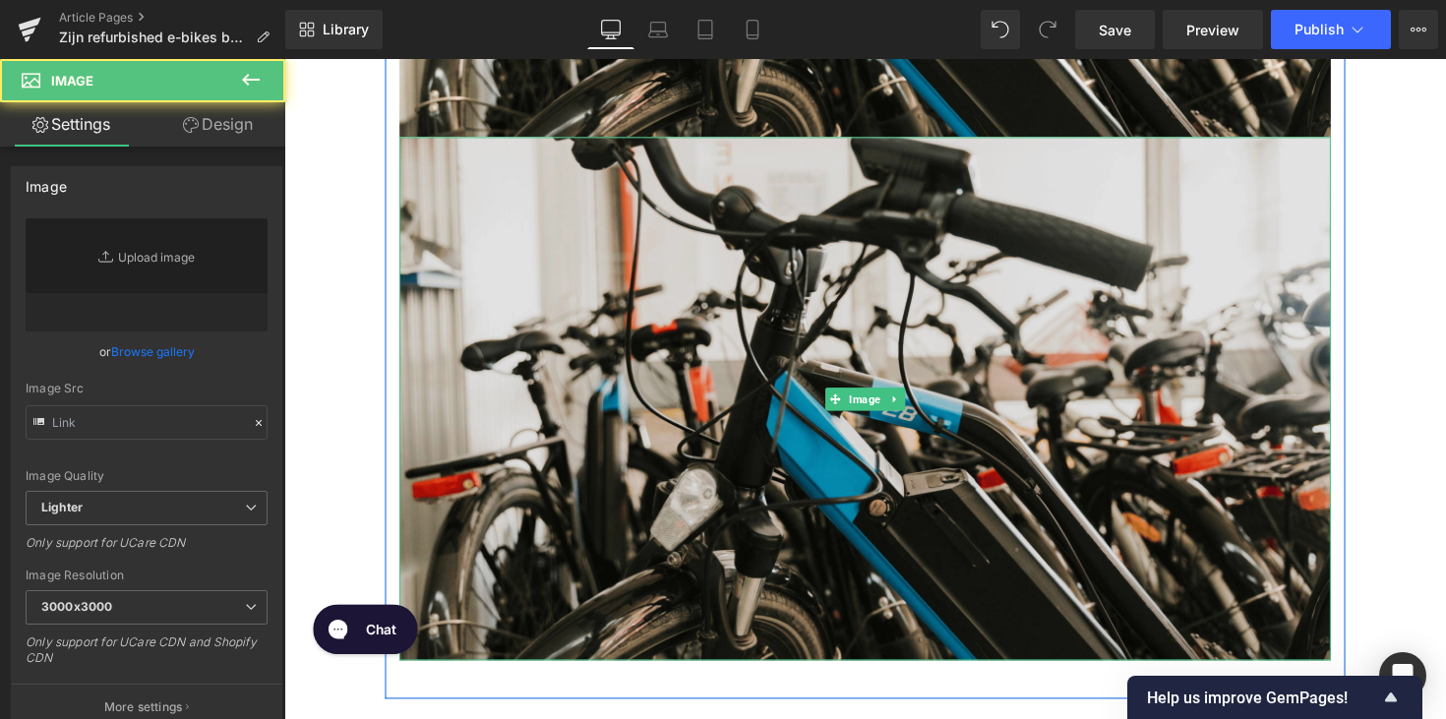
type input "[URL][DOMAIN_NAME]"
click at [850, 358] on img at bounding box center [879, 407] width 954 height 537
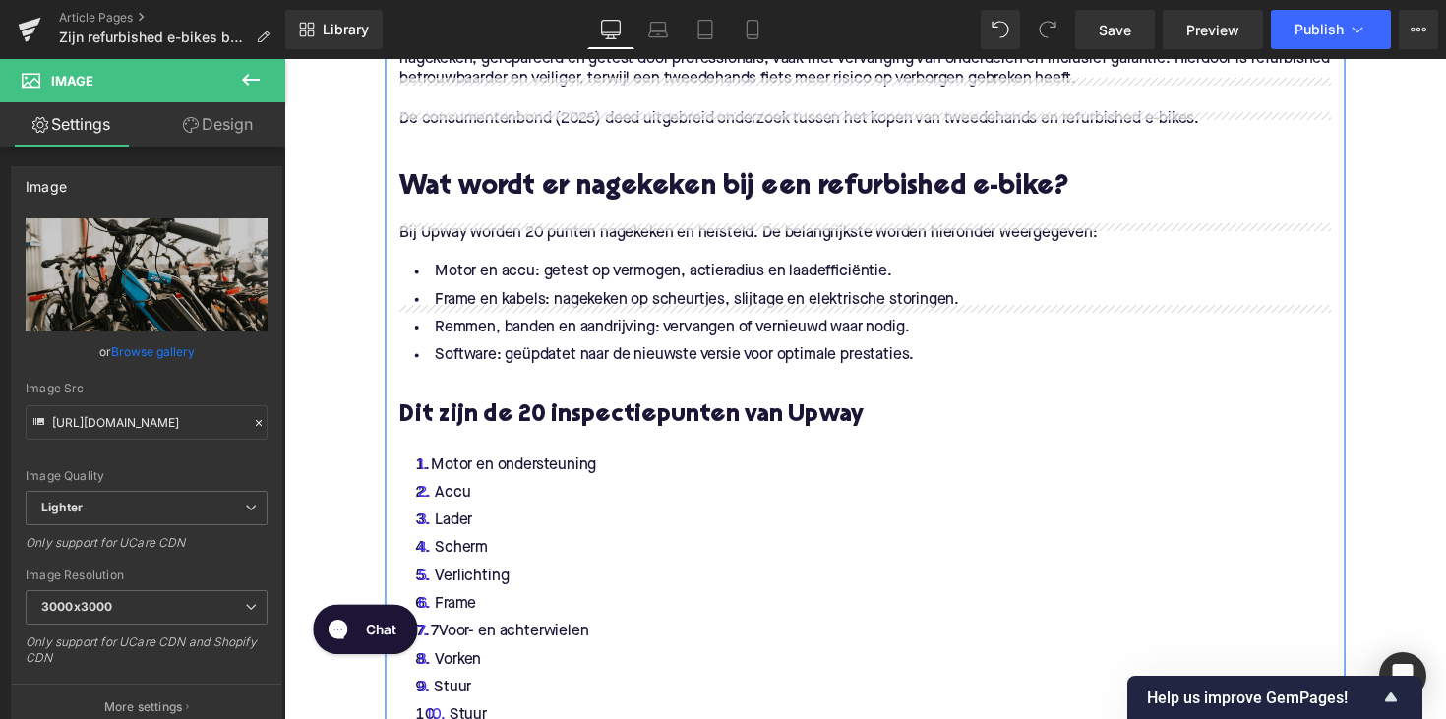
scroll to position [1800, 0]
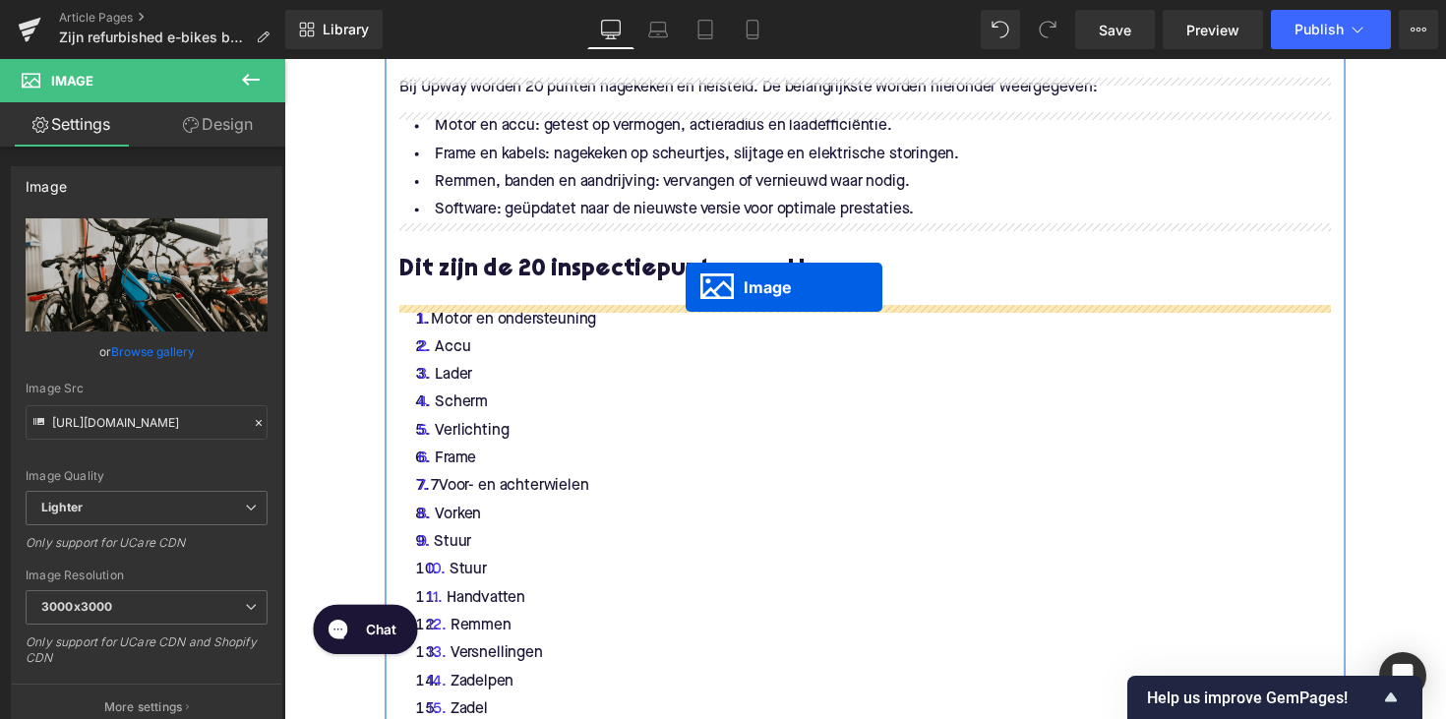
drag, startPoint x: 845, startPoint y: 409, endPoint x: 696, endPoint y: 293, distance: 189.3
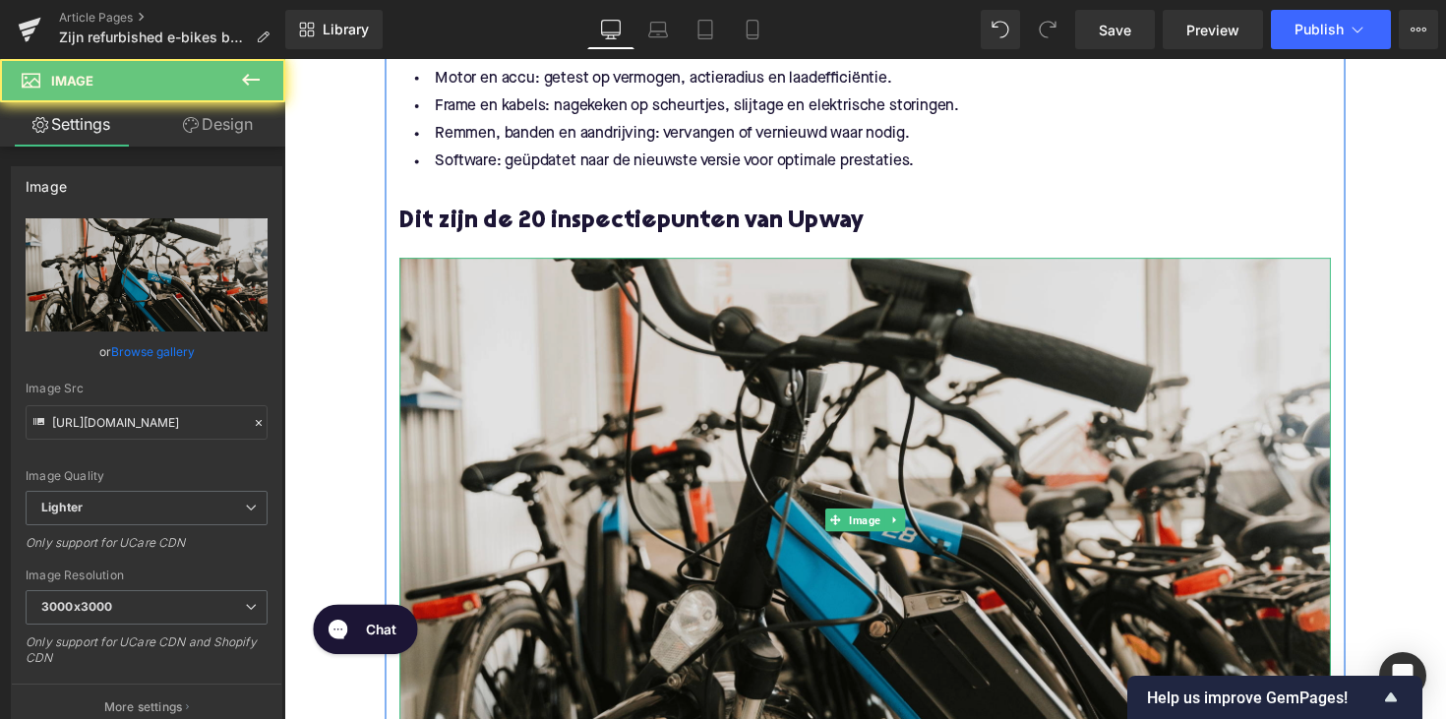
click at [705, 395] on img at bounding box center [879, 531] width 954 height 537
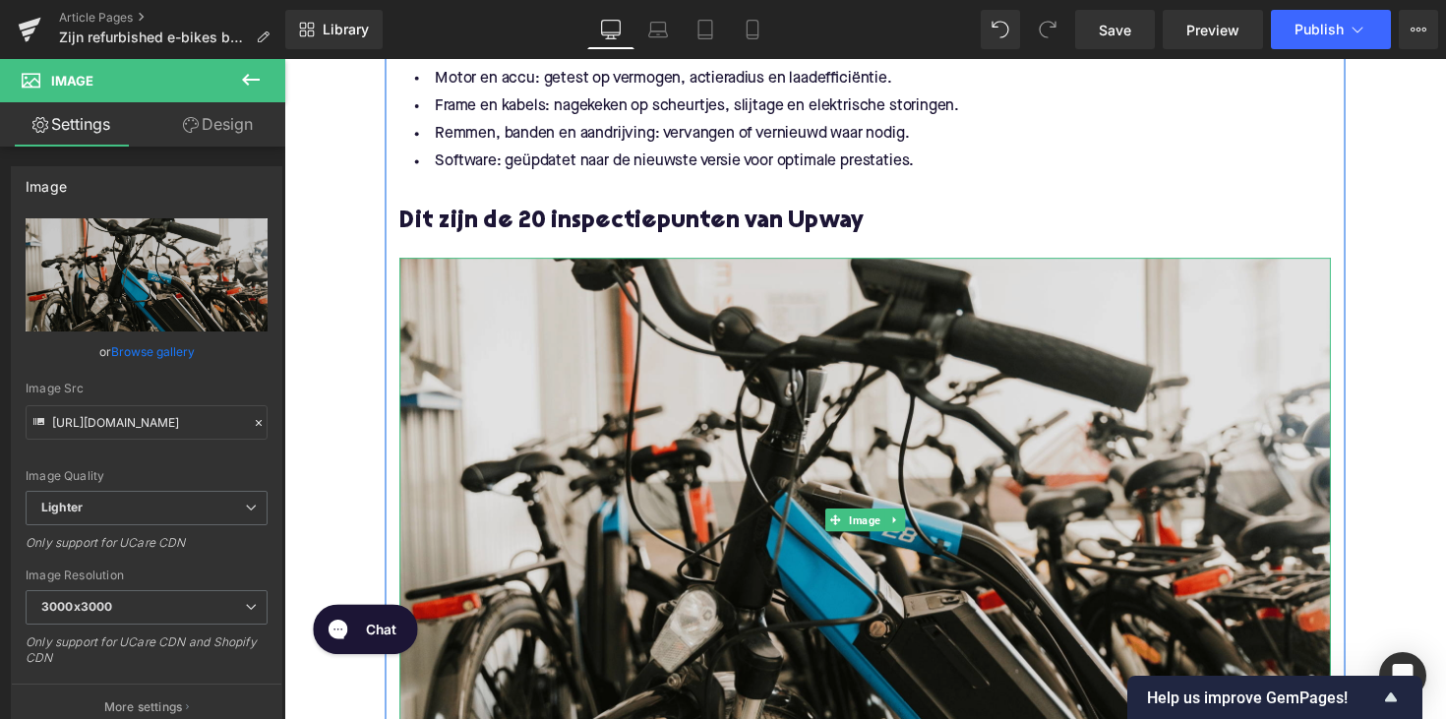
click at [833, 381] on img at bounding box center [879, 531] width 954 height 537
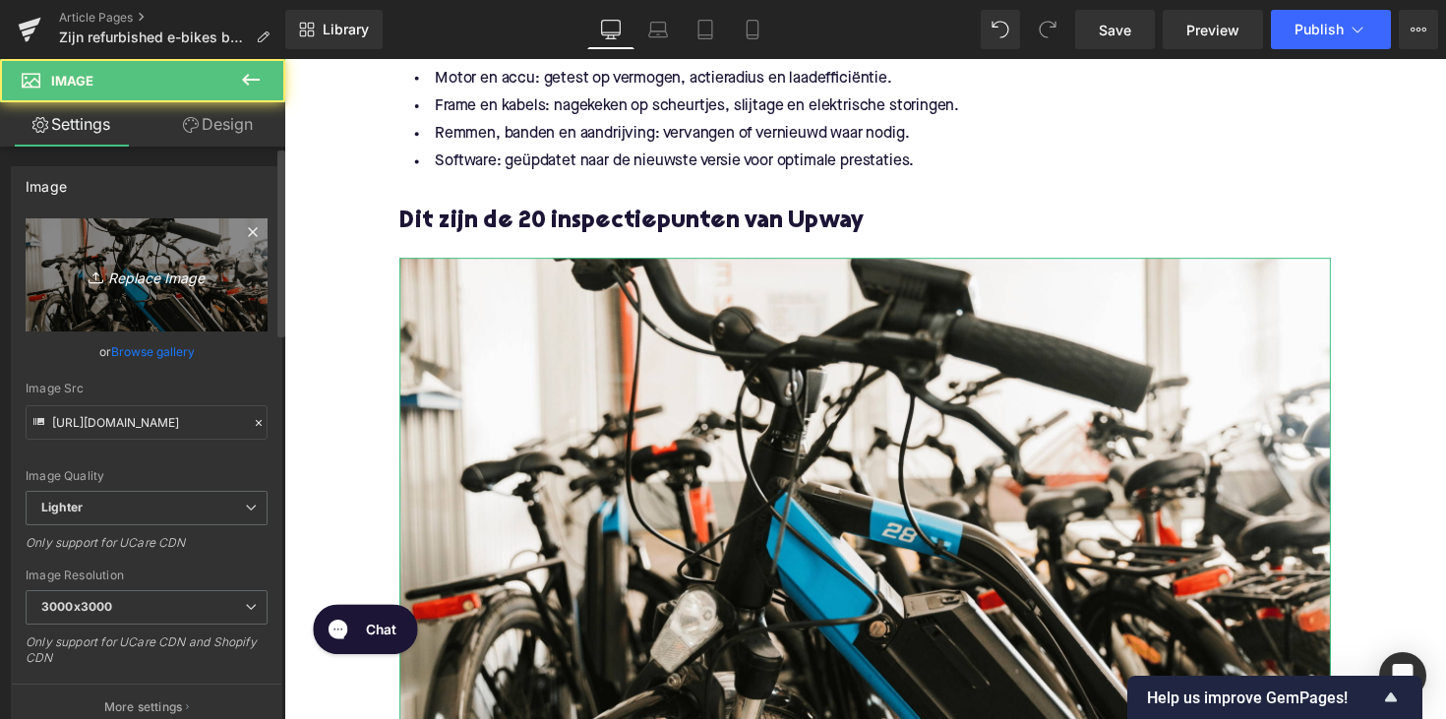
click at [138, 295] on link "Replace Image" at bounding box center [147, 274] width 242 height 113
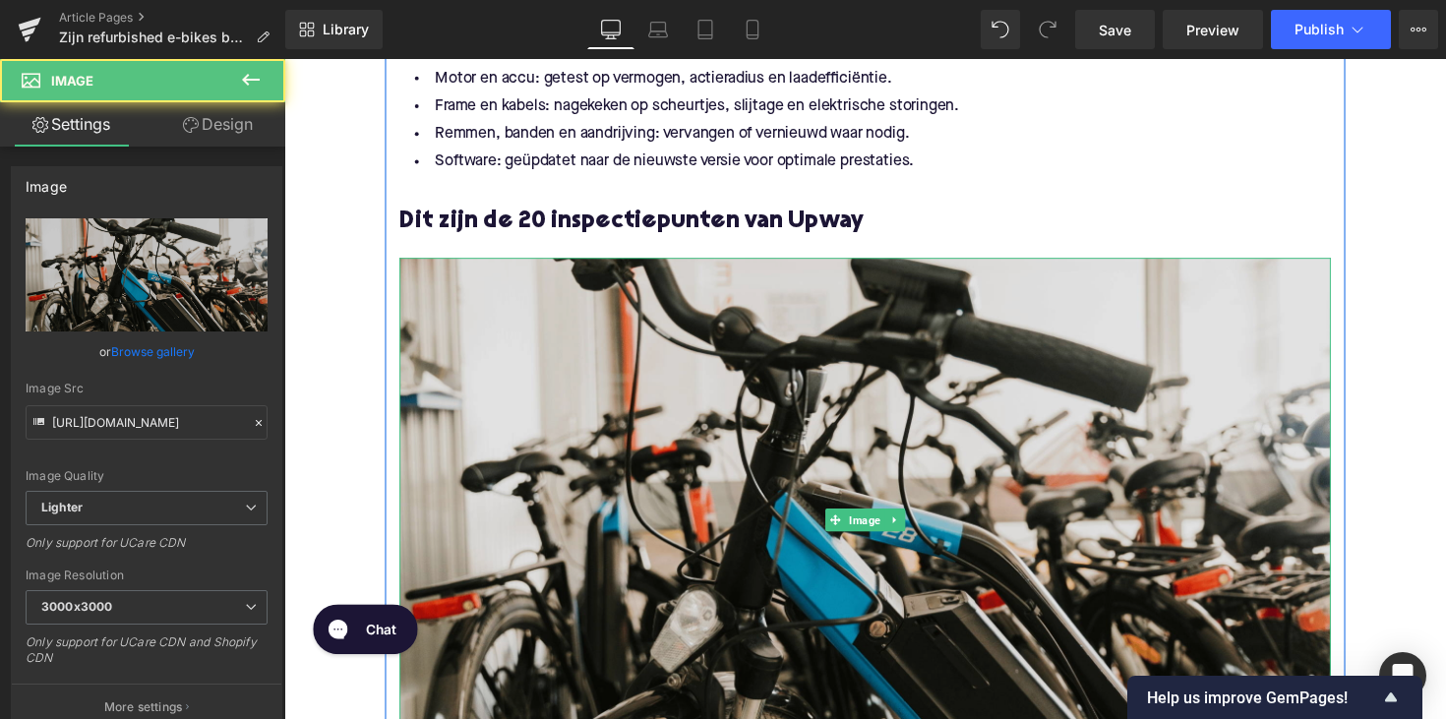
click at [666, 478] on img at bounding box center [879, 531] width 954 height 537
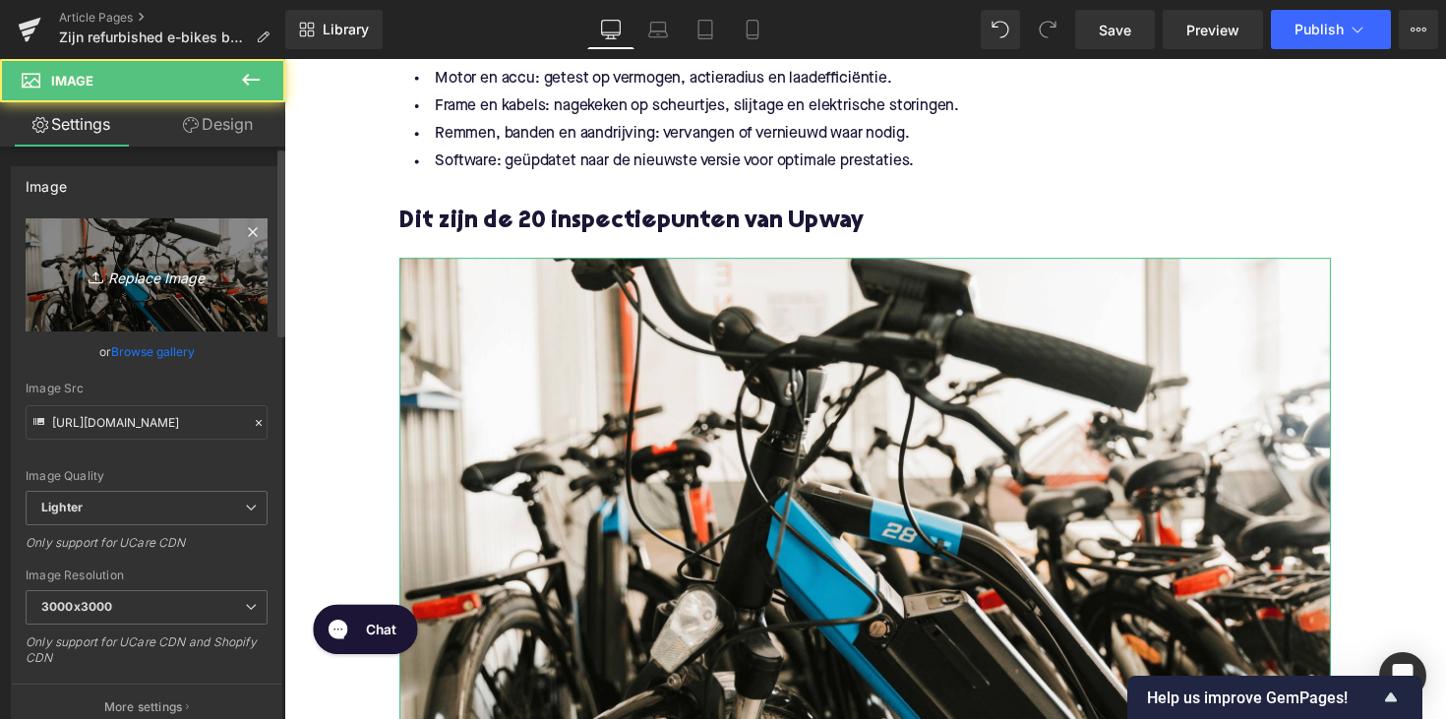
click at [163, 310] on link "Replace Image" at bounding box center [147, 274] width 242 height 113
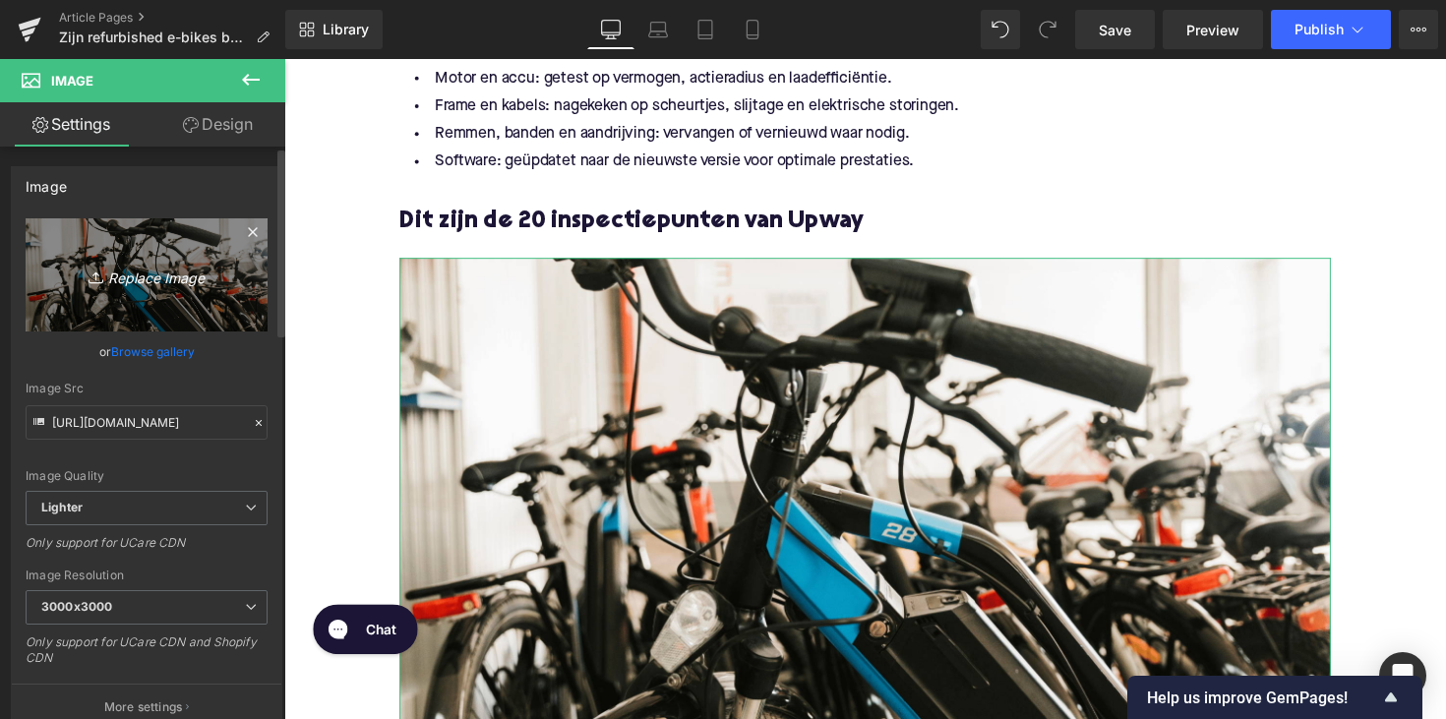
type input "C:\fakepath\20inspectiepuntenUpway.png"
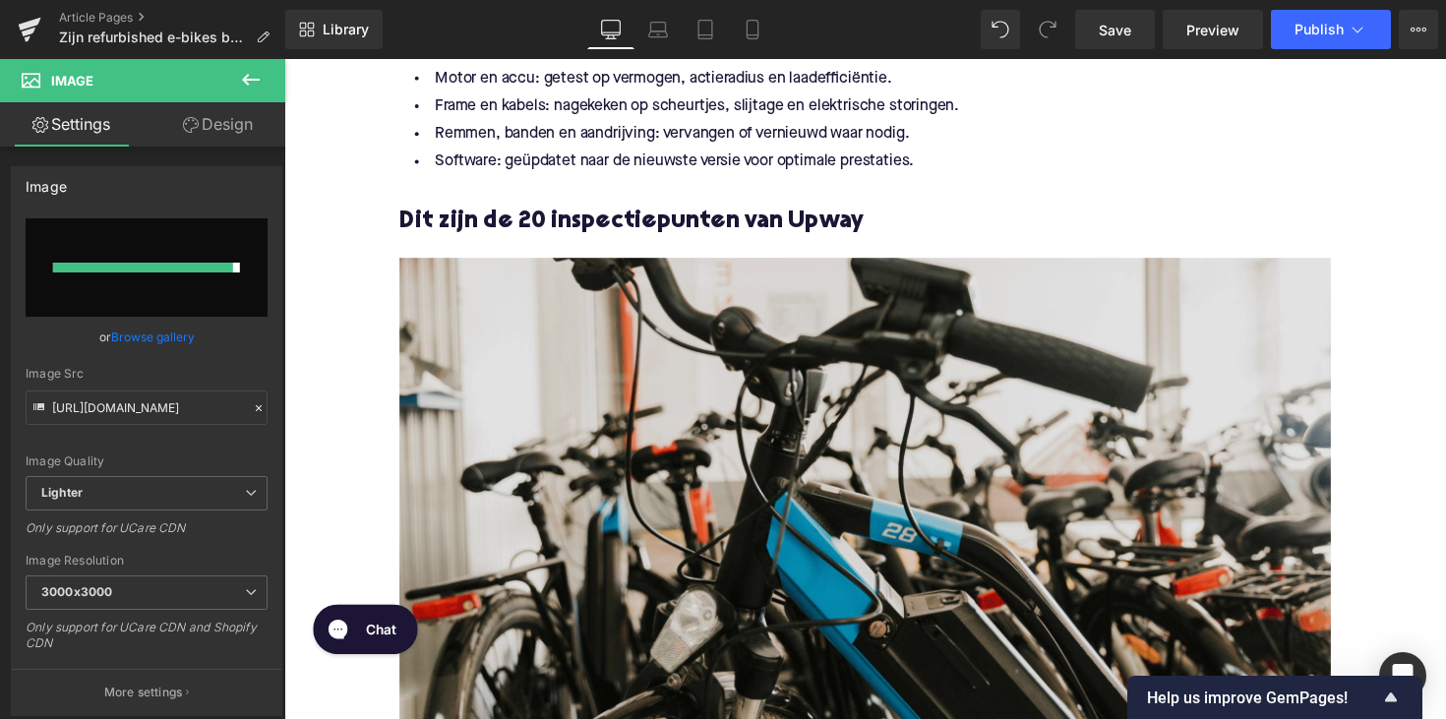
type input "[URL][DOMAIN_NAME]"
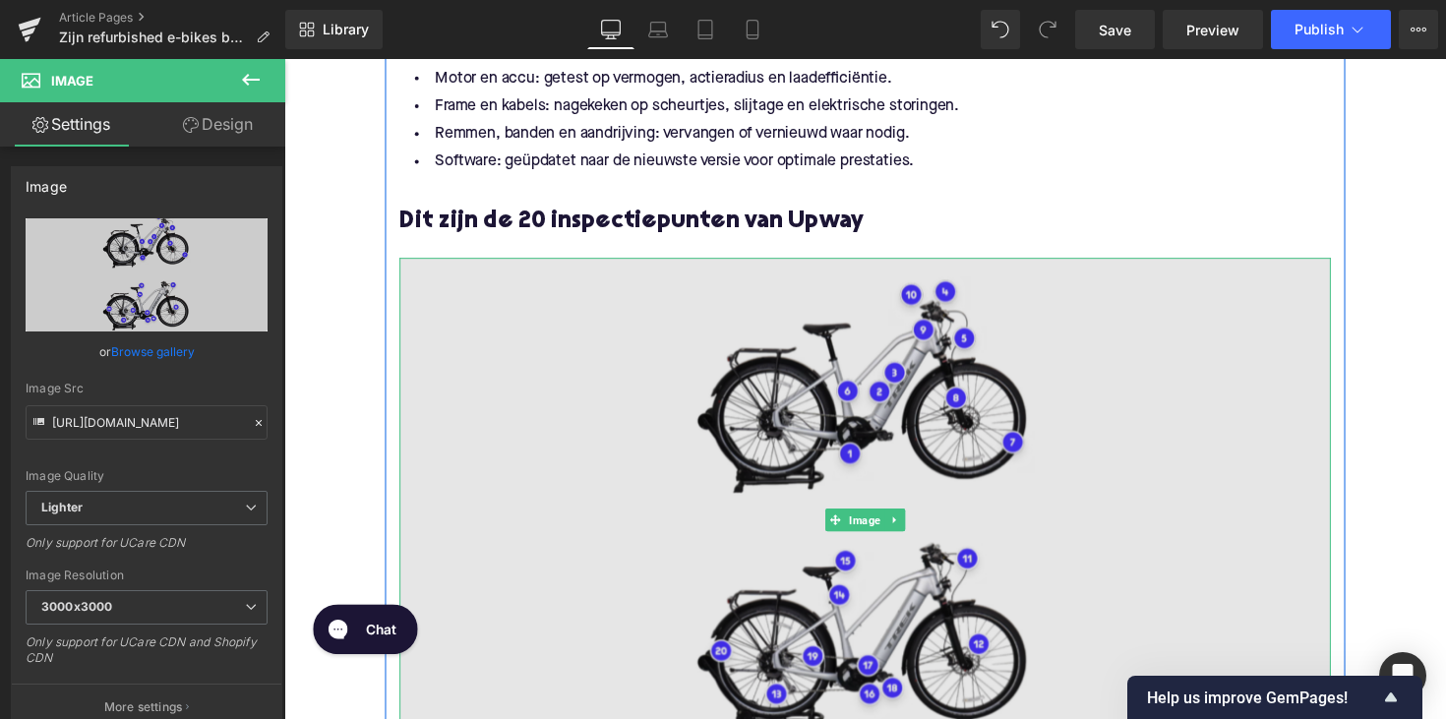
click at [703, 466] on img at bounding box center [879, 531] width 954 height 537
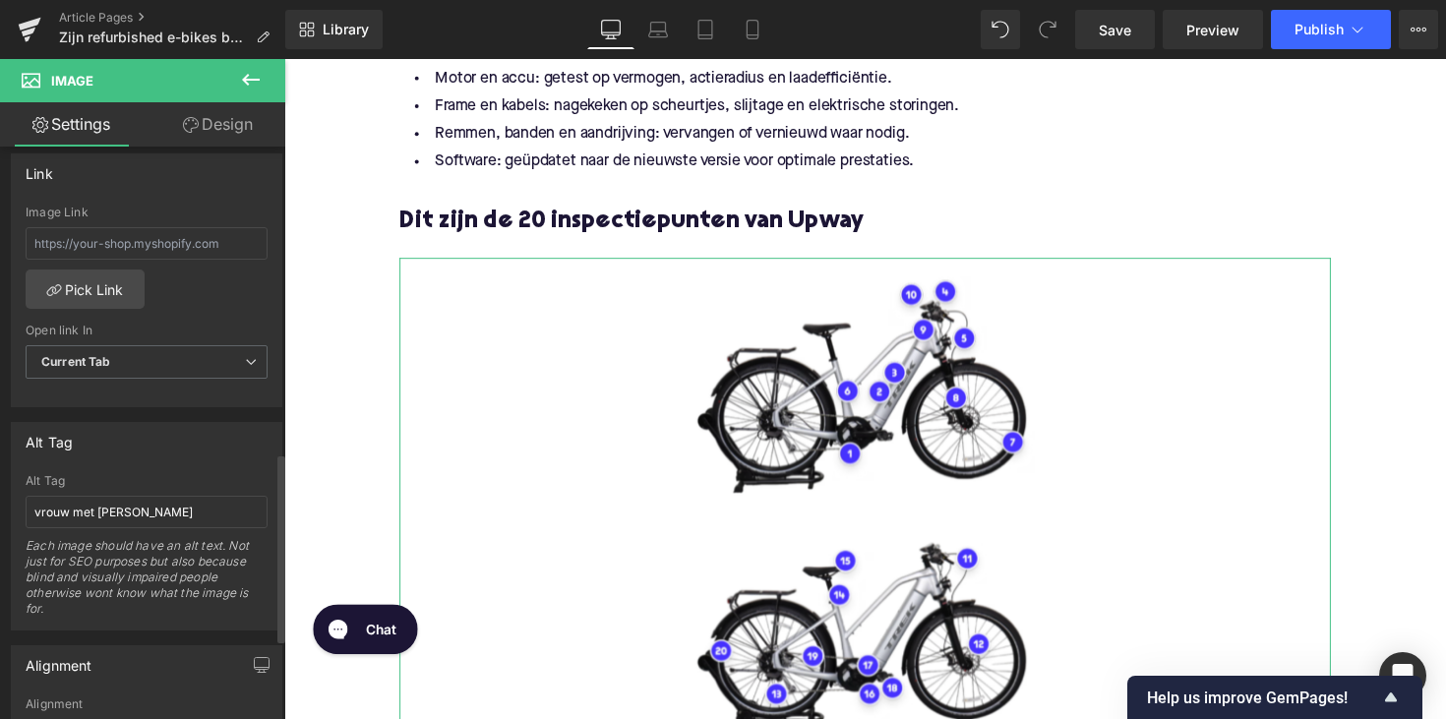
scroll to position [928, 0]
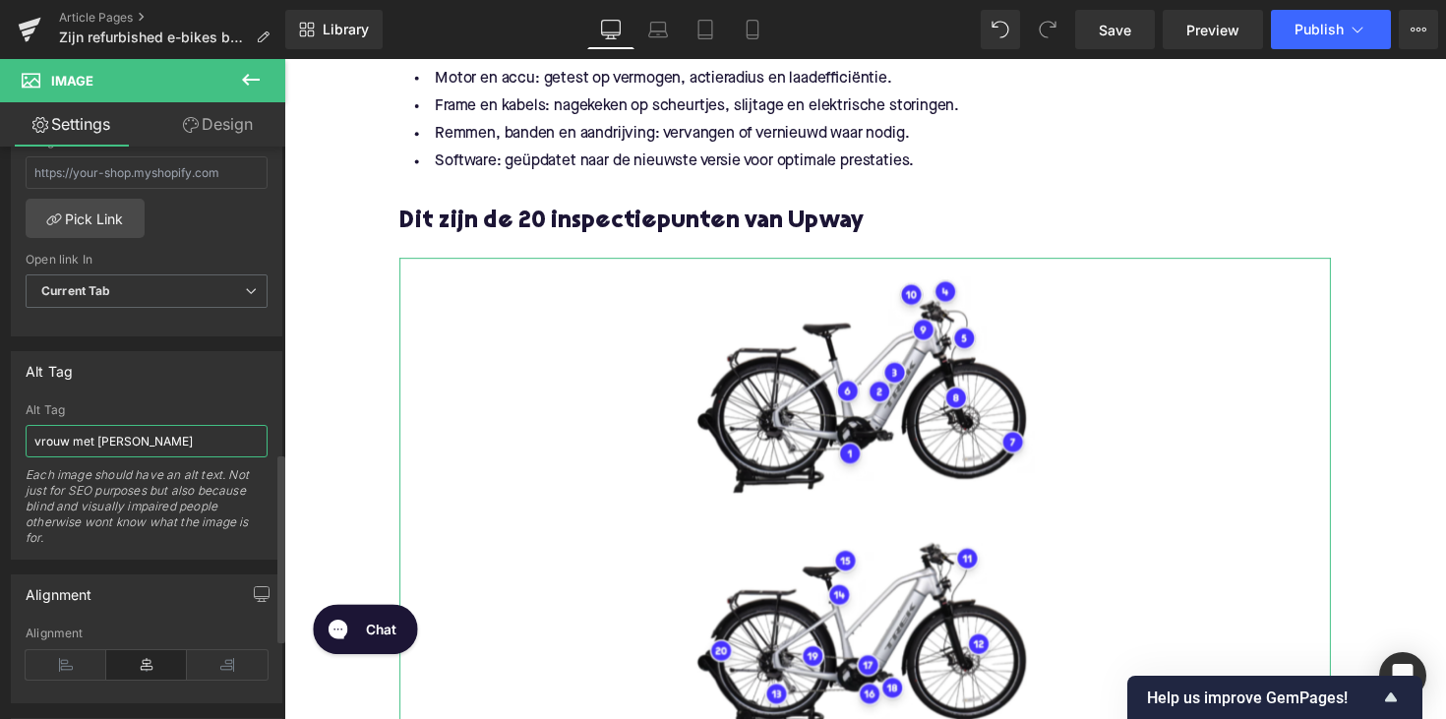
click at [119, 444] on input "vrouw met [PERSON_NAME]" at bounding box center [147, 441] width 242 height 32
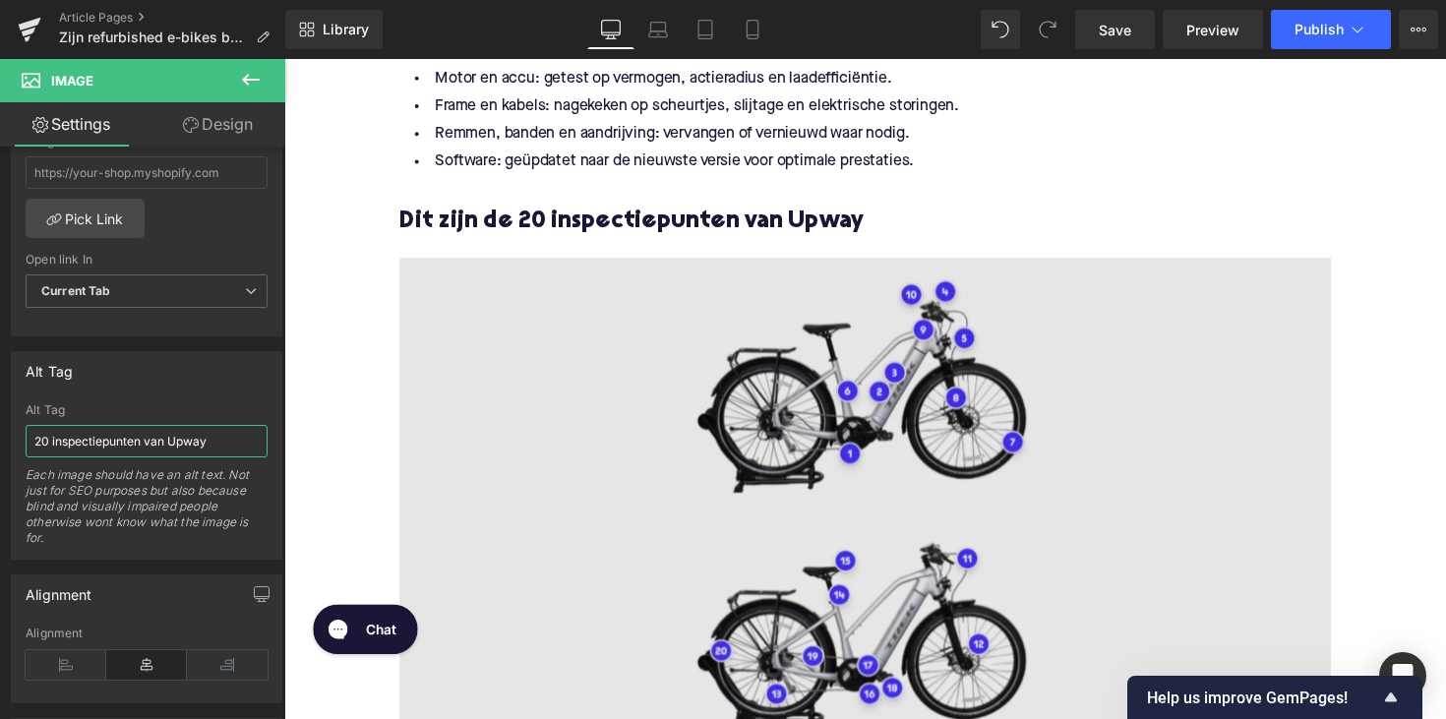
type input "20 inspectiepunten van Upway"
click at [446, 453] on img at bounding box center [879, 531] width 954 height 537
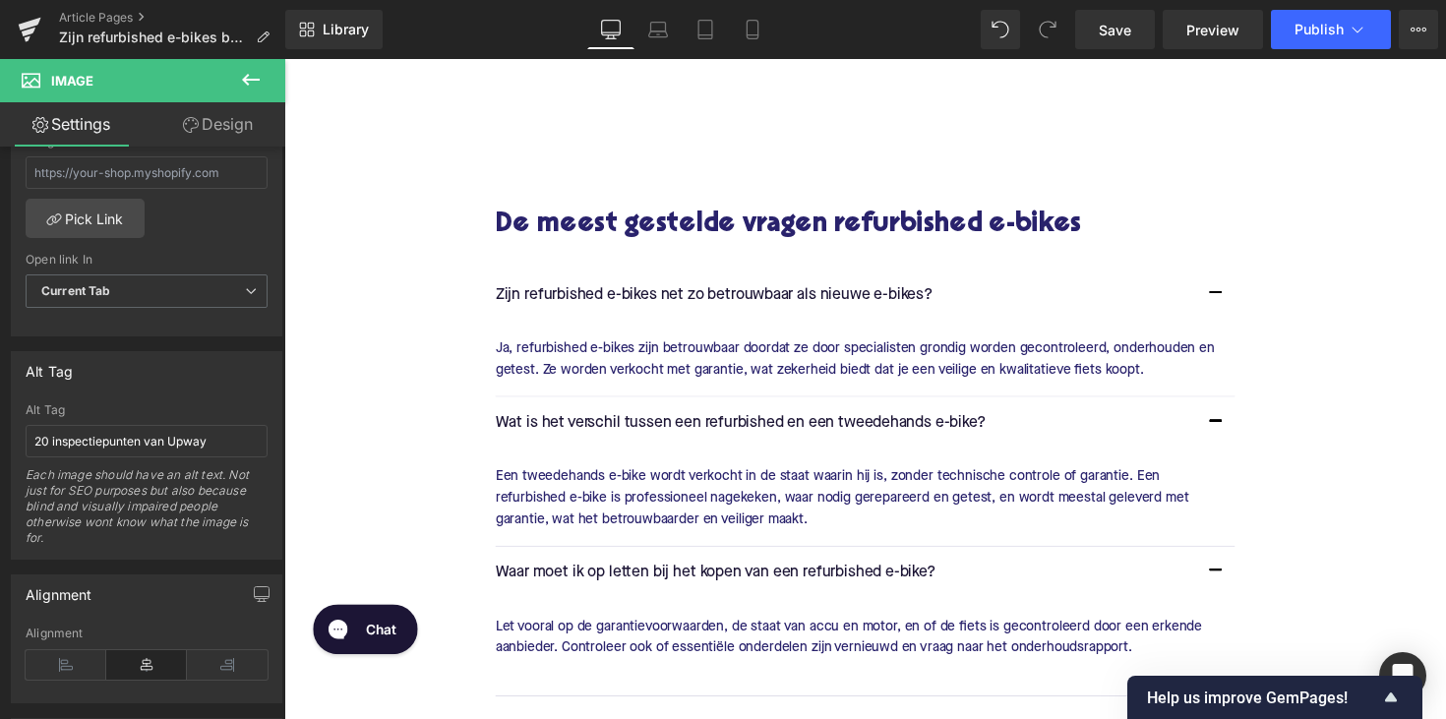
scroll to position [3904, 0]
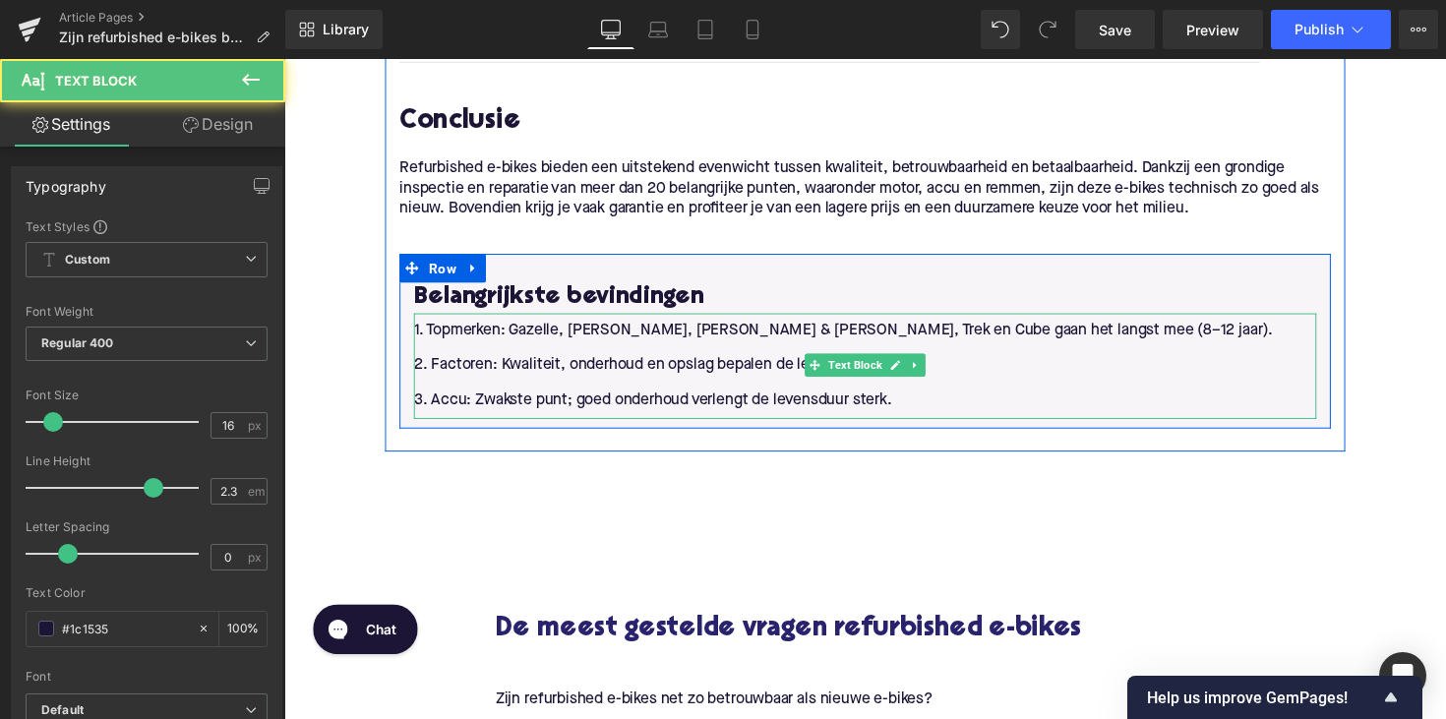
drag, startPoint x: 692, startPoint y: 379, endPoint x: 614, endPoint y: 351, distance: 82.5
click at [692, 379] on span "2. Factoren: Kwaliteit, onderhoud en opslag bepalen de levensduur." at bounding box center [653, 373] width 473 height 16
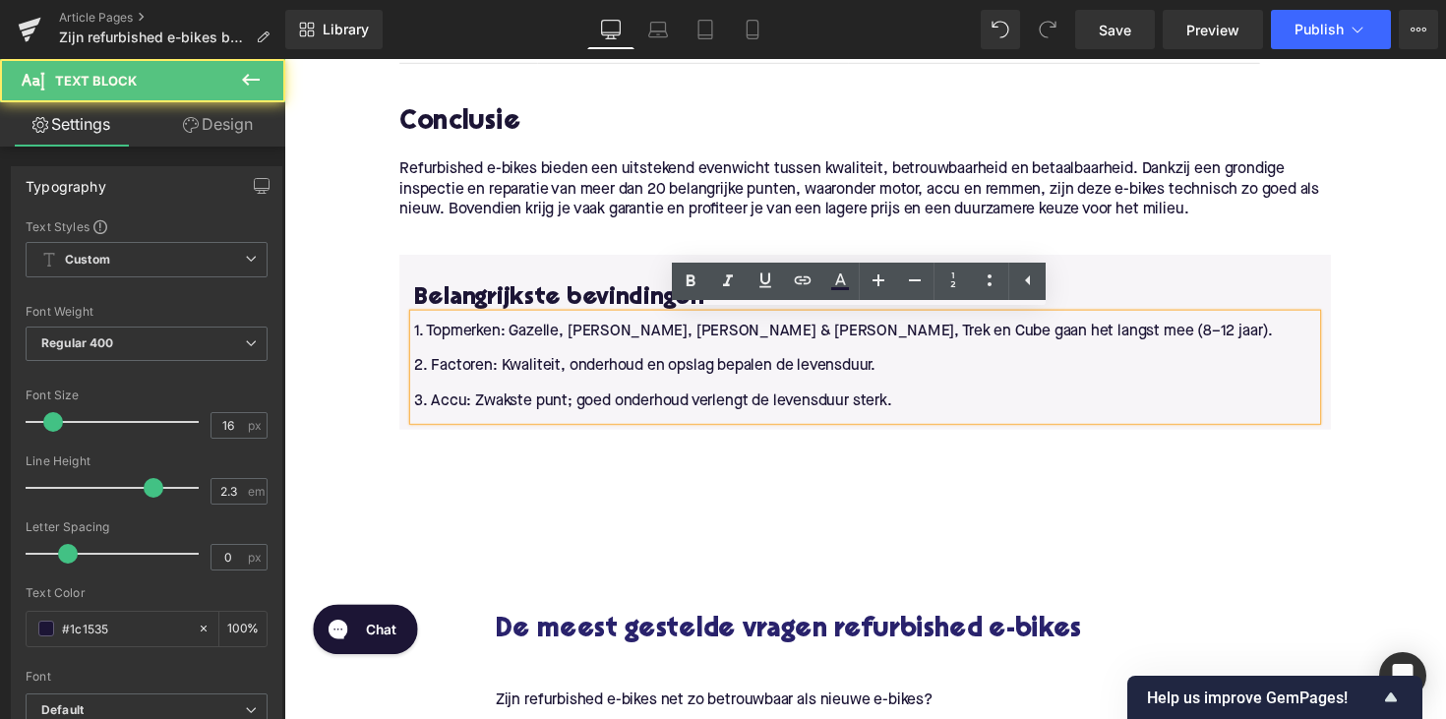
scroll to position [3901, 0]
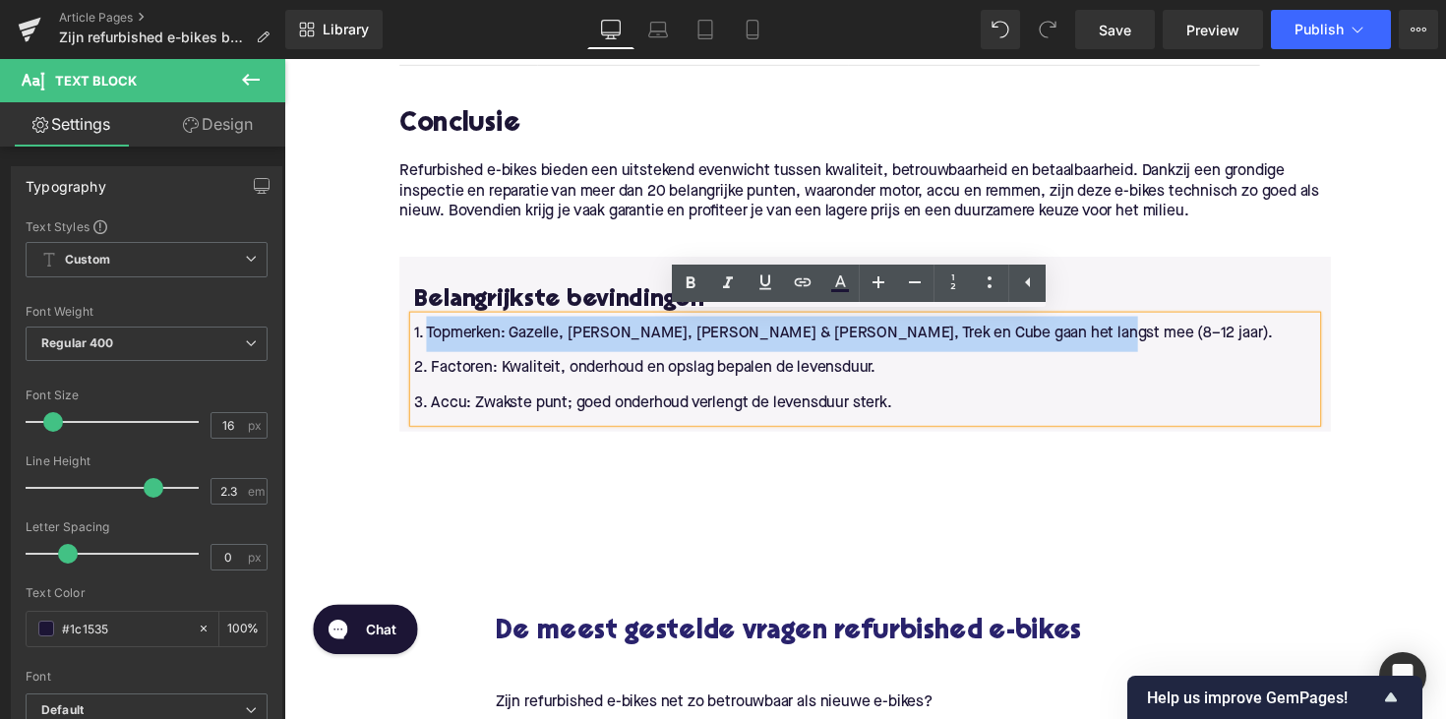
drag, startPoint x: 429, startPoint y: 340, endPoint x: 1076, endPoint y: 340, distance: 647.4
click at [1076, 340] on p "1. Topmerken: Gazelle, [PERSON_NAME], [PERSON_NAME] & [PERSON_NAME], Trek en Cu…" at bounding box center [879, 341] width 925 height 36
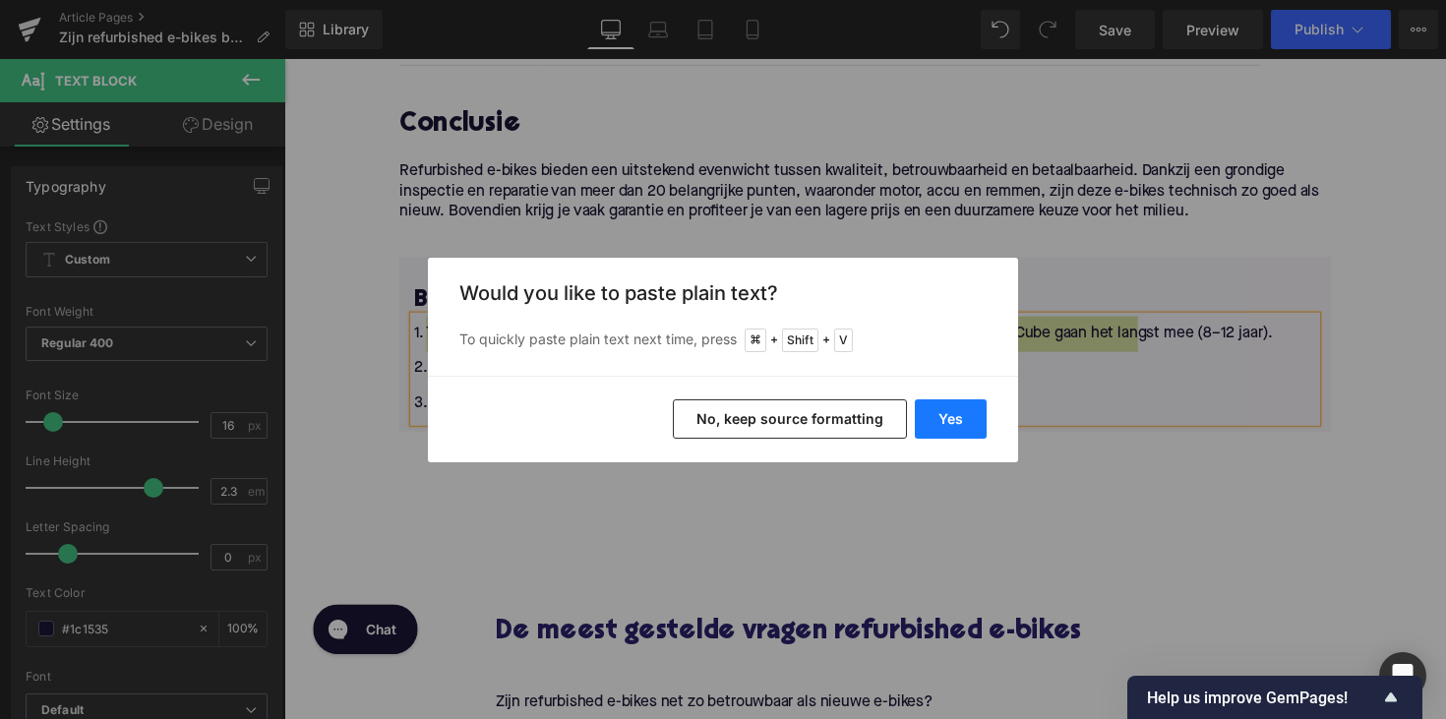
click at [949, 411] on button "Yes" at bounding box center [951, 418] width 72 height 39
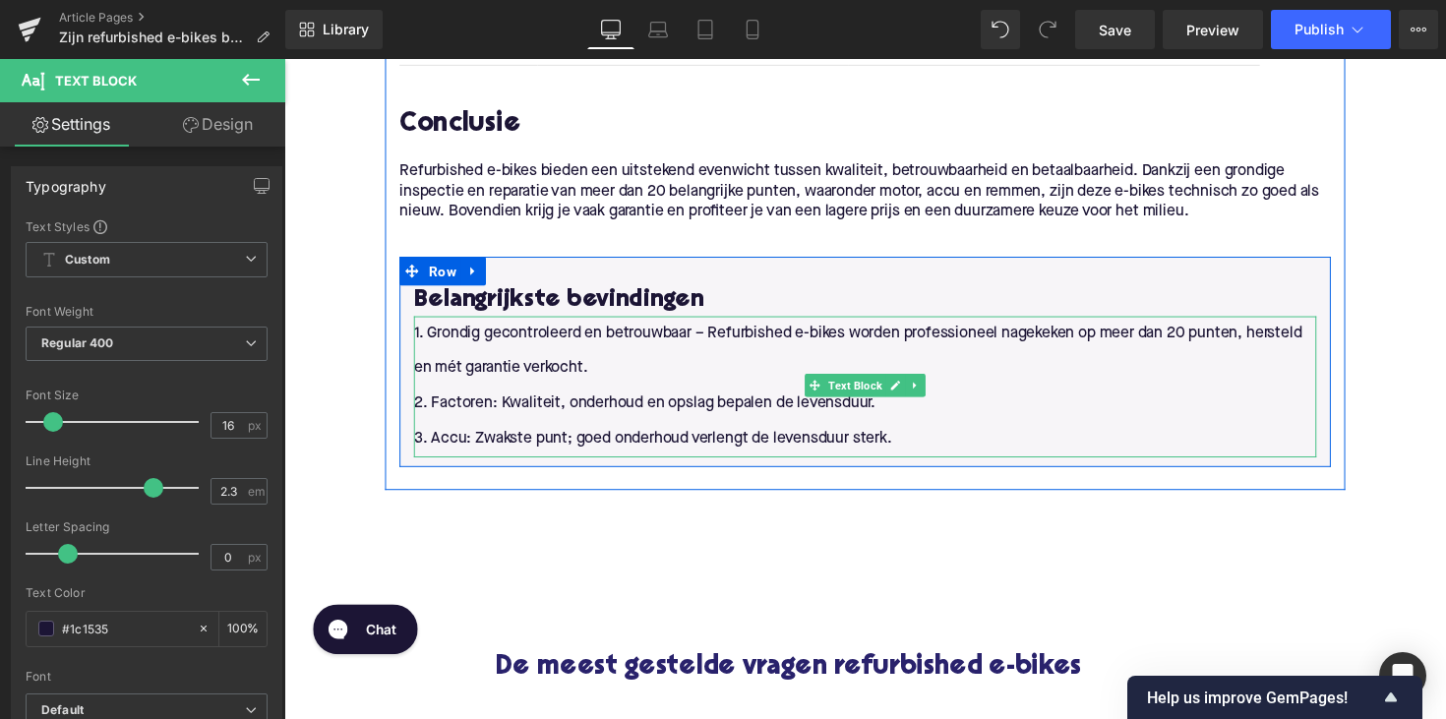
click at [587, 426] on p "2. Factoren: Kwaliteit, onderhoud en opslag bepalen de levensduur." at bounding box center [879, 413] width 925 height 36
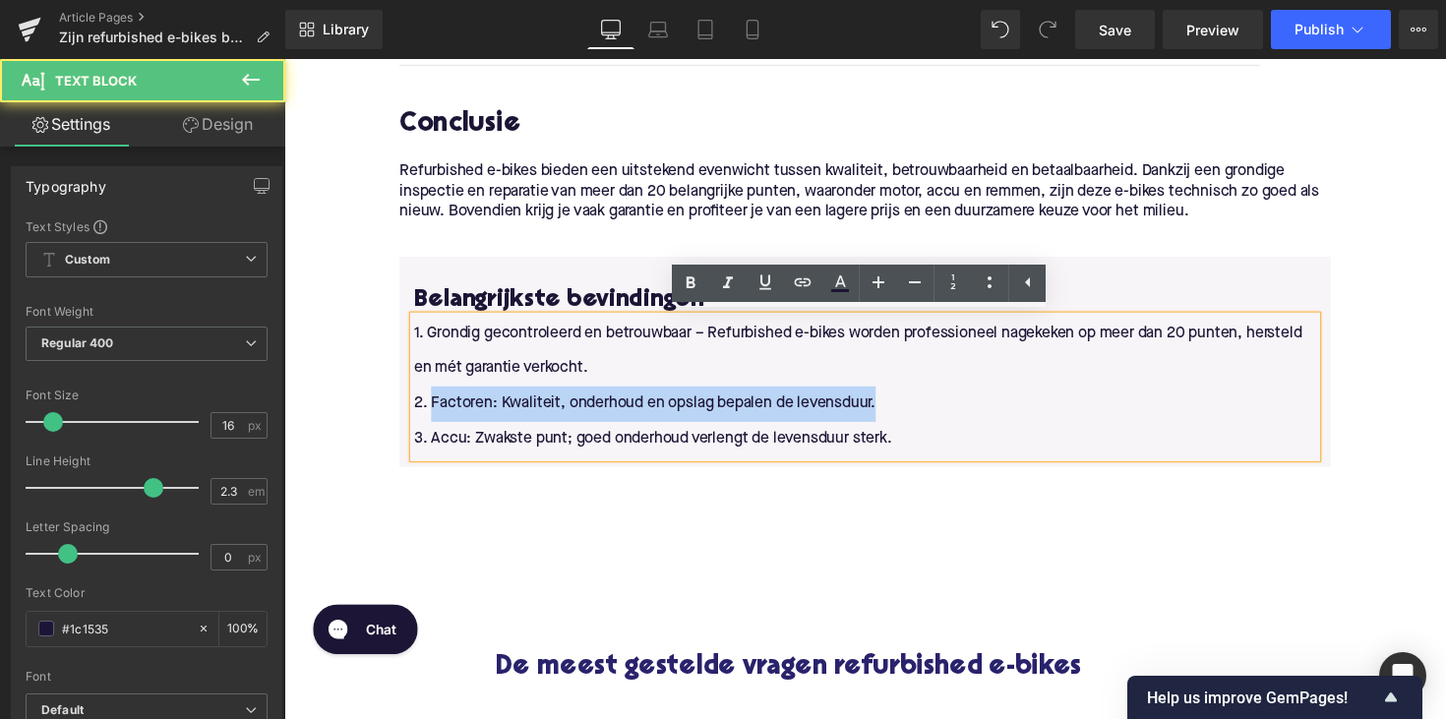
drag, startPoint x: 432, startPoint y: 410, endPoint x: 897, endPoint y: 402, distance: 465.4
click at [897, 402] on p "2. Factoren: Kwaliteit, onderhoud en opslag bepalen de levensduur." at bounding box center [879, 413] width 925 height 36
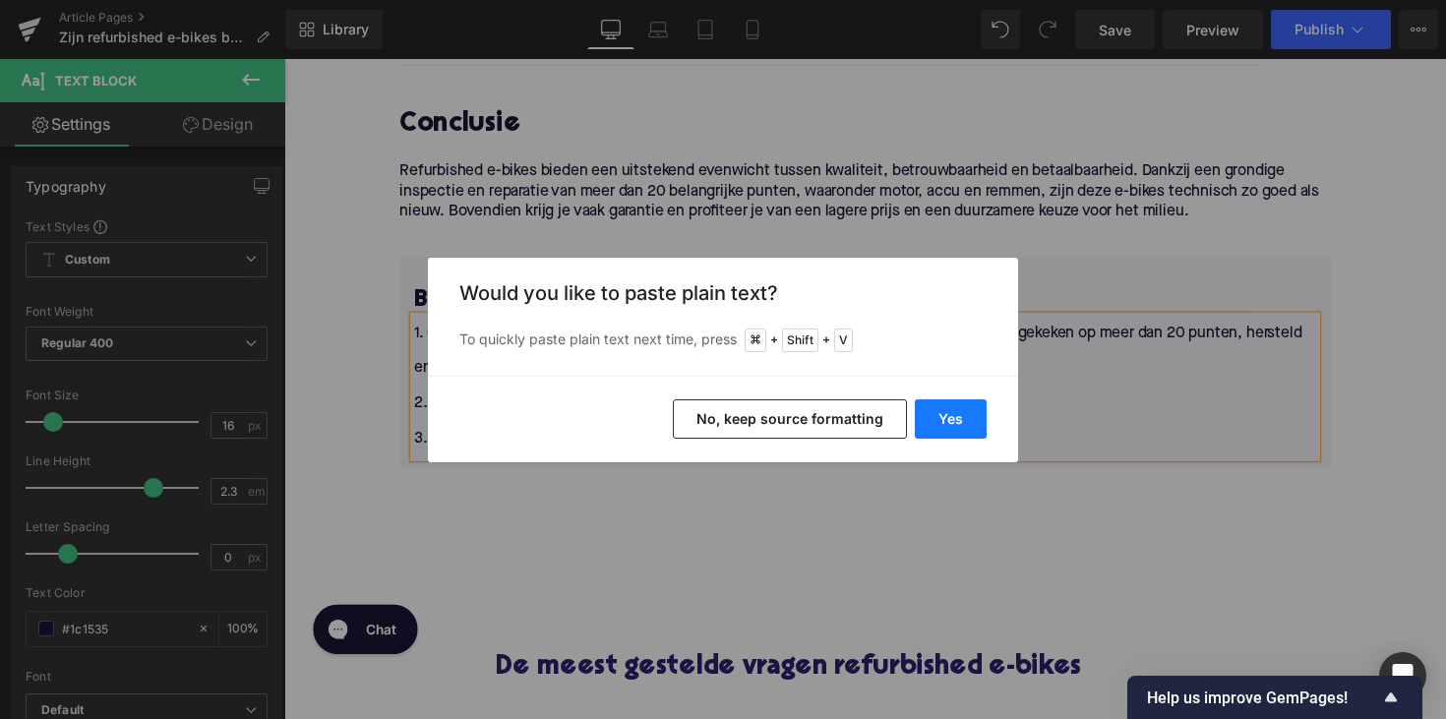
click at [946, 405] on button "Yes" at bounding box center [951, 418] width 72 height 39
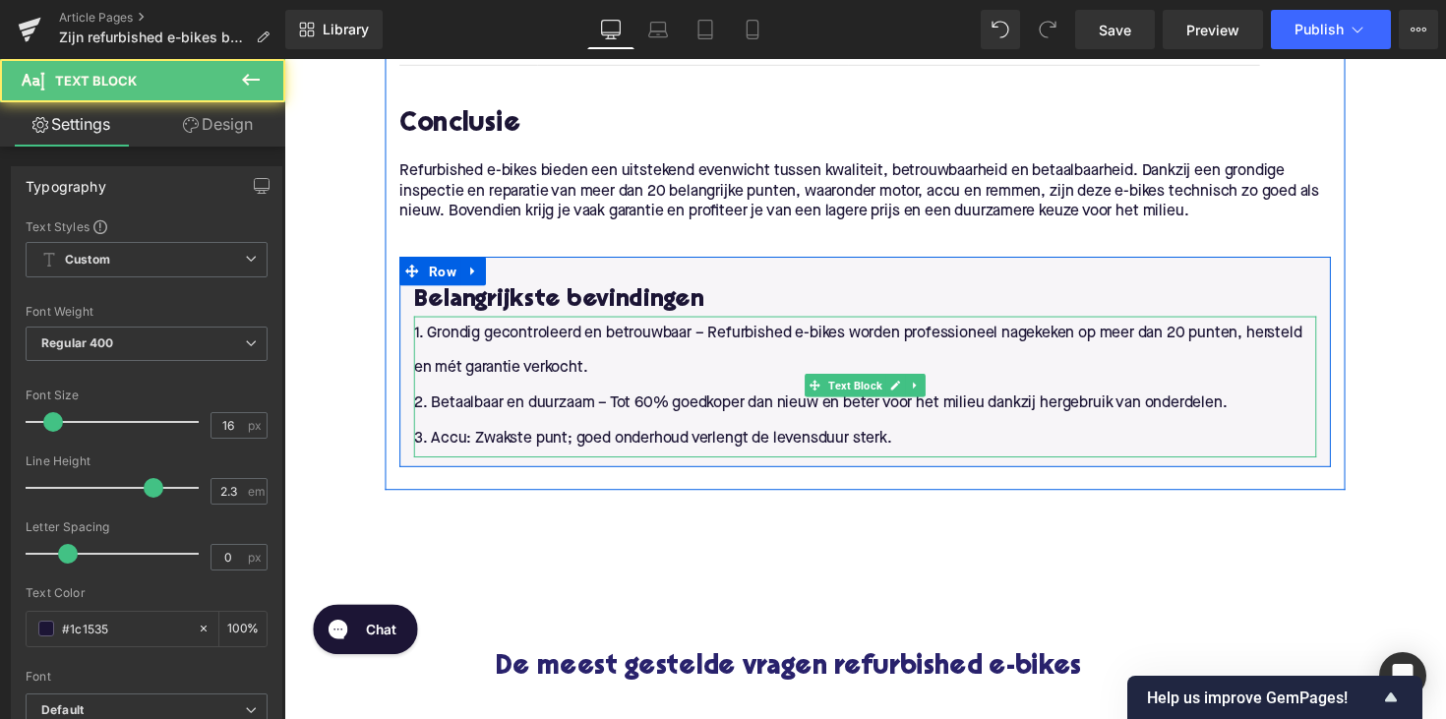
click at [612, 410] on span "2. Betaalbaar en duurzaam – Tot 60% goedkoper dan nieuw en beter voor het milie…" at bounding box center [833, 412] width 833 height 16
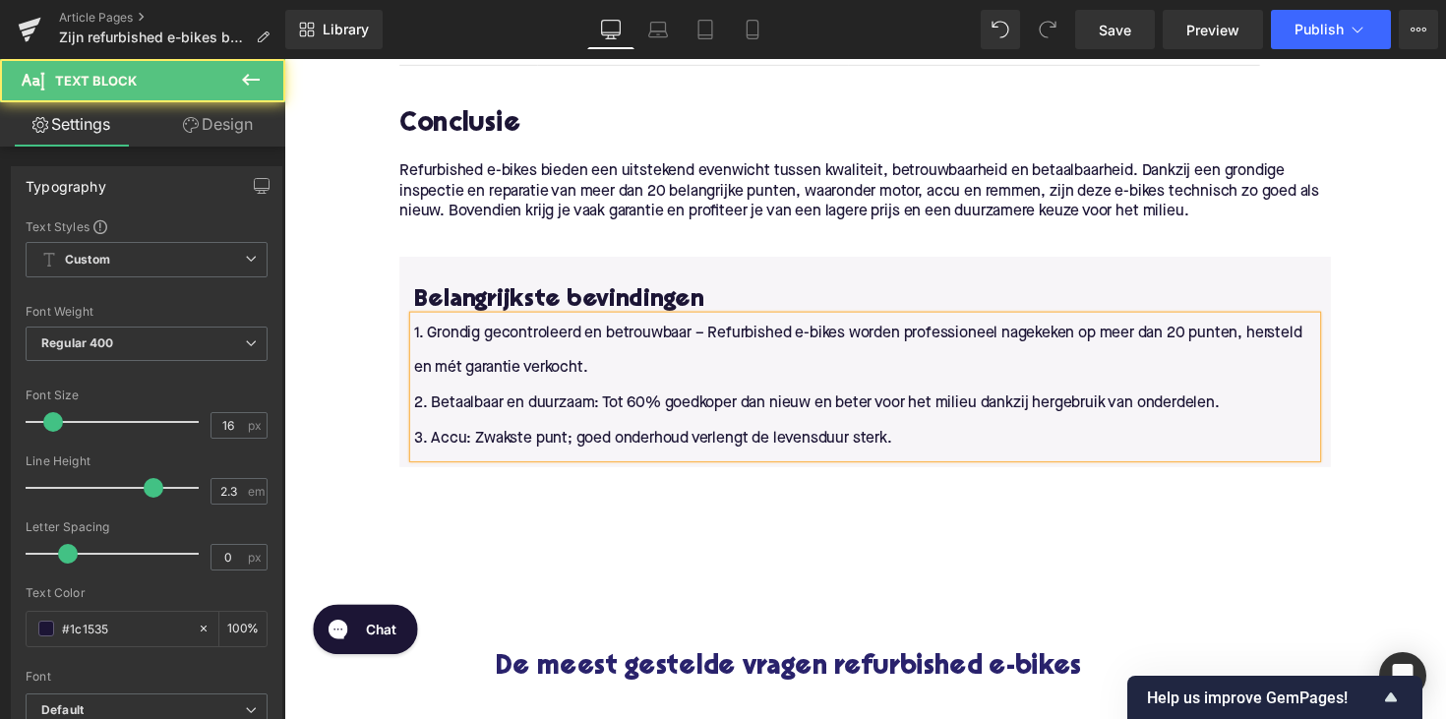
click at [714, 338] on p "1. Grondig gecontroleerd en betrouwbaar – Refurbished e-bikes worden profession…" at bounding box center [879, 359] width 925 height 73
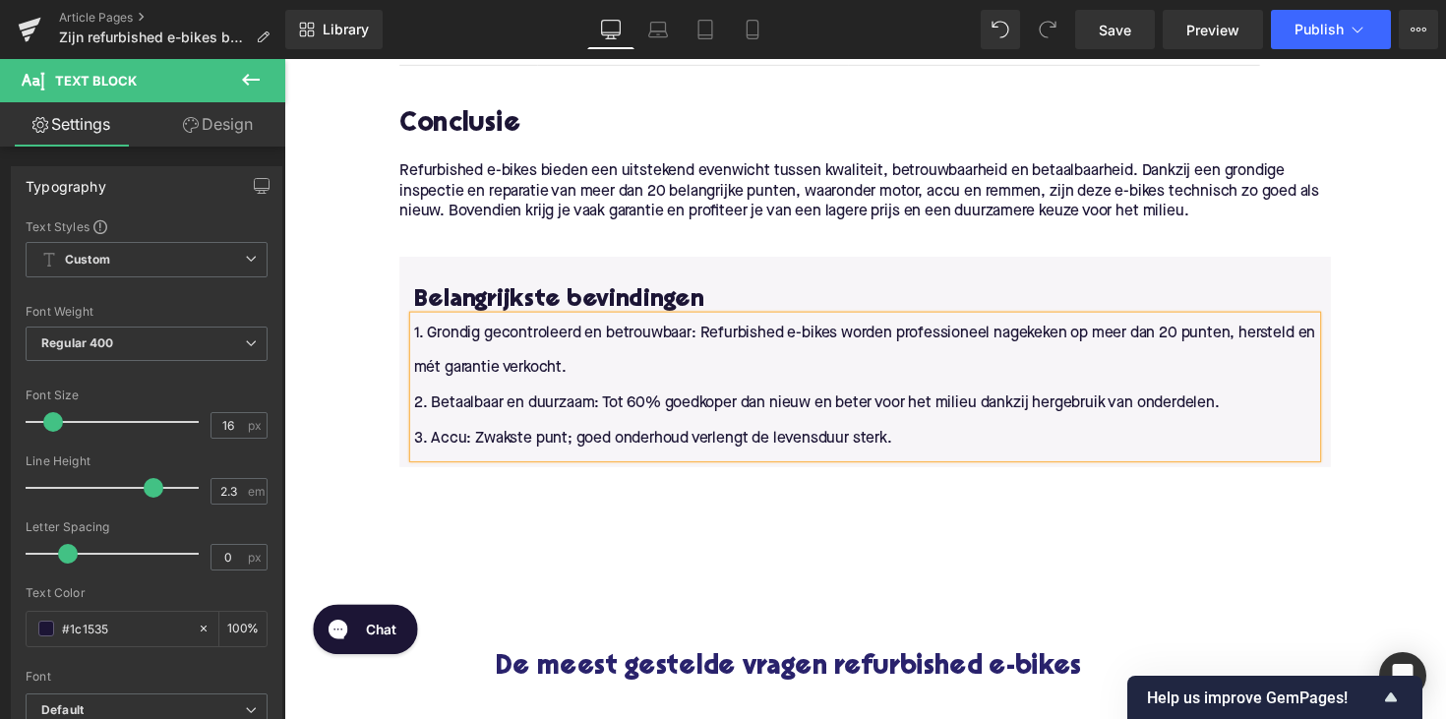
click at [533, 373] on p "1. Grondig gecontroleerd en betrouwbaar: Refurbished e-bikes worden professione…" at bounding box center [879, 359] width 925 height 73
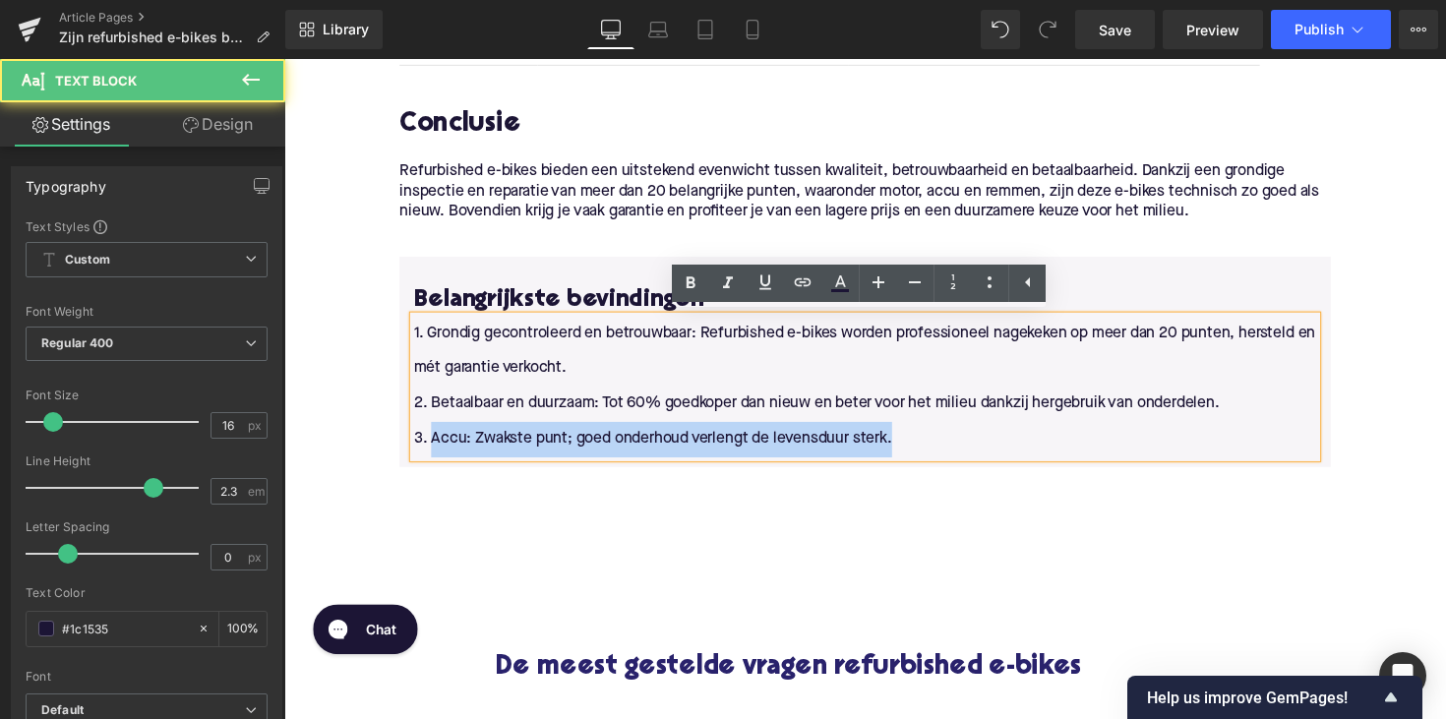
drag, startPoint x: 432, startPoint y: 445, endPoint x: 911, endPoint y: 439, distance: 479.2
click at [911, 439] on p "3. Accu: Zwakste punt; goed onderhoud verlengt de levensduur sterk." at bounding box center [879, 449] width 925 height 36
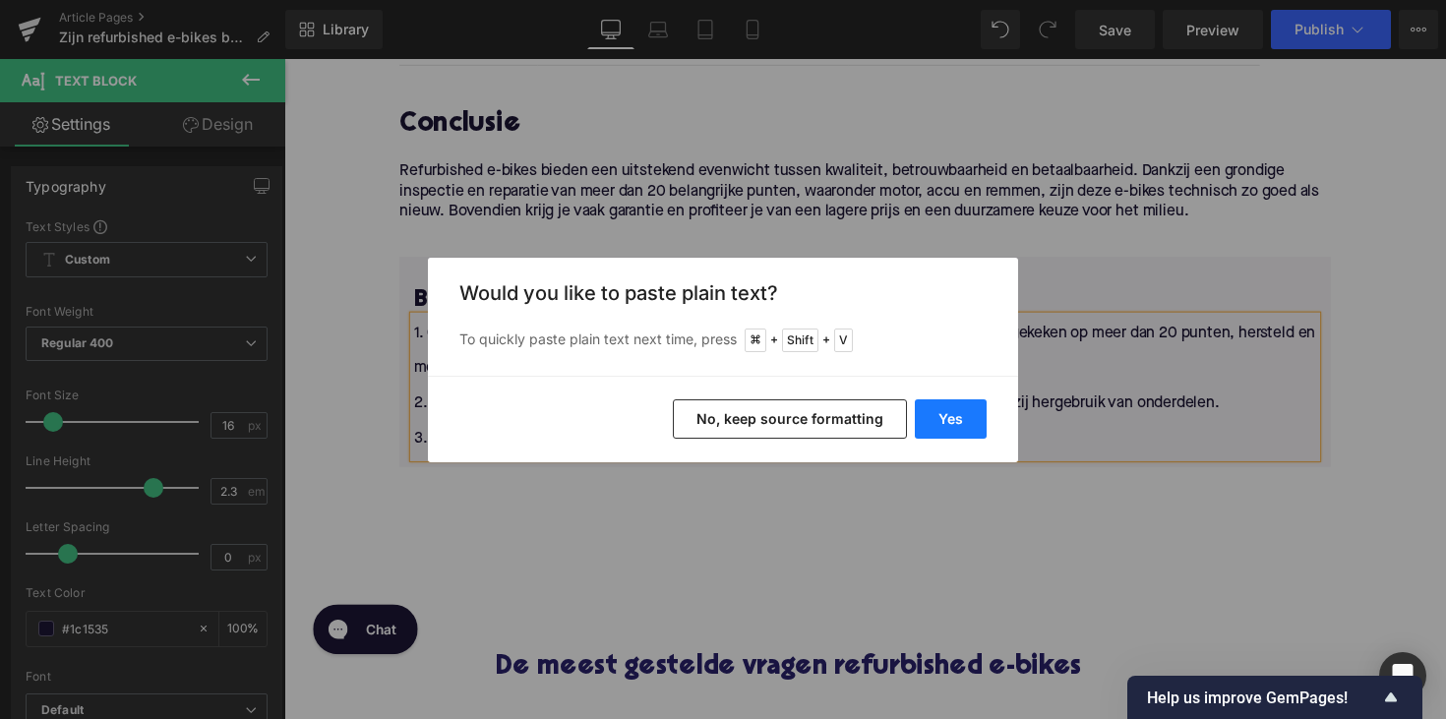
click at [948, 410] on button "Yes" at bounding box center [951, 418] width 72 height 39
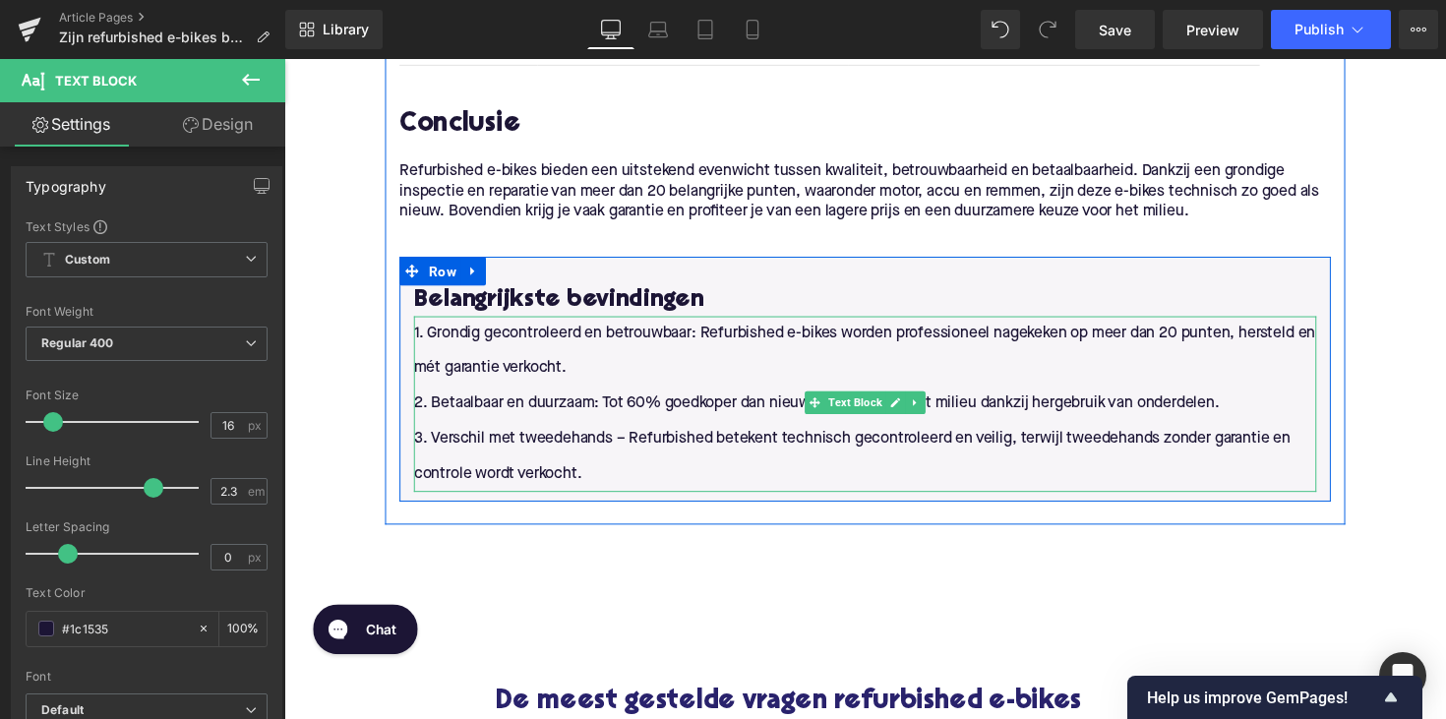
click at [631, 451] on p "3. Verschil met tweedehands – Refurbished betekent technisch gecontroleerd en v…" at bounding box center [879, 467] width 925 height 73
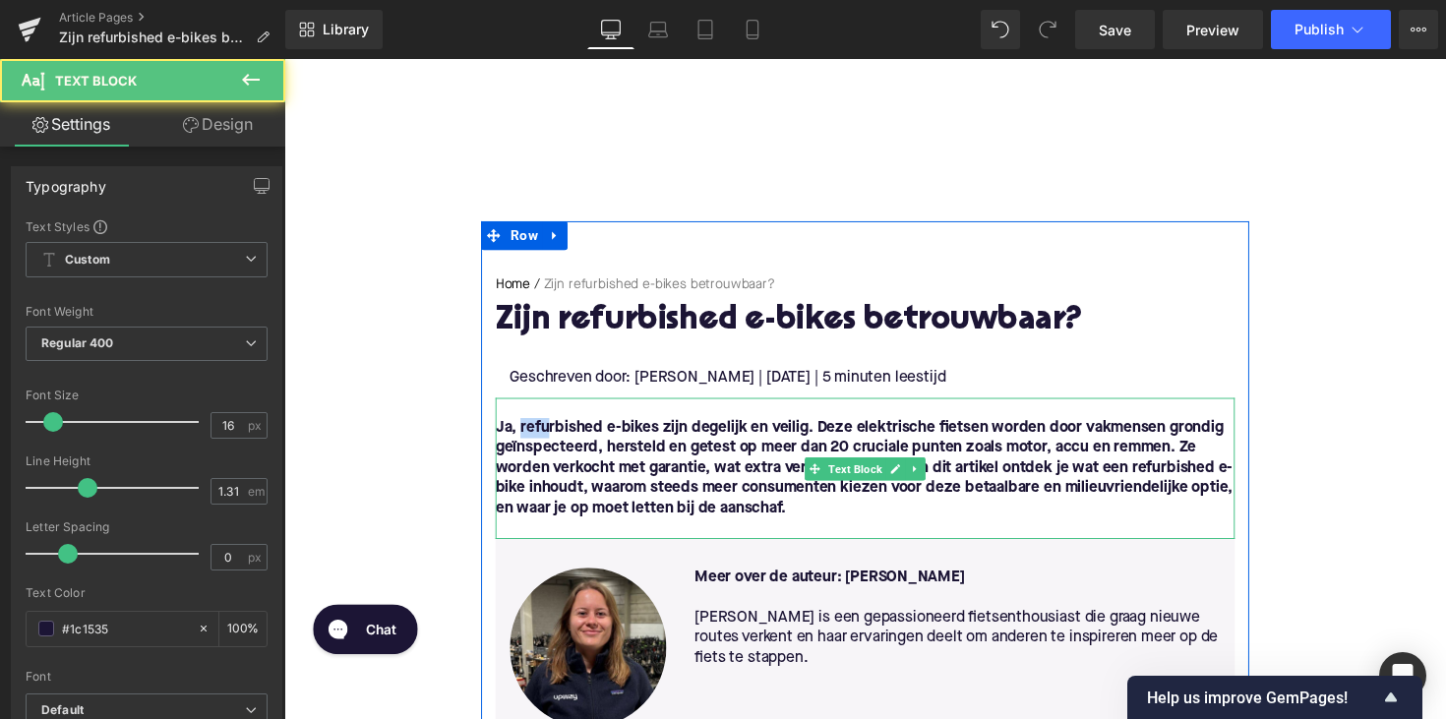
scroll to position [0, 0]
drag, startPoint x: 524, startPoint y: 437, endPoint x: 661, endPoint y: 431, distance: 136.9
click at [661, 431] on font "Ja, refurbished e-bikes zijn degelijk en veilig. Deze elektrische fietsen worde…" at bounding box center [879, 478] width 756 height 98
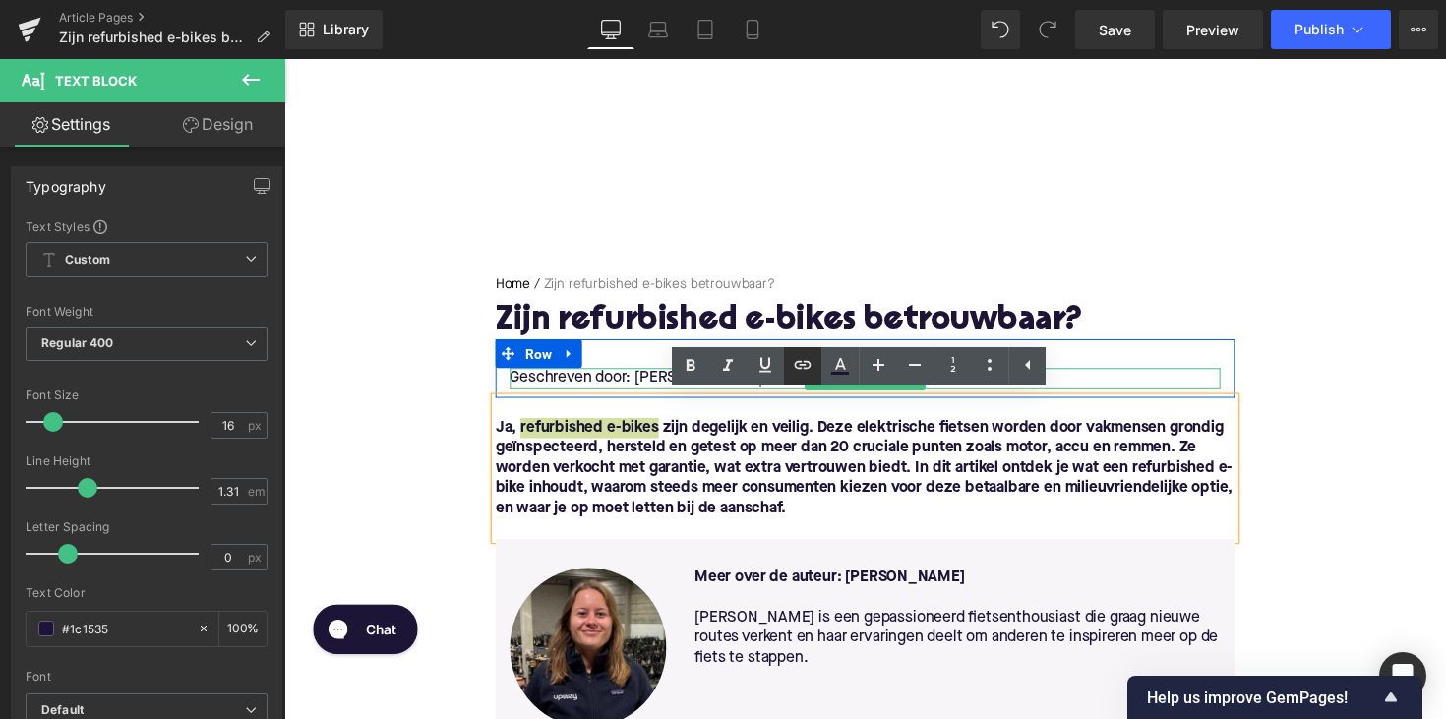
click at [796, 365] on icon at bounding box center [803, 365] width 17 height 8
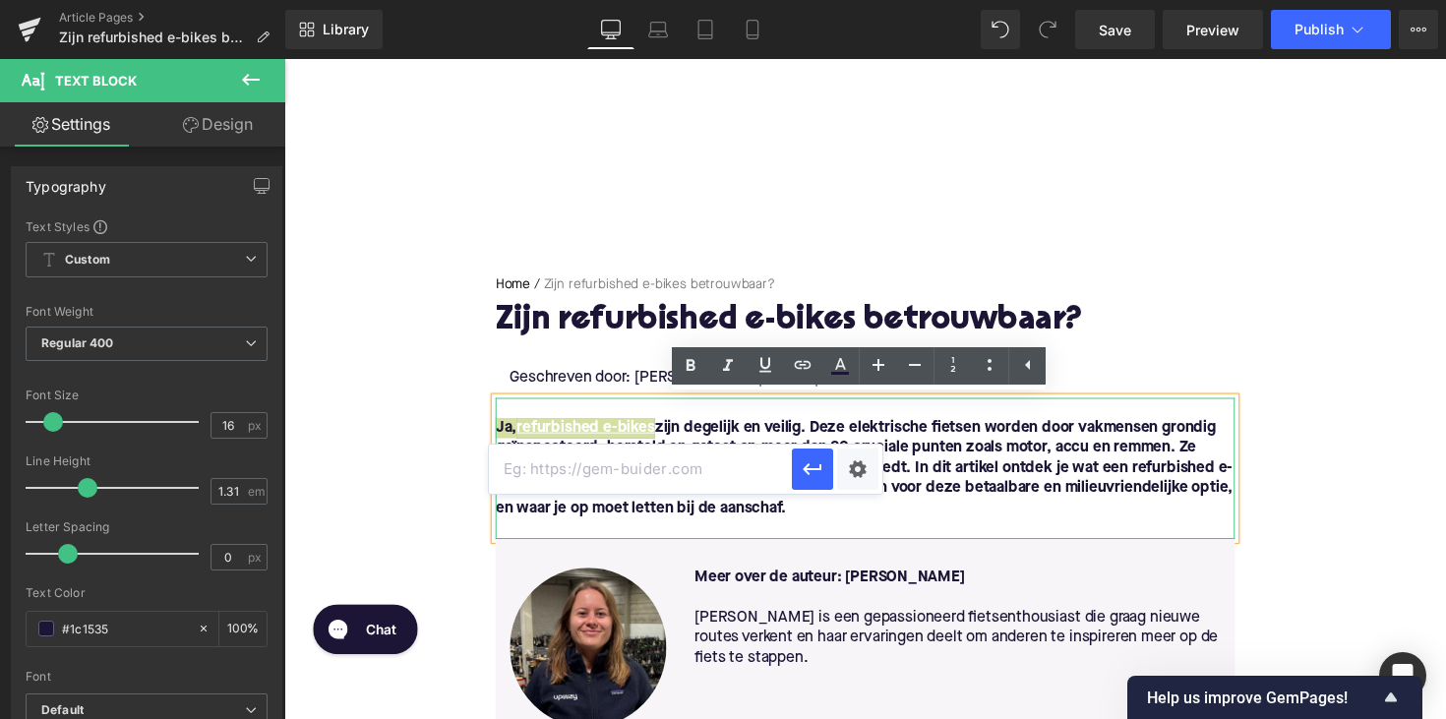
click at [680, 472] on input "text" at bounding box center [640, 469] width 303 height 49
paste input "[URL][DOMAIN_NAME]"
type input "[URL][DOMAIN_NAME]"
click at [821, 475] on icon "button" at bounding box center [813, 469] width 24 height 24
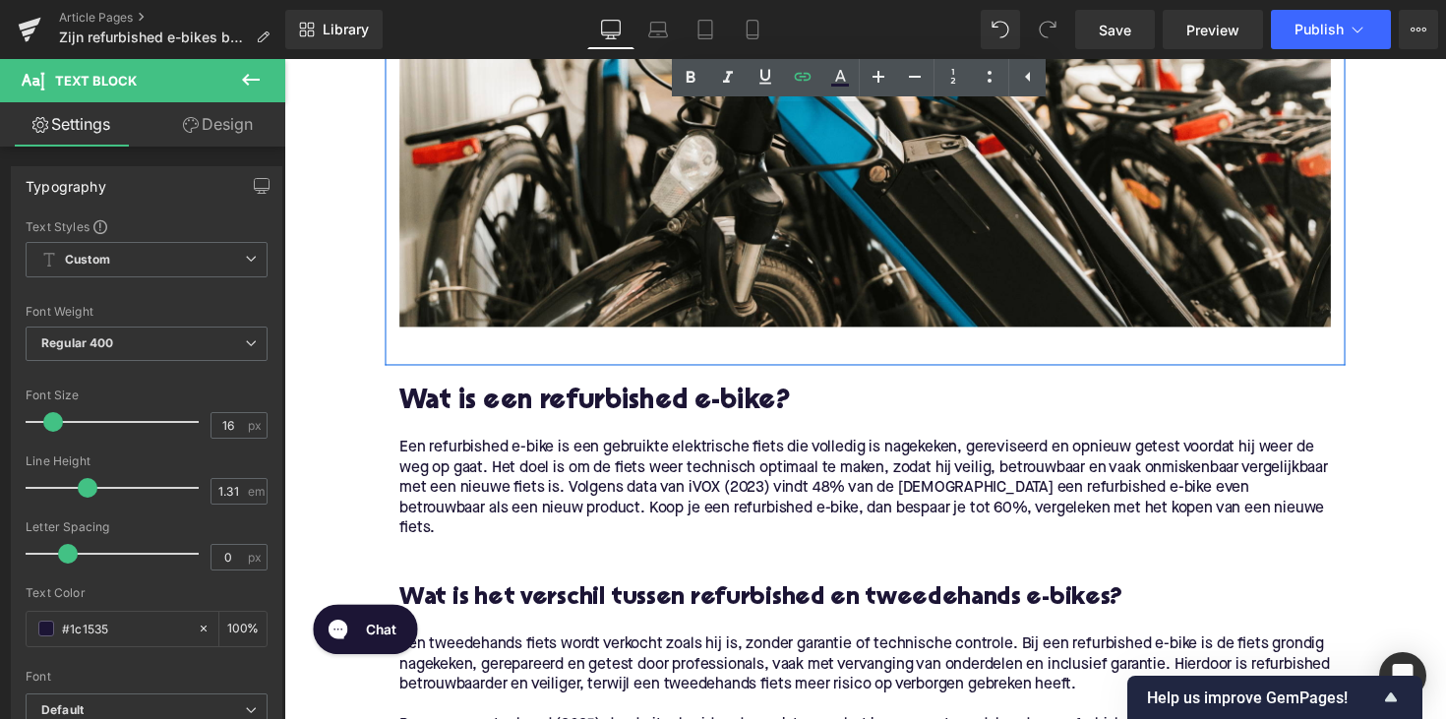
scroll to position [1142, 0]
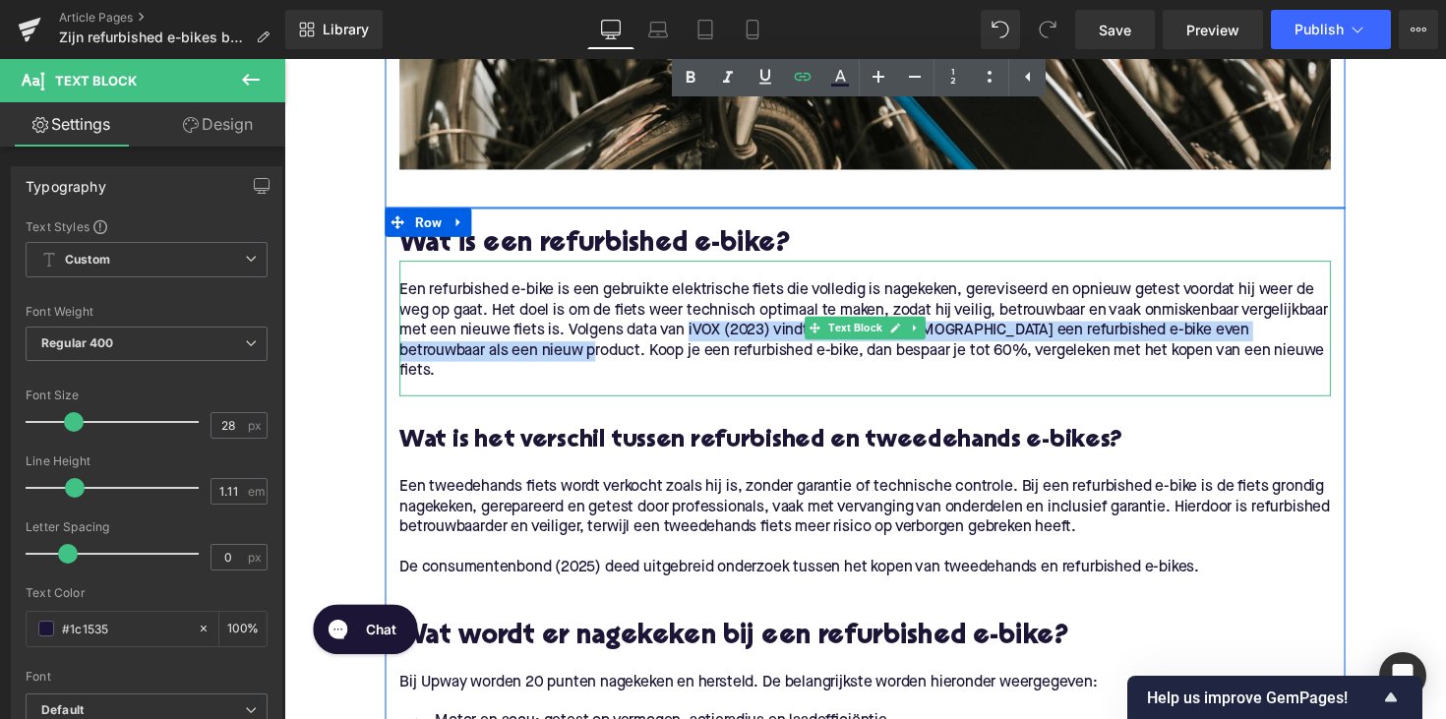
drag, startPoint x: 788, startPoint y: 337, endPoint x: 647, endPoint y: 358, distance: 142.2
click at [647, 358] on p "Een refurbished e-bike is een gebruikte elektrische fiets die volledig is nagek…" at bounding box center [879, 337] width 954 height 103
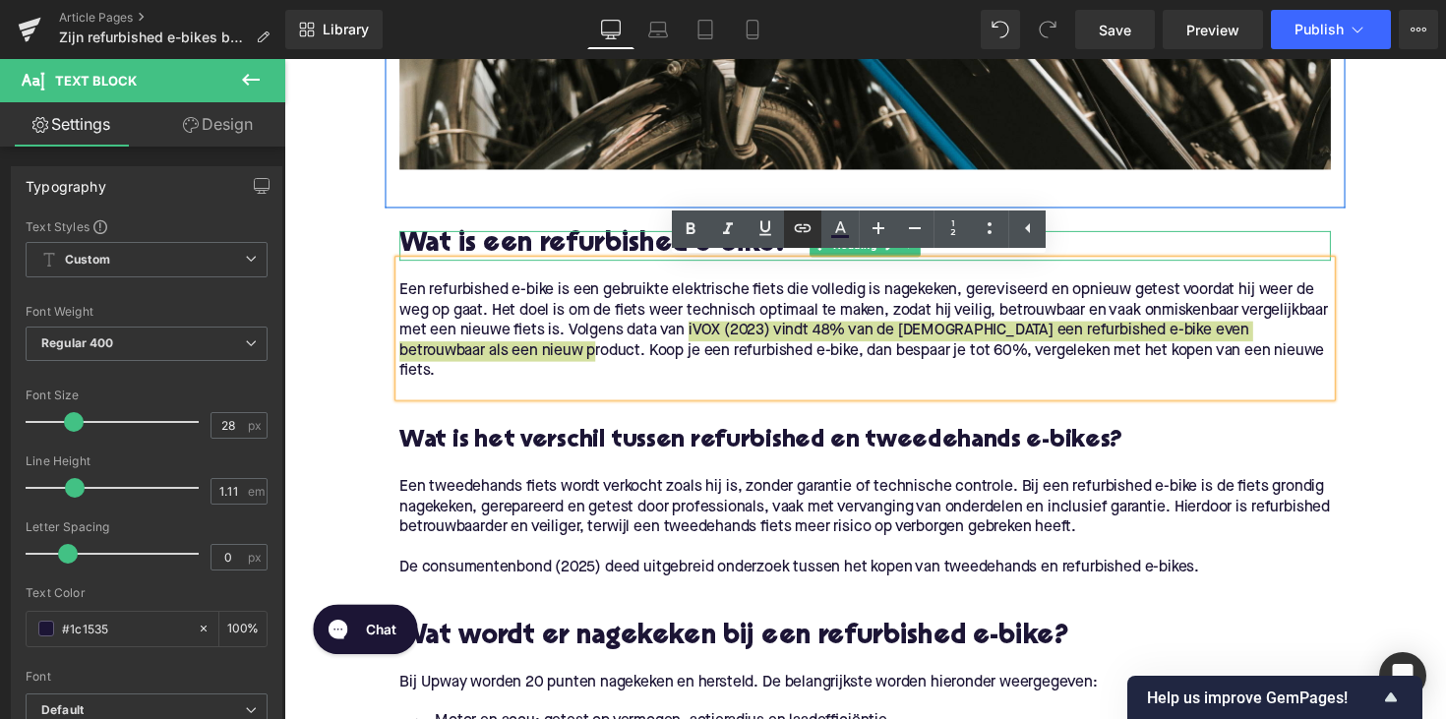
click at [801, 226] on icon at bounding box center [803, 228] width 24 height 24
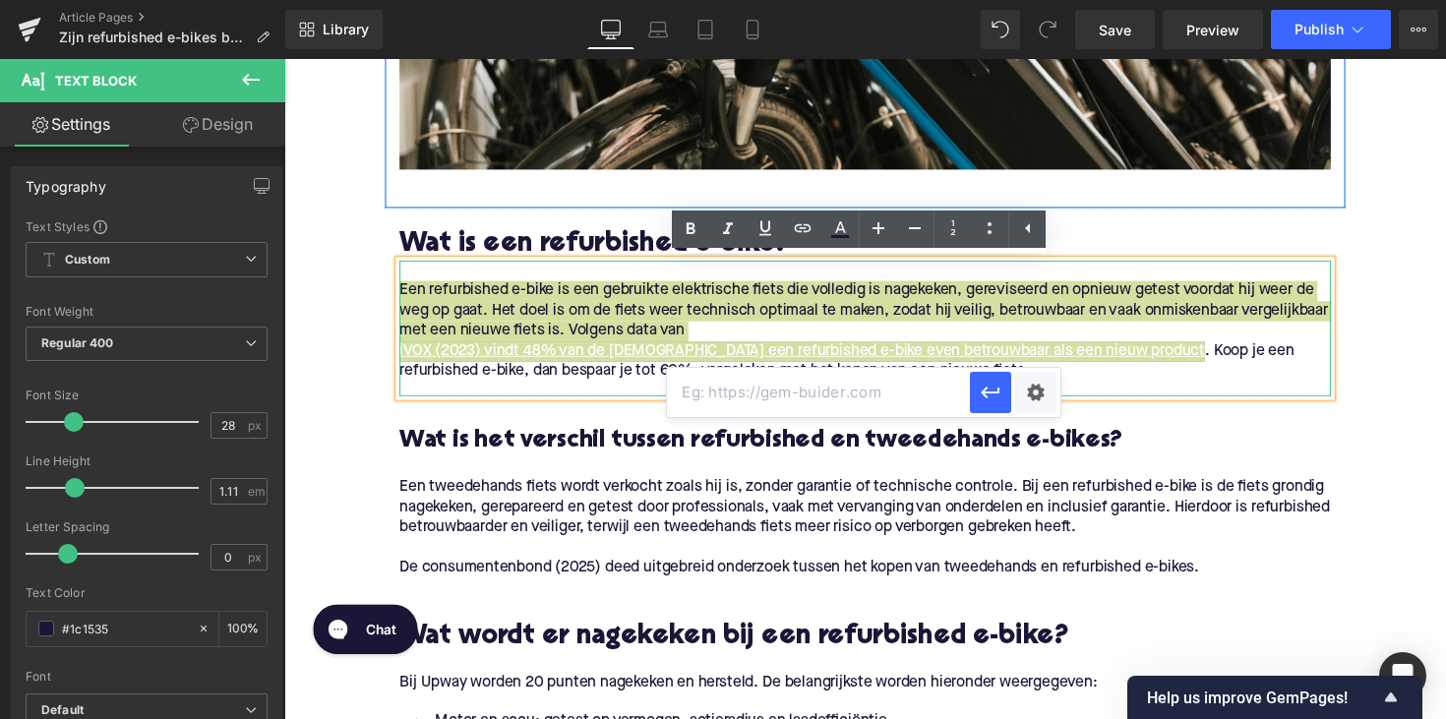
click at [713, 401] on input "text" at bounding box center [818, 392] width 303 height 49
paste input "[URL][DOMAIN_NAME]"
click at [998, 399] on icon "button" at bounding box center [991, 393] width 24 height 24
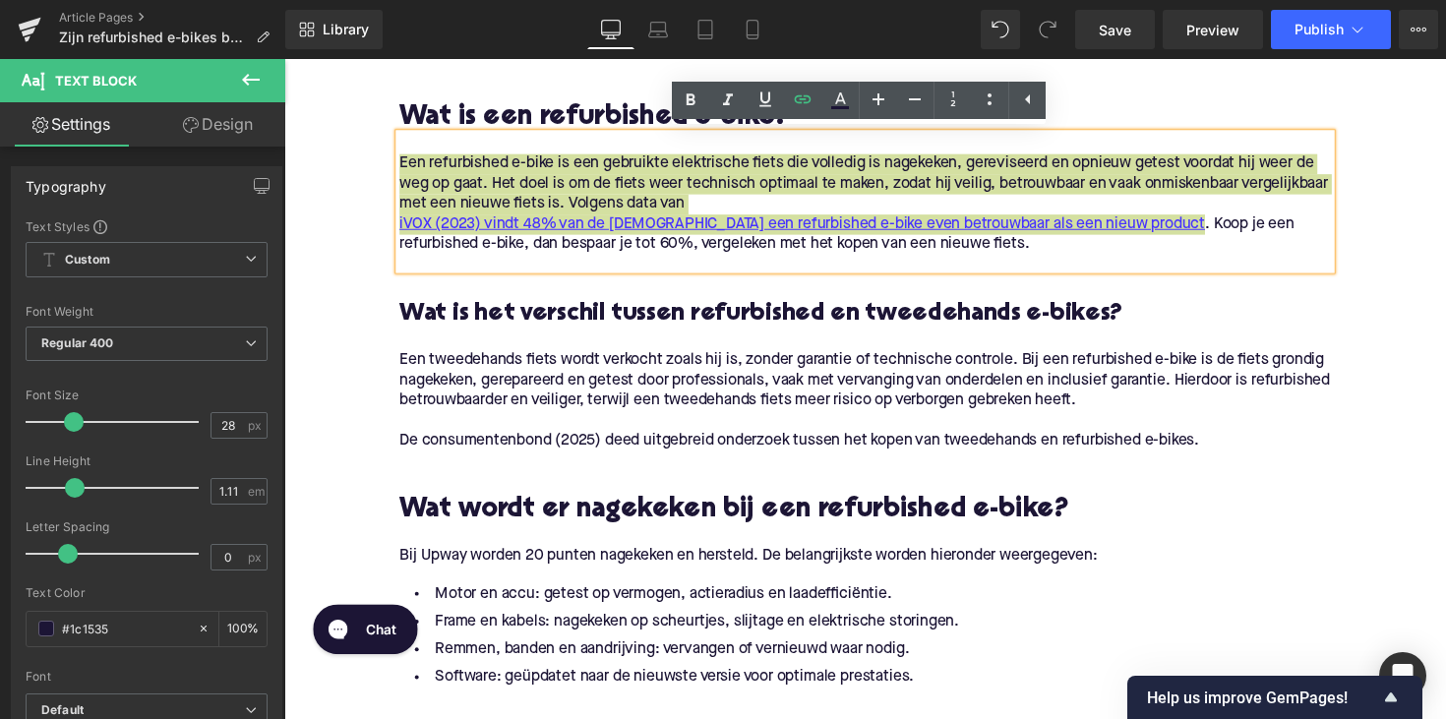
scroll to position [1274, 0]
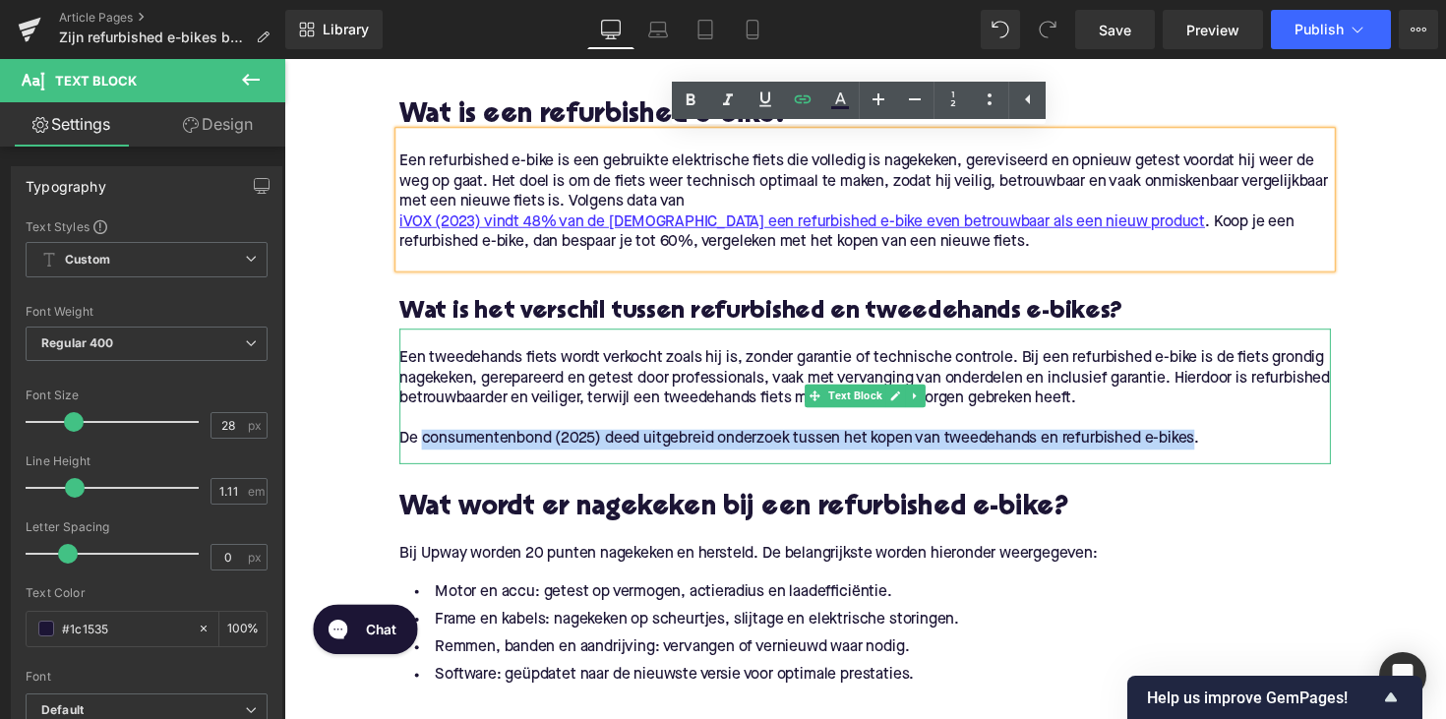
drag, startPoint x: 420, startPoint y: 450, endPoint x: 1220, endPoint y: 451, distance: 799.9
click at [1220, 451] on p "De consumentenbond (2025) deed uitgebreid onderzoek tussen het kopen van tweede…" at bounding box center [879, 449] width 954 height 21
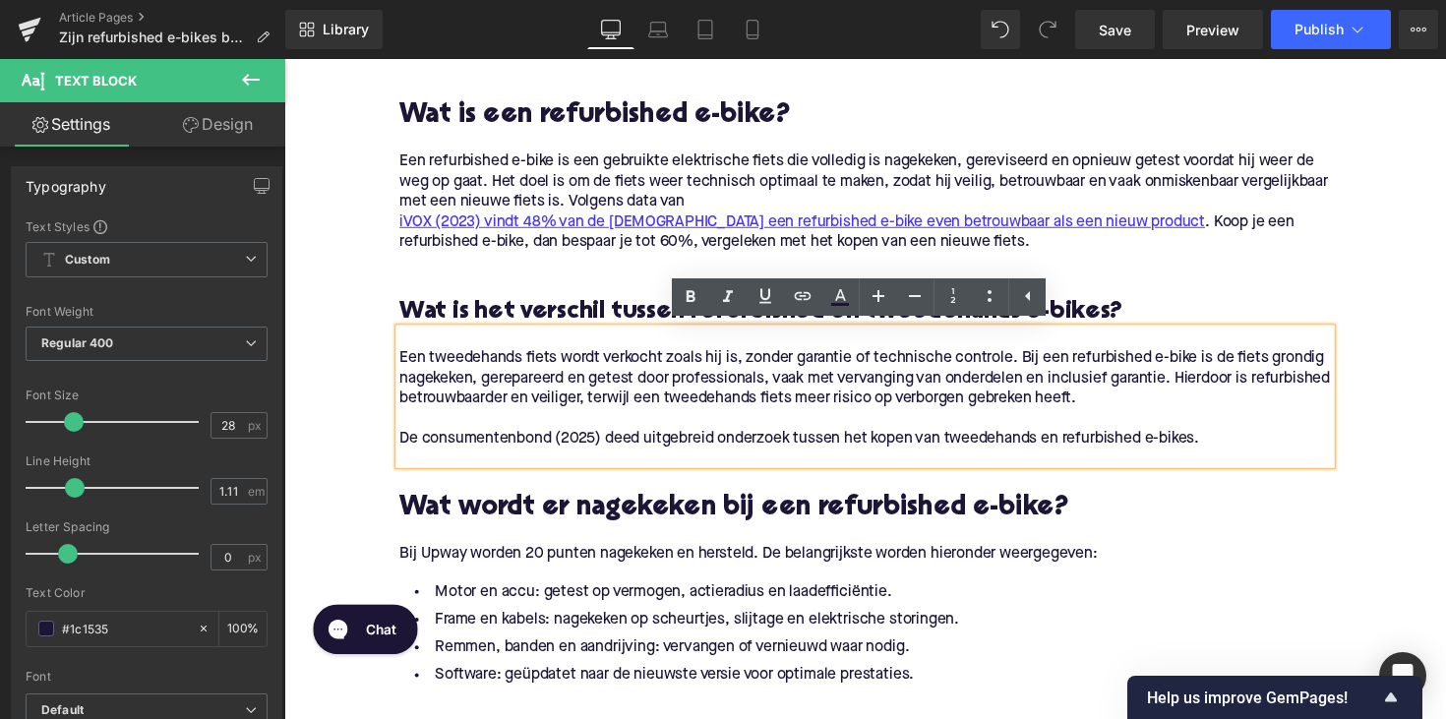
click at [1231, 450] on p "De consumentenbond (2025) deed uitgebreid onderzoek tussen het kopen van tweede…" at bounding box center [879, 449] width 954 height 21
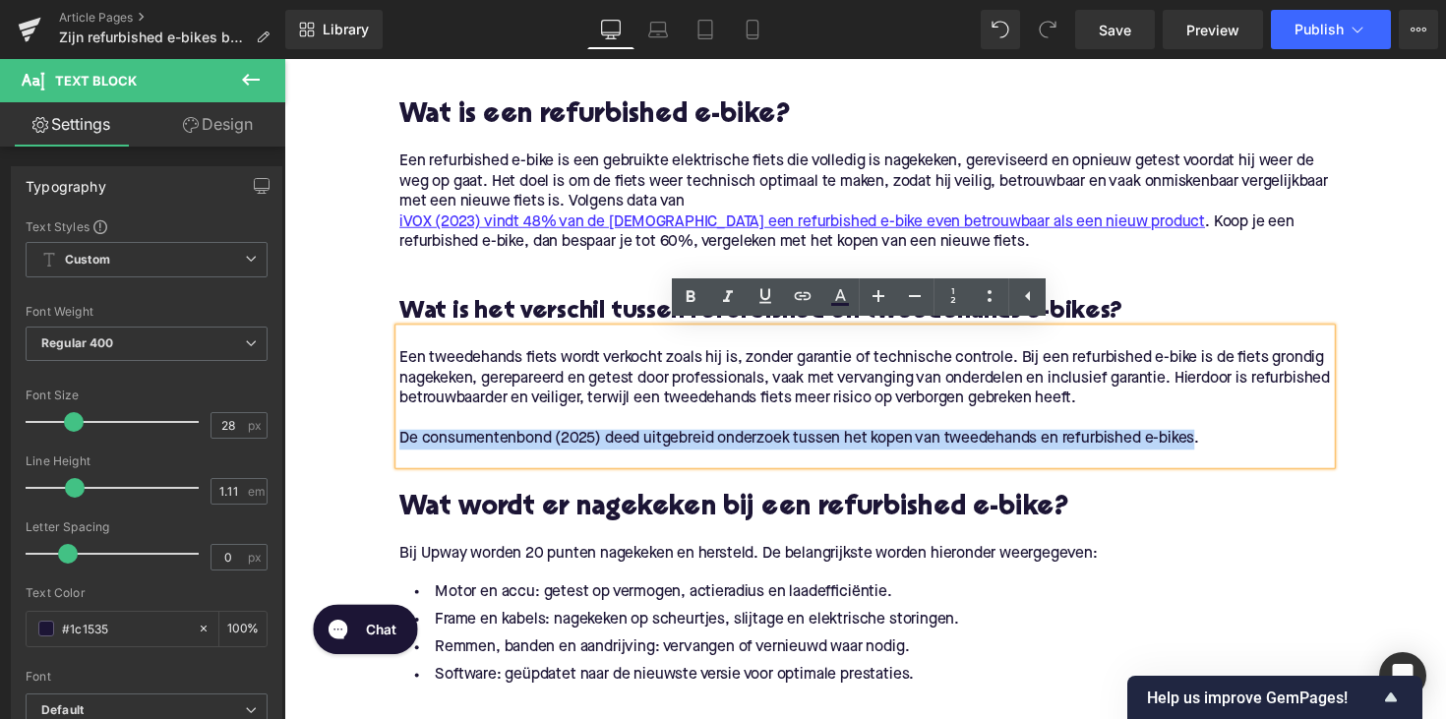
drag, startPoint x: 1220, startPoint y: 452, endPoint x: 376, endPoint y: 445, distance: 844.2
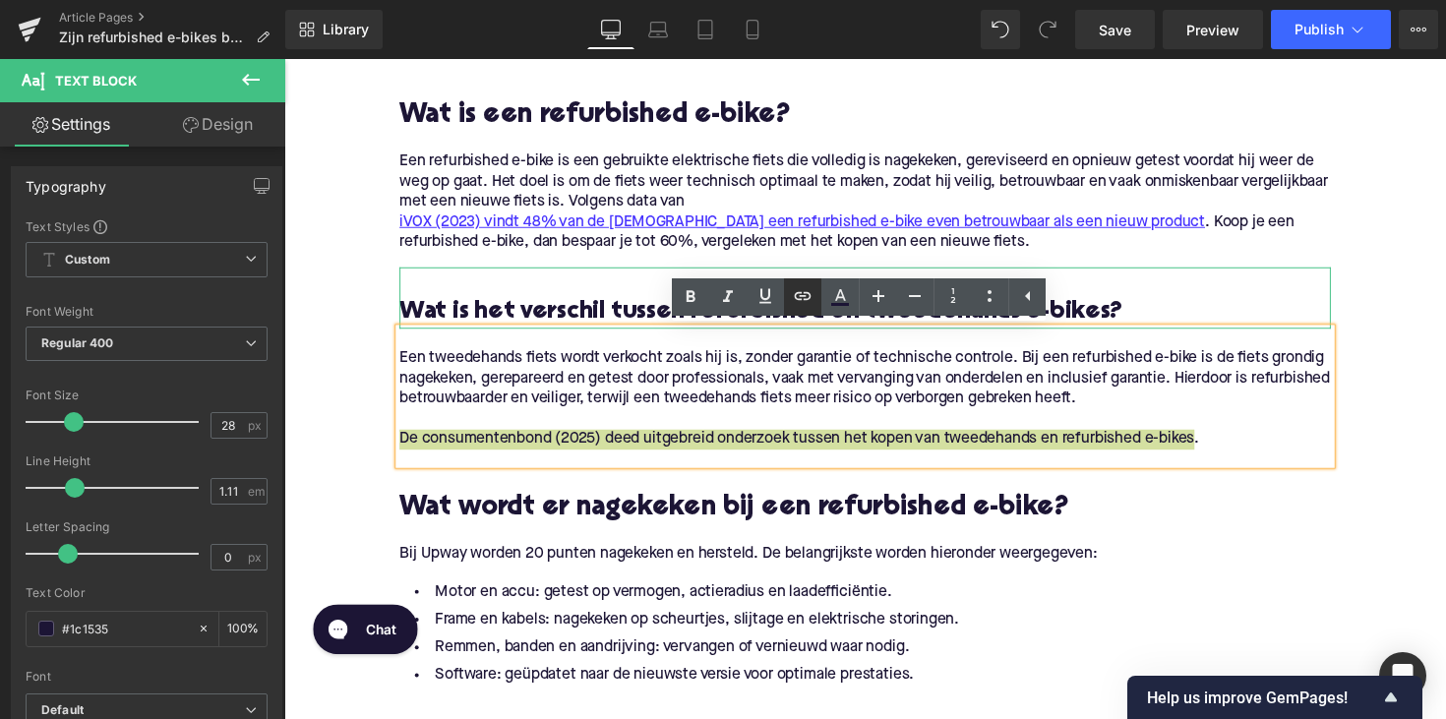
click at [798, 293] on icon at bounding box center [803, 296] width 17 height 8
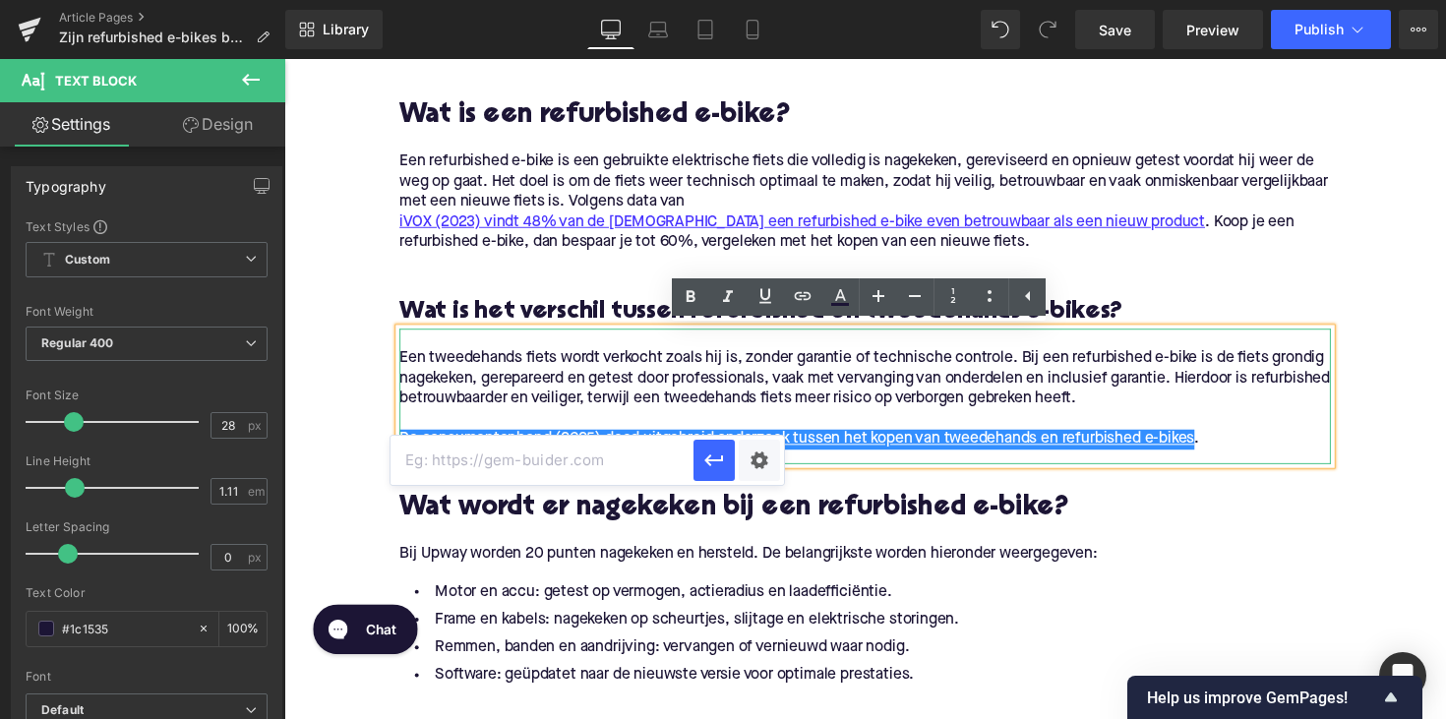
click at [642, 454] on input "text" at bounding box center [542, 460] width 303 height 49
paste input "[URL][DOMAIN_NAME]"
click at [706, 475] on button "button" at bounding box center [714, 460] width 41 height 41
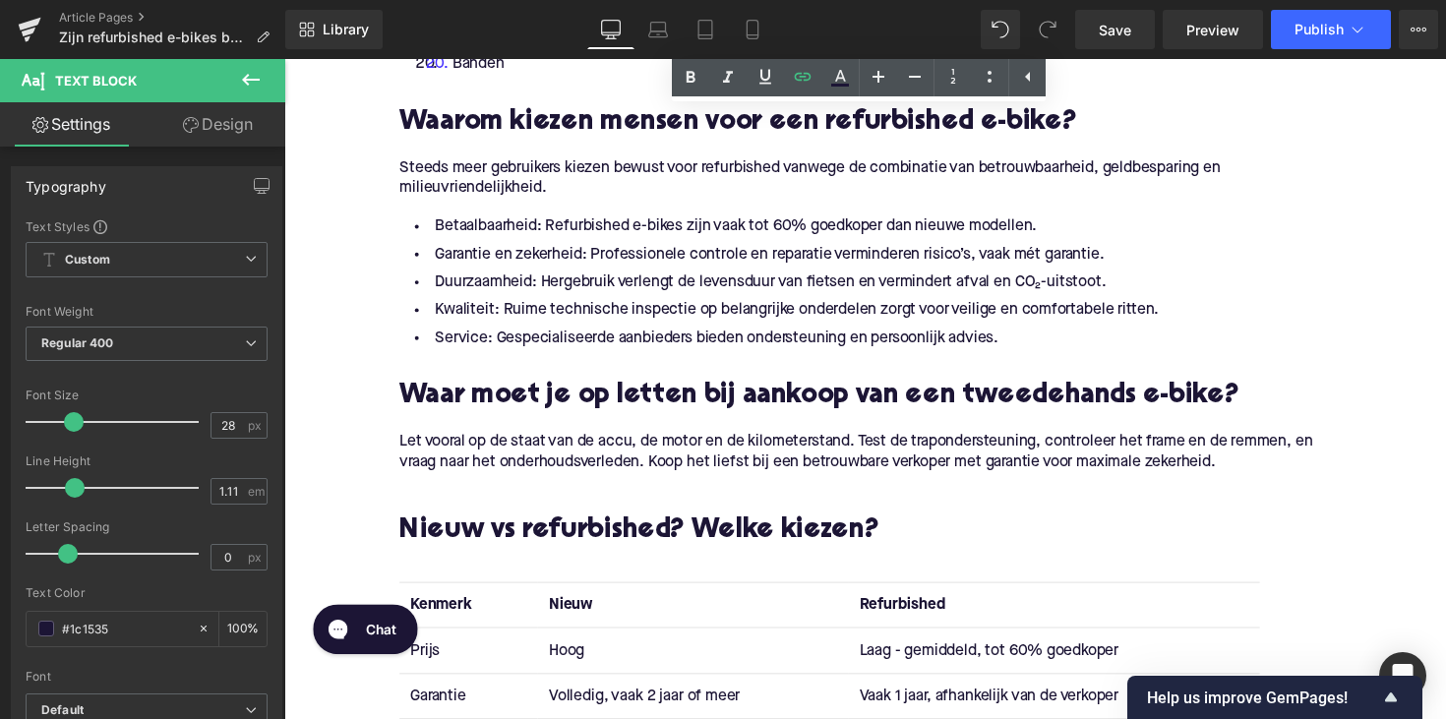
scroll to position [3093, 0]
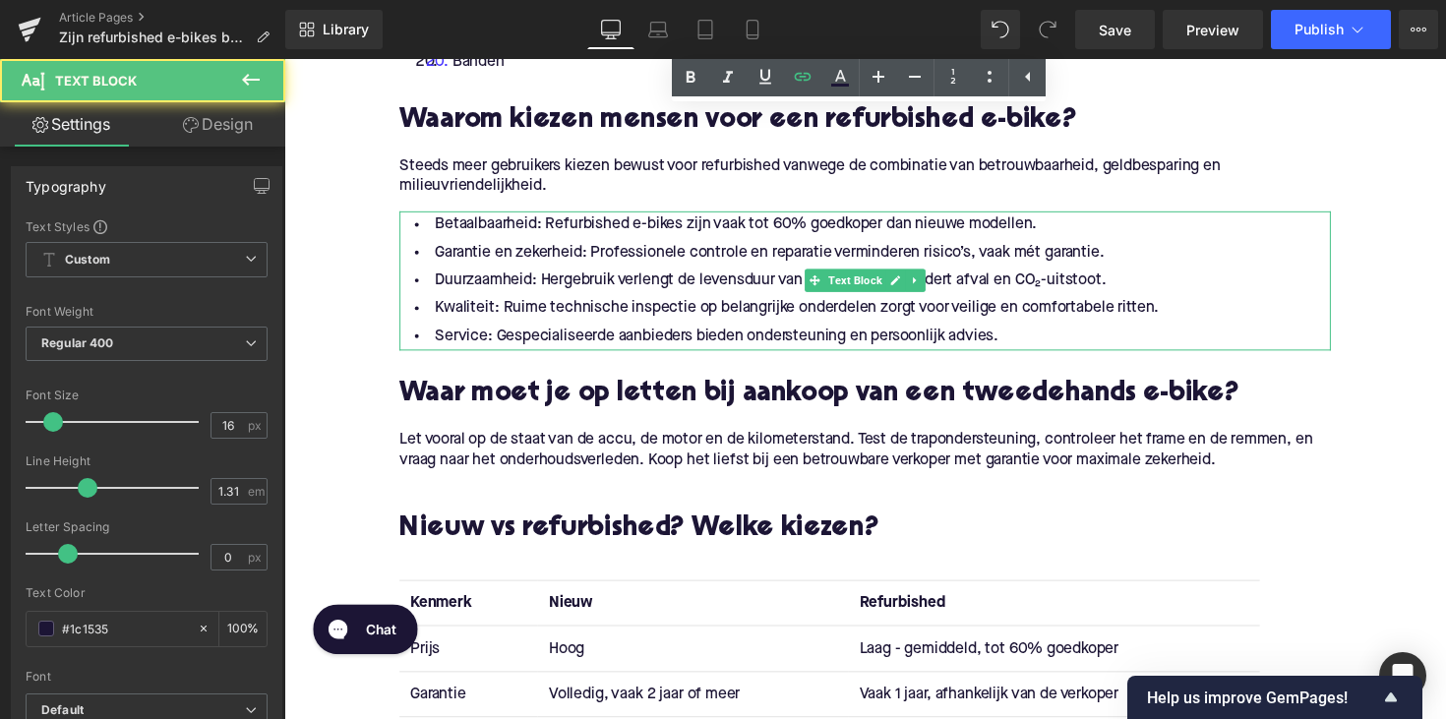
click at [473, 277] on li "Duurzaamheid: Hergebruik verlengt de levensduur van fietsen en vermindert afval…" at bounding box center [879, 287] width 954 height 29
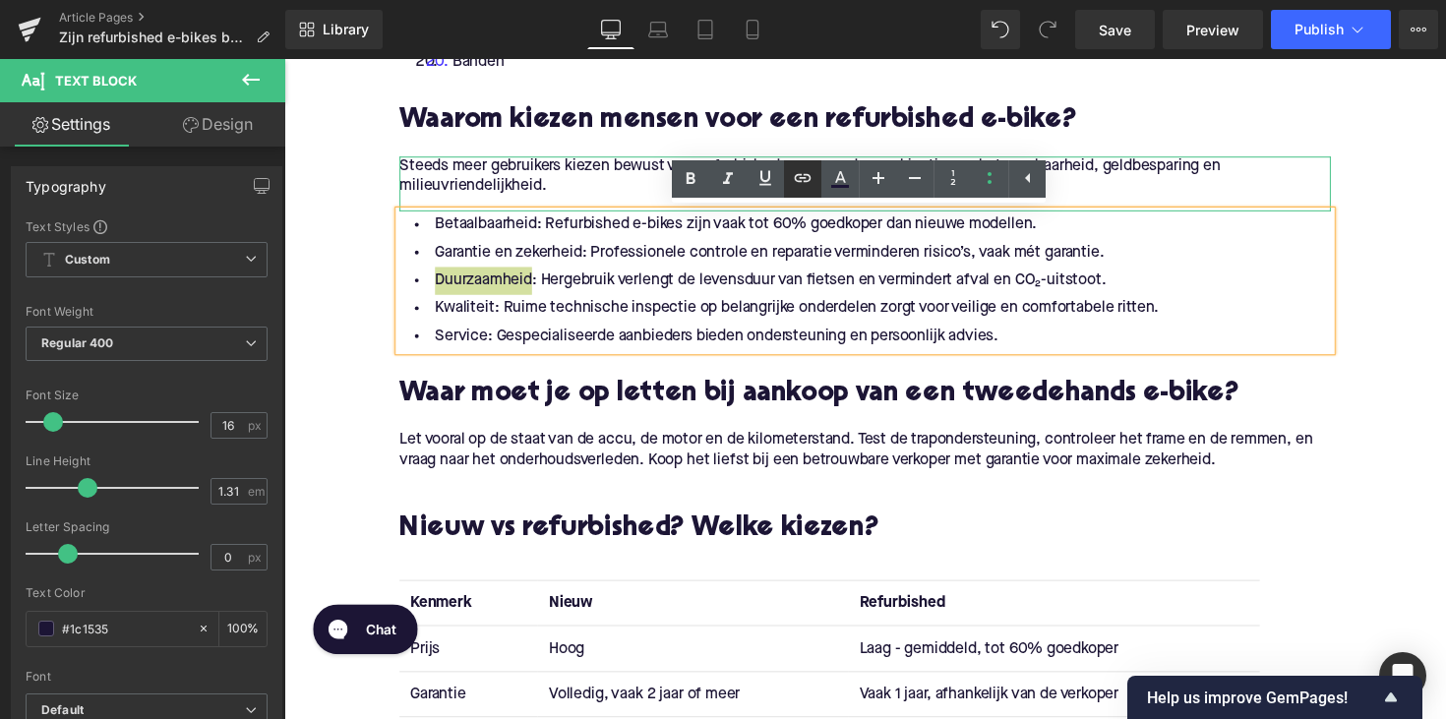
click at [800, 171] on icon at bounding box center [803, 178] width 24 height 24
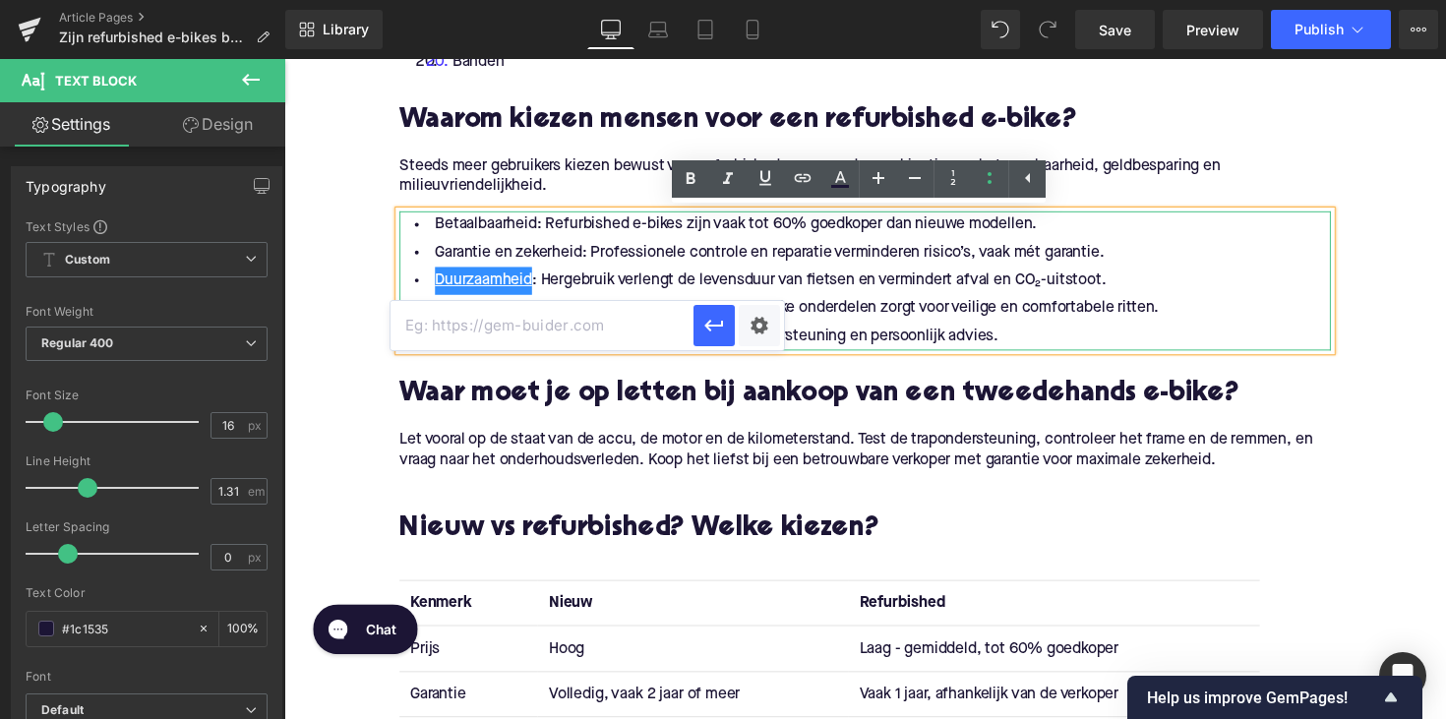
click at [580, 319] on input "text" at bounding box center [542, 325] width 303 height 49
paste input "[URL][DOMAIN_NAME]"
click at [722, 341] on button "button" at bounding box center [714, 325] width 41 height 41
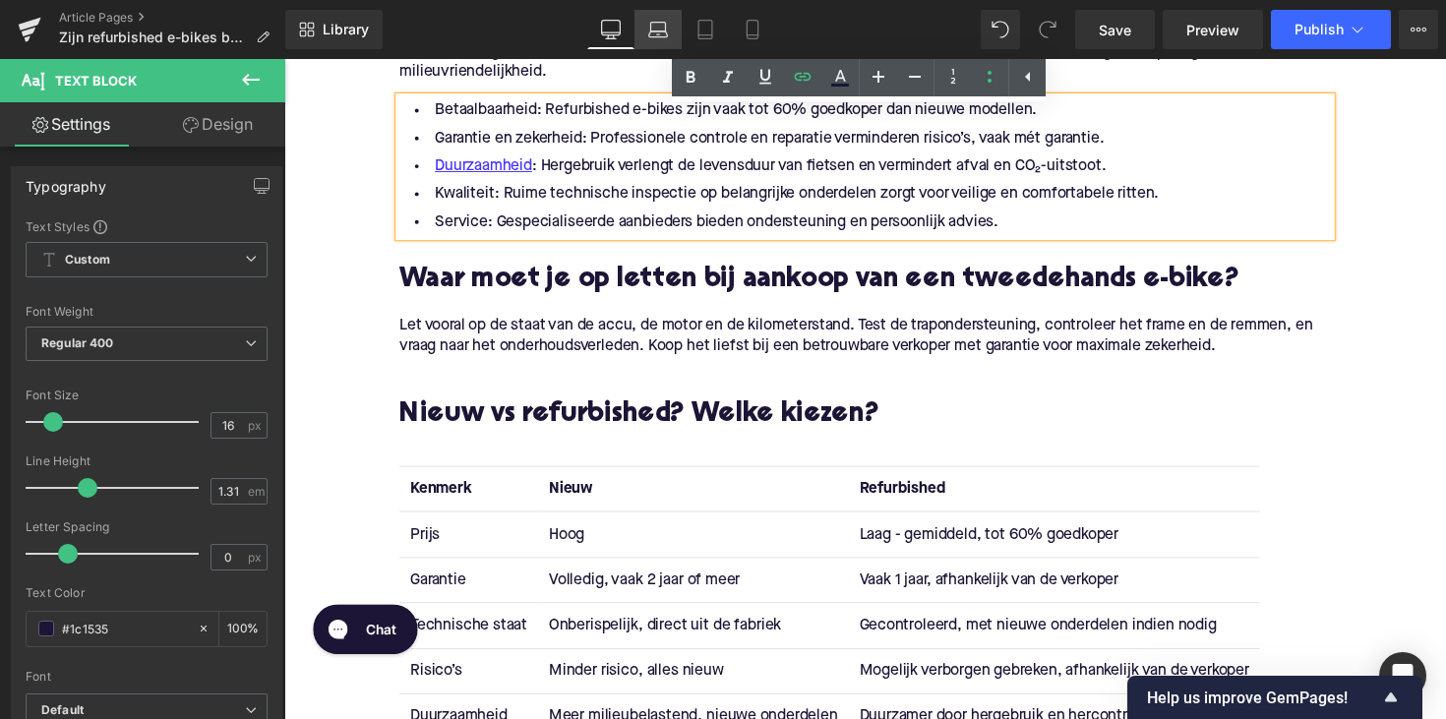
scroll to position [3138, 0]
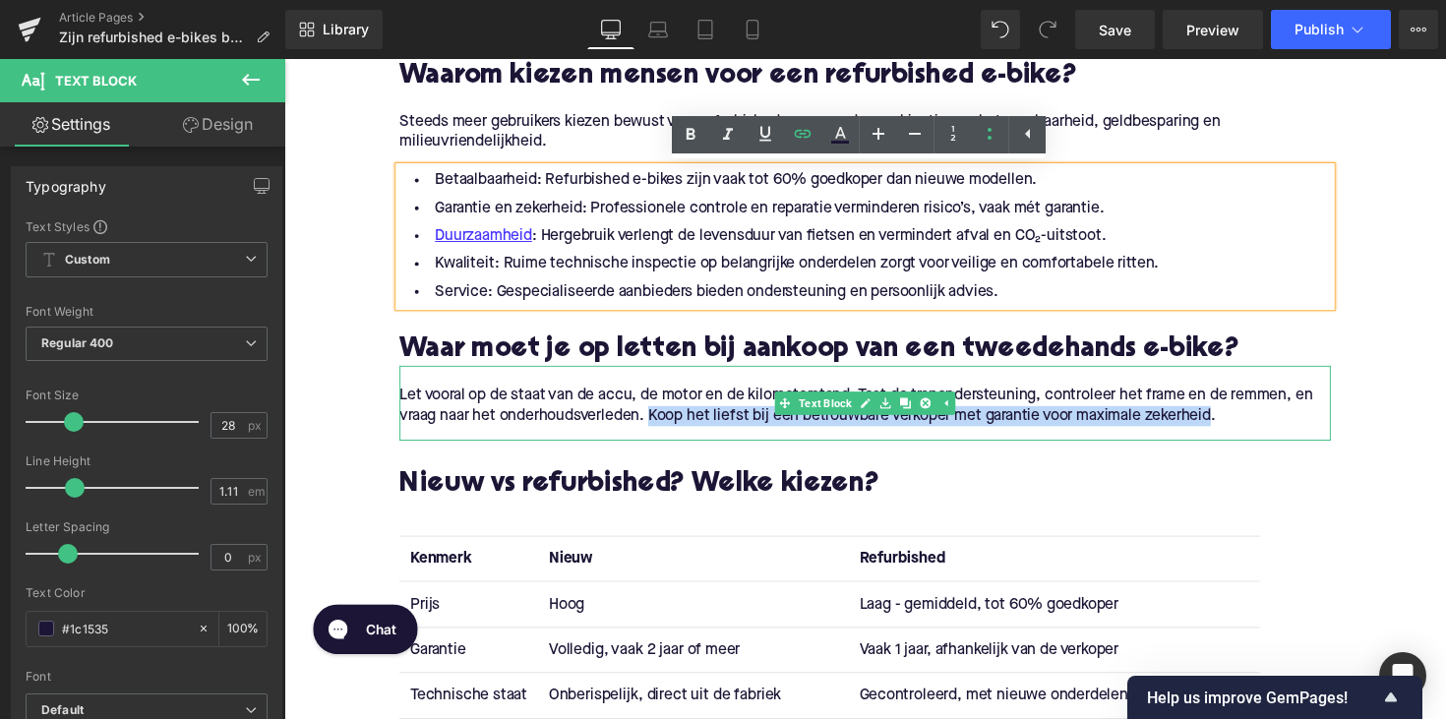
drag, startPoint x: 663, startPoint y: 425, endPoint x: 1243, endPoint y: 425, distance: 579.5
click at [1243, 425] on p "Let vooral op de staat van de accu, de motor en de kilometerstand. Test de trap…" at bounding box center [879, 415] width 954 height 41
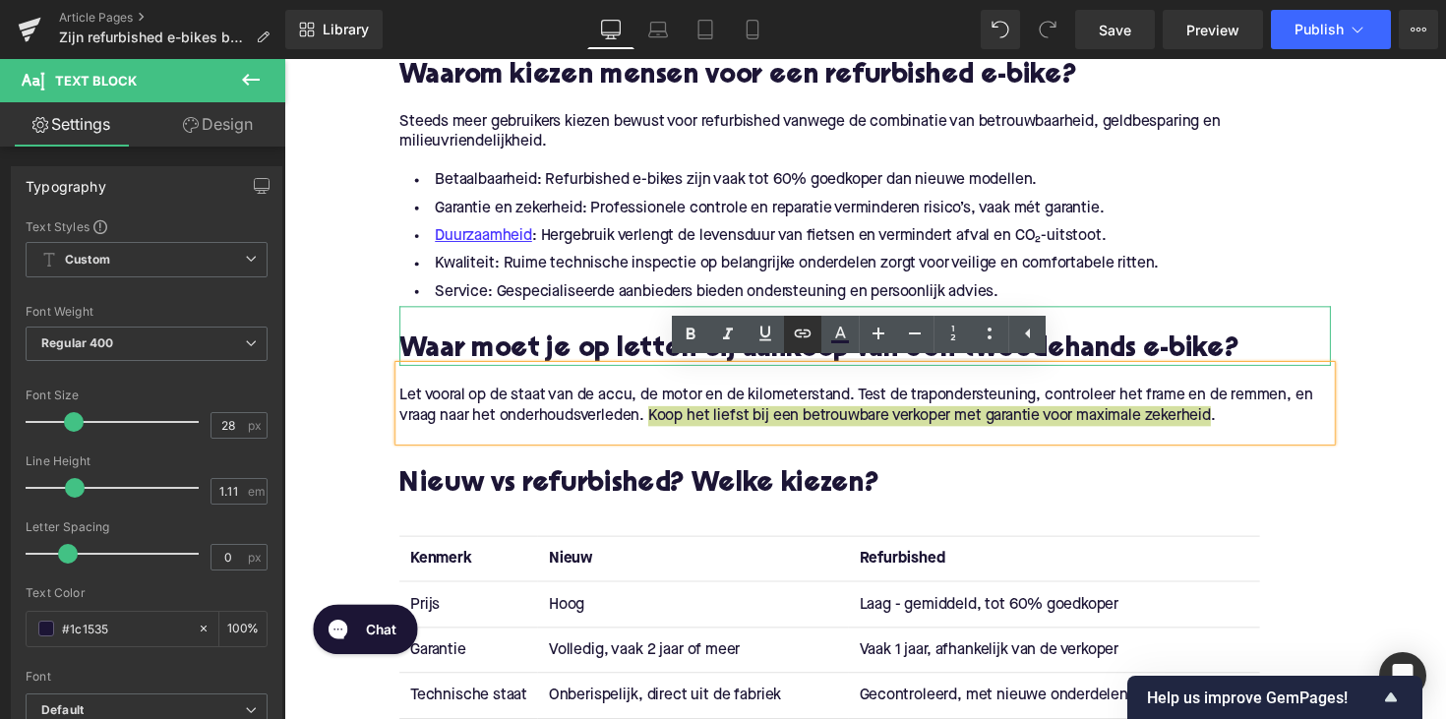
click at [800, 336] on icon at bounding box center [803, 333] width 17 height 8
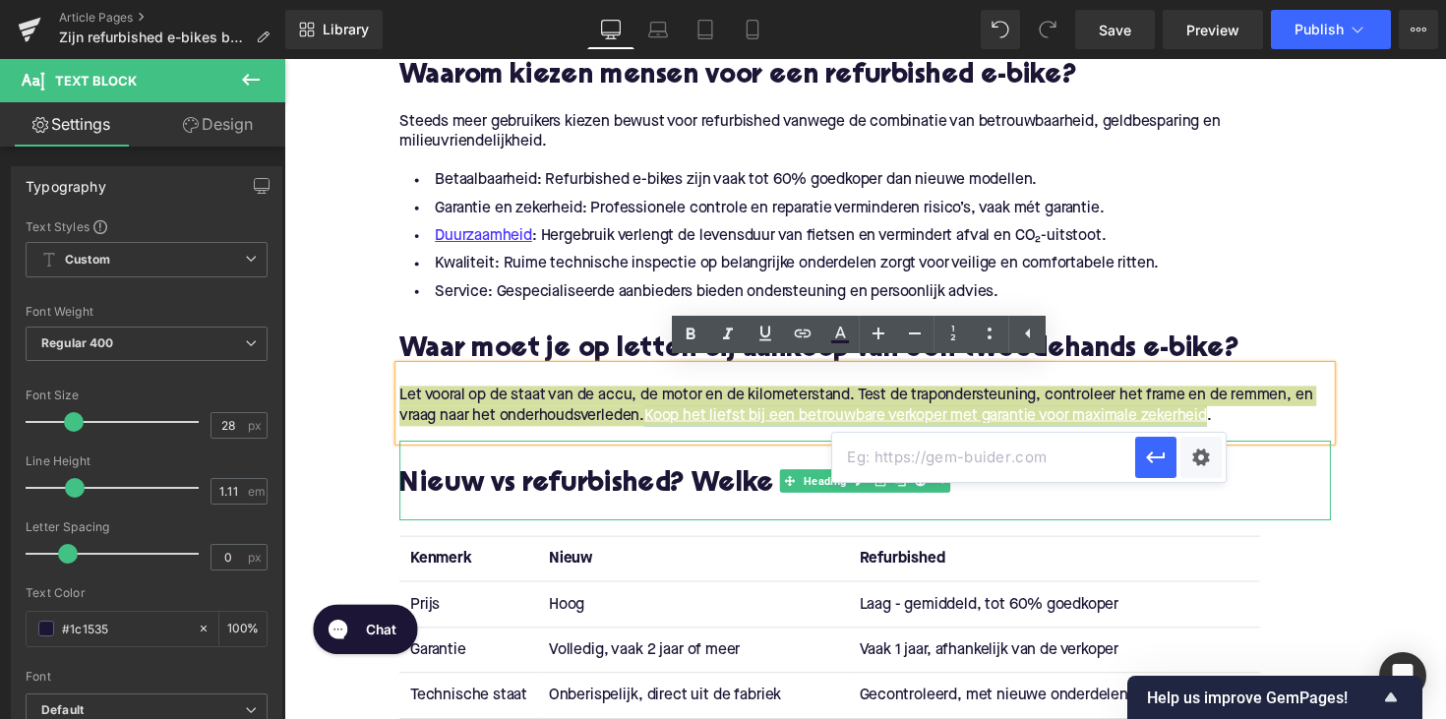
click at [891, 461] on input "text" at bounding box center [983, 457] width 303 height 49
paste input "[URL][DOMAIN_NAME]"
type input "[URL][DOMAIN_NAME]"
click at [1161, 461] on icon "button" at bounding box center [1156, 458] width 24 height 24
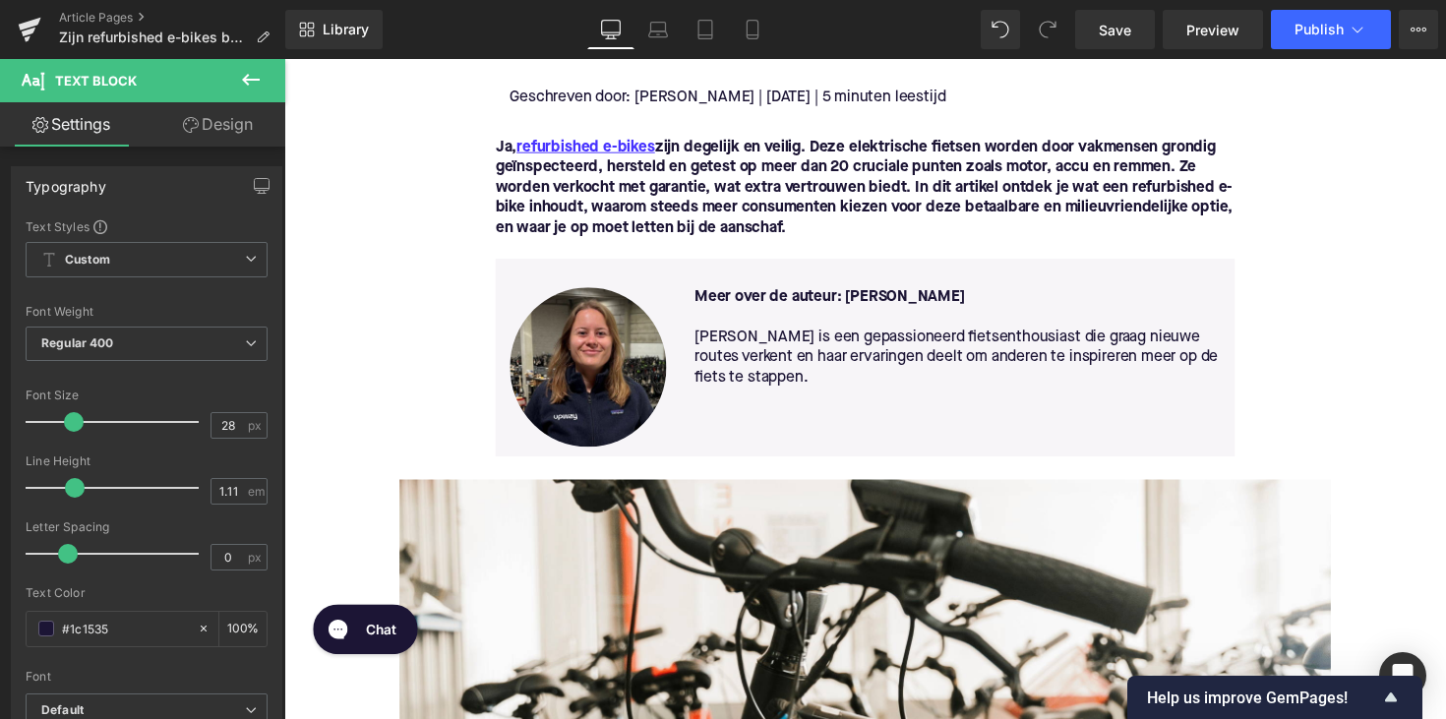
scroll to position [484, 0]
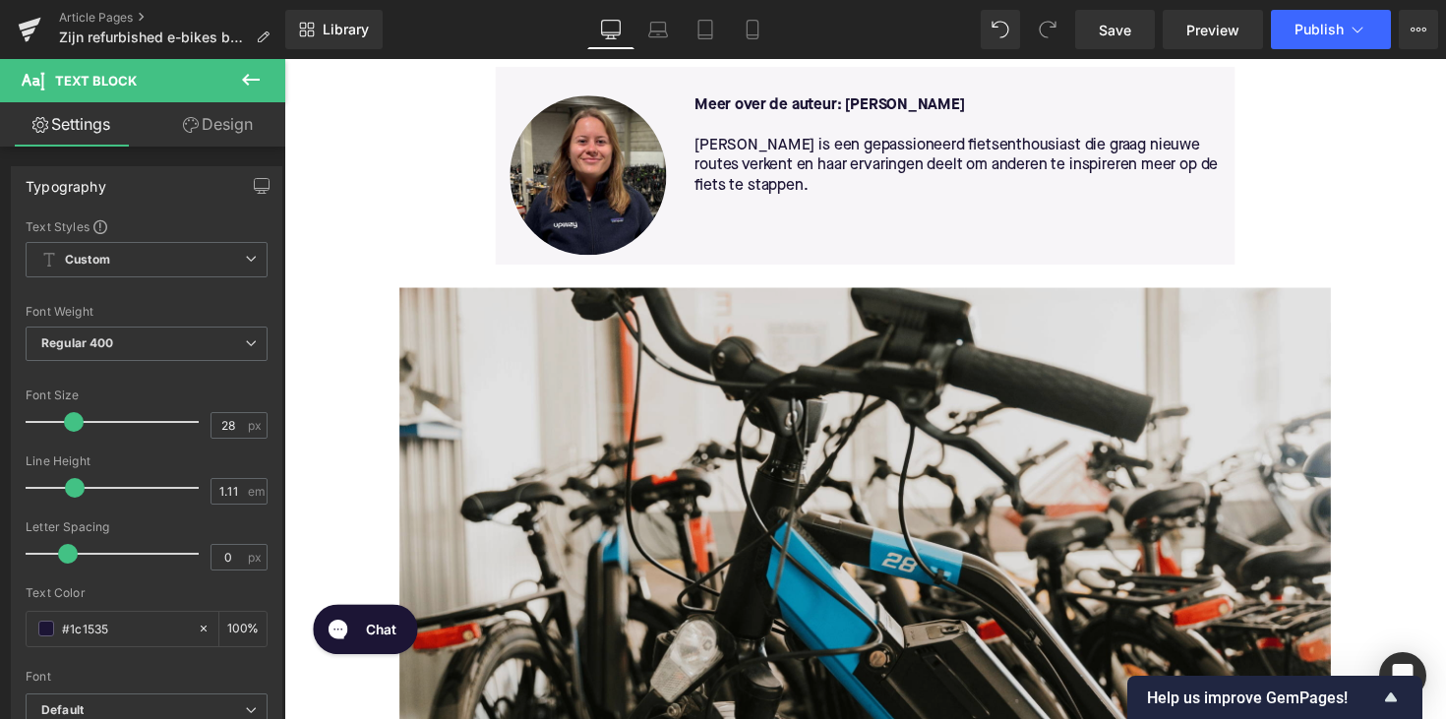
click at [809, 471] on img at bounding box center [879, 561] width 954 height 537
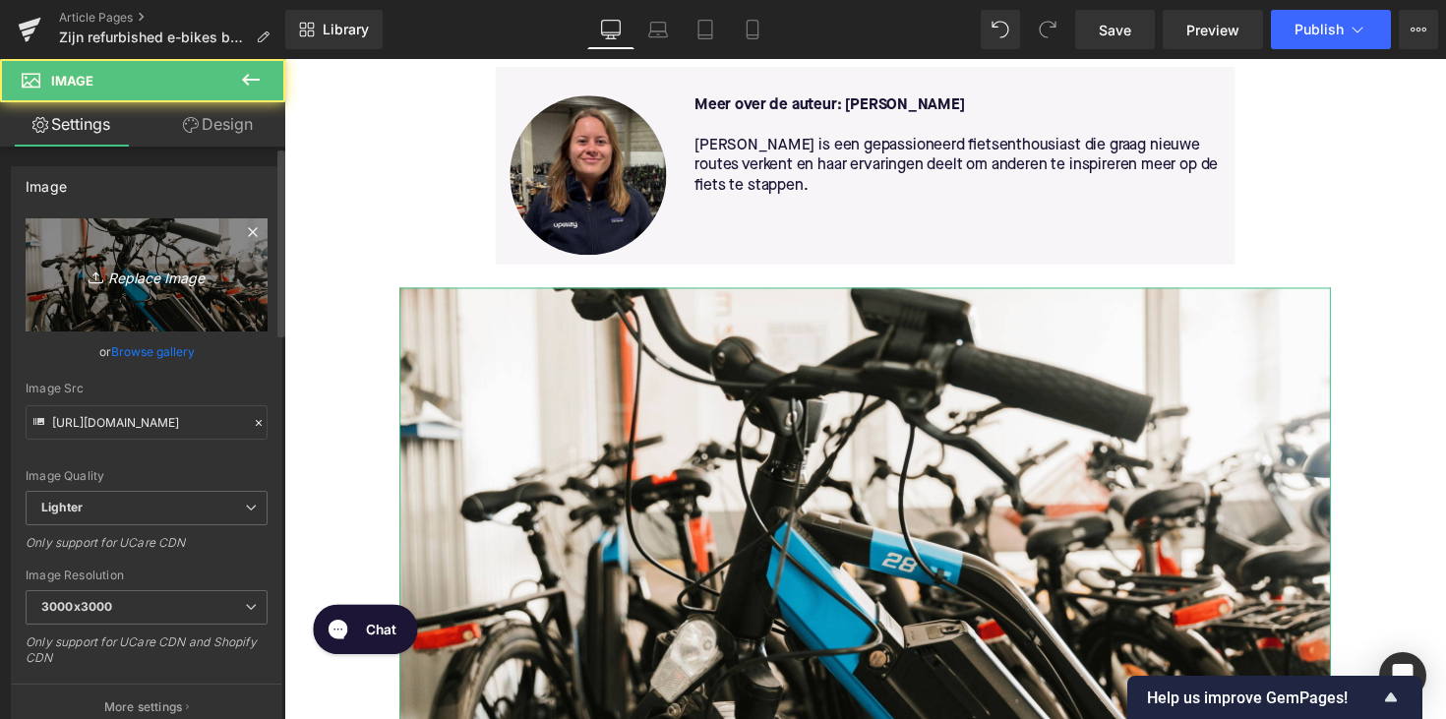
click at [140, 286] on link "Replace Image" at bounding box center [147, 274] width 242 height 113
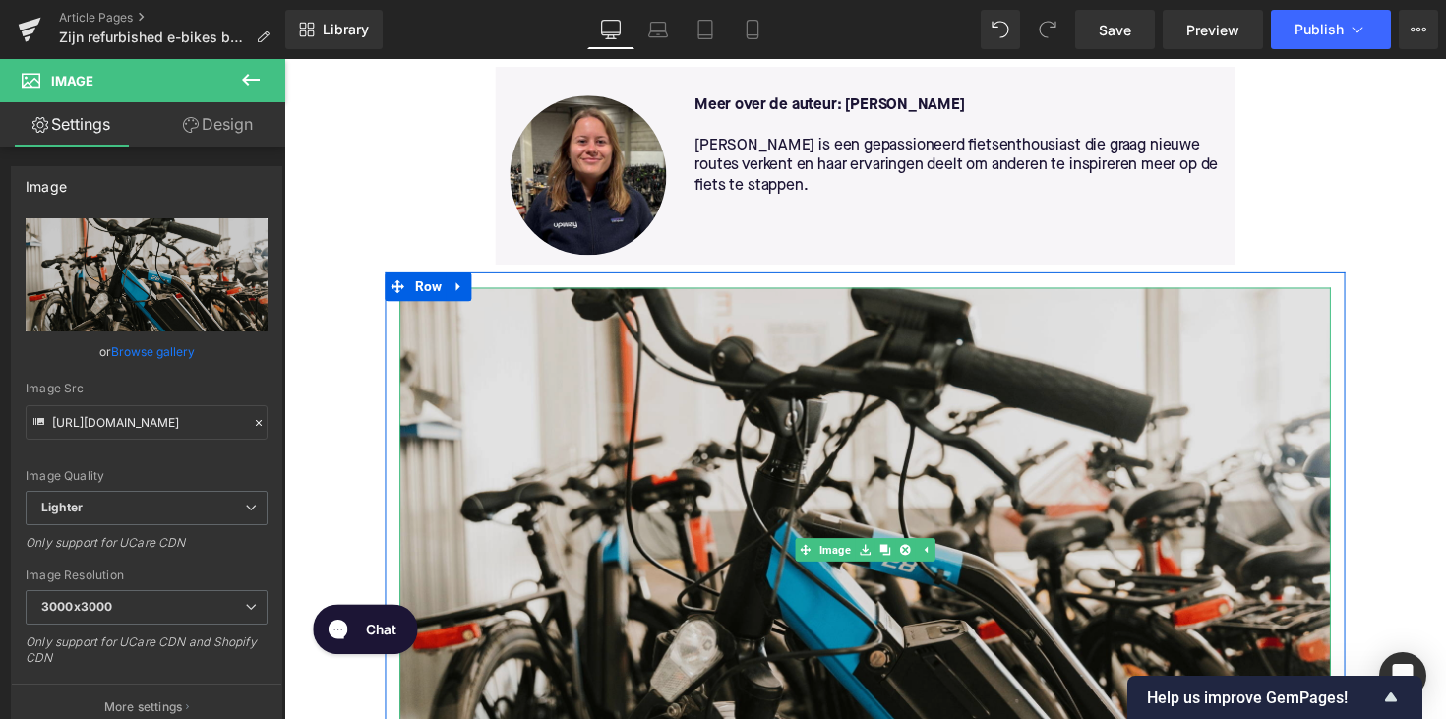
click at [742, 460] on img at bounding box center [879, 561] width 954 height 537
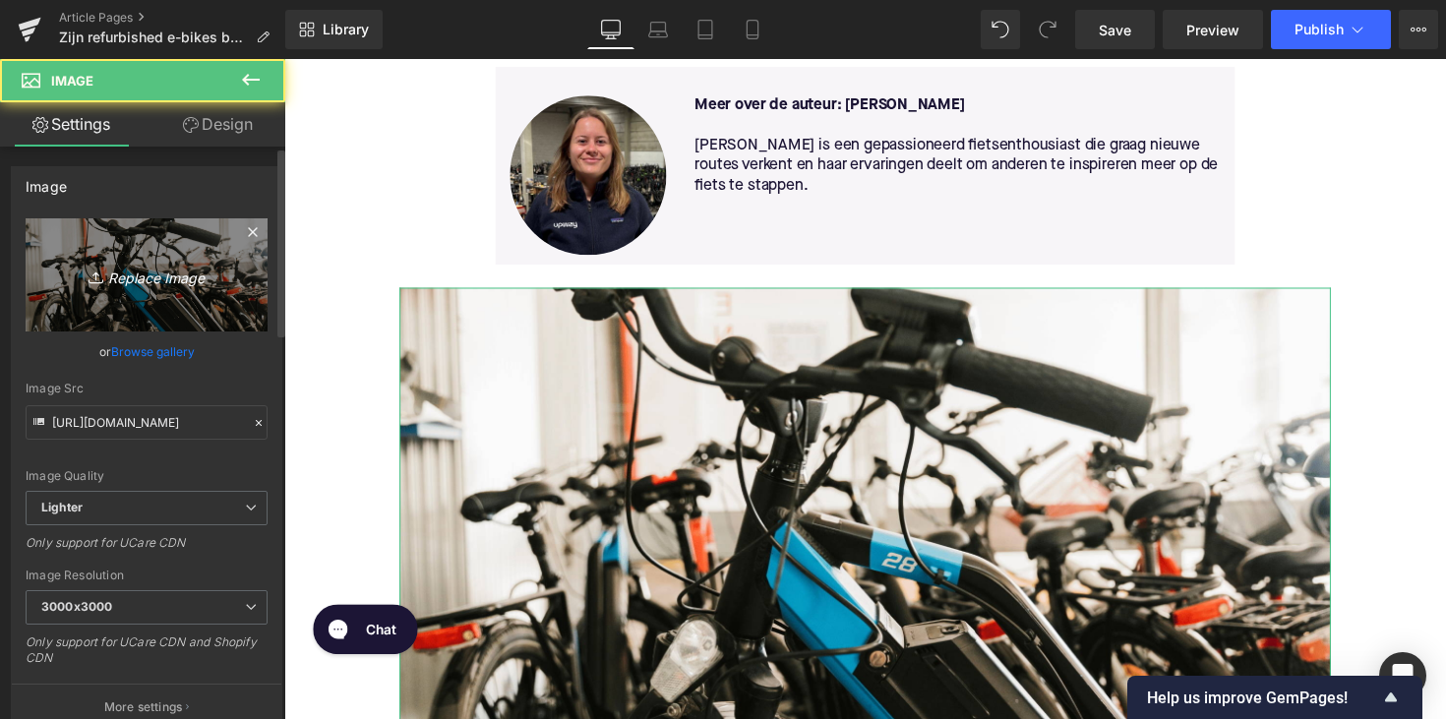
click at [194, 293] on link "Replace Image" at bounding box center [147, 274] width 242 height 113
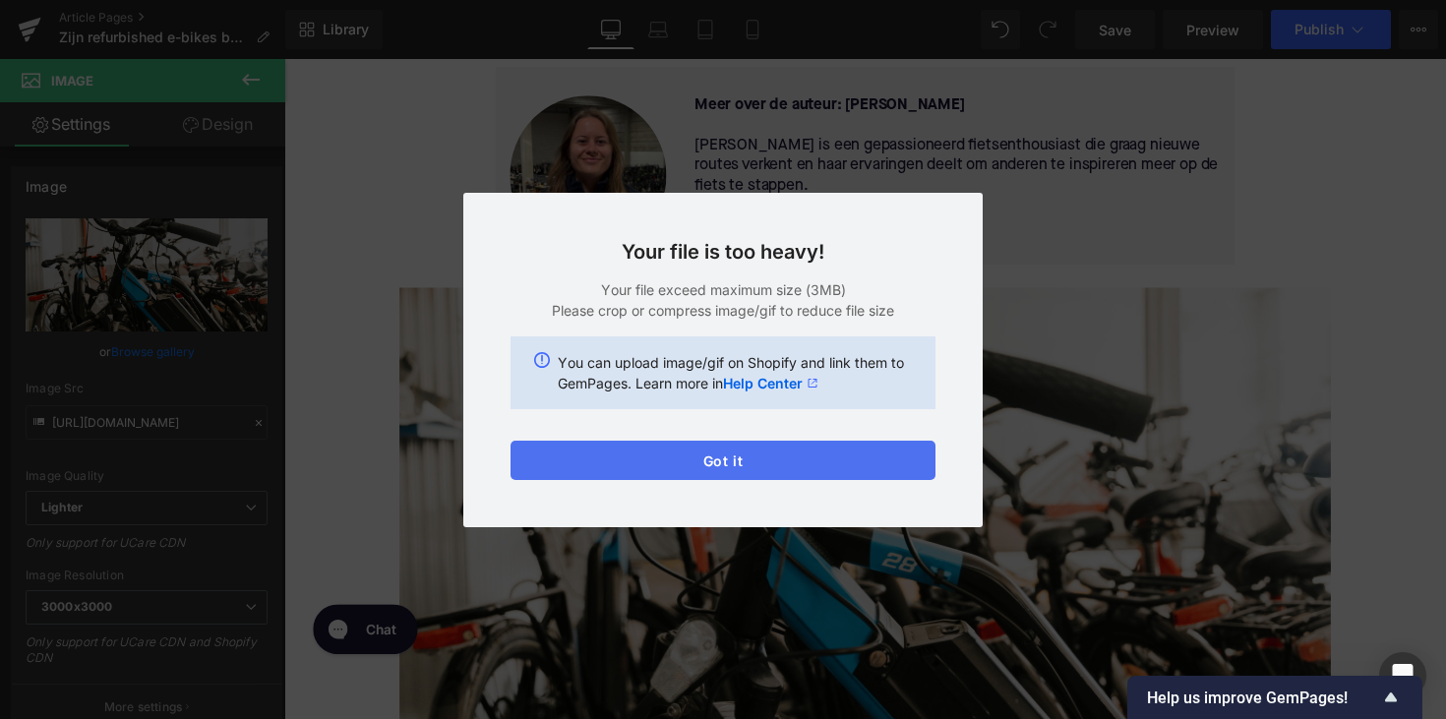
click at [783, 441] on button "Got it" at bounding box center [723, 460] width 425 height 39
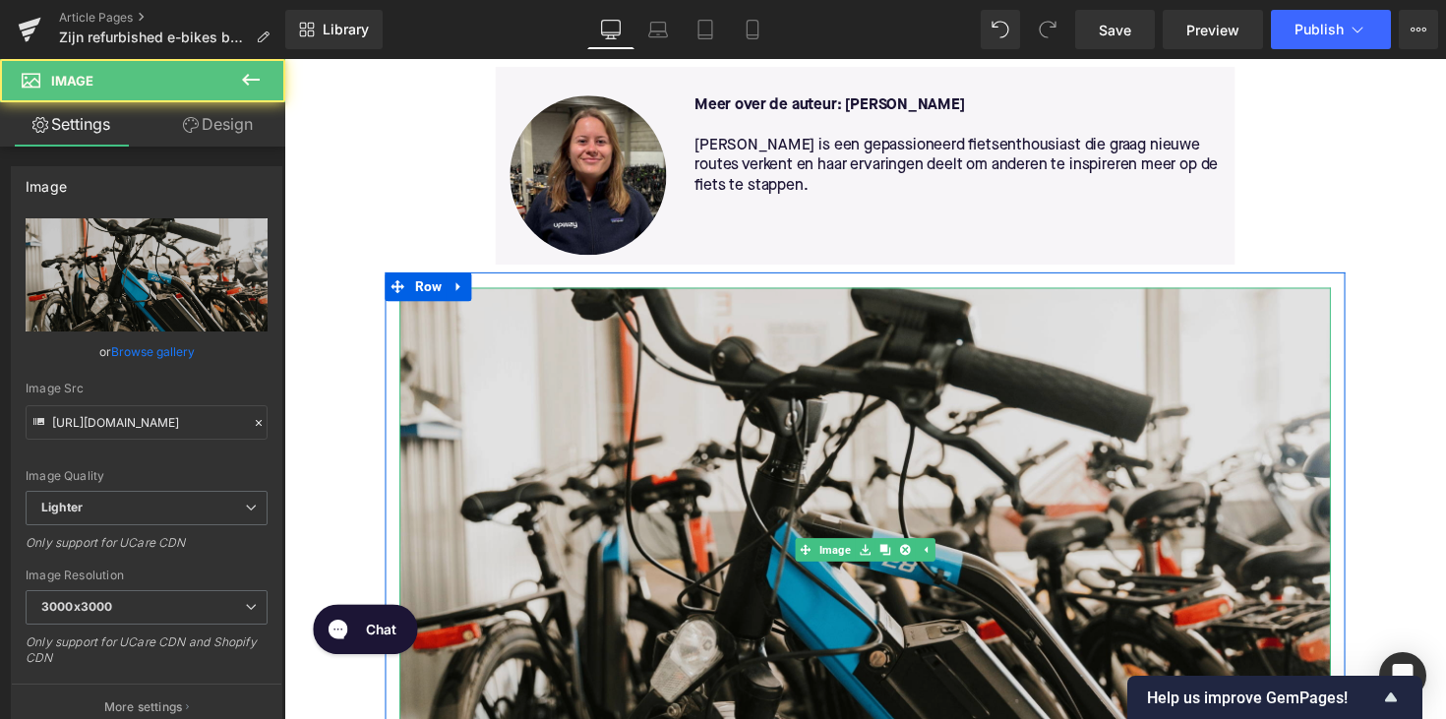
click at [912, 379] on img at bounding box center [879, 561] width 954 height 537
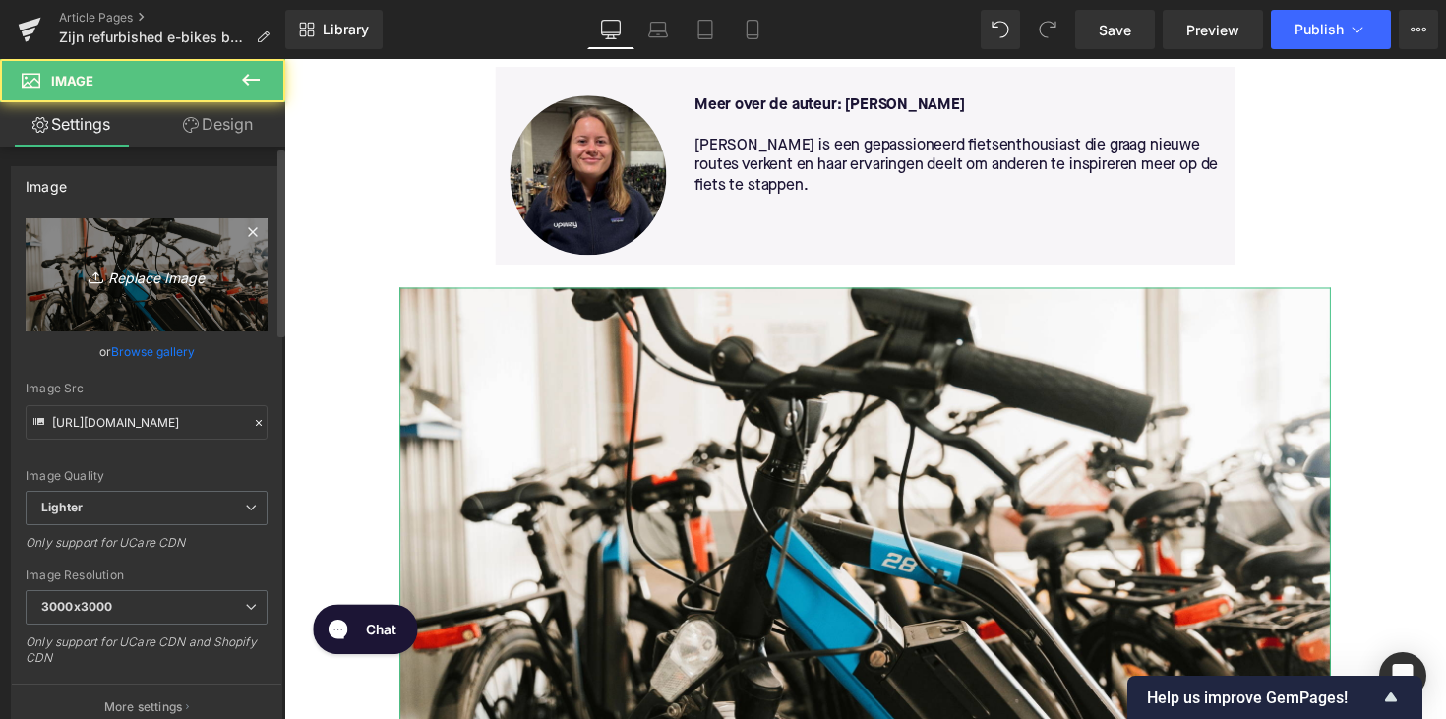
click at [177, 239] on link "Replace Image" at bounding box center [147, 274] width 242 height 113
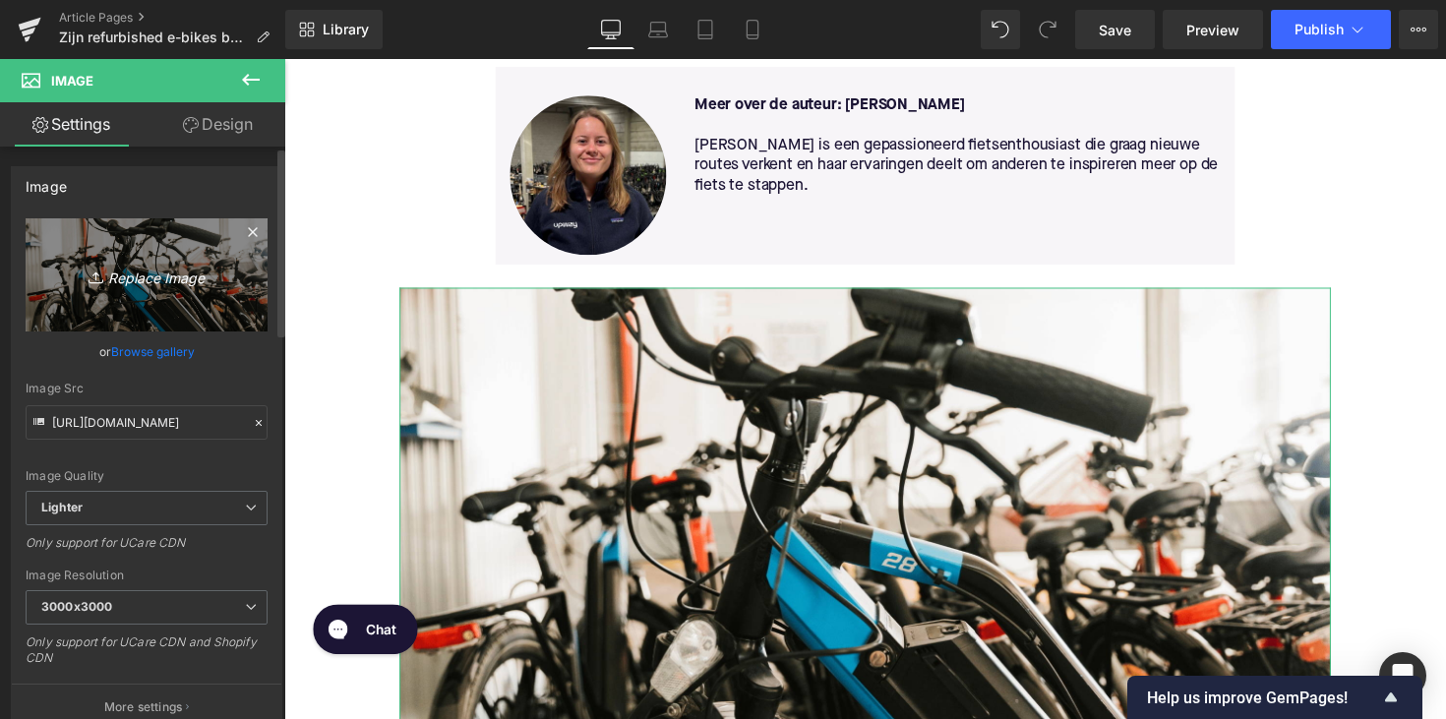
type input "C:\fakepath\magazijnmetrefurbishedebikes.png"
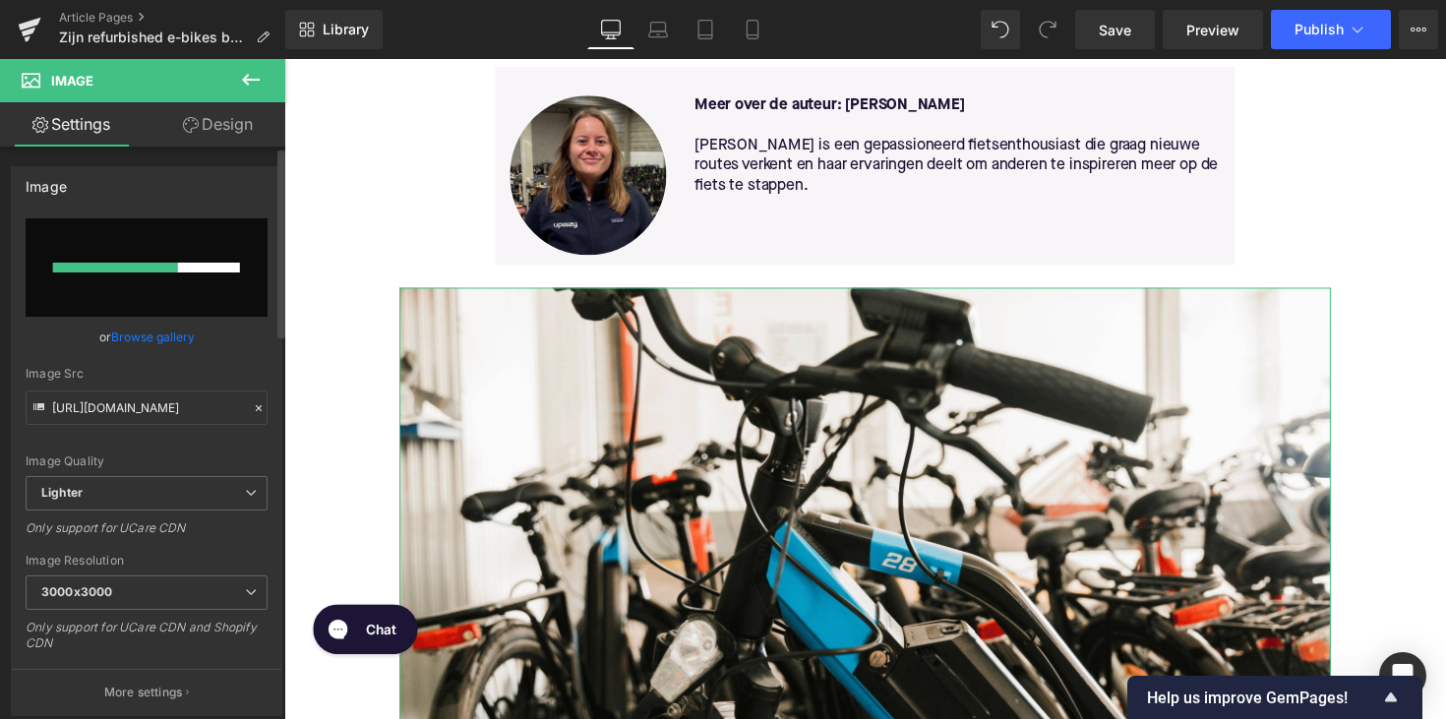
scroll to position [340, 0]
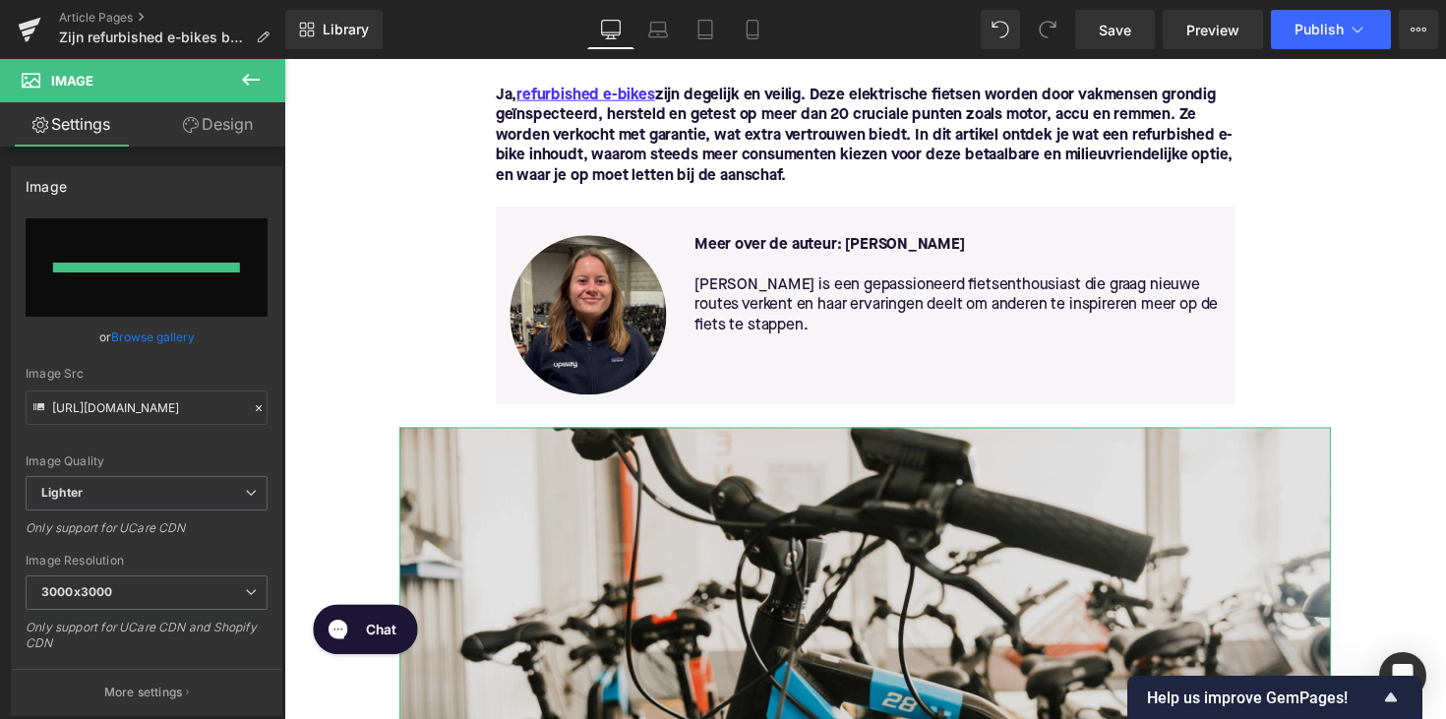
type input "[URL][DOMAIN_NAME]"
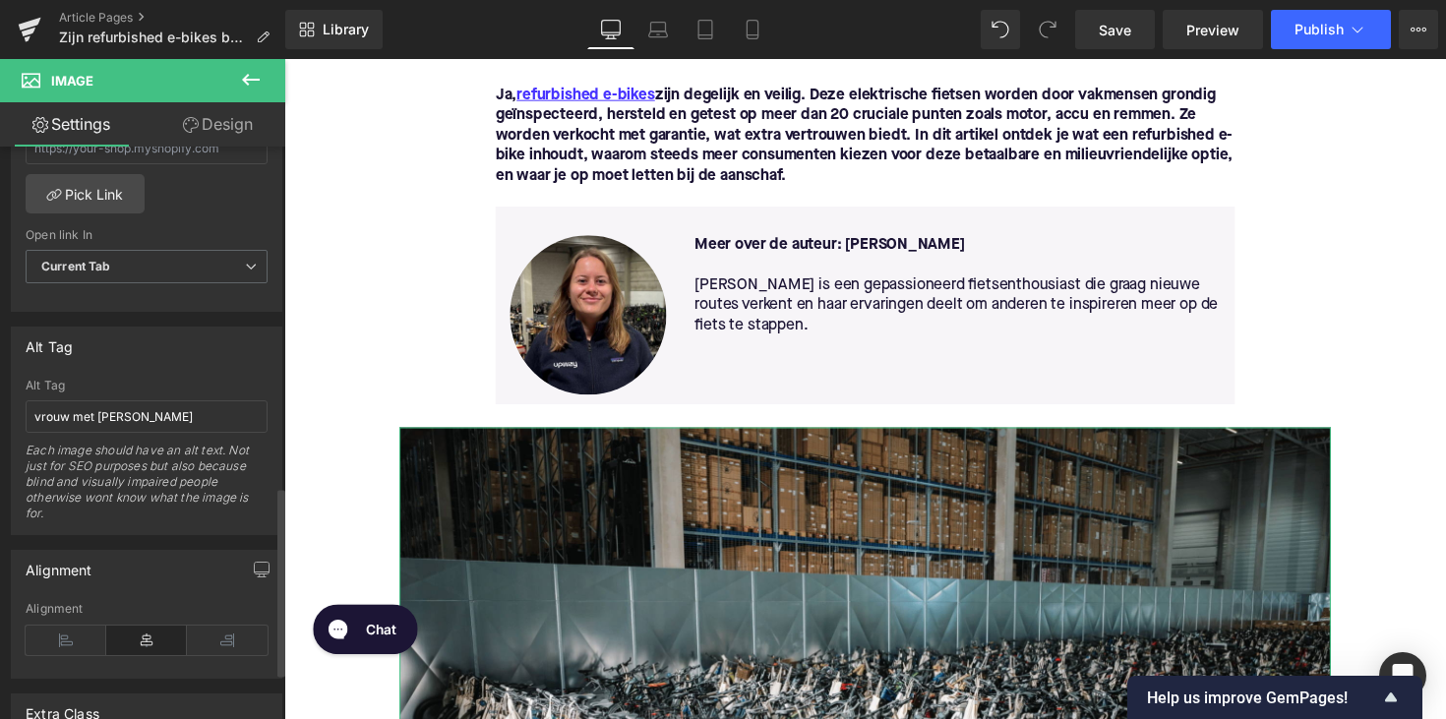
scroll to position [1031, 0]
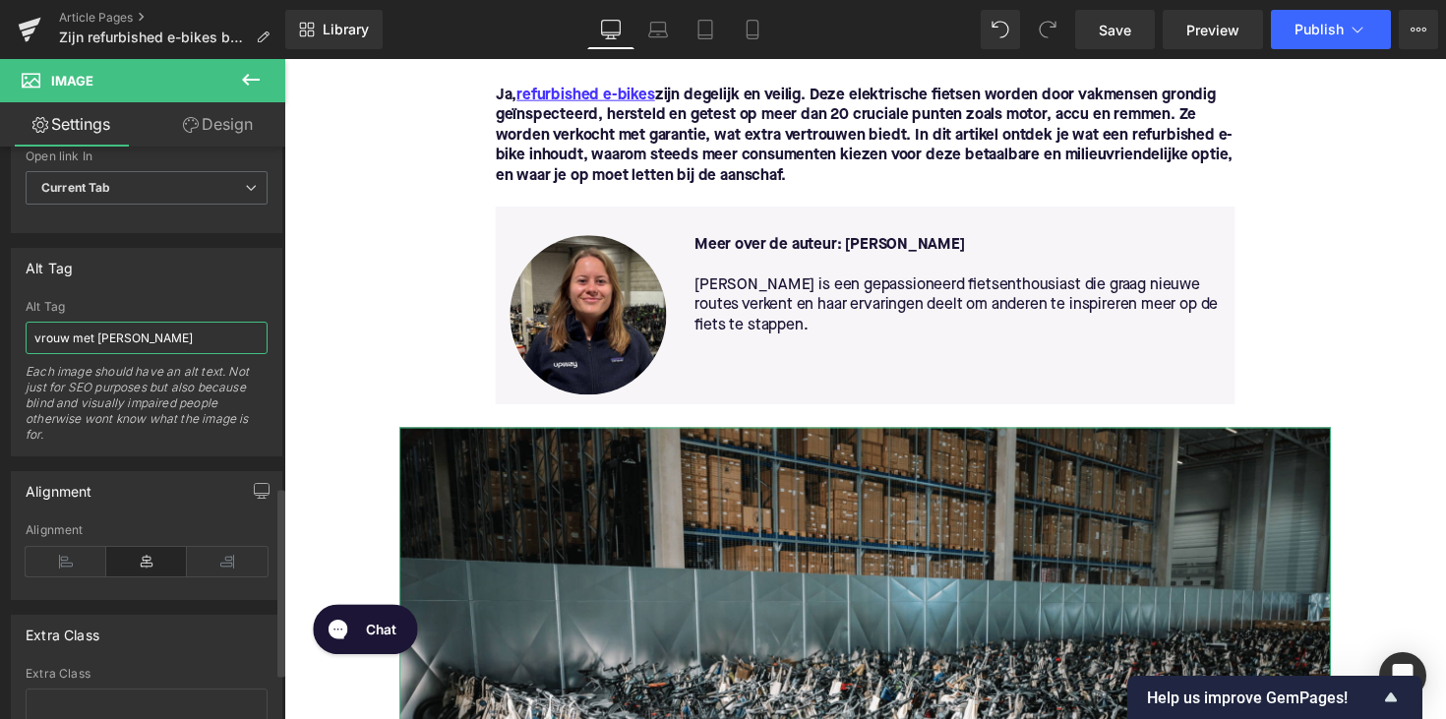
click at [107, 331] on input "vrouw met [PERSON_NAME]" at bounding box center [147, 338] width 242 height 32
type input "upway magazijn met refurbished ebikes"
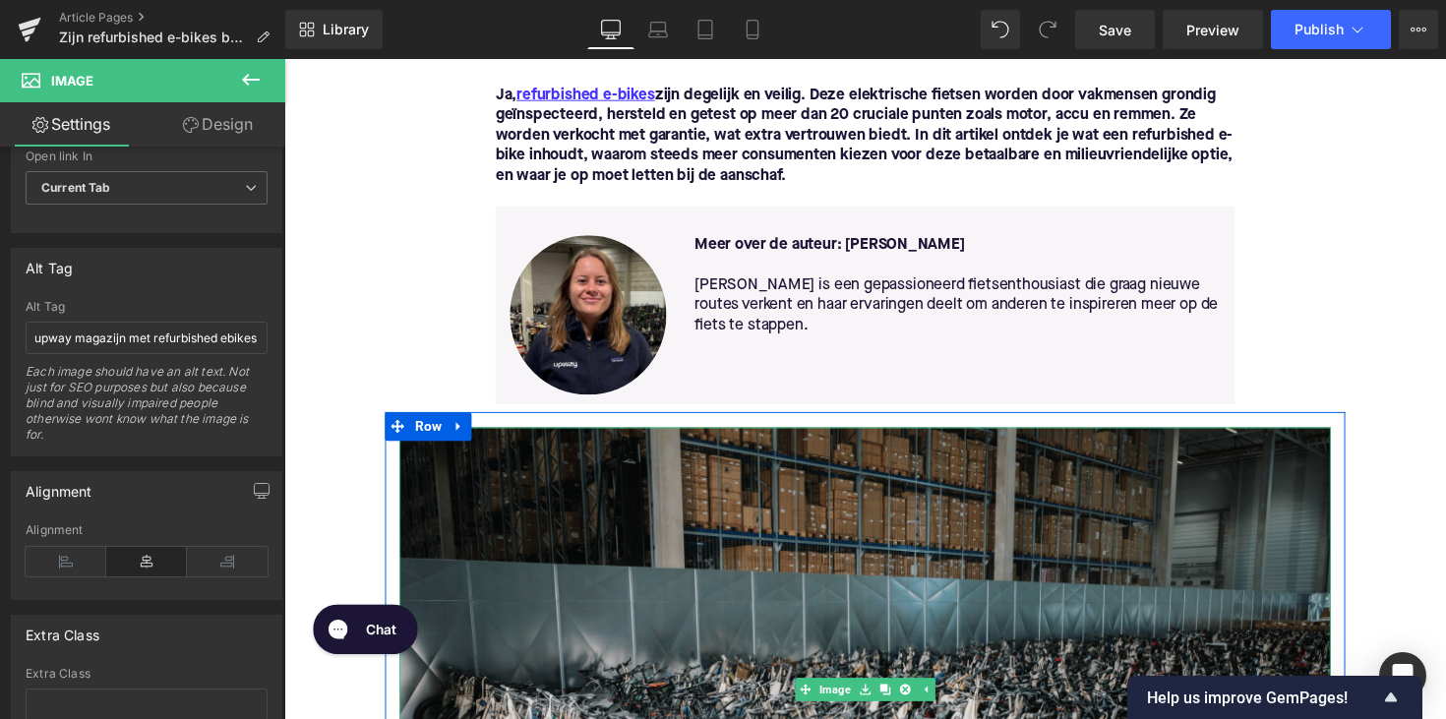
click at [605, 589] on img at bounding box center [879, 705] width 954 height 537
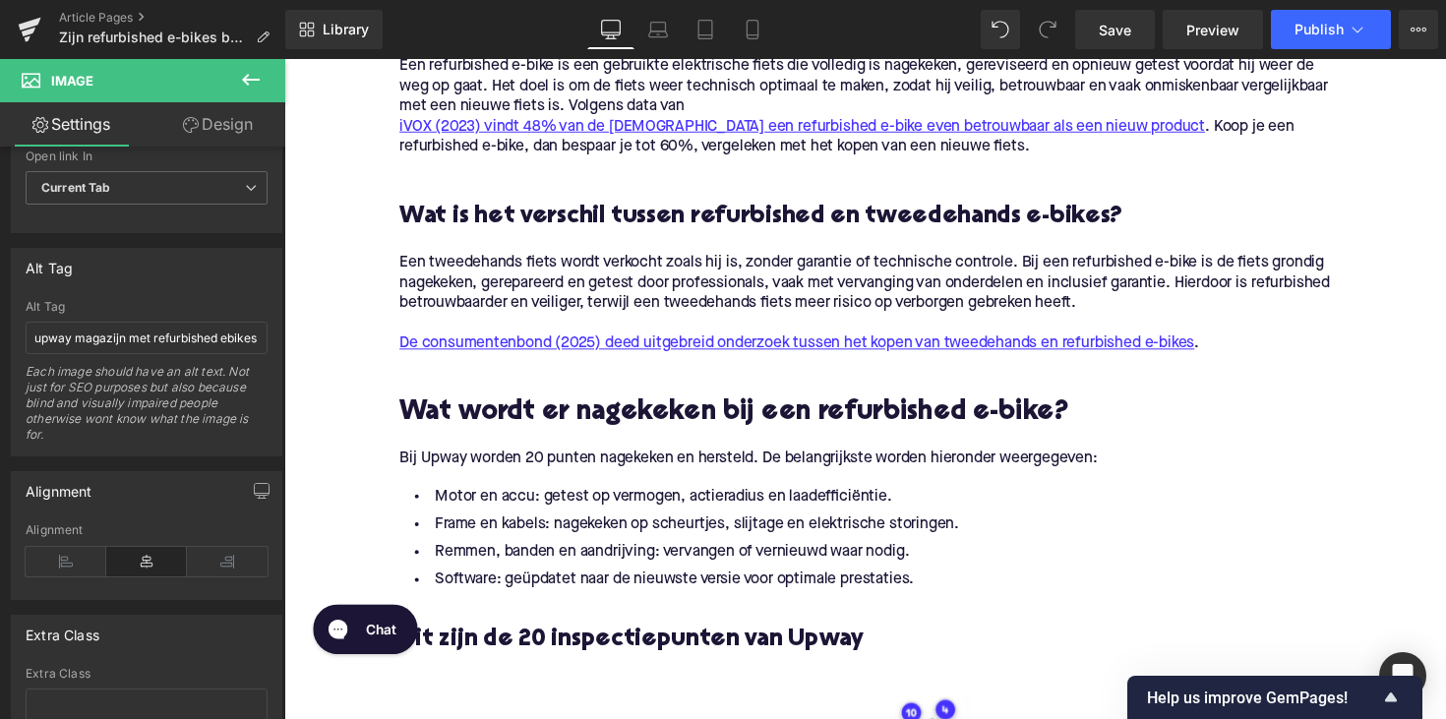
scroll to position [1509, 0]
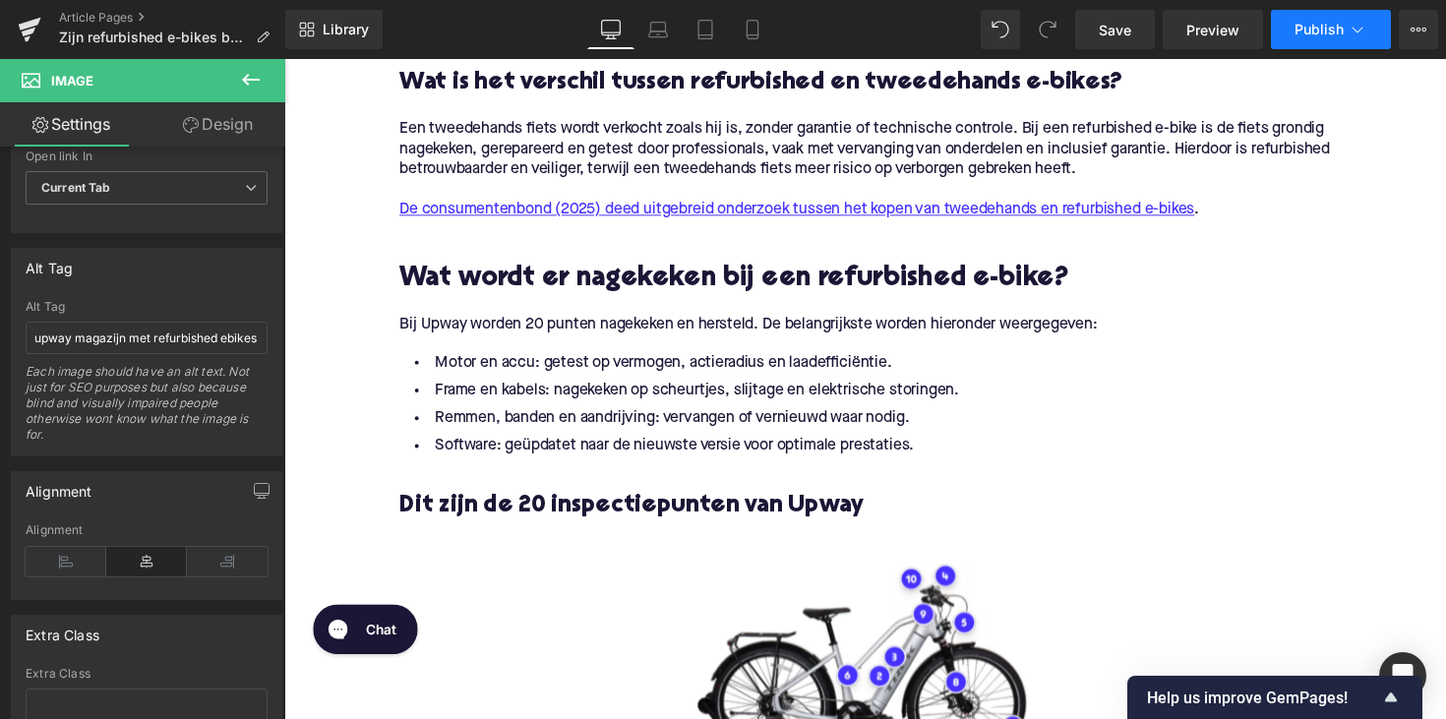
click at [1338, 28] on span "Publish" at bounding box center [1319, 30] width 49 height 16
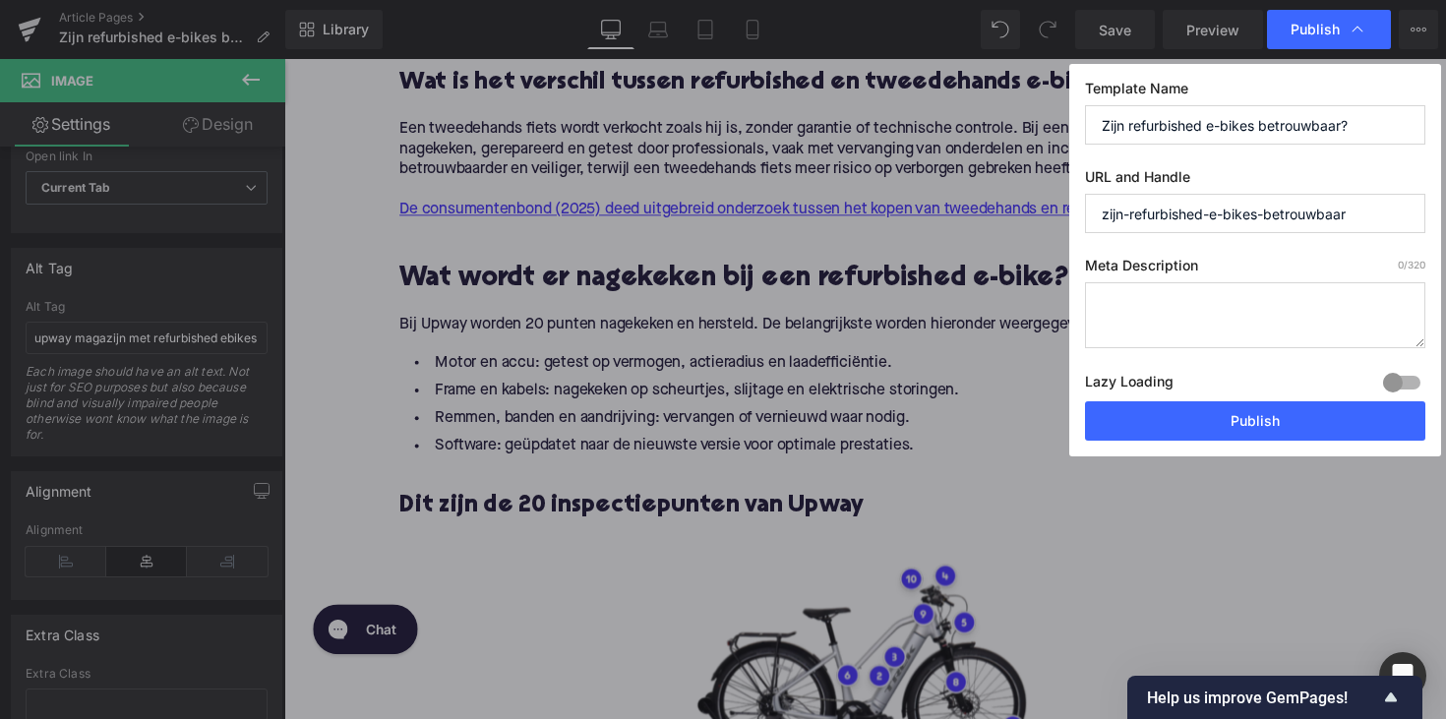
click at [1194, 311] on textarea at bounding box center [1255, 315] width 340 height 66
paste textarea "Ontdek waarom refurbished e-bikes betrouwbaar, voordelig en duurzaam zijn. Prof…"
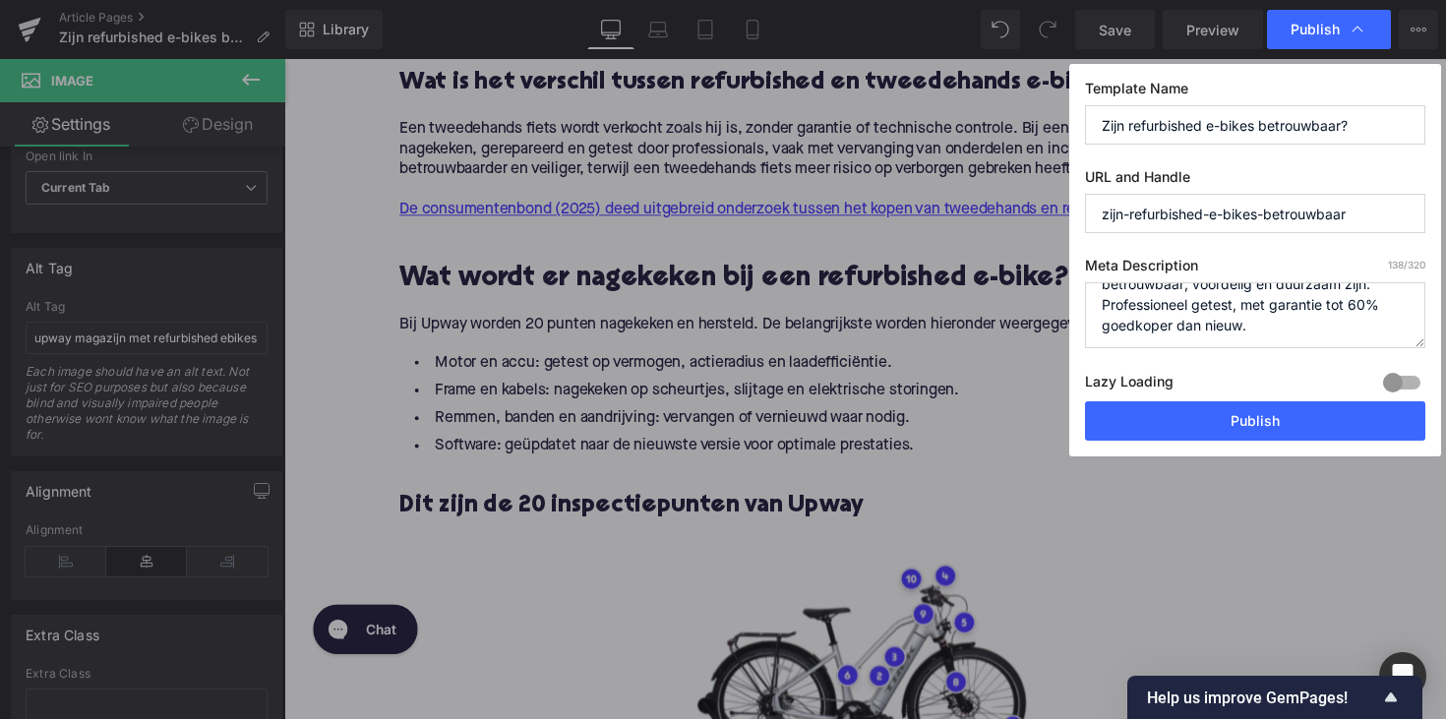
scroll to position [0, 0]
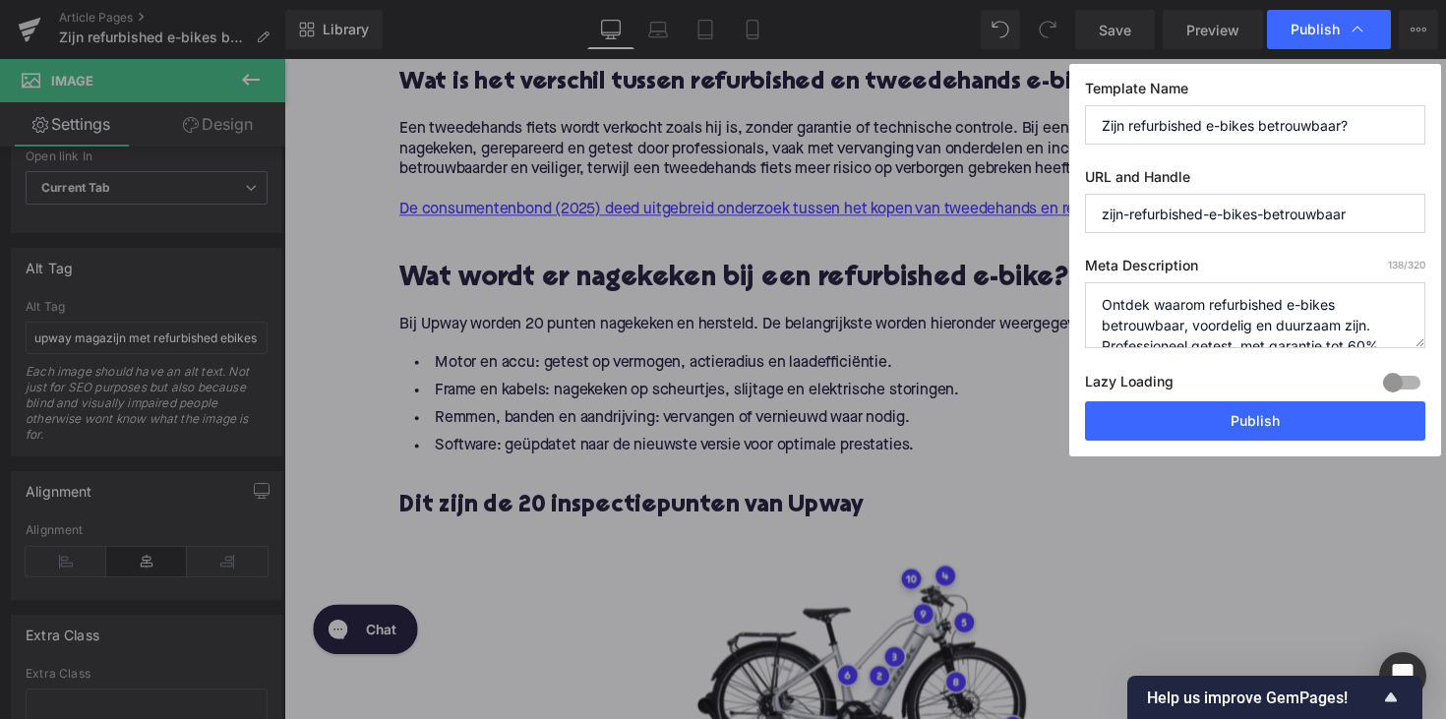
drag, startPoint x: 1203, startPoint y: 304, endPoint x: 1081, endPoint y: 304, distance: 122.0
click at [1081, 304] on div "Template Name Zijn refurbished e-bikes betrouwbaar? URL and Handle zijn-refurbi…" at bounding box center [1255, 260] width 372 height 393
click at [1346, 295] on textarea "Zijn refurbished e-bikes betrouwbaar, voordelig en duurzaam zijn. Professioneel…" at bounding box center [1255, 315] width 340 height 66
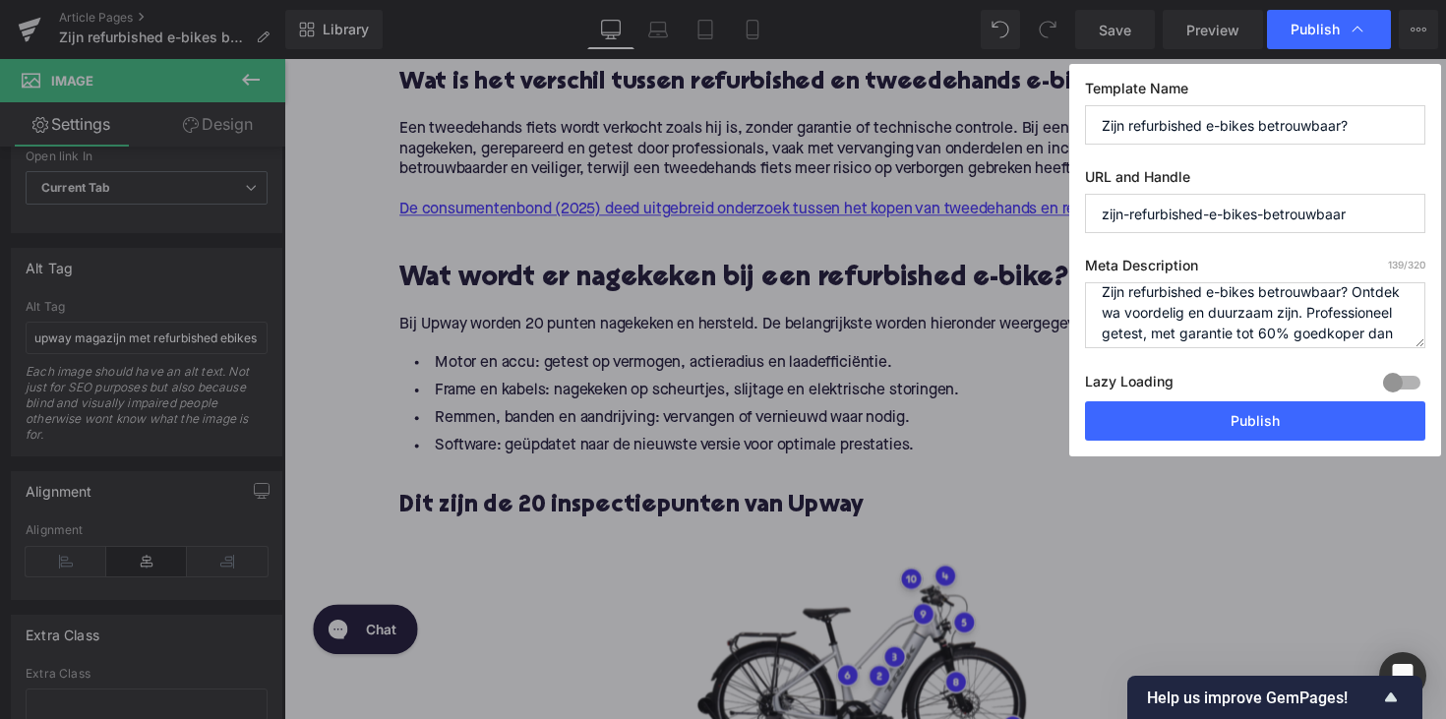
drag, startPoint x: 1174, startPoint y: 315, endPoint x: 1100, endPoint y: 291, distance: 77.5
click at [1100, 291] on textarea "Zijn refurbished e-bikes betrouwbaar? Ontdek wa voordelig en duurzaam zijn. Pro…" at bounding box center [1255, 315] width 340 height 66
drag, startPoint x: 1148, startPoint y: 335, endPoint x: 1075, endPoint y: 258, distance: 106.5
click at [1075, 258] on div "Template Name Zijn refurbished e-bikes betrouwbaar? URL and Handle zijn-refurbi…" at bounding box center [1255, 260] width 372 height 393
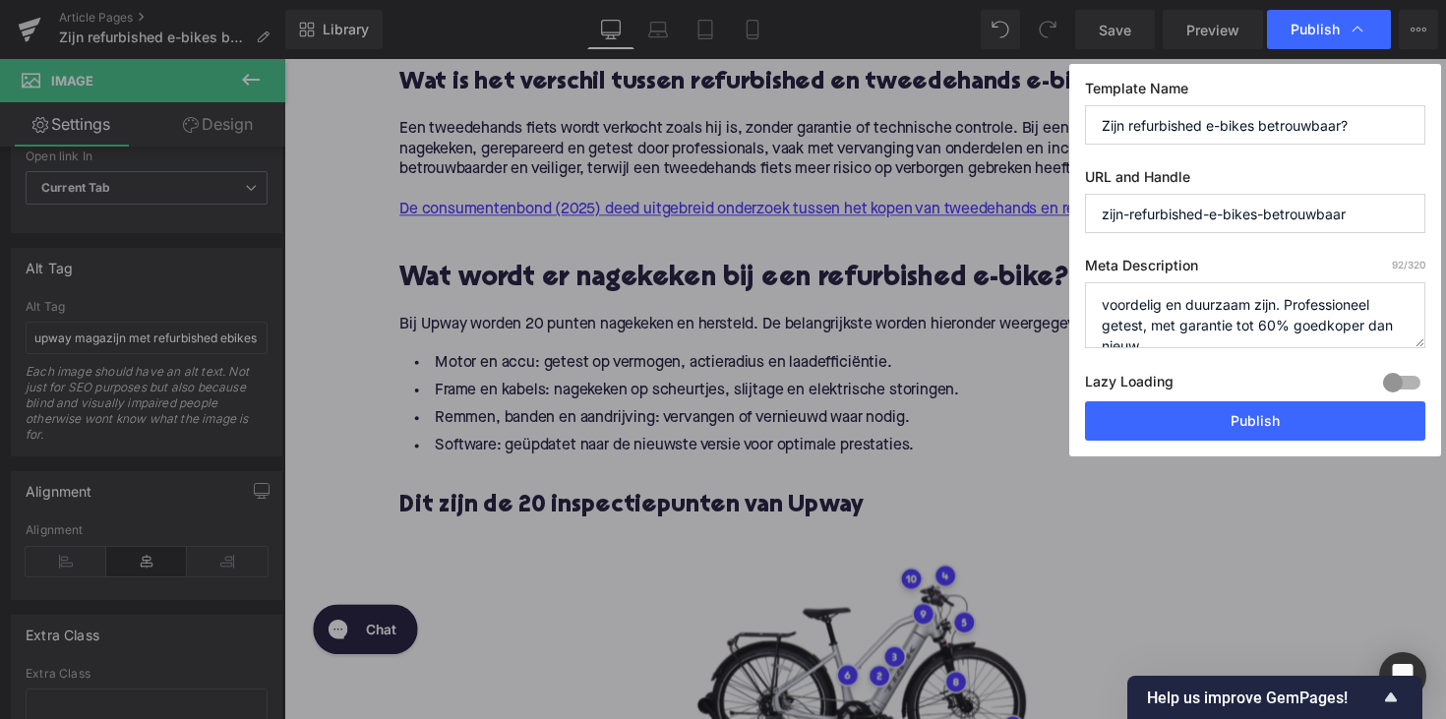
paste textarea "Ontdek waarom refurbished e-bikes betrouwbaar,"
click at [1226, 320] on textarea "Ontdek waarom refurbished e-bikes betrouwbaar, voordelig en duurzaam zijn. Prof…" at bounding box center [1255, 315] width 340 height 66
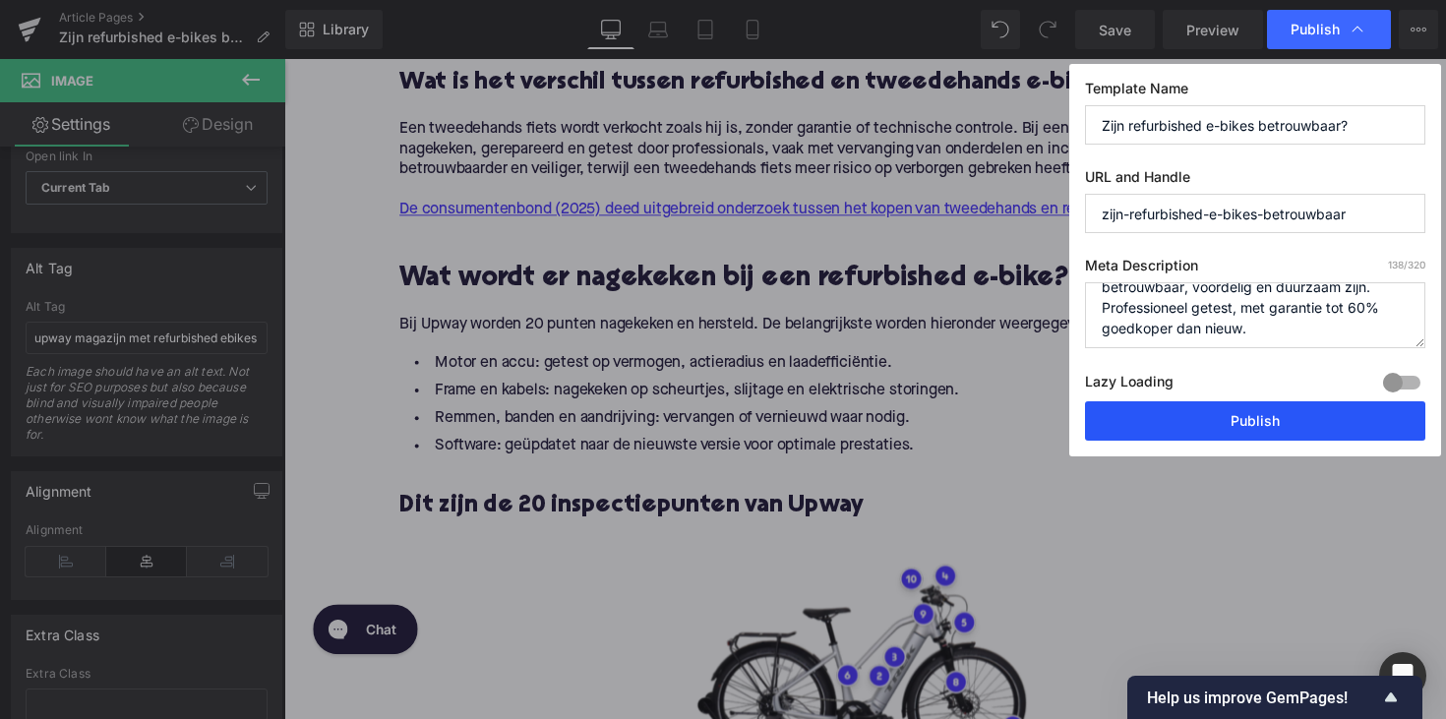
type textarea "Ontdek waarom refurbished e-bikes betrouwbaar, voordelig en duurzaam zijn. Prof…"
click at [1247, 414] on button "Publish" at bounding box center [1255, 420] width 340 height 39
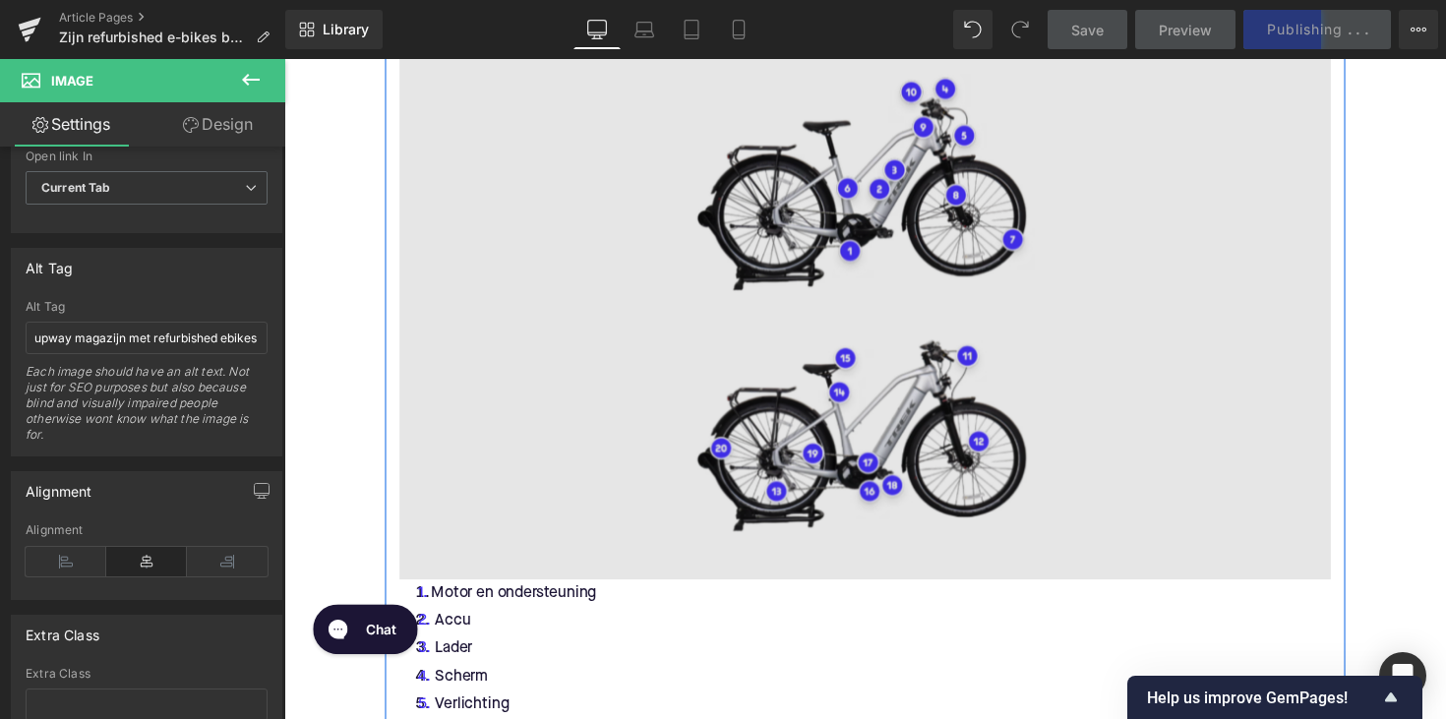
scroll to position [1866, 0]
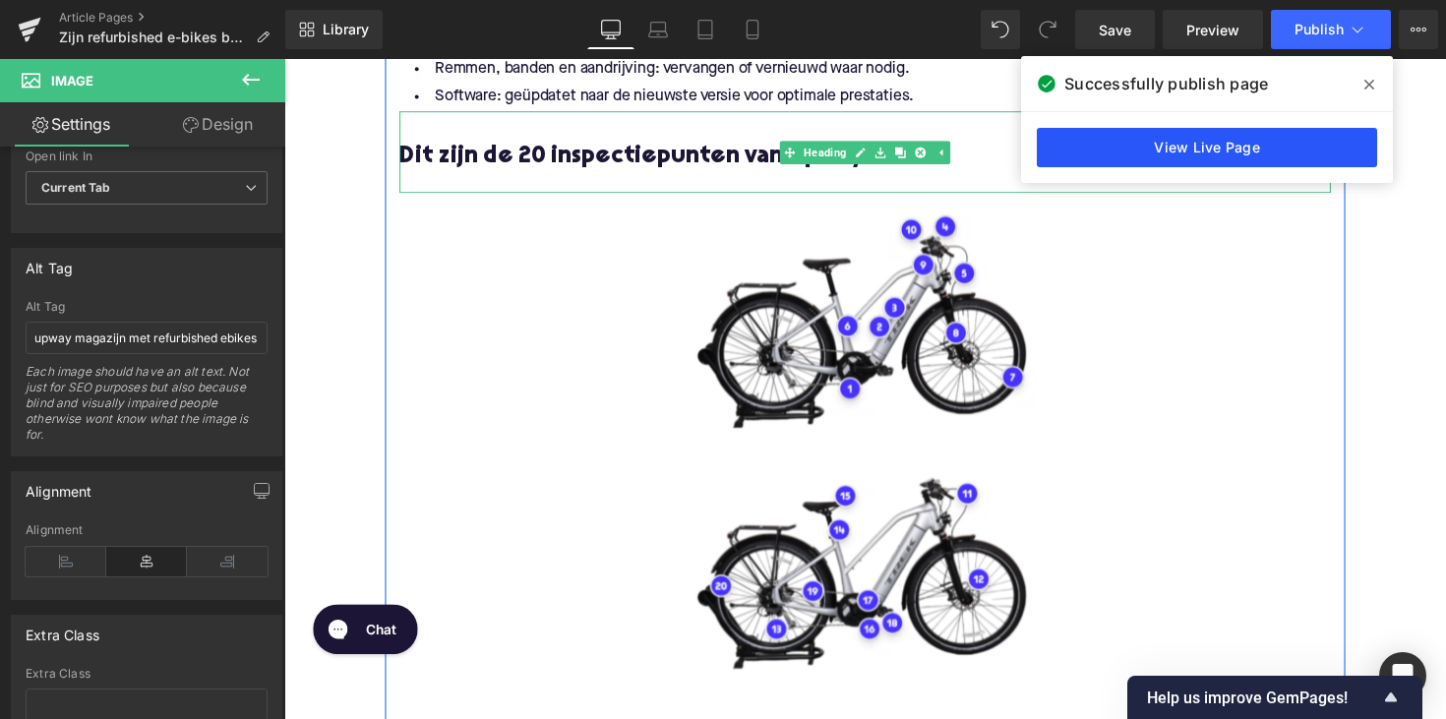
click at [1241, 154] on link "View Live Page" at bounding box center [1207, 147] width 340 height 39
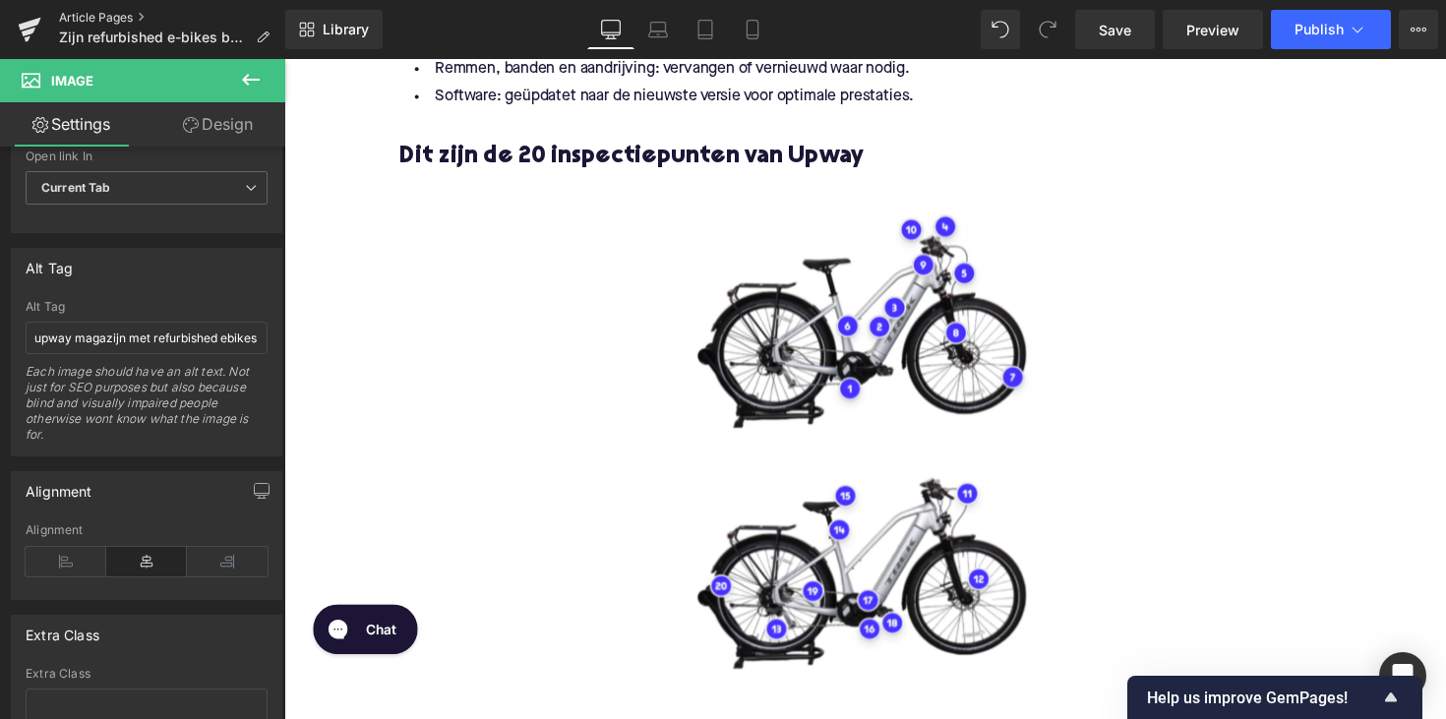
click at [109, 15] on link "Article Pages" at bounding box center [172, 18] width 226 height 16
